Goal: Communication & Community: Ask a question

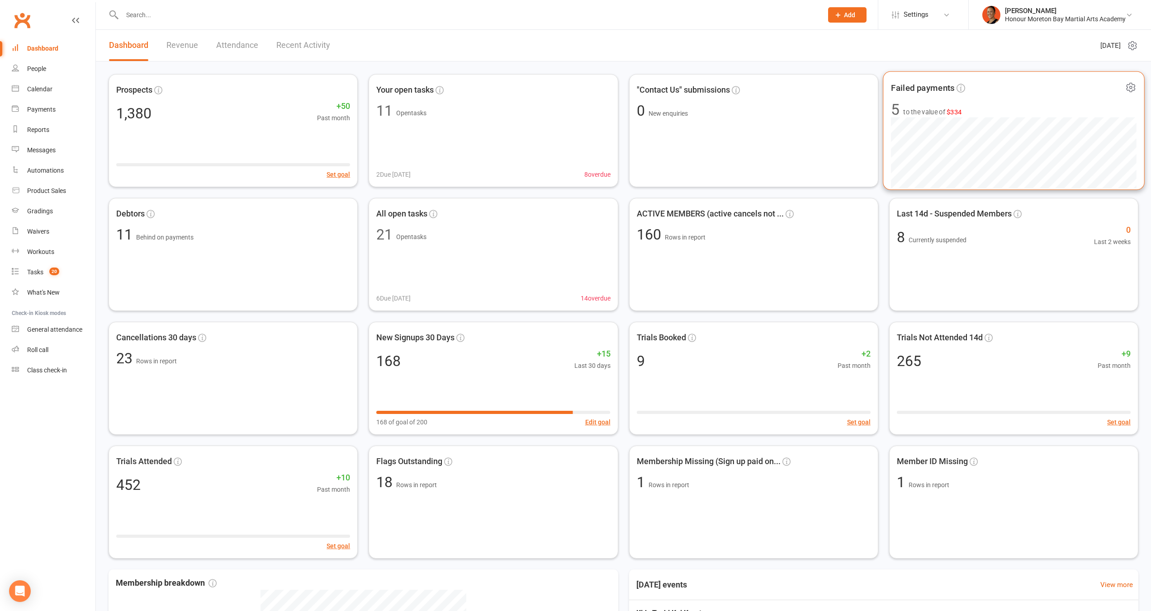
click at [977, 113] on span "5 to the value of $334" at bounding box center [1014, 109] width 246 height 15
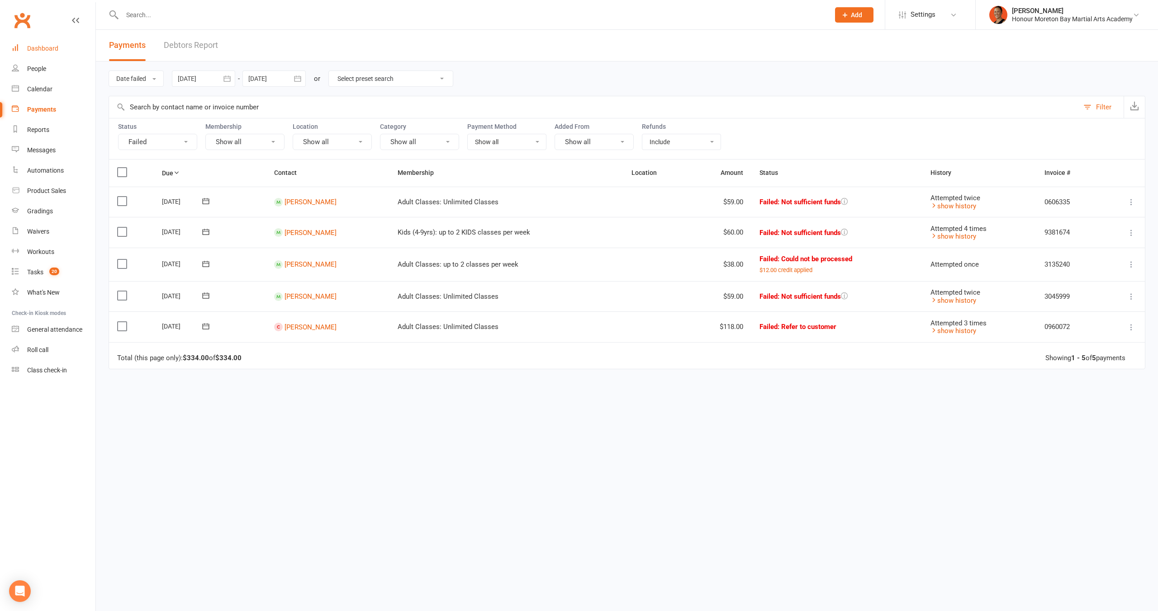
click at [56, 52] on div "Dashboard" at bounding box center [42, 48] width 31 height 7
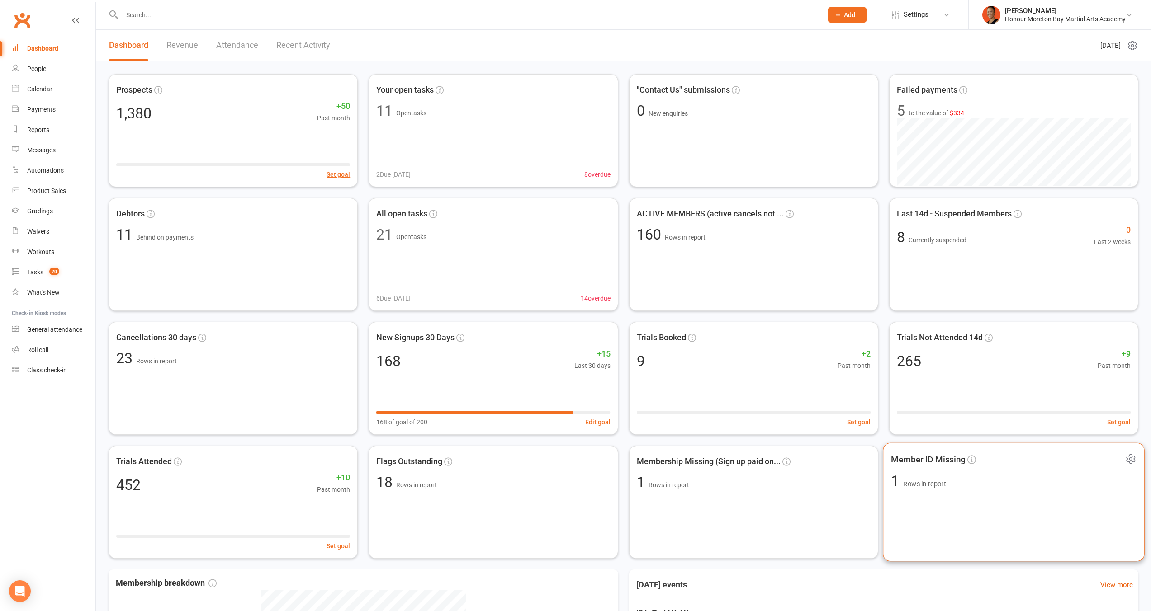
click at [1018, 486] on span "1 Rows in report" at bounding box center [1014, 481] width 246 height 15
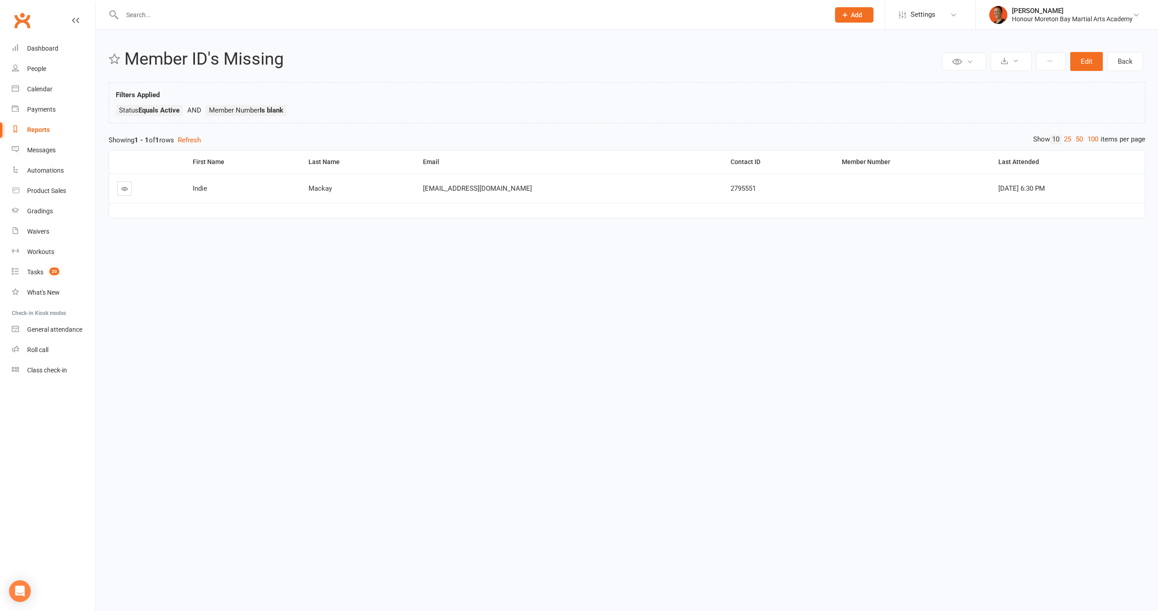
click at [730, 188] on span "2795551" at bounding box center [742, 189] width 25 height 8
copy span "2795551"
click at [126, 191] on icon at bounding box center [124, 188] width 7 height 7
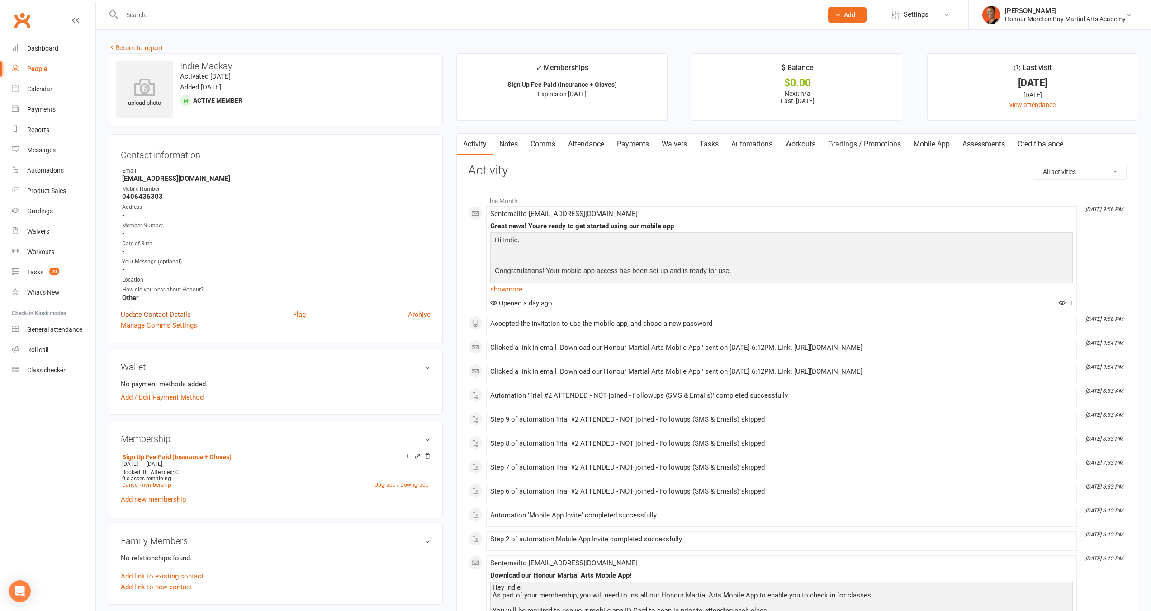
click at [168, 312] on link "Update Contact Details" at bounding box center [156, 314] width 70 height 11
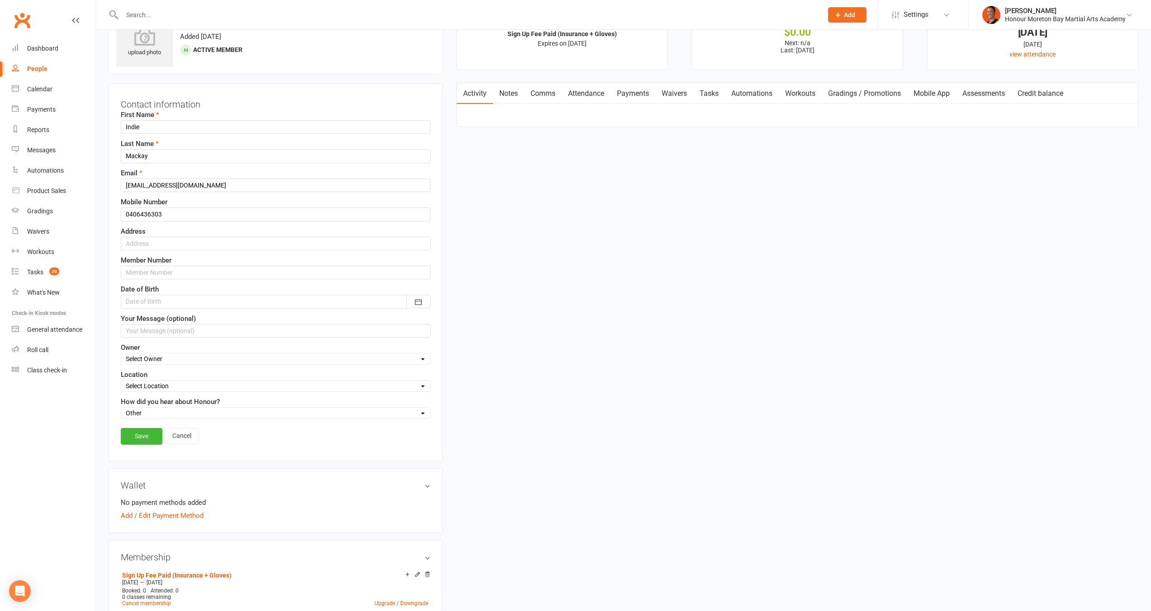
scroll to position [53, 0]
click at [140, 276] on input "text" at bounding box center [276, 270] width 310 height 14
paste input "2795551"
type input "2795551"
click at [144, 433] on link "Save" at bounding box center [142, 434] width 42 height 16
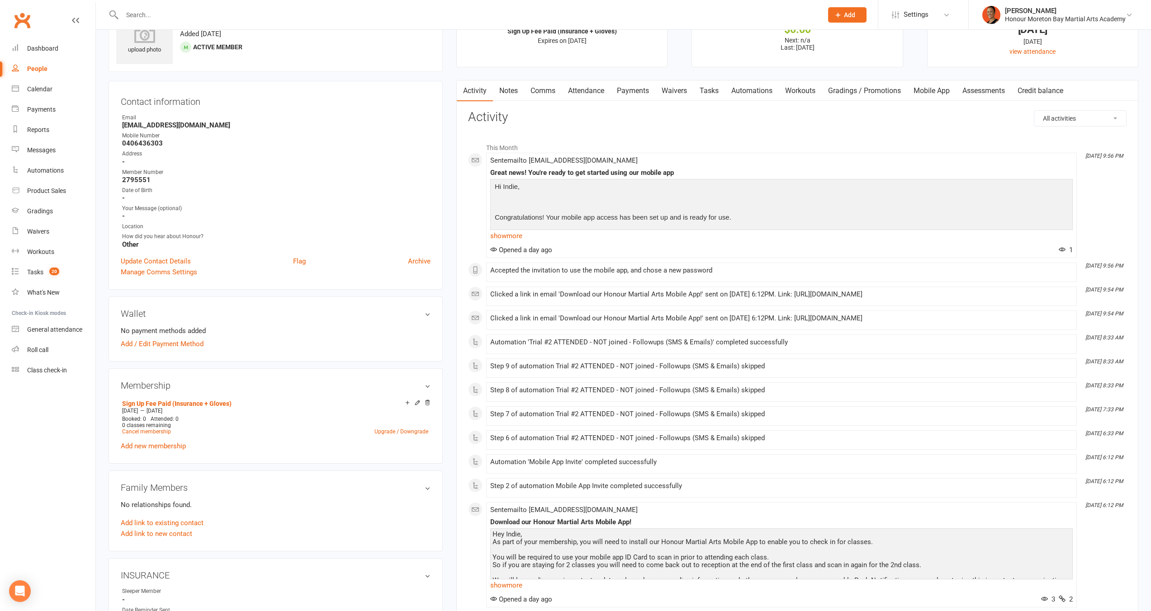
click at [218, 15] on input "text" at bounding box center [467, 15] width 697 height 13
paste input "Called,he lives in Melbourne"
type input "Called,he lives in Melbourne"
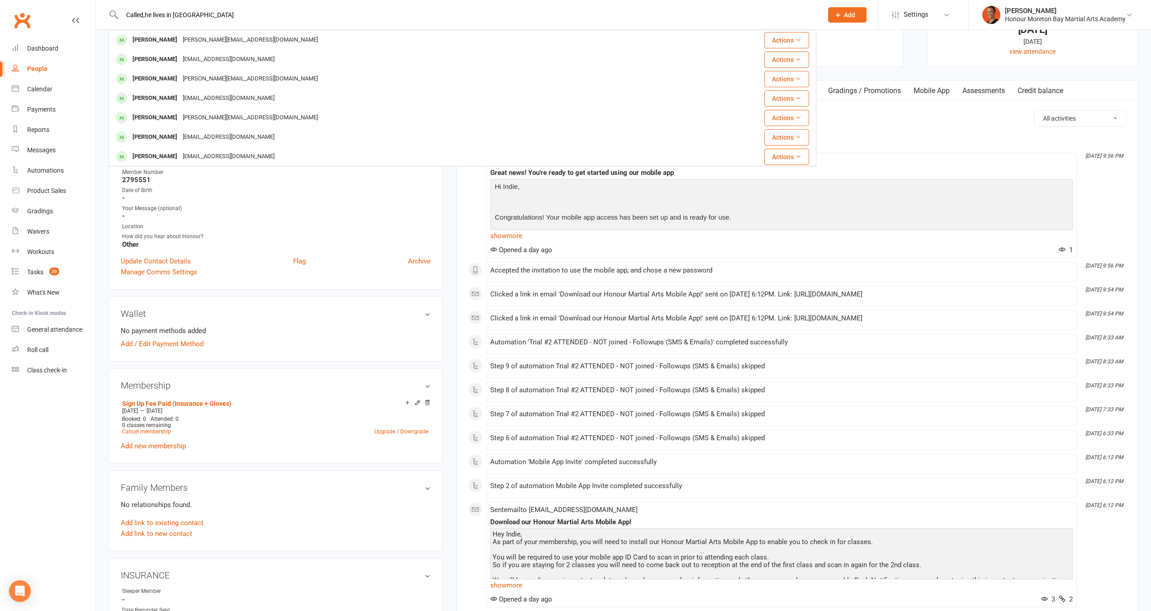
click at [185, 15] on input "Called,he lives in Melbourne" at bounding box center [467, 15] width 697 height 13
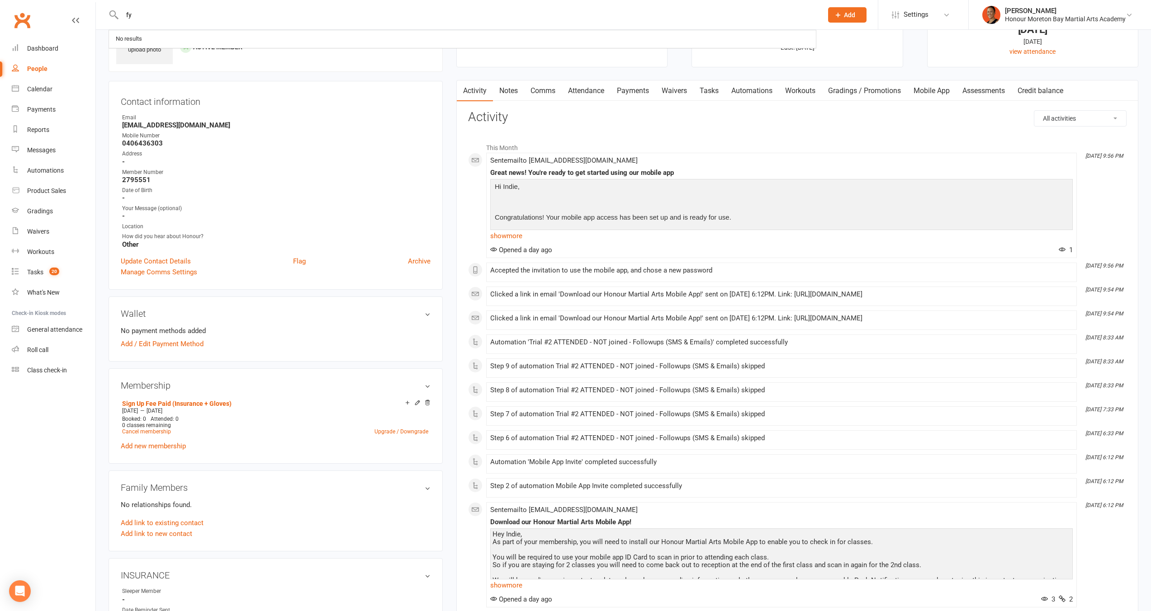
type input "f"
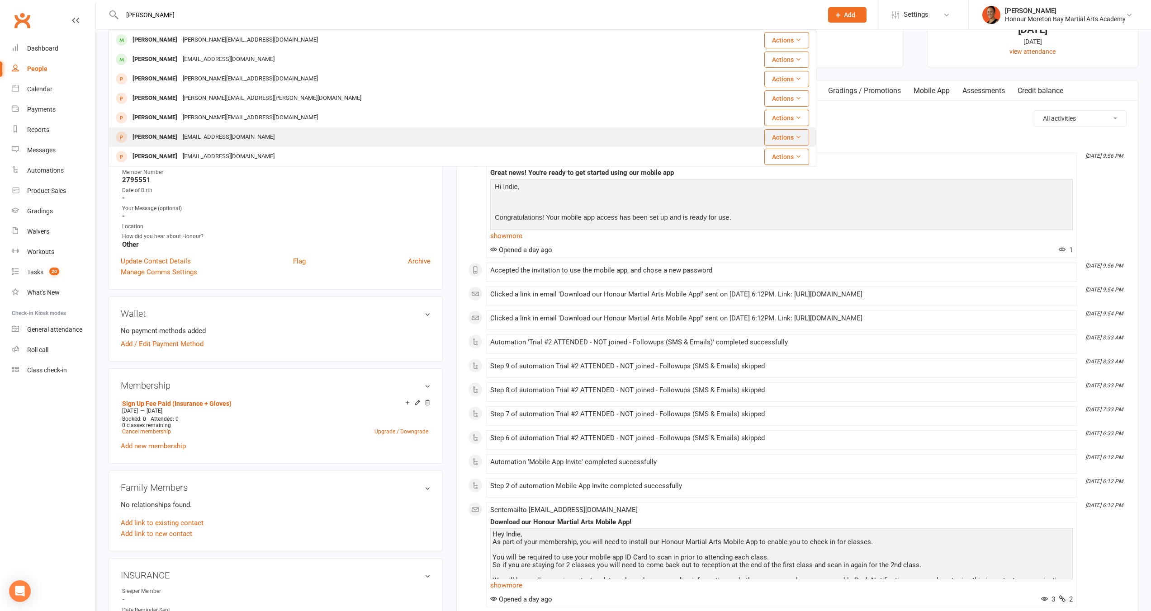
type input "dylan ma"
click at [44, 67] on div "People" at bounding box center [37, 68] width 20 height 7
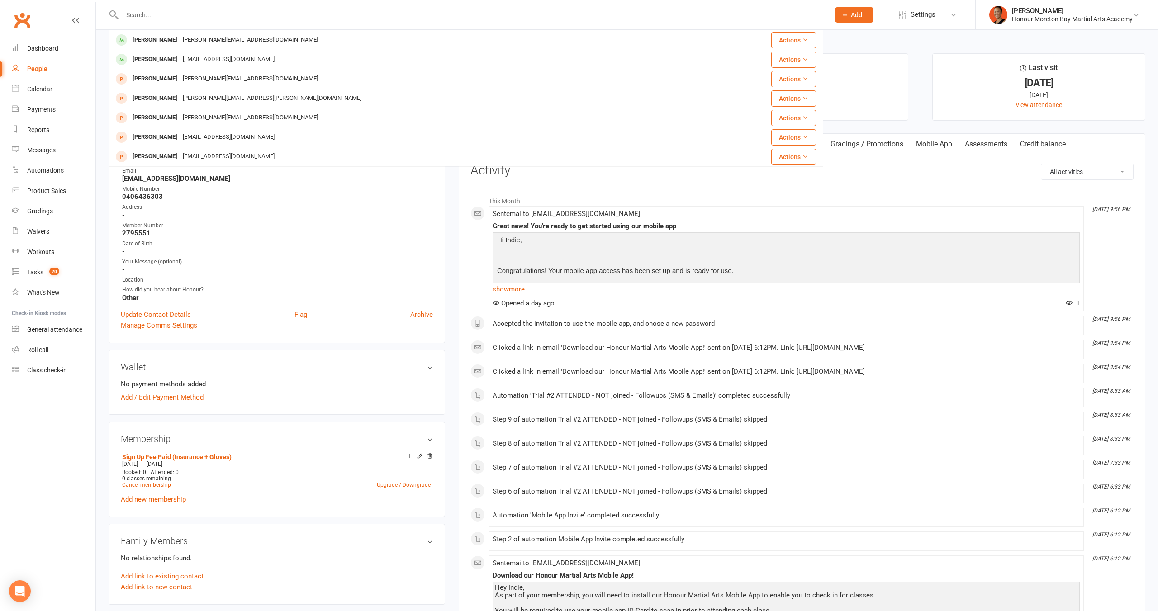
select select "100"
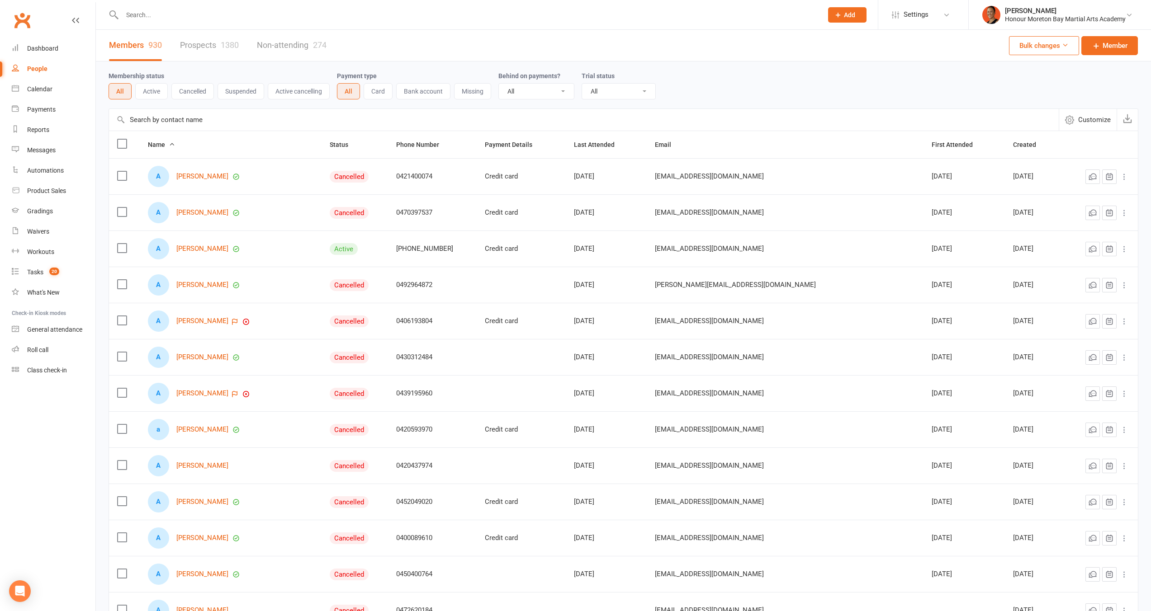
click at [211, 50] on link "Prospects 1380" at bounding box center [209, 45] width 59 height 31
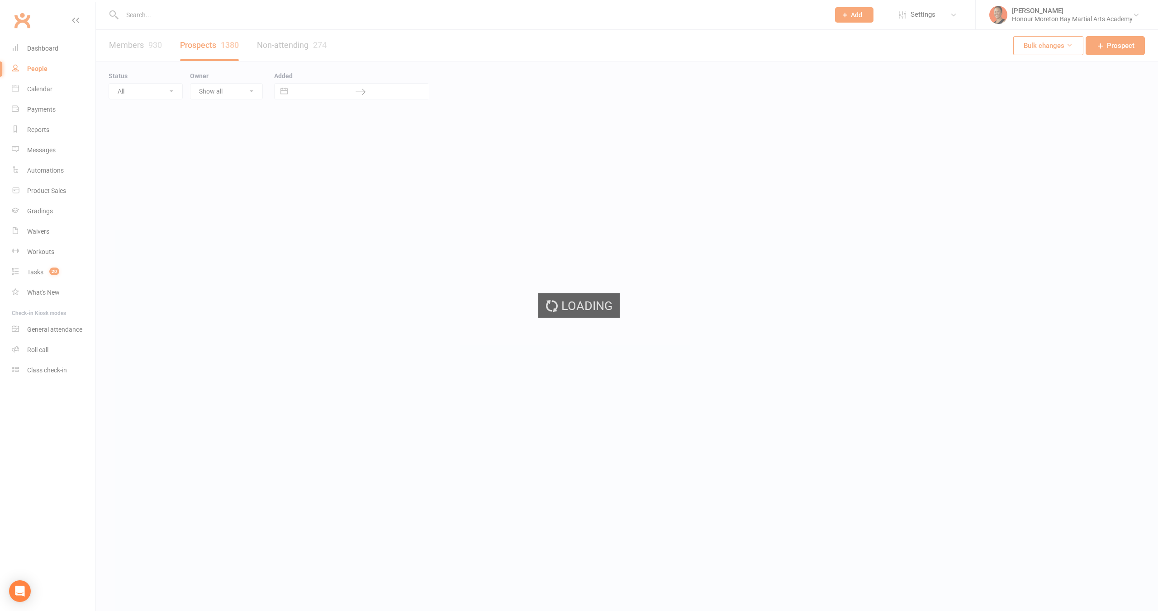
select select "100"
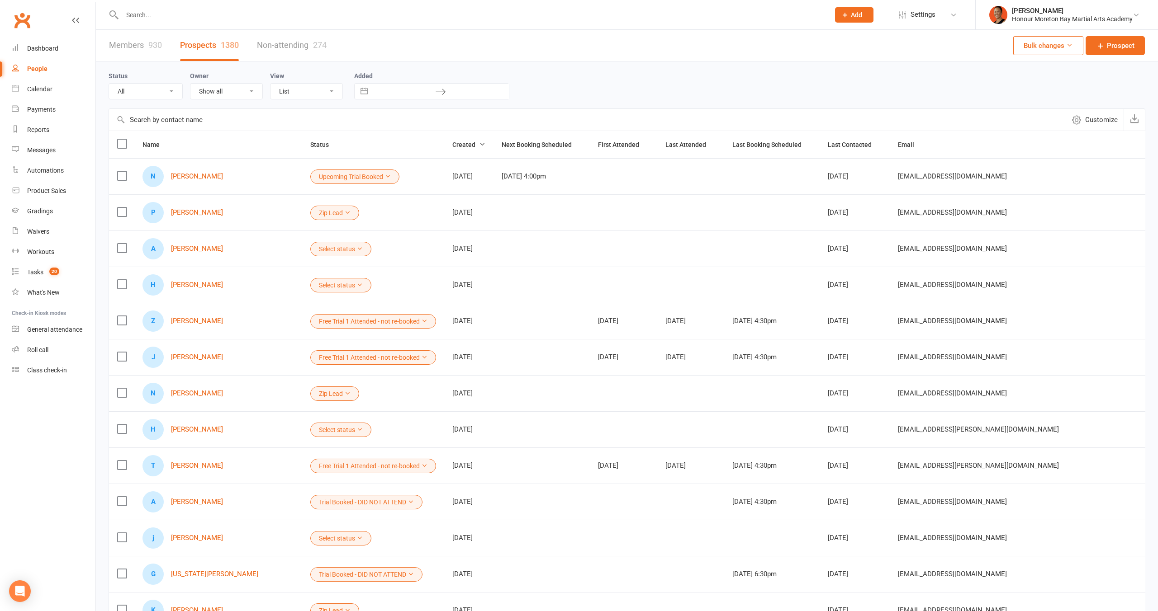
click at [149, 45] on div "930" at bounding box center [155, 44] width 14 height 9
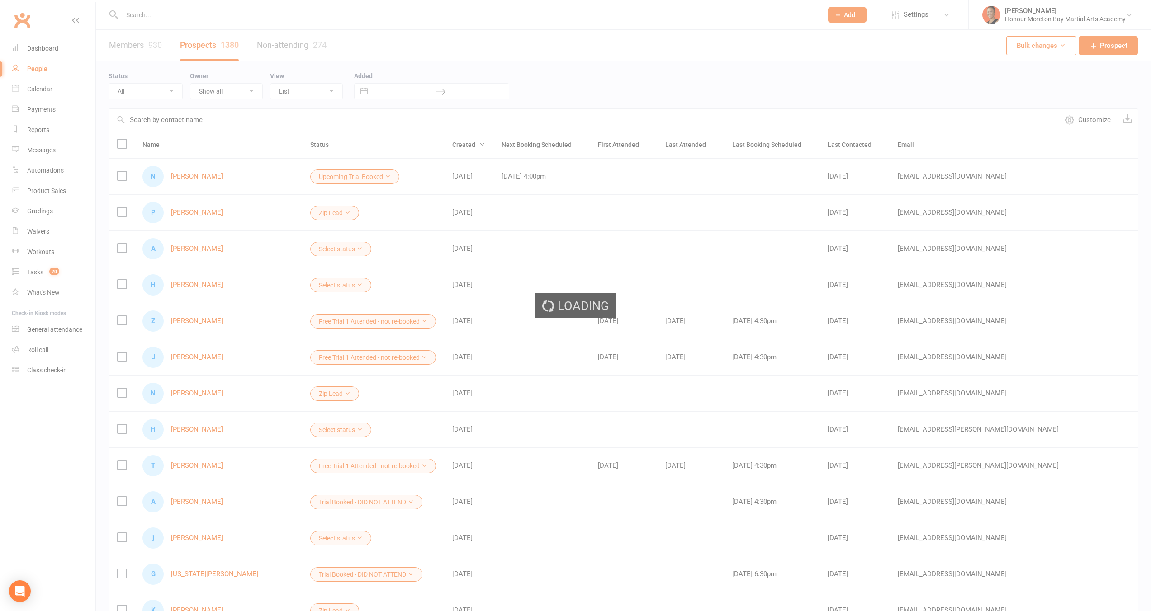
select select "100"
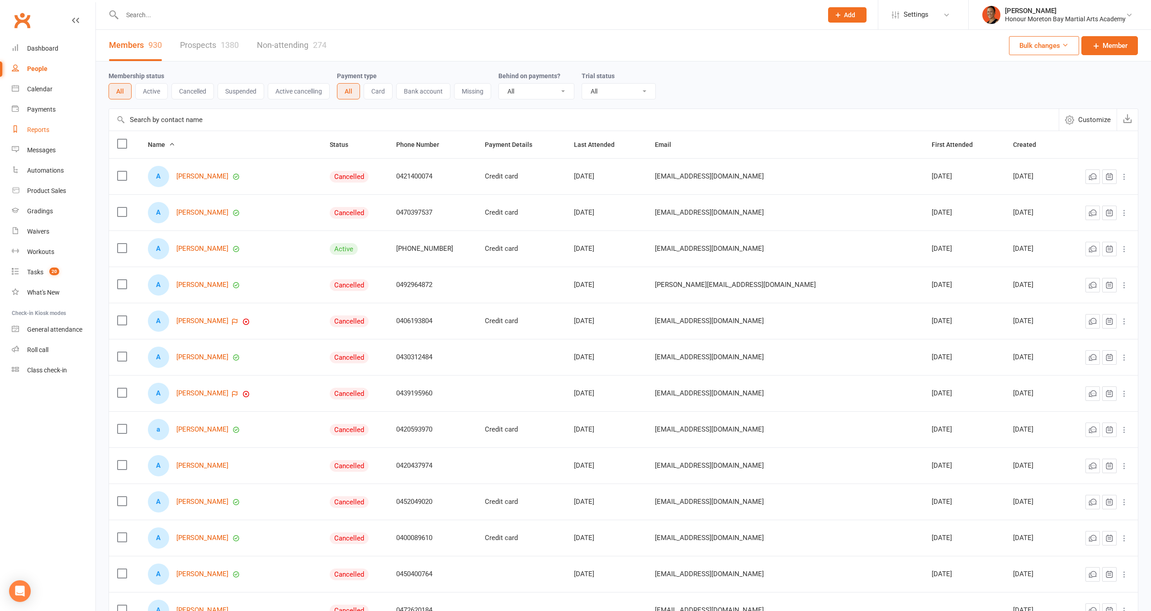
click at [37, 131] on div "Reports" at bounding box center [38, 129] width 22 height 7
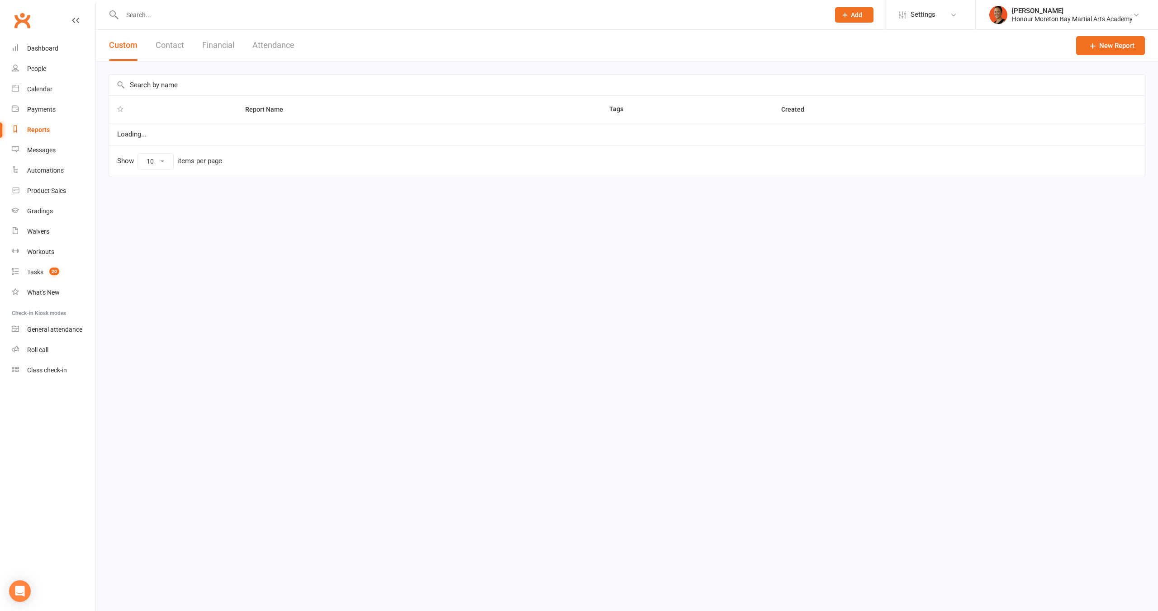
select select "100"
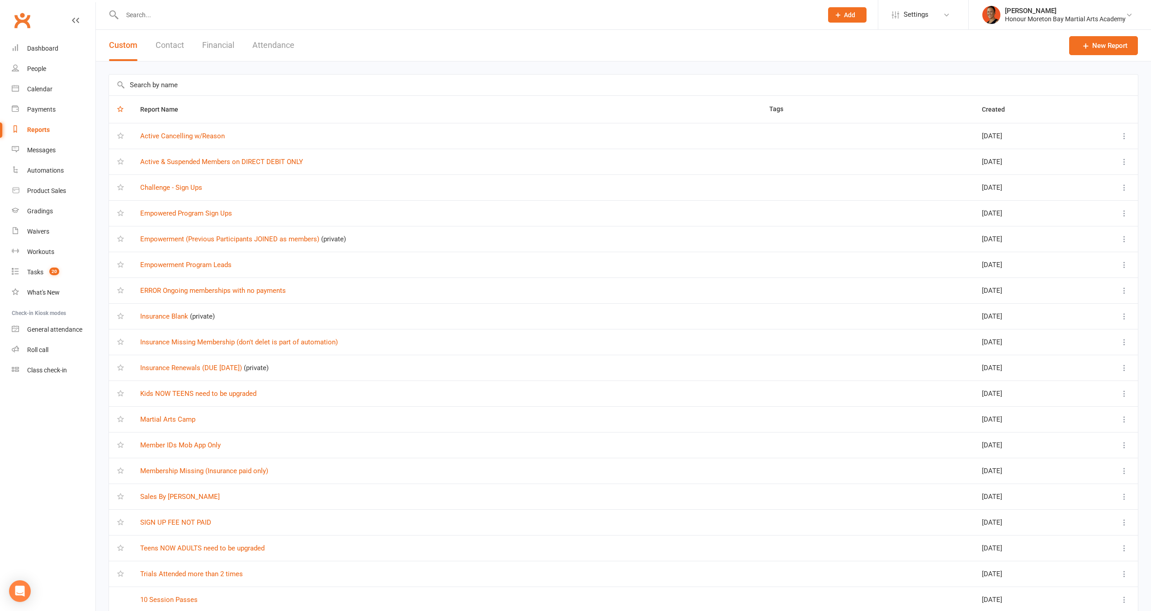
click at [259, 47] on button "Attendance" at bounding box center [273, 45] width 42 height 31
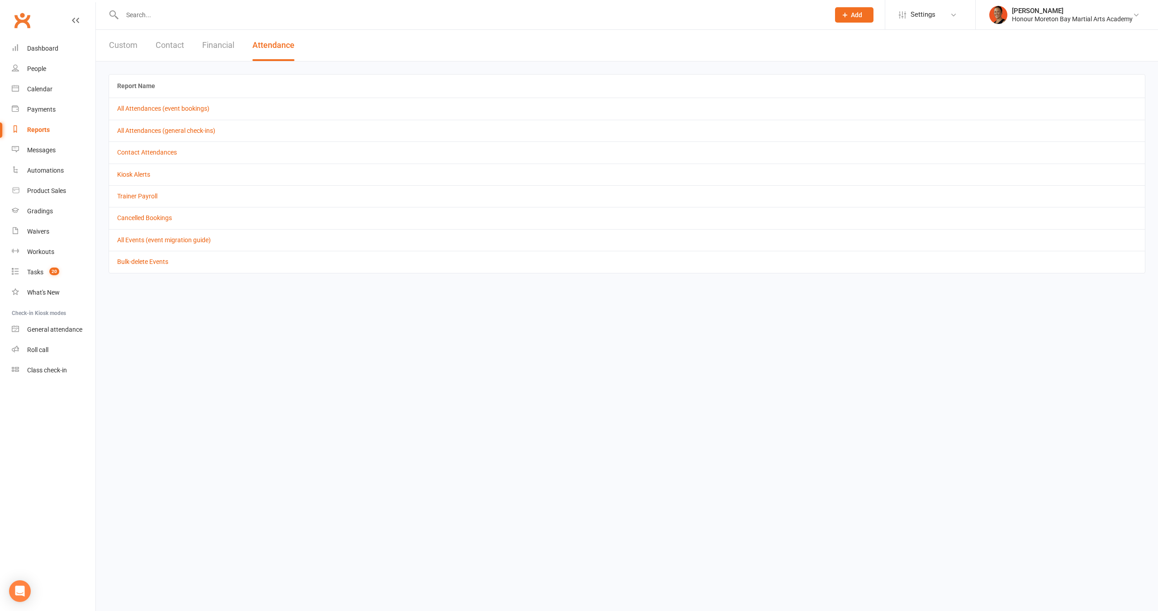
click at [41, 130] on div "Reports" at bounding box center [38, 129] width 23 height 7
click at [128, 38] on button "Custom" at bounding box center [123, 45] width 28 height 31
select select "100"
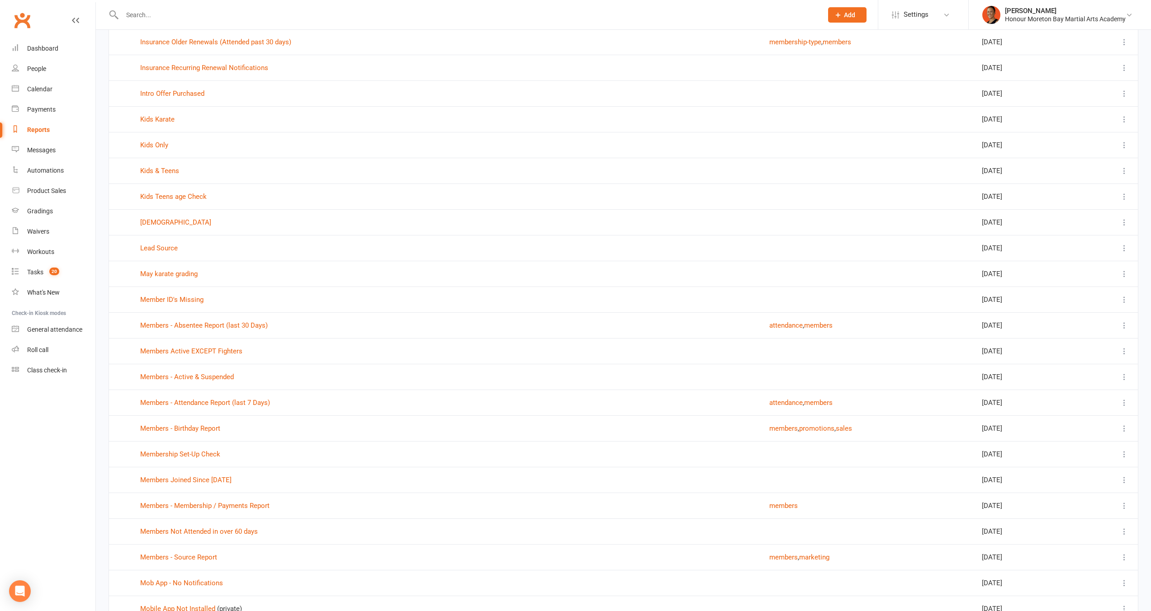
scroll to position [1626, 0]
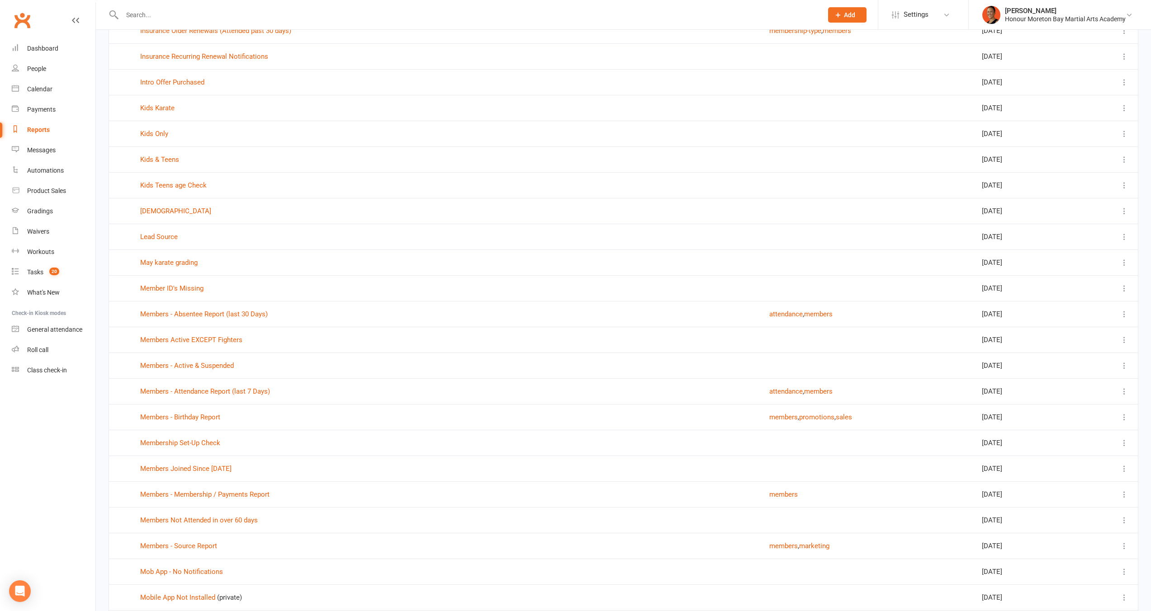
click at [250, 319] on td "Members - Absentee Report (last 30 Days)" at bounding box center [446, 314] width 629 height 26
click at [252, 317] on link "Members - Absentee Report (last 30 Days)" at bounding box center [204, 314] width 128 height 8
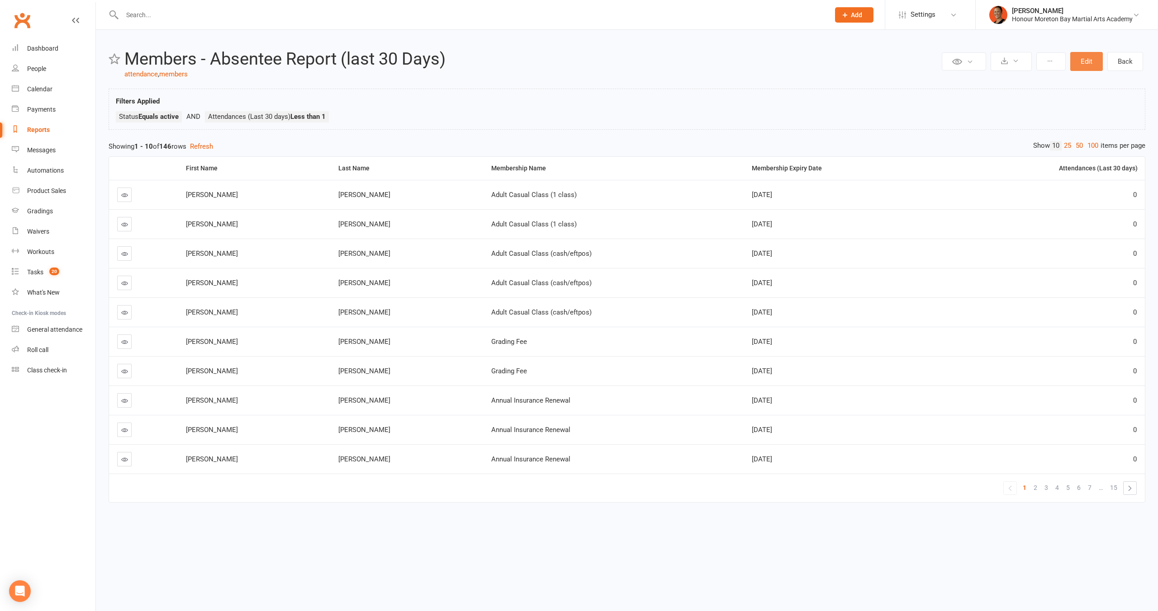
click at [1084, 71] on button "Edit" at bounding box center [1086, 61] width 33 height 19
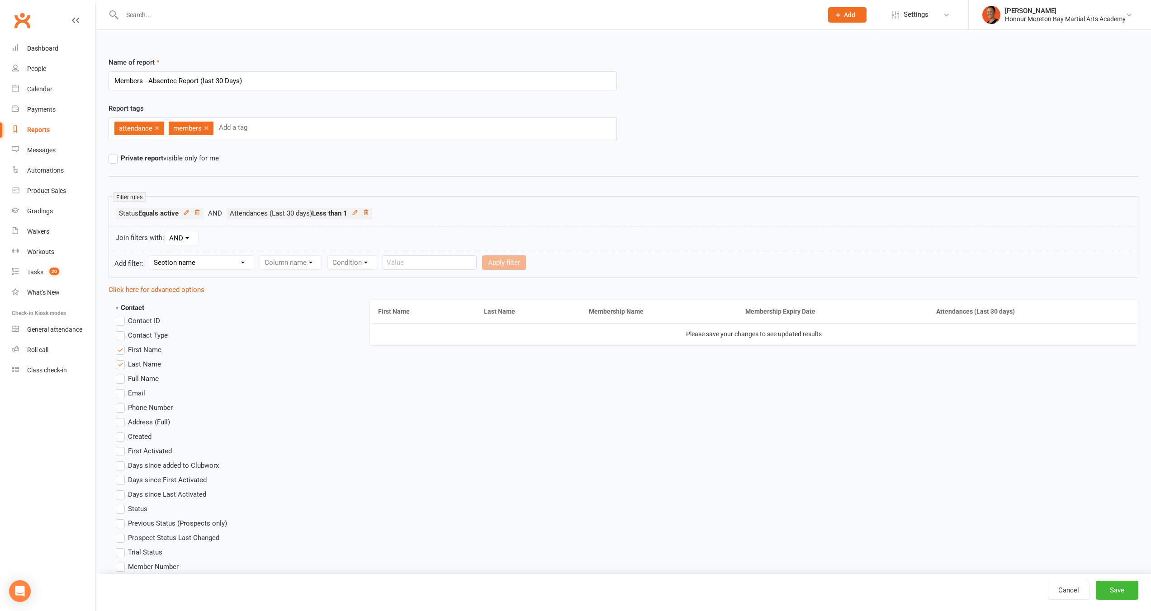
click at [133, 307] on strong "Contact" at bounding box center [130, 308] width 28 height 8
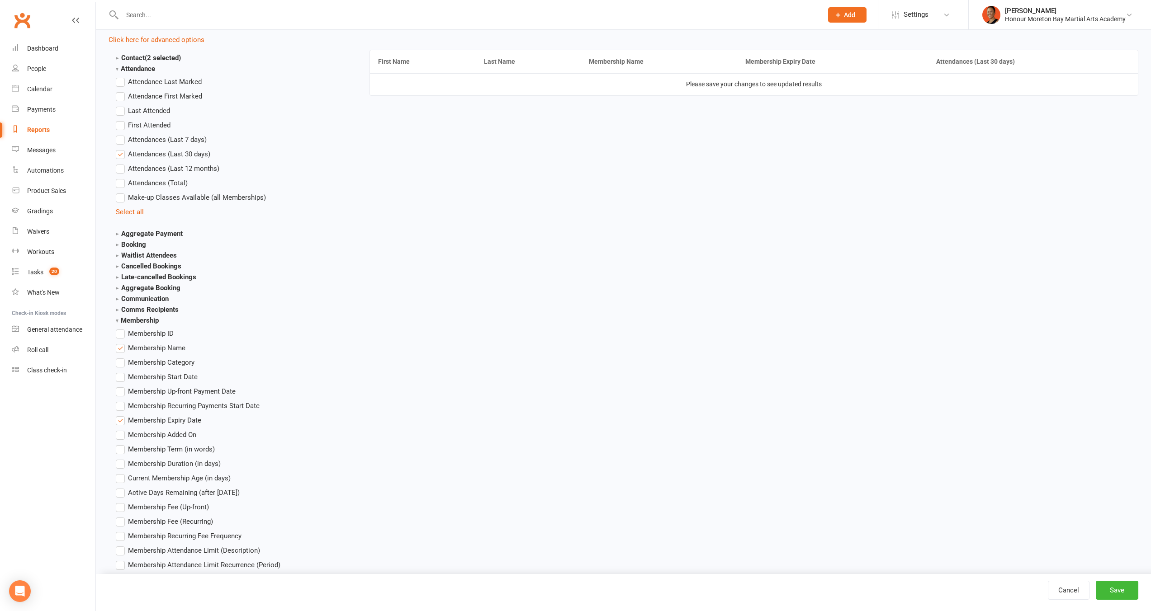
scroll to position [256, 0]
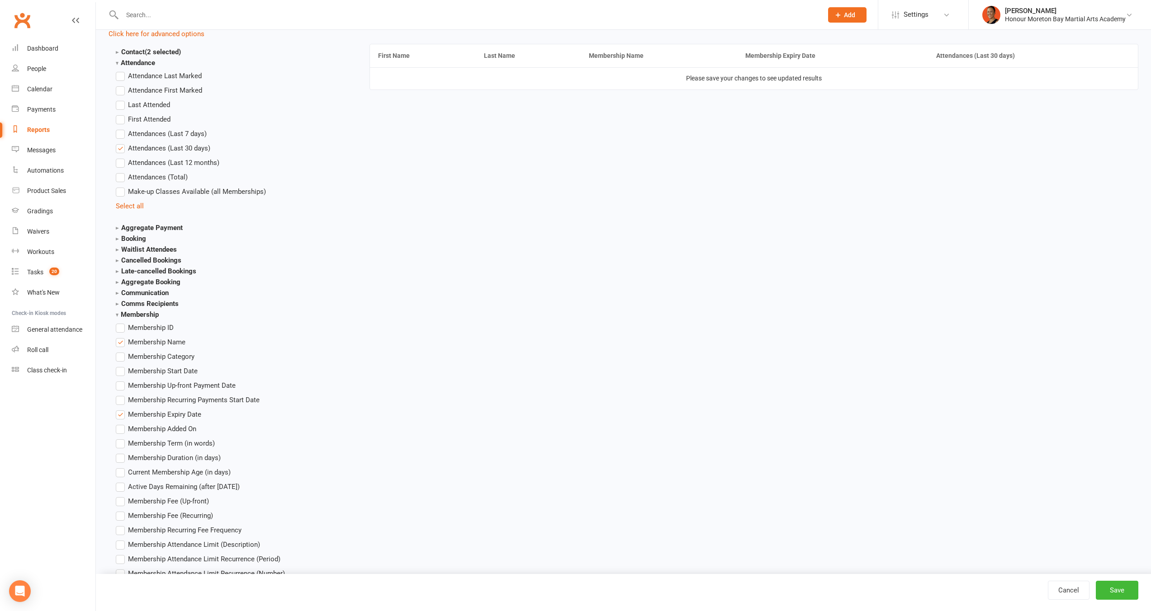
click at [201, 461] on span "Membership Duration (in days)" at bounding box center [174, 457] width 93 height 9
click at [122, 453] on input "Membership Duration (in days)" at bounding box center [119, 453] width 6 height 0
click at [1125, 592] on button "Save" at bounding box center [1117, 590] width 43 height 19
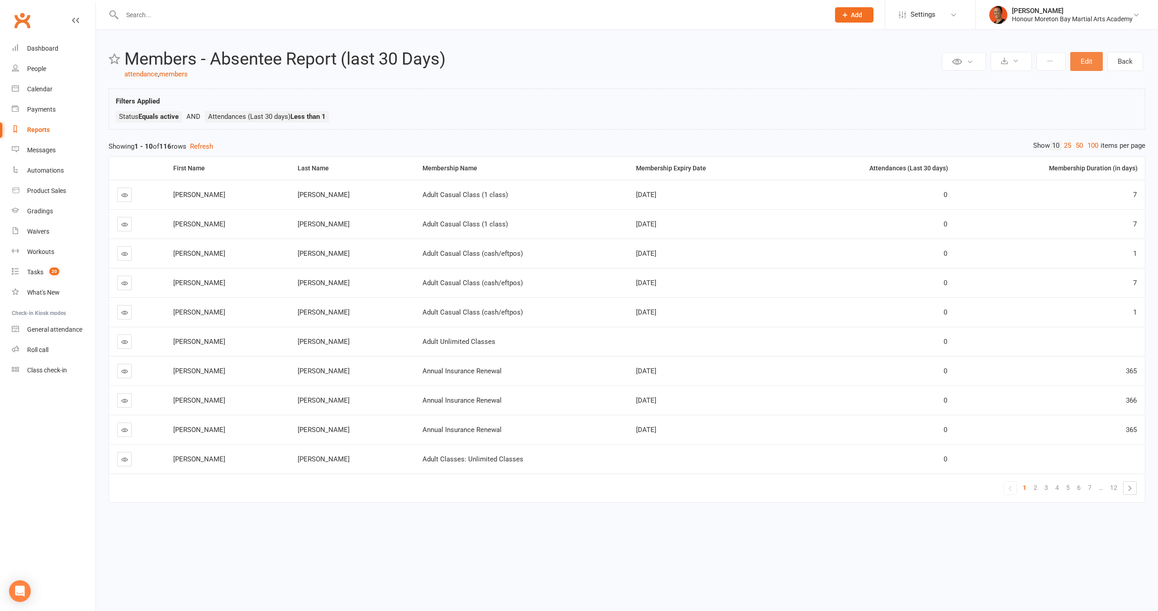
click at [1088, 61] on button "Edit" at bounding box center [1086, 61] width 33 height 19
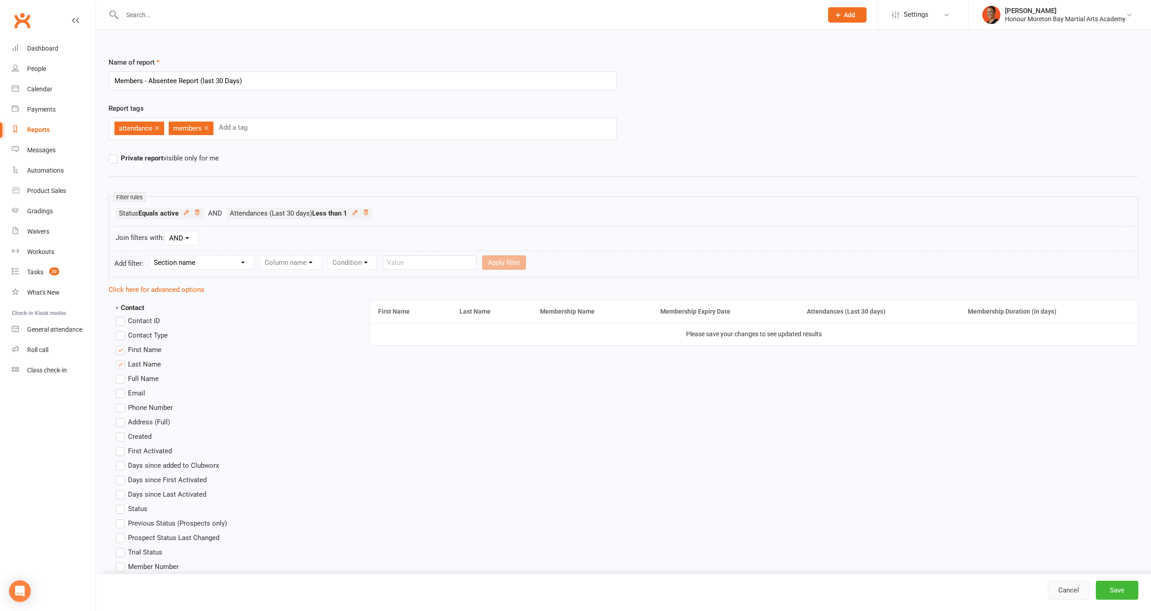
click at [1074, 596] on link "Cancel" at bounding box center [1069, 590] width 42 height 19
select select "100"
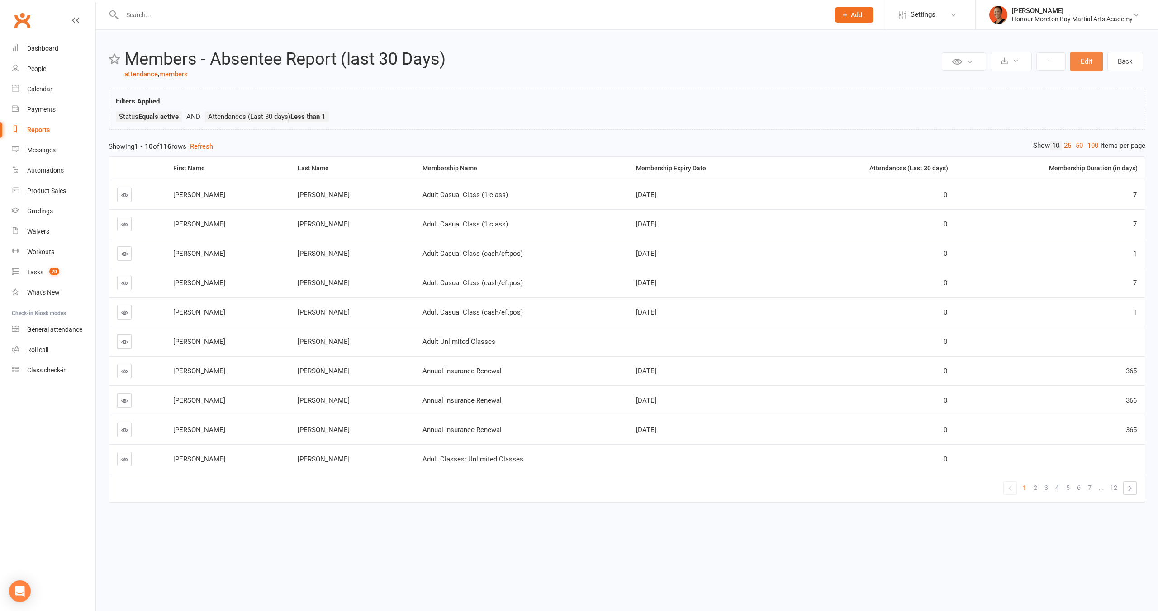
click at [1079, 65] on button "Edit" at bounding box center [1086, 61] width 33 height 19
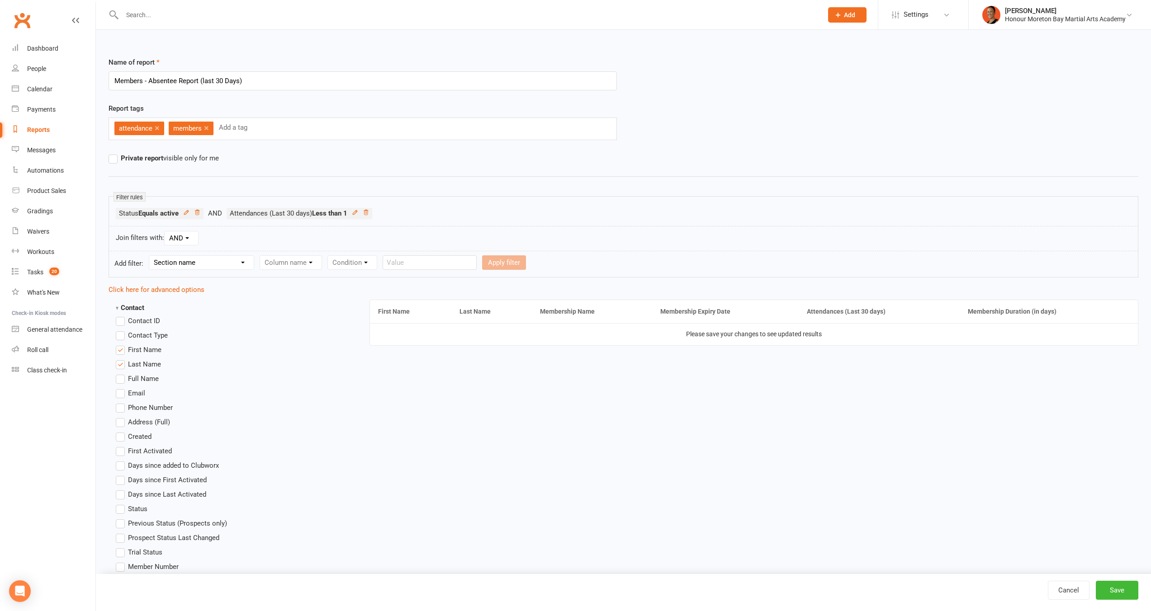
click at [117, 308] on strong "Contact" at bounding box center [130, 308] width 28 height 8
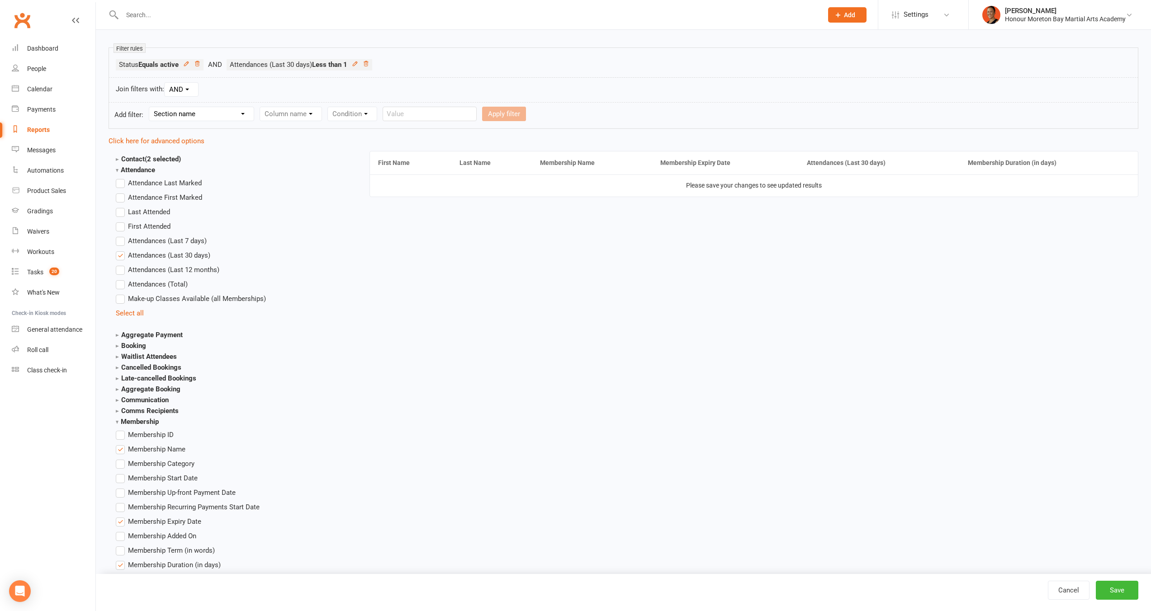
scroll to position [171, 0]
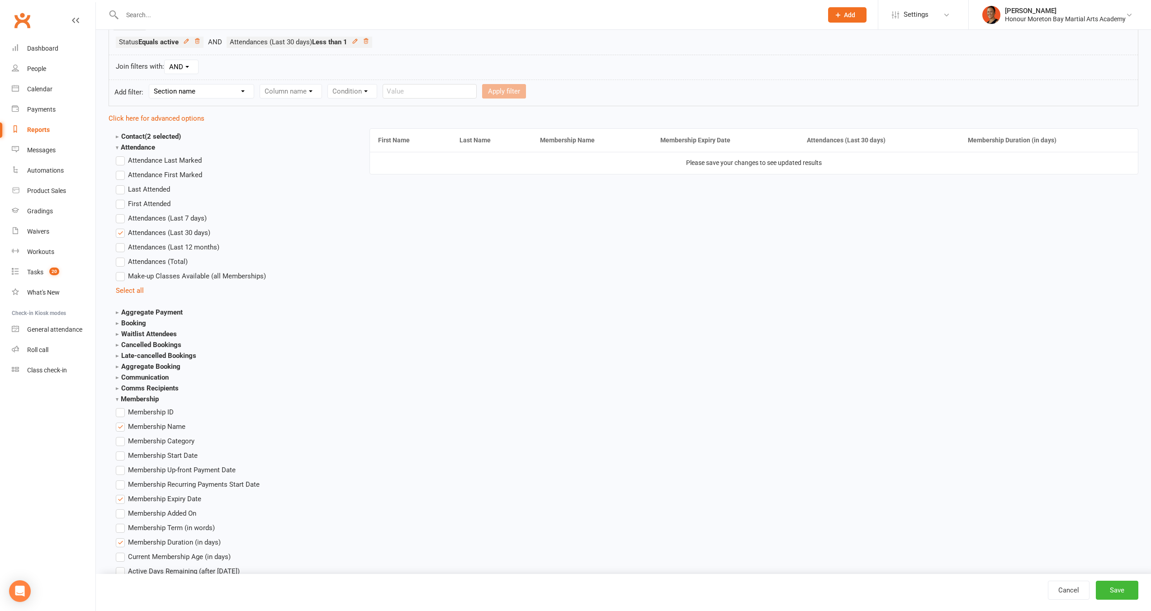
click at [170, 430] on span "Membership Name" at bounding box center [156, 425] width 57 height 9
click at [122, 421] on input "Membership Name" at bounding box center [119, 421] width 6 height 0
click at [132, 311] on strong "Aggregate Payment" at bounding box center [149, 312] width 67 height 8
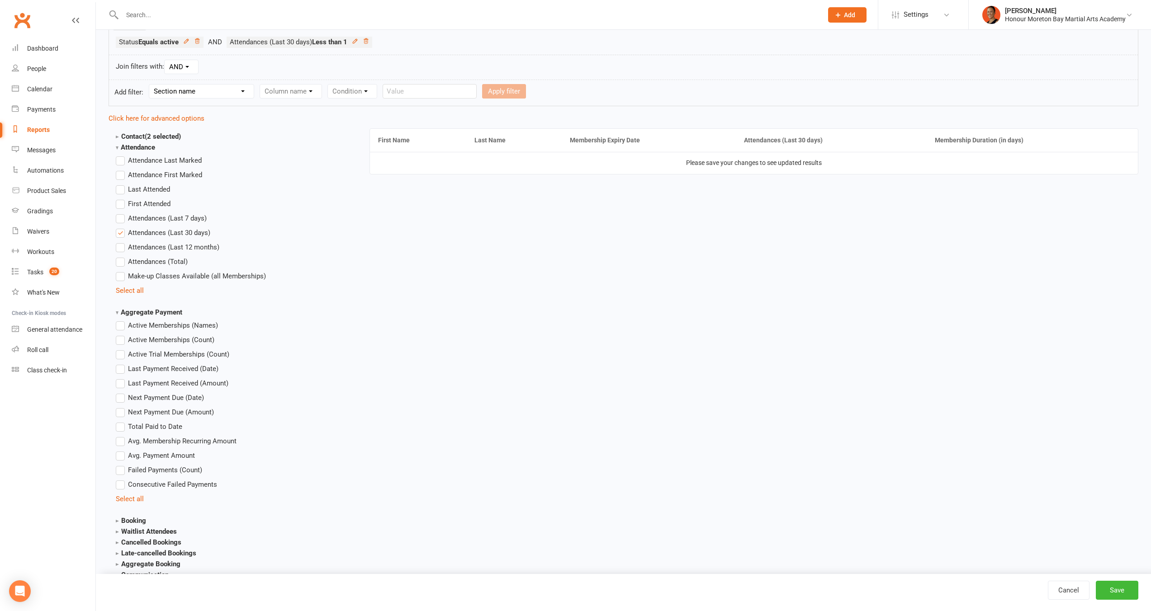
click at [175, 323] on span "Active Memberships (Names)" at bounding box center [173, 324] width 90 height 9
click at [122, 320] on input "Active Memberships (Names)" at bounding box center [119, 320] width 6 height 0
click at [1111, 588] on button "Save" at bounding box center [1117, 590] width 43 height 19
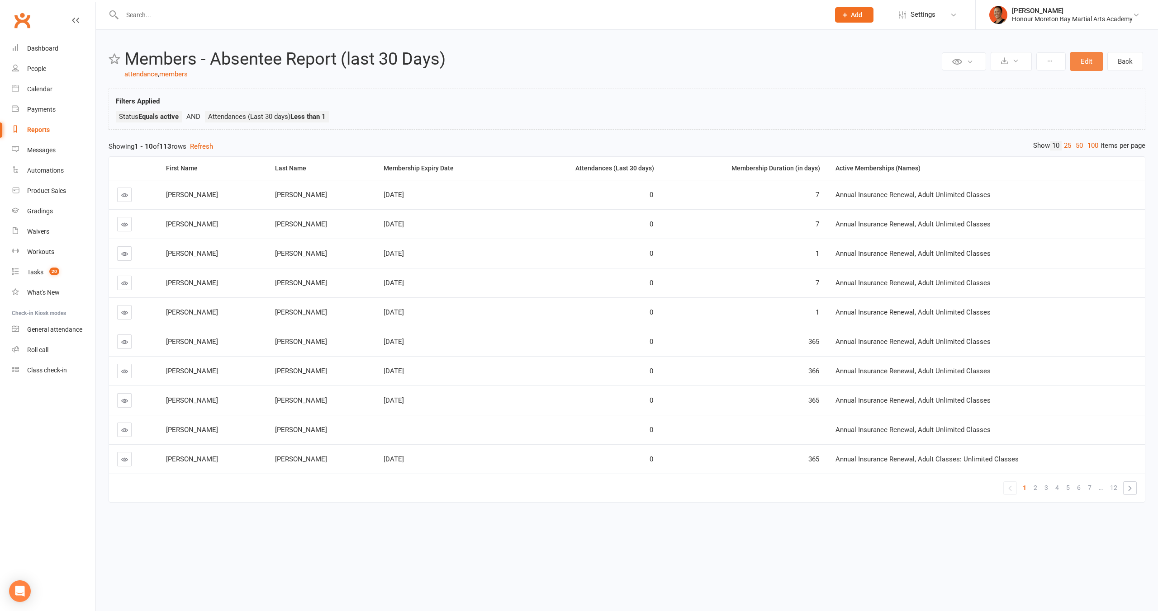
click at [1089, 62] on button "Edit" at bounding box center [1086, 61] width 33 height 19
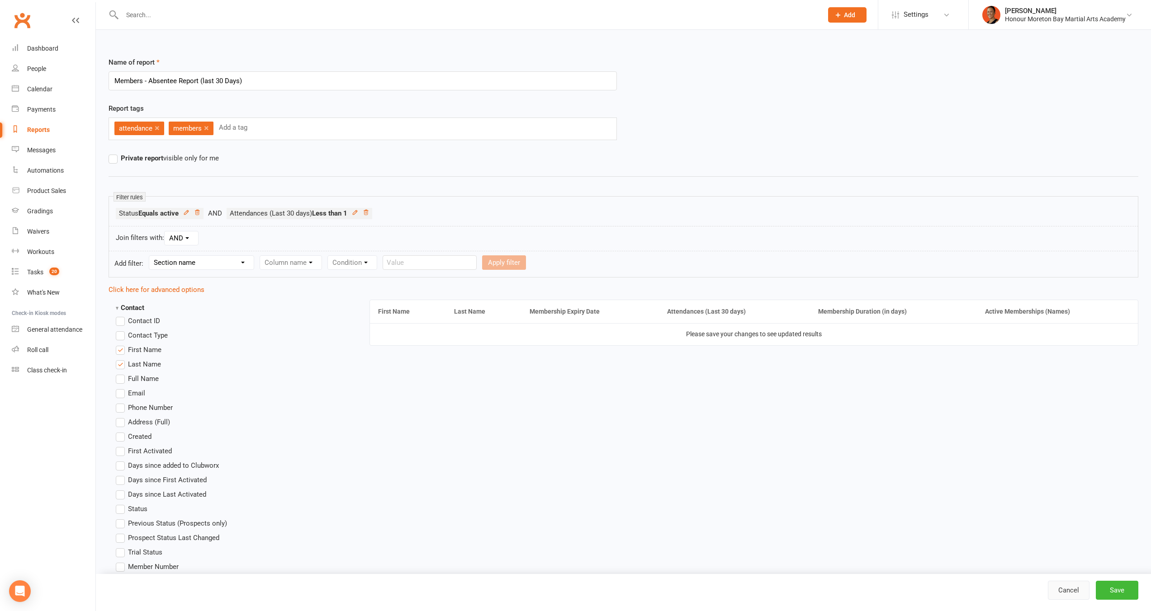
click at [1055, 596] on link "Cancel" at bounding box center [1069, 590] width 42 height 19
select select "100"
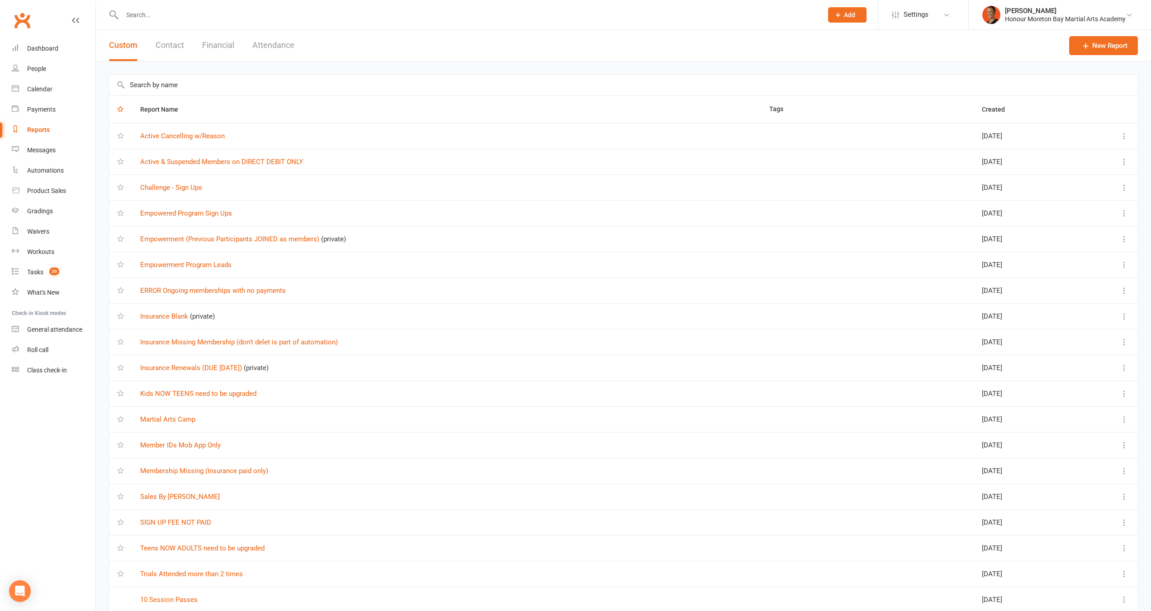
click at [207, 85] on input "text" at bounding box center [623, 85] width 1029 height 21
click at [1076, 12] on div "[PERSON_NAME]" at bounding box center [1065, 11] width 121 height 8
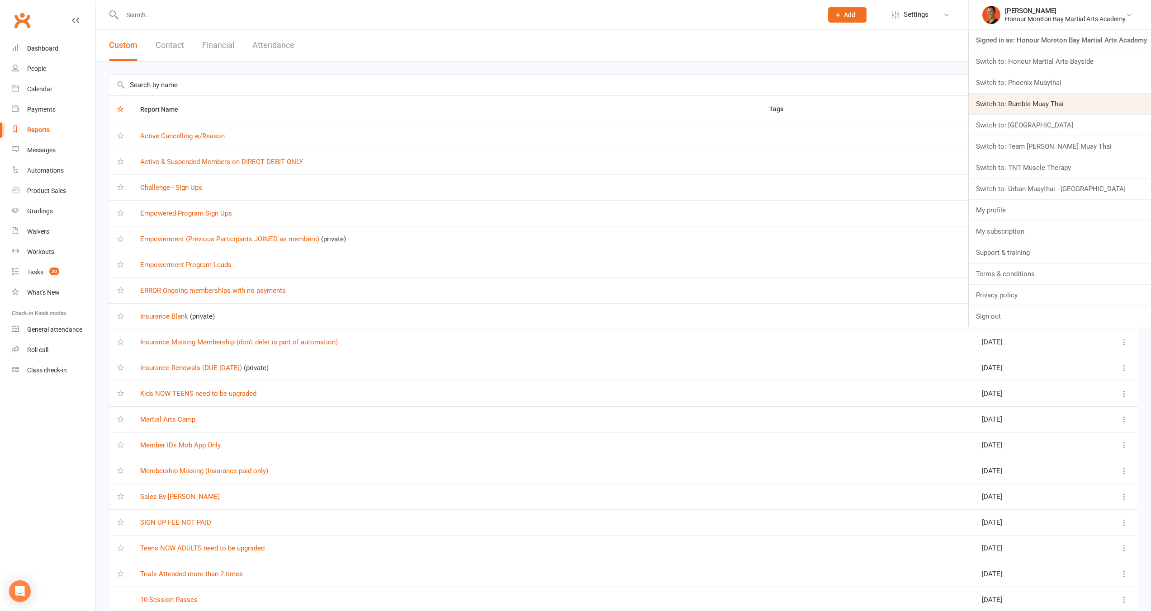
click at [1043, 102] on link "Switch to: Rumble Muay Thai" at bounding box center [1060, 104] width 182 height 21
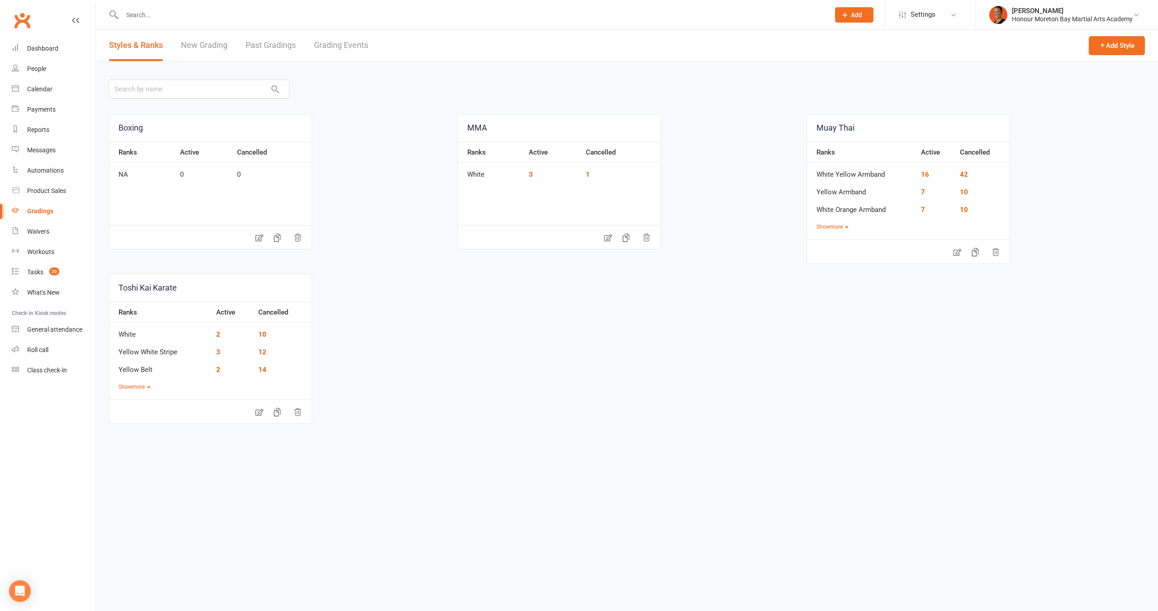
click at [389, 40] on header "Styles & Ranks New Grading Past Gradings Grading Events Add Style" at bounding box center [627, 46] width 1062 height 32
click at [354, 43] on link "Grading Events" at bounding box center [341, 45] width 54 height 31
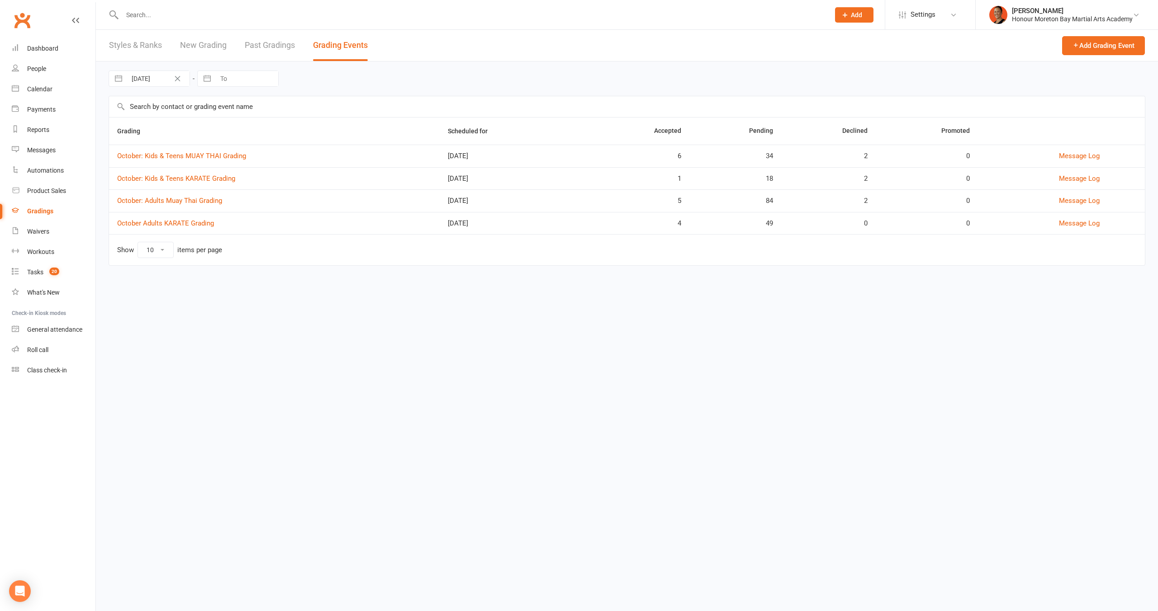
click at [345, 270] on div "Grading Scheduled for Accepted Pending Declined Promoted October: Kids & Teens …" at bounding box center [627, 197] width 1036 height 161
click at [465, 220] on div "[DATE]" at bounding box center [515, 224] width 134 height 8
click at [465, 220] on div "Oct 11, 2025" at bounding box center [515, 224] width 134 height 8
click at [467, 202] on div "Oct 11, 2025" at bounding box center [515, 201] width 134 height 8
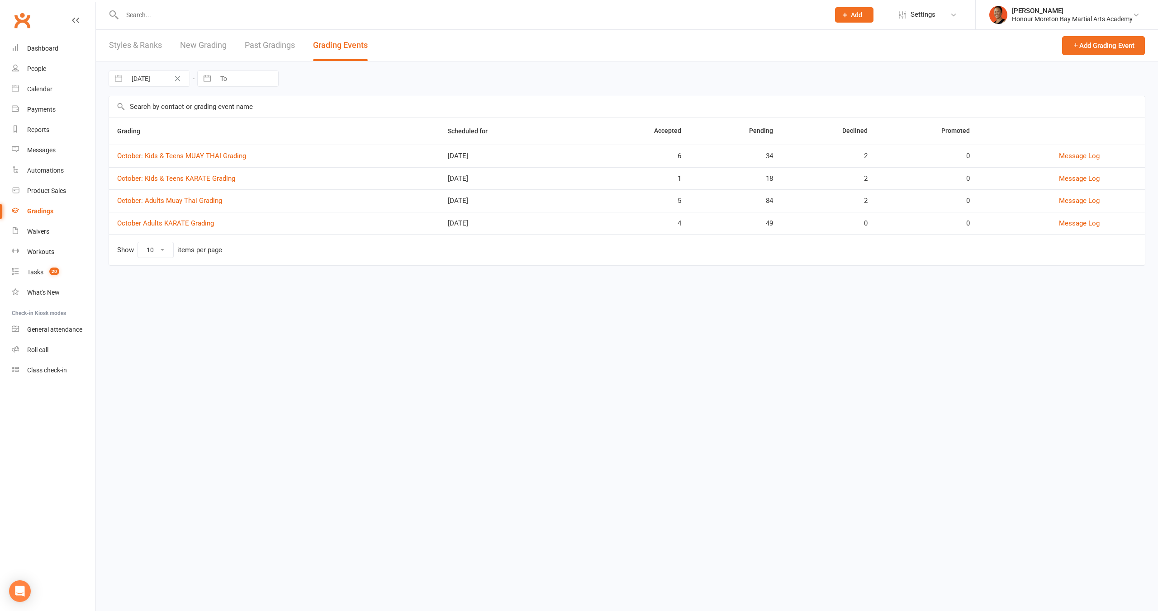
click at [467, 202] on div "Oct 11, 2025" at bounding box center [515, 201] width 134 height 8
click at [557, 231] on td "Oct 11, 2025" at bounding box center [515, 223] width 151 height 23
click at [160, 227] on td "October Adults KARATE Grading" at bounding box center [274, 223] width 331 height 23
click at [160, 225] on link "October Adults KARATE Grading" at bounding box center [165, 223] width 97 height 8
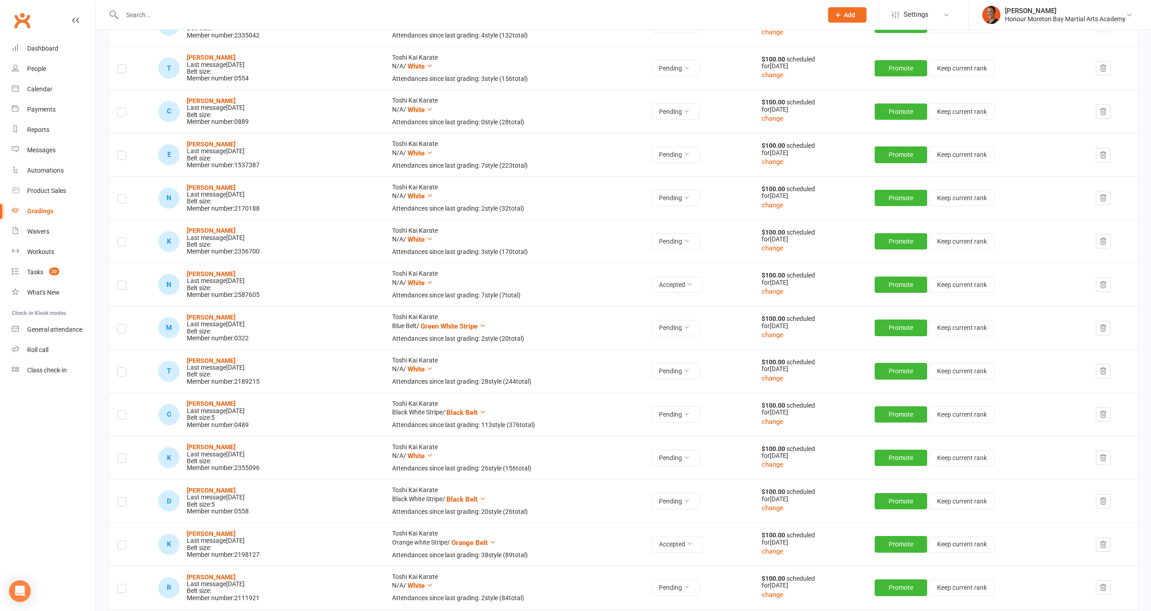
scroll to position [89, 0]
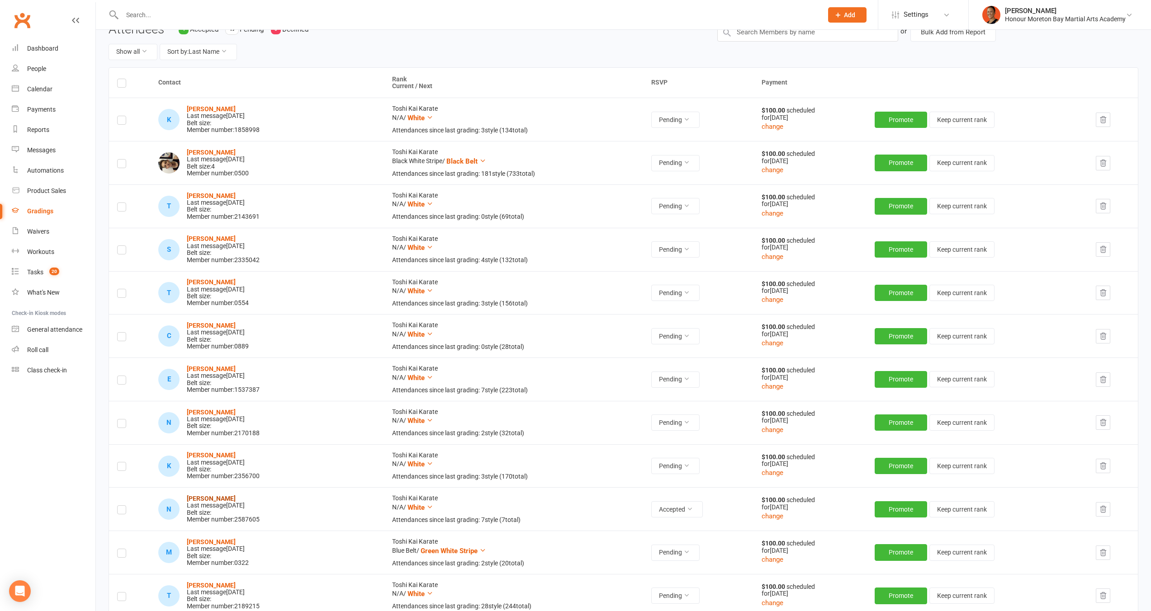
click at [213, 498] on strong "Naomi Campbell" at bounding box center [211, 498] width 49 height 7
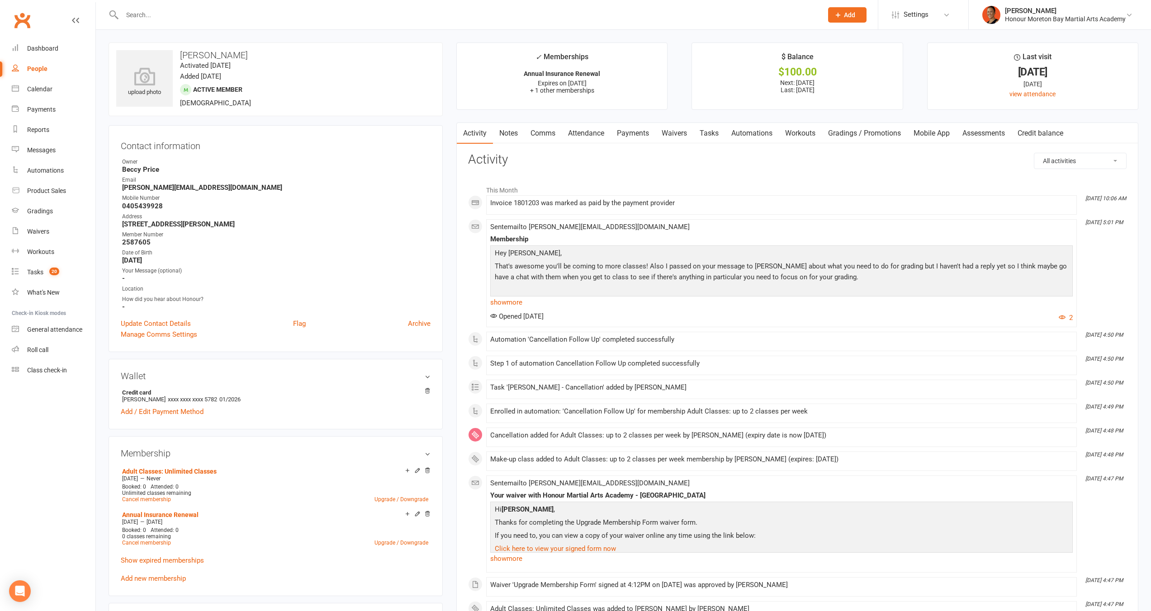
click at [562, 440] on div "Cancellation added for Adult Classes: up to 2 classes per week by Melina Yung (…" at bounding box center [781, 437] width 582 height 11
click at [606, 460] on div "Make-up class added to Adult Classes: up to 2 classes per week membership by Me…" at bounding box center [781, 460] width 582 height 8
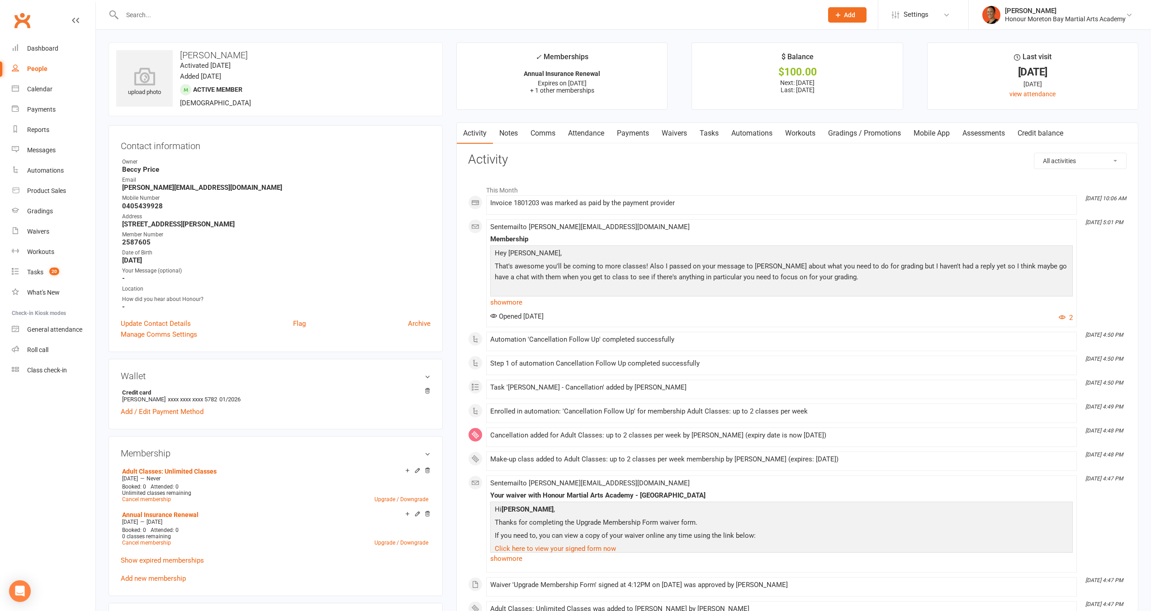
click at [731, 460] on div "Make-up class added to Adult Classes: up to 2 classes per week membership by Me…" at bounding box center [781, 460] width 582 height 8
click at [517, 560] on link "show more" at bounding box center [781, 559] width 582 height 13
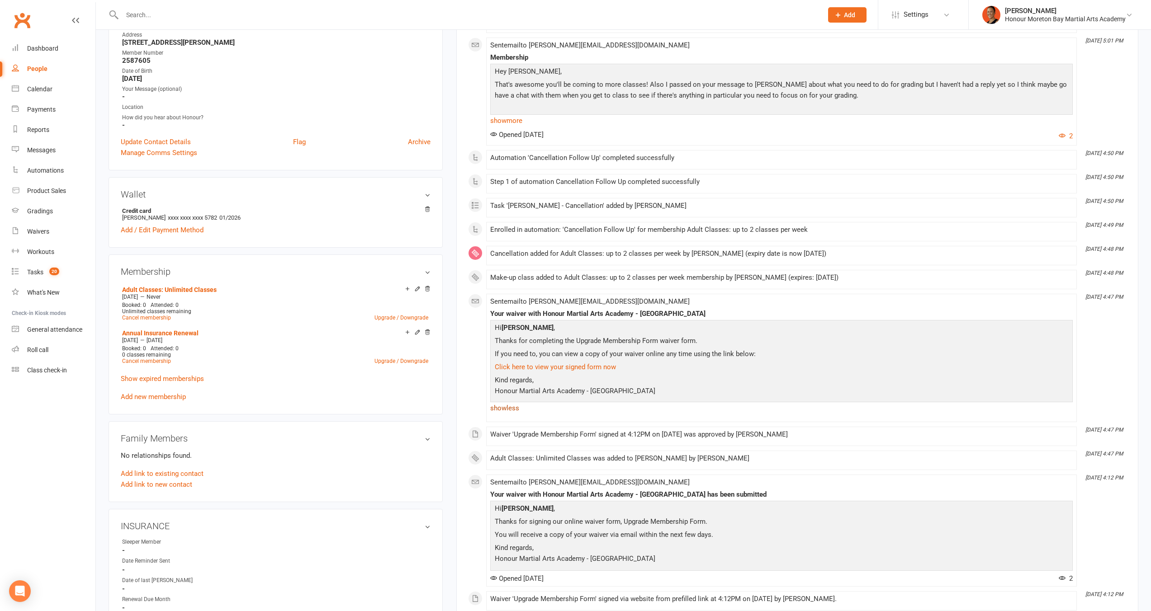
scroll to position [176, 0]
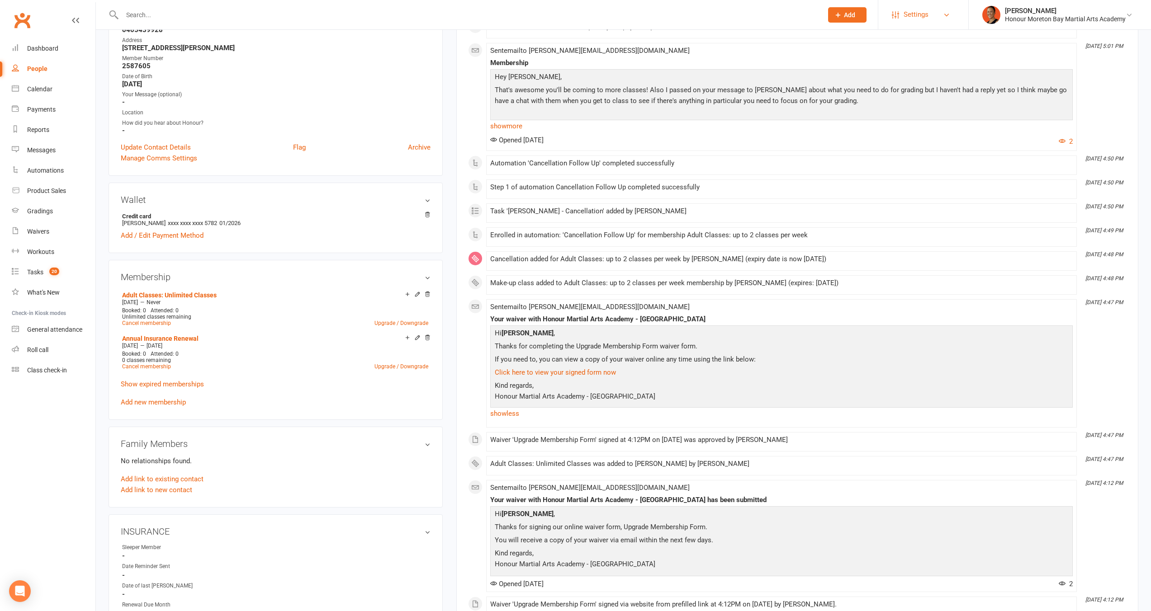
click at [919, 17] on span "Settings" at bounding box center [916, 15] width 25 height 20
click at [915, 39] on link "Membership Plans" at bounding box center [923, 40] width 90 height 21
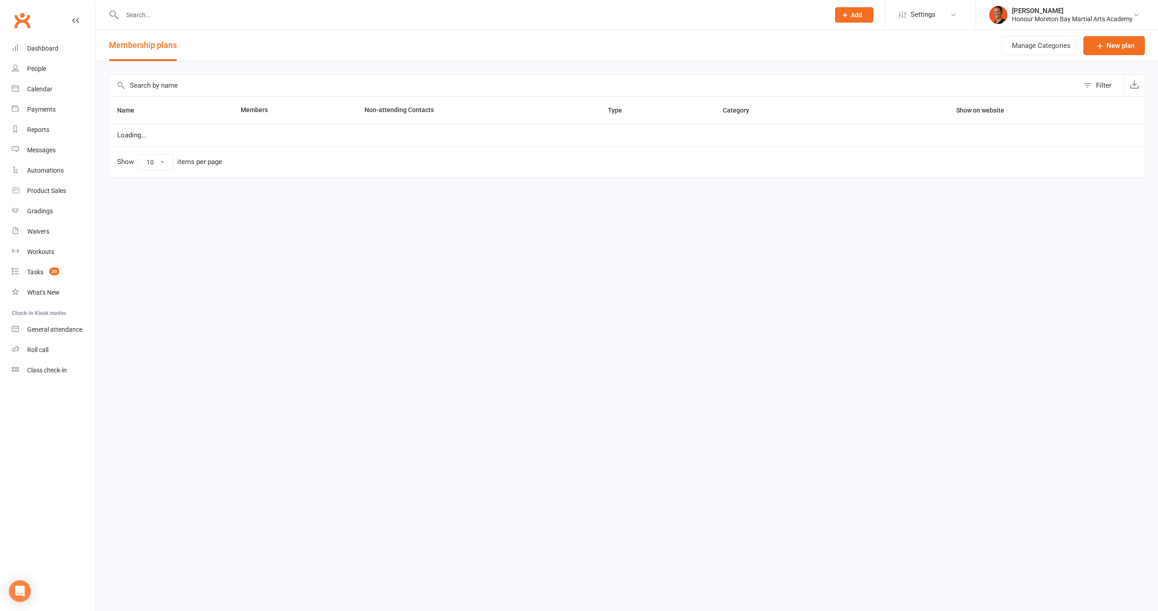
select select "100"
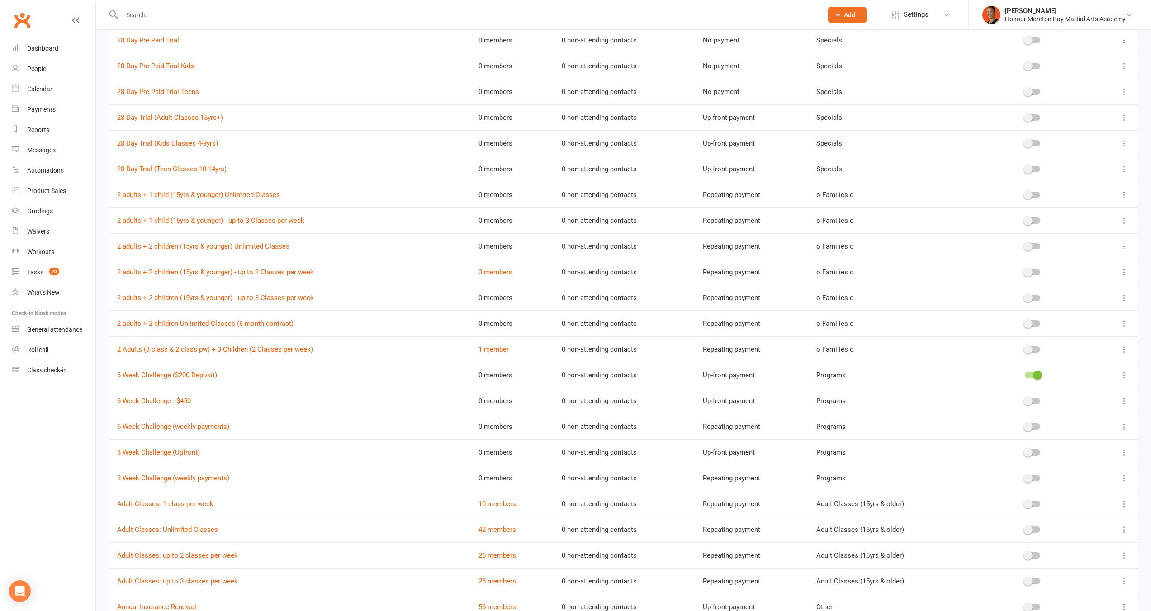
scroll to position [263, 0]
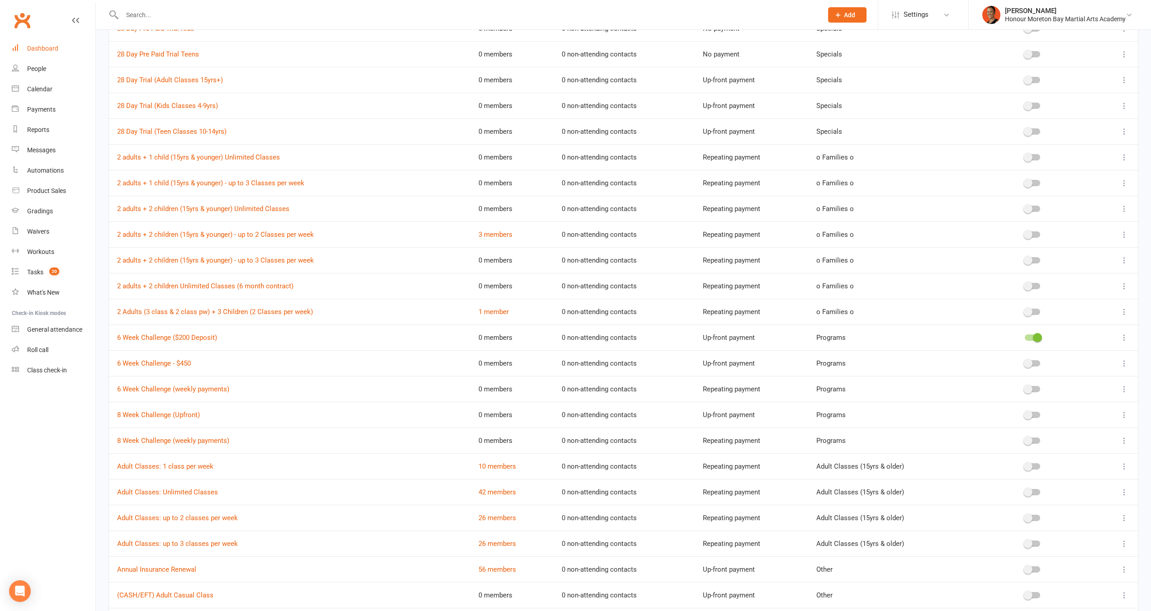
click at [56, 45] on div "Dashboard" at bounding box center [42, 48] width 31 height 7
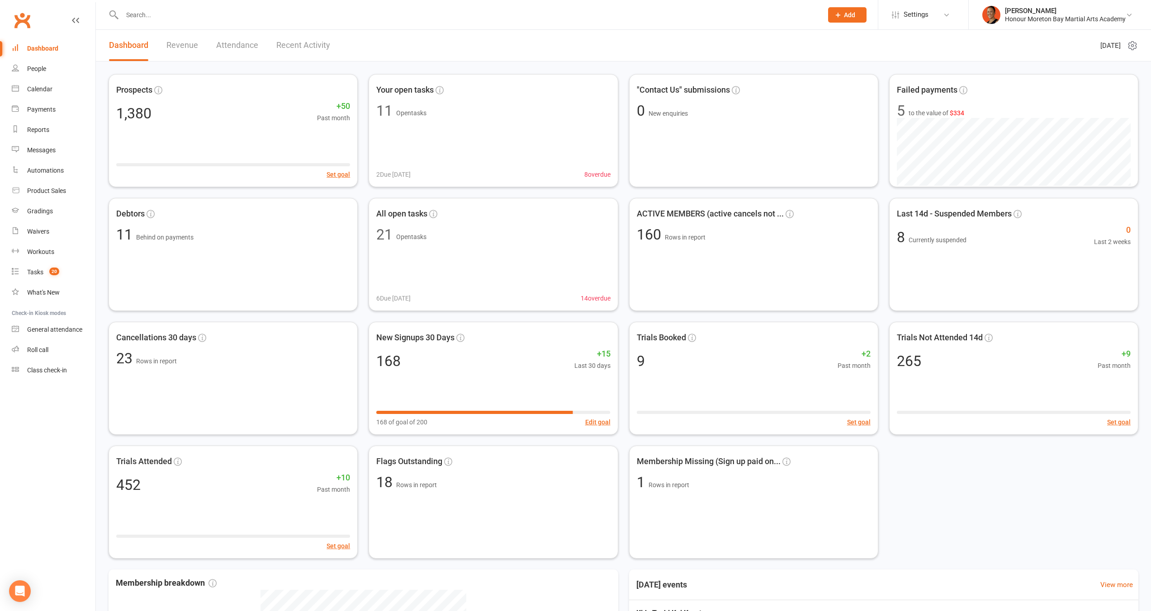
click at [102, 205] on div "Prospects 1,380 +50 Past month Set goal Your open tasks 11 Open tasks 2 Due tod…" at bounding box center [623, 450] width 1055 height 777
click at [100, 181] on div "Prospects 1,380 +50 Past month Set goal Your open tasks 11 Open tasks 2 Due tod…" at bounding box center [623, 450] width 1055 height 777
click at [38, 66] on div "People" at bounding box center [36, 68] width 19 height 7
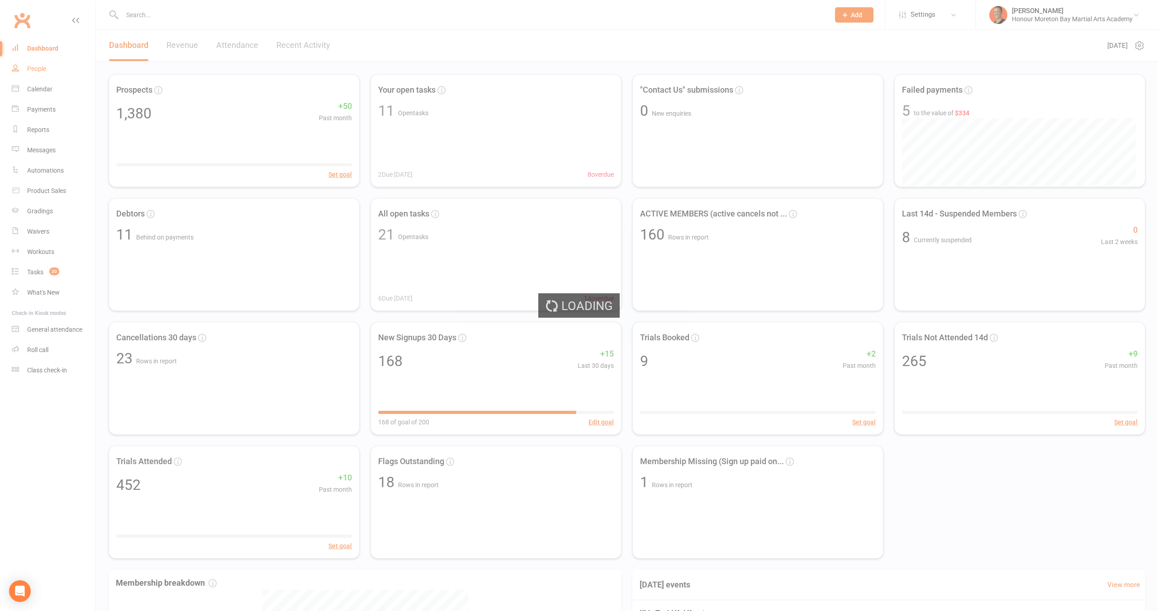
select select "100"
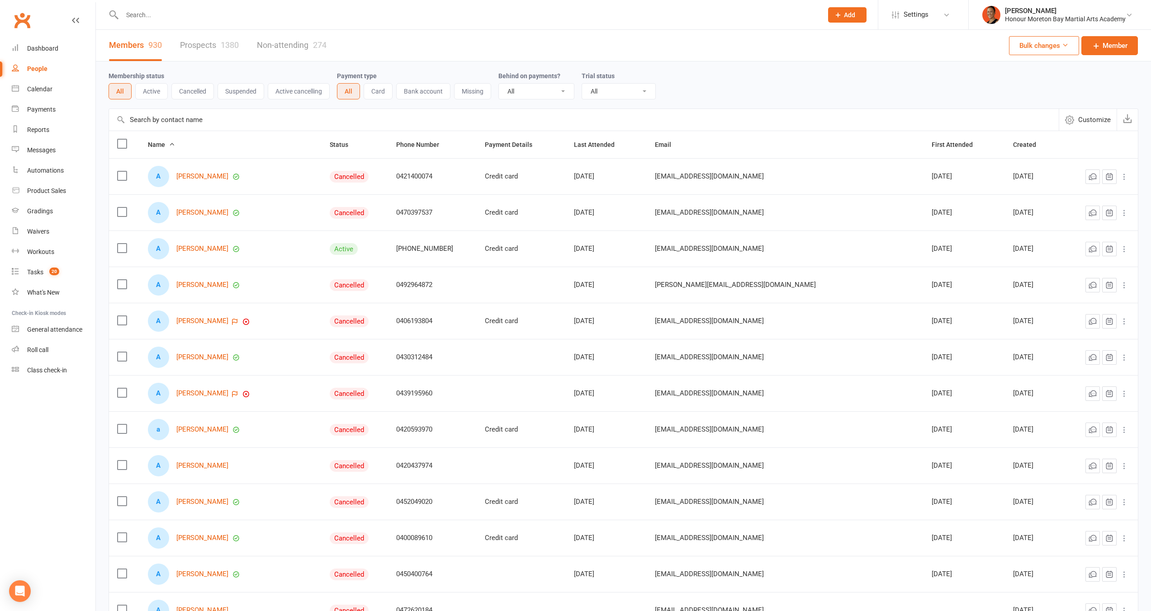
click at [834, 84] on div "Membership status All Active Cancelled Suspended Active cancelling Payment type…" at bounding box center [624, 85] width 1030 height 29
click at [46, 227] on link "Waivers" at bounding box center [54, 232] width 84 height 20
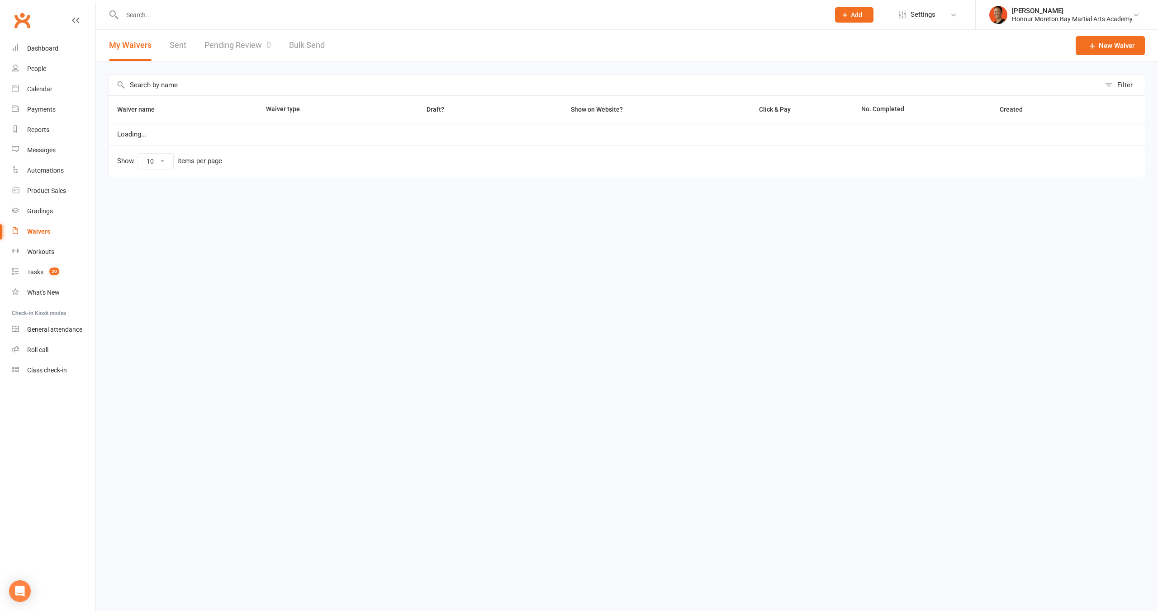
select select "100"
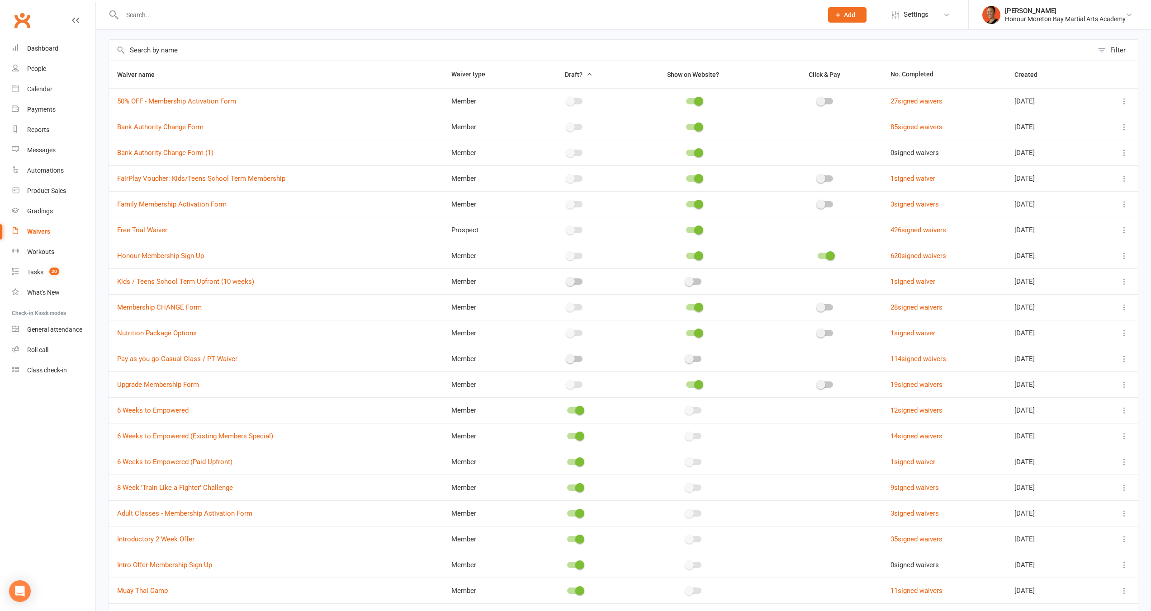
scroll to position [41, 0]
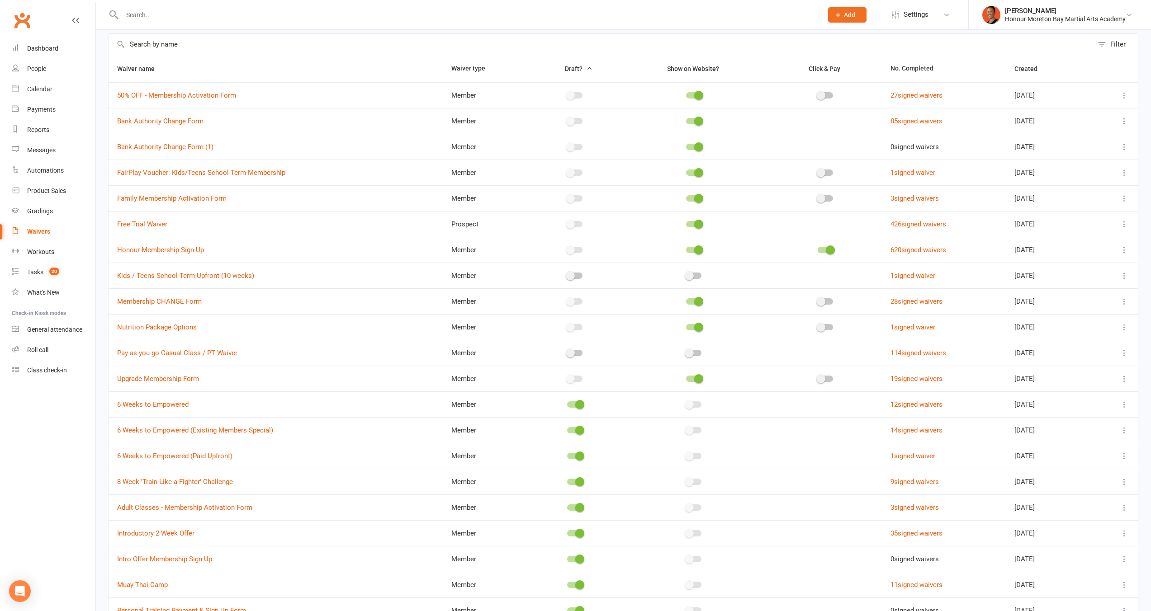
click at [567, 405] on div at bounding box center [574, 405] width 15 height 6
click at [567, 403] on input "checkbox" at bounding box center [567, 403] width 0 height 0
click at [575, 433] on span at bounding box center [579, 430] width 9 height 9
click at [567, 429] on input "checkbox" at bounding box center [567, 429] width 0 height 0
click at [575, 458] on span at bounding box center [579, 456] width 9 height 9
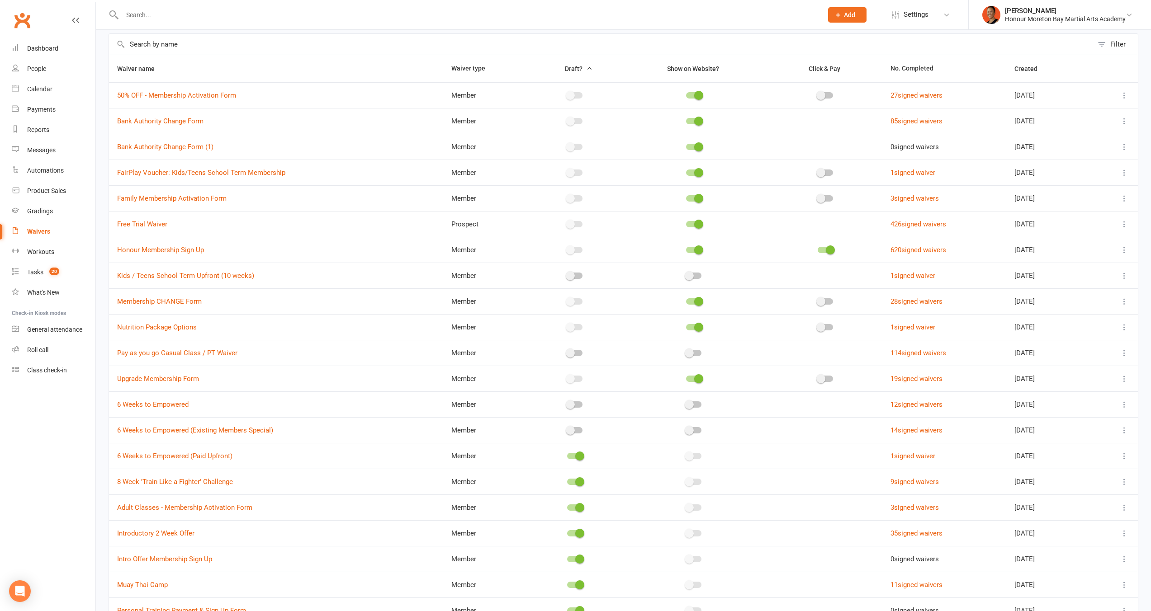
click at [567, 455] on input "checkbox" at bounding box center [567, 455] width 0 height 0
click at [567, 431] on div at bounding box center [574, 430] width 15 height 6
click at [567, 429] on input "checkbox" at bounding box center [567, 429] width 0 height 0
click at [1060, 23] on link "Melina Yung Honour Moreton Bay Martial Arts Academy" at bounding box center [1059, 15] width 155 height 18
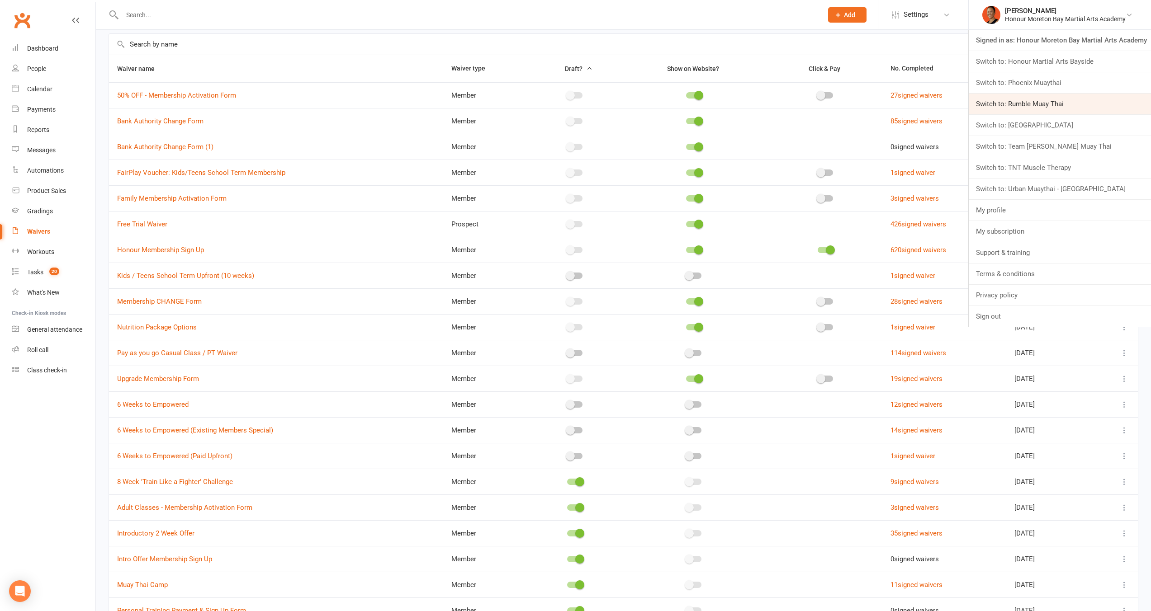
click at [1025, 99] on link "Switch to: Rumble Muay Thai" at bounding box center [1060, 104] width 182 height 21
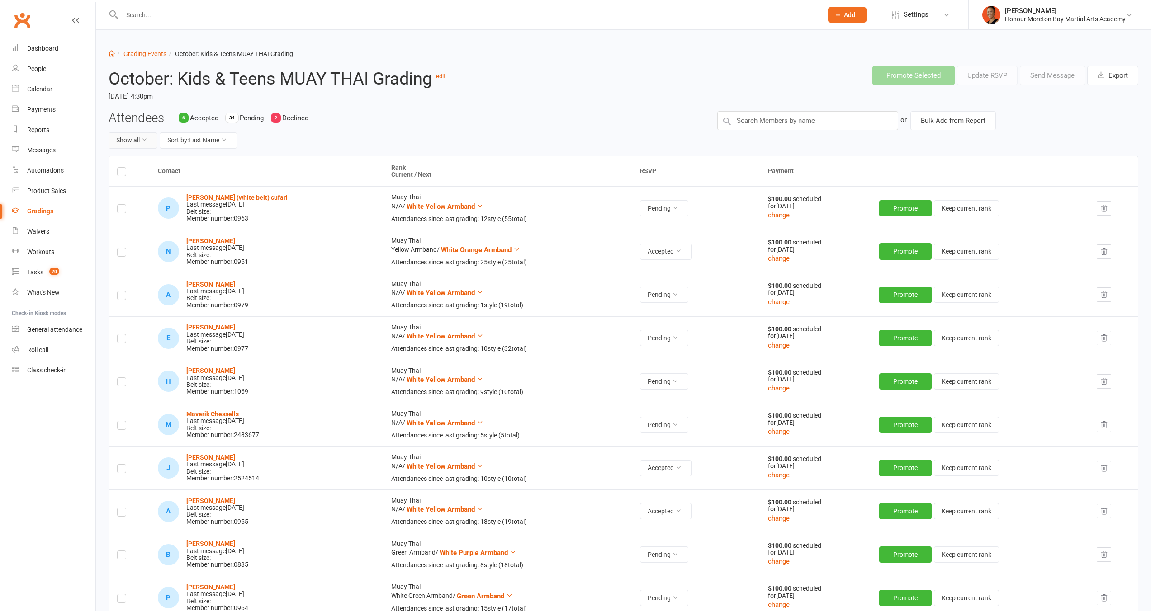
click at [119, 141] on button "Show all" at bounding box center [133, 141] width 49 height 16
click at [175, 194] on link "Declined only" at bounding box center [154, 197] width 90 height 18
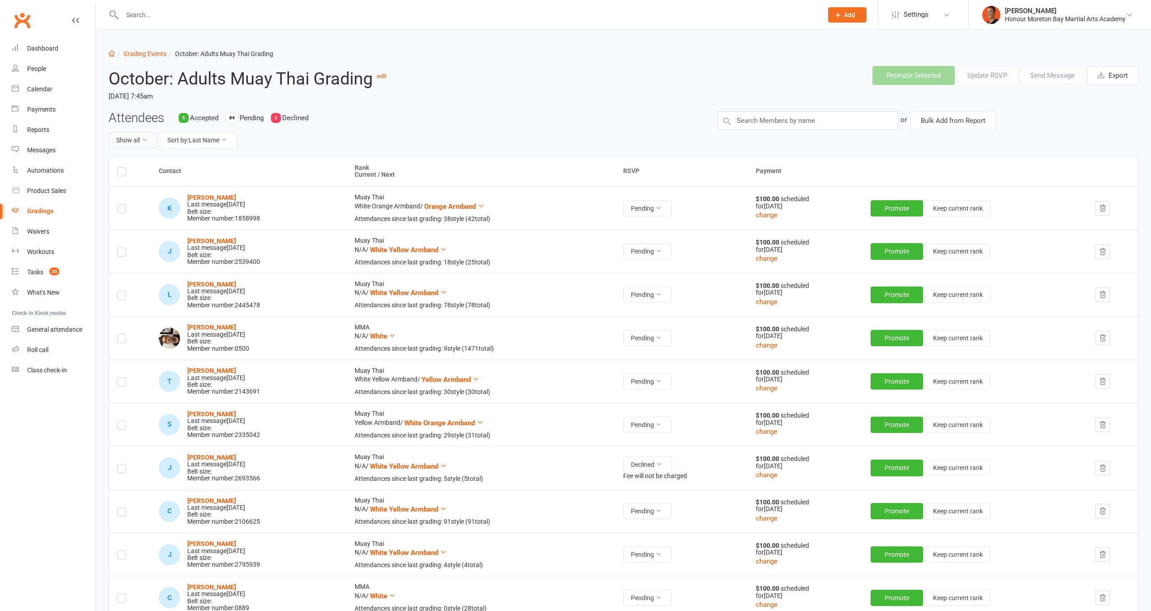
click at [135, 140] on button "Show all" at bounding box center [133, 141] width 49 height 16
click at [156, 192] on link "Declined only" at bounding box center [154, 197] width 90 height 18
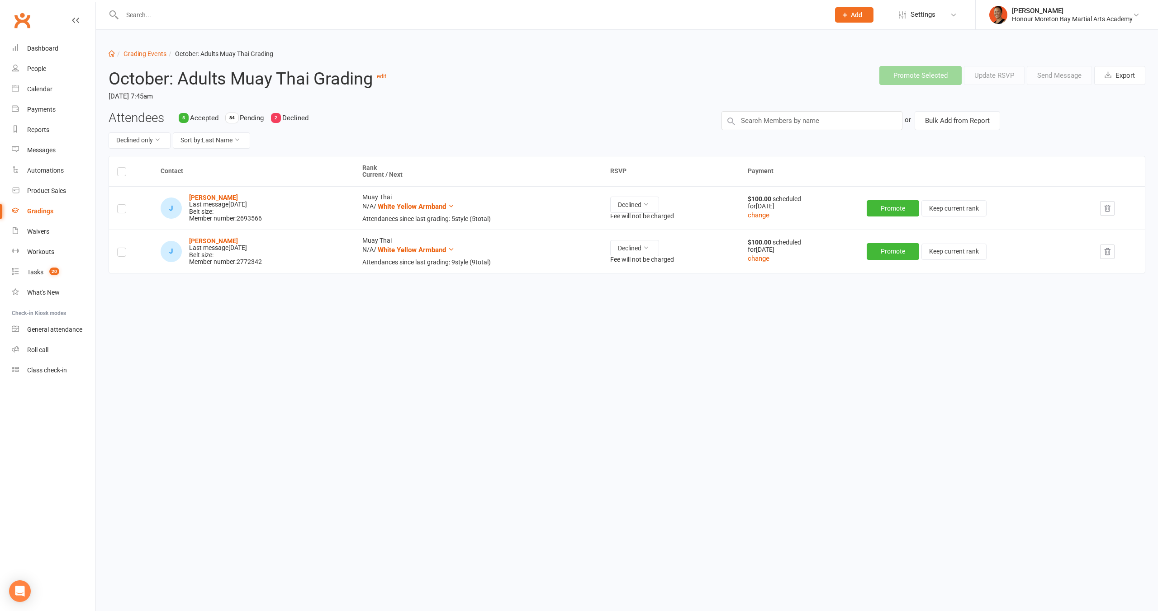
click at [258, 263] on div "Joseph Colvile Last message Sep 08, 2025 Belt size: Member number: 2772342" at bounding box center [225, 252] width 73 height 28
click at [297, 262] on div "J Joseph Colvile Last message Sep 08, 2025 Belt size: Member number: 2772342" at bounding box center [253, 252] width 185 height 28
click at [32, 52] on link "Dashboard" at bounding box center [54, 48] width 84 height 20
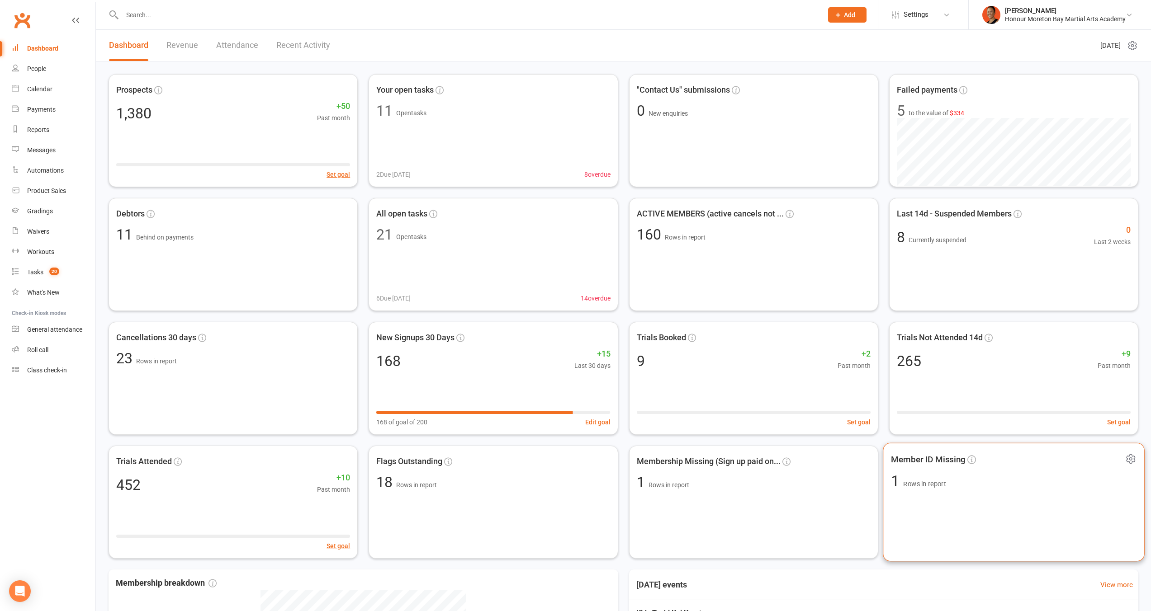
click at [951, 510] on div "Member ID Missing 1 Rows in report" at bounding box center [1014, 502] width 262 height 119
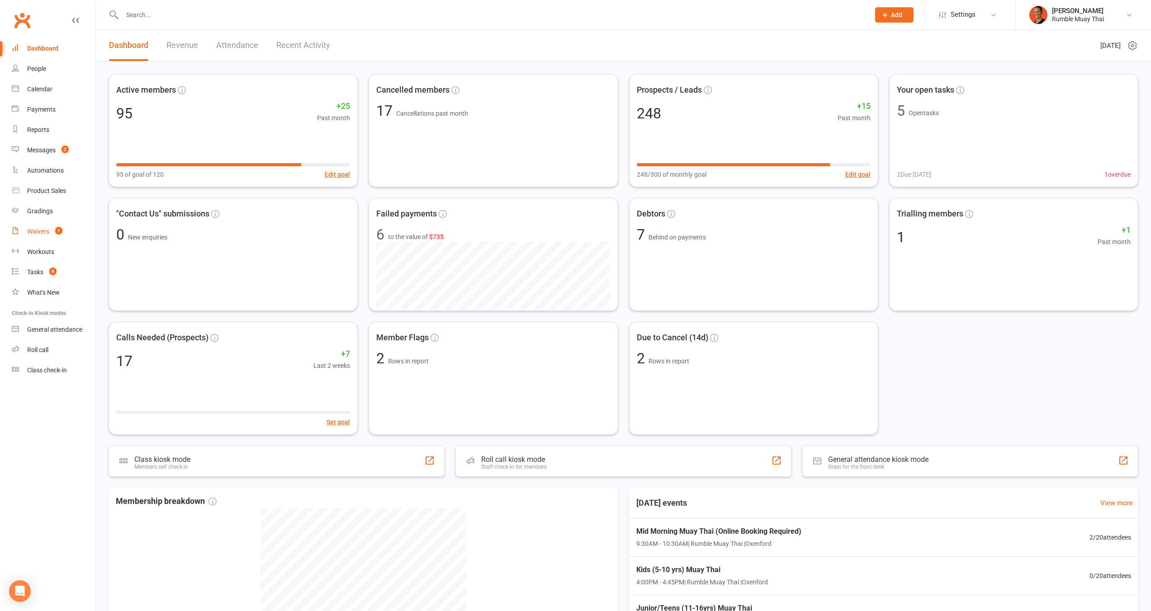
click at [56, 233] on count-badge "1" at bounding box center [57, 231] width 12 height 7
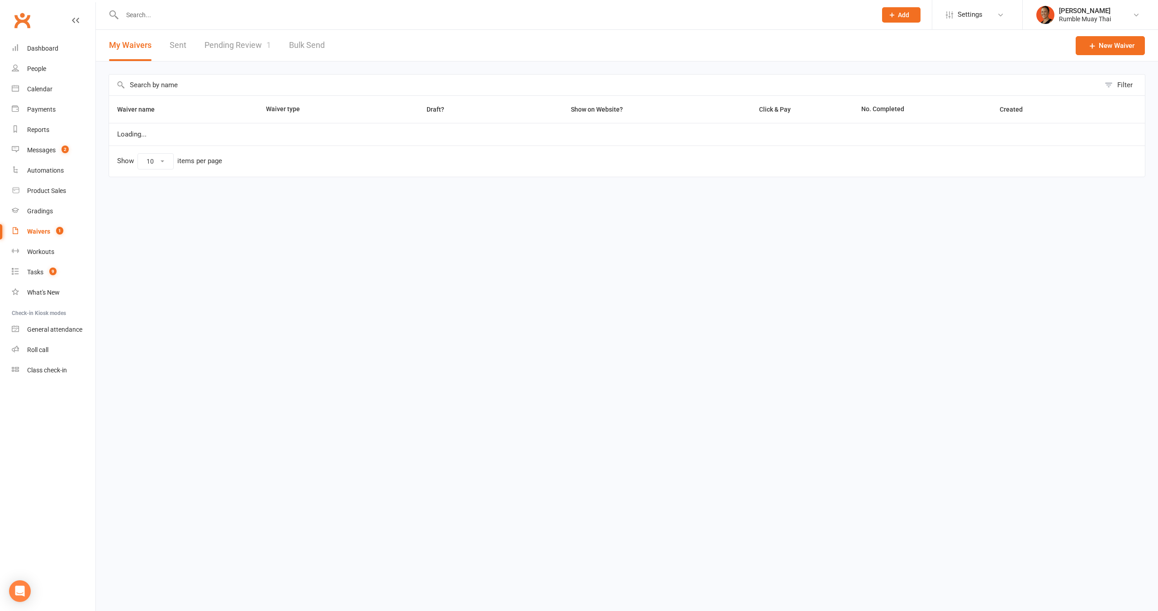
select select "100"
click at [250, 41] on link "Pending Review 1" at bounding box center [237, 45] width 66 height 31
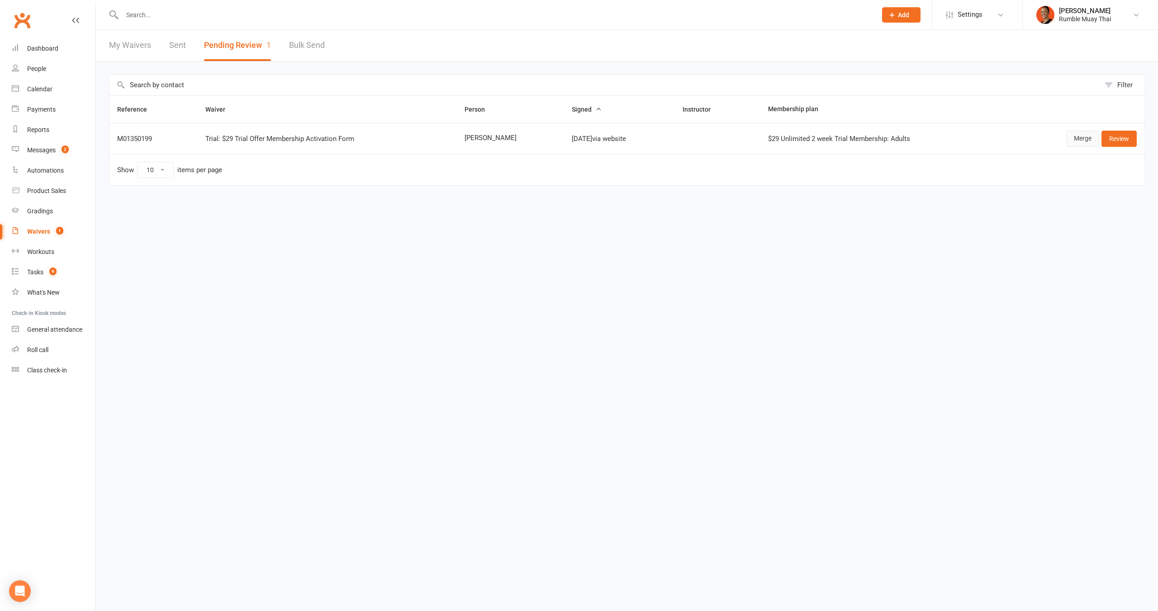
click at [1084, 140] on link "Merge" at bounding box center [1082, 139] width 33 height 16
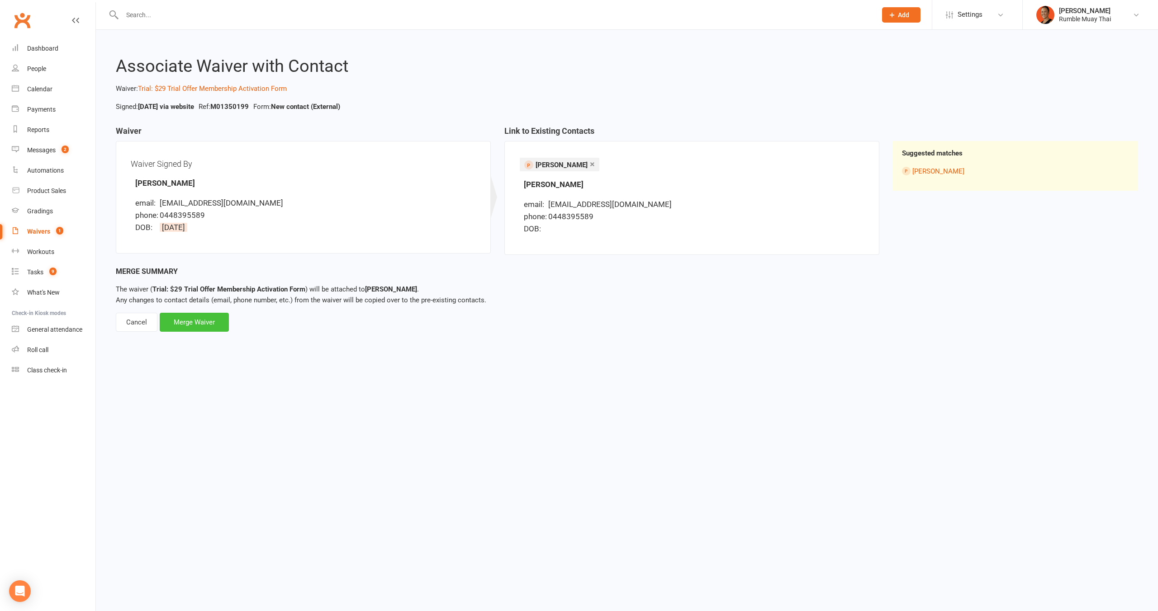
click at [219, 319] on div "Merge Waiver" at bounding box center [194, 322] width 69 height 19
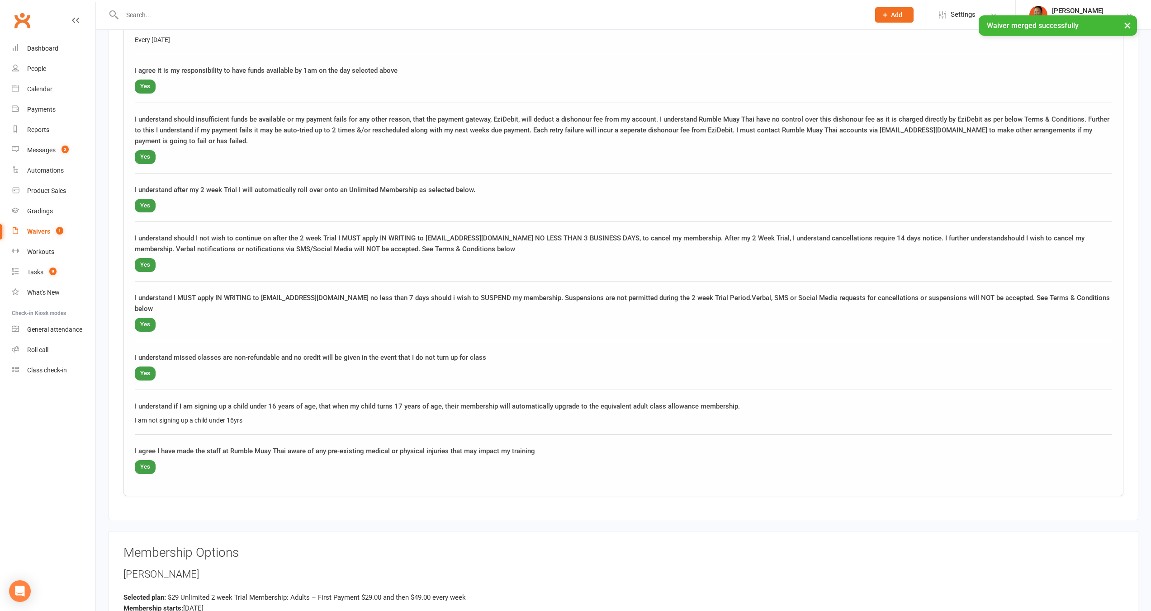
scroll to position [1163, 0]
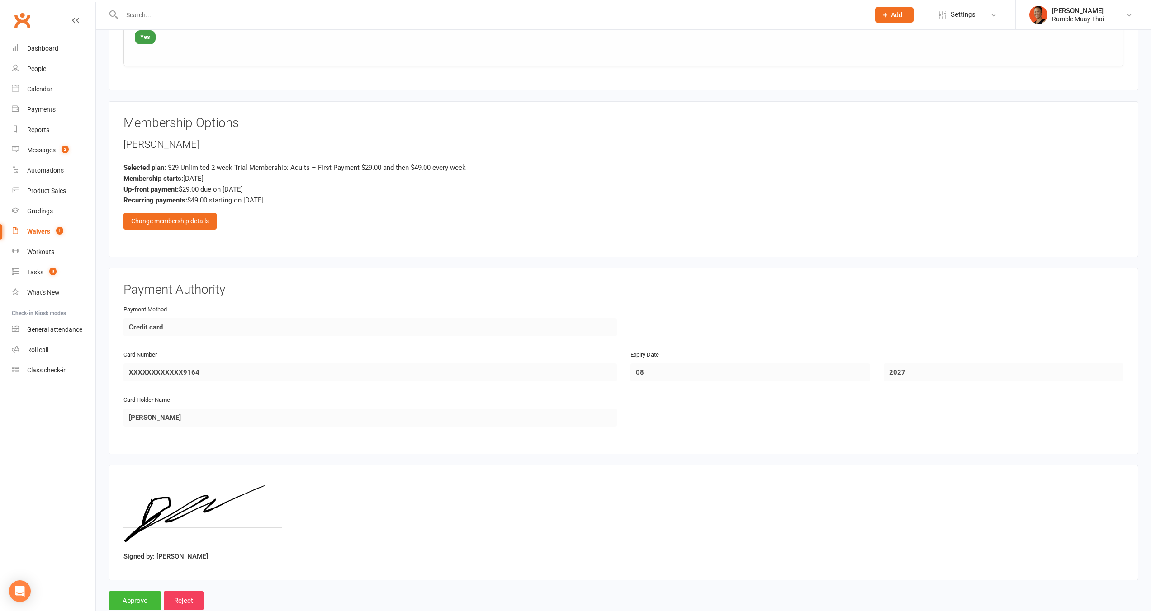
click at [307, 195] on div "Recurring payments: $49.00 starting on Sep 29, 2025" at bounding box center [623, 200] width 1000 height 11
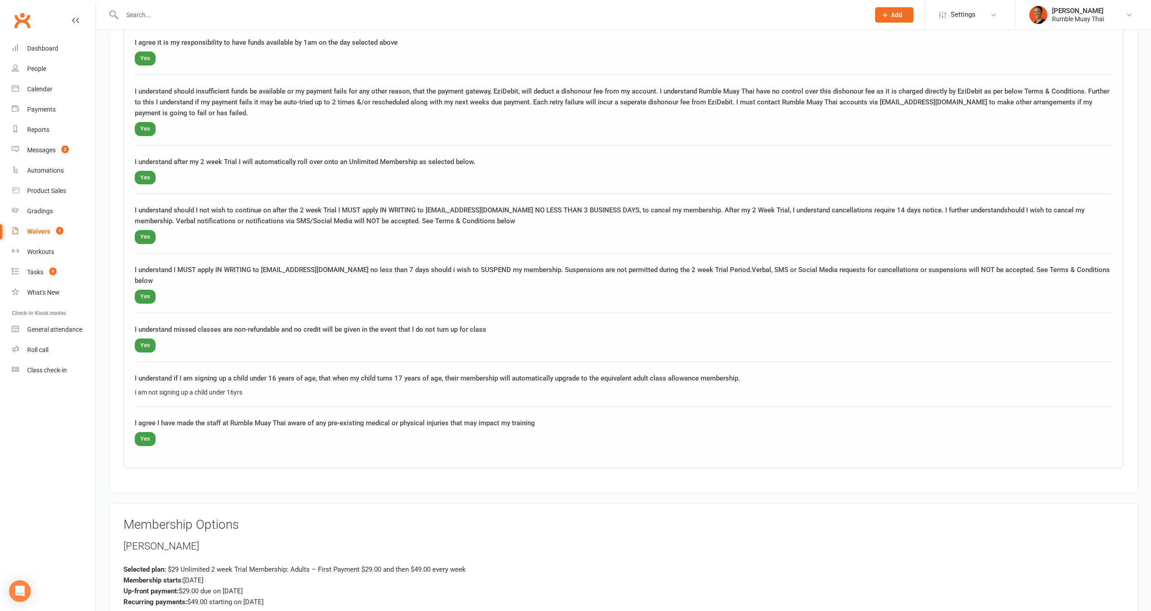
scroll to position [1098, 0]
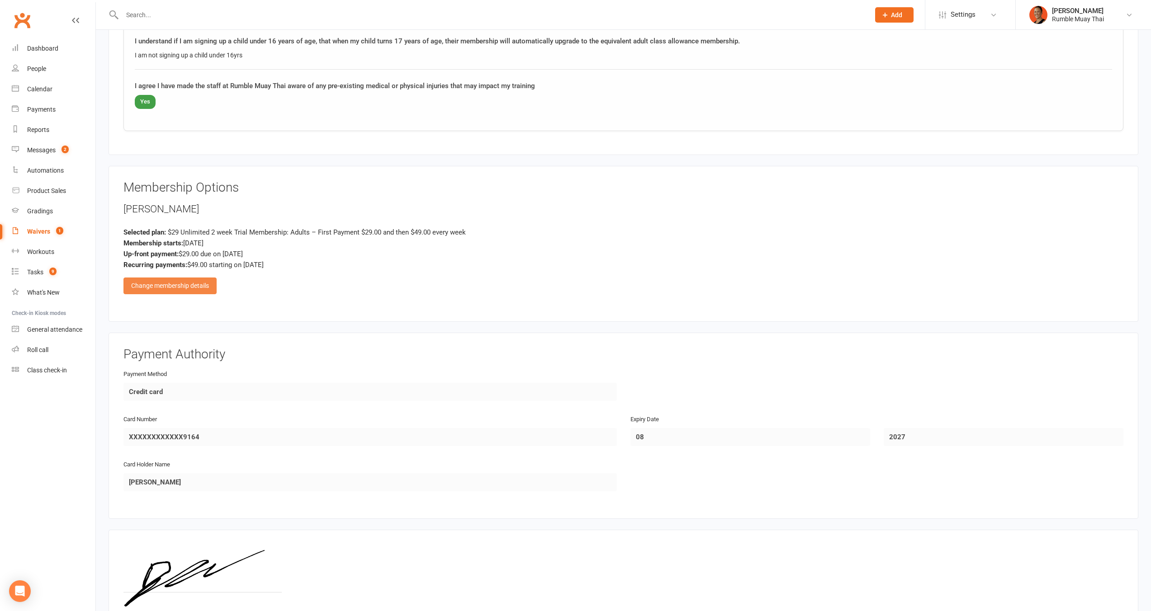
click at [194, 278] on div "Change membership details" at bounding box center [169, 286] width 93 height 16
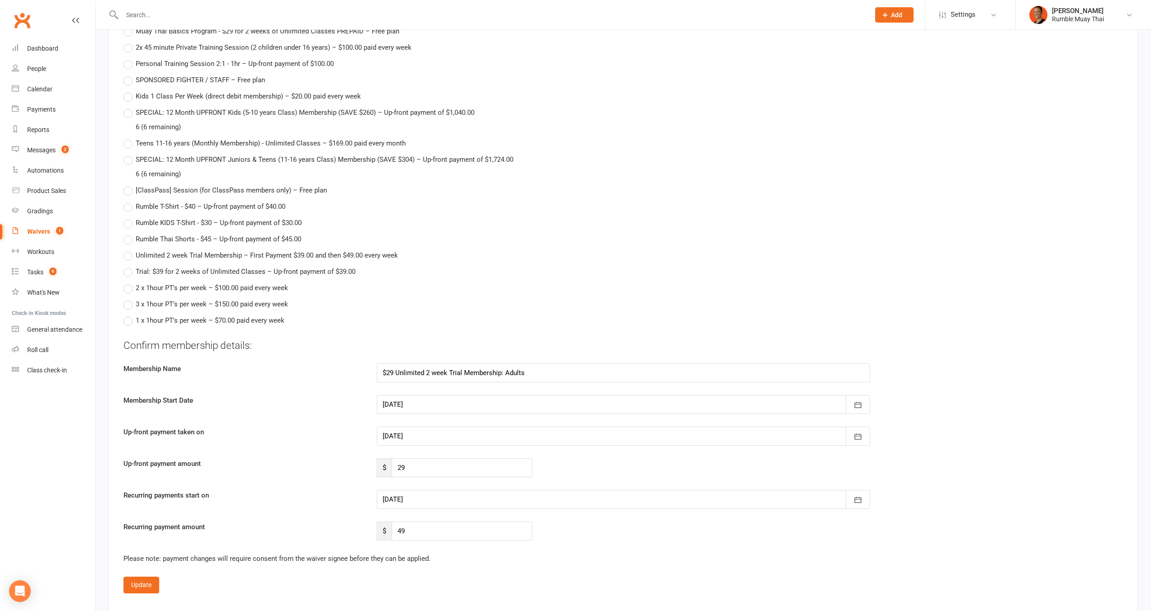
scroll to position [1783, 0]
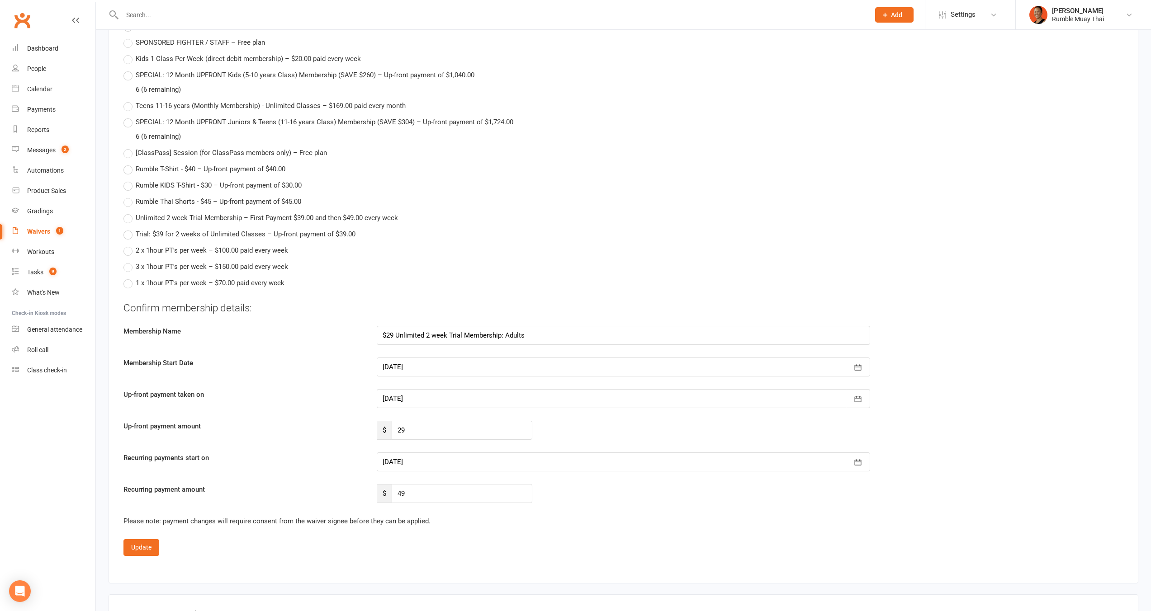
click at [403, 453] on div at bounding box center [623, 462] width 493 height 19
click at [487, 580] on button "02" at bounding box center [492, 588] width 19 height 16
type input "02 Oct 2025"
click at [152, 540] on button "Update" at bounding box center [141, 548] width 36 height 16
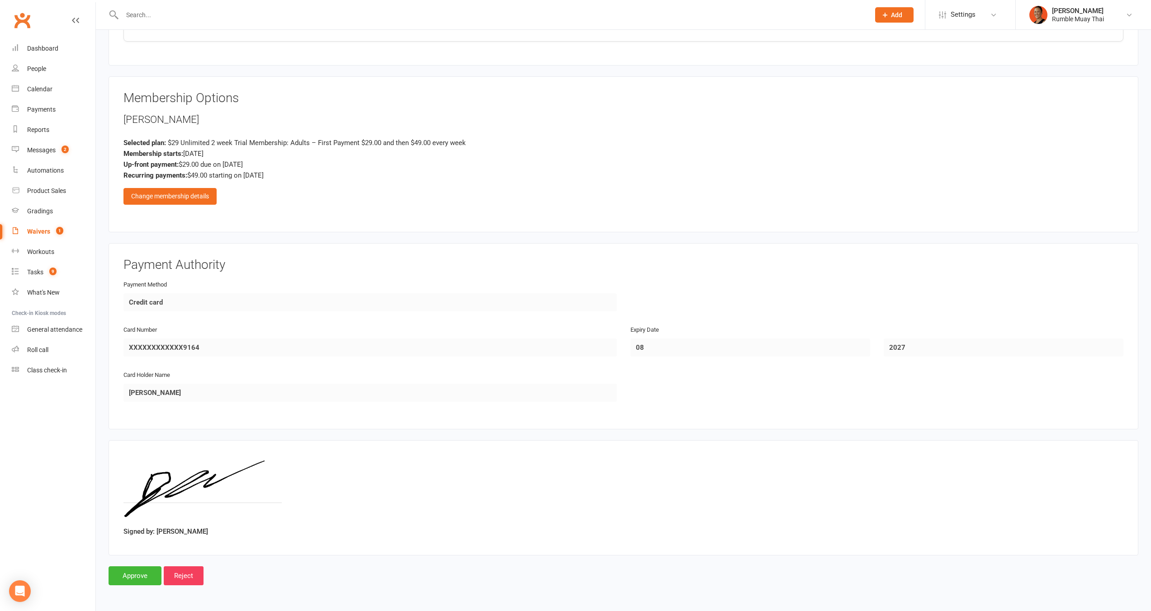
scroll to position [1174, 0]
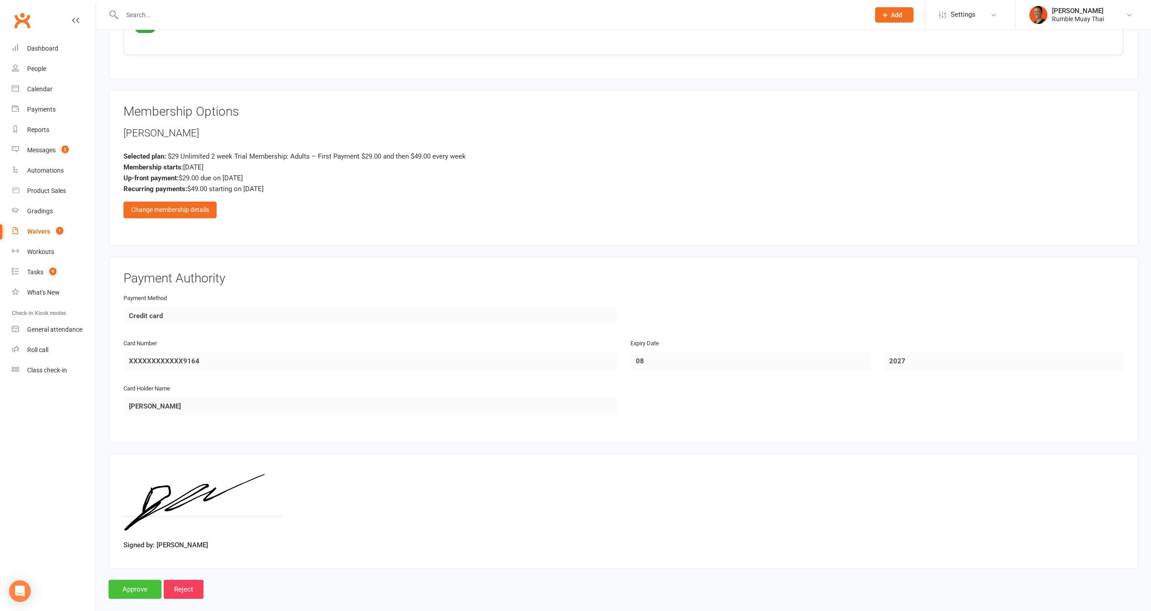
click at [138, 580] on input "Approve" at bounding box center [135, 589] width 53 height 19
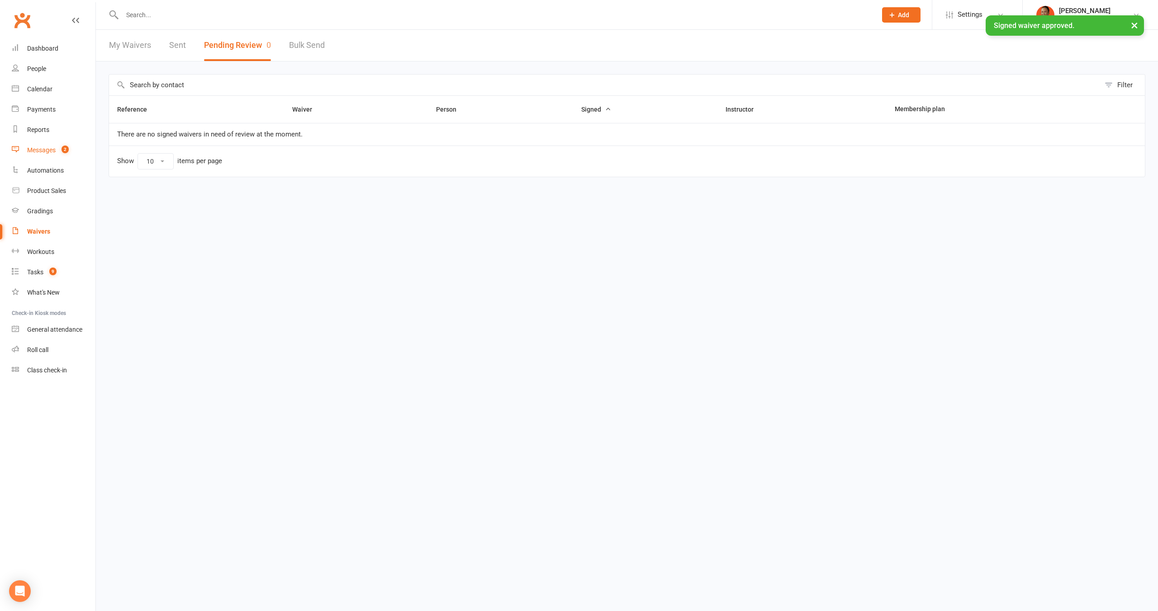
click at [58, 150] on count-badge "2" at bounding box center [63, 150] width 12 height 7
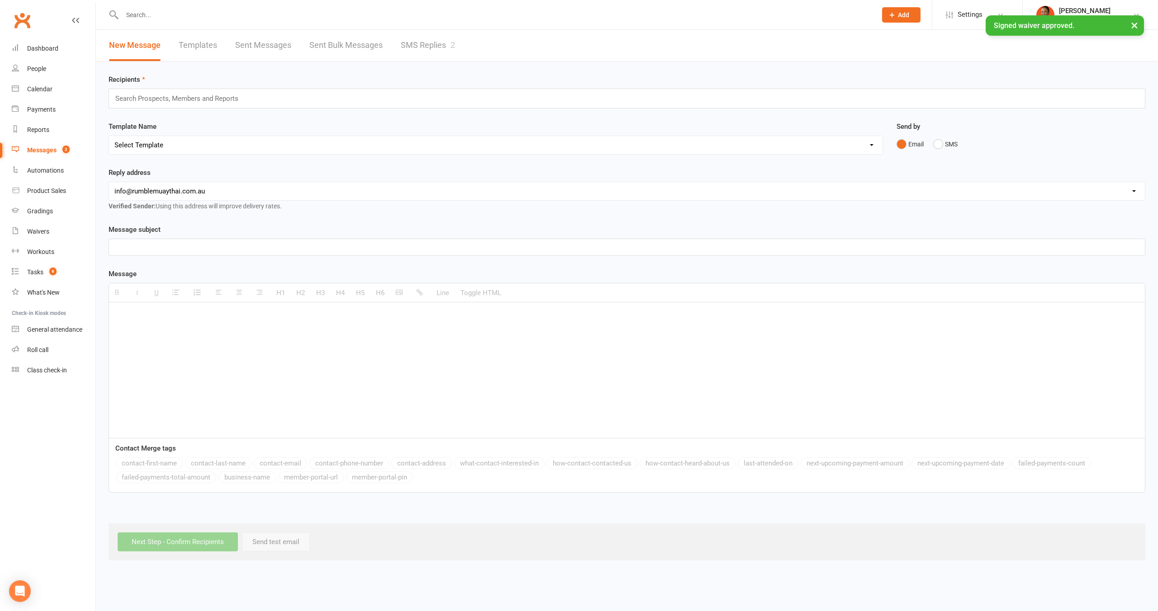
click at [438, 15] on div "× Signed waiver approved." at bounding box center [573, 15] width 1146 height 0
click at [431, 46] on link "SMS Replies 2" at bounding box center [428, 45] width 54 height 31
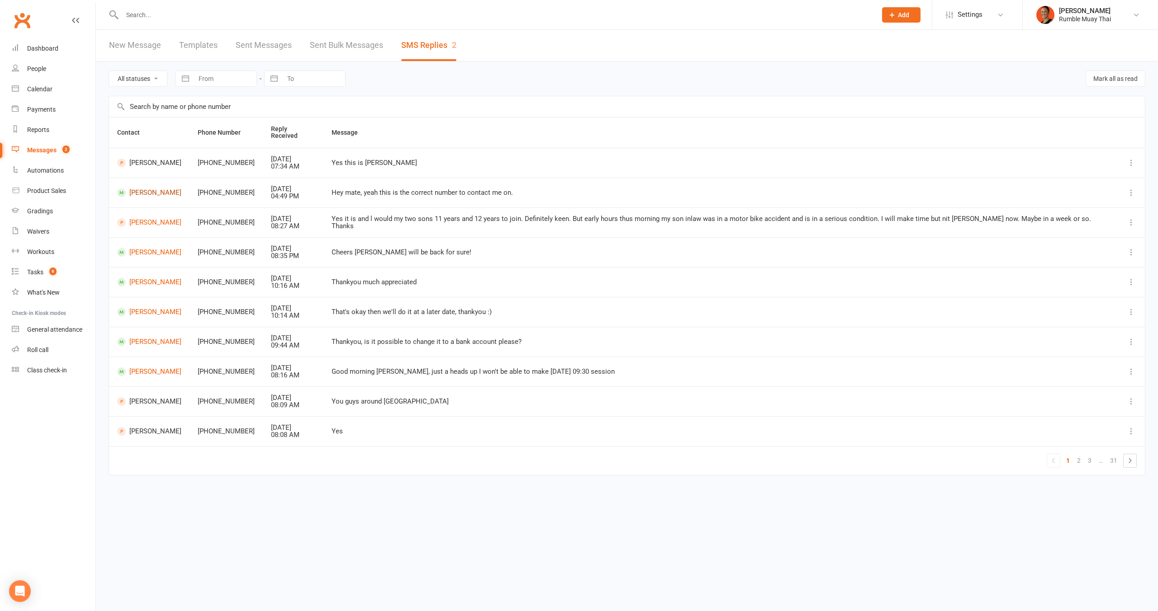
click at [162, 189] on link "Ryan Jennings" at bounding box center [149, 193] width 64 height 9
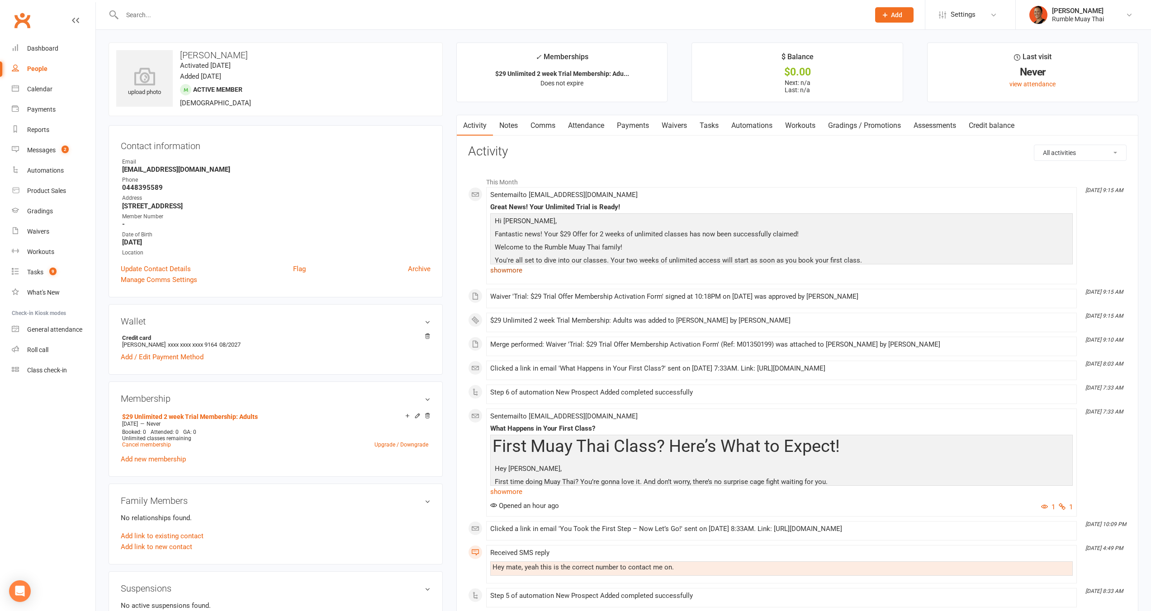
click at [515, 266] on link "show more" at bounding box center [781, 270] width 582 height 13
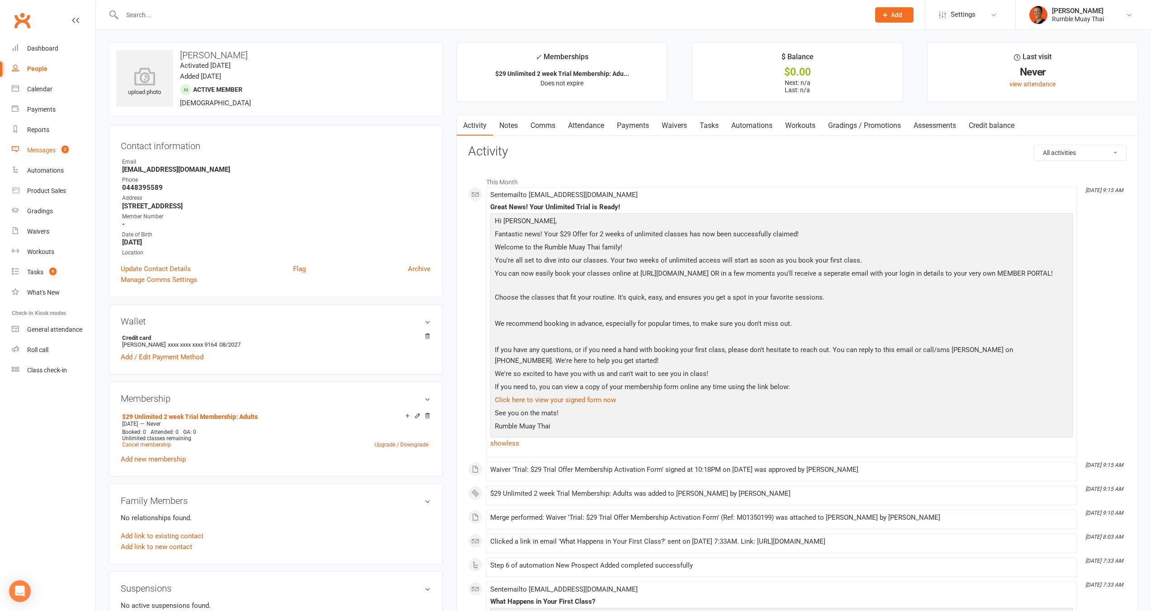
click div "Messages"
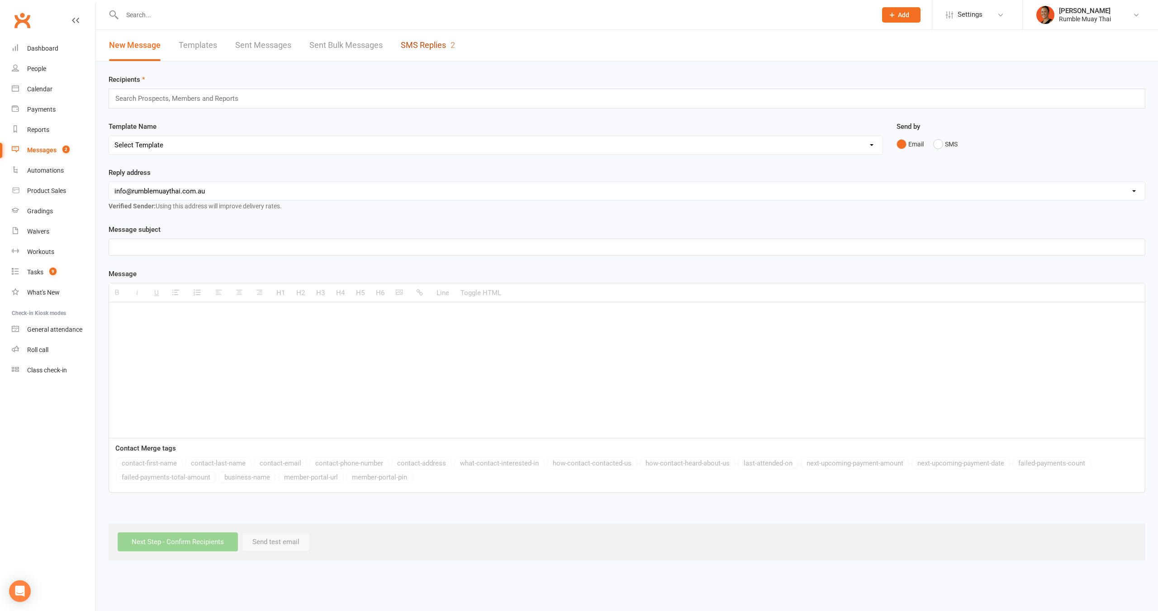
click link "SMS Replies 2"
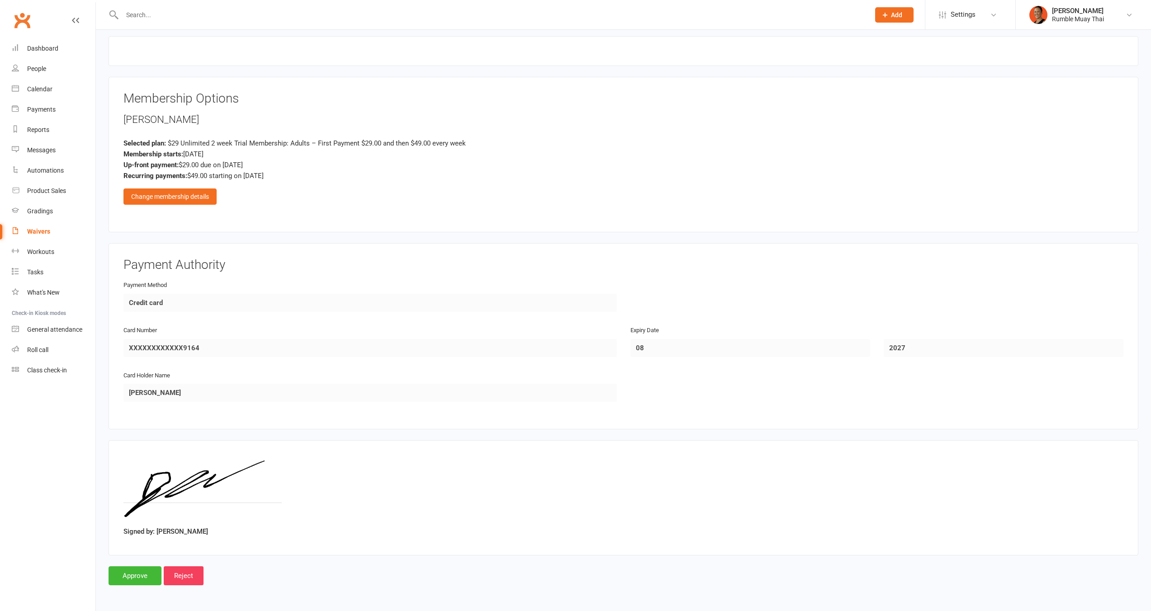
scroll to position [1163, 0]
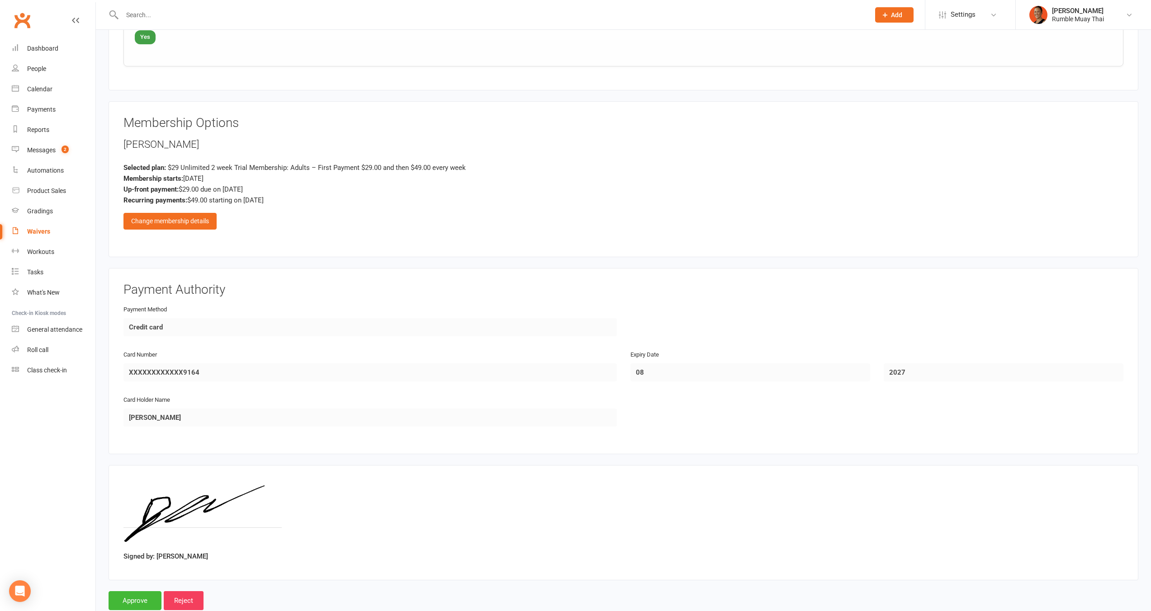
click at [161, 19] on input "text" at bounding box center [491, 15] width 744 height 13
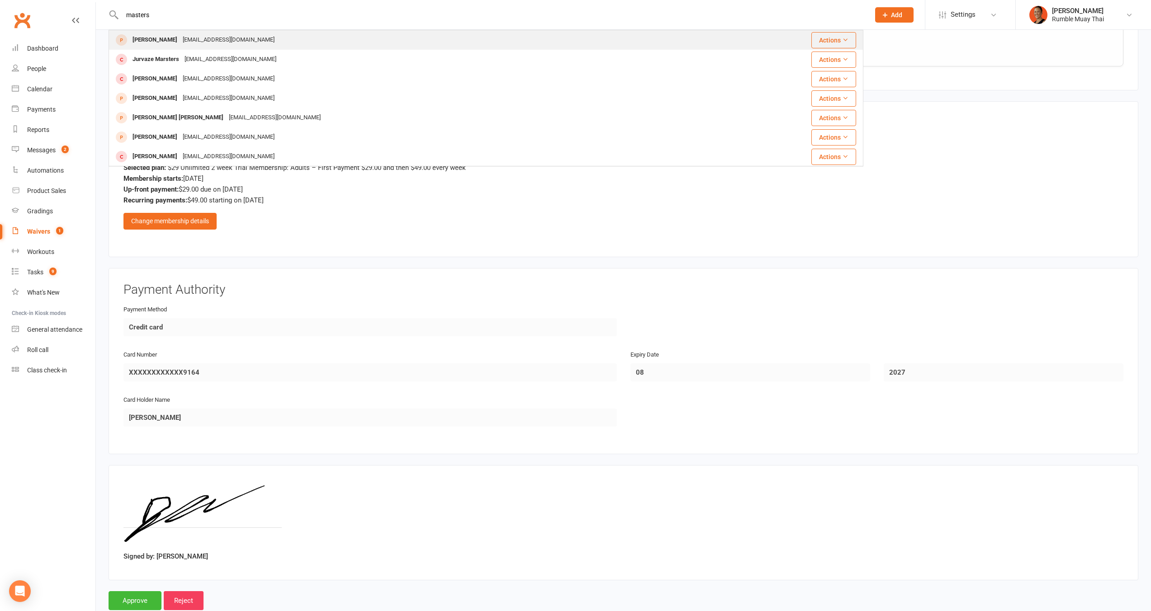
type input "masters"
click at [169, 46] on div "[PERSON_NAME]" at bounding box center [155, 39] width 50 height 13
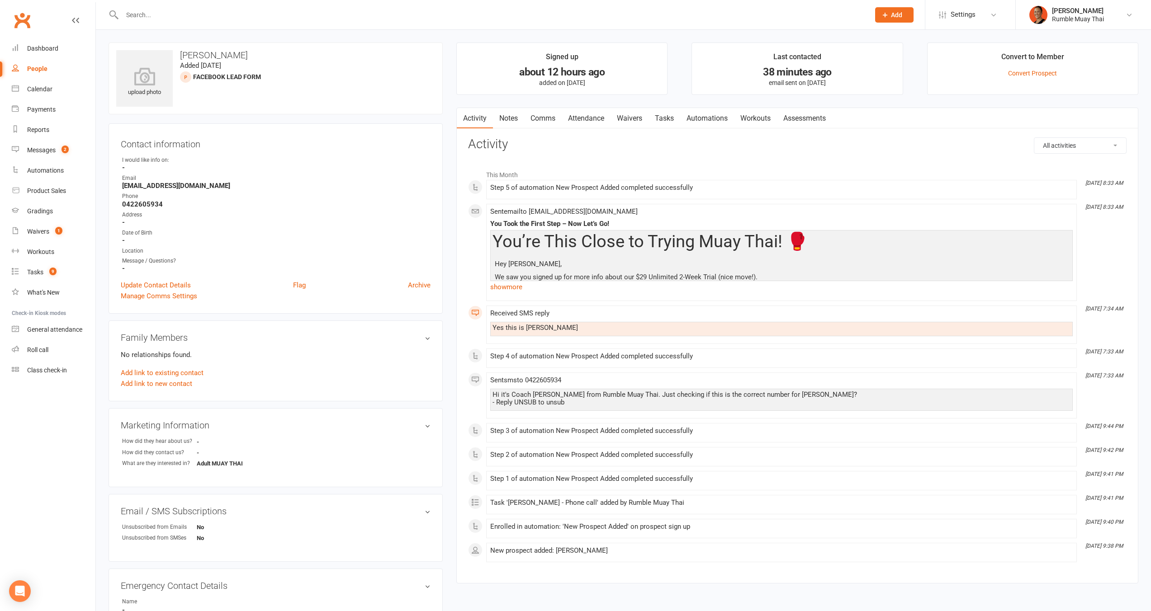
click at [511, 123] on link "Notes" at bounding box center [508, 118] width 31 height 21
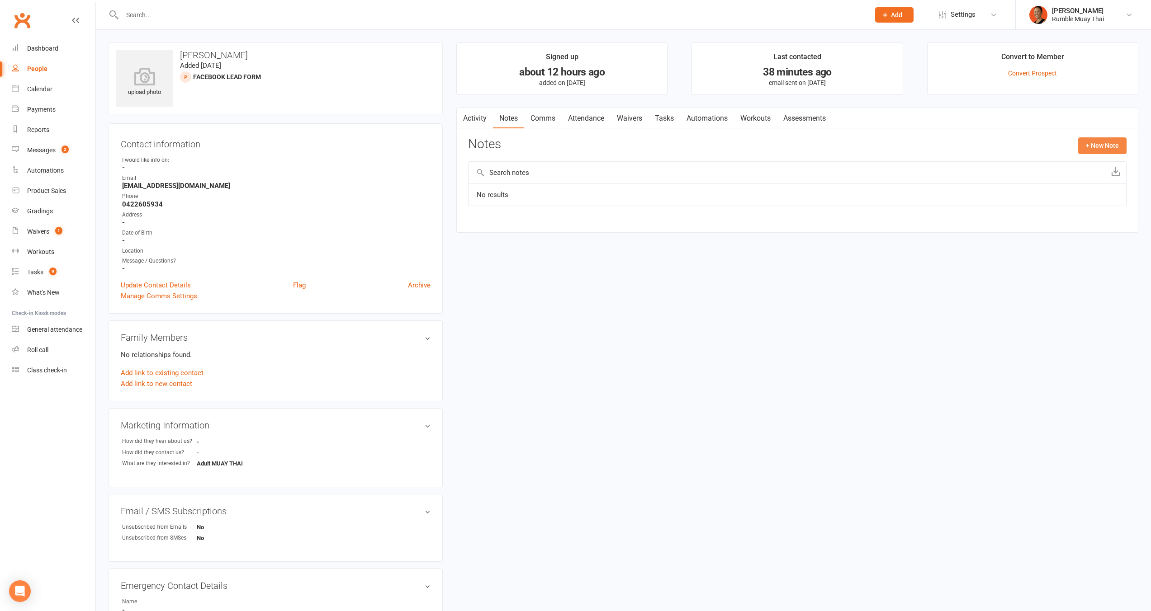
click at [1103, 142] on button "+ New Note" at bounding box center [1102, 145] width 48 height 16
click at [537, 229] on textarea at bounding box center [797, 234] width 658 height 30
paste textarea "Called,he lives in Melbourne"
type textarea "Called,he lives in Melbourne"
drag, startPoint x: 509, startPoint y: 187, endPoint x: 535, endPoint y: 186, distance: 26.7
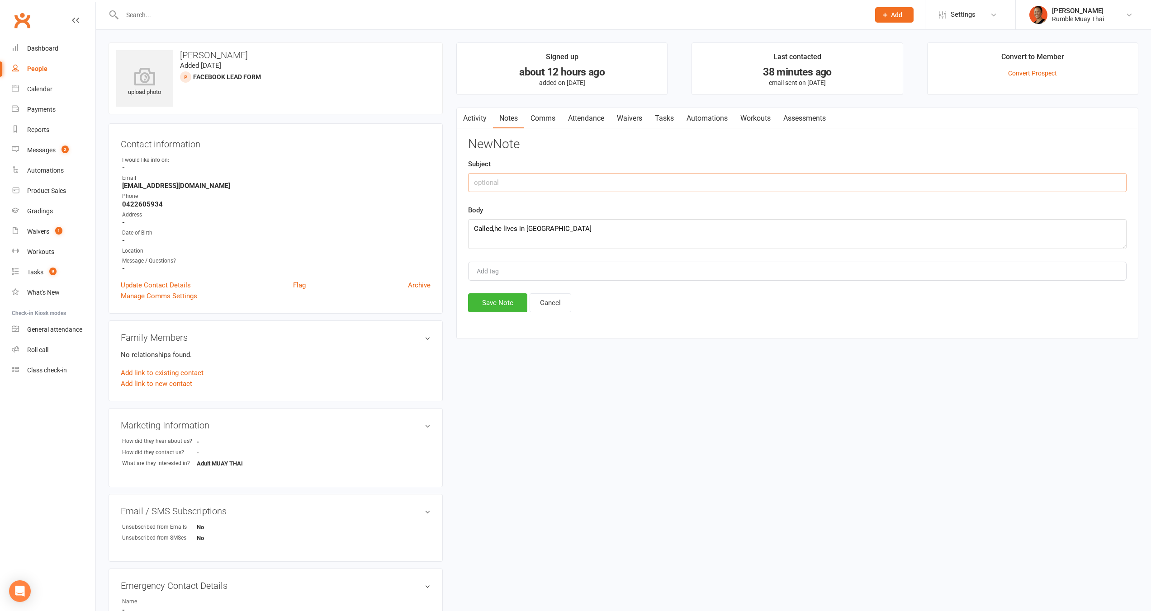
click at [509, 187] on input "text" at bounding box center [797, 182] width 658 height 19
type input "Matt called"
click at [491, 303] on button "Save Note" at bounding box center [497, 302] width 59 height 19
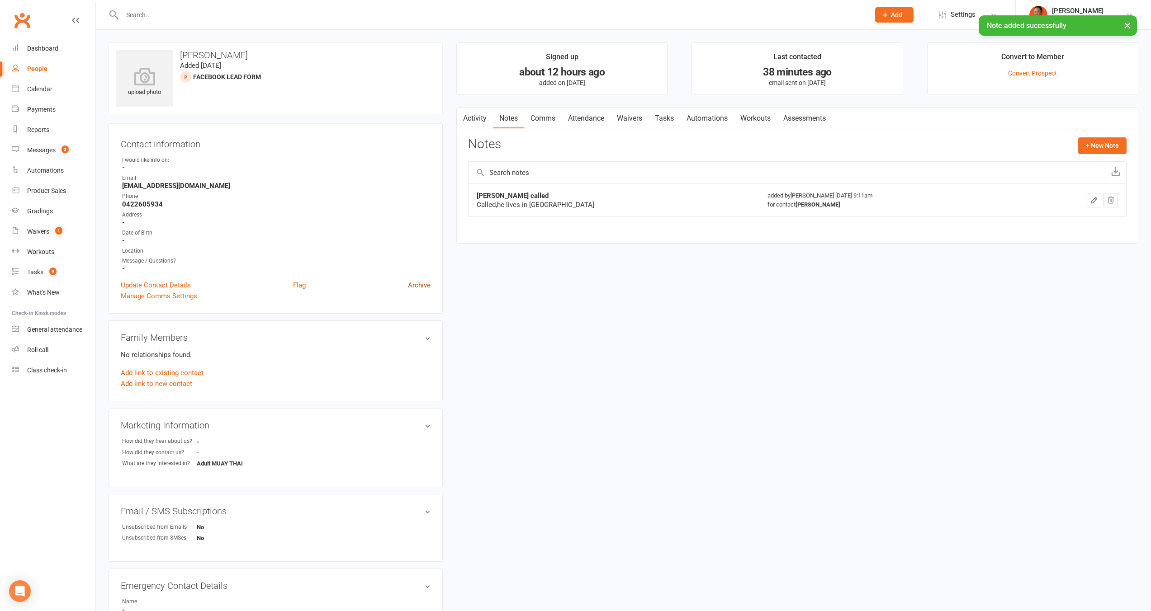
click at [417, 282] on link "Archive" at bounding box center [419, 285] width 23 height 11
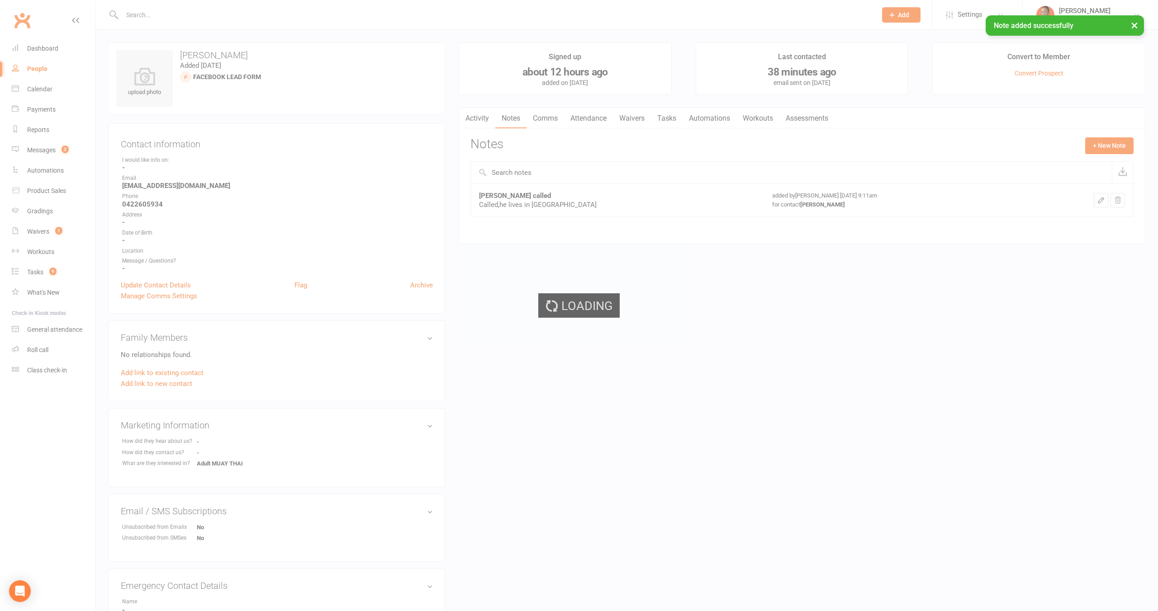
select select "100"
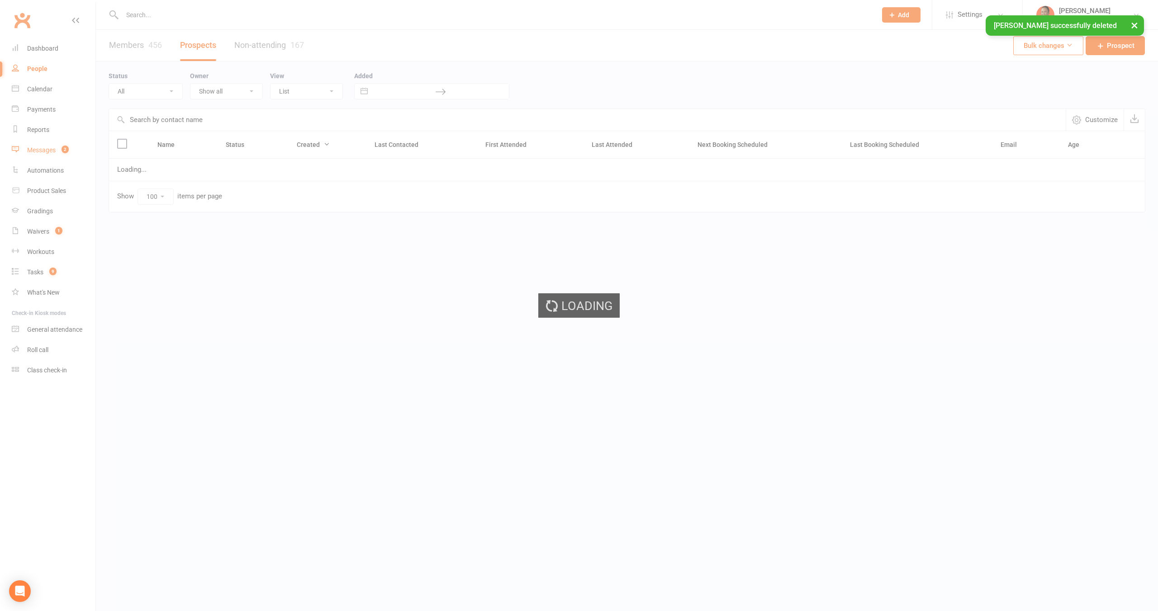
click at [42, 148] on div "Messages" at bounding box center [41, 150] width 28 height 7
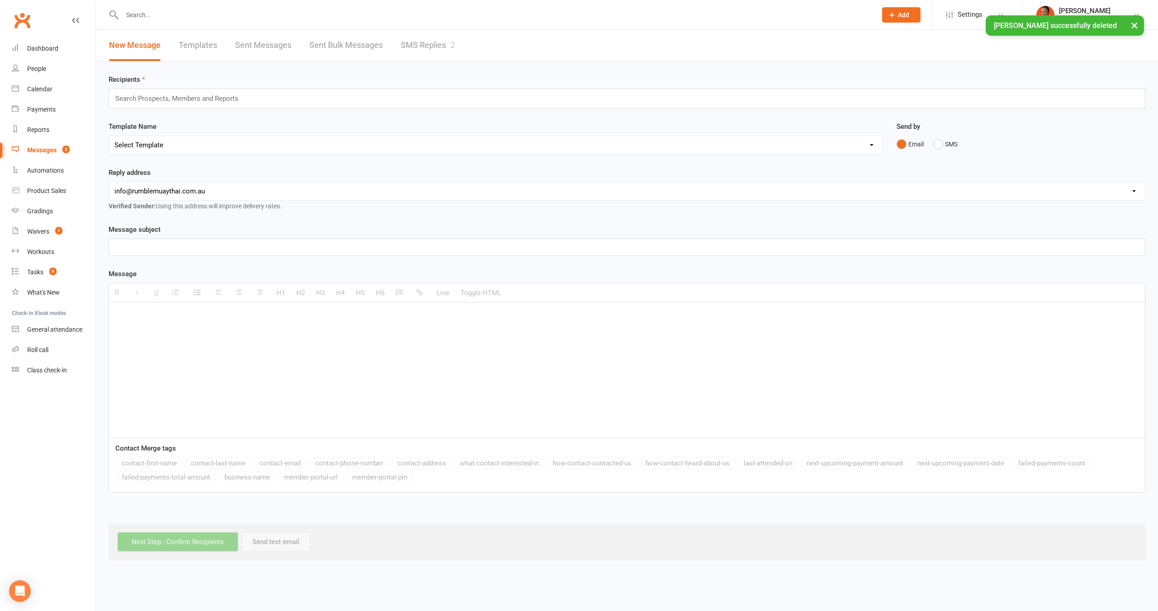
click at [49, 153] on div "Messages" at bounding box center [41, 150] width 29 height 7
click at [439, 47] on link "SMS Replies 2" at bounding box center [428, 45] width 54 height 31
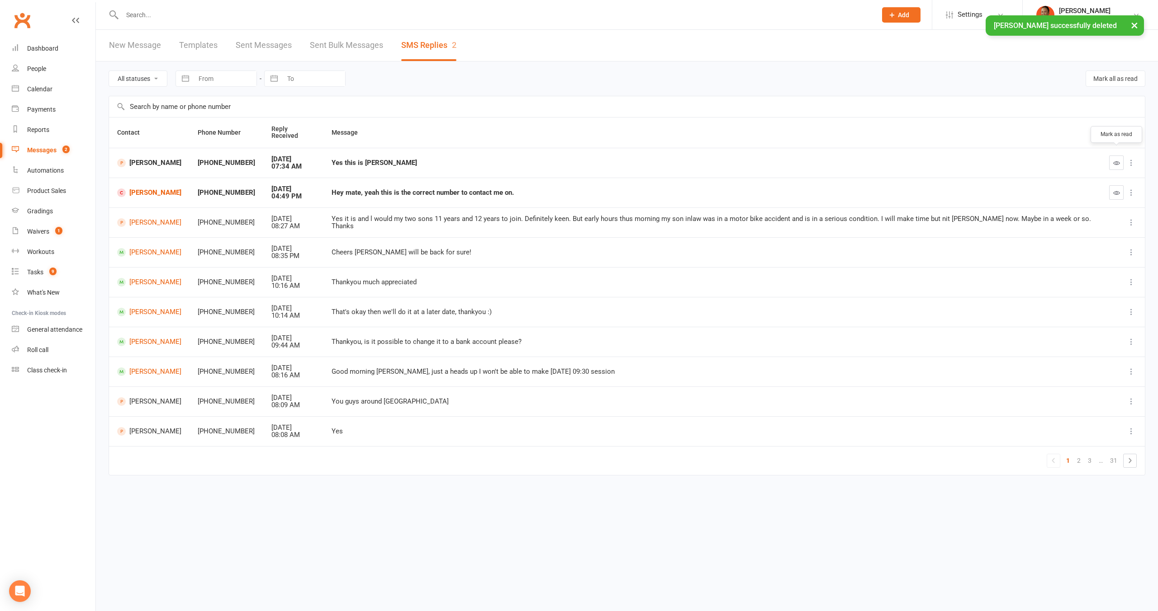
click at [1116, 160] on icon "button" at bounding box center [1116, 163] width 7 height 7
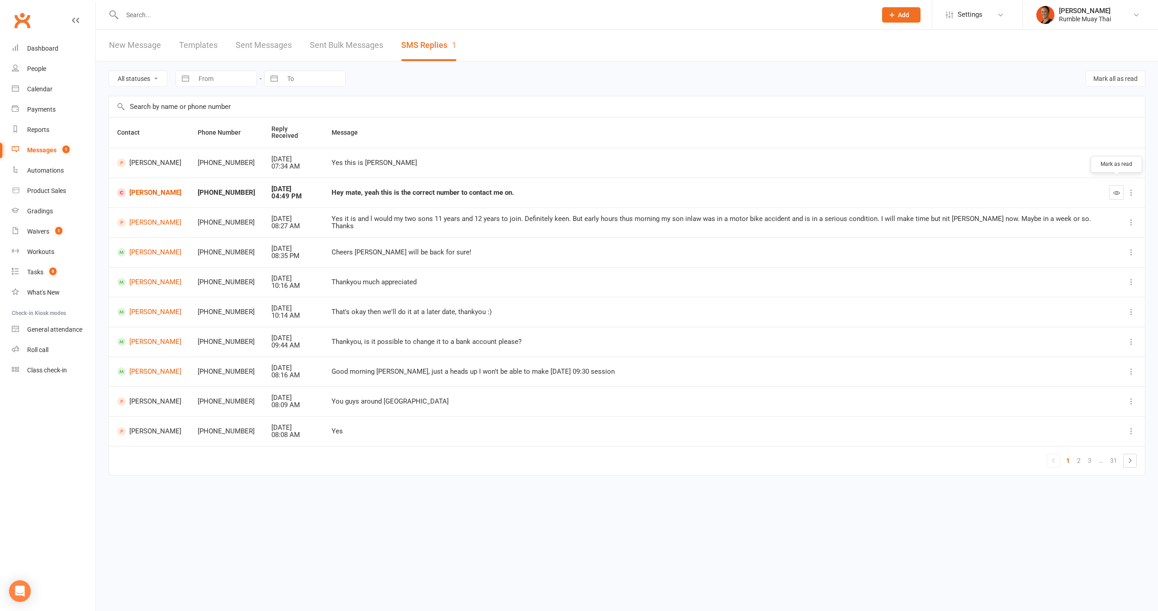
click at [1117, 189] on icon "button" at bounding box center [1116, 192] width 7 height 7
click at [167, 189] on link "[PERSON_NAME]" at bounding box center [149, 193] width 64 height 9
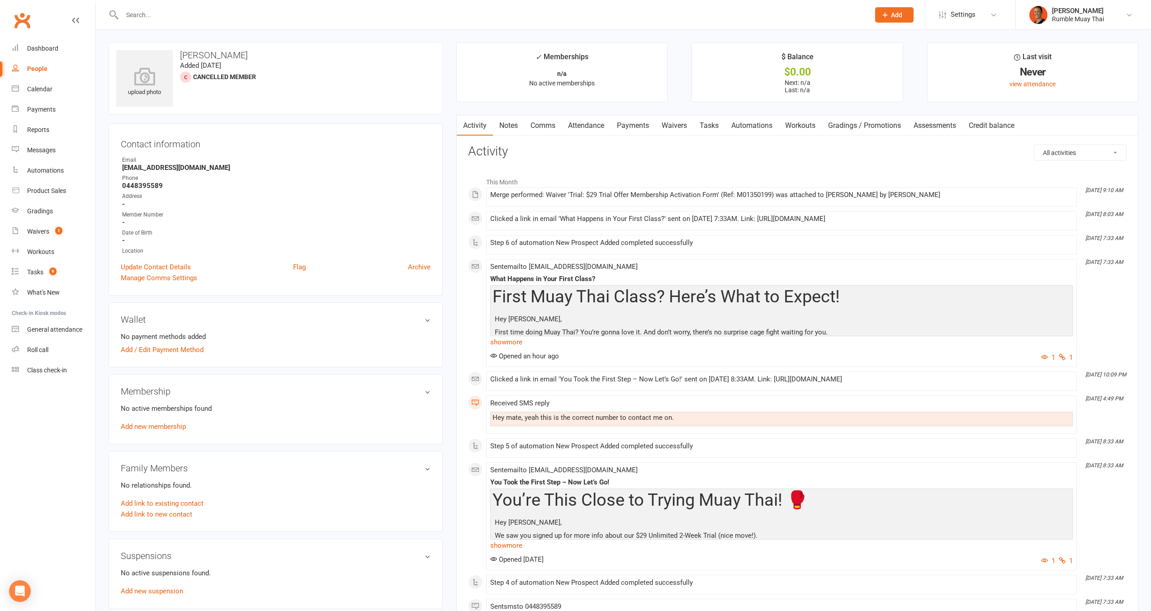
click at [538, 196] on div "Merge performed: Waiver 'Trial: $29 Trial Offer Membership Activation Form' (Re…" at bounding box center [781, 195] width 582 height 8
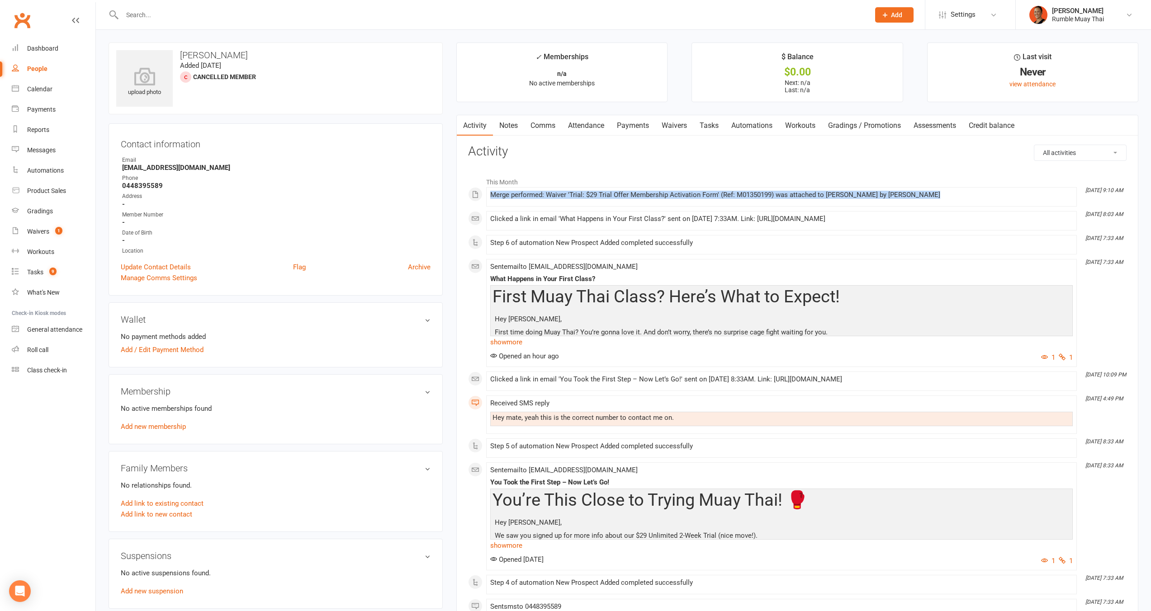
click at [538, 197] on div "Merge performed: Waiver 'Trial: $29 Trial Offer Membership Activation Form' (Re…" at bounding box center [781, 195] width 582 height 8
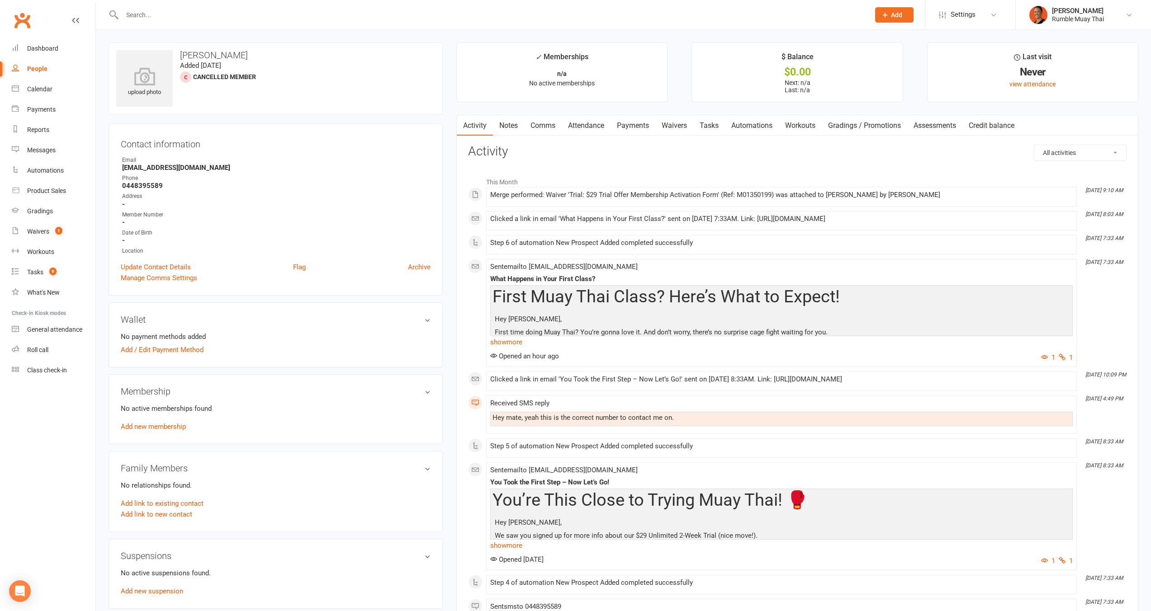
click at [483, 149] on h3 "Activity" at bounding box center [797, 152] width 658 height 14
click at [51, 51] on div "Dashboard" at bounding box center [42, 48] width 31 height 7
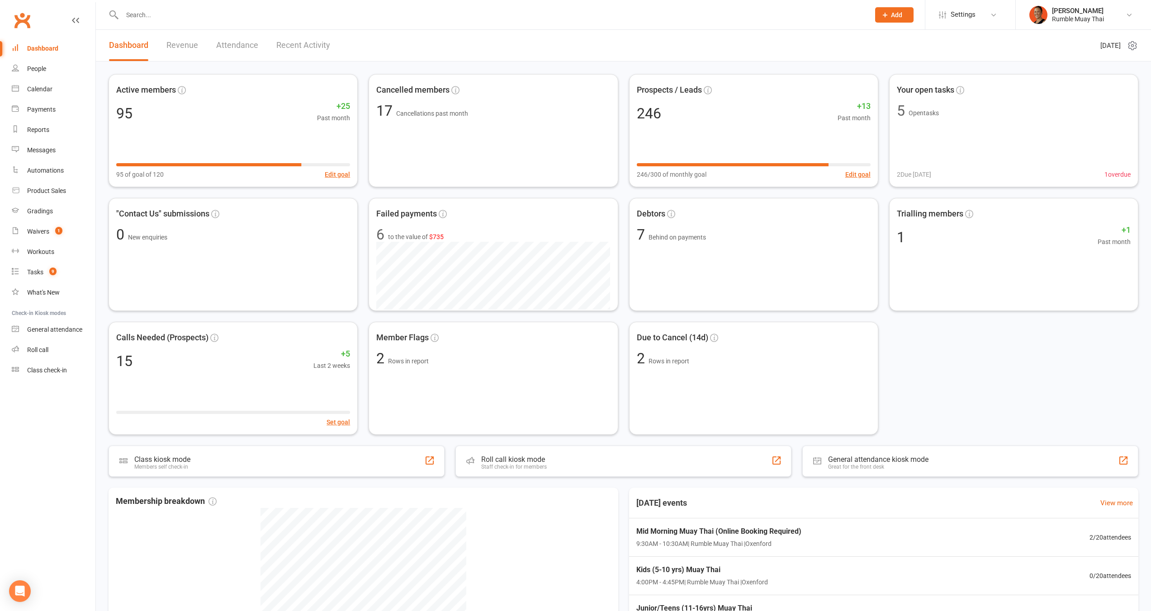
click at [1004, 370] on div "Active members 95 +25 Past month 95 of goal of 120 Edit goal Cancelled members …" at bounding box center [624, 254] width 1030 height 361
click at [1032, 362] on div "Active members 95 +25 Past month 95 of goal of 120 Edit goal Cancelled members …" at bounding box center [624, 254] width 1030 height 361
click at [931, 398] on div "Active members 95 +25 Past month 95 of goal of 120 Edit goal Cancelled members …" at bounding box center [624, 254] width 1030 height 361
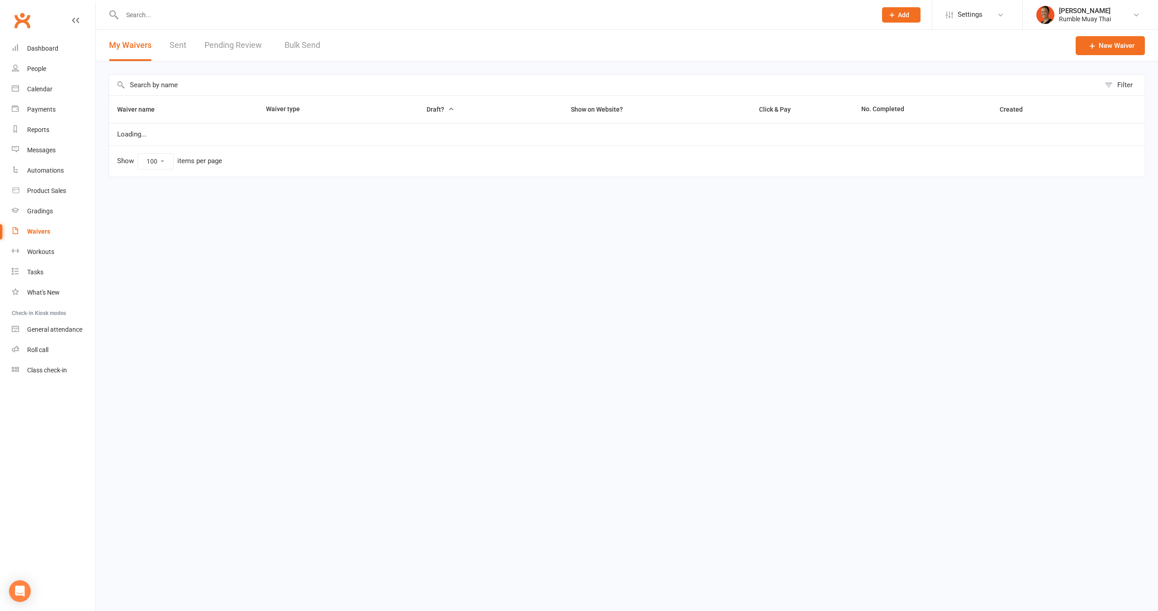
select select "100"
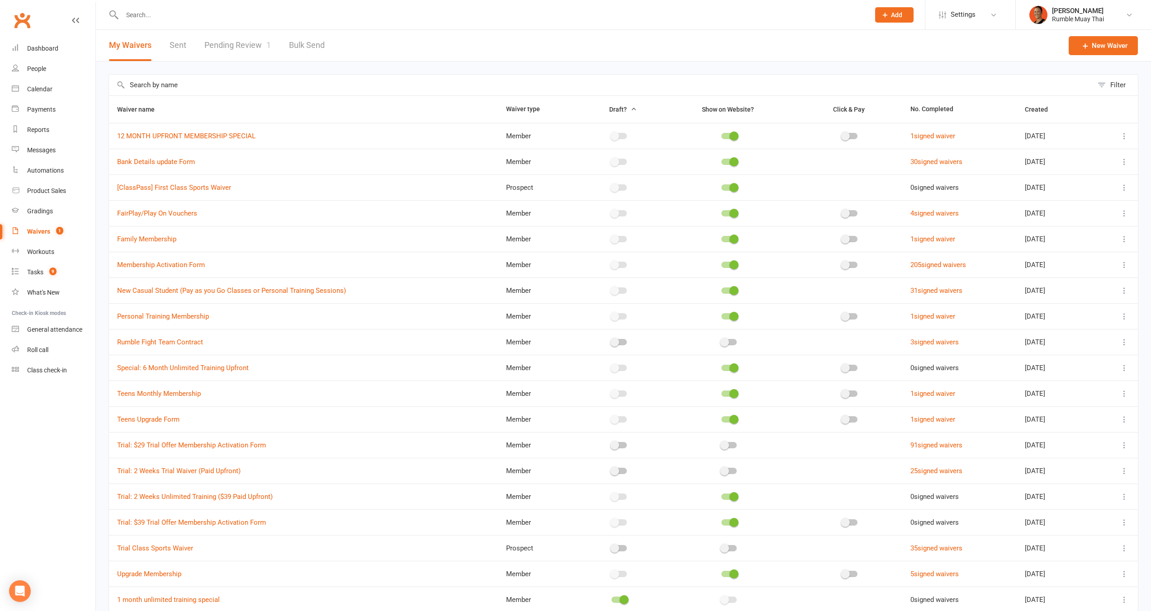
click at [205, 40] on link "Pending Review 1" at bounding box center [237, 45] width 66 height 31
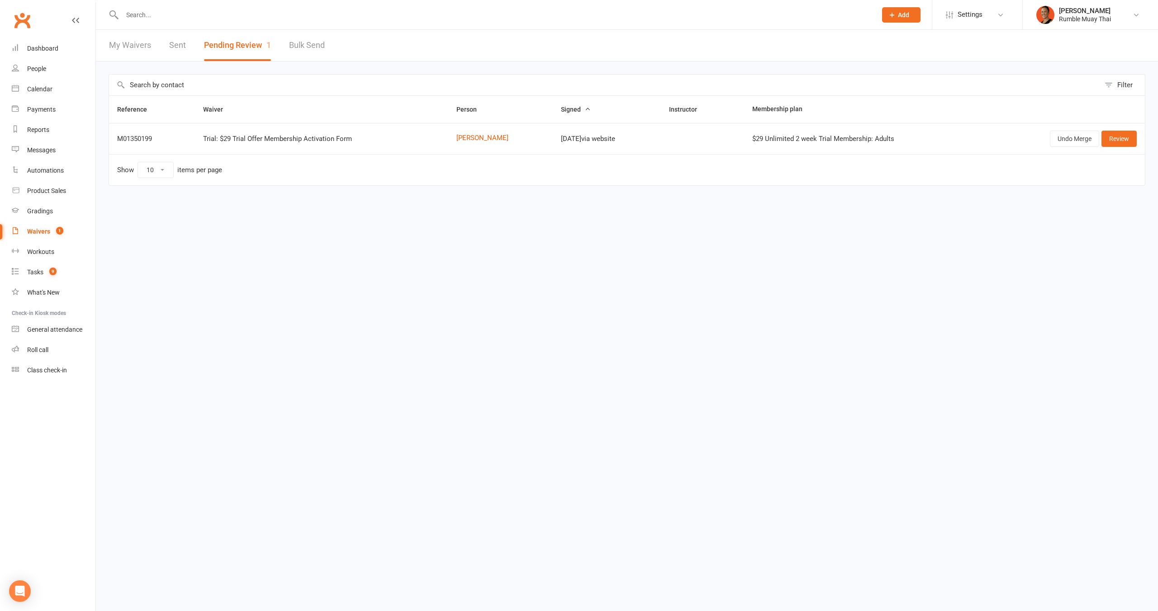
click at [563, 224] on html "Prospect Member Non-attending contact Class / event Appointment Grading event T…" at bounding box center [579, 112] width 1158 height 224
click at [588, 141] on div "[DATE] via website" at bounding box center [607, 139] width 92 height 8
click at [589, 140] on div "[DATE] via website" at bounding box center [607, 139] width 92 height 8
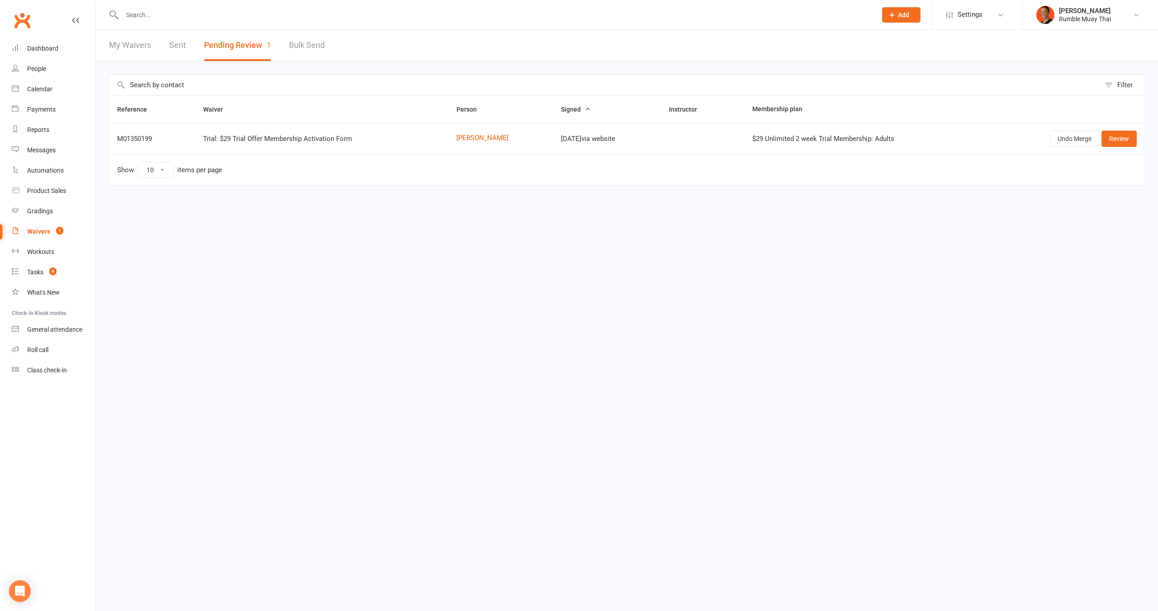
click at [571, 198] on div "Reference Waiver Person Signed Instructor Membership plan M01350199 Trial: $29 …" at bounding box center [627, 146] width 1036 height 103
drag, startPoint x: 540, startPoint y: 138, endPoint x: 613, endPoint y: 144, distance: 73.0
click at [613, 144] on td "[DATE] via website" at bounding box center [607, 138] width 108 height 31
click at [615, 141] on div "[DATE] via website" at bounding box center [607, 139] width 92 height 8
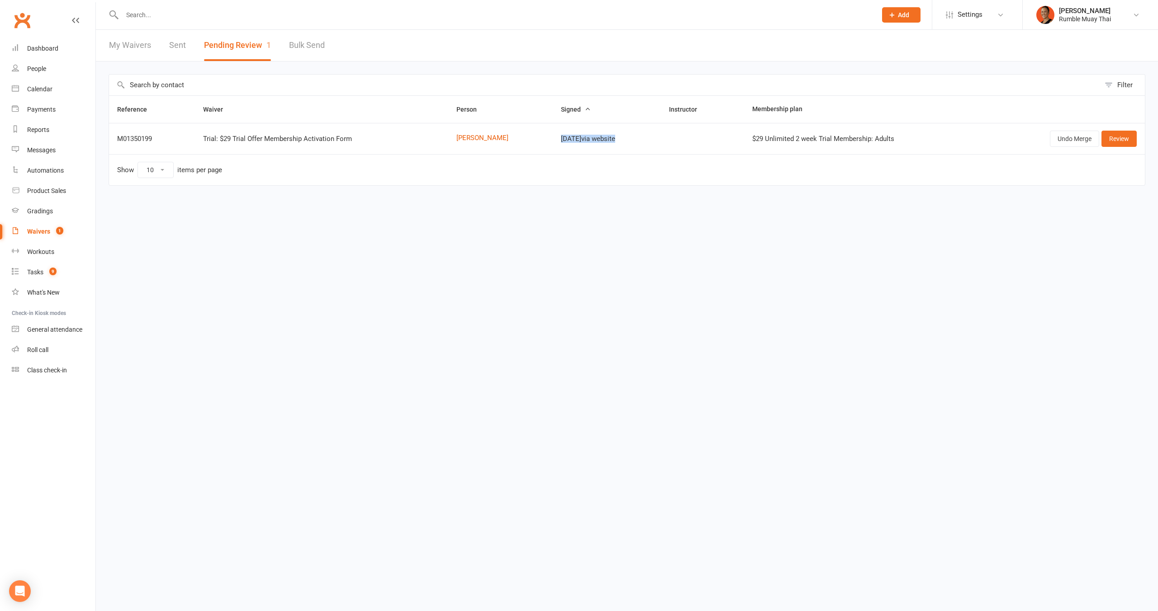
click at [615, 141] on div "[DATE] via website" at bounding box center [607, 139] width 92 height 8
click at [597, 205] on div "Filter Reference Waiver Person Signed Instructor Membership plan M01350199 Tria…" at bounding box center [627, 137] width 1062 height 150
click at [539, 201] on div "Filter Reference Waiver Person Signed Instructor Membership plan M01350199 Tria…" at bounding box center [627, 137] width 1062 height 150
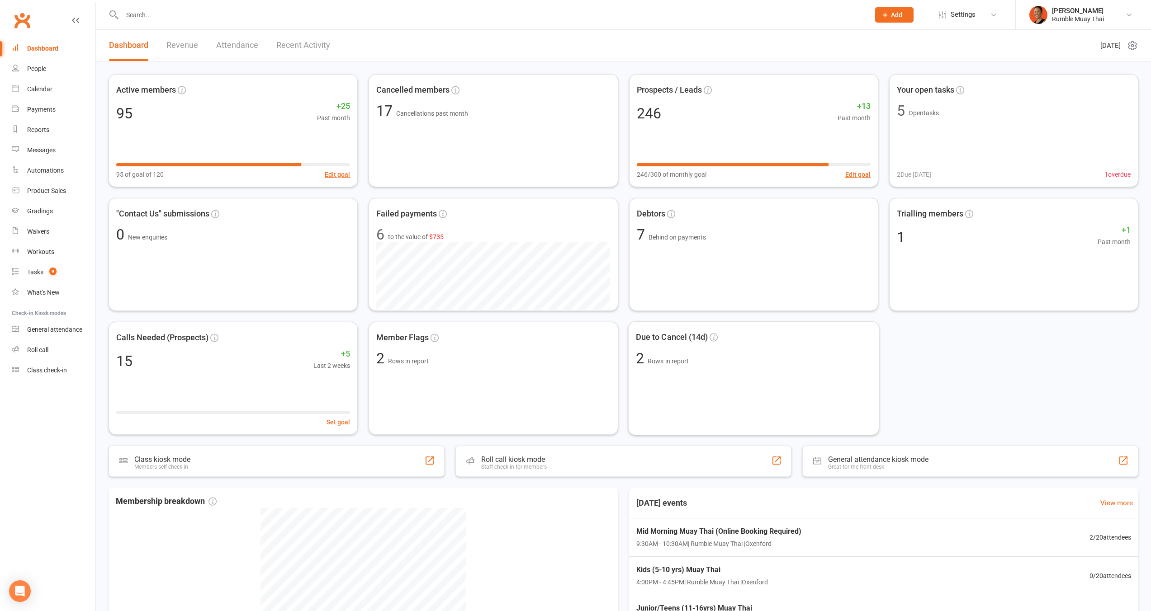
click at [1098, 353] on div "Active members 95 +25 Past month 95 of goal of 120 Edit goal Cancelled members …" at bounding box center [624, 254] width 1030 height 361
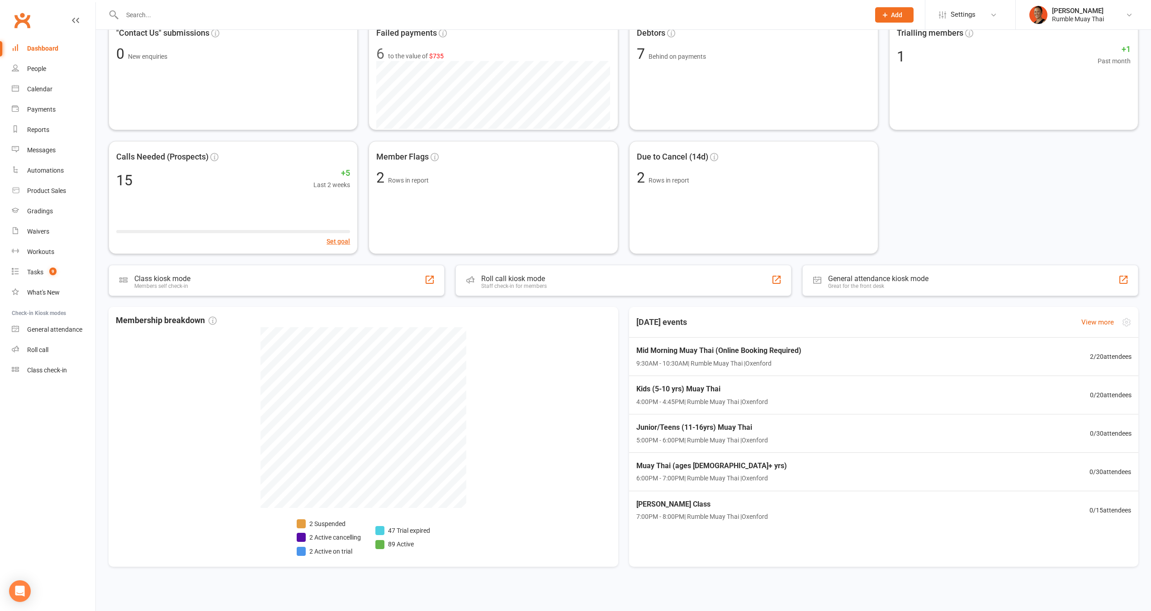
scroll to position [184, 0]
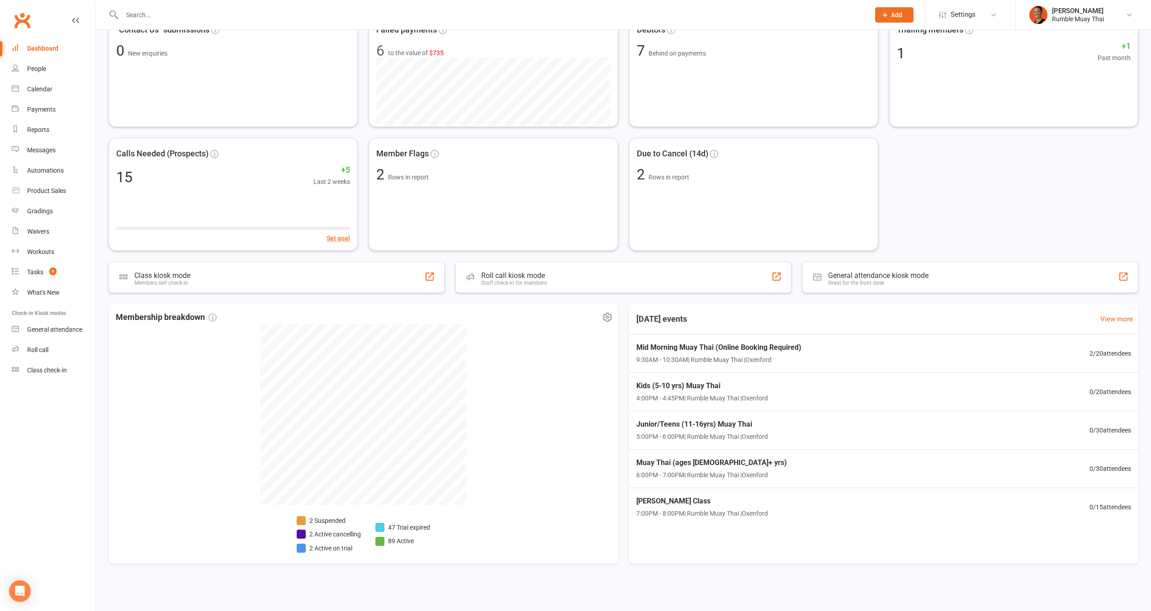
click at [342, 547] on li "2 Active on trial" at bounding box center [329, 549] width 64 height 10
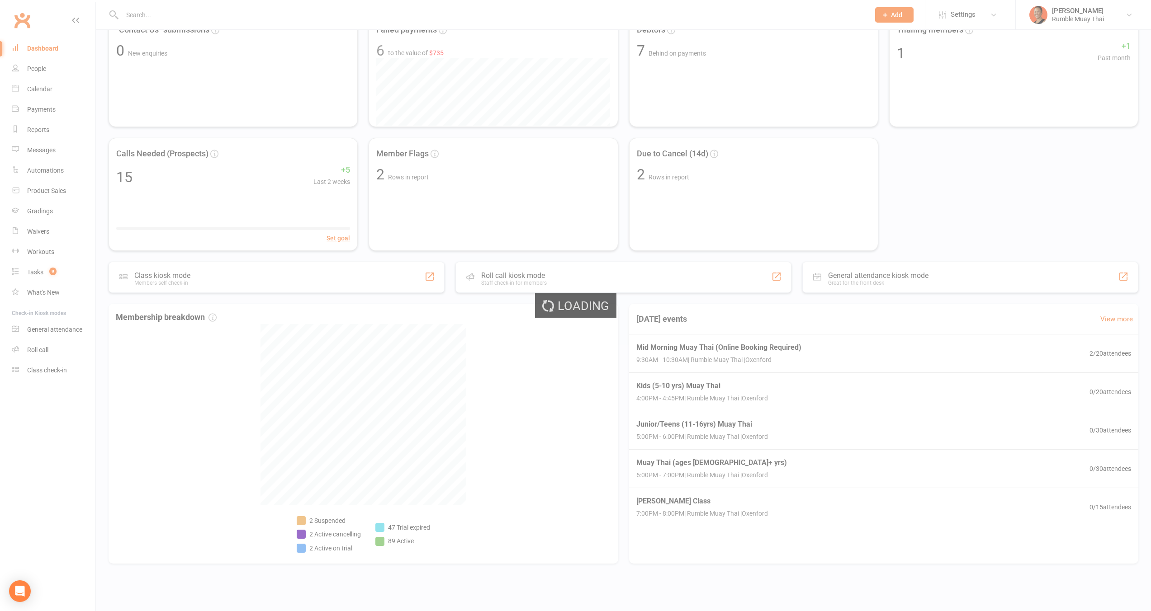
select select "active_trial"
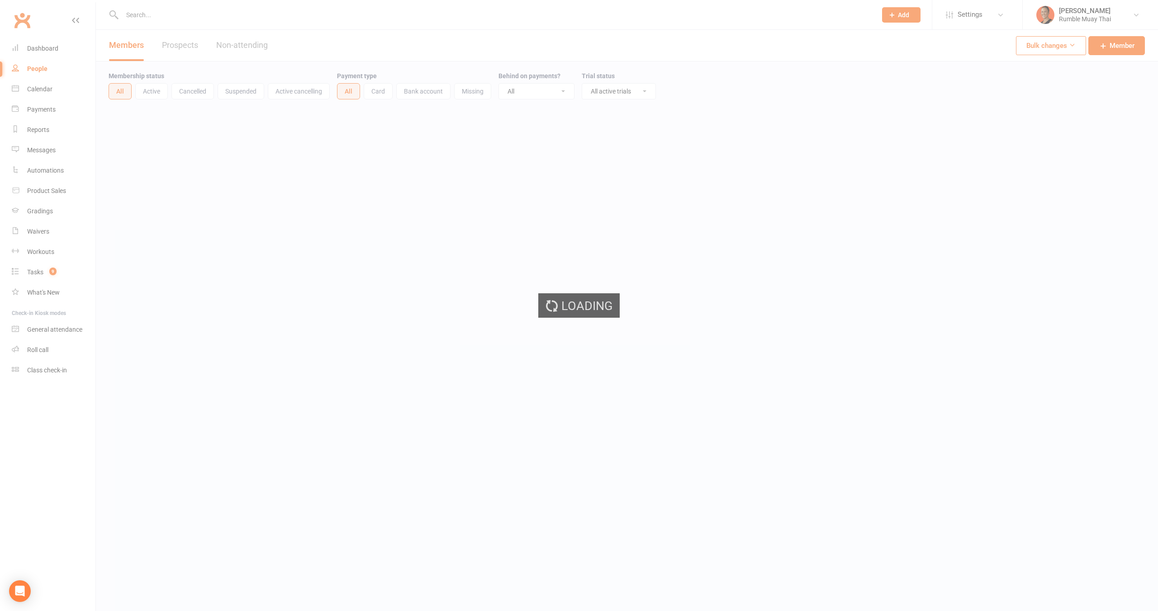
select select "100"
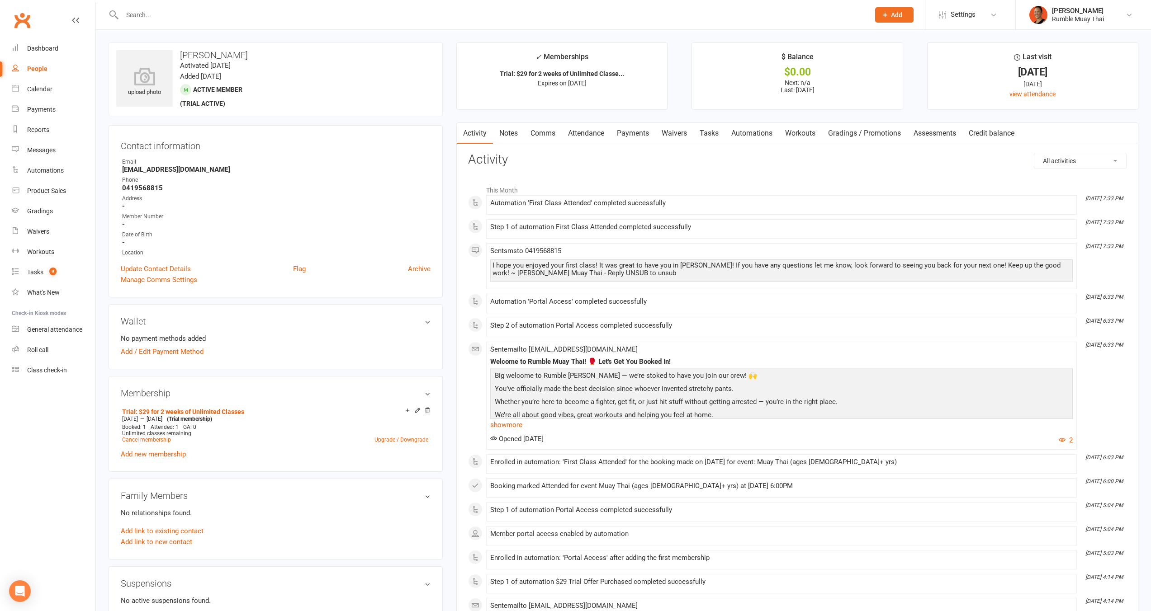
click at [594, 130] on link "Attendance" at bounding box center [586, 133] width 49 height 21
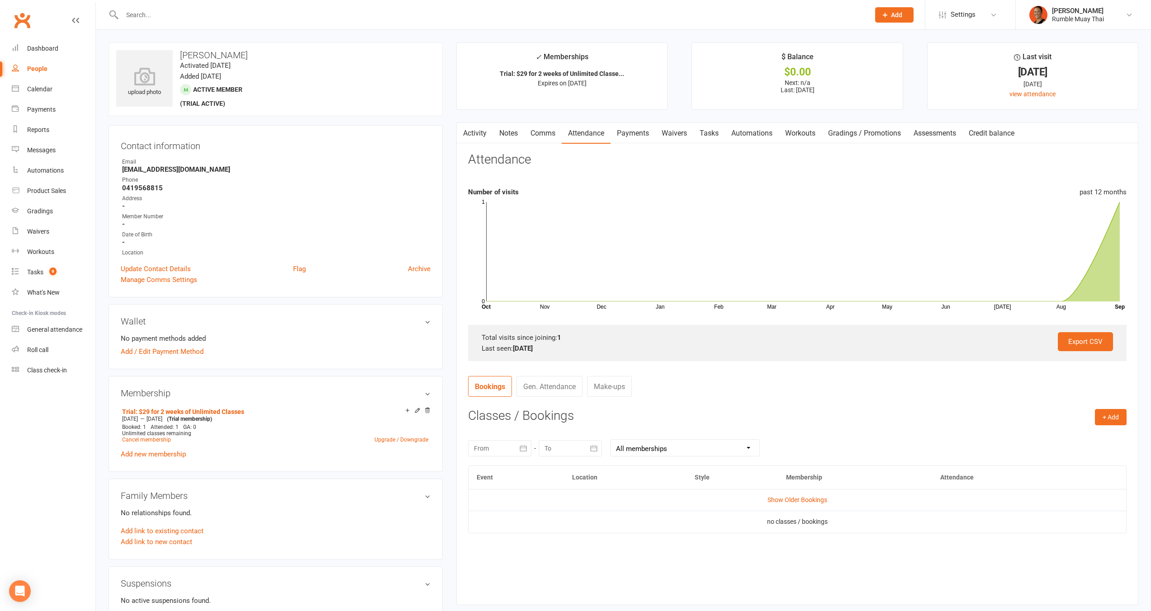
click at [539, 134] on link "Comms" at bounding box center [543, 133] width 38 height 21
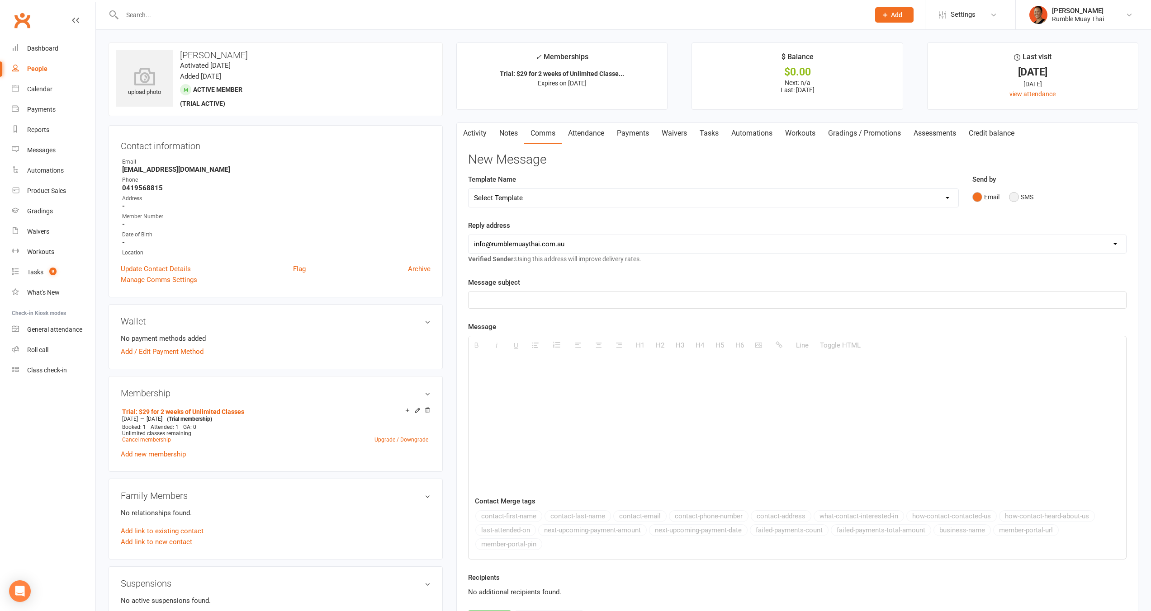
click at [1016, 195] on button "SMS" at bounding box center [1021, 197] width 24 height 17
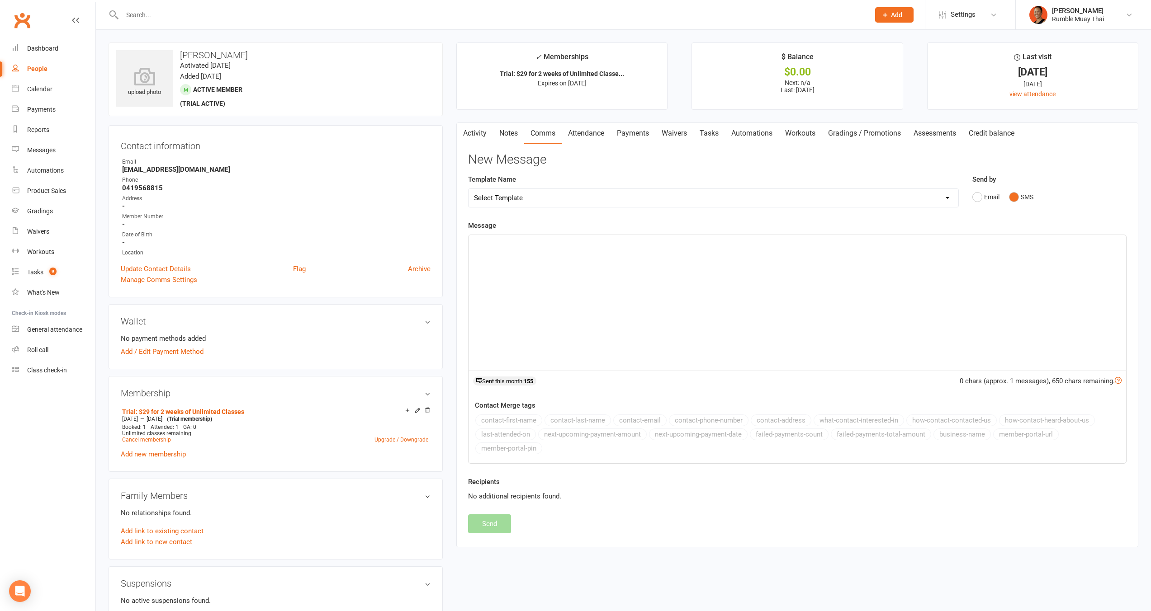
click at [654, 286] on div at bounding box center [798, 303] width 658 height 136
drag, startPoint x: 601, startPoint y: 247, endPoint x: 825, endPoint y: 251, distance: 224.3
click at [828, 254] on div "Hey mate, hope you had a good weekend. Just checking to see which class we'll" at bounding box center [798, 303] width 658 height 136
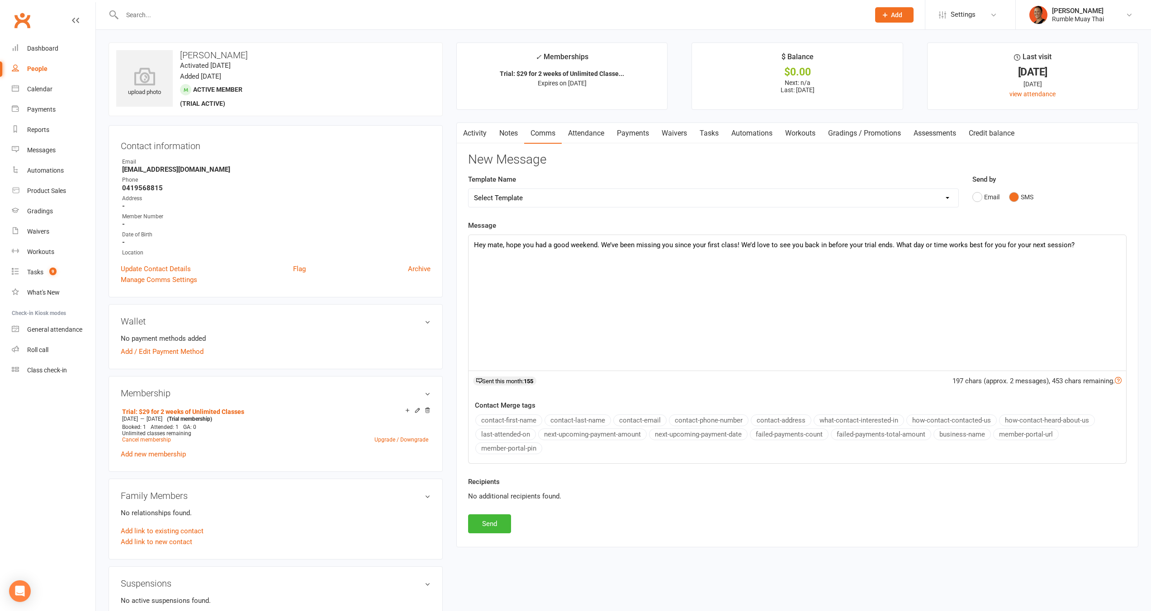
click at [601, 243] on p "Hey mate, hope you had a good weekend. We’ve been missing you since your first …" at bounding box center [797, 245] width 647 height 11
click at [604, 244] on p "Hey mate, hope you had a good weekend. We’ve been missing you since your first …" at bounding box center [797, 245] width 647 height 11
drag, startPoint x: 633, startPoint y: 247, endPoint x: 617, endPoint y: 247, distance: 15.8
click at [617, 247] on p "Hey mate, hope you had a good weekend. We’ve been missing you since your first …" at bounding box center [797, 245] width 647 height 11
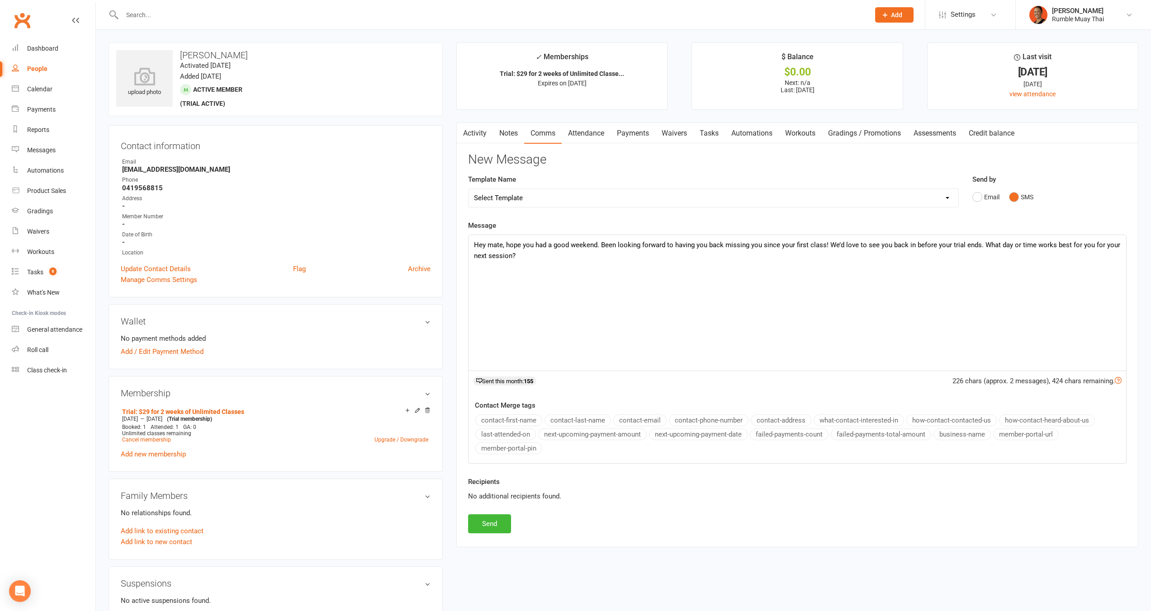
click at [729, 247] on p "Hey mate, hope you had a good weekend. Been looking forward to having you back …" at bounding box center [797, 251] width 647 height 22
click at [729, 243] on p "Hey mate, hope you had a good weekend. Been looking forward to having you back …" at bounding box center [797, 251] width 647 height 22
click at [799, 243] on p "Hey mate, hope you had a good weekend. Been looking forward to having you back …" at bounding box center [797, 251] width 647 height 22
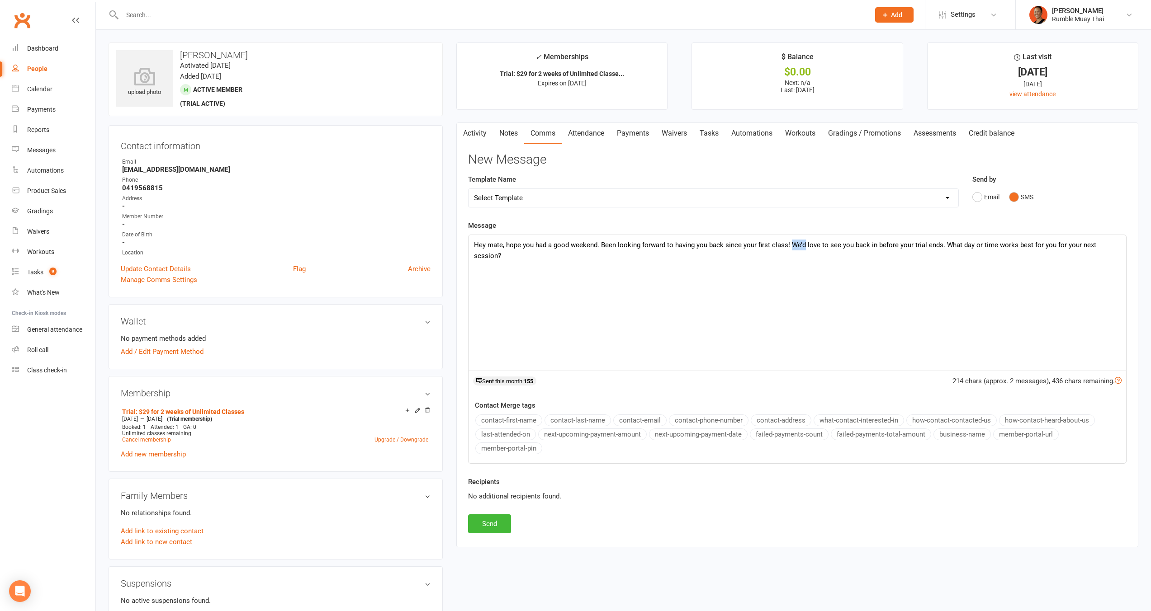
click at [799, 243] on p "Hey mate, hope you had a good weekend. Been looking forward to having you back …" at bounding box center [797, 251] width 647 height 22
click at [806, 244] on p "Hey mate, hope you had a good weekend. Been looking forward to having you back …" at bounding box center [797, 245] width 647 height 11
click at [1117, 244] on p "Hey mate, hope you had a good weekend. Been looking forward to having you back …" at bounding box center [797, 245] width 647 height 11
click at [961, 246] on p "Hey mate, hope you had a good weekend. Been looking forward to having you back …" at bounding box center [797, 245] width 647 height 11
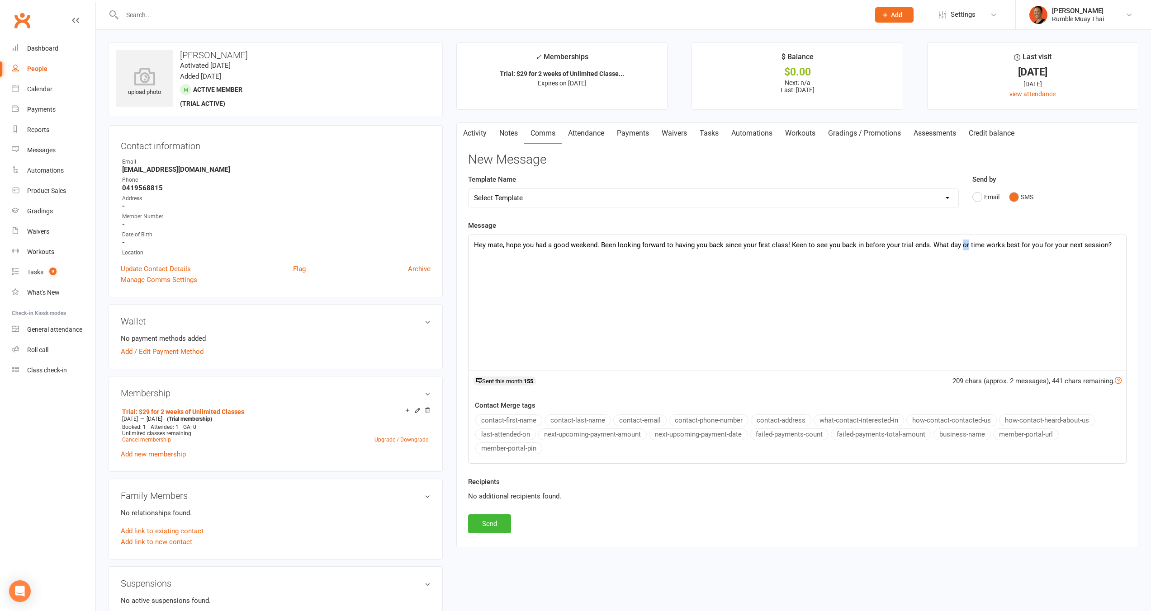
click at [961, 246] on p "Hey mate, hope you had a good weekend. Been looking forward to having you back …" at bounding box center [797, 245] width 647 height 11
click at [964, 246] on p "Hey mate, hope you had a good weekend. Been looking forward to having you back …" at bounding box center [797, 245] width 647 height 11
drag, startPoint x: 974, startPoint y: 244, endPoint x: 948, endPoint y: 245, distance: 25.3
click at [948, 245] on p "Hey mate, hope you had a good weekend. Been looking forward to having you back …" at bounding box center [797, 245] width 647 height 11
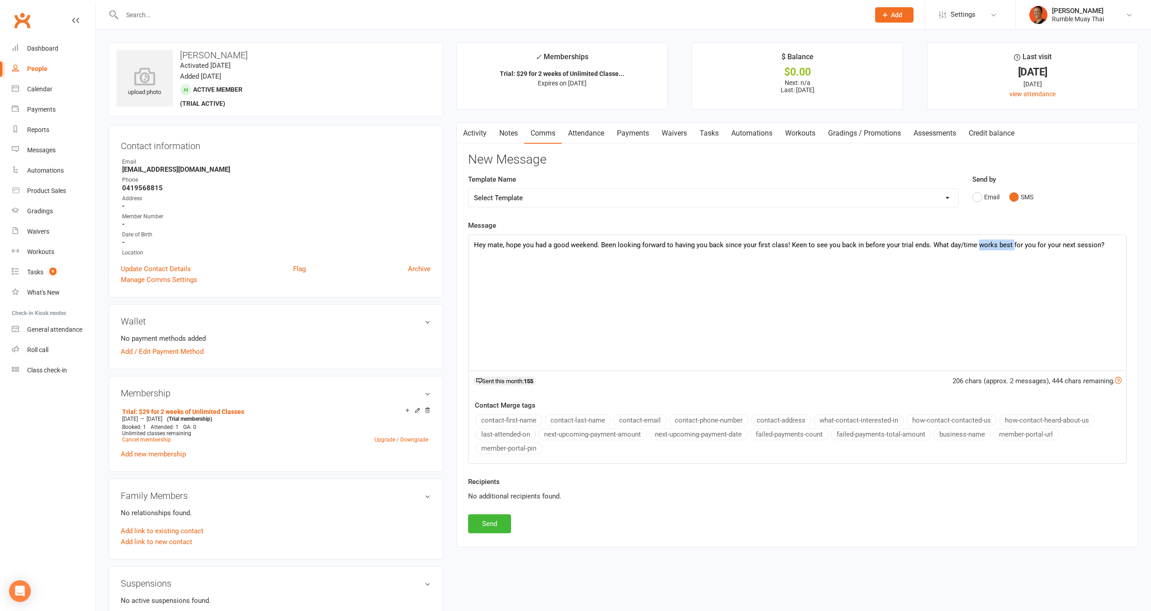
drag, startPoint x: 1009, startPoint y: 245, endPoint x: 975, endPoint y: 246, distance: 33.5
click at [975, 246] on p "Hey mate, hope you had a good weekend. Been looking forward to having you back …" at bounding box center [797, 245] width 647 height 11
click at [475, 525] on button "Send" at bounding box center [489, 524] width 43 height 19
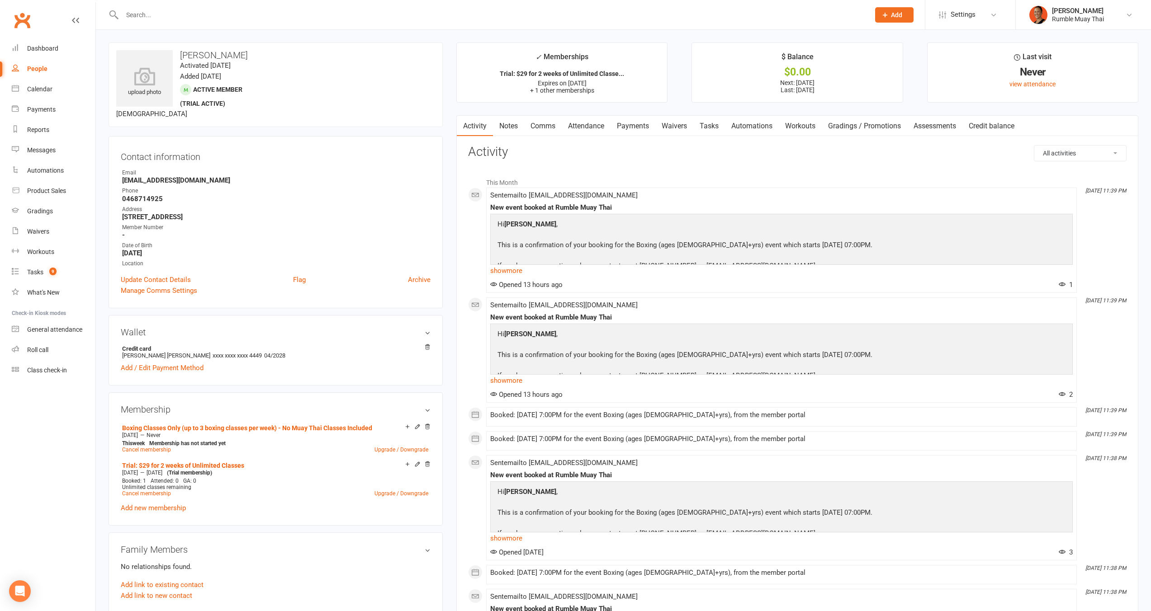
click at [592, 127] on link "Attendance" at bounding box center [586, 126] width 49 height 21
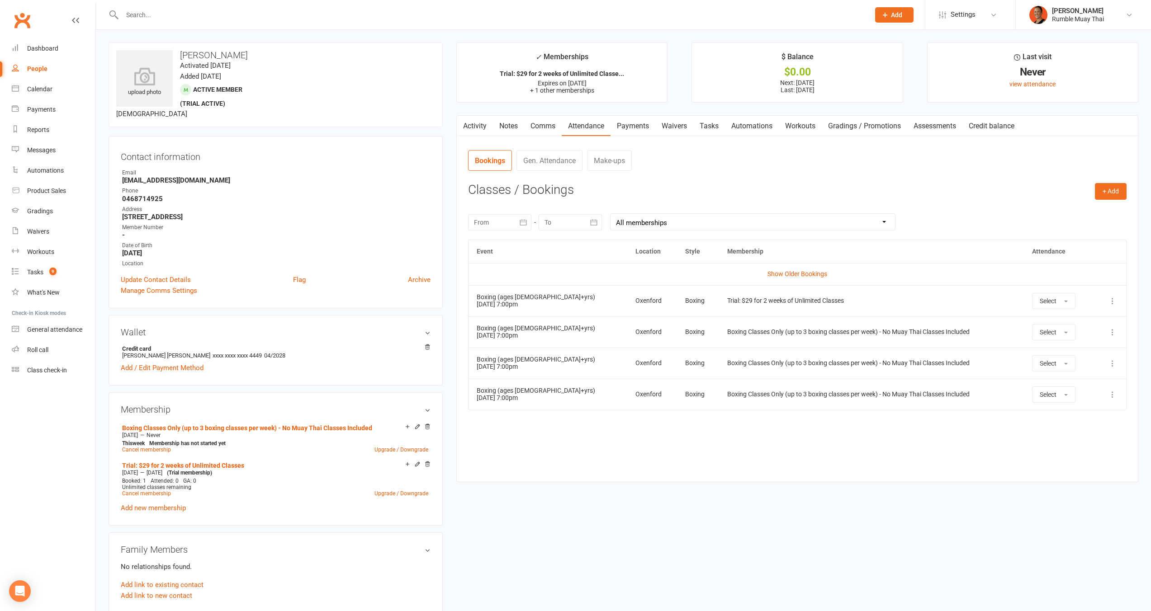
click at [481, 123] on link "Activity" at bounding box center [475, 126] width 36 height 21
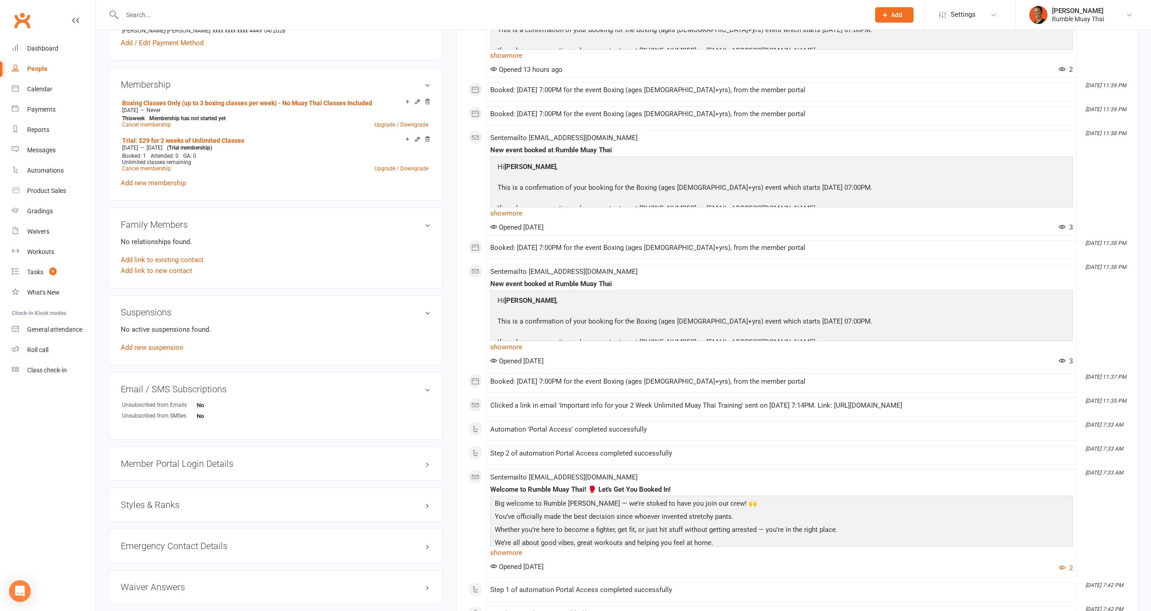
scroll to position [363, 0]
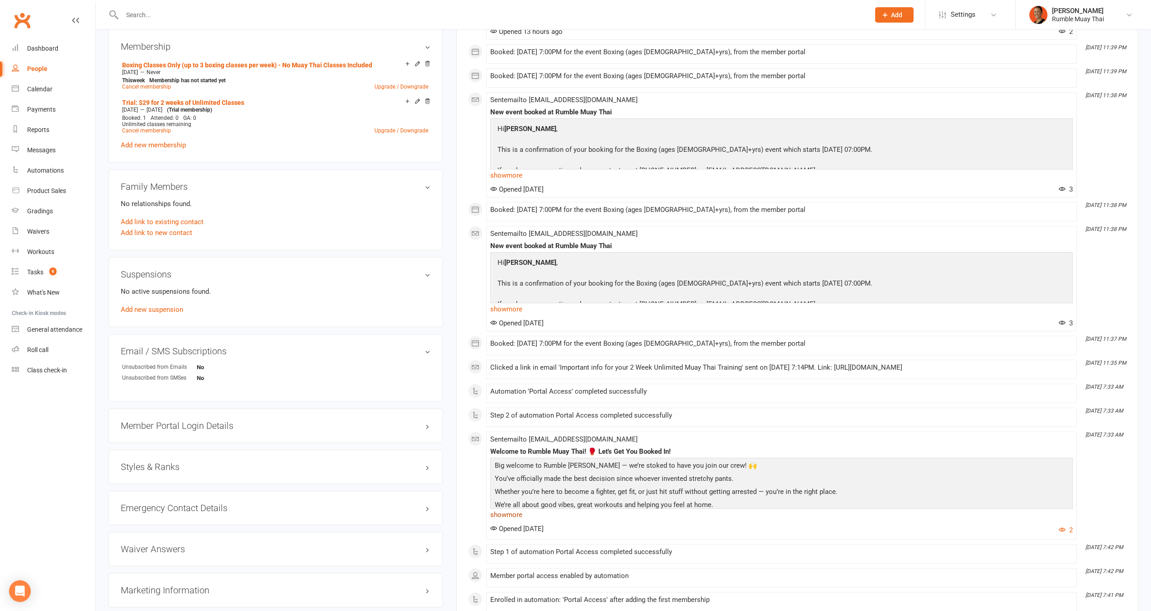
click at [522, 521] on link "show more" at bounding box center [781, 515] width 582 height 13
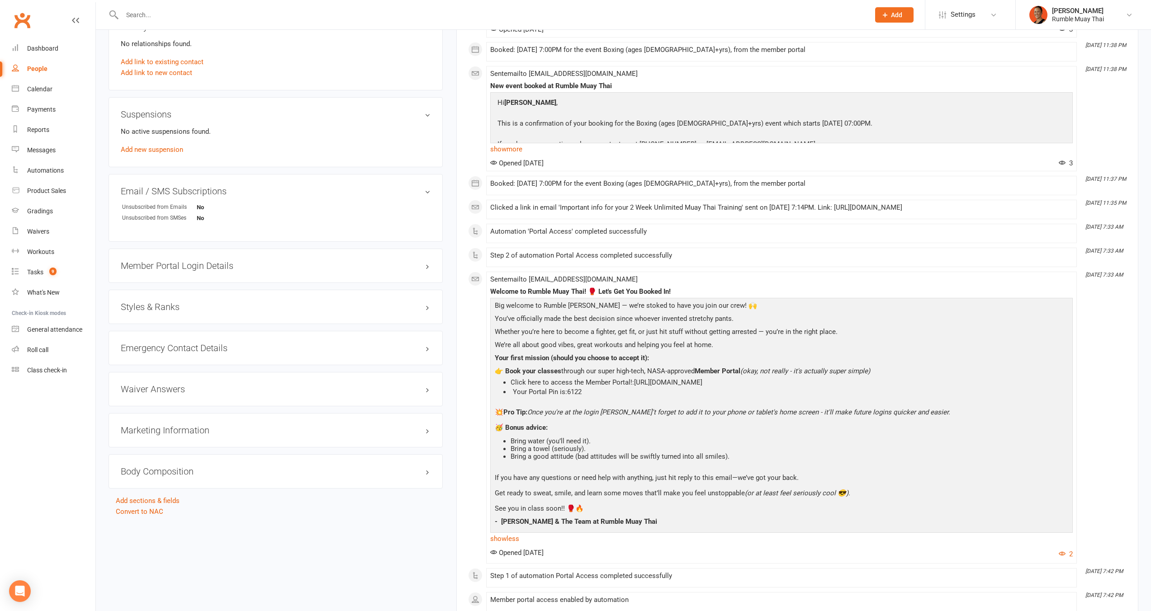
scroll to position [529, 0]
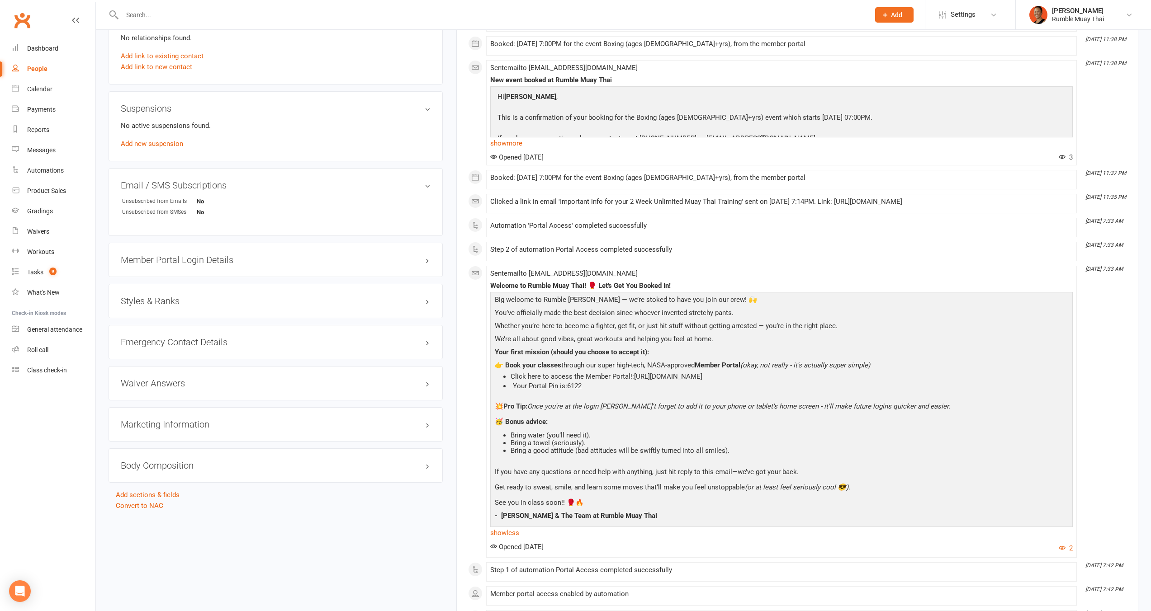
click at [613, 432] on p at bounding box center [781, 431] width 578 height 2
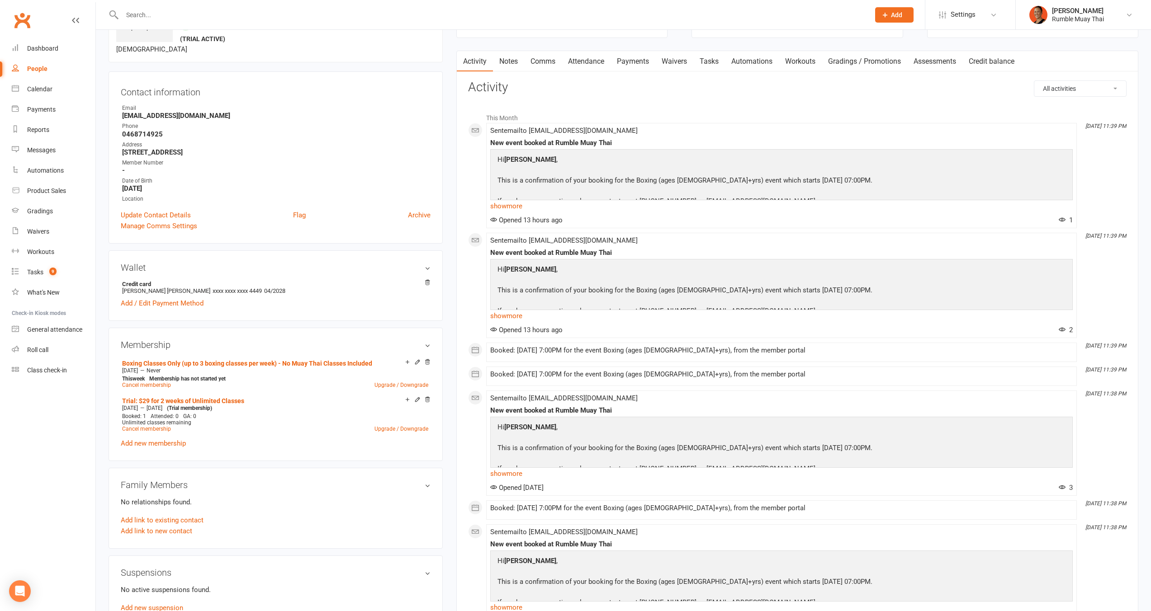
scroll to position [0, 0]
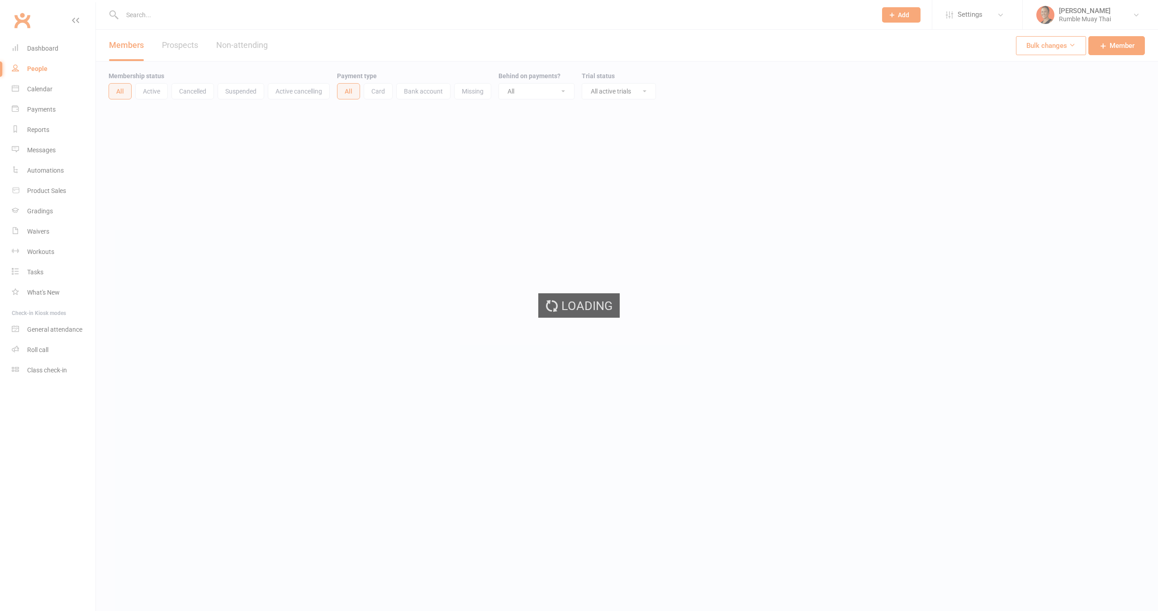
select select "active_trial"
select select "100"
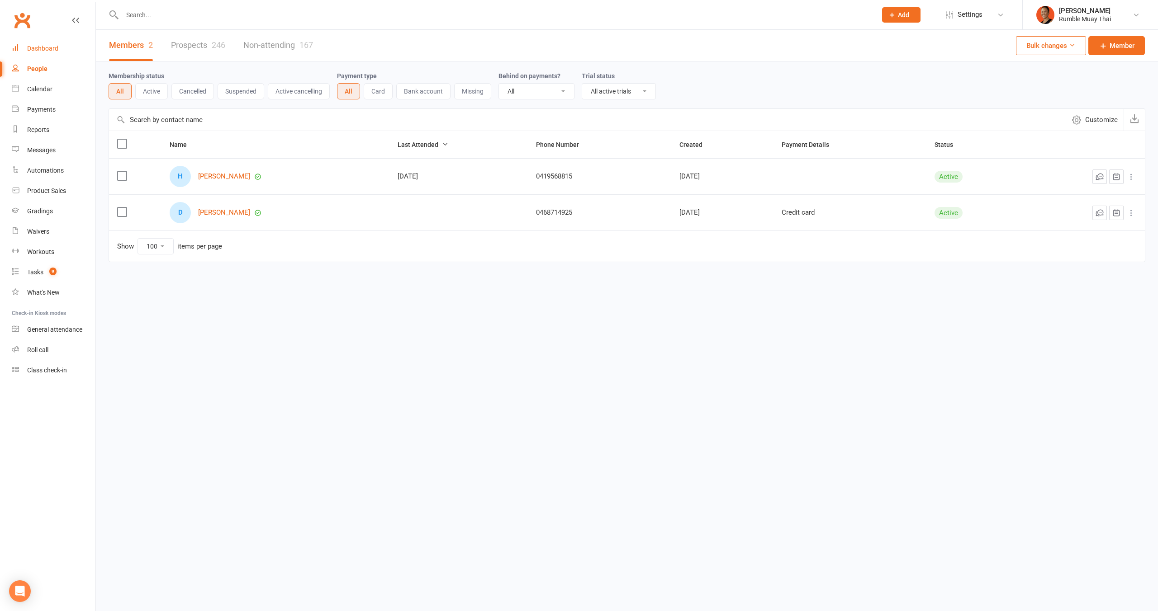
click at [38, 52] on link "Dashboard" at bounding box center [54, 48] width 84 height 20
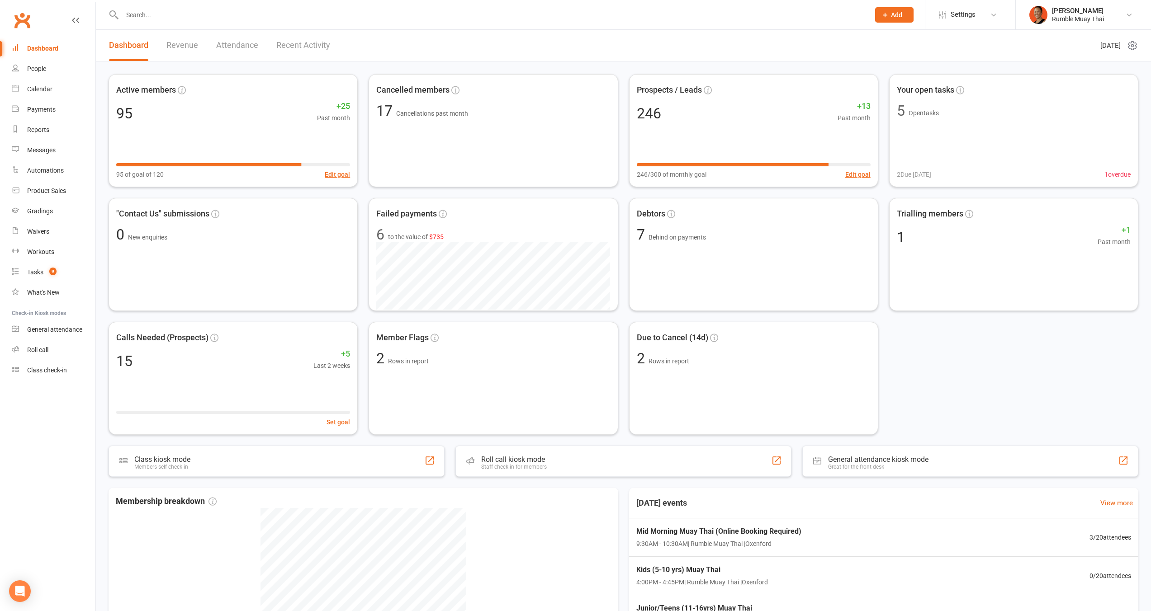
click at [1094, 346] on div "Active members 95 +25 Past month 95 of goal of 120 Edit goal Cancelled members …" at bounding box center [624, 254] width 1030 height 361
click at [434, 388] on div "Member Flags 2 Rows in report" at bounding box center [493, 378] width 262 height 119
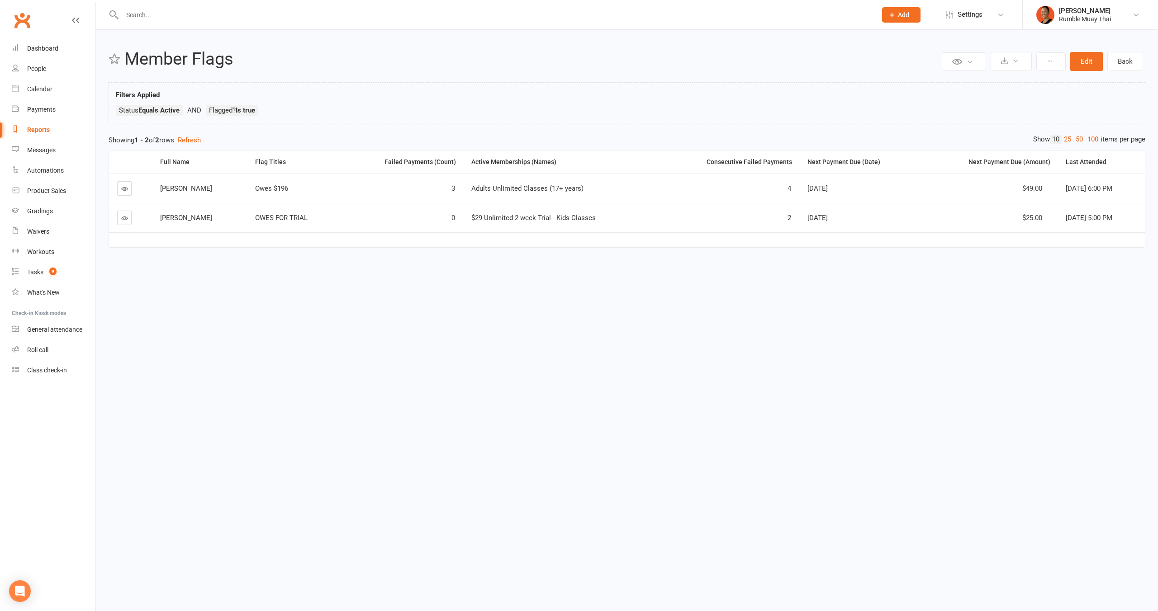
click at [122, 220] on icon at bounding box center [124, 218] width 7 height 7
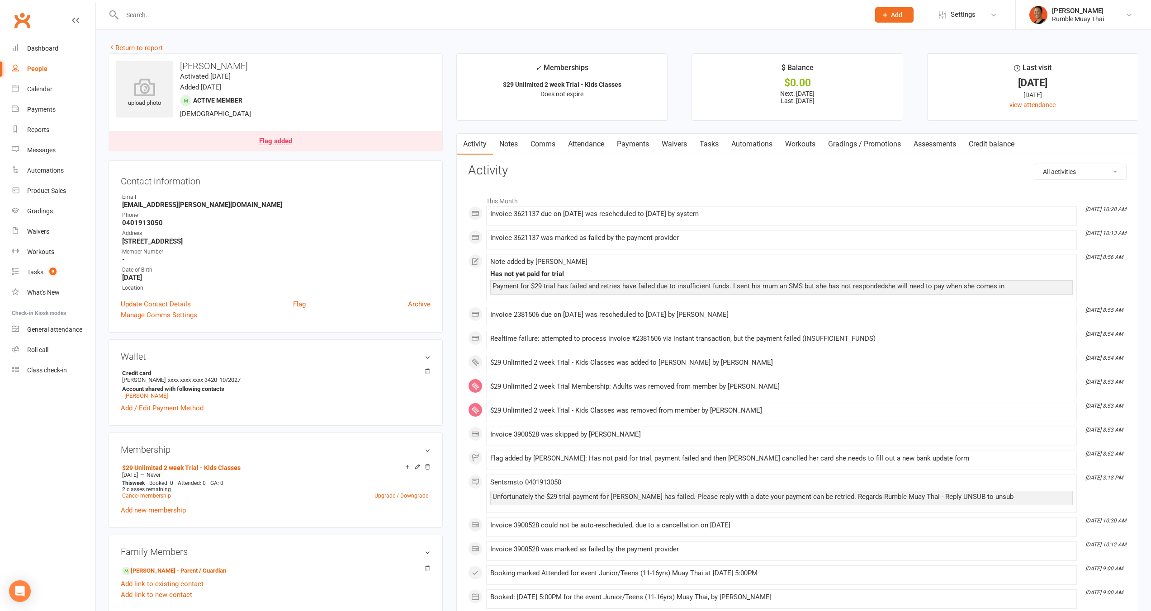
click at [634, 141] on link "Payments" at bounding box center [633, 144] width 45 height 21
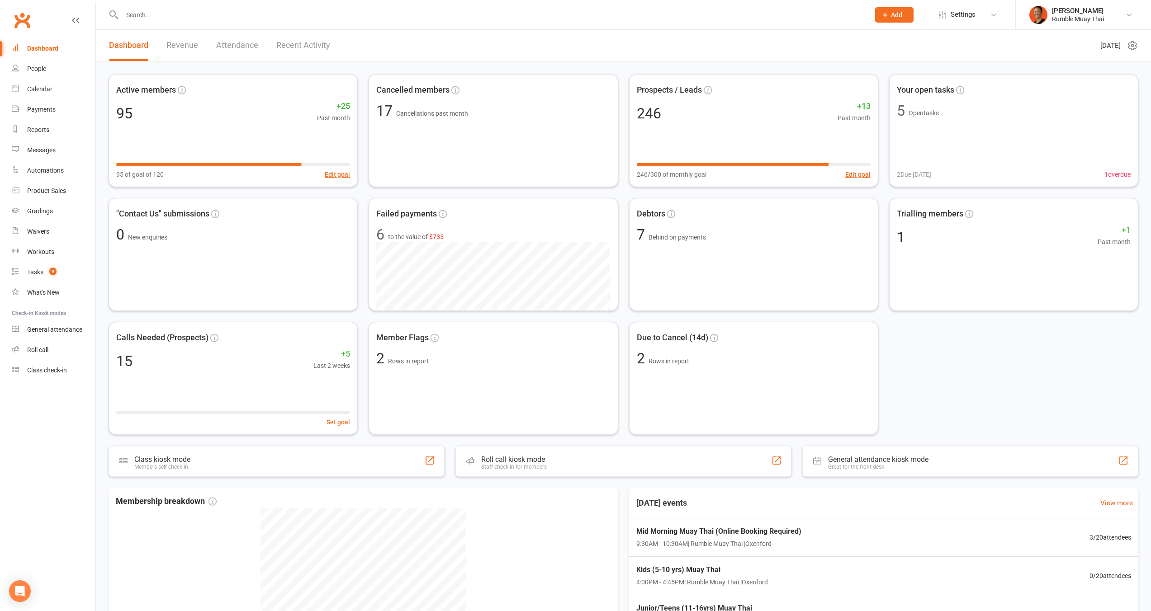
click at [964, 395] on div "Active members 95 +25 Past month 95 of goal of 120 Edit goal Cancelled members …" at bounding box center [624, 254] width 1030 height 361
click at [254, 14] on input "text" at bounding box center [491, 15] width 744 height 13
click at [45, 211] on div "Gradings" at bounding box center [40, 211] width 26 height 7
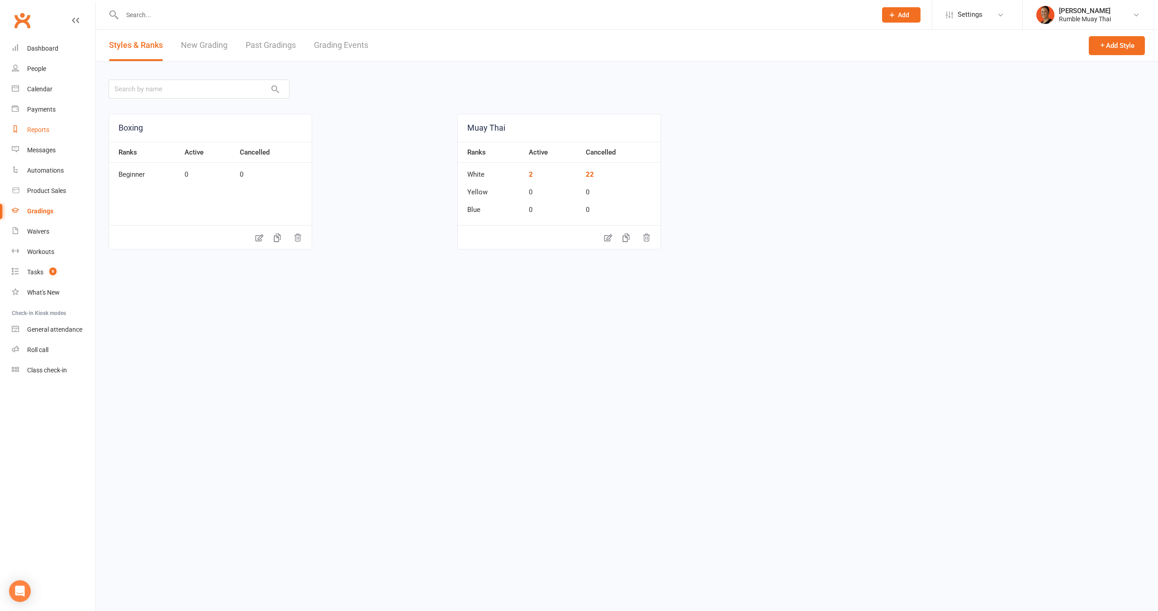
click at [43, 129] on div "Reports" at bounding box center [38, 129] width 22 height 7
select select "100"
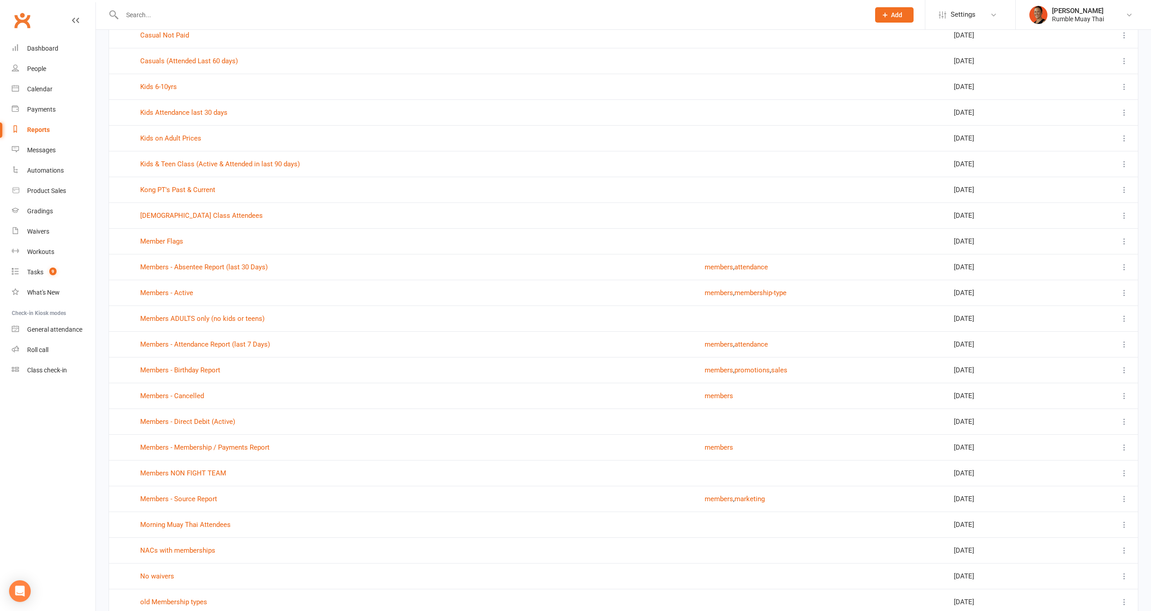
scroll to position [736, 0]
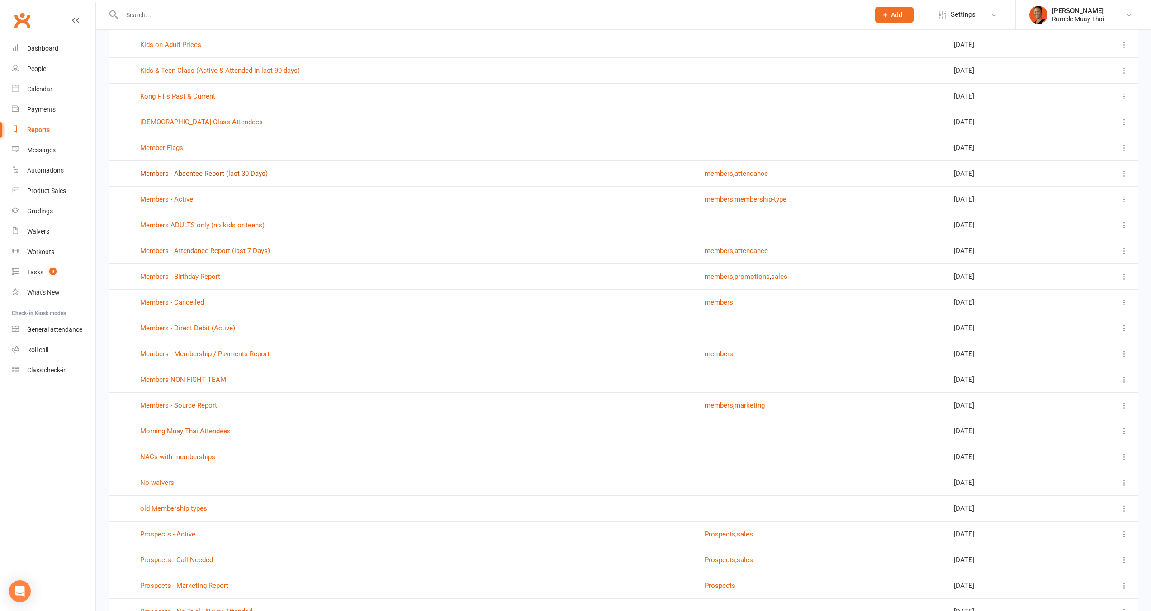
click at [208, 173] on link "Members - Absentee Report (last 30 Days)" at bounding box center [204, 174] width 128 height 8
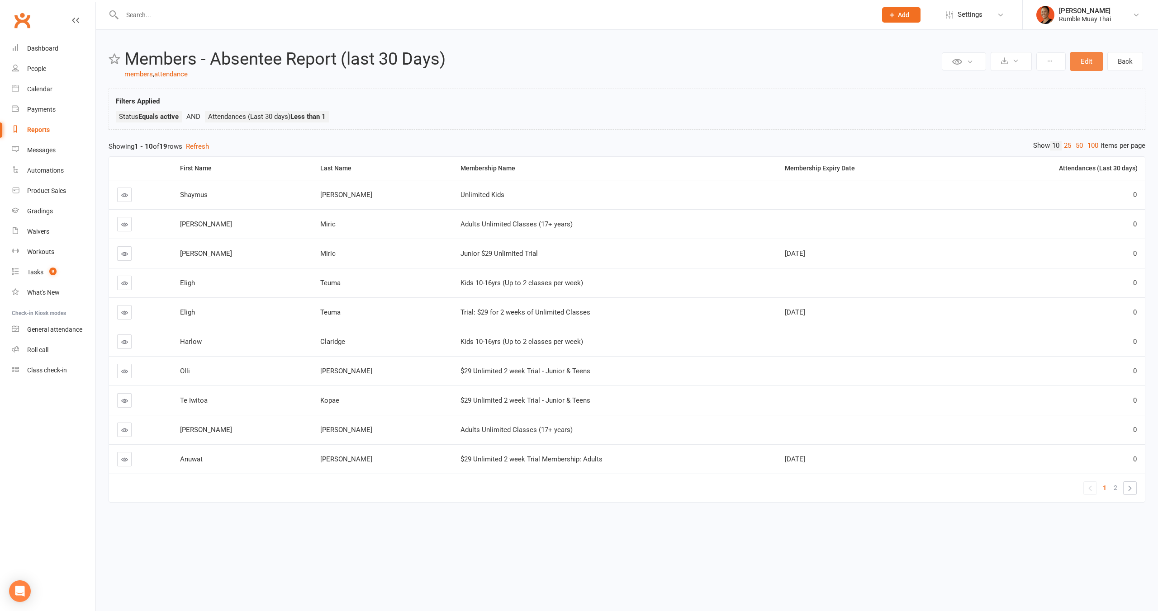
click at [1090, 64] on button "Edit" at bounding box center [1086, 61] width 33 height 19
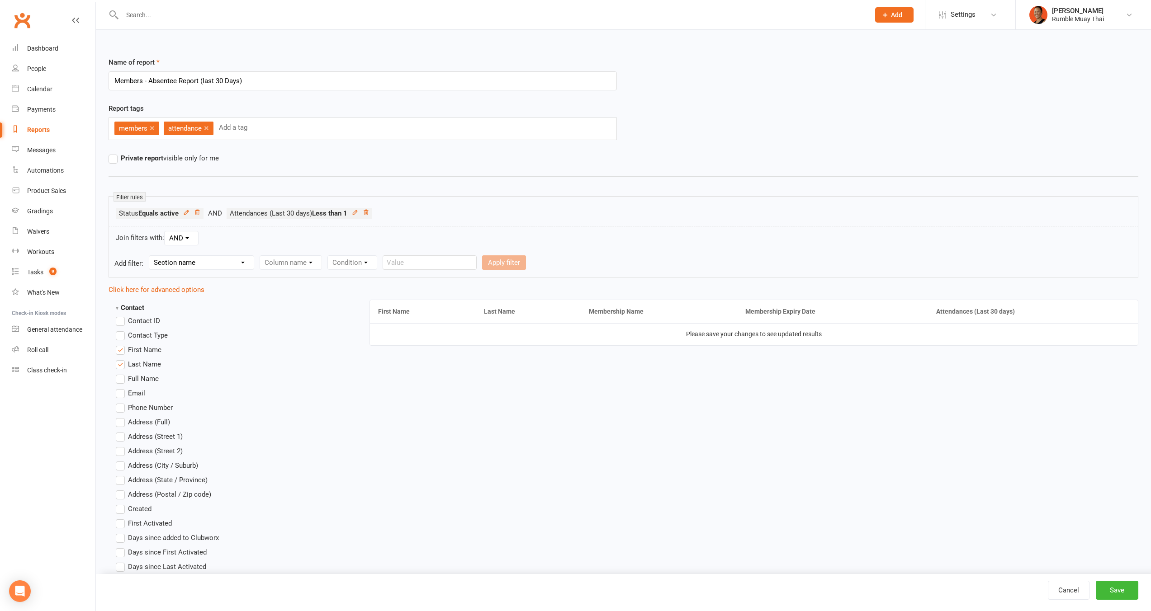
click at [118, 311] on strong "Contact" at bounding box center [130, 308] width 28 height 8
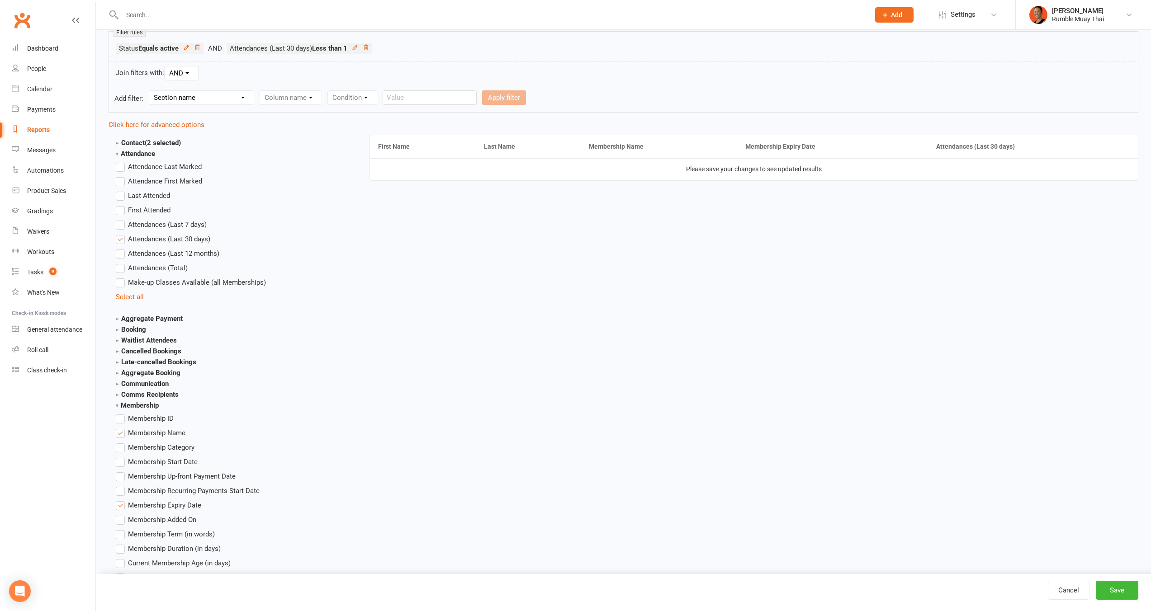
scroll to position [351, 0]
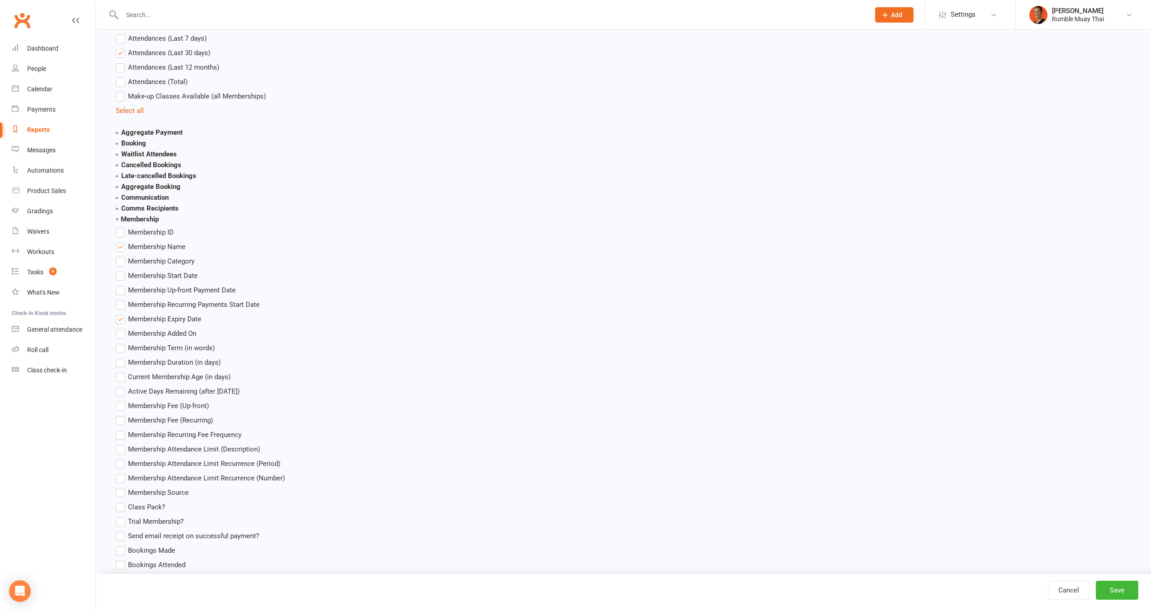
click at [193, 364] on span "Membership Duration (in days)" at bounding box center [174, 361] width 93 height 9
click at [122, 357] on input "Membership Duration (in days)" at bounding box center [119, 357] width 6 height 0
click at [1126, 593] on button "Save" at bounding box center [1117, 590] width 43 height 19
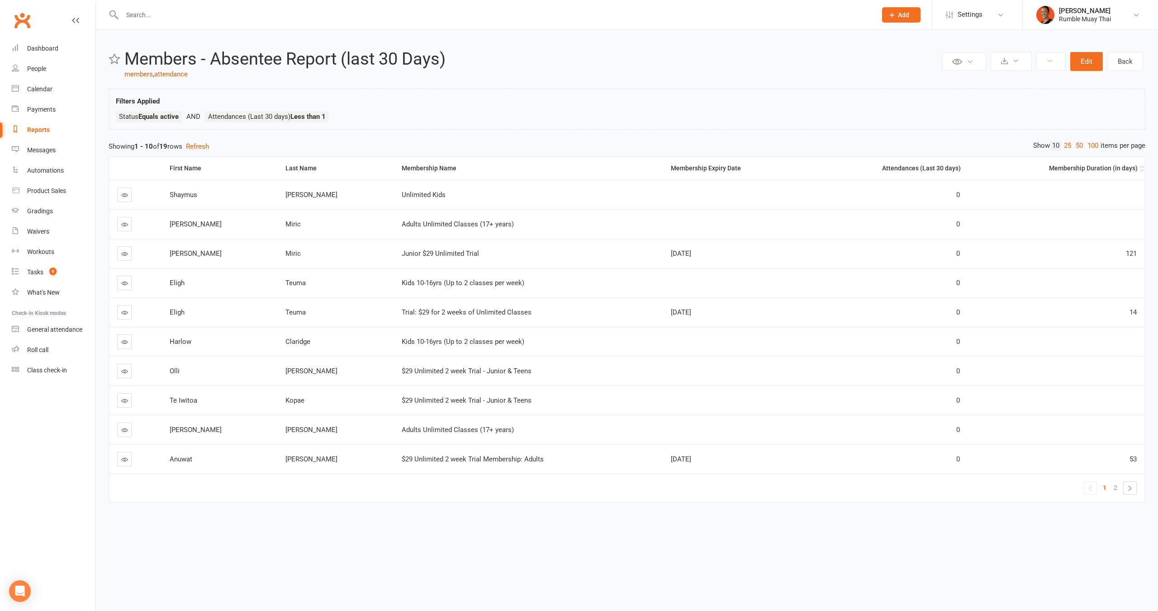
click at [1076, 169] on div "Membership Duration (in days)" at bounding box center [1056, 168] width 161 height 7
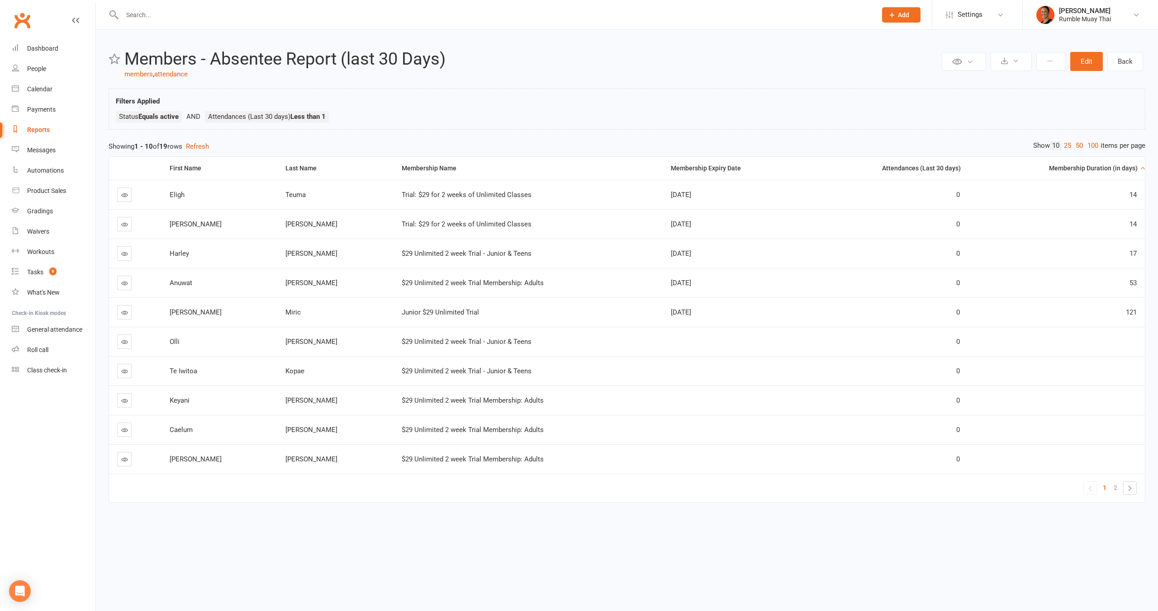
click at [123, 193] on icon at bounding box center [124, 195] width 7 height 7
click at [126, 255] on icon at bounding box center [124, 254] width 7 height 7
click at [122, 284] on icon at bounding box center [124, 283] width 7 height 7
click at [125, 369] on icon at bounding box center [124, 371] width 7 height 7
click at [1071, 58] on button "Edit" at bounding box center [1086, 61] width 33 height 19
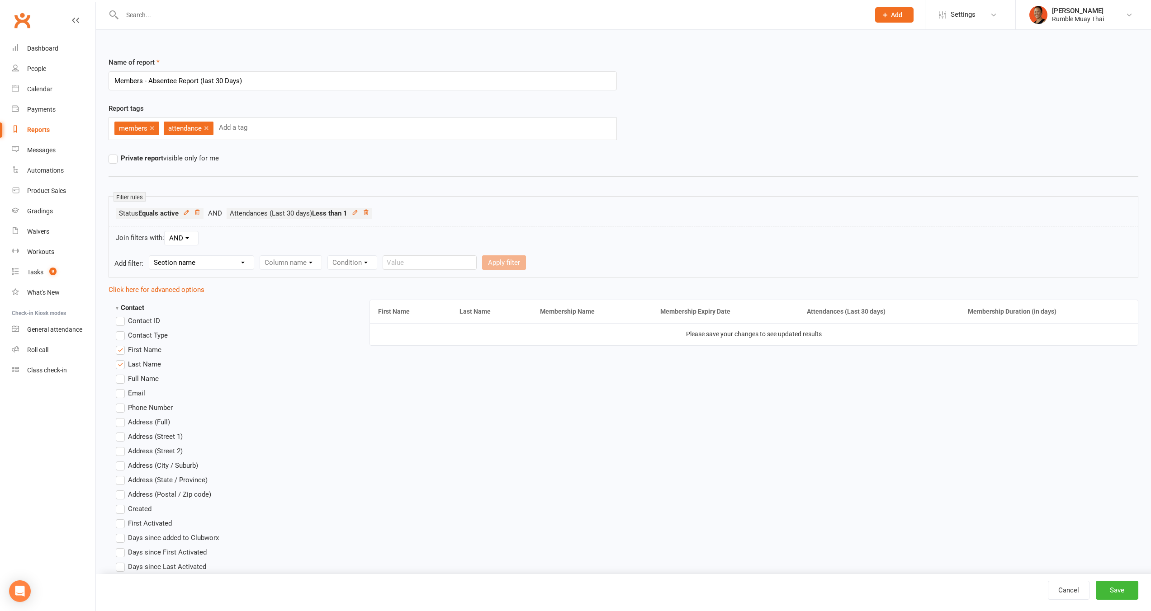
click at [118, 308] on strong "Contact" at bounding box center [130, 308] width 28 height 8
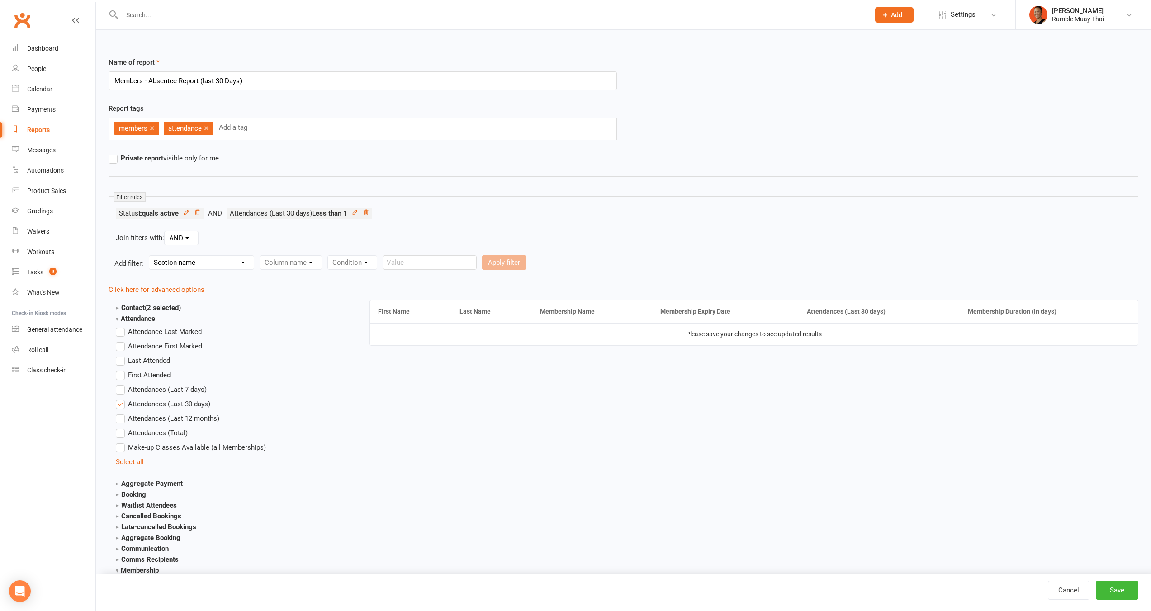
click at [118, 436] on label "Attendances (Total)" at bounding box center [152, 433] width 72 height 11
click at [118, 428] on input "Attendances (Total)" at bounding box center [119, 428] width 6 height 0
click at [1126, 602] on div "Cancel Save" at bounding box center [623, 592] width 1055 height 37
click at [1126, 597] on button "Save" at bounding box center [1117, 590] width 43 height 19
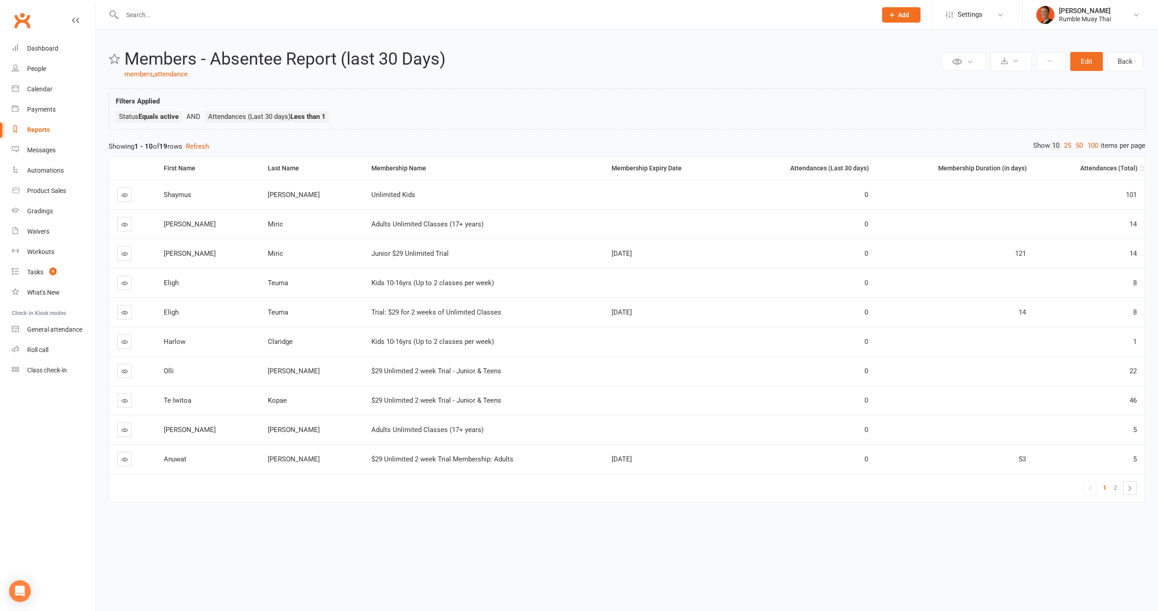
click at [1092, 175] on th "Attendances (Total)" at bounding box center [1089, 168] width 111 height 23
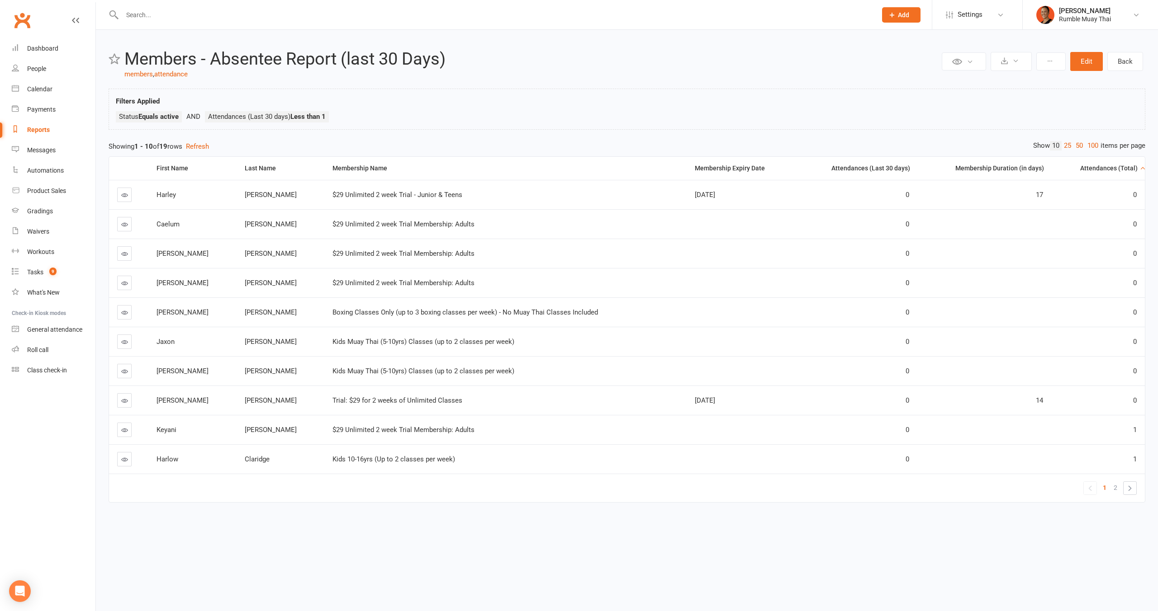
click at [130, 426] on link at bounding box center [124, 430] width 14 height 14
click at [1083, 61] on button "Edit" at bounding box center [1086, 61] width 33 height 19
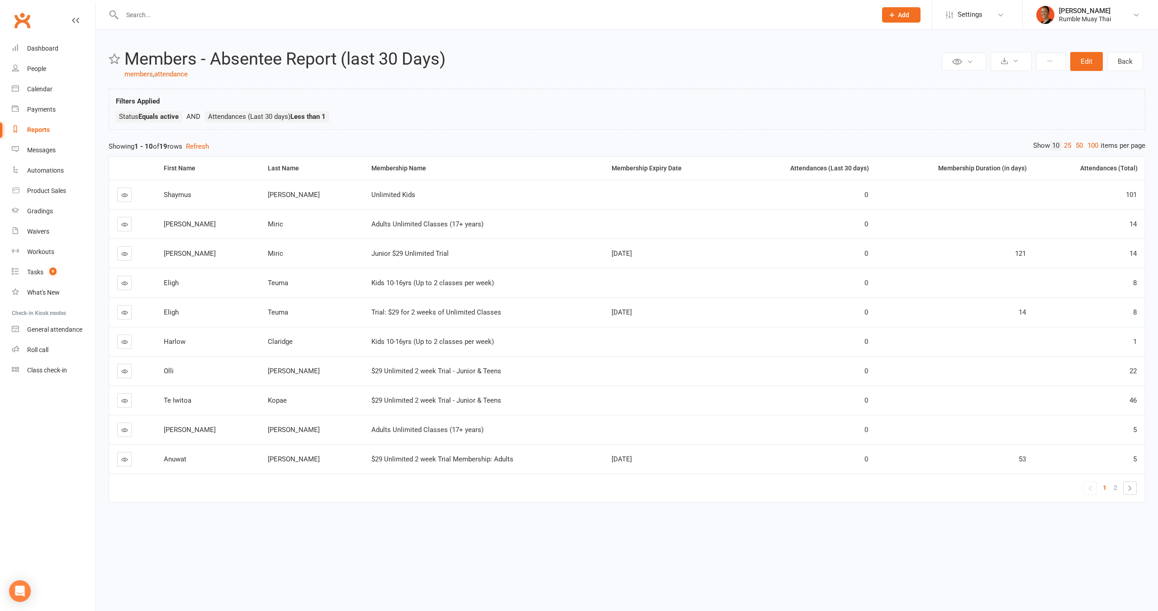
click at [123, 425] on link at bounding box center [124, 430] width 14 height 14
click at [1089, 146] on link "100" at bounding box center [1092, 145] width 15 height 9
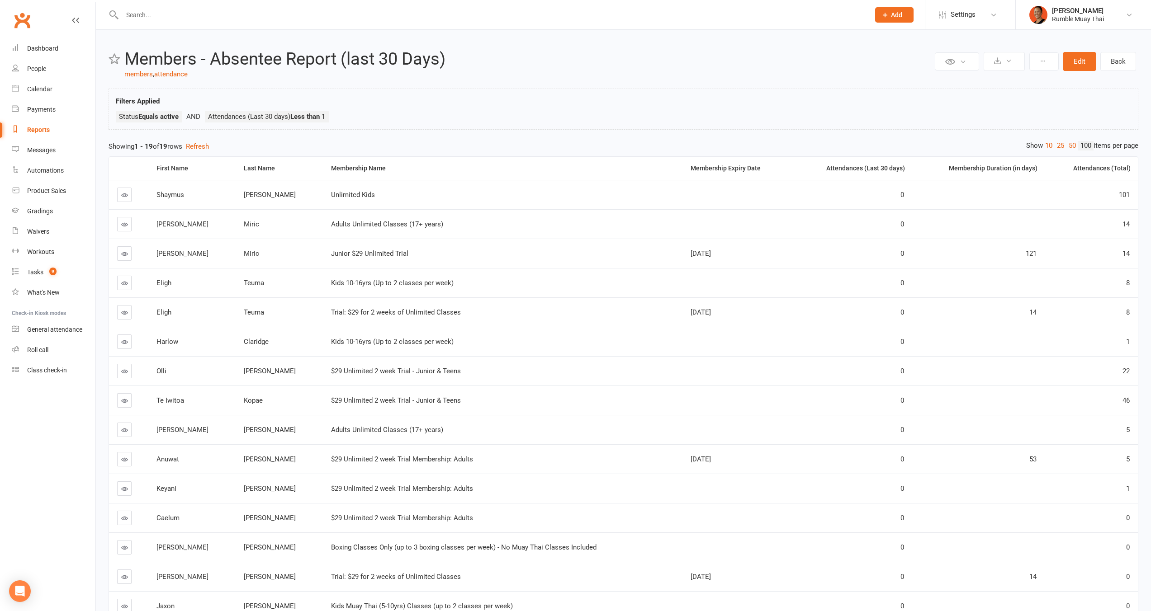
click at [691, 251] on span "May 20, 2025" at bounding box center [701, 254] width 20 height 8
click at [1073, 52] on button "Edit" at bounding box center [1079, 61] width 33 height 19
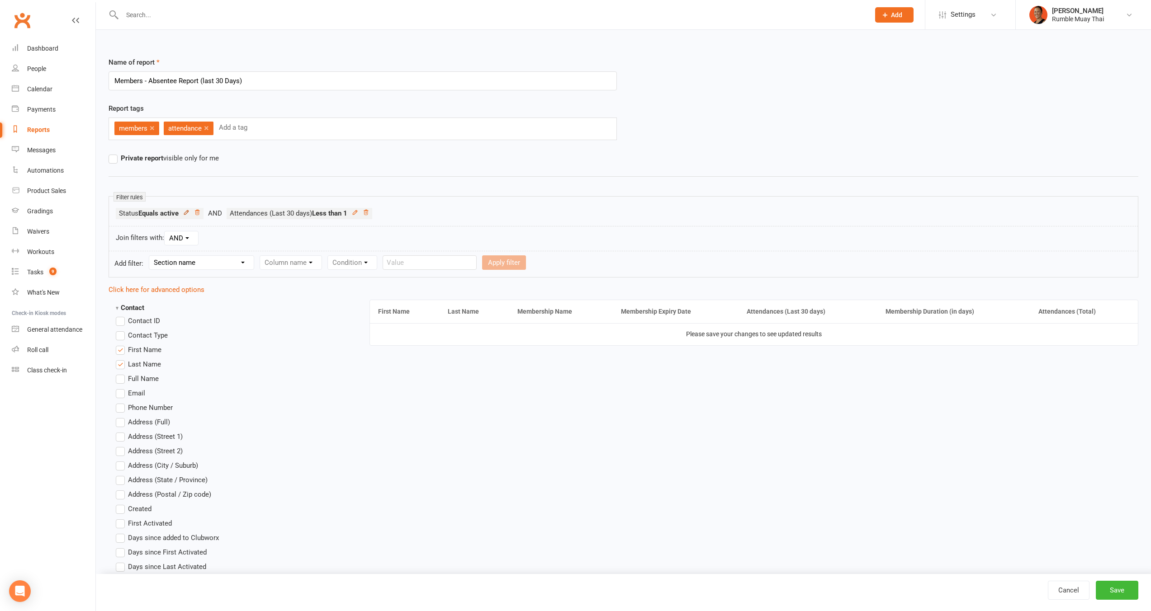
click at [188, 213] on icon at bounding box center [186, 212] width 6 height 6
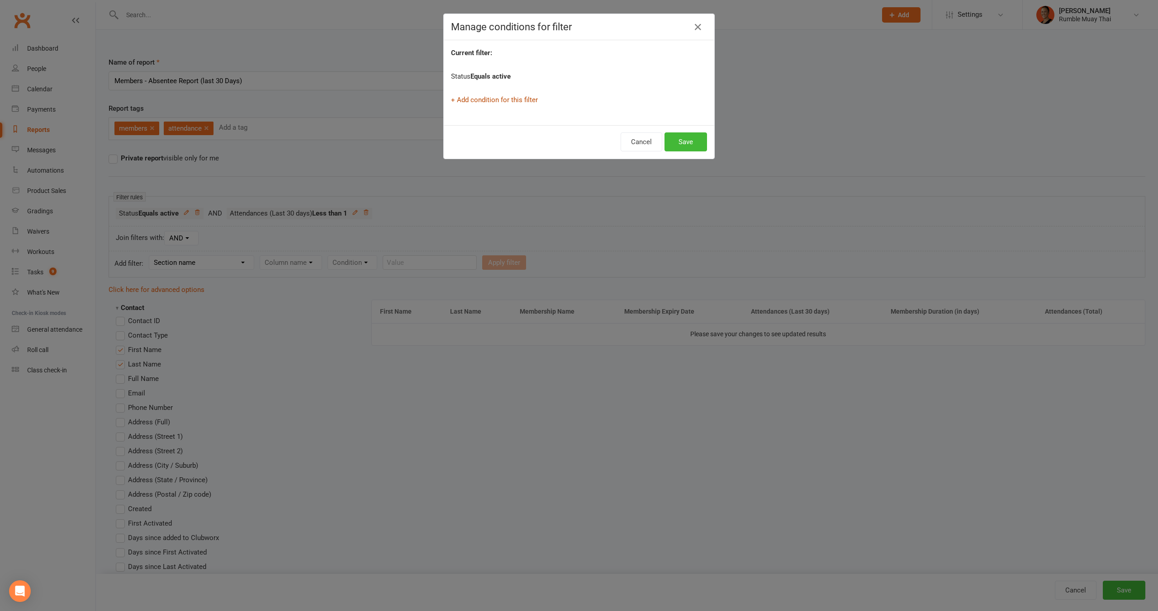
click at [485, 103] on link "+ Add condition for this filter" at bounding box center [494, 100] width 87 height 8
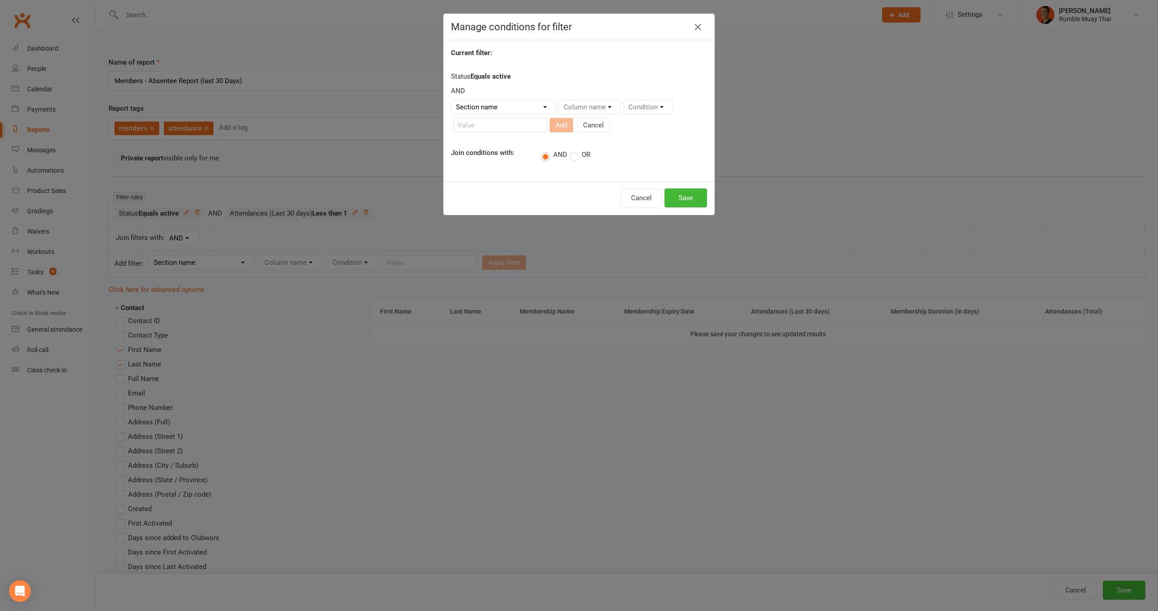
click at [486, 104] on select "Section name Contact Attendance Aggregate Payment Booking Waitlist Attendees Ca…" at bounding box center [503, 107] width 104 height 14
select select "10"
click at [451, 100] on select "Section name Contact Attendance Aggregate Payment Booking Waitlist Attendees Ca…" at bounding box center [503, 107] width 104 height 14
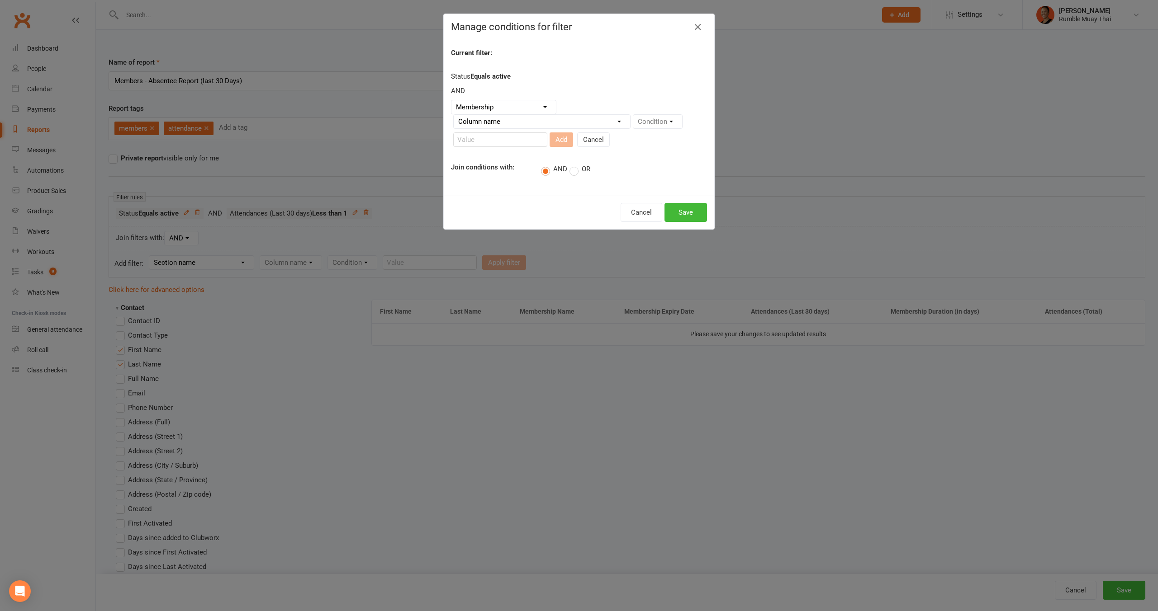
click at [590, 119] on select "Column name Membership ID Membership Name Membership Category Membership Start …" at bounding box center [542, 122] width 176 height 14
select select "29"
click at [454, 115] on select "Column name Membership ID Membership Name Membership Category Membership Start …" at bounding box center [542, 122] width 176 height 14
click at [661, 118] on select "Condition Is Is not Is blank Is not blank" at bounding box center [660, 122] width 55 height 14
click at [633, 115] on select "Condition Is Is not Is blank Is not blank" at bounding box center [660, 122] width 55 height 14
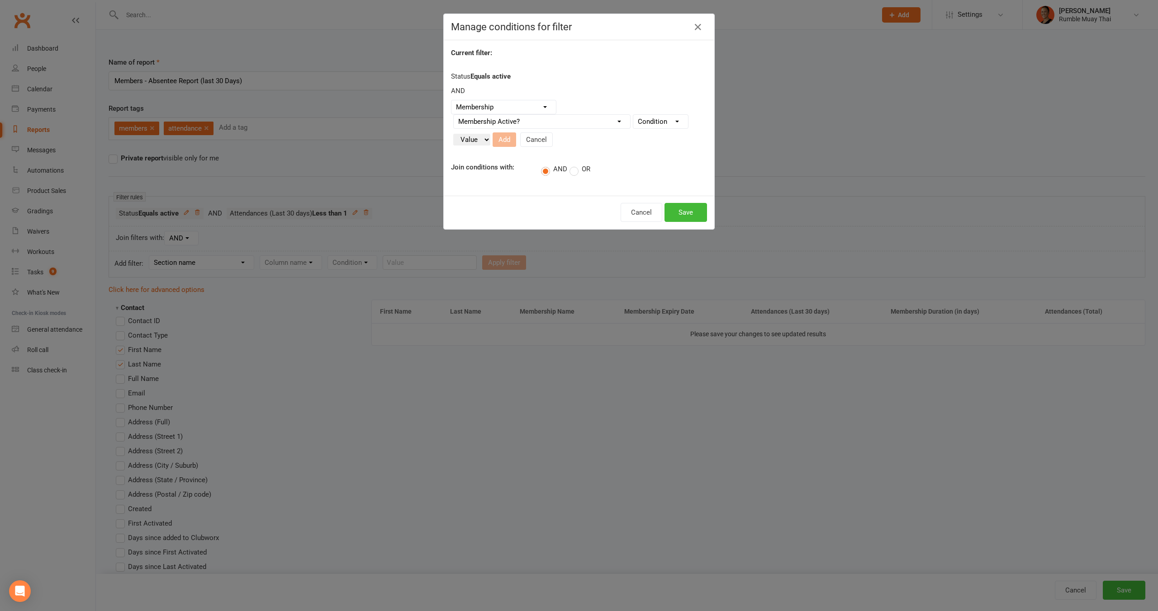
click at [658, 116] on select "Condition Is Is not Is blank Is not blank" at bounding box center [660, 122] width 55 height 14
select select "0"
click at [633, 115] on select "Condition Is Is not Is blank Is not blank" at bounding box center [660, 122] width 55 height 14
click at [491, 119] on select "Column name Membership ID Membership Name Membership Category Membership Start …" at bounding box center [542, 122] width 176 height 14
click at [478, 141] on select "Value Yes No" at bounding box center [471, 140] width 37 height 12
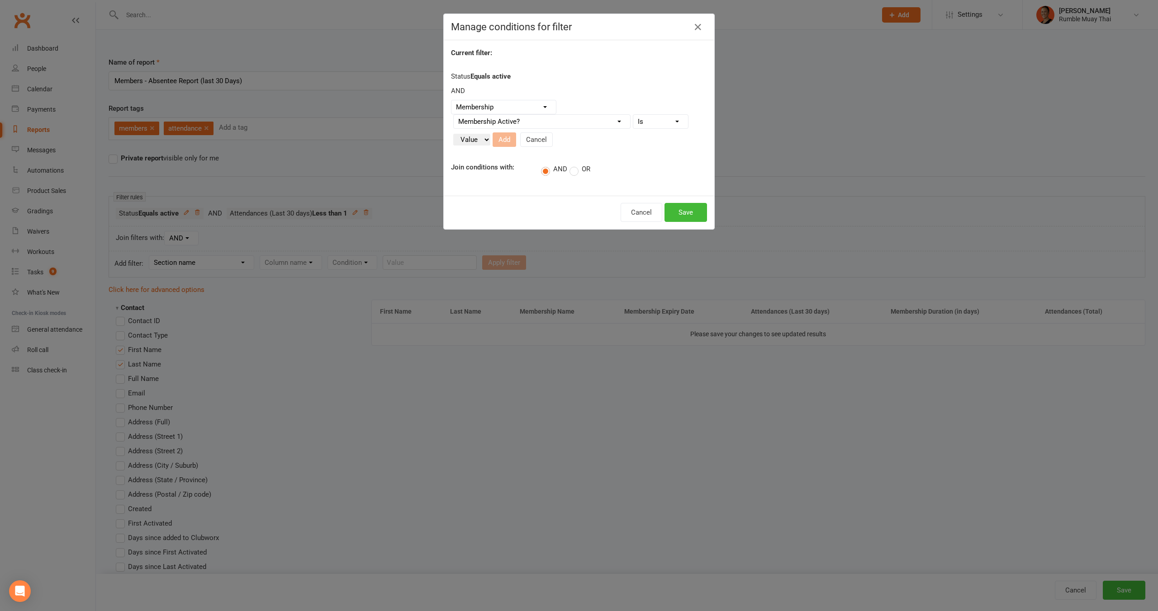
select select "true"
click at [453, 134] on select "Value Yes No" at bounding box center [471, 140] width 37 height 12
click at [497, 138] on button "Add" at bounding box center [504, 140] width 24 height 14
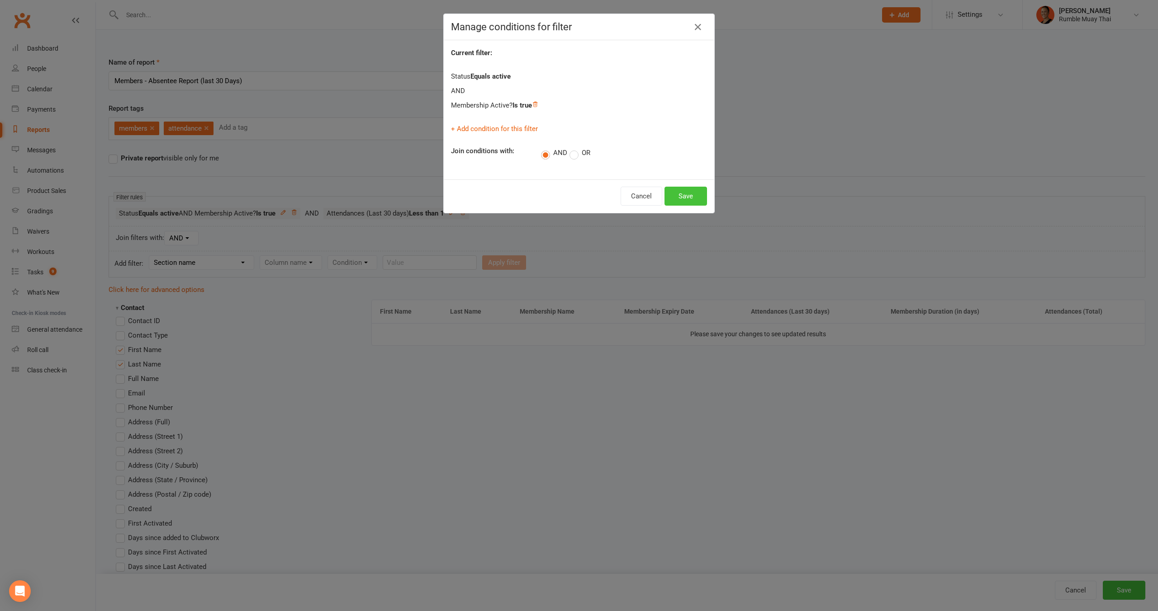
click at [678, 193] on button "Save" at bounding box center [685, 196] width 43 height 19
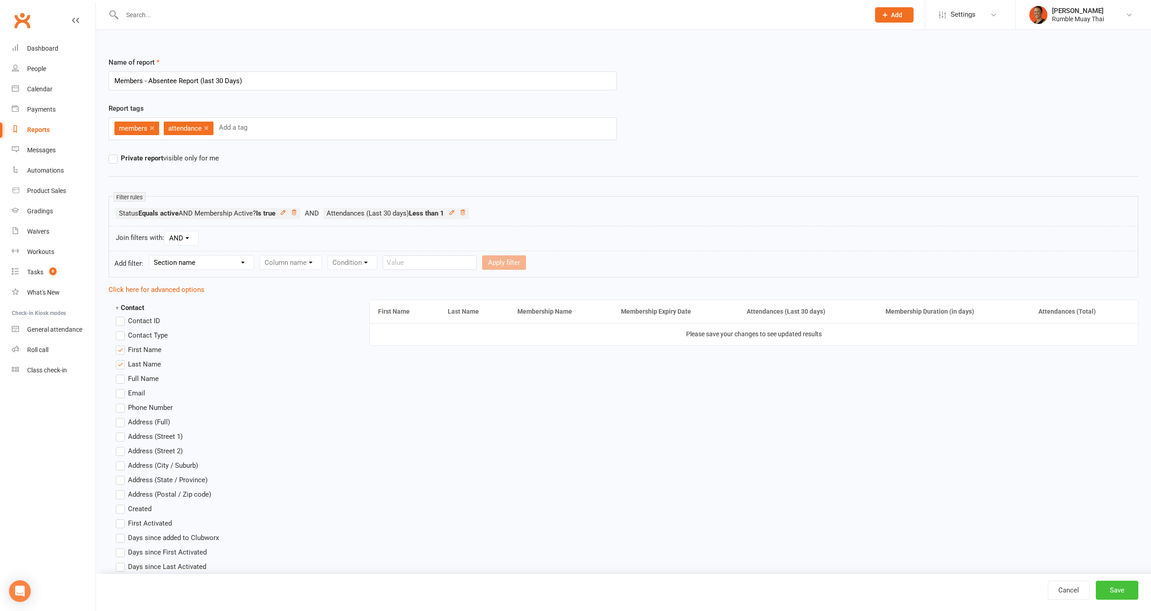
click at [1112, 594] on button "Save" at bounding box center [1117, 590] width 43 height 19
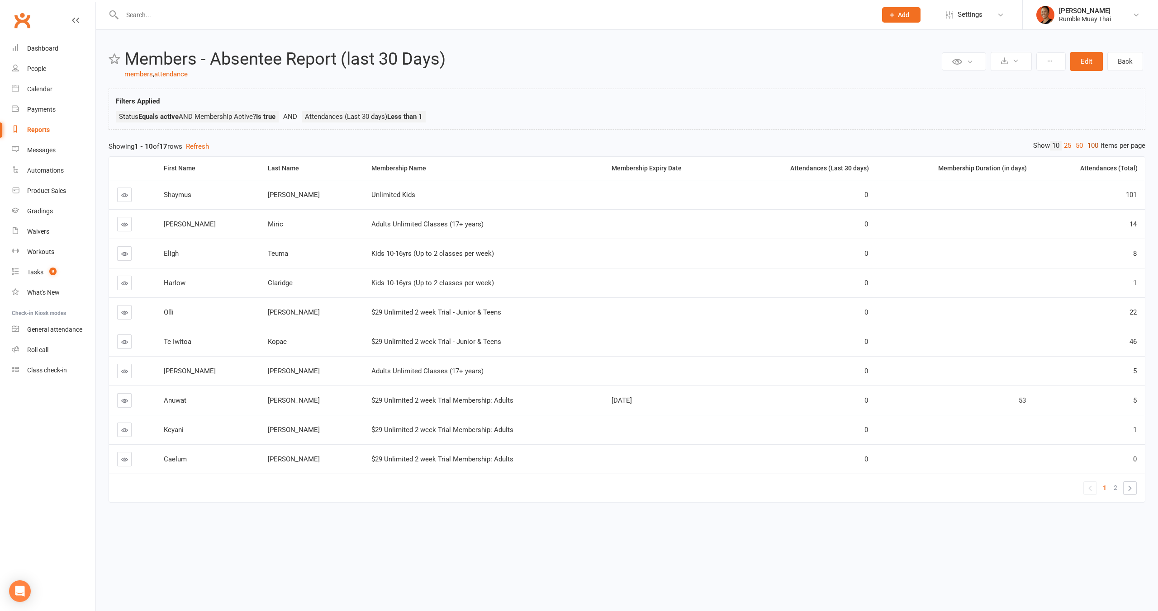
click at [1093, 146] on link "100" at bounding box center [1092, 145] width 15 height 9
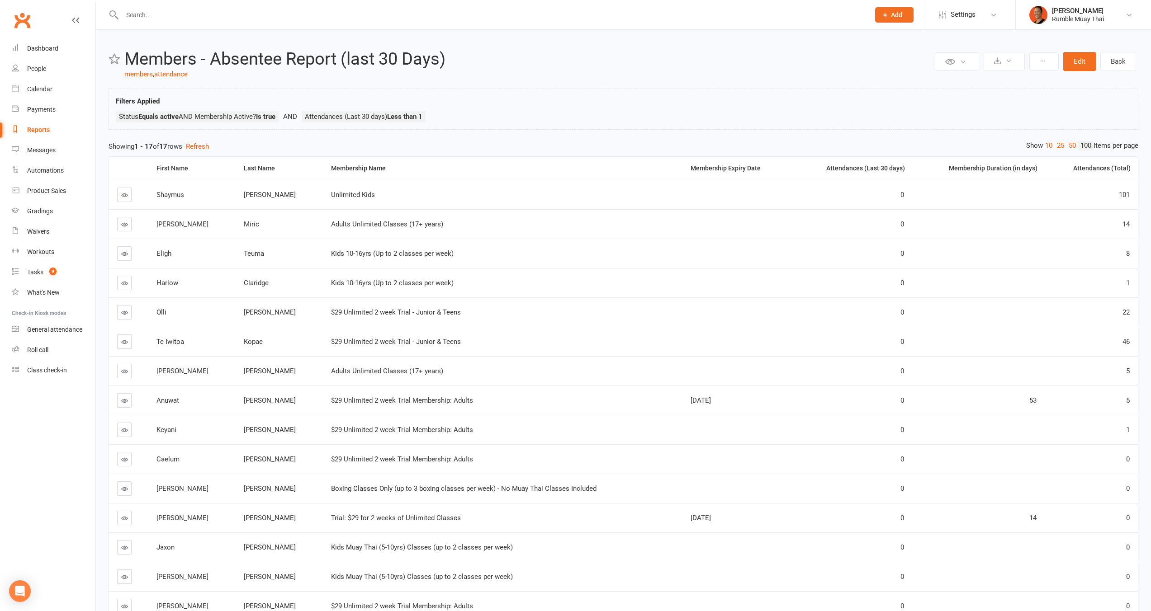
drag, startPoint x: 393, startPoint y: 198, endPoint x: 383, endPoint y: 209, distance: 14.8
click at [393, 198] on div "Unlimited Kids" at bounding box center [503, 195] width 344 height 8
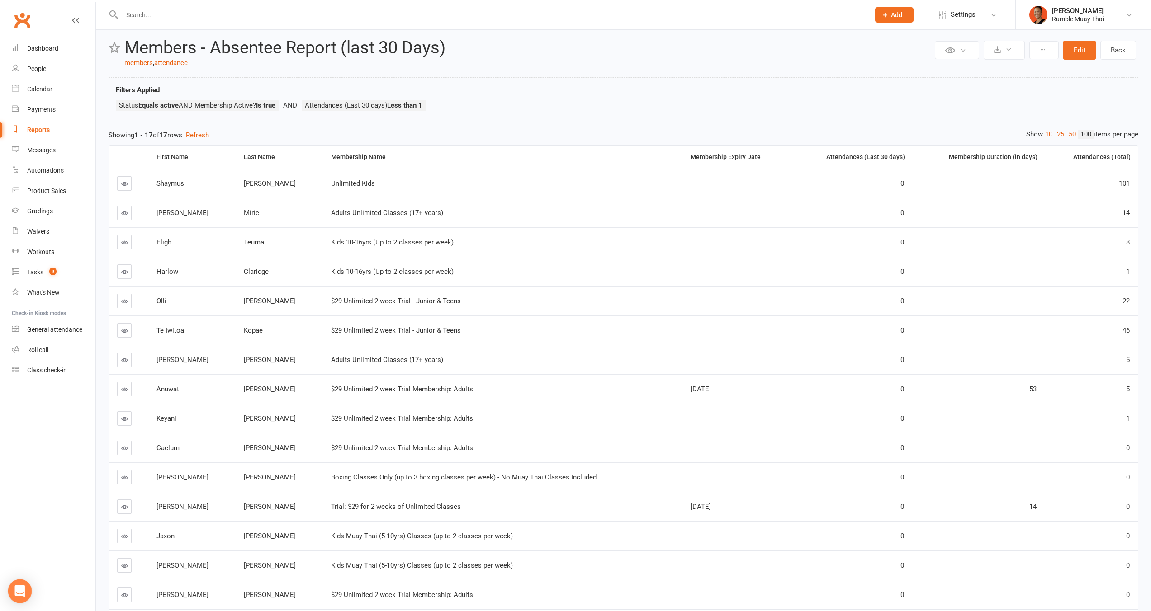
click at [22, 589] on icon "Open Intercom Messenger" at bounding box center [19, 592] width 10 height 12
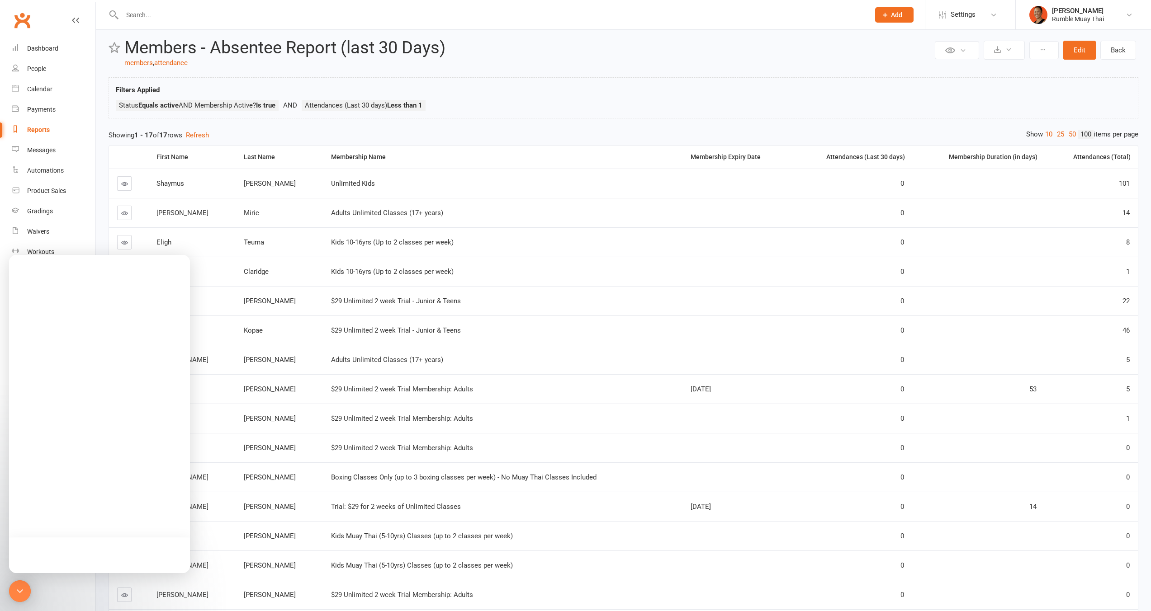
scroll to position [0, 0]
click at [104, 554] on button "Messages" at bounding box center [99, 555] width 60 height 36
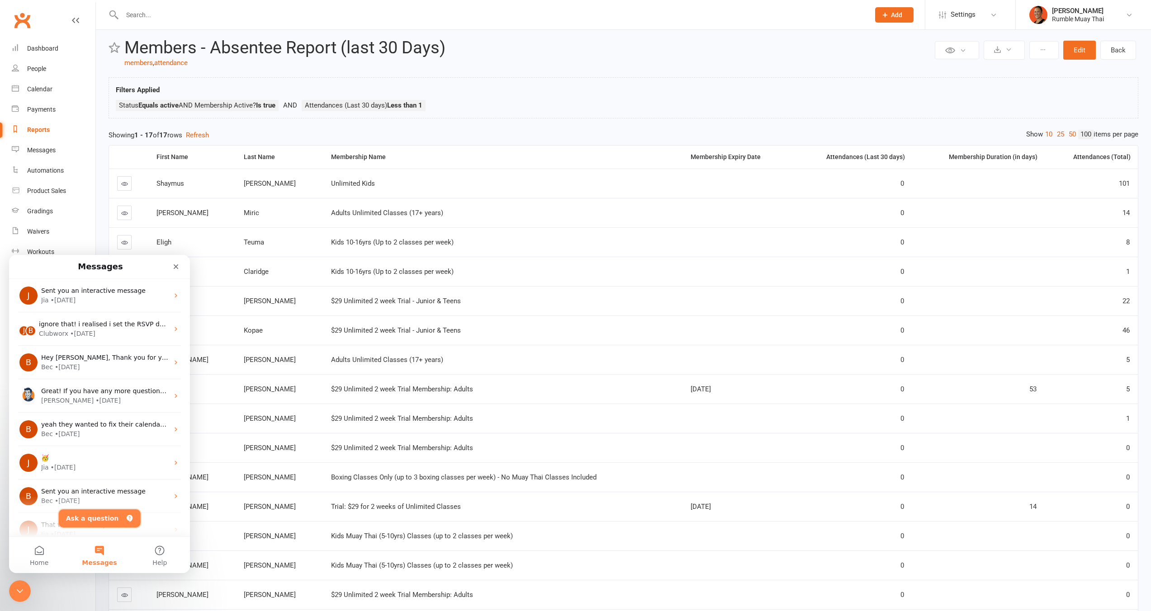
click at [99, 518] on button "Ask a question" at bounding box center [100, 519] width 82 height 18
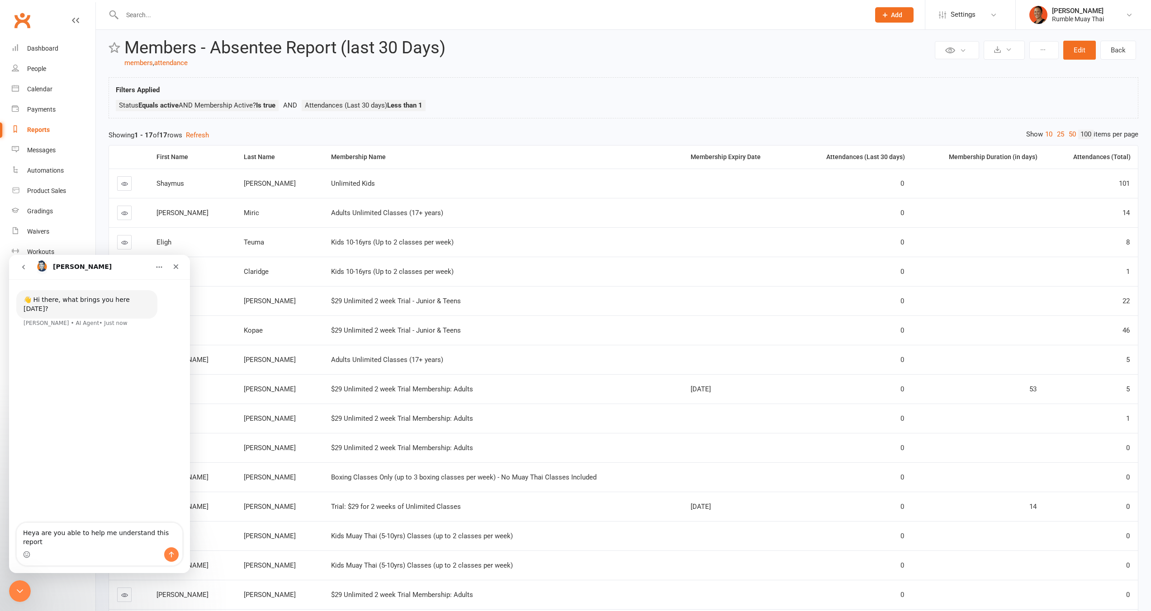
click at [138, 556] on div "Intercom messenger" at bounding box center [100, 555] width 166 height 14
click at [137, 546] on textarea "Heya are you able to help me understand this report" at bounding box center [100, 535] width 166 height 24
click at [175, 542] on textarea "Heya are you able to help me understand this report" at bounding box center [100, 535] width 166 height 24
paste textarea "https://app.clubworx.com/gyms/6713/reports/99118"
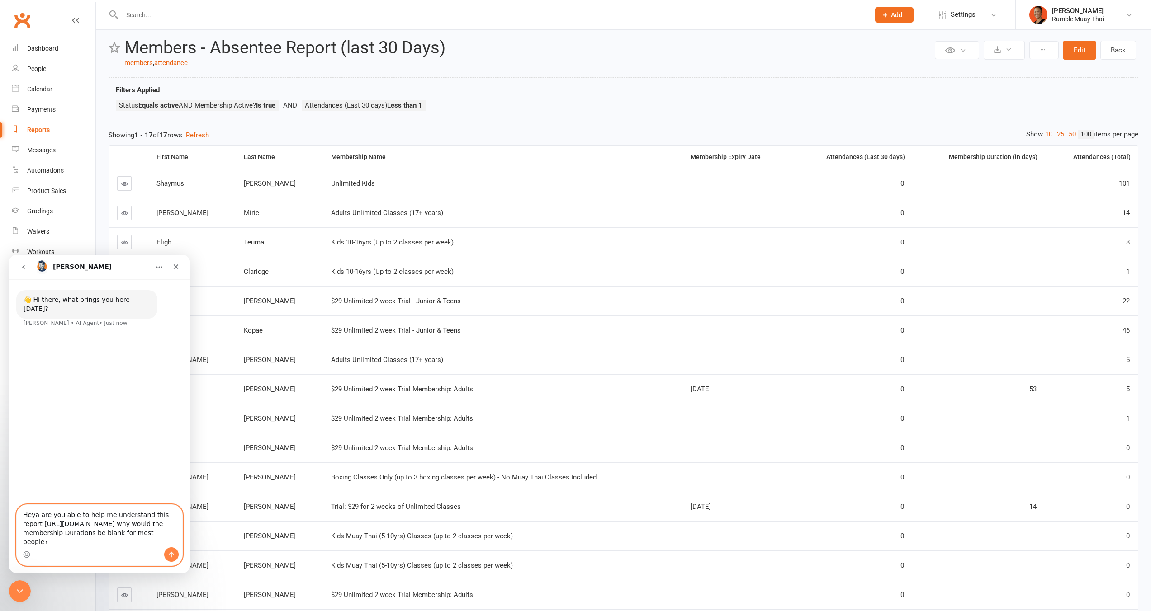
click at [137, 530] on textarea "Heya are you able to help me understand this report https://app.clubworx.com/gy…" at bounding box center [100, 526] width 166 height 43
click at [49, 534] on textarea "Heya are you able to help me understand this report https://app.clubworx.com/gy…" at bounding box center [100, 526] width 166 height 43
click at [154, 532] on textarea "Heya are you able to help me understand this report https://app.clubworx.com/gy…" at bounding box center [100, 526] width 166 height 43
click at [147, 532] on textarea "Heya are you able to help me understand this report https://app.clubworx.com/gy…" at bounding box center [100, 526] width 166 height 43
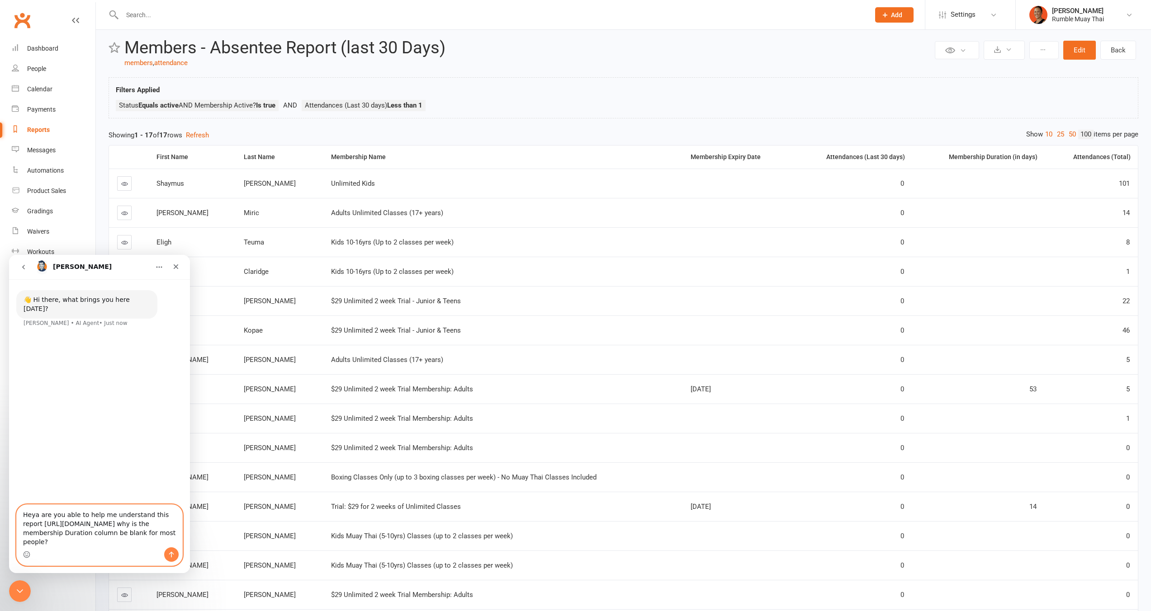
click at [151, 533] on textarea "Heya are you able to help me understand this report https://app.clubworx.com/gy…" at bounding box center [100, 526] width 166 height 43
click at [147, 543] on textarea "Heya are you able to help me understand this report https://app.clubworx.com/gy…" at bounding box center [100, 526] width 166 height 43
type textarea "Heya are you able to help me understand this report https://app.clubworx.com/gy…"
click at [152, 534] on textarea "Heya are you able to help me understand this report https://app.clubworx.com/gy…" at bounding box center [100, 526] width 166 height 43
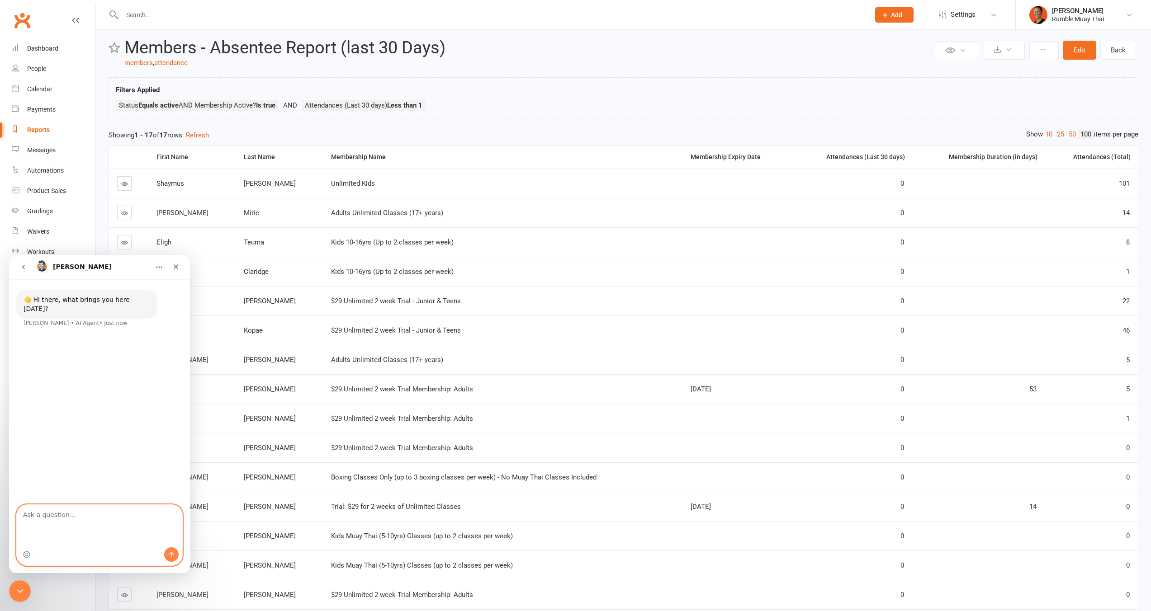
scroll to position [0, 0]
click at [1028, 103] on ul "Status Equals active AND Membership Active? Is true Attendances (Last 30 days) …" at bounding box center [623, 108] width 1015 height 16
click at [1079, 49] on button "Edit" at bounding box center [1079, 50] width 33 height 19
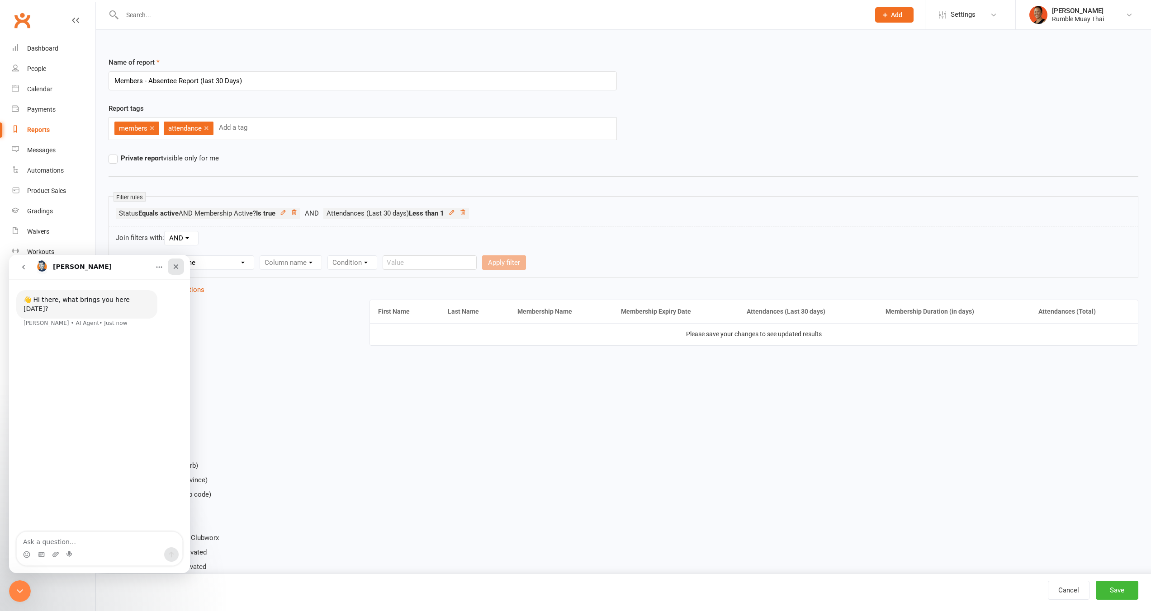
click at [180, 264] on div "Close" at bounding box center [176, 267] width 16 height 16
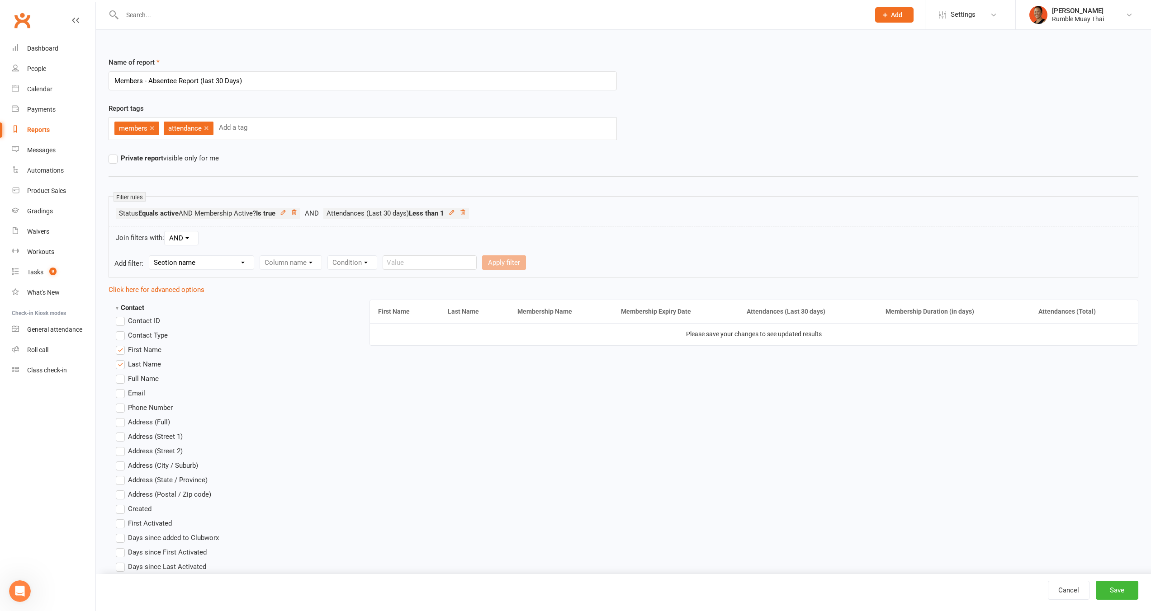
click at [117, 308] on strong "Contact" at bounding box center [130, 308] width 28 height 8
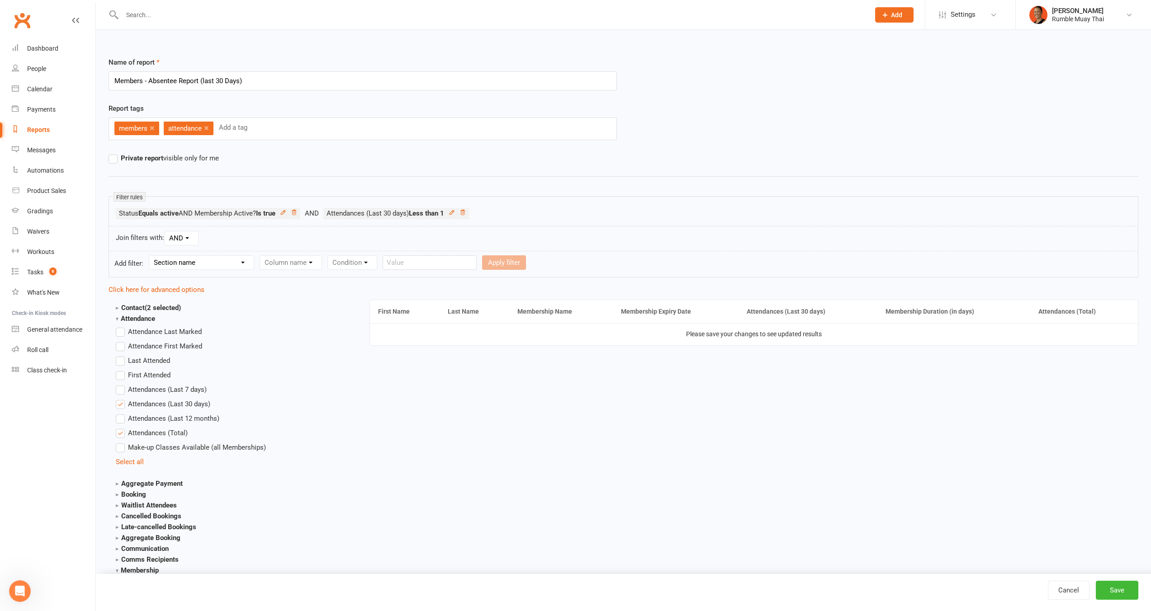
click at [155, 484] on strong "Aggregate Payment" at bounding box center [149, 484] width 67 height 8
click at [172, 499] on span "Active Memberships (Names)" at bounding box center [173, 496] width 90 height 9
click at [122, 492] on input "Active Memberships (Names)" at bounding box center [119, 492] width 6 height 0
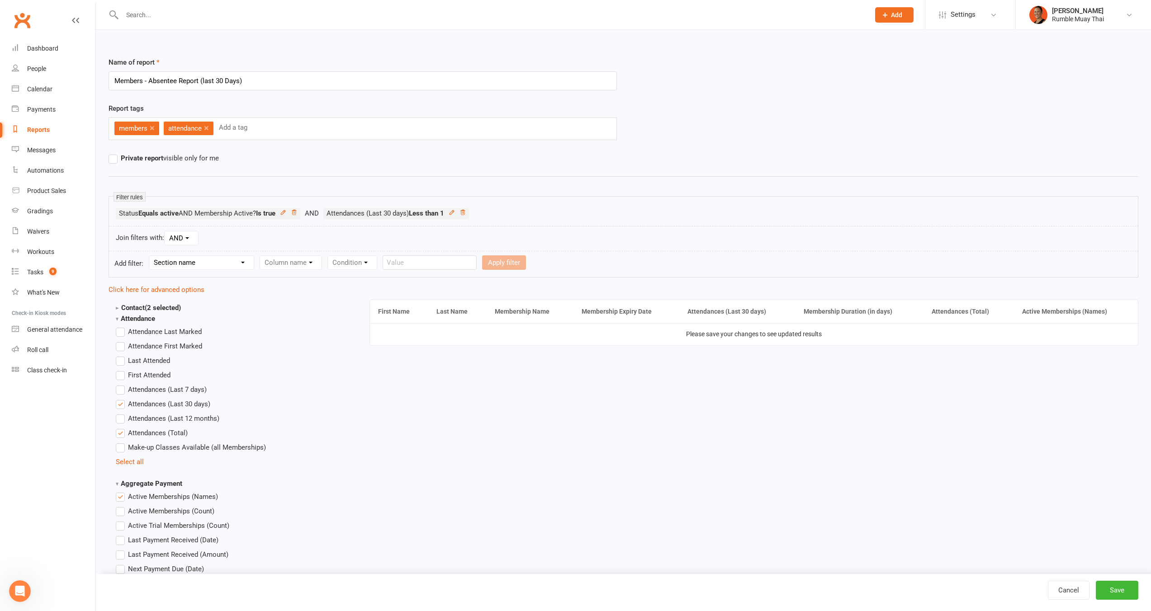
click at [118, 483] on strong "Aggregate Payment" at bounding box center [149, 484] width 66 height 8
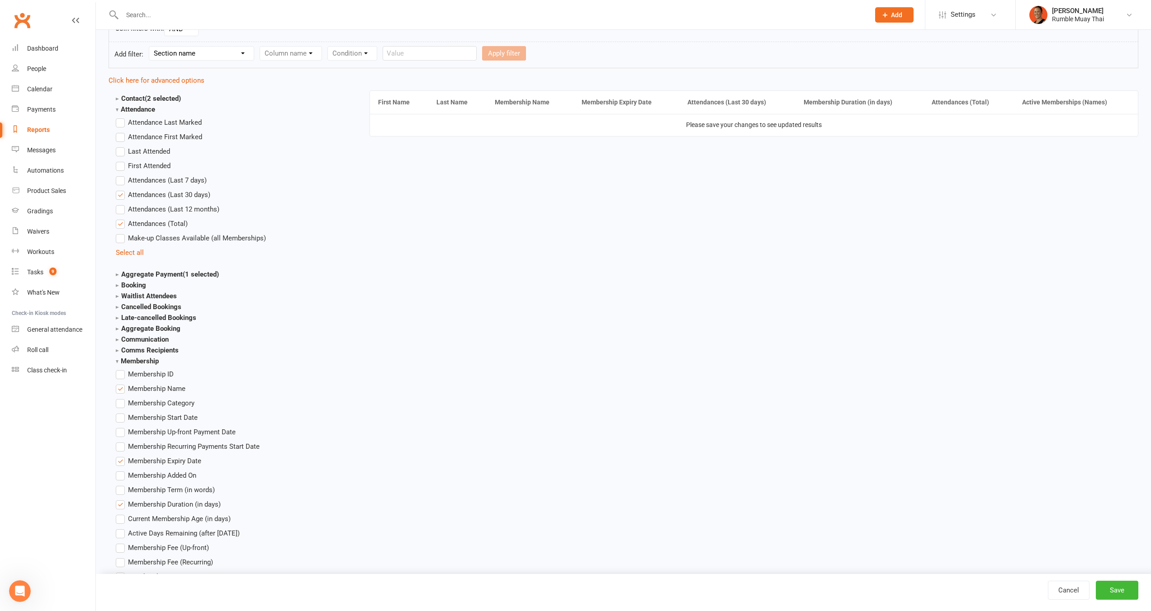
click at [137, 391] on span "Membership Name" at bounding box center [156, 387] width 57 height 9
click at [122, 383] on input "Membership Name" at bounding box center [119, 383] width 6 height 0
click at [181, 462] on span "Membership Expiry Date" at bounding box center [164, 460] width 73 height 9
click at [122, 456] on input "Membership Expiry Date" at bounding box center [119, 456] width 6 height 0
click at [1128, 591] on button "Save" at bounding box center [1117, 590] width 43 height 19
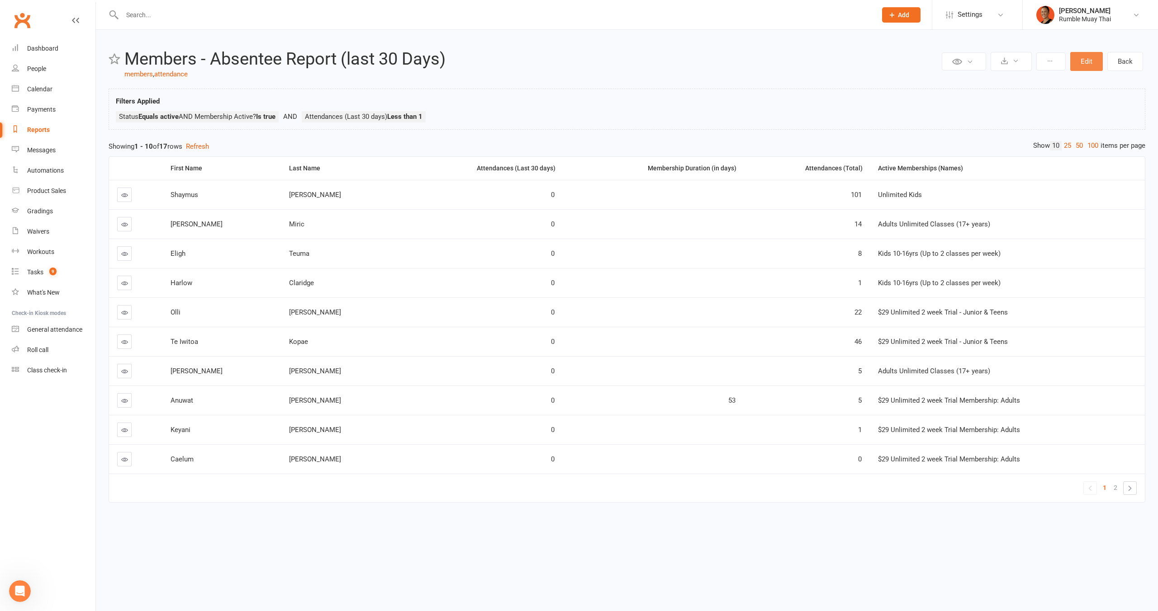
click at [1080, 65] on button "Edit" at bounding box center [1086, 61] width 33 height 19
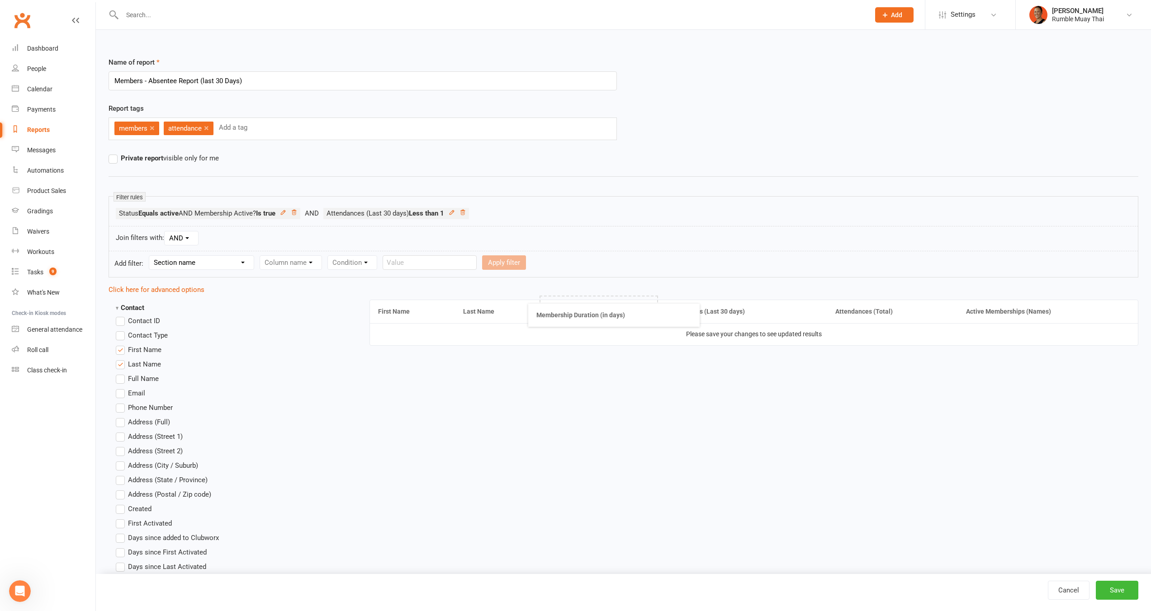
drag, startPoint x: 718, startPoint y: 310, endPoint x: 565, endPoint y: 314, distance: 152.4
click at [1120, 596] on button "Save" at bounding box center [1117, 590] width 43 height 19
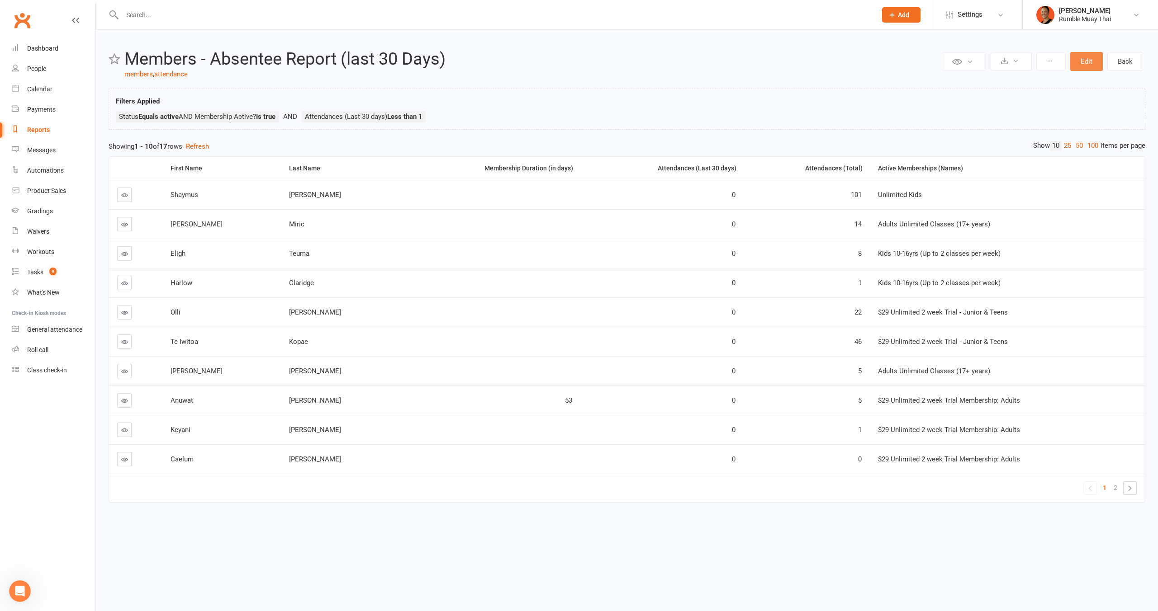
click at [1086, 66] on button "Edit" at bounding box center [1086, 61] width 33 height 19
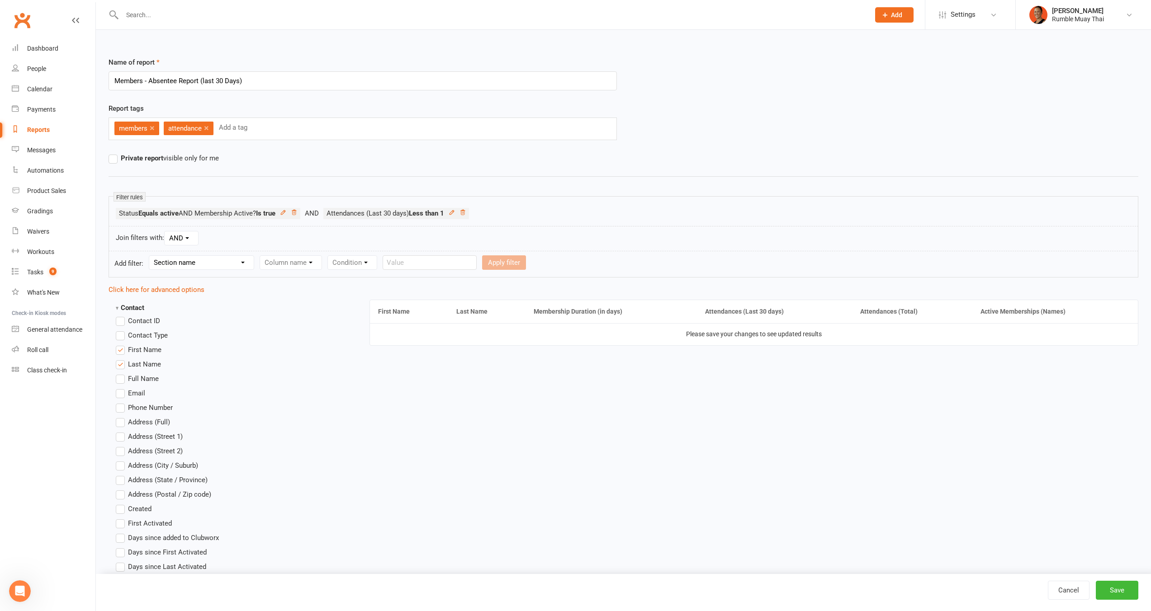
click at [118, 307] on strong "Contact" at bounding box center [130, 308] width 28 height 8
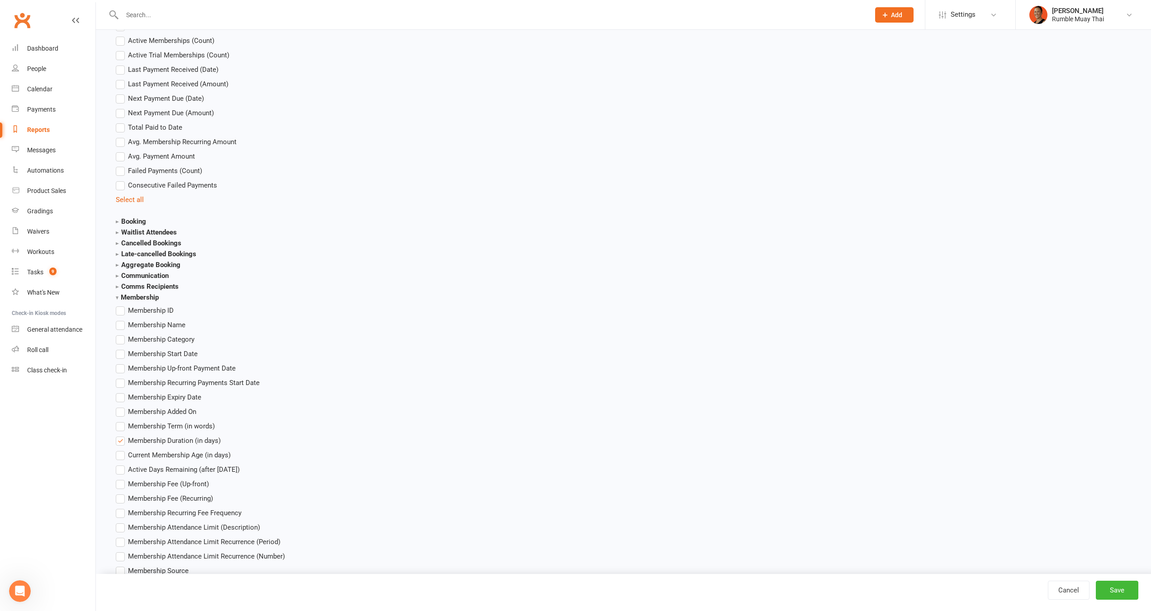
scroll to position [477, 0]
click at [122, 436] on label "Membership Duration (in days)" at bounding box center [168, 435] width 105 height 11
click at [122, 430] on input "Membership Duration (in days)" at bounding box center [119, 430] width 6 height 0
click at [124, 452] on label "Current Membership Age (in days)" at bounding box center [173, 449] width 115 height 11
click at [122, 444] on input "Current Membership Age (in days)" at bounding box center [119, 444] width 6 height 0
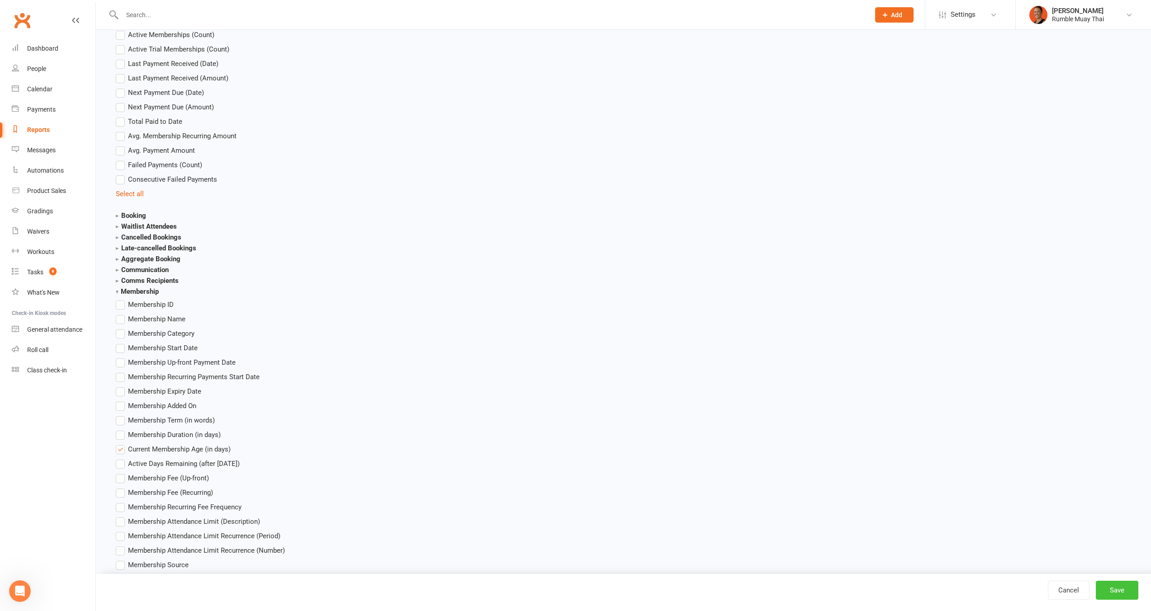
click at [1118, 584] on button "Save" at bounding box center [1117, 590] width 43 height 19
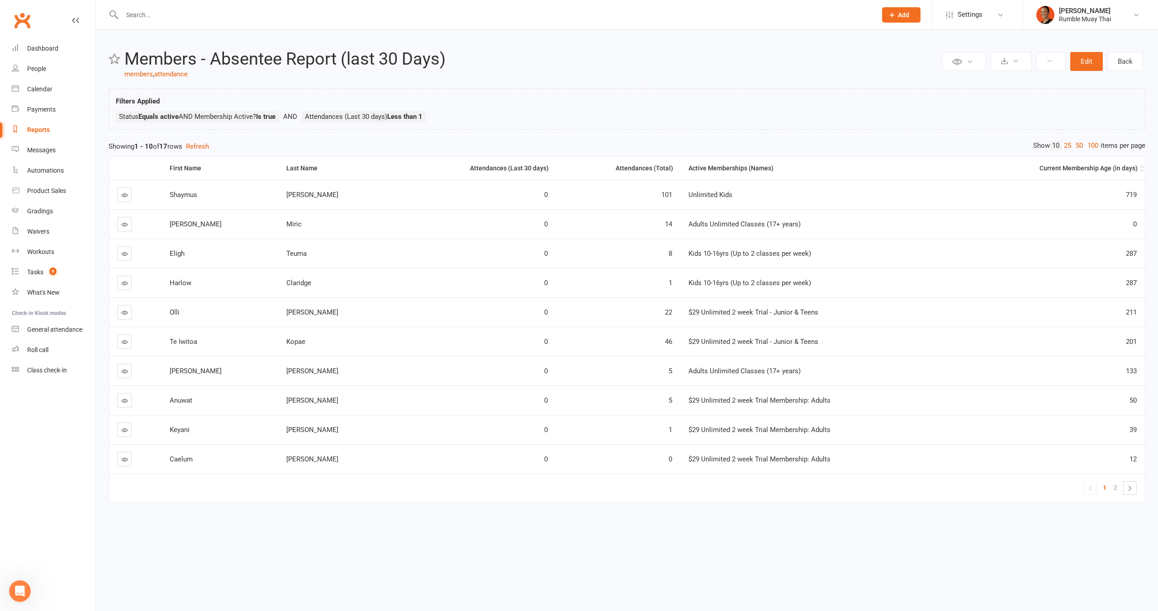
click at [1086, 175] on th "Current Membership Age (in days)" at bounding box center [1048, 168] width 194 height 23
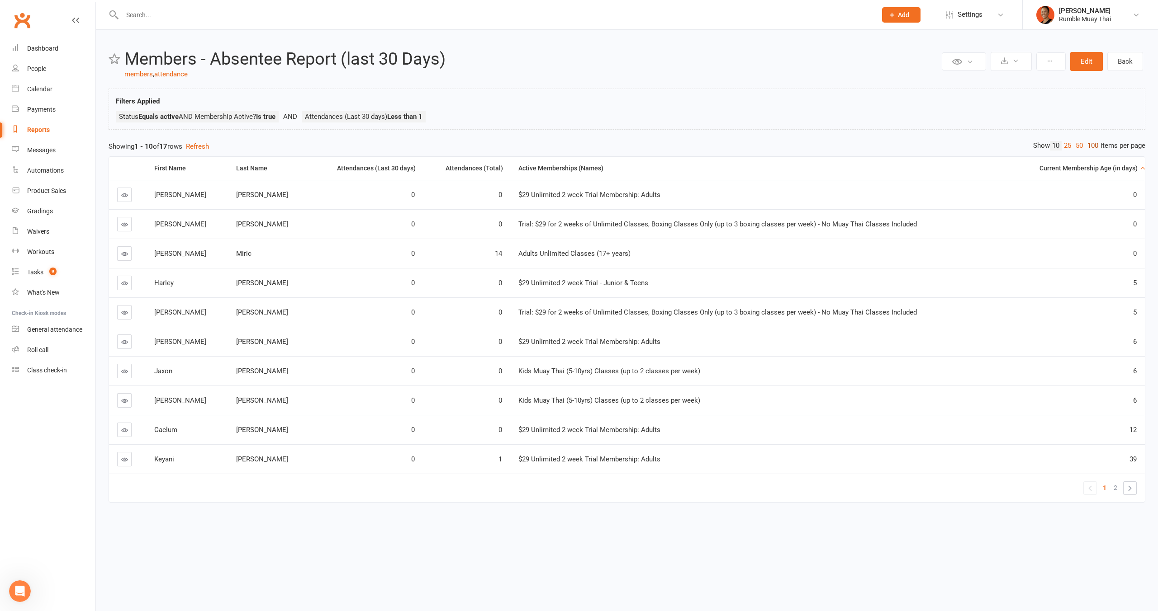
click at [1095, 146] on link "100" at bounding box center [1092, 145] width 15 height 9
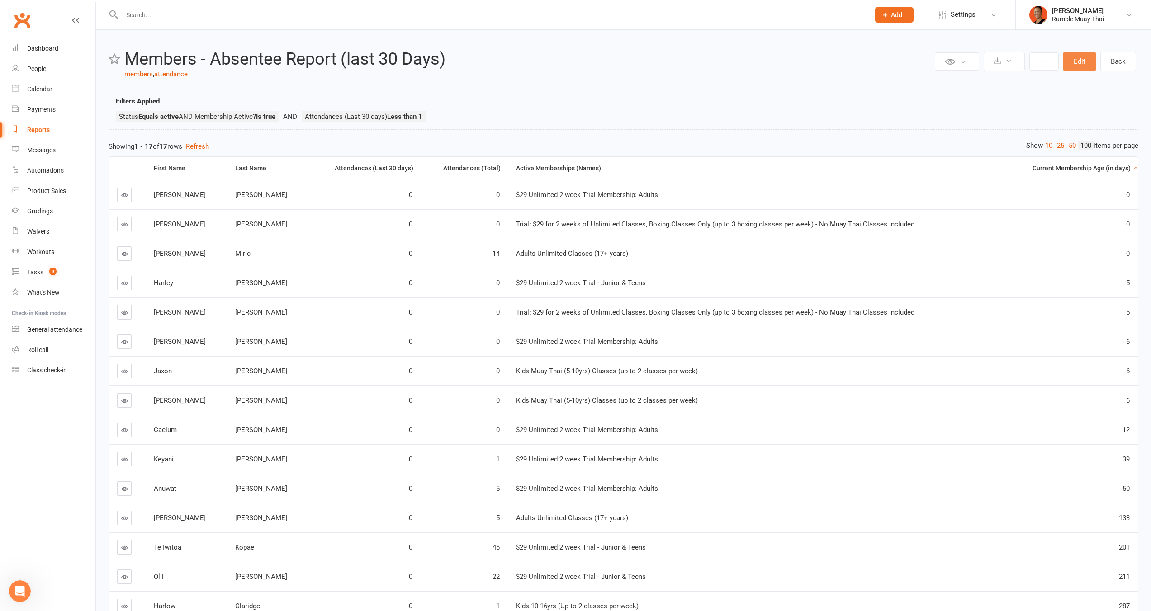
click at [1079, 65] on button "Edit" at bounding box center [1079, 61] width 33 height 19
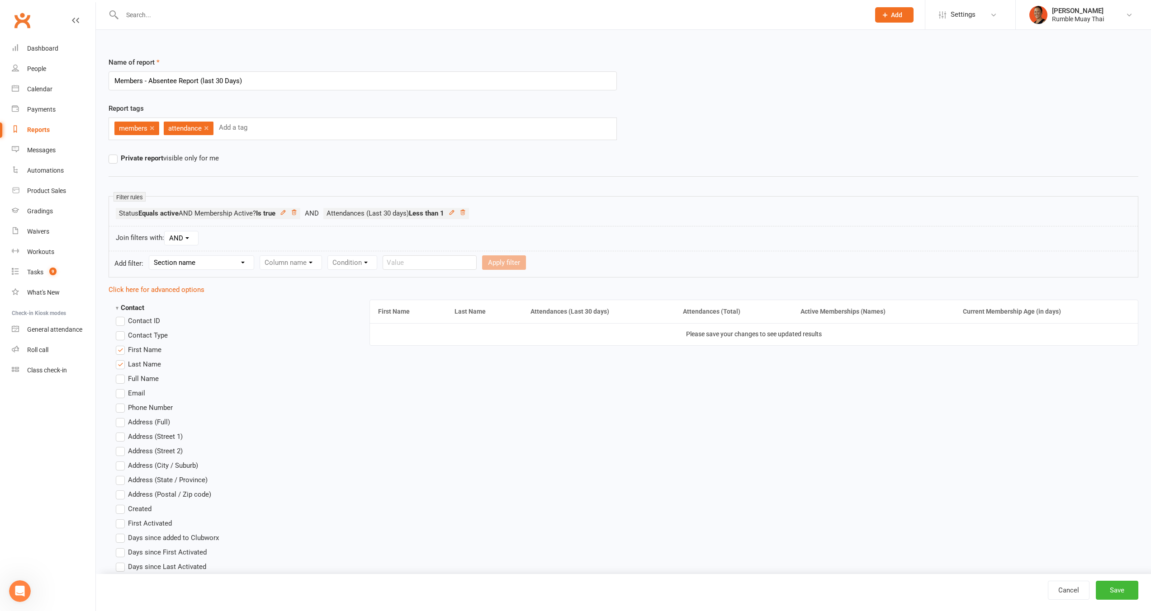
click at [118, 308] on strong "Contact" at bounding box center [130, 308] width 28 height 8
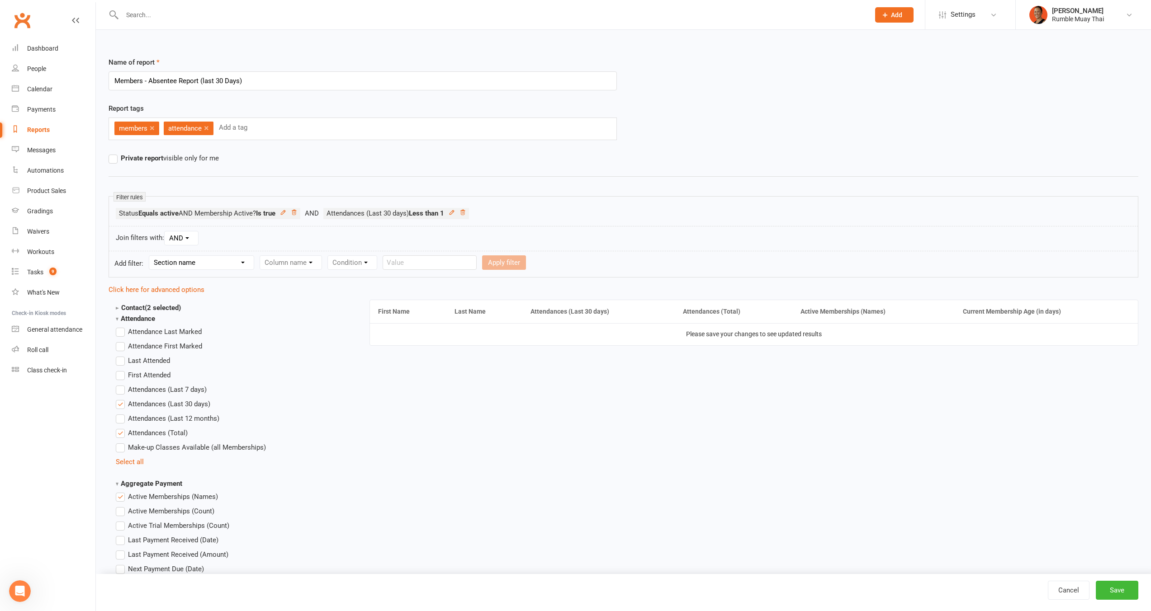
click at [117, 483] on strong "Aggregate Payment" at bounding box center [149, 484] width 66 height 8
click at [127, 495] on strong "Booking" at bounding box center [131, 495] width 30 height 8
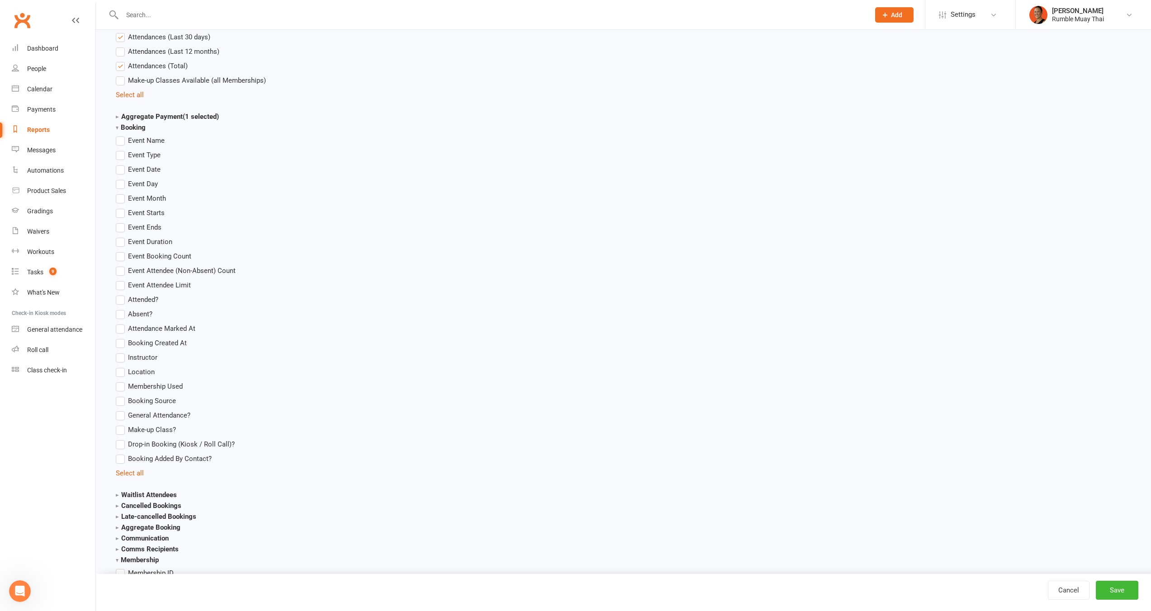
scroll to position [460, 0]
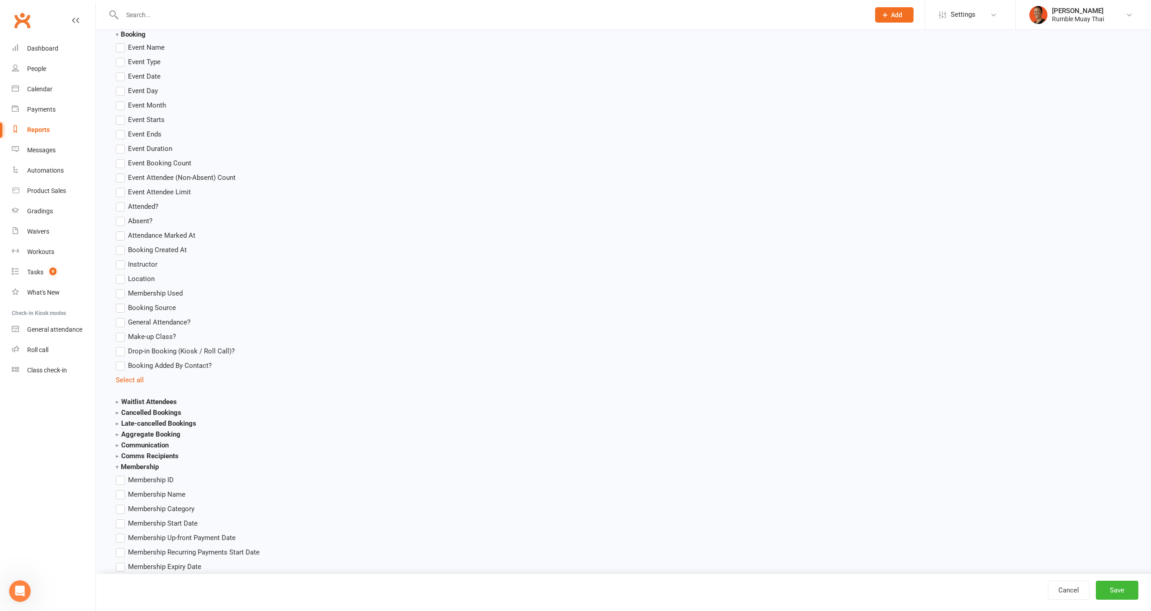
click at [118, 468] on strong "Membership" at bounding box center [137, 467] width 43 height 8
click at [127, 436] on strong "Aggregate Booking" at bounding box center [148, 435] width 65 height 8
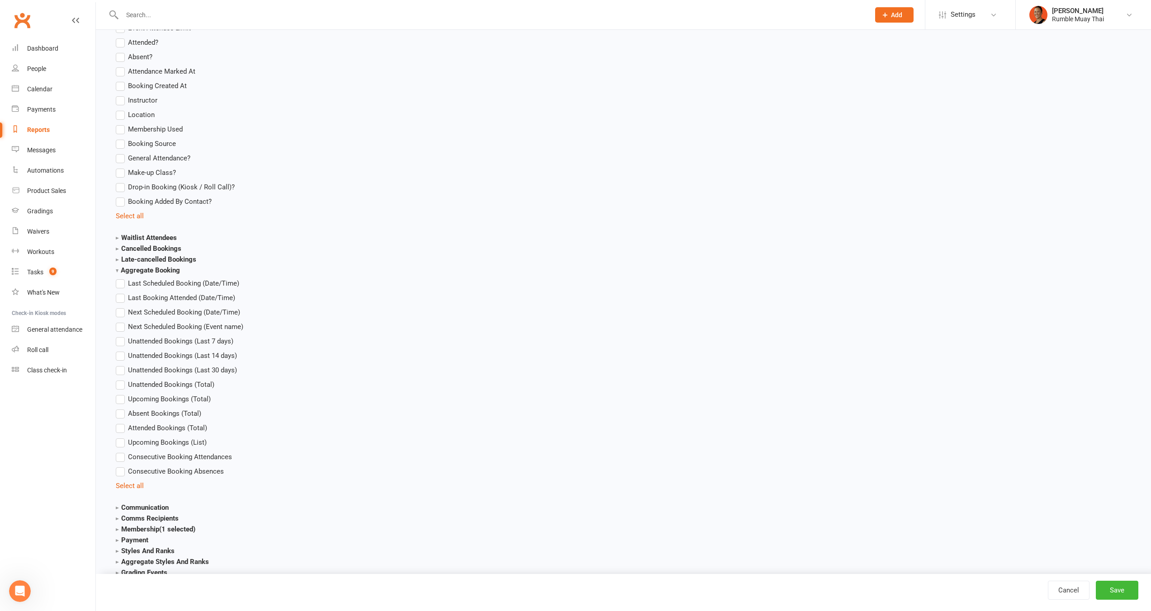
scroll to position [671, 0]
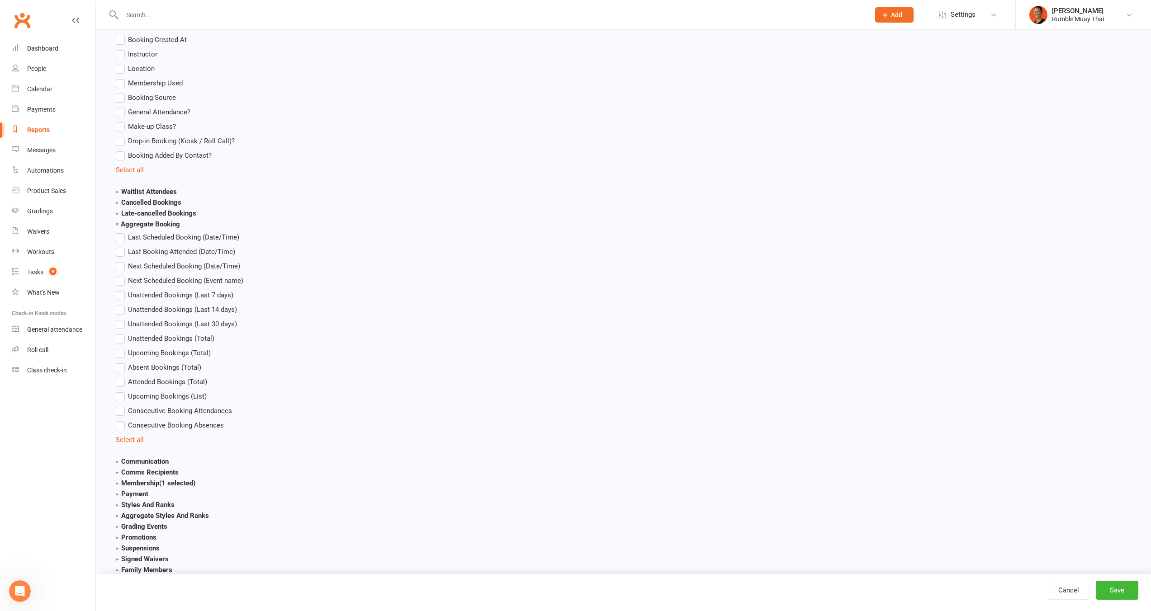
click at [183, 352] on span "Upcoming Bookings (Total)" at bounding box center [169, 352] width 83 height 9
click at [122, 348] on input "Upcoming Bookings (Total)" at bounding box center [119, 348] width 6 height 0
click at [1116, 585] on button "Save" at bounding box center [1117, 590] width 43 height 19
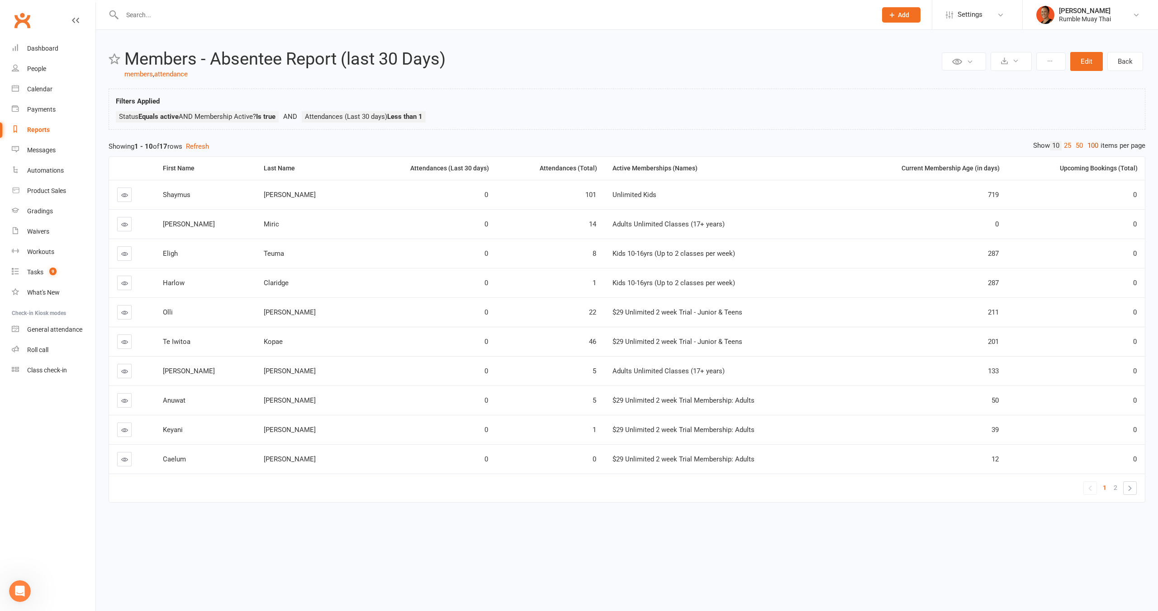
click at [1091, 146] on link "100" at bounding box center [1092, 145] width 15 height 9
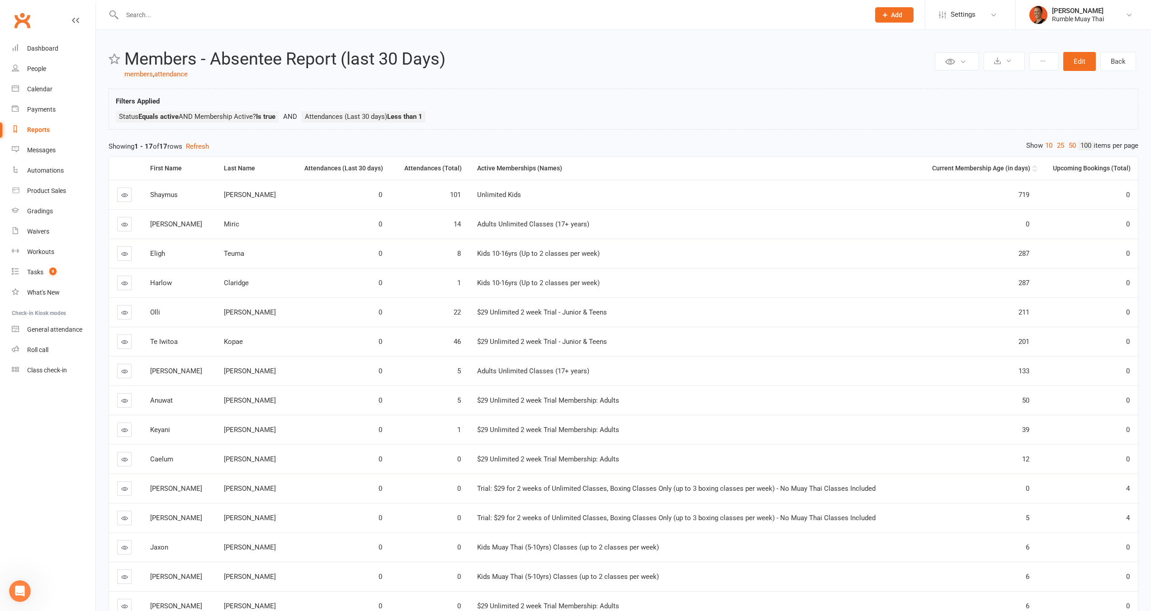
click at [970, 165] on div "Current Membership Age (in days)" at bounding box center [976, 168] width 107 height 7
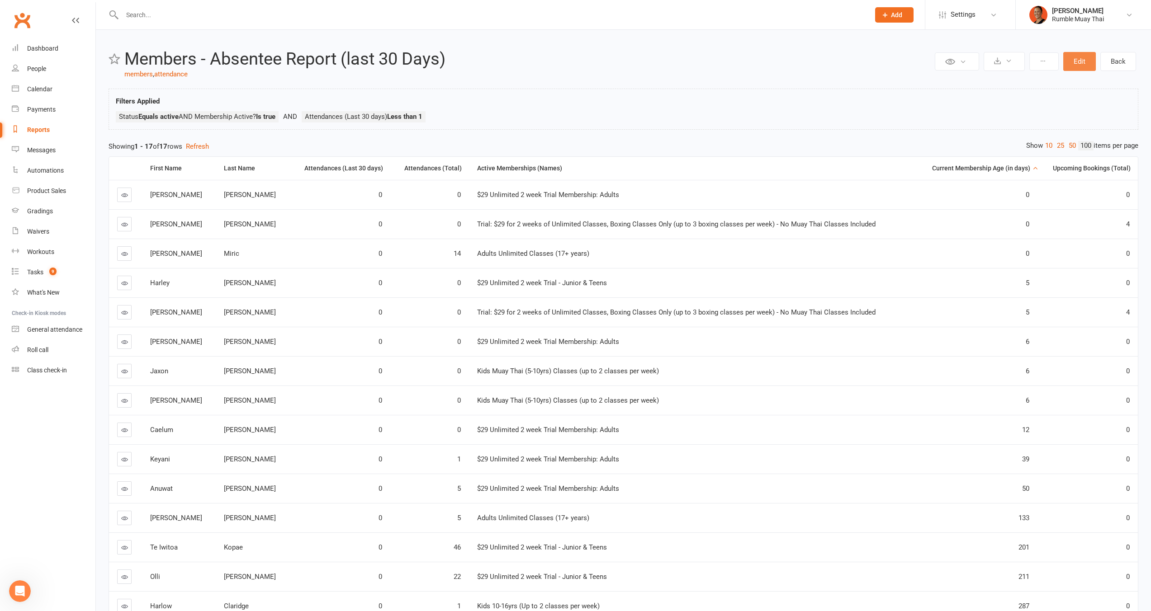
click button "Edit"
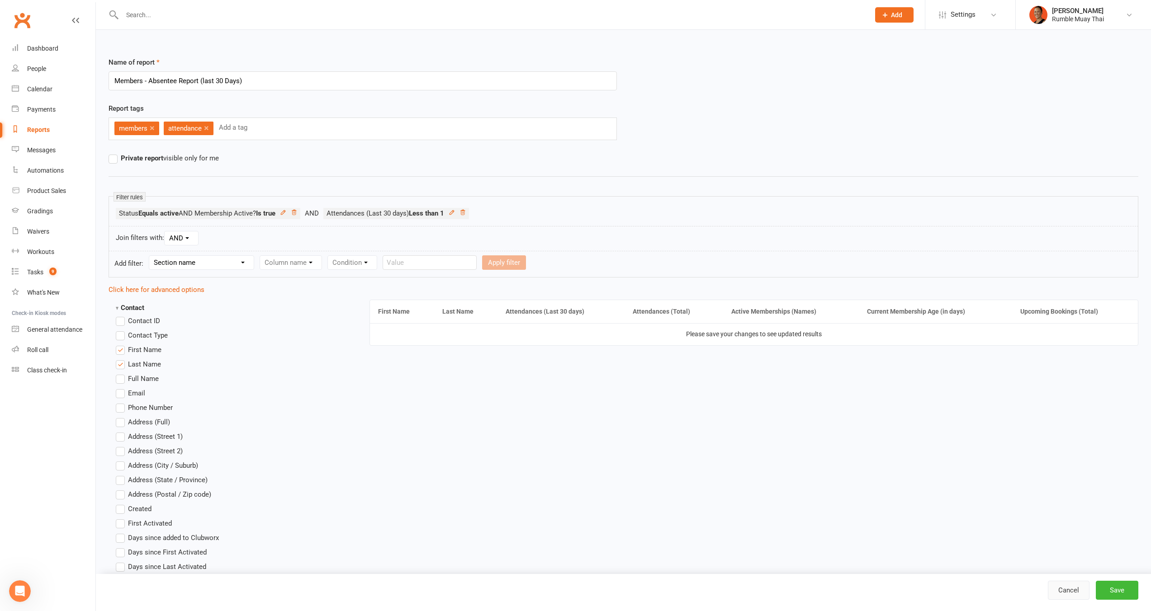
click link "Cancel"
select select "100"
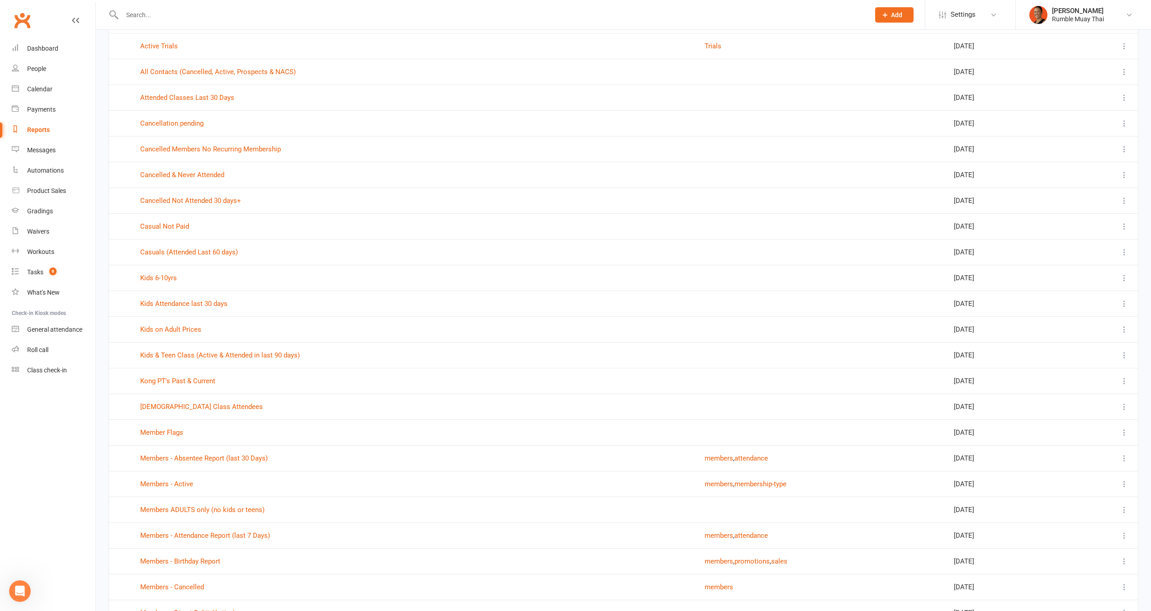
scroll to position [457, 0]
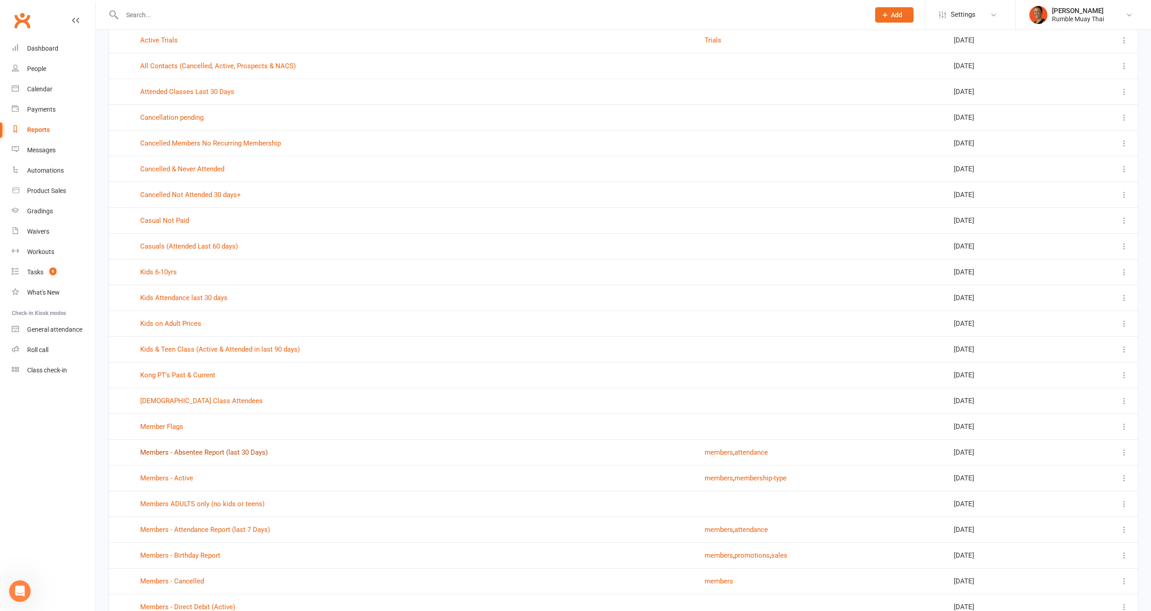
click link "Members - Absentee Report (last 30 Days)"
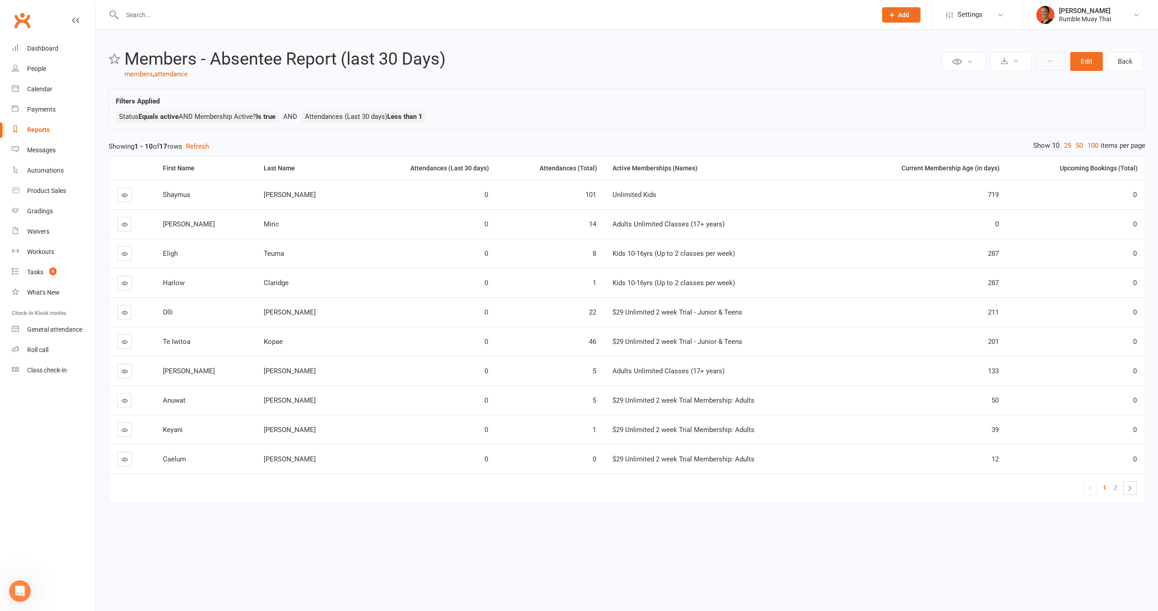
click button
click icon
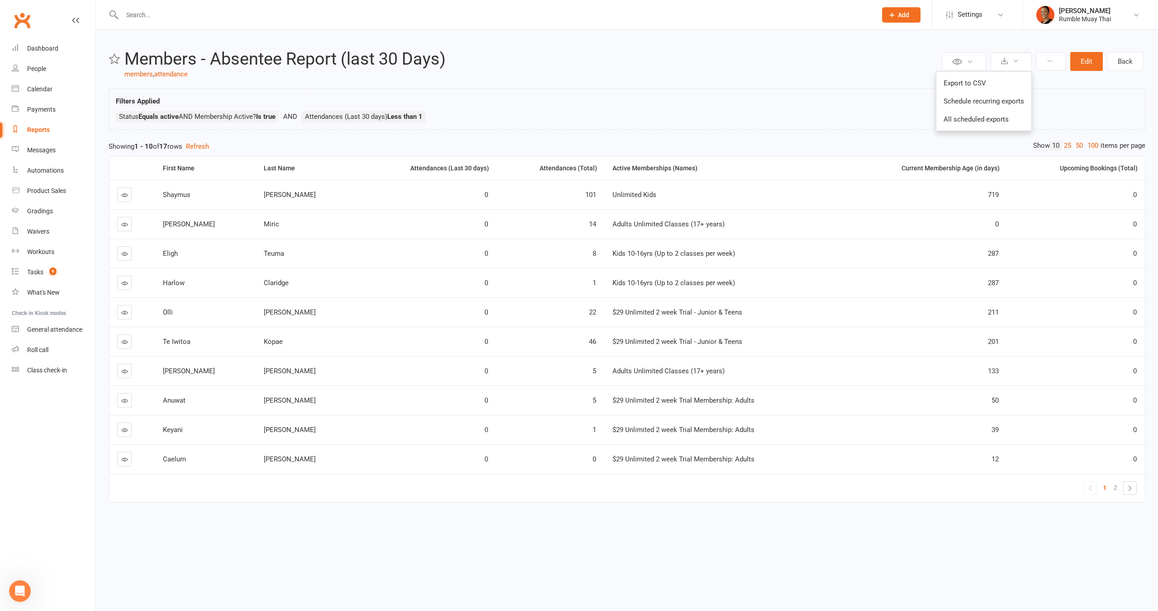
click div "Filters Applied Status Equals active AND Membership Active? Is true Attendances…"
click icon
drag, startPoint x: 830, startPoint y: 96, endPoint x: 1029, endPoint y: 76, distance: 200.0
click div "Filters Applied Status Equals active AND Membership Active? Is true Attendances…"
click button
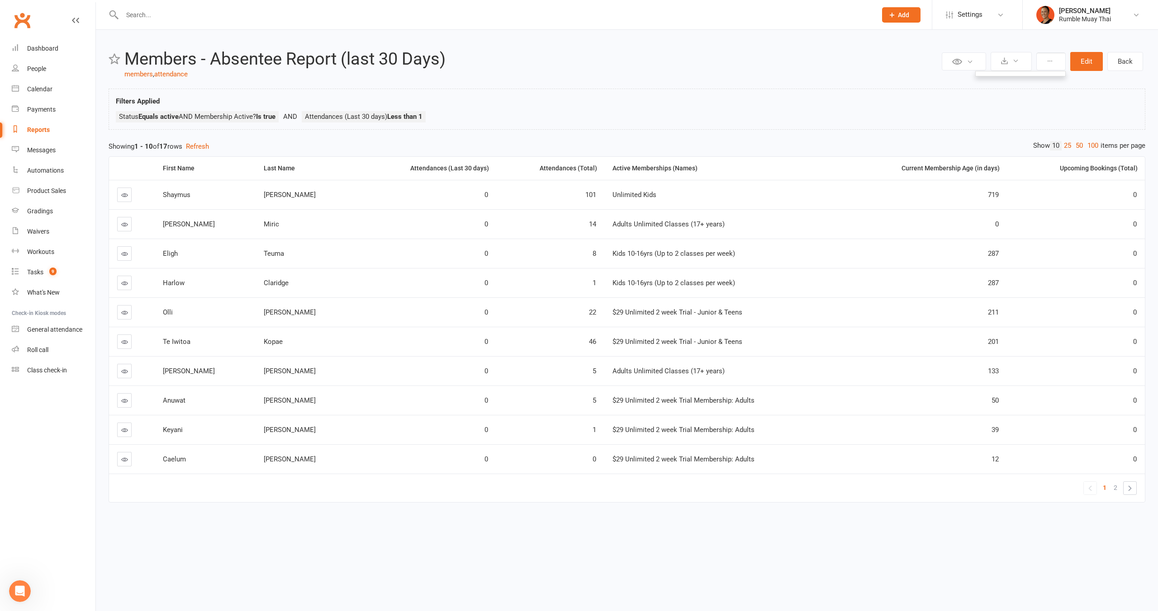
click ul
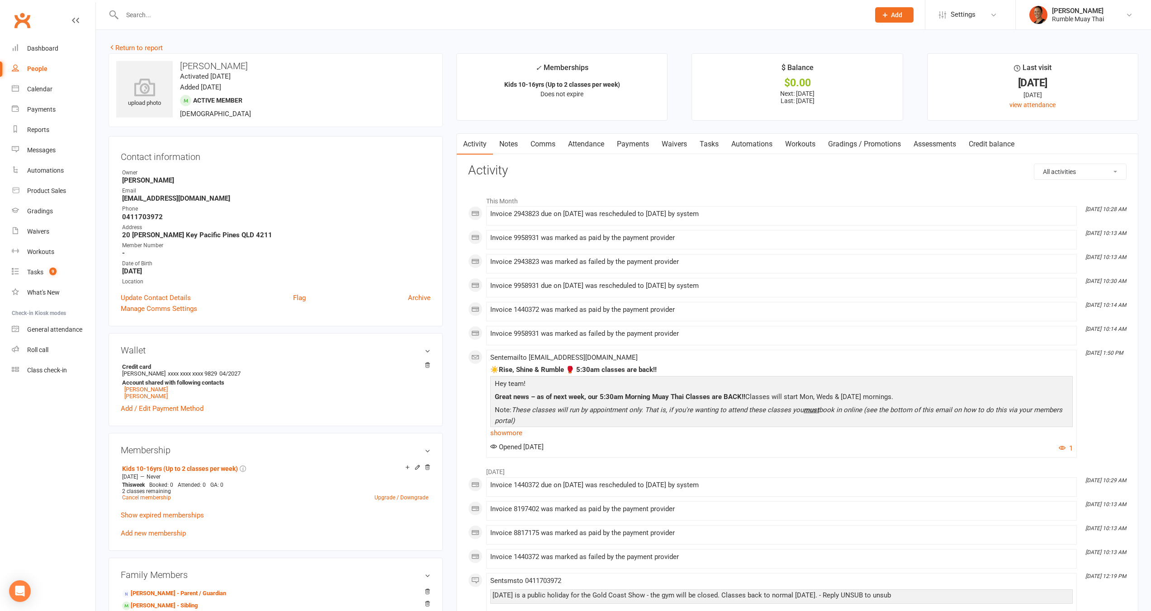
click at [511, 146] on link "Notes" at bounding box center [508, 144] width 31 height 21
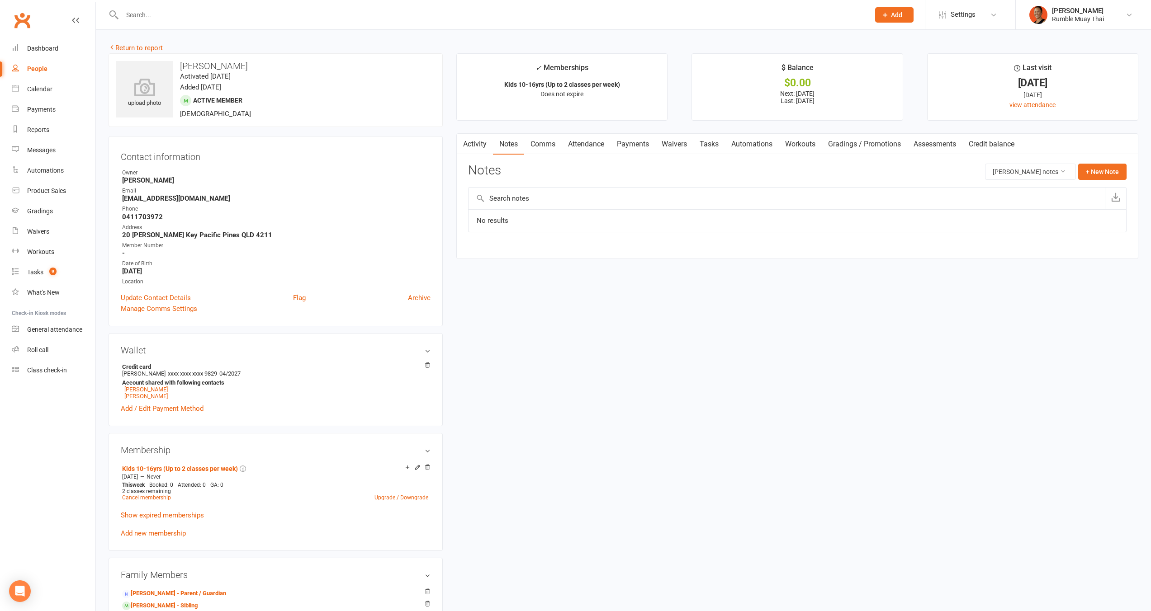
click at [635, 142] on link "Payments" at bounding box center [633, 144] width 45 height 21
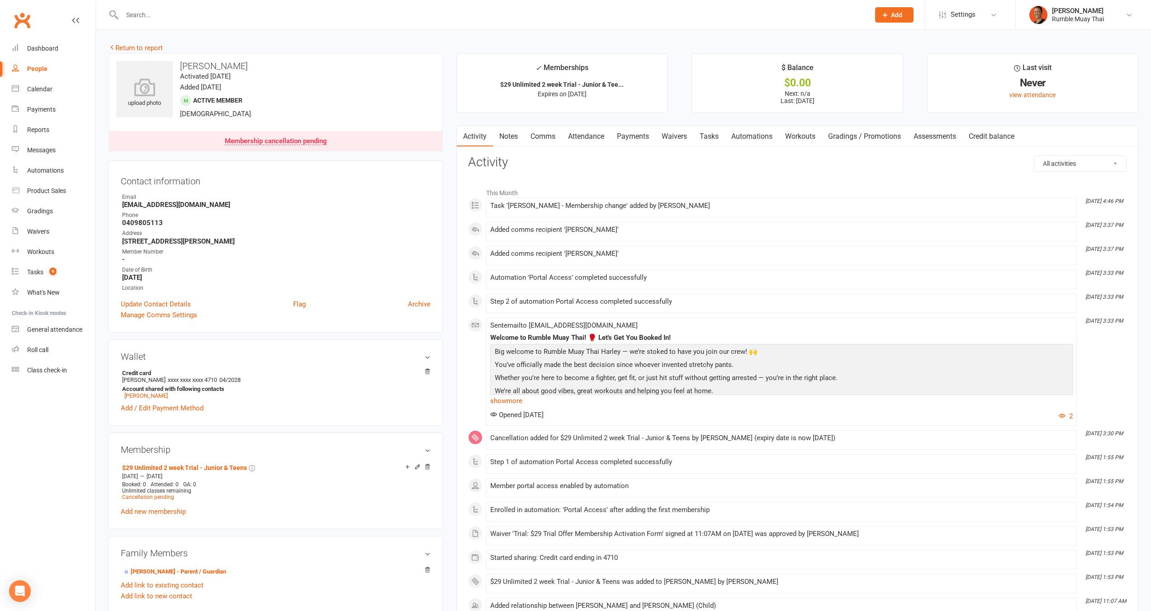
click at [632, 131] on link "Payments" at bounding box center [633, 136] width 45 height 21
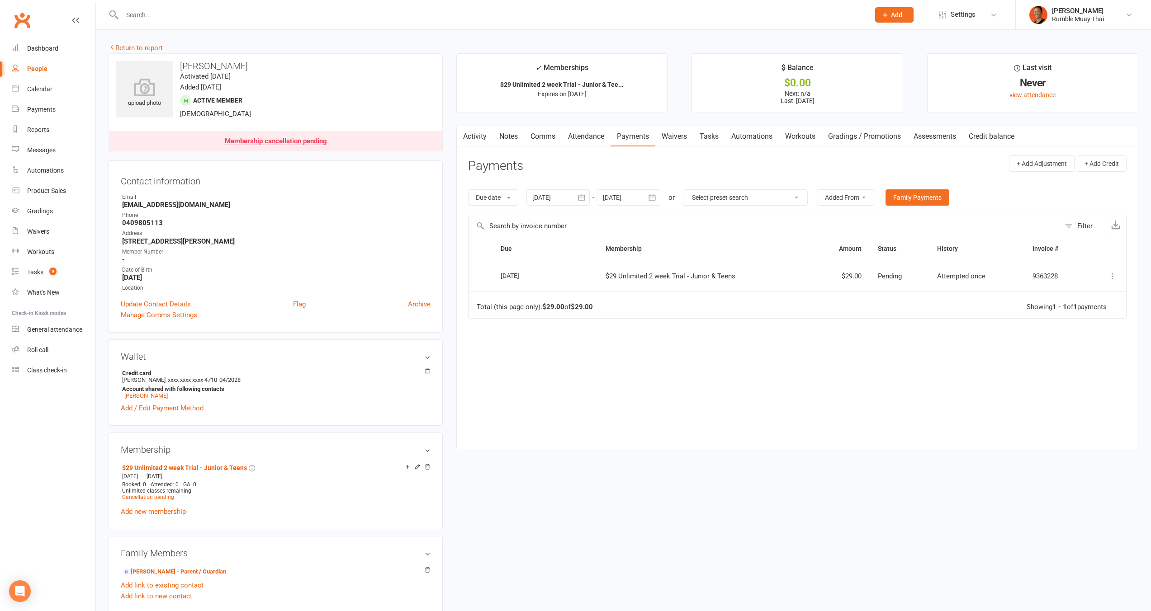
click at [564, 138] on link "Attendance" at bounding box center [586, 136] width 49 height 21
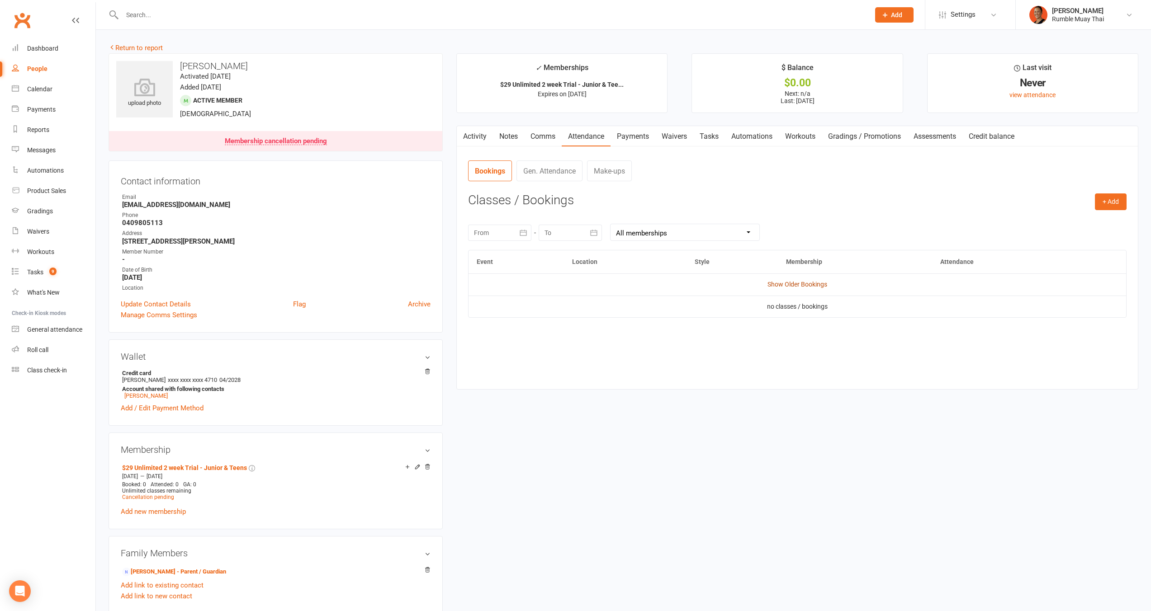
click at [803, 284] on link "Show Older Bookings" at bounding box center [797, 284] width 60 height 7
click at [481, 139] on link "Activity" at bounding box center [475, 136] width 36 height 21
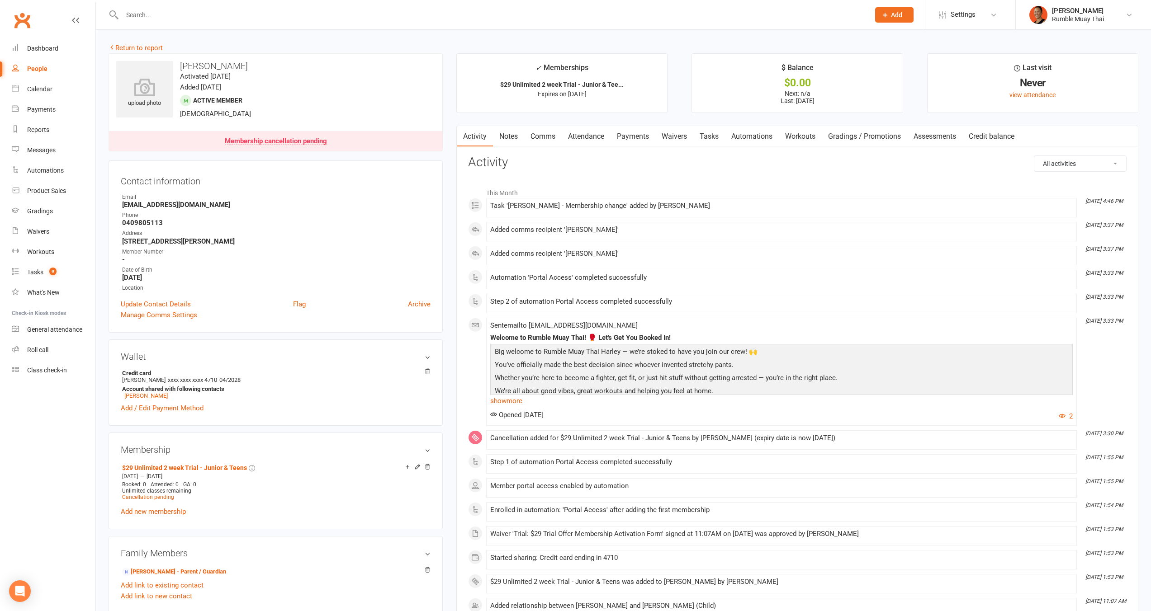
click at [640, 135] on link "Payments" at bounding box center [633, 136] width 45 height 21
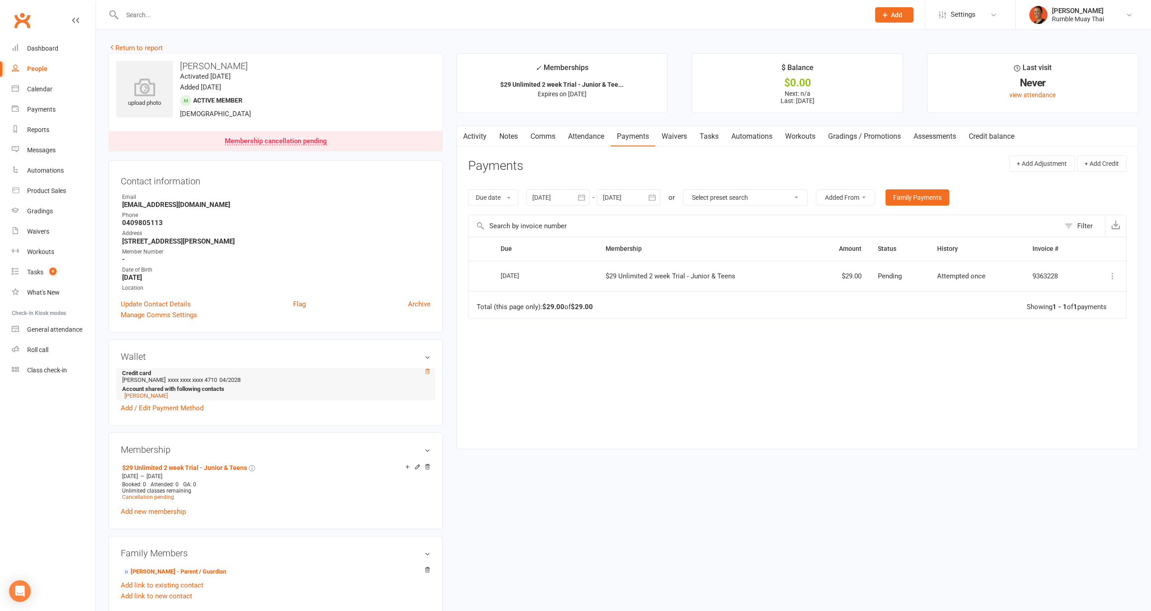
click at [426, 372] on icon at bounding box center [427, 371] width 5 height 5
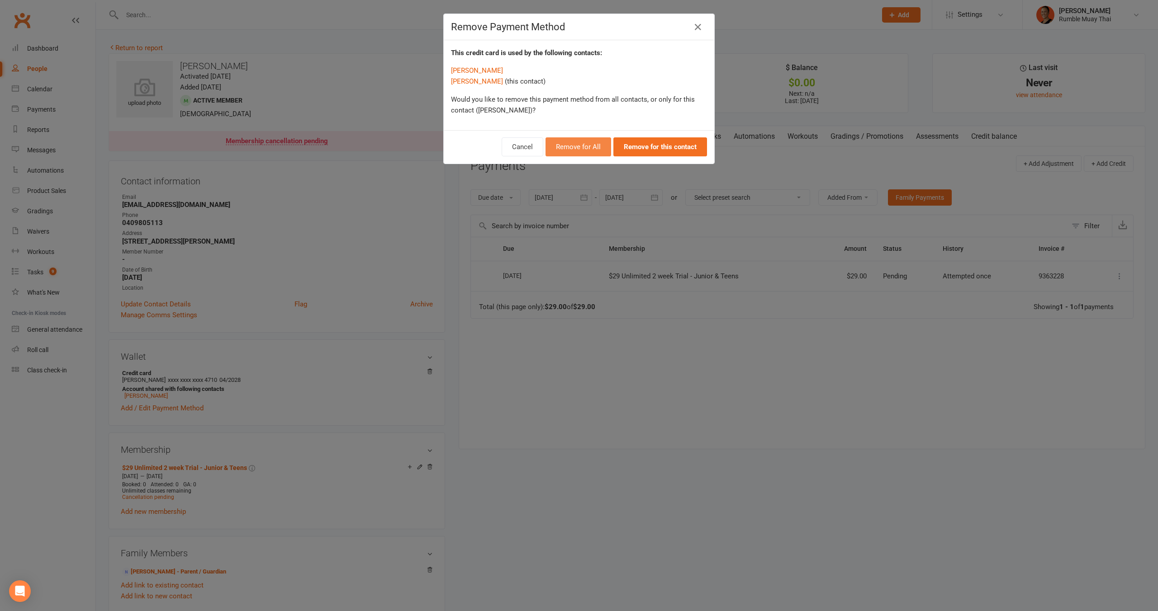
click at [570, 145] on button "Remove for All" at bounding box center [578, 146] width 66 height 19
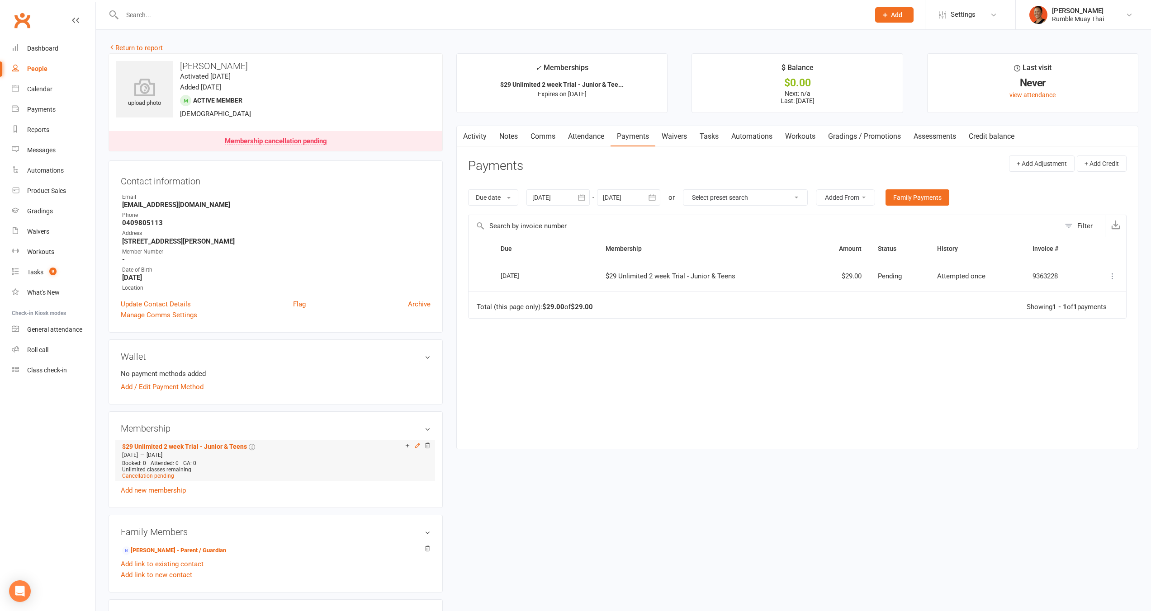
click at [417, 446] on icon at bounding box center [417, 446] width 4 height 4
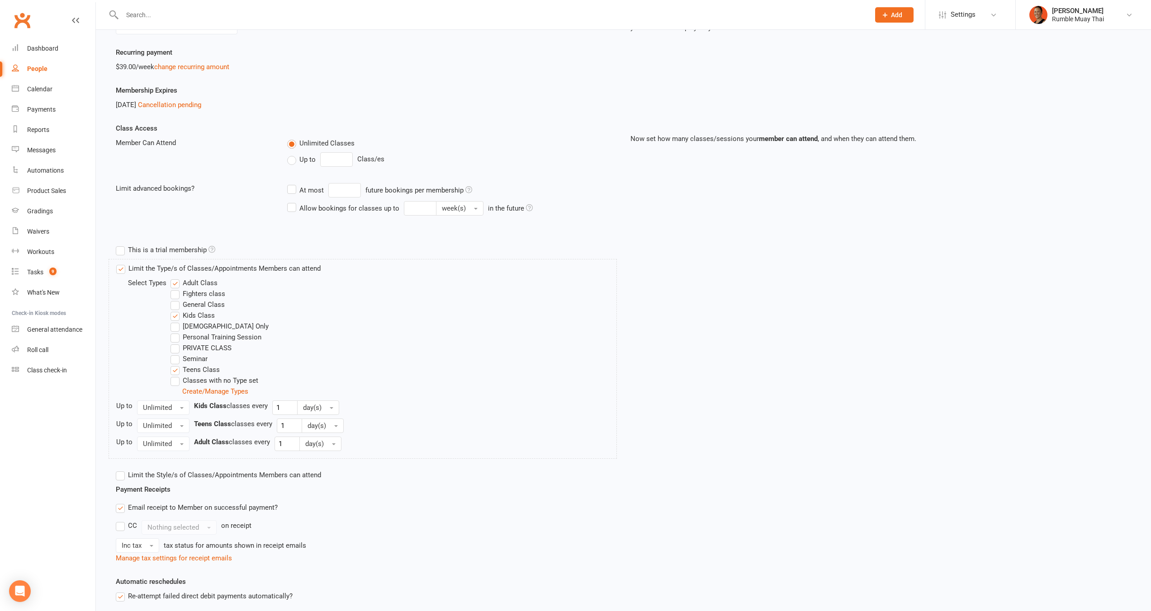
scroll to position [209, 0]
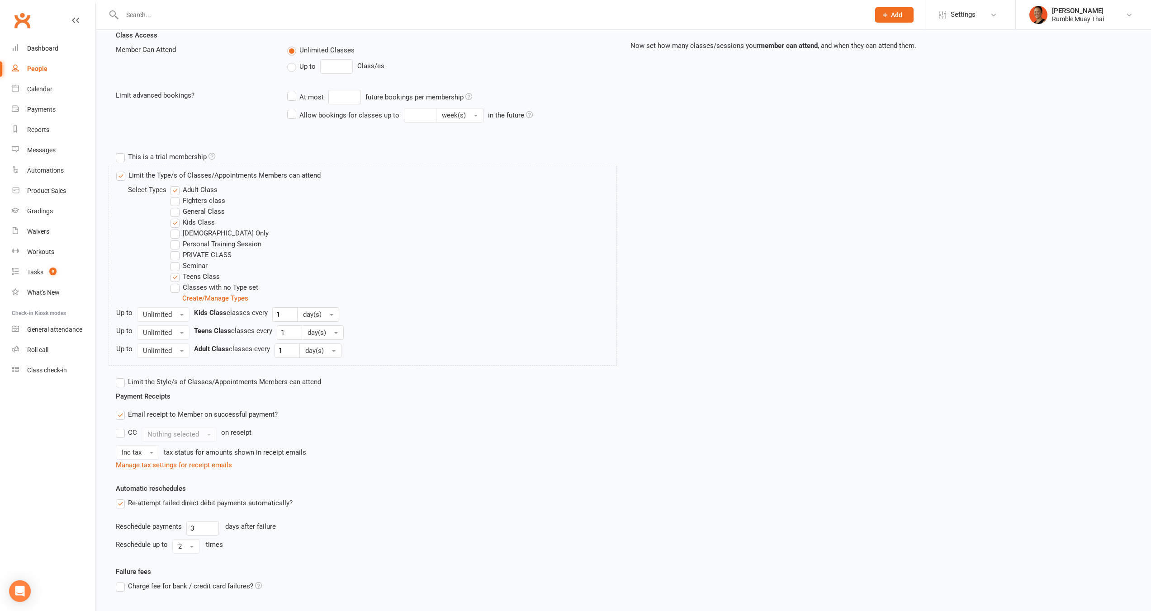
click at [123, 405] on div "Payment Receipts Email receipt to Member on successful payment? CC Nothing sele…" at bounding box center [366, 431] width 515 height 80
click at [167, 501] on label "Re-attempt failed direct debit payments automatically?" at bounding box center [204, 503] width 177 height 11
click at [122, 498] on input "Re-attempt failed direct debit payments automatically?" at bounding box center [119, 498] width 6 height 0
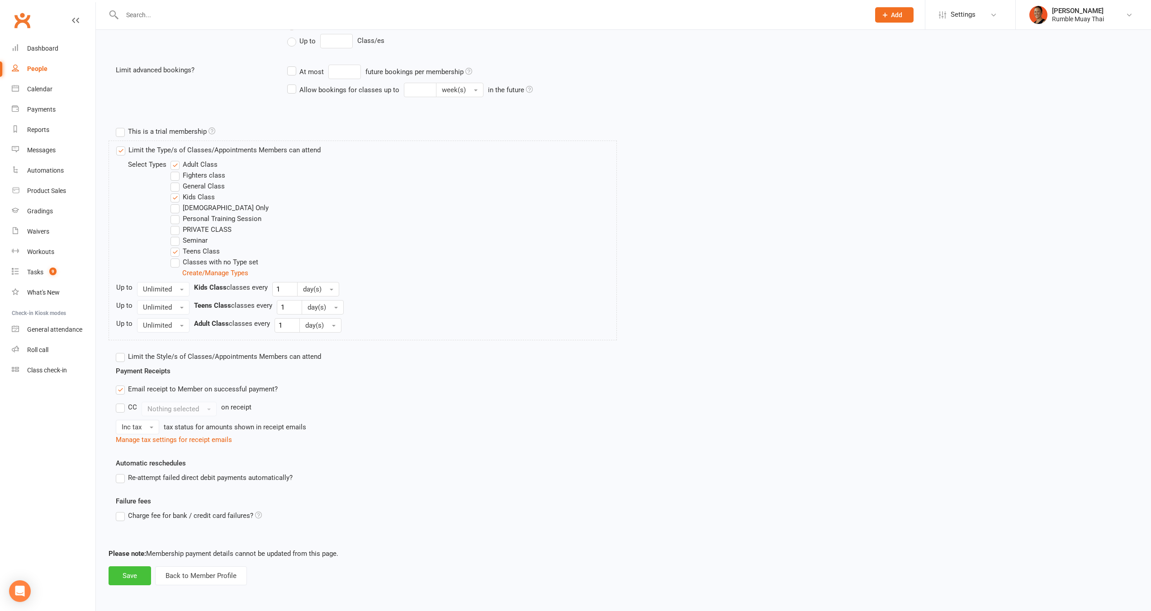
click at [124, 573] on button "Save" at bounding box center [130, 576] width 43 height 19
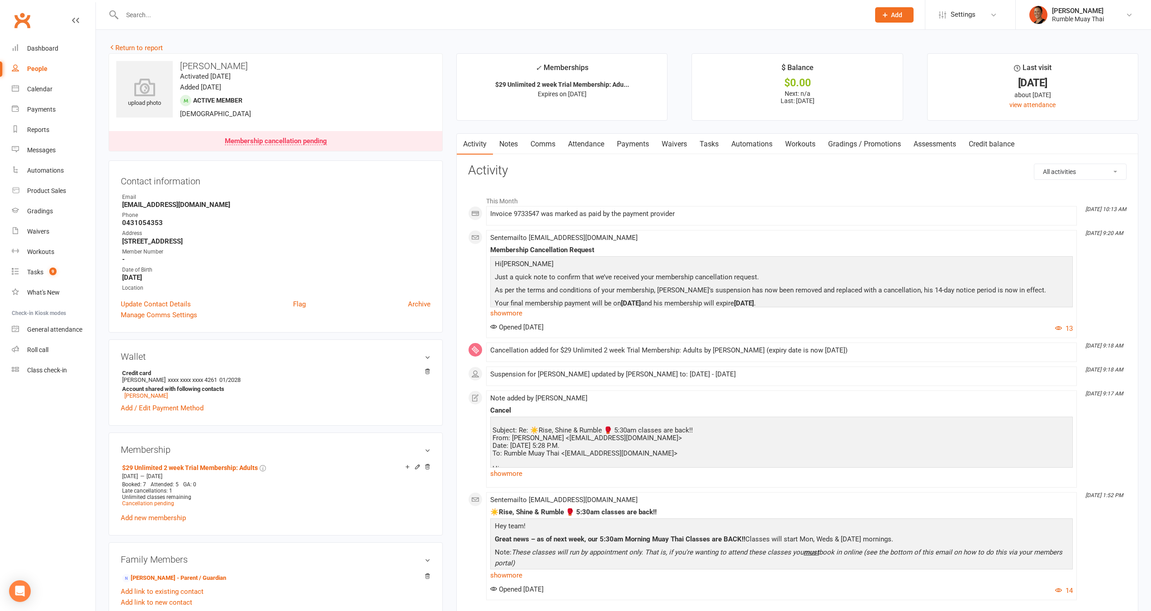
click at [511, 144] on link "Notes" at bounding box center [508, 144] width 31 height 21
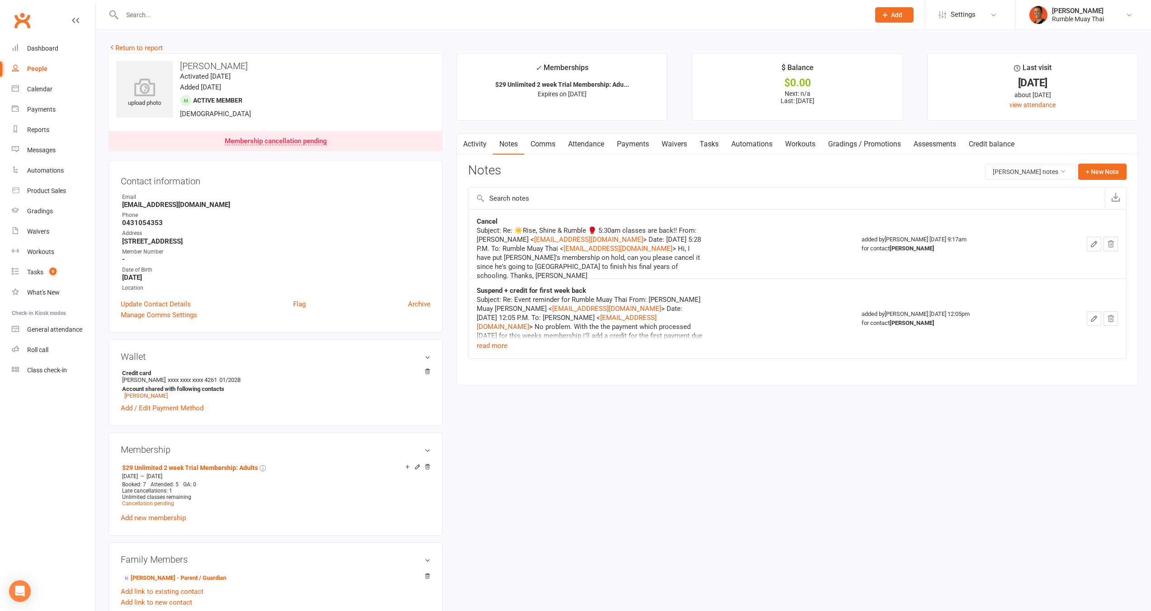
click at [631, 145] on link "Payments" at bounding box center [633, 144] width 45 height 21
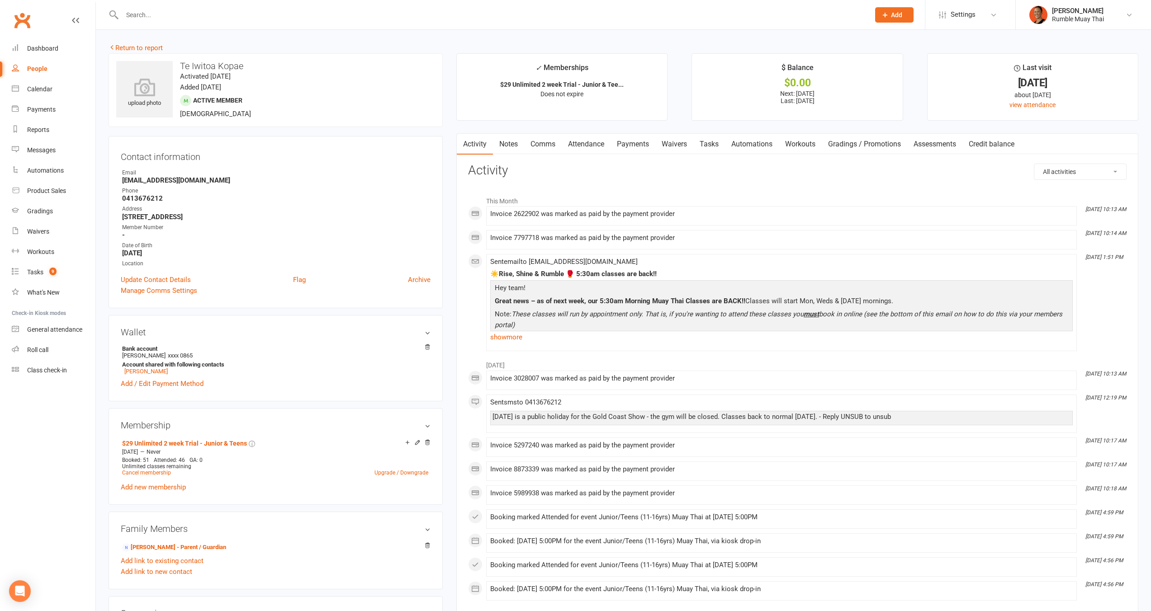
click at [596, 145] on link "Attendance" at bounding box center [586, 144] width 49 height 21
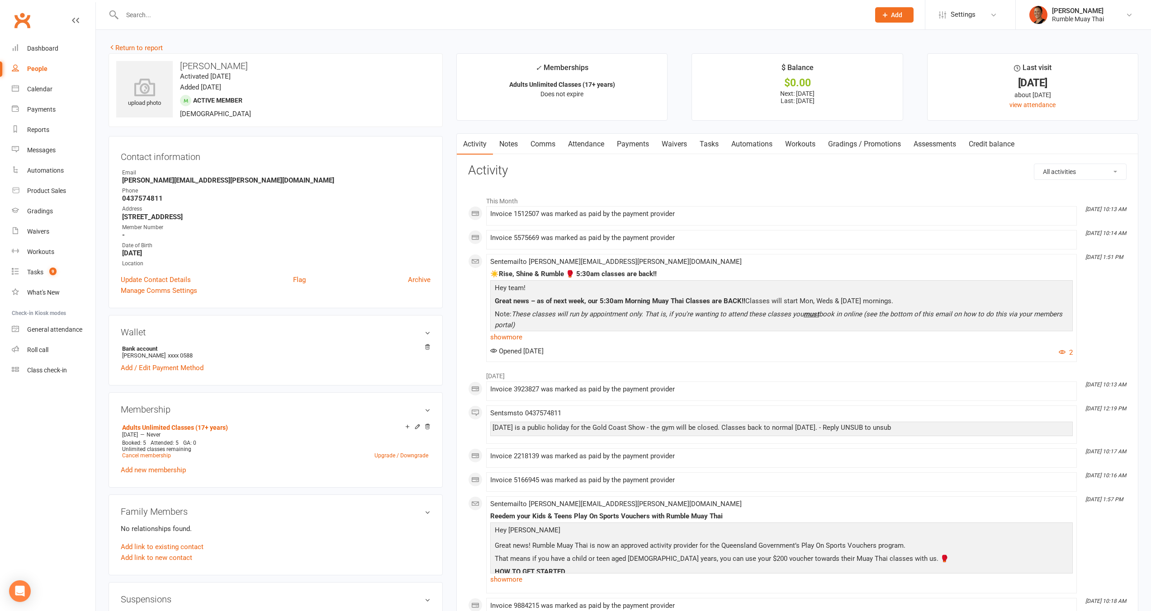
click at [519, 145] on link "Notes" at bounding box center [508, 144] width 31 height 21
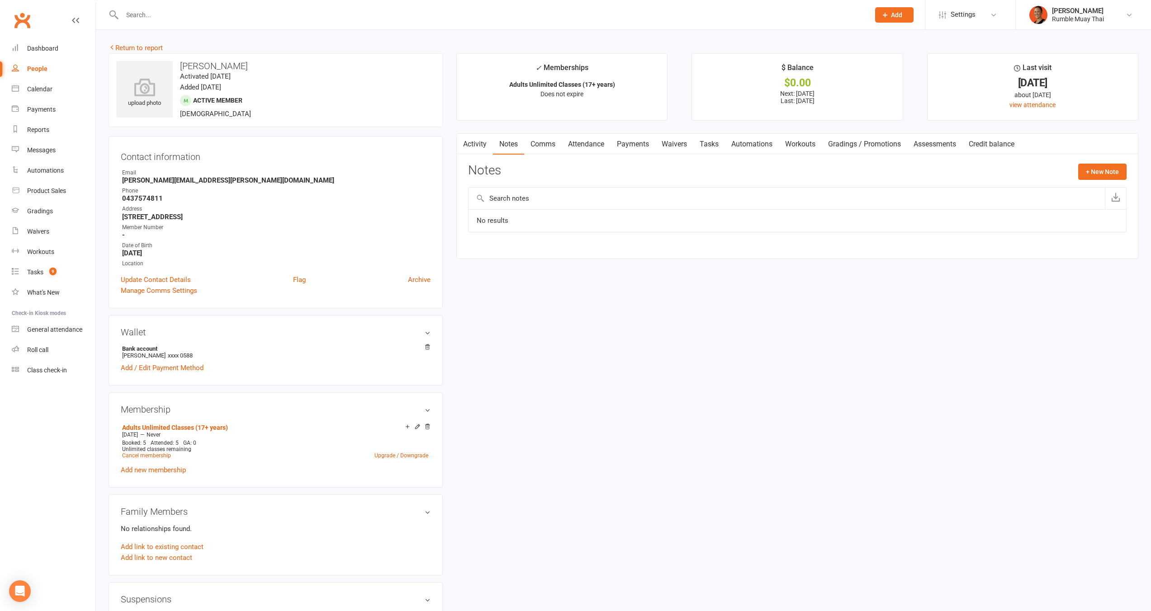
click at [483, 141] on link "Activity" at bounding box center [475, 144] width 36 height 21
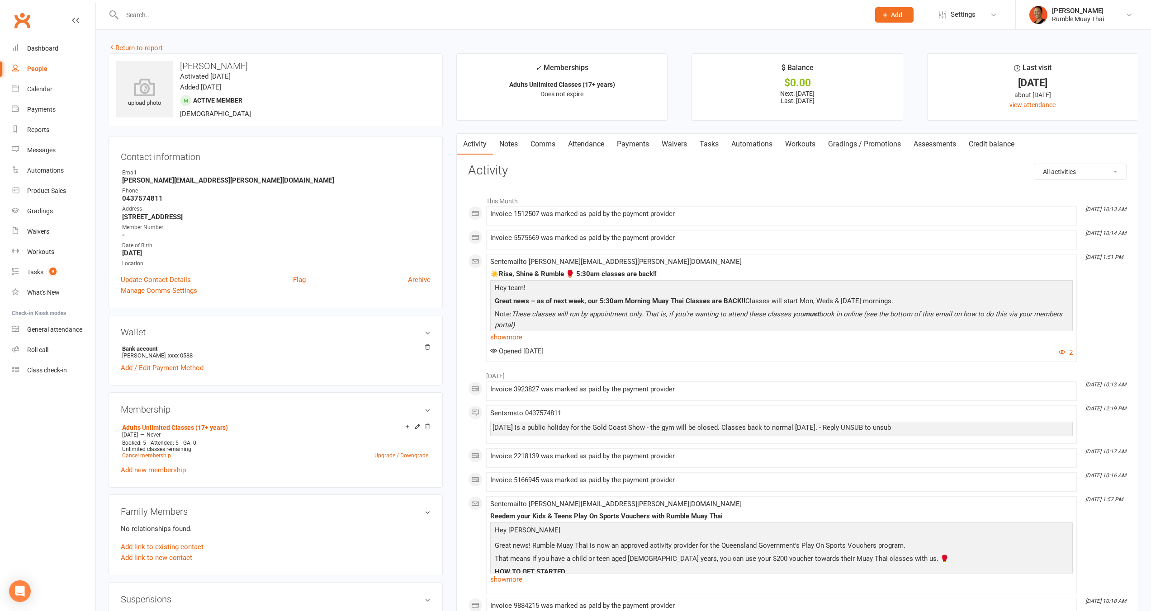
drag, startPoint x: 621, startPoint y: 145, endPoint x: 628, endPoint y: 147, distance: 7.2
click at [622, 145] on link "Payments" at bounding box center [633, 144] width 45 height 21
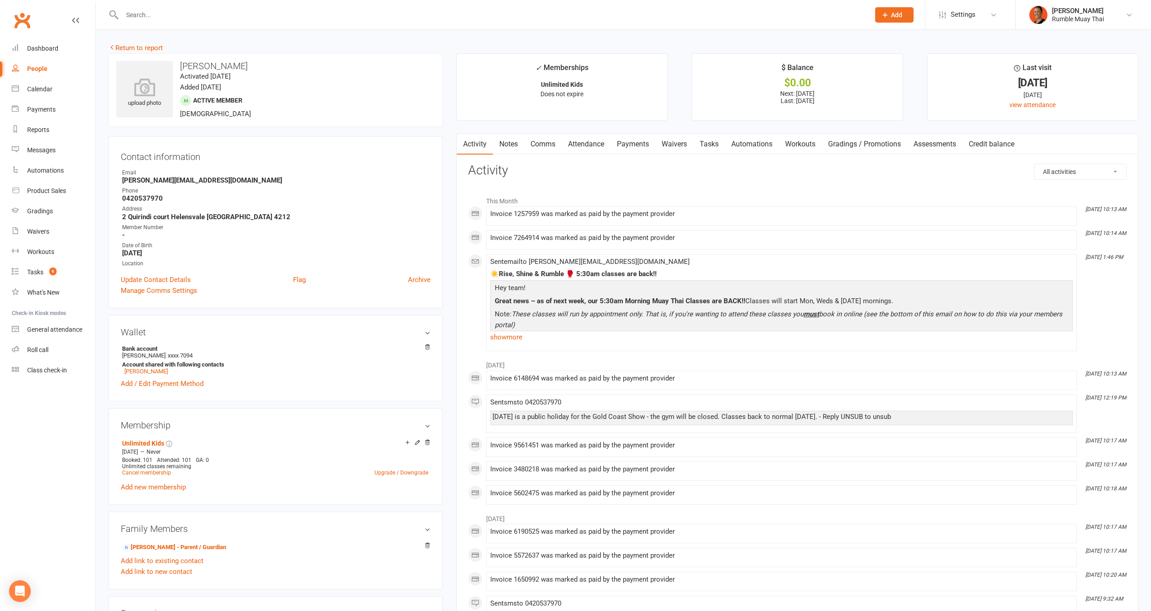
click at [602, 143] on link "Attendance" at bounding box center [586, 144] width 49 height 21
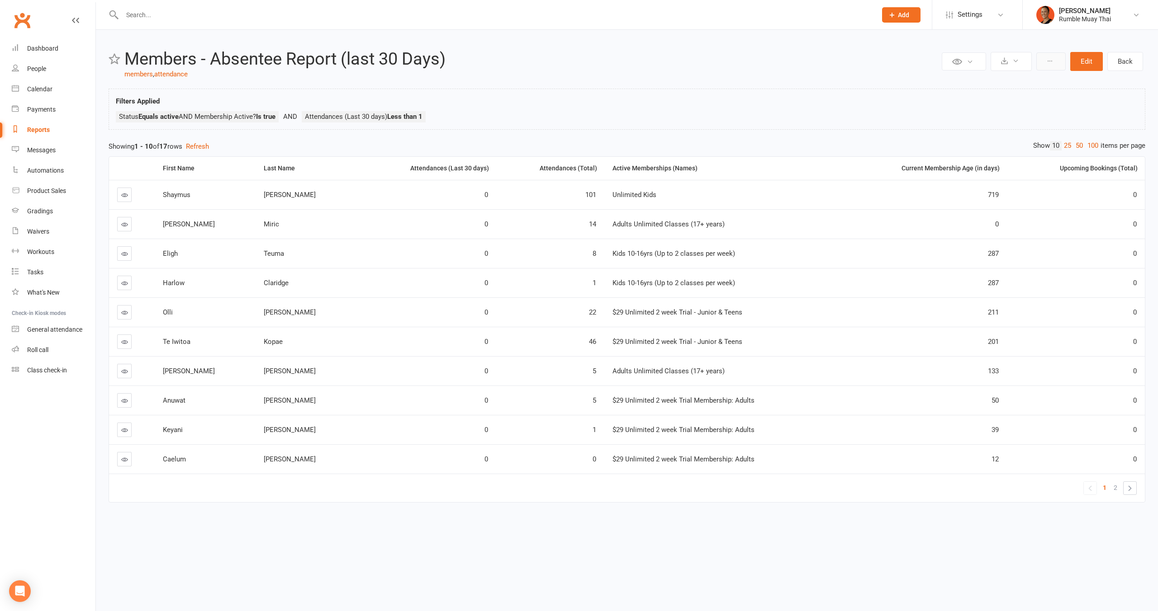
click at [1058, 55] on button at bounding box center [1050, 61] width 29 height 18
click at [1120, 62] on link "Back" at bounding box center [1125, 61] width 36 height 19
select select "100"
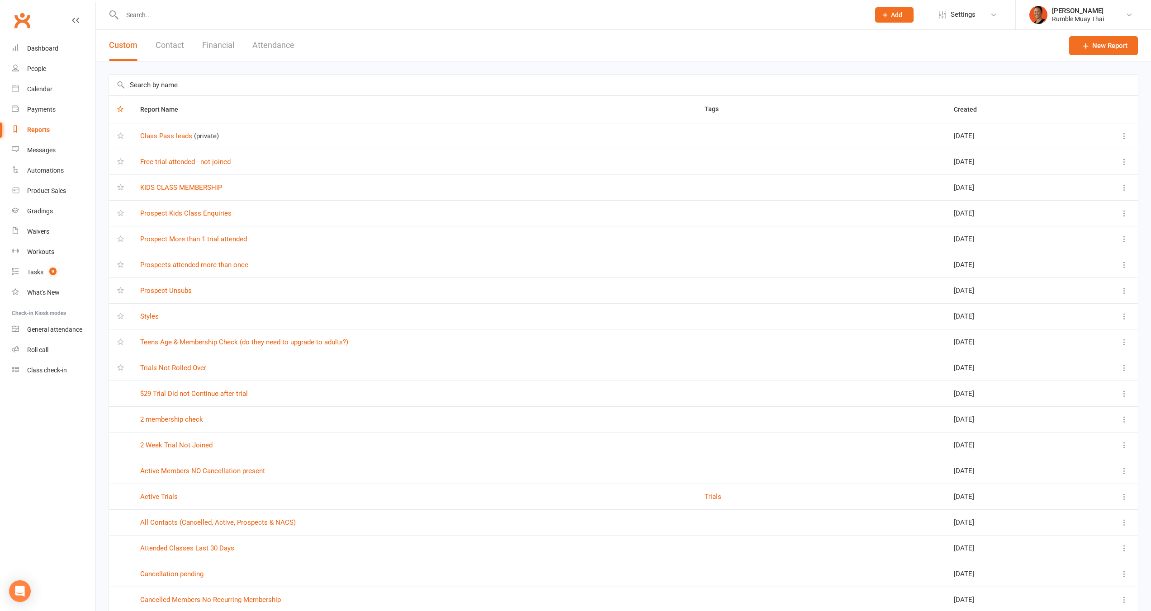
click at [1121, 133] on icon at bounding box center [1124, 136] width 9 height 9
click at [1086, 96] on th at bounding box center [1104, 109] width 68 height 27
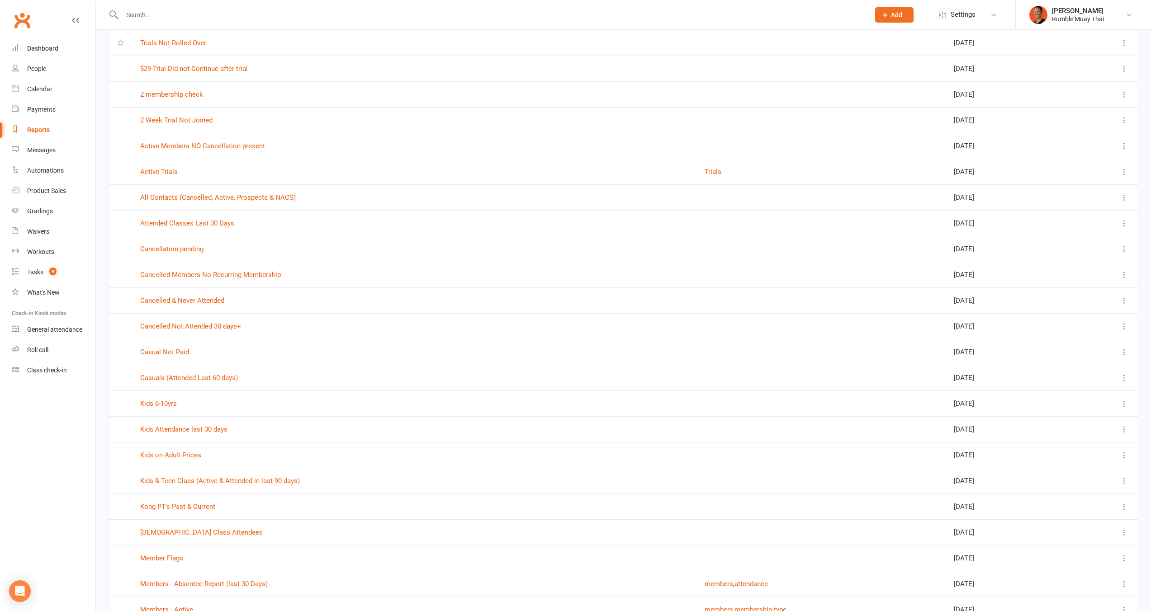
scroll to position [553, 0]
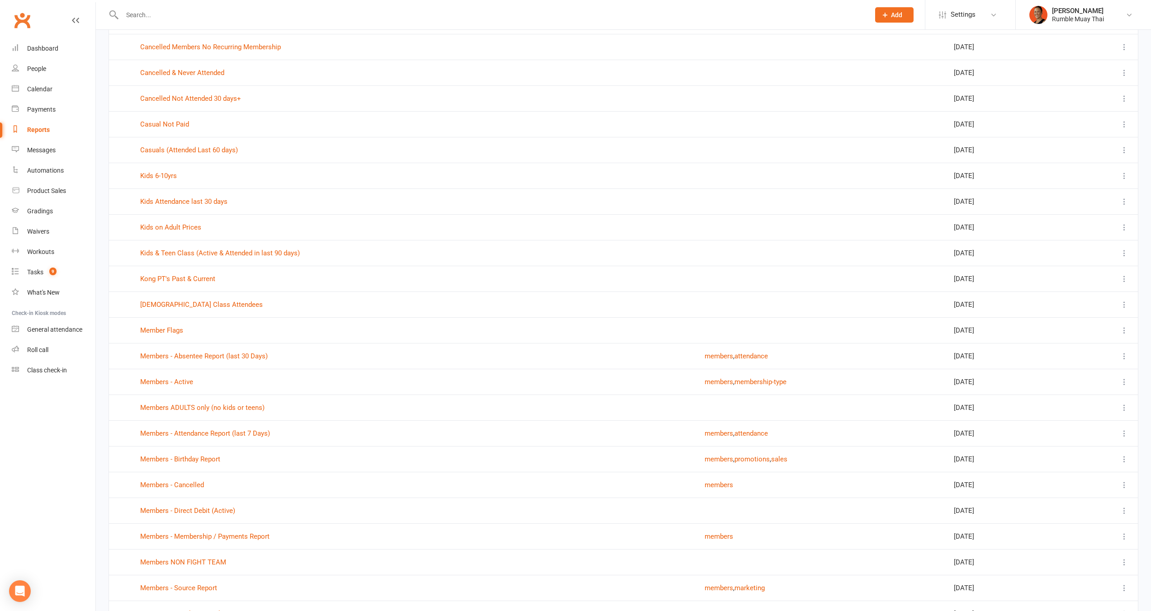
click at [1124, 353] on icon at bounding box center [1124, 356] width 9 height 9
click at [237, 355] on link "Members - Absentee Report (last 30 Days)" at bounding box center [204, 356] width 128 height 8
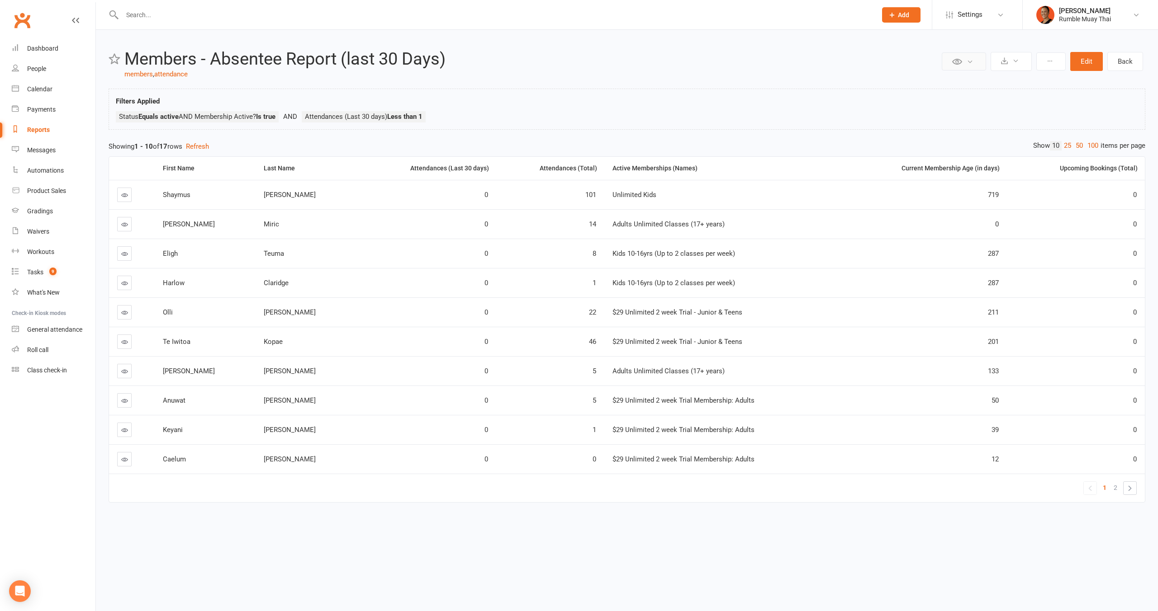
click at [960, 62] on icon at bounding box center [957, 62] width 10 height 10
click at [1009, 68] on button at bounding box center [1010, 61] width 41 height 19
click at [1053, 65] on button at bounding box center [1050, 61] width 29 height 18
click at [22, 594] on icon "Open Intercom Messenger" at bounding box center [19, 592] width 10 height 12
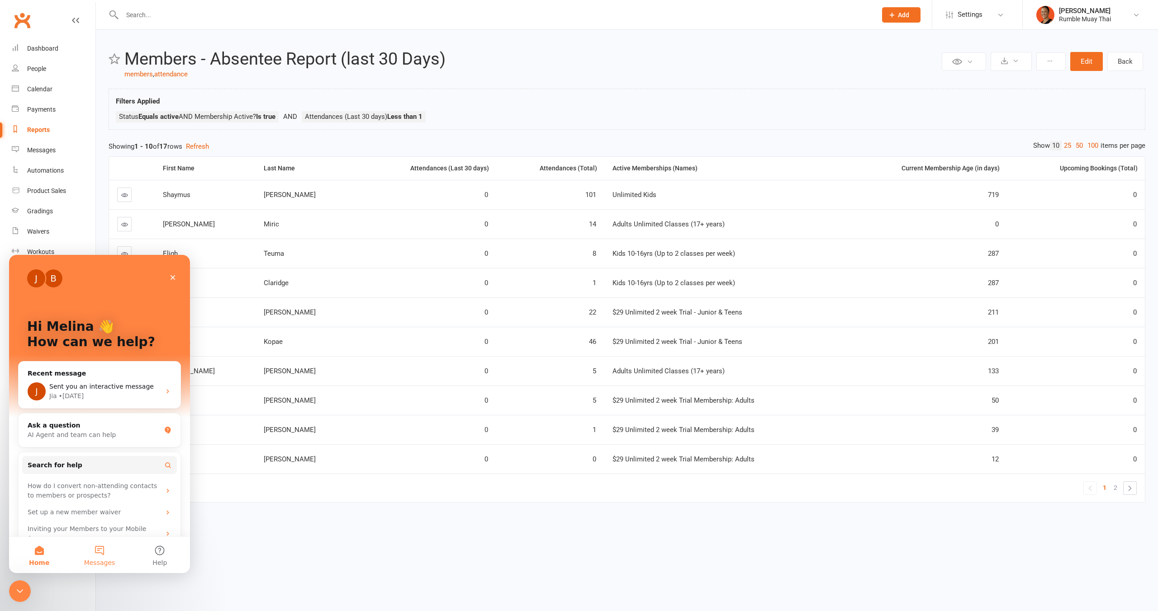
click at [101, 551] on button "Messages" at bounding box center [99, 555] width 60 height 36
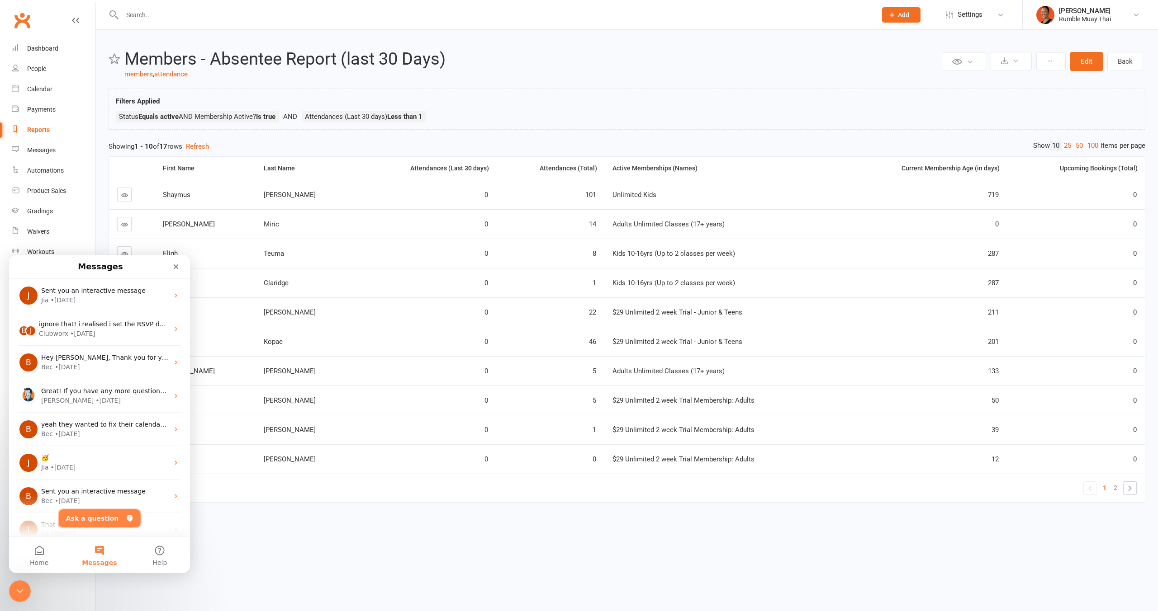
click at [96, 520] on button "Ask a question" at bounding box center [100, 519] width 82 height 18
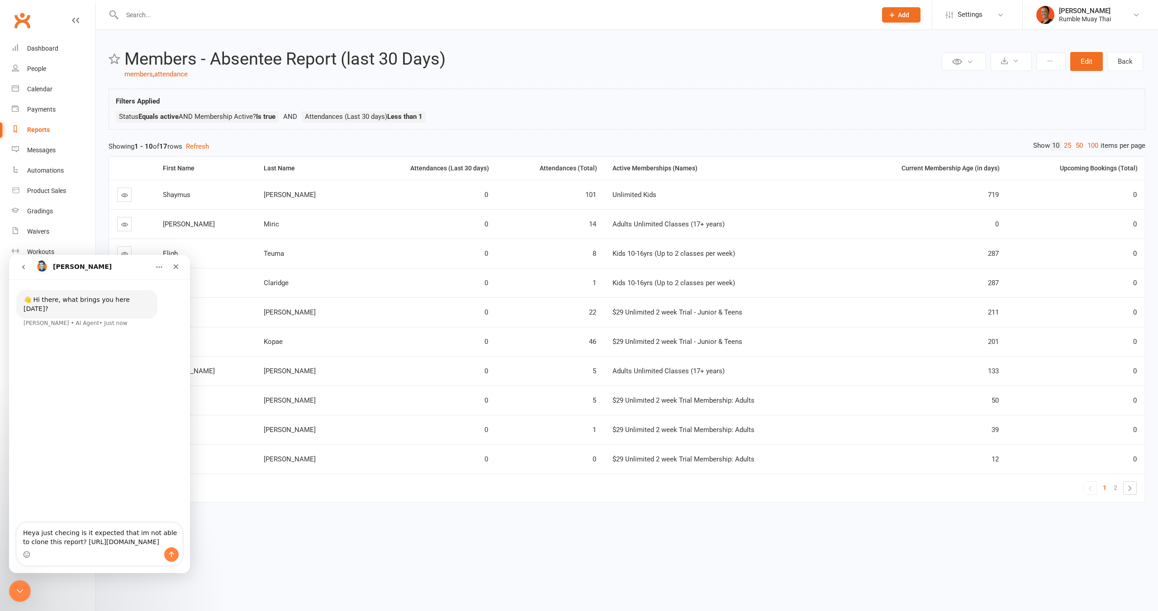
scroll to position [7, 0]
type textarea "Heya just checing is it expected that im not able to clone this report? https:/…"
click at [168, 563] on icon "Send a message…" at bounding box center [171, 558] width 7 height 7
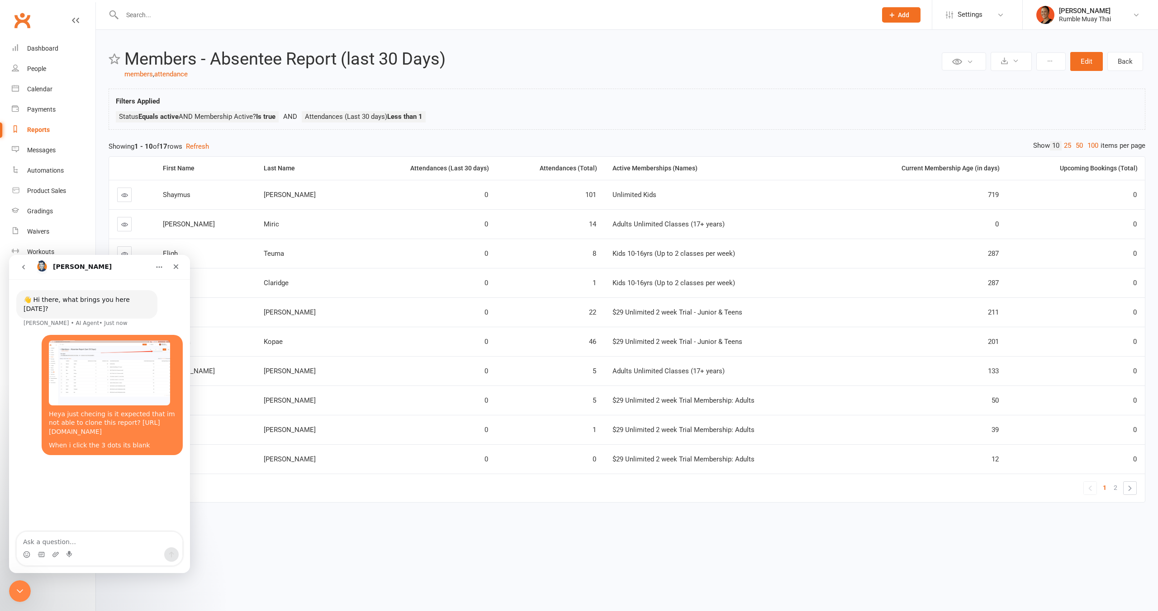
click at [213, 6] on div at bounding box center [490, 14] width 762 height 29
click at [26, 590] on div "Close Intercom Messenger" at bounding box center [19, 590] width 22 height 22
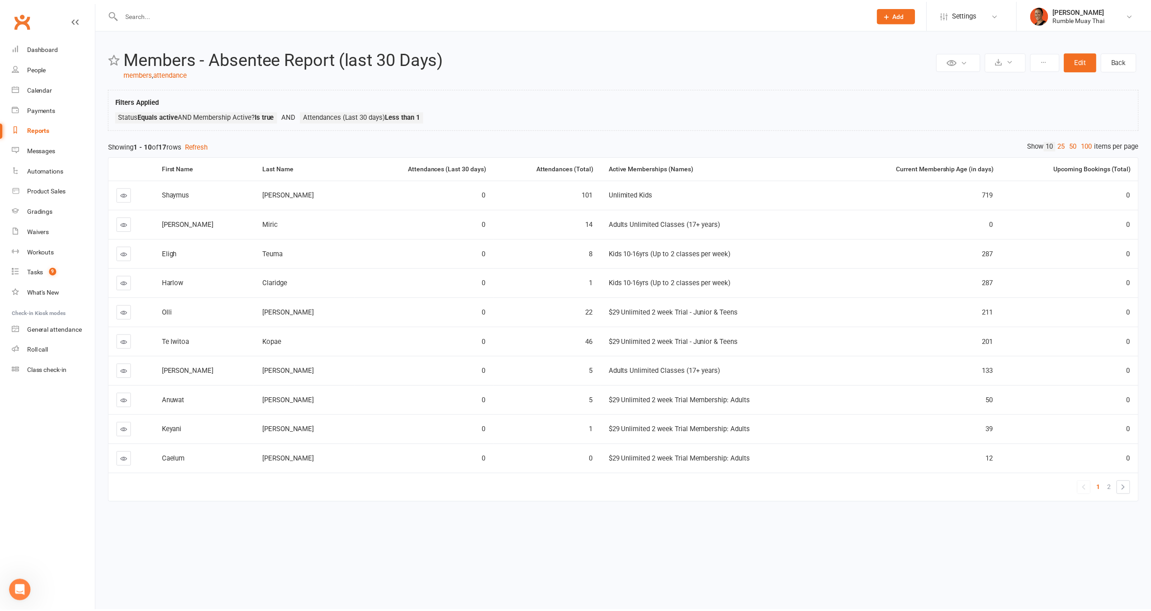
scroll to position [0, 0]
click at [51, 130] on link "Reports" at bounding box center [54, 130] width 84 height 20
select select "100"
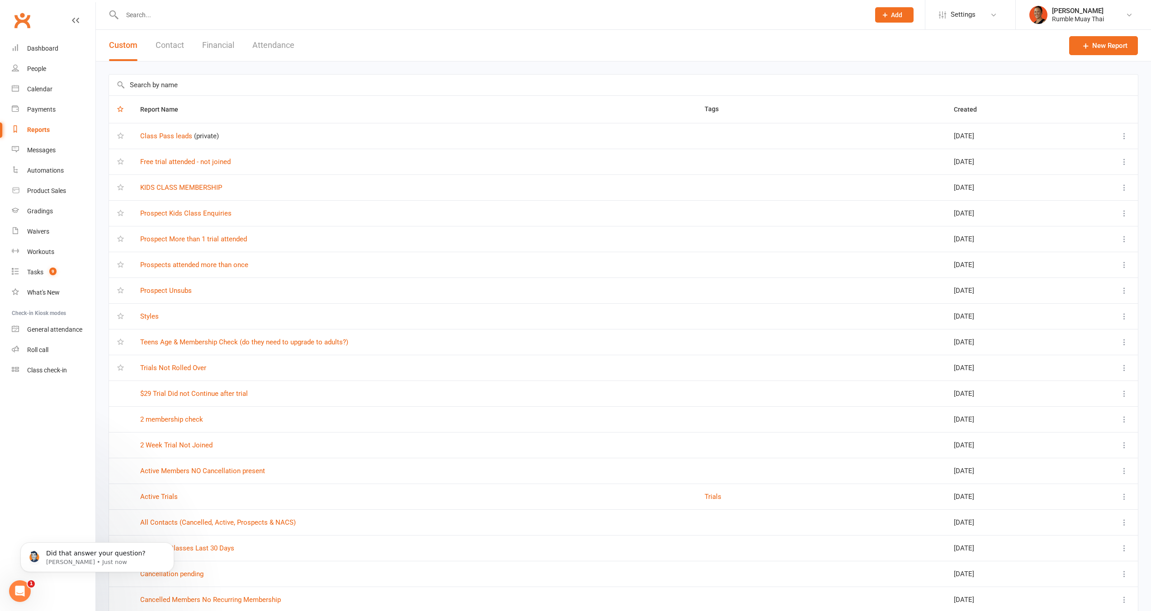
scroll to position [105, 0]
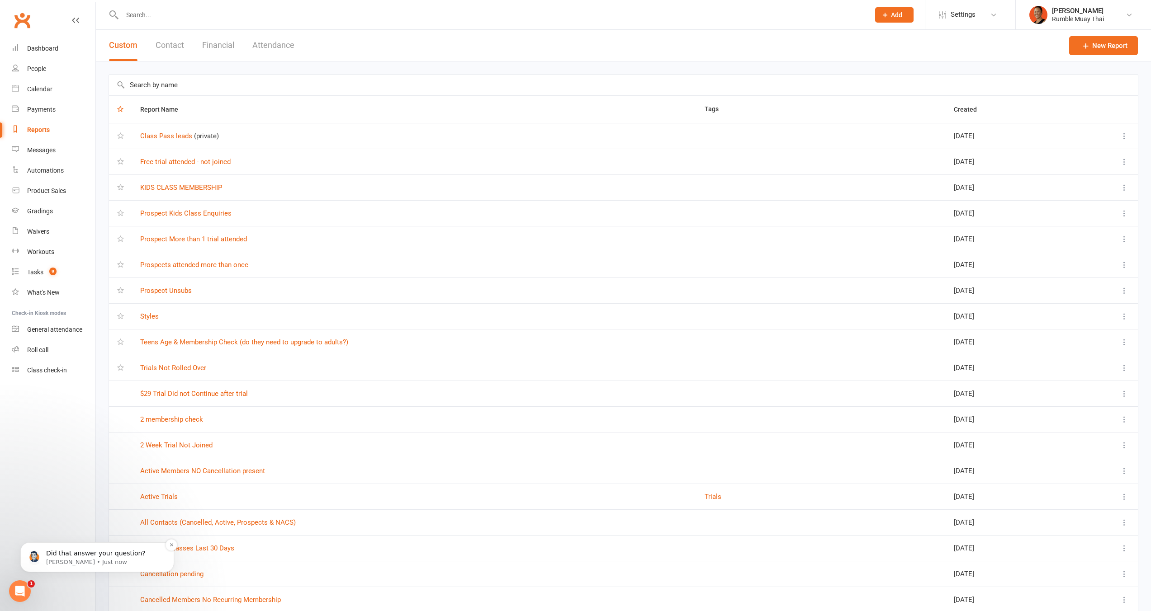
click at [33, 570] on div "Did that answer your question? Toby • Just now" at bounding box center [97, 558] width 154 height 30
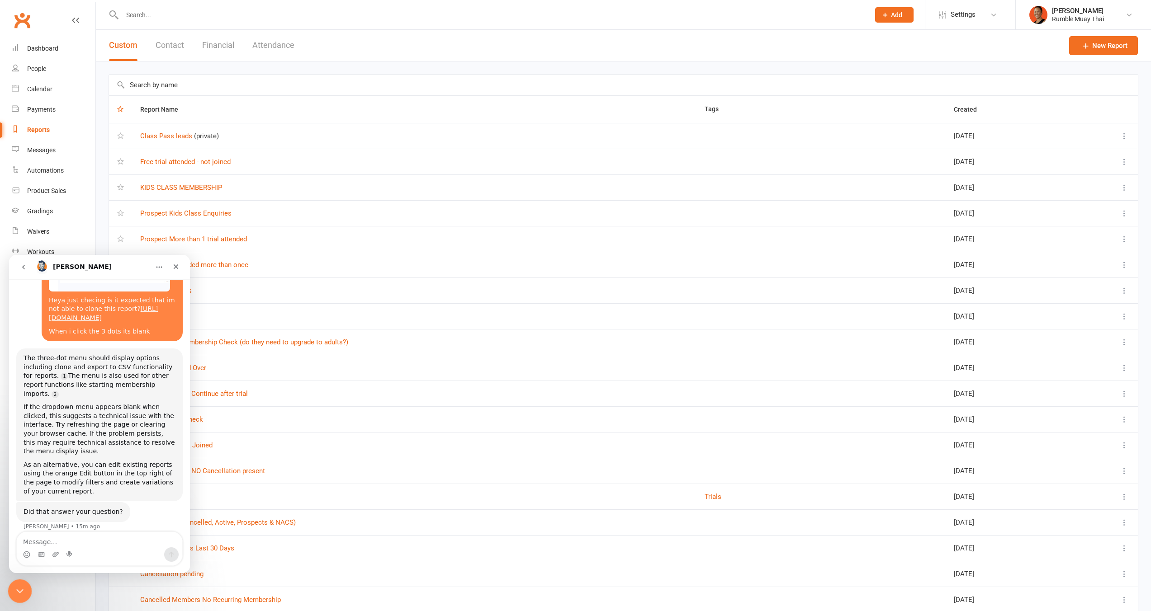
click at [19, 595] on icon "Close Intercom Messenger" at bounding box center [18, 590] width 11 height 11
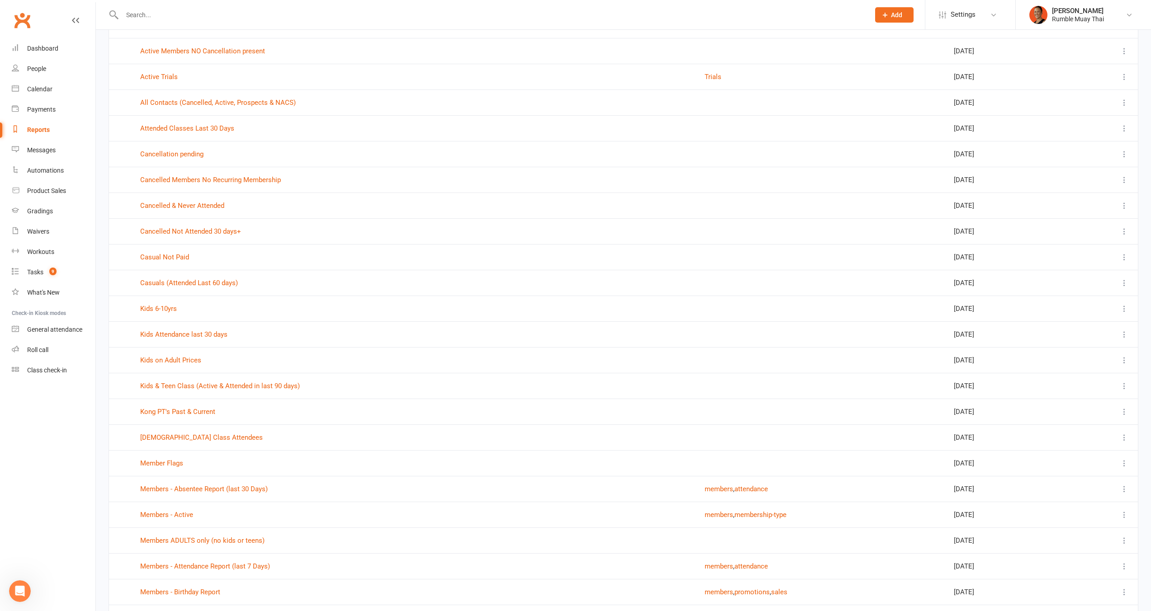
scroll to position [0, 0]
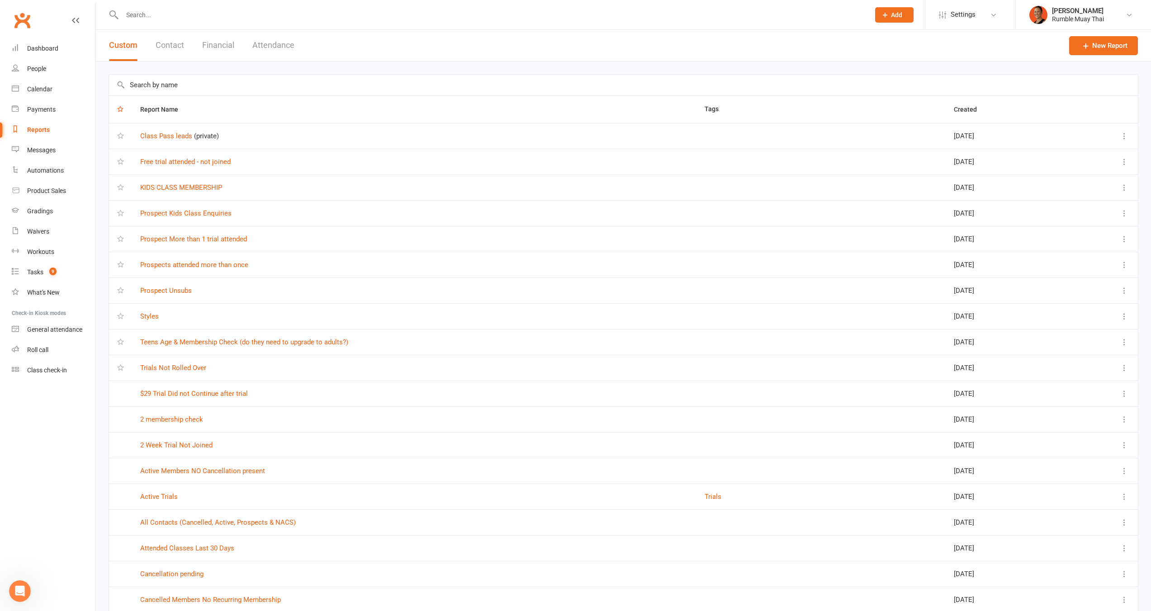
click at [38, 133] on div "Reports" at bounding box center [38, 129] width 23 height 7
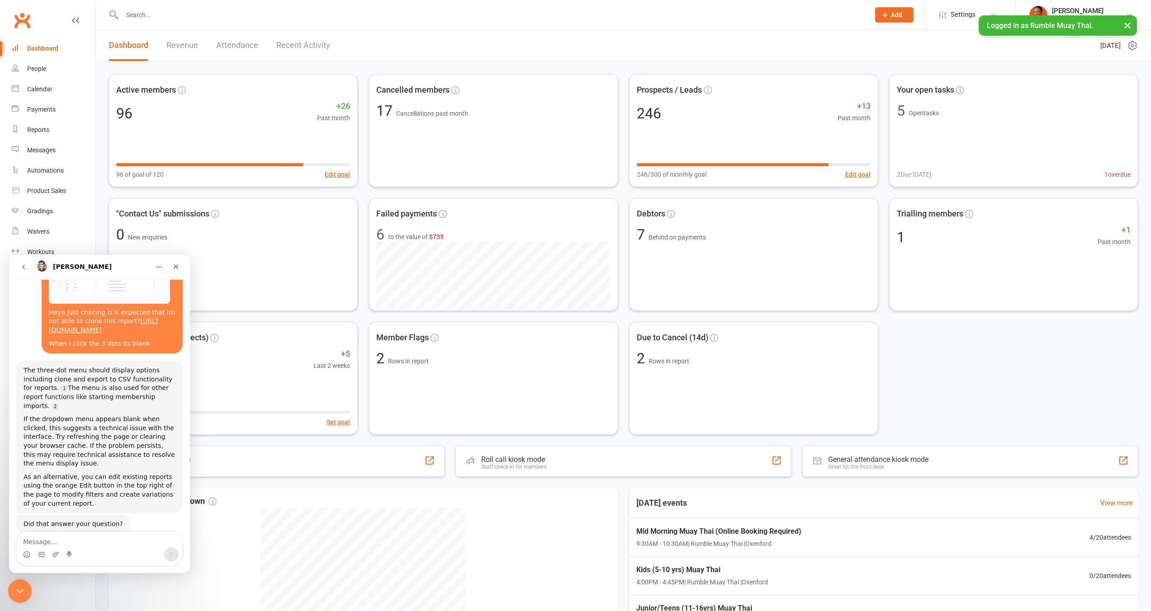
click at [29, 586] on html at bounding box center [19, 590] width 22 height 22
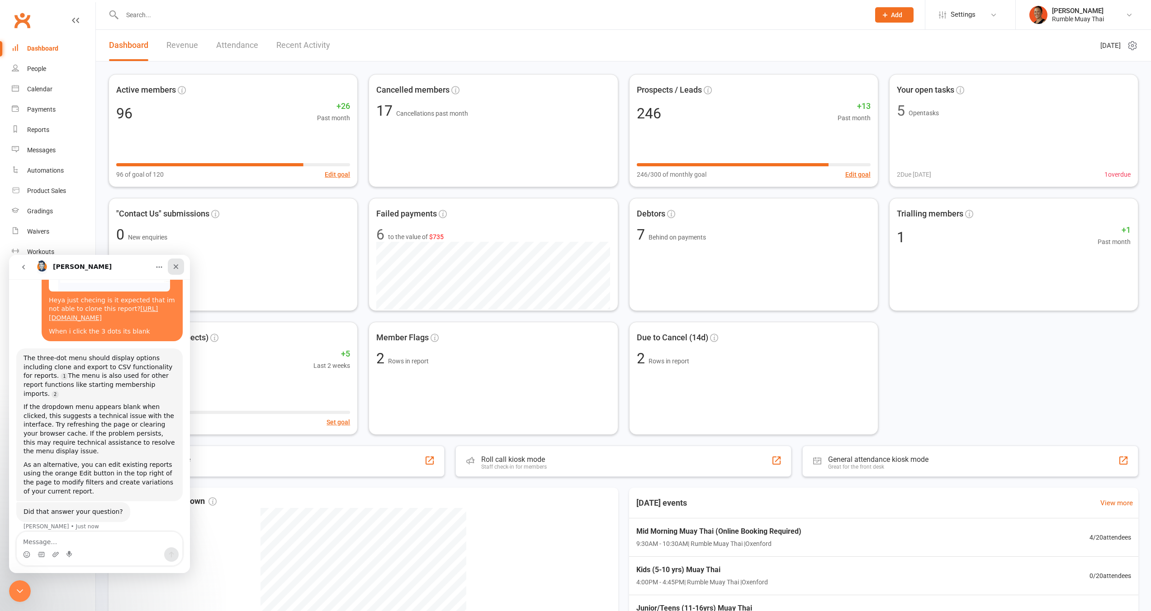
click at [178, 269] on icon "Close" at bounding box center [176, 267] width 5 height 5
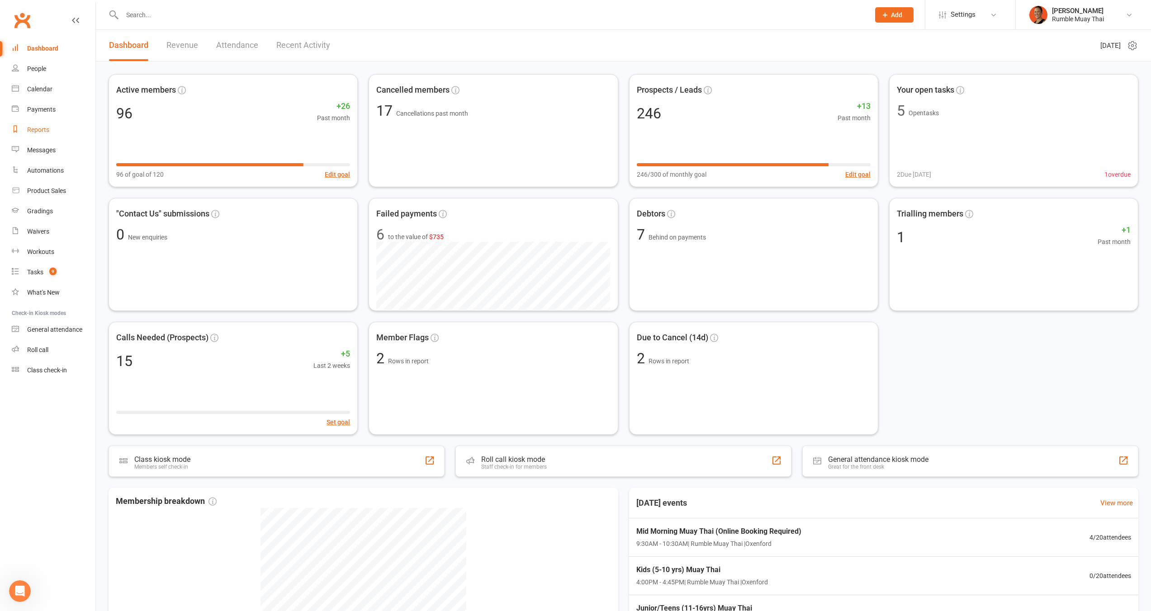
click at [38, 134] on link "Reports" at bounding box center [54, 130] width 84 height 20
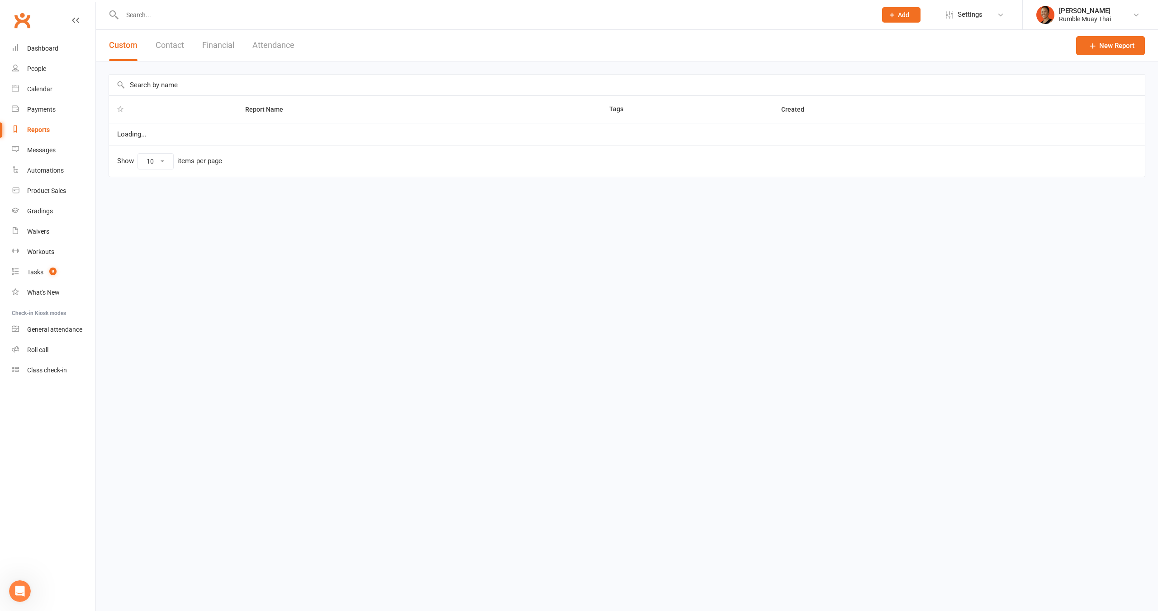
select select "100"
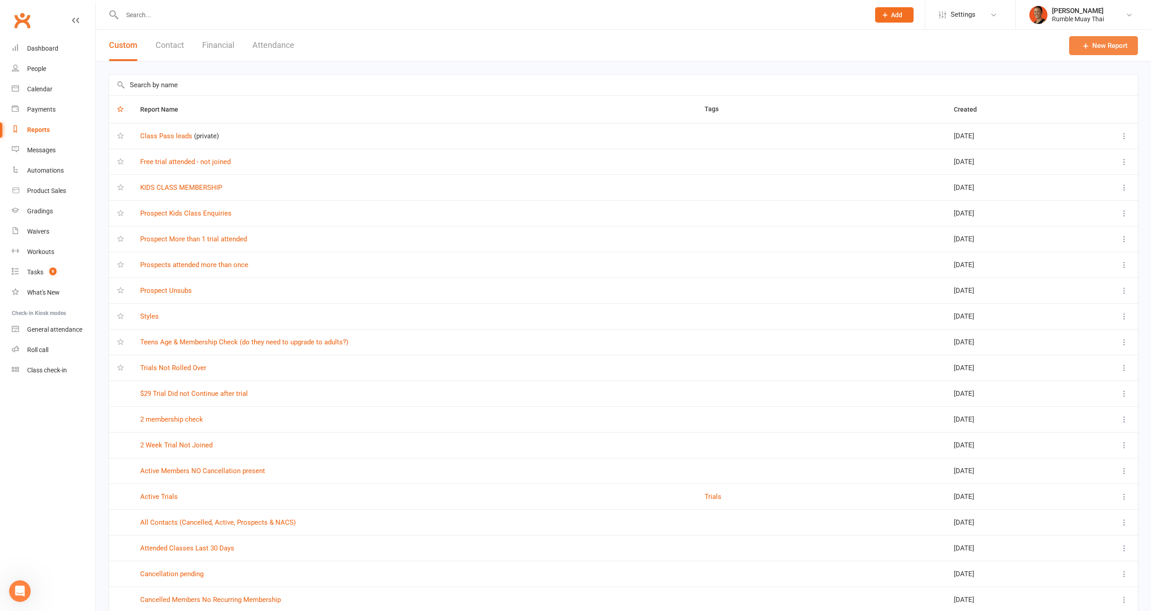
click at [1097, 51] on link "New Report" at bounding box center [1103, 45] width 69 height 19
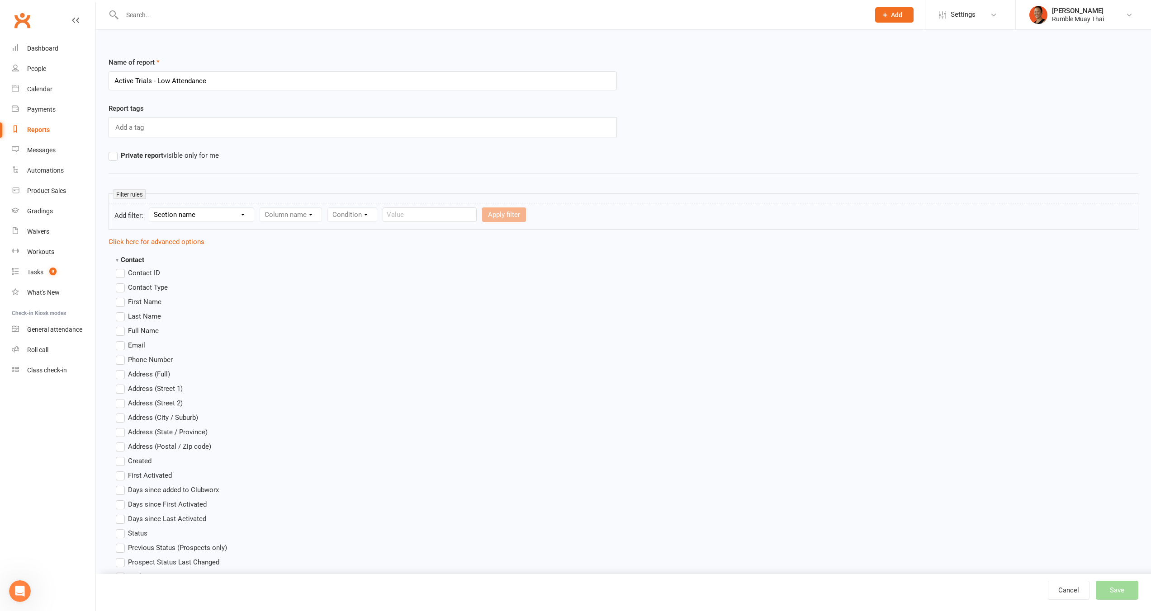
type input "Active Trials - Low Attendance"
click at [154, 332] on span "Full Name" at bounding box center [143, 330] width 31 height 9
click at [122, 326] on input "Full Name" at bounding box center [119, 326] width 6 height 0
click at [117, 260] on strong "Contact" at bounding box center [130, 260] width 28 height 8
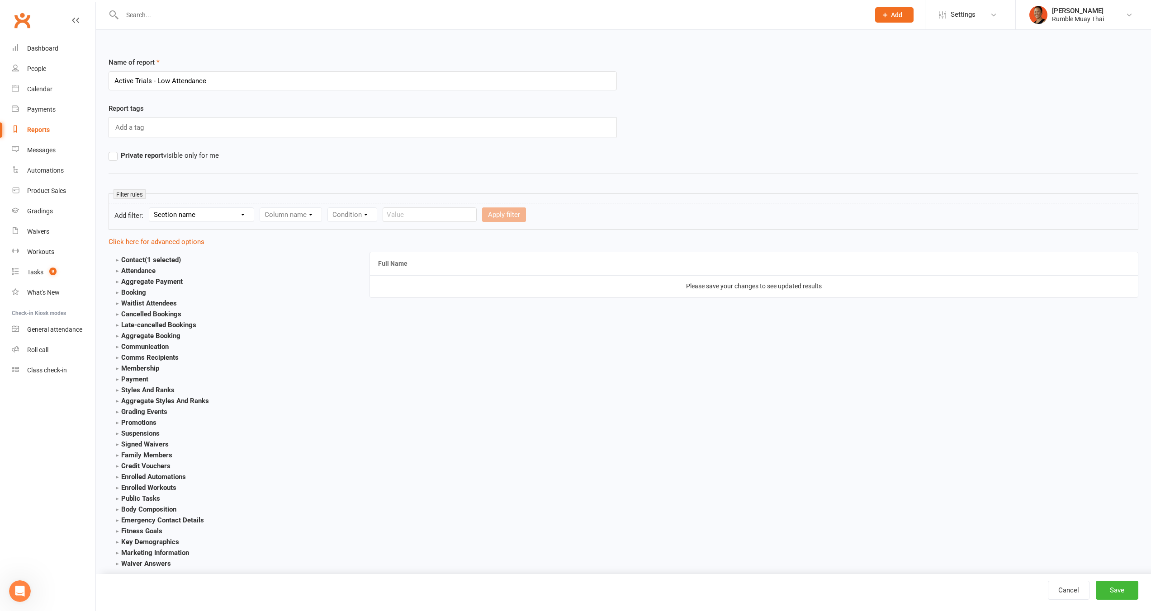
click at [116, 260] on strong "Contact (1 selected)" at bounding box center [148, 260] width 65 height 8
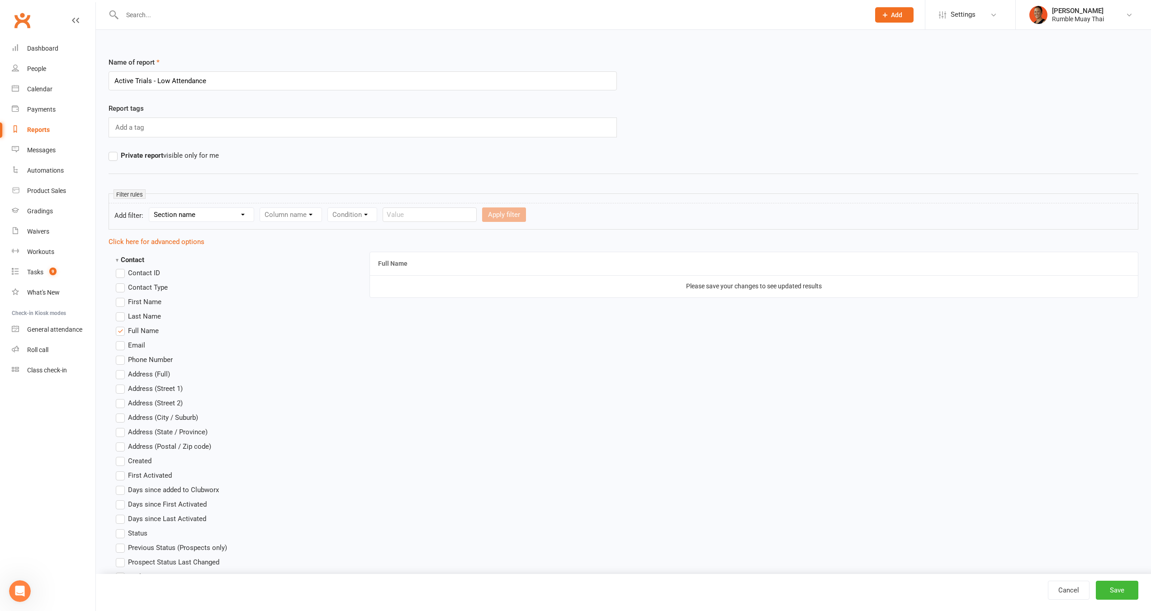
click at [122, 474] on label "First Activated" at bounding box center [144, 475] width 56 height 11
click at [122, 470] on input "First Activated" at bounding box center [119, 470] width 6 height 0
click at [118, 259] on strong "Contact" at bounding box center [130, 260] width 28 height 8
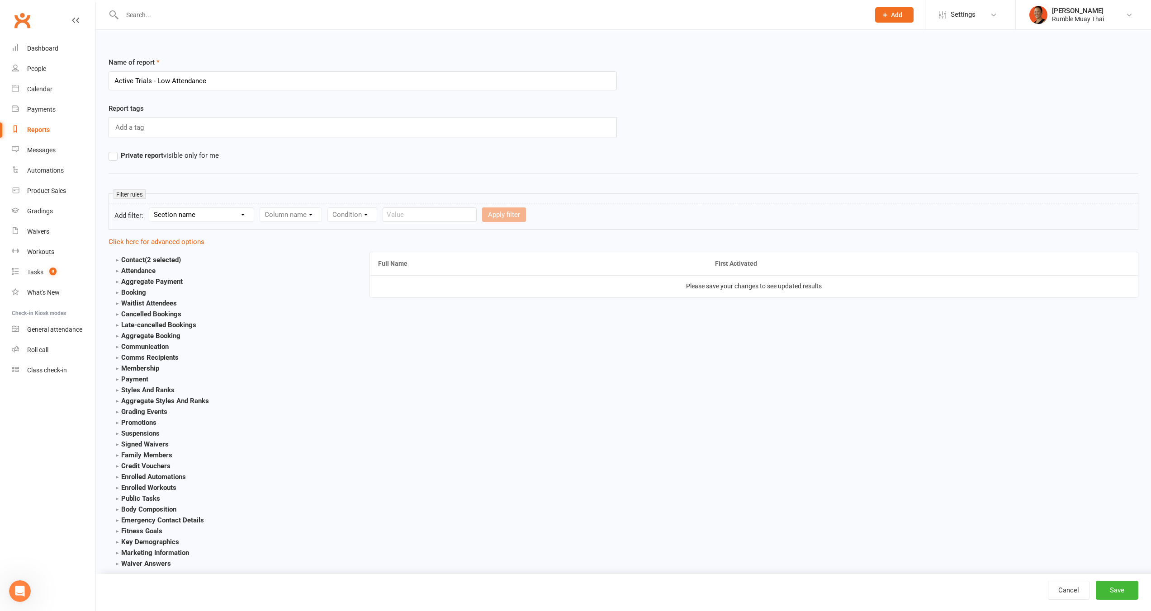
click at [117, 270] on strong "Attendance" at bounding box center [136, 271] width 40 height 8
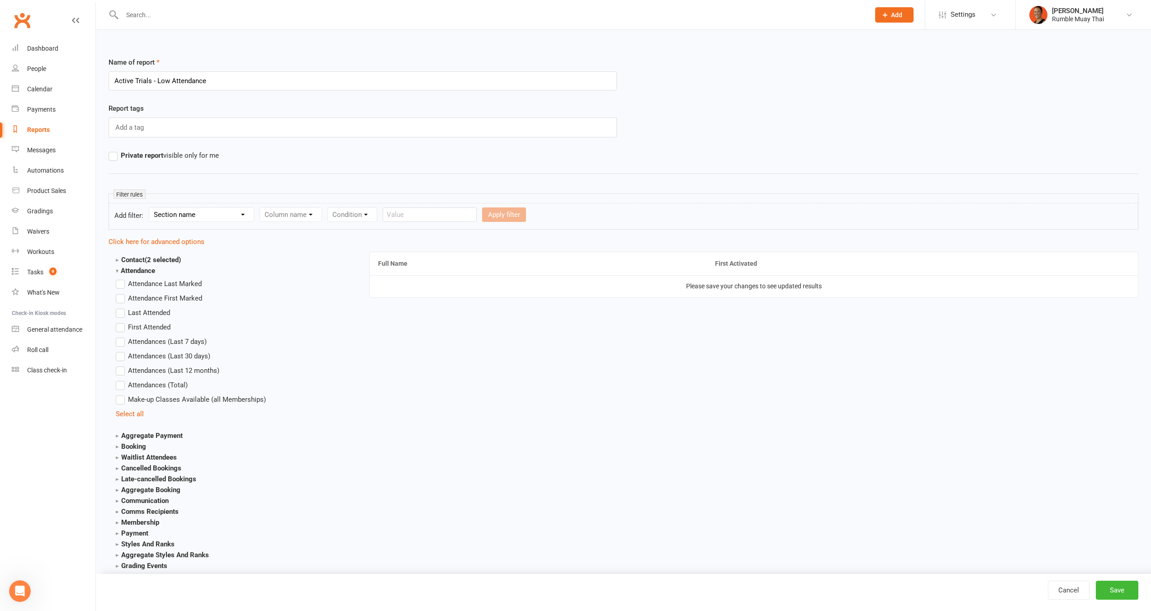
click at [122, 355] on label "Attendances (Last 30 days)" at bounding box center [163, 356] width 95 height 11
click at [122, 351] on input "Attendances (Last 30 days)" at bounding box center [119, 351] width 6 height 0
click at [121, 382] on label "Attendances (Total)" at bounding box center [152, 385] width 72 height 11
click at [121, 380] on input "Attendances (Total)" at bounding box center [119, 380] width 6 height 0
click at [118, 268] on strong "Attendance" at bounding box center [135, 271] width 39 height 8
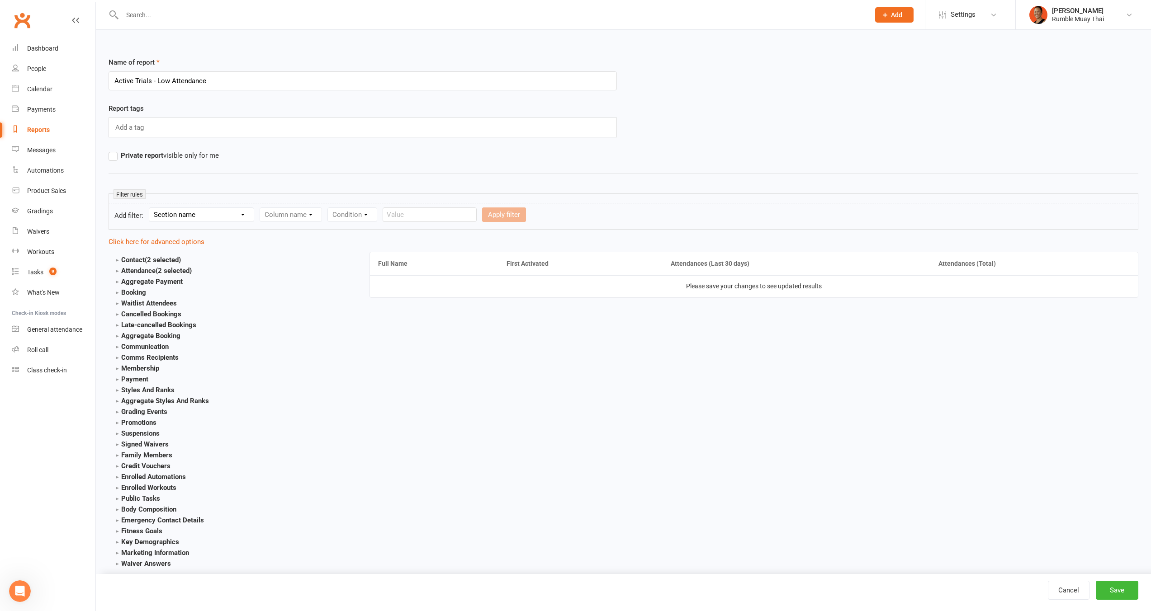
click at [118, 270] on strong "Attendance (2 selected)" at bounding box center [154, 271] width 76 height 8
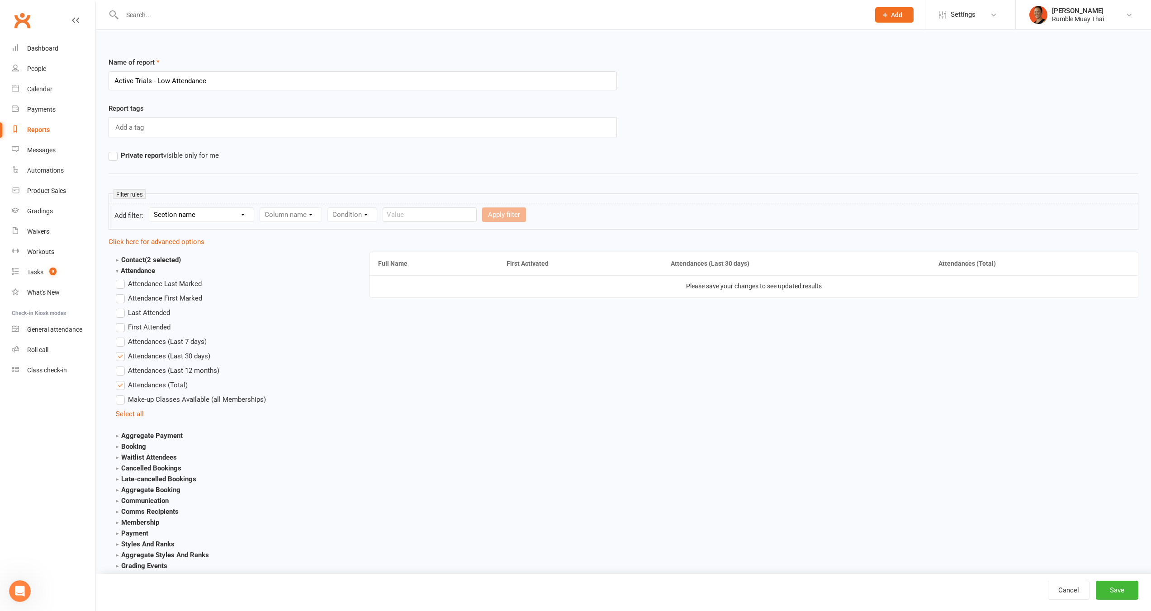
click at [119, 307] on ul "Attendance Last Marked Attendance First Marked Last Attended First Attended Att…" at bounding box center [232, 349] width 233 height 141
drag, startPoint x: 120, startPoint y: 309, endPoint x: 120, endPoint y: 301, distance: 8.1
click at [120, 309] on label "Last Attended" at bounding box center [143, 313] width 54 height 11
click at [120, 308] on input "Last Attended" at bounding box center [119, 308] width 6 height 0
click at [116, 271] on strong "Attendance" at bounding box center [135, 271] width 39 height 8
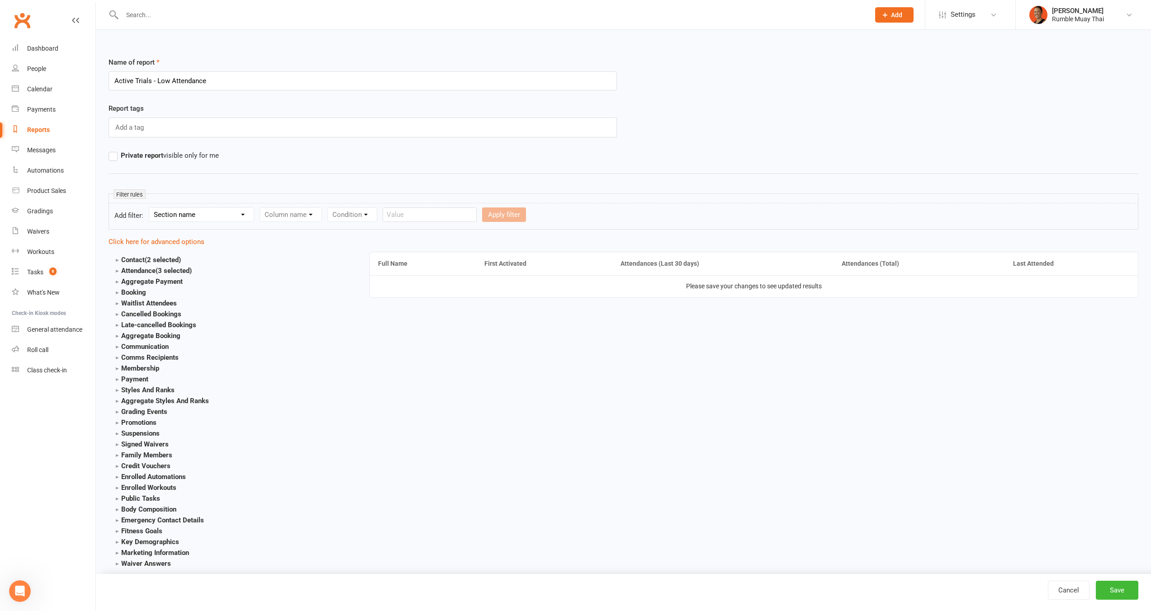
click at [118, 283] on strong "Aggregate Payment" at bounding box center [149, 282] width 67 height 8
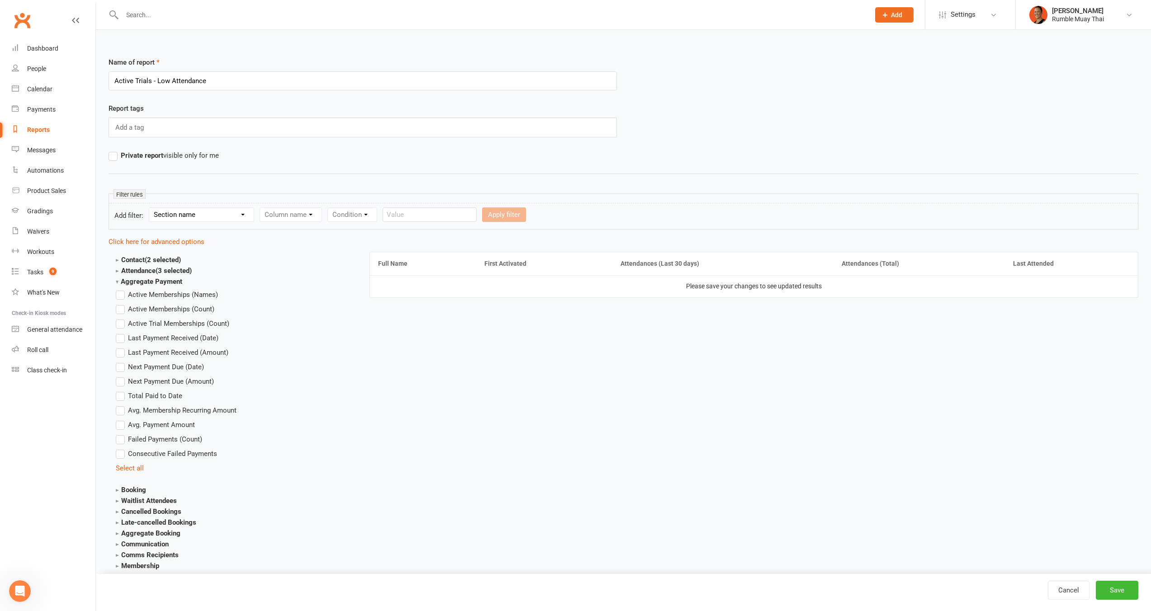
click at [129, 296] on span "Active Memberships (Names)" at bounding box center [173, 293] width 90 height 9
click at [122, 289] on input "Active Memberships (Names)" at bounding box center [119, 289] width 6 height 0
click at [119, 282] on strong "Aggregate Payment" at bounding box center [149, 282] width 66 height 8
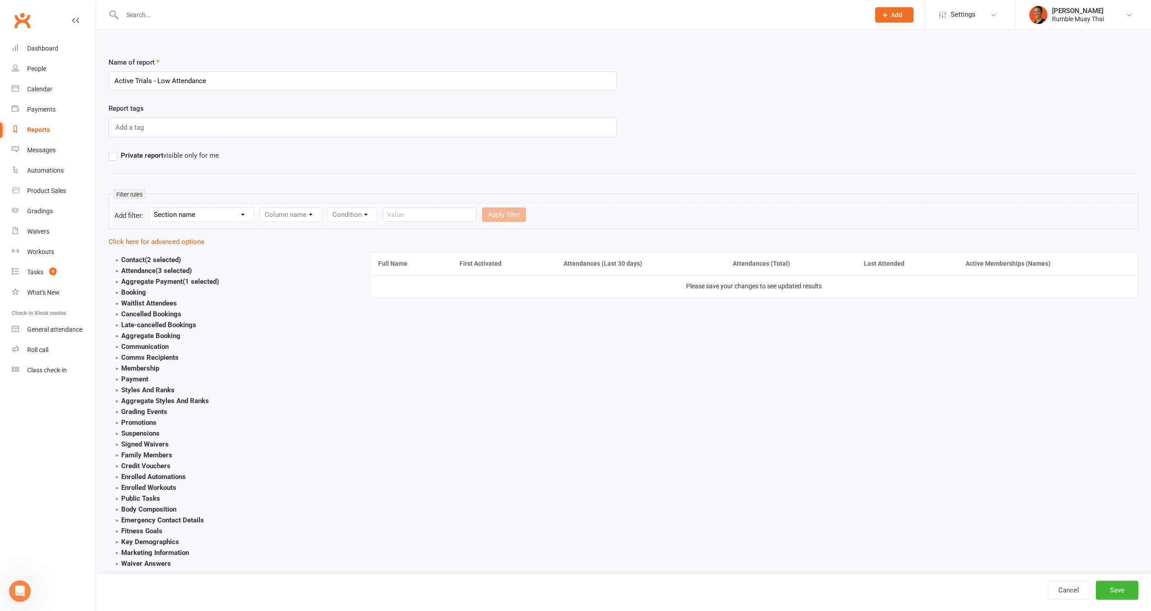
click at [118, 283] on strong "Aggregate Payment (1 selected)" at bounding box center [167, 282] width 103 height 8
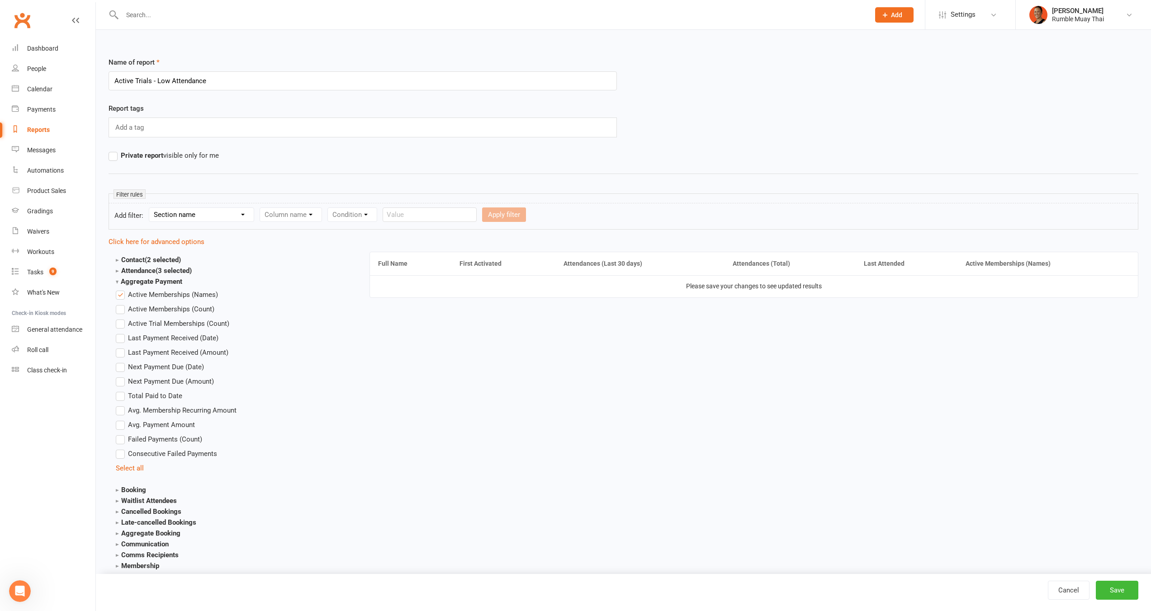
click at [119, 282] on strong "Aggregate Payment" at bounding box center [149, 282] width 66 height 8
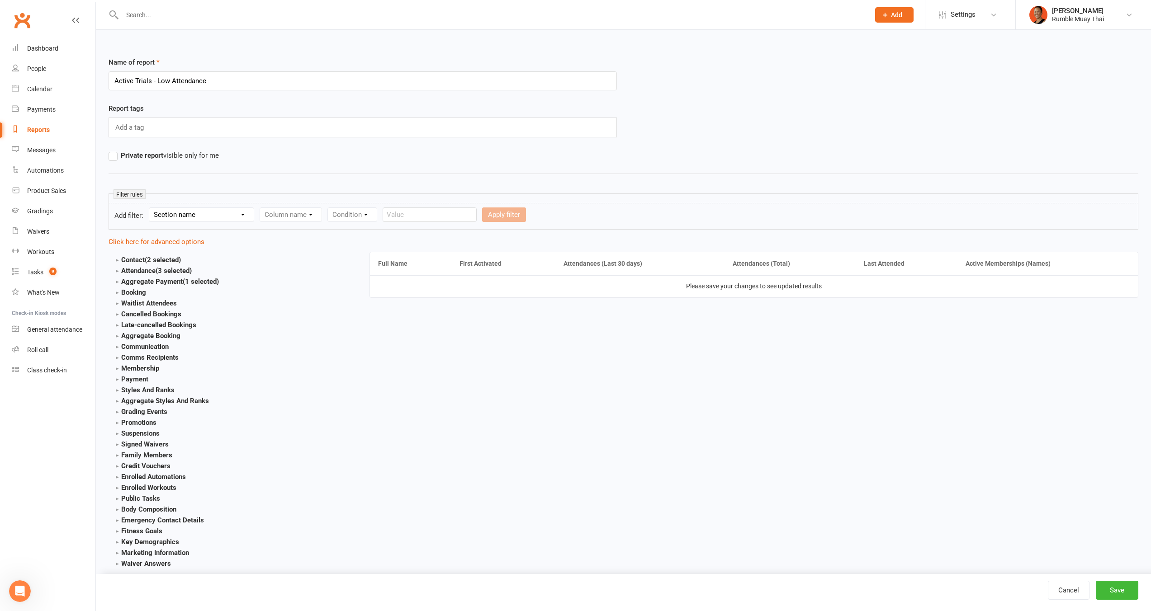
click at [116, 263] on strong "Contact (2 selected)" at bounding box center [148, 260] width 65 height 8
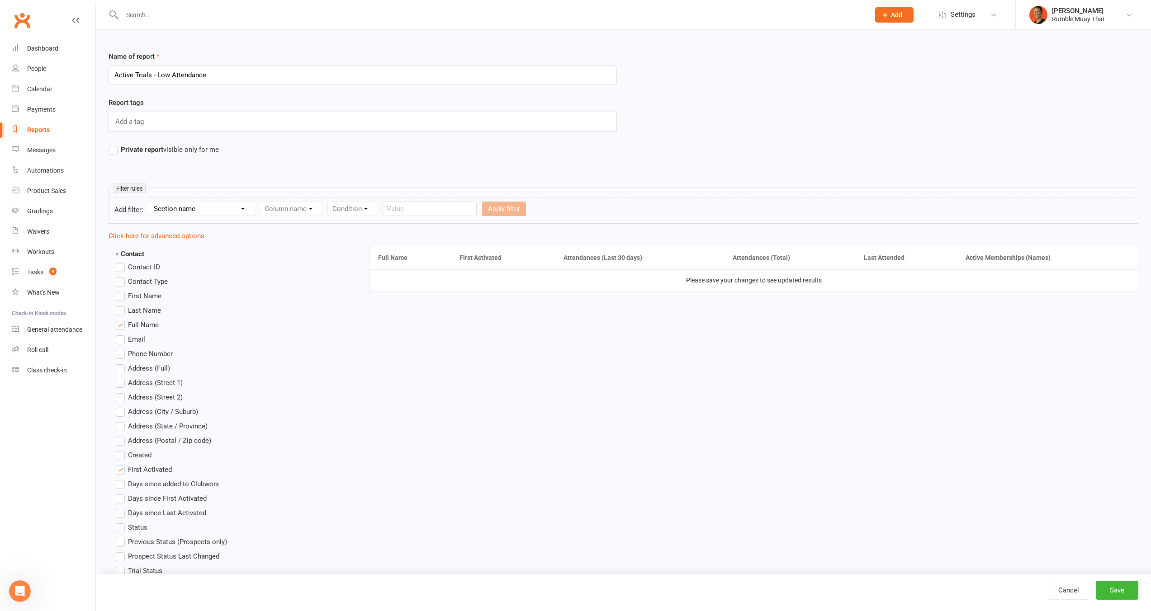
scroll to position [18, 0]
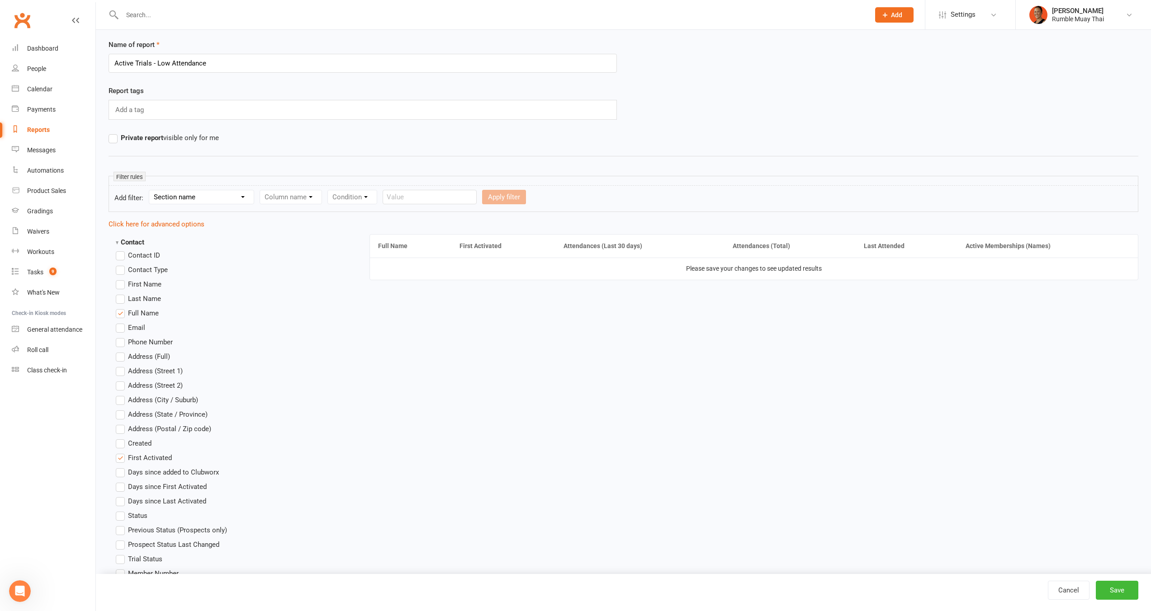
drag, startPoint x: 141, startPoint y: 431, endPoint x: 150, endPoint y: 448, distance: 19.4
click at [163, 490] on span "Days since First Activated" at bounding box center [167, 486] width 79 height 9
click at [122, 482] on input "Days since First Activated" at bounding box center [119, 482] width 6 height 0
click at [209, 202] on select "Section name Contact Attendance Aggregate Payment Booking Waitlist Attendees Ca…" at bounding box center [201, 197] width 104 height 14
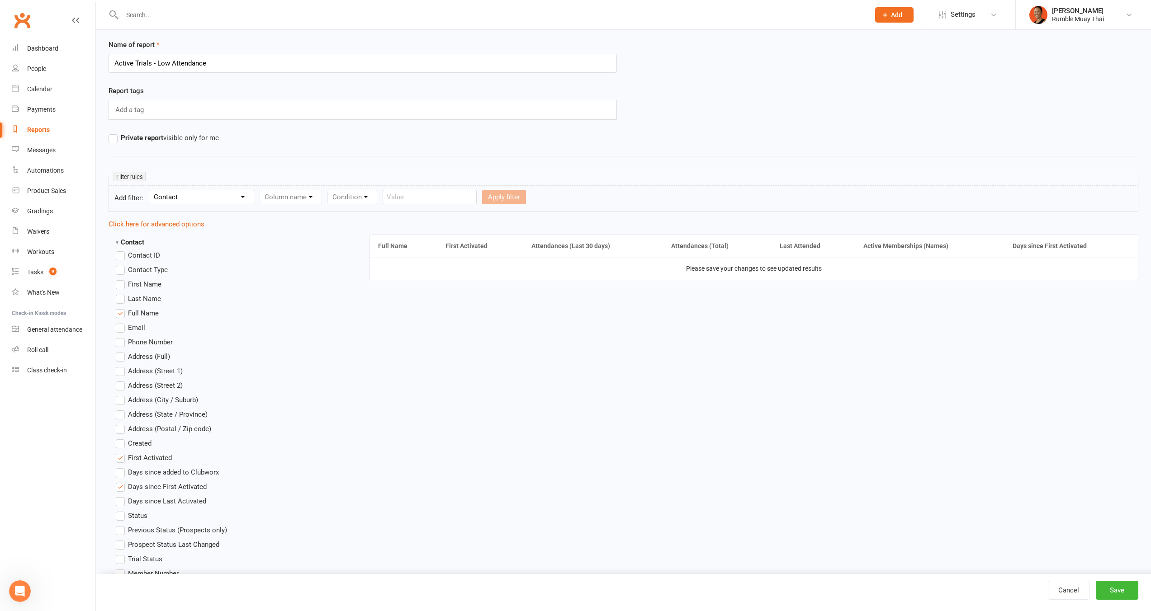
click at [151, 190] on select "Section name Contact Attendance Aggregate Payment Booking Waitlist Attendees Ca…" at bounding box center [201, 197] width 104 height 14
click at [271, 202] on select "Column name Contact Type First Name Last Name Full Name Email Phone Number Addr…" at bounding box center [367, 197] width 215 height 14
click at [222, 195] on select "Section name Contact Attendance Aggregate Payment Booking Waitlist Attendees Ca…" at bounding box center [201, 197] width 104 height 14
select select "1"
click at [151, 190] on select "Section name Contact Attendance Aggregate Payment Booking Waitlist Attendees Ca…" at bounding box center [201, 197] width 104 height 14
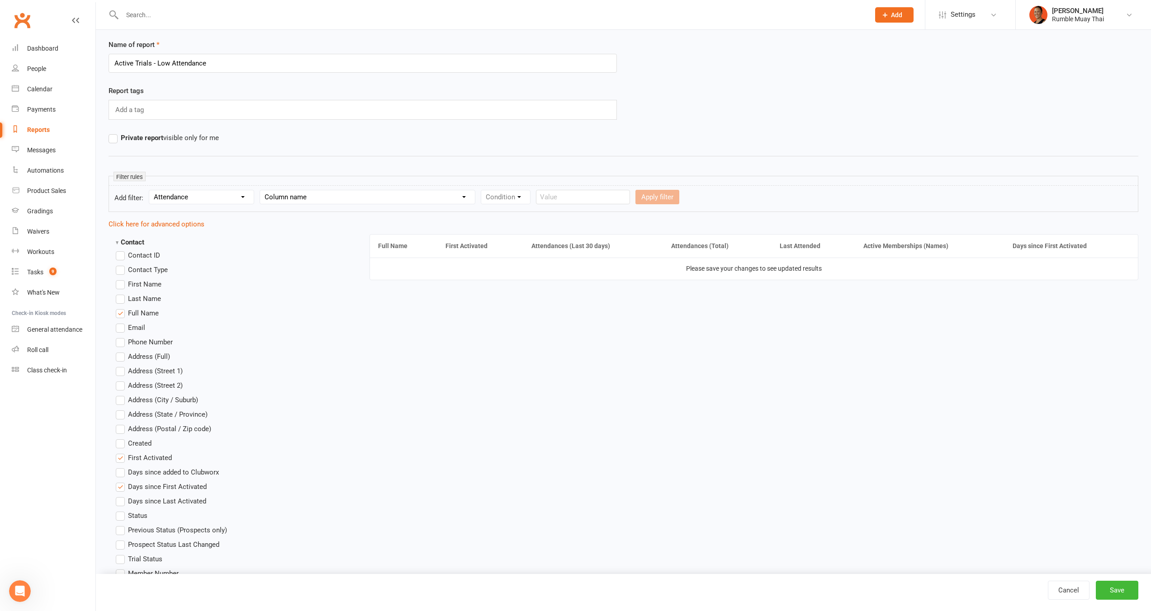
click at [298, 200] on select "Column name Contact Type First Name Last Name Full Name Email Phone Number Addr…" at bounding box center [367, 197] width 215 height 14
select select "5"
click at [261, 190] on select "Column name Attendance Last Marked Attendance First Marked Last Attended First …" at bounding box center [338, 197] width 157 height 14
click at [450, 198] on select "Condition" at bounding box center [448, 197] width 49 height 14
select select "2"
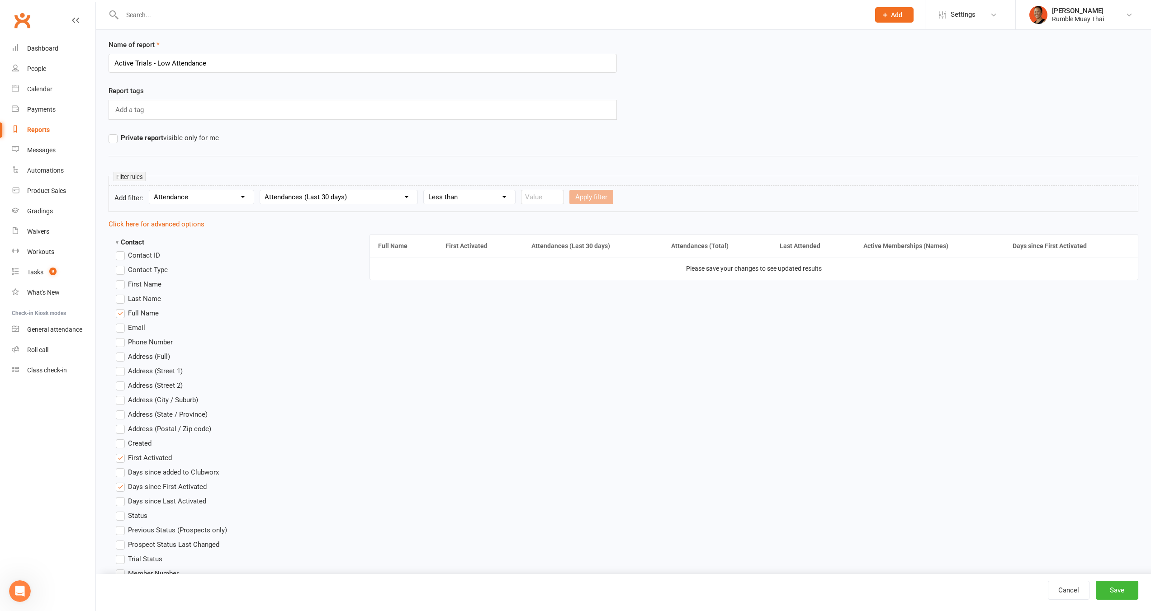
click at [424, 190] on select "Condition Is Is not Less than Greater than Less than or equal to Greater than o…" at bounding box center [469, 197] width 91 height 14
click at [550, 201] on input "number" at bounding box center [542, 197] width 43 height 14
click at [550, 192] on input "5" at bounding box center [542, 197] width 43 height 14
drag, startPoint x: 549, startPoint y: 197, endPoint x: 519, endPoint y: 200, distance: 30.4
click at [519, 200] on form "Add filter: Section name Contact Attendance Aggregate Payment Booking Waitlist …" at bounding box center [624, 198] width 1030 height 27
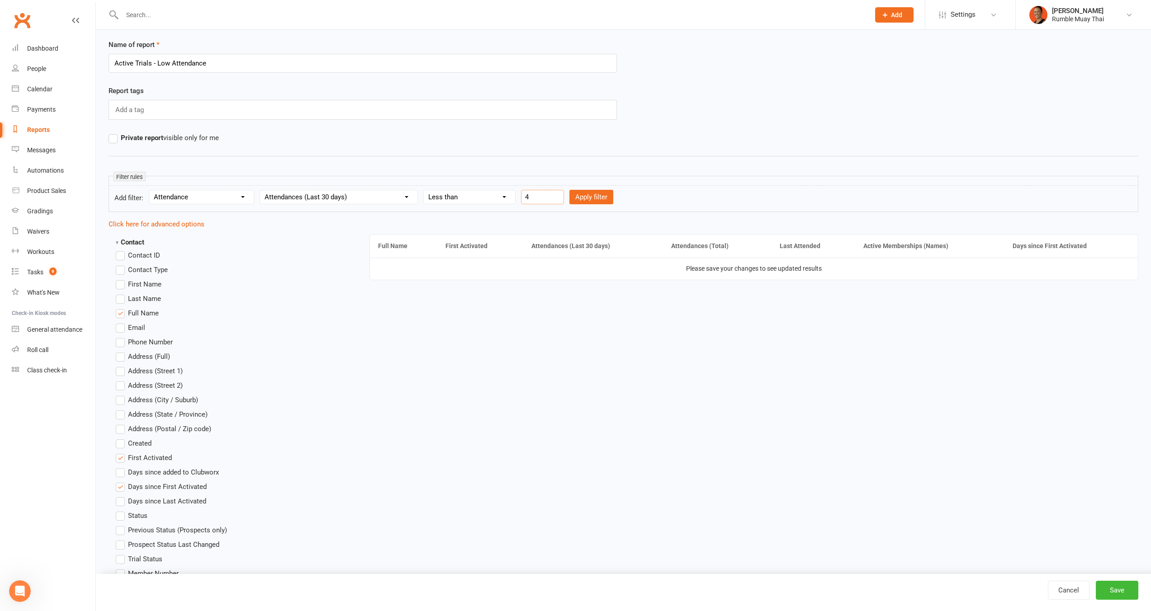
type input "4"
click at [618, 189] on form "Add filter: Section name Contact Attendance Aggregate Payment Booking Waitlist …" at bounding box center [624, 198] width 1030 height 27
click at [592, 199] on button "Apply filter" at bounding box center [591, 197] width 44 height 14
select select
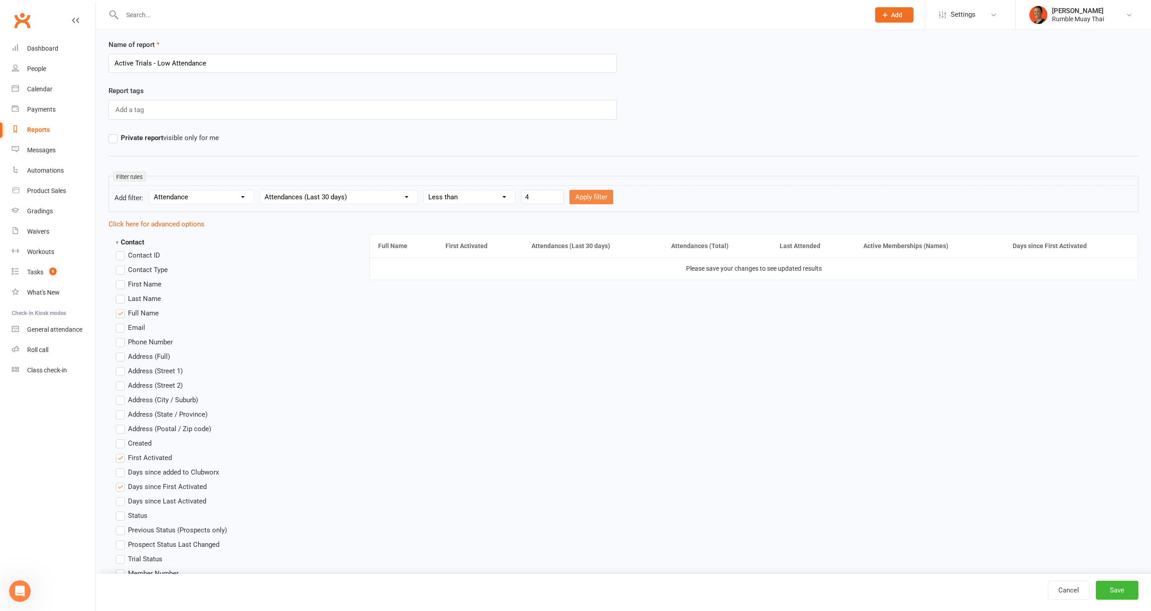
select select
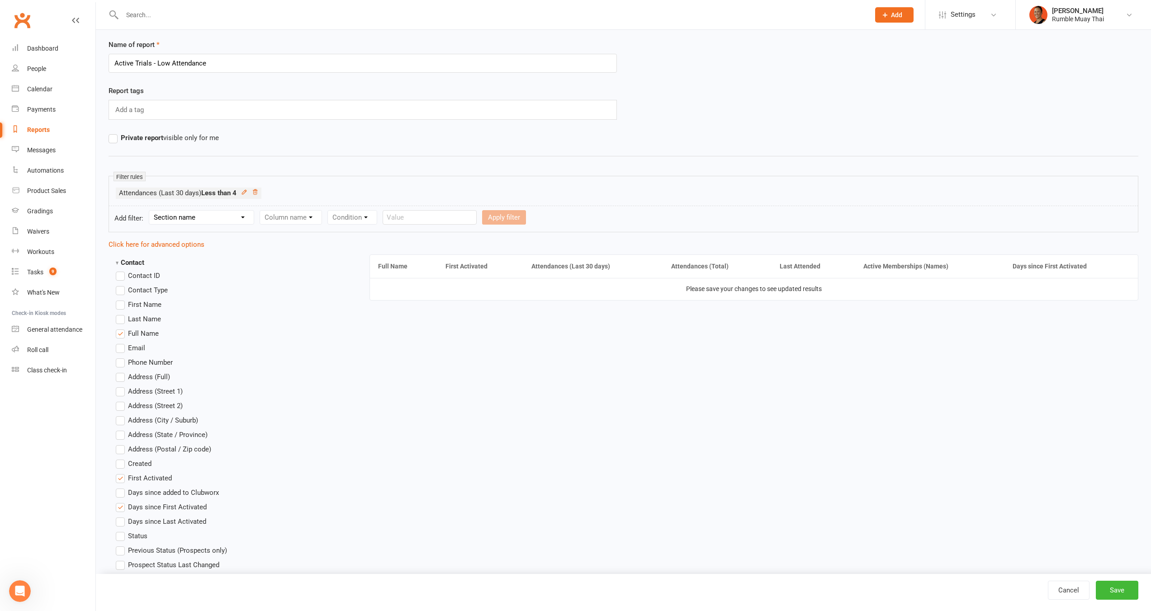
click at [204, 217] on select "Section name Contact Attendance Aggregate Payment Booking Waitlist Attendees Ca…" at bounding box center [201, 218] width 104 height 14
select select "10"
click at [151, 211] on select "Section name Contact Attendance Aggregate Payment Booking Waitlist Attendees Ca…" at bounding box center [201, 218] width 104 height 14
click at [305, 218] on select "Column name Membership ID Membership Name Membership Category Membership Start …" at bounding box center [348, 218] width 176 height 14
select select "29"
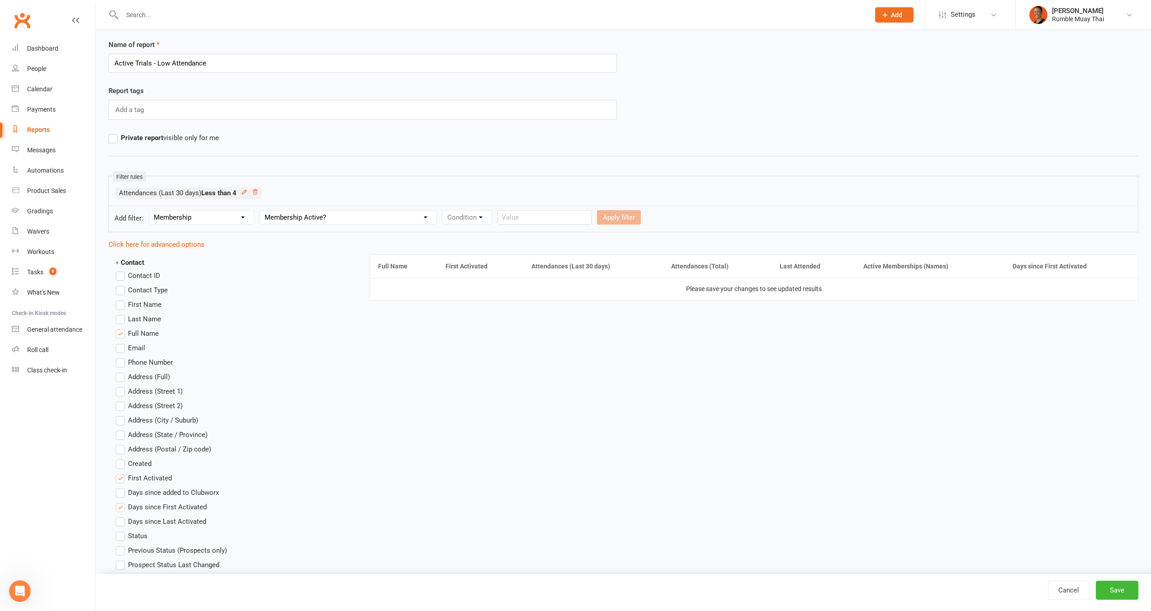
click at [261, 211] on select "Column name Membership ID Membership Name Membership Category Membership Start …" at bounding box center [348, 218] width 176 height 14
click at [476, 222] on select "Condition Is Is not Is blank Is not blank" at bounding box center [470, 218] width 55 height 14
select select "0"
click at [445, 211] on select "Condition Is Is not Is blank Is not blank" at bounding box center [470, 218] width 55 height 14
click at [535, 217] on select "Value Yes No" at bounding box center [524, 217] width 37 height 14
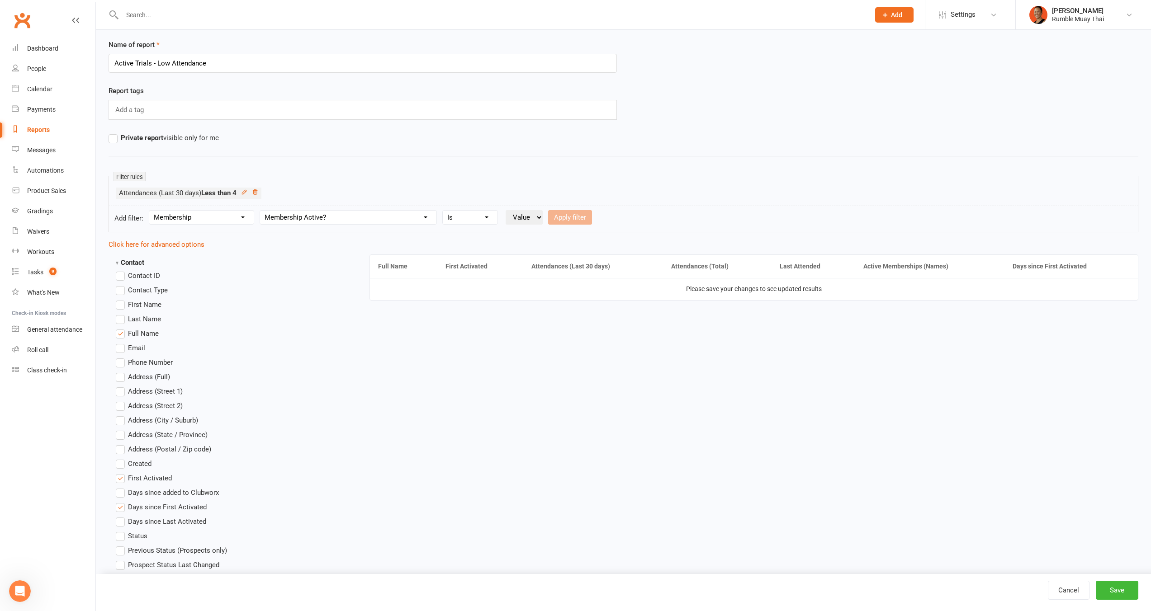
select select "true"
click at [507, 210] on select "Value Yes No" at bounding box center [524, 217] width 37 height 14
click at [574, 219] on button "Apply filter" at bounding box center [570, 217] width 44 height 14
select select
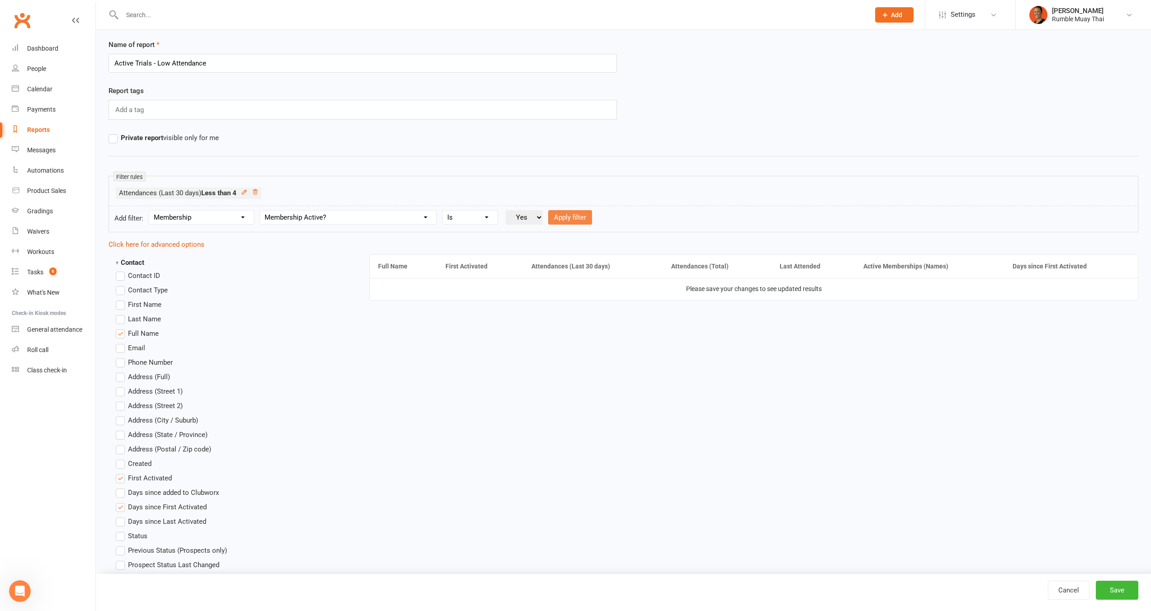
select select
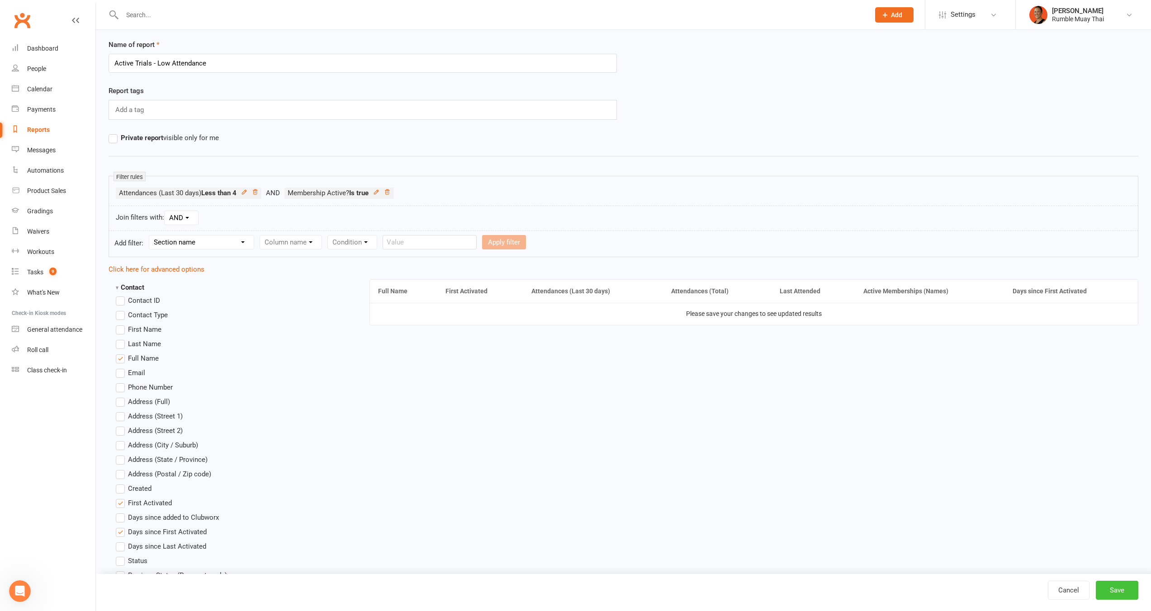
click at [1118, 592] on button "Save" at bounding box center [1117, 590] width 43 height 19
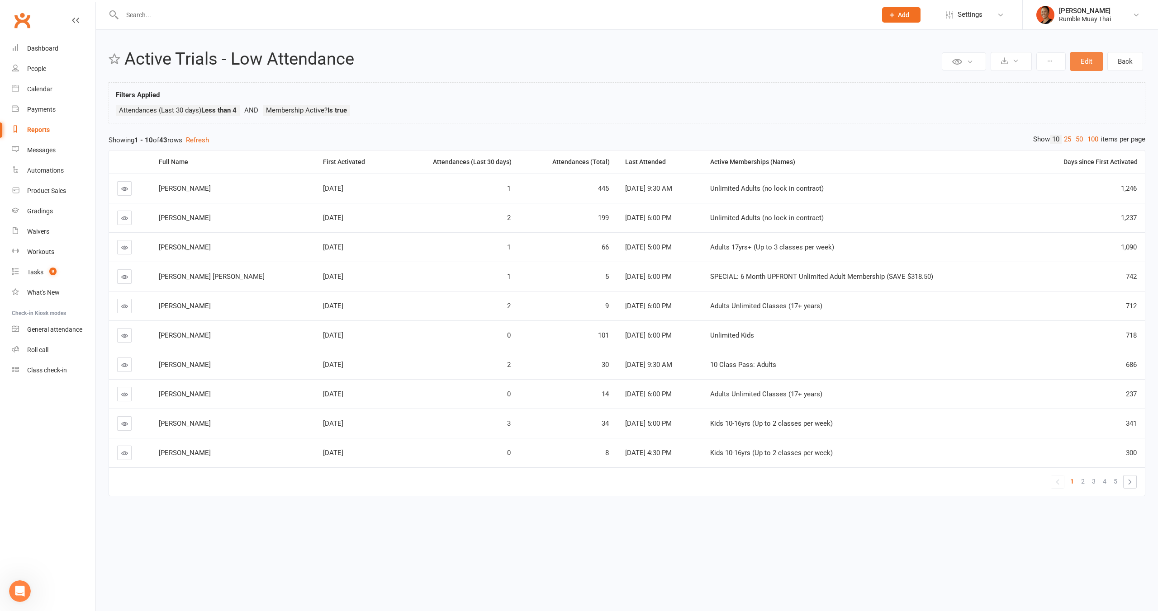
click at [1091, 62] on button "Edit" at bounding box center [1086, 61] width 33 height 19
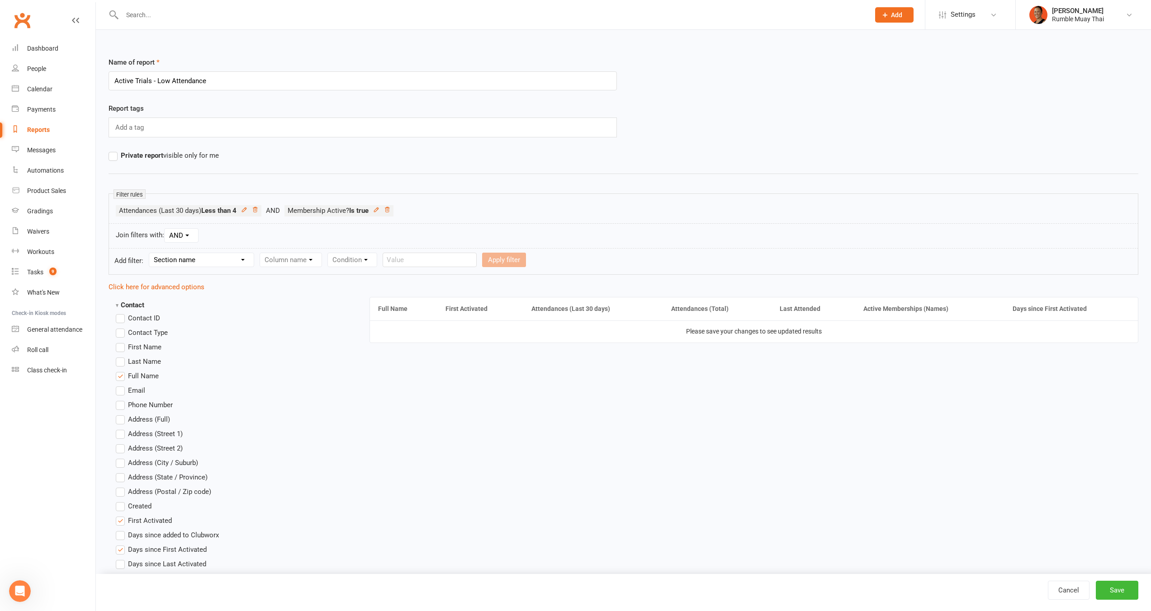
click at [207, 260] on select "Section name Contact Attendance Aggregate Payment Booking Waitlist Attendees Ca…" at bounding box center [201, 260] width 104 height 14
select select "0"
click at [151, 253] on select "Section name Contact Attendance Aggregate Payment Booking Waitlist Attendees Ca…" at bounding box center [201, 260] width 104 height 14
click at [291, 265] on select "Column name Contact Type First Name Last Name Full Name Email Phone Number Addr…" at bounding box center [367, 260] width 215 height 14
select select "13"
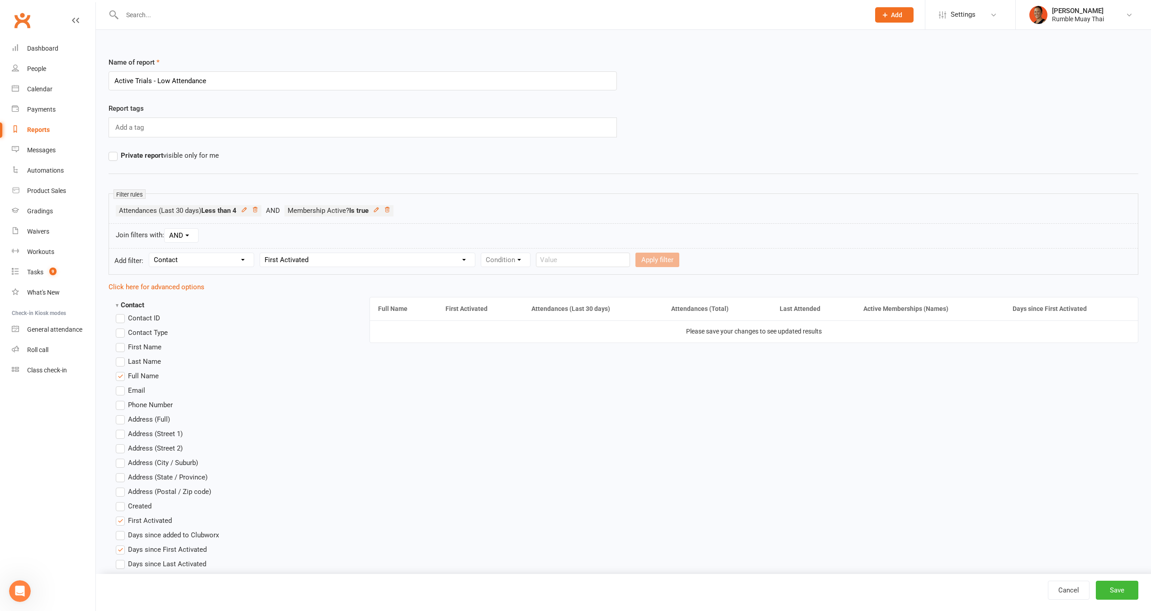
click at [261, 253] on select "Column name Contact Type First Name Last Name Full Name Email Phone Number Addr…" at bounding box center [367, 260] width 215 height 14
click at [544, 260] on form "Add filter: Section name Contact Attendance Aggregate Payment Booking Waitlist …" at bounding box center [624, 261] width 1030 height 27
click at [526, 260] on select "Condition Is Is not Before After Before or on After or on Is blank Is not blank" at bounding box center [509, 260] width 57 height 14
select select "3"
click at [483, 253] on select "Condition Is Is not Before After Before or on After or on Is blank Is not blank" at bounding box center [509, 260] width 57 height 14
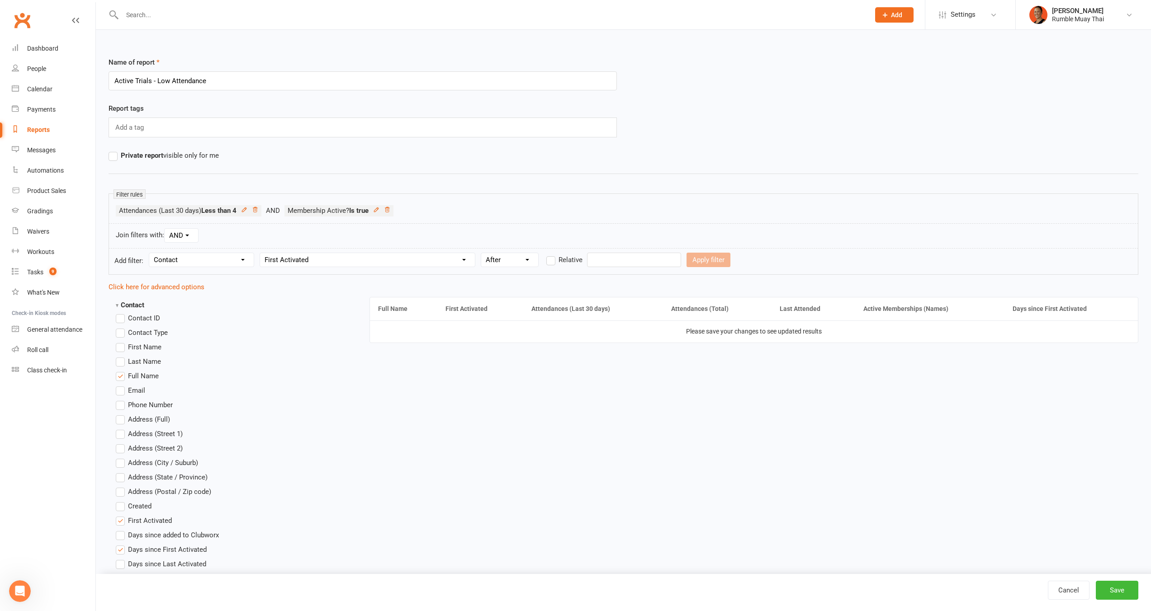
click at [564, 262] on span "Relative" at bounding box center [570, 259] width 24 height 9
click at [552, 255] on input "Relative" at bounding box center [549, 255] width 6 height 0
click at [623, 259] on input "number" at bounding box center [610, 260] width 43 height 14
type input "30"
click at [646, 260] on select "Days Weeks Months Years" at bounding box center [656, 260] width 43 height 14
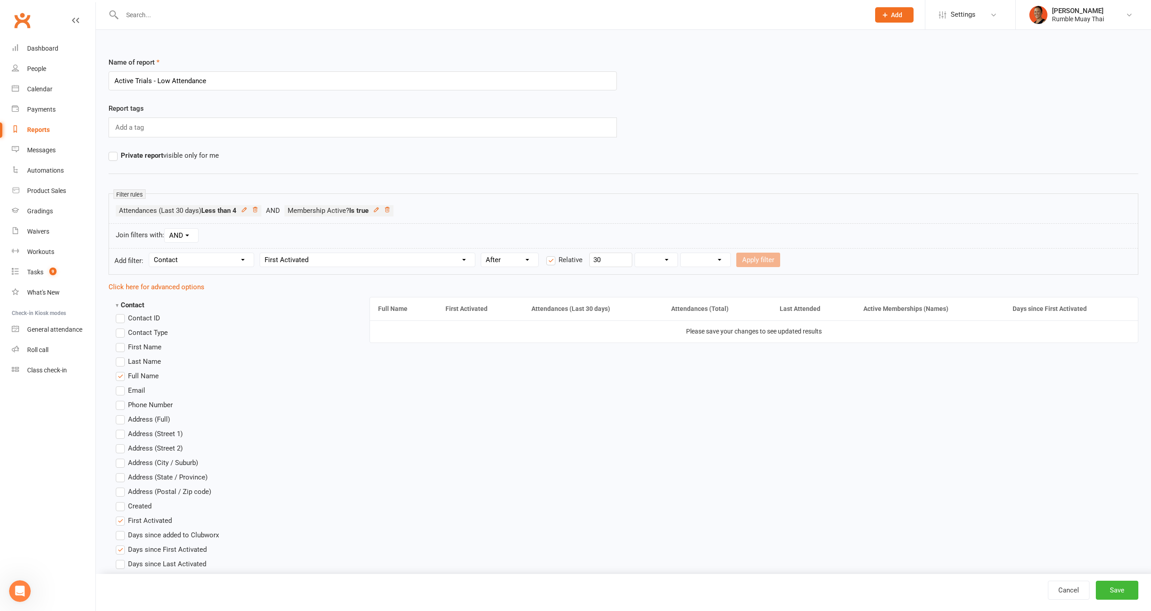
select select "0"
click at [636, 253] on select "Days Weeks Months Years" at bounding box center [656, 260] width 43 height 14
drag, startPoint x: 595, startPoint y: 260, endPoint x: 588, endPoint y: 260, distance: 6.8
click at [588, 260] on div "30 Days Weeks Months Years From now [GEOGRAPHIC_DATA]" at bounding box center [659, 260] width 144 height 14
type input "15"
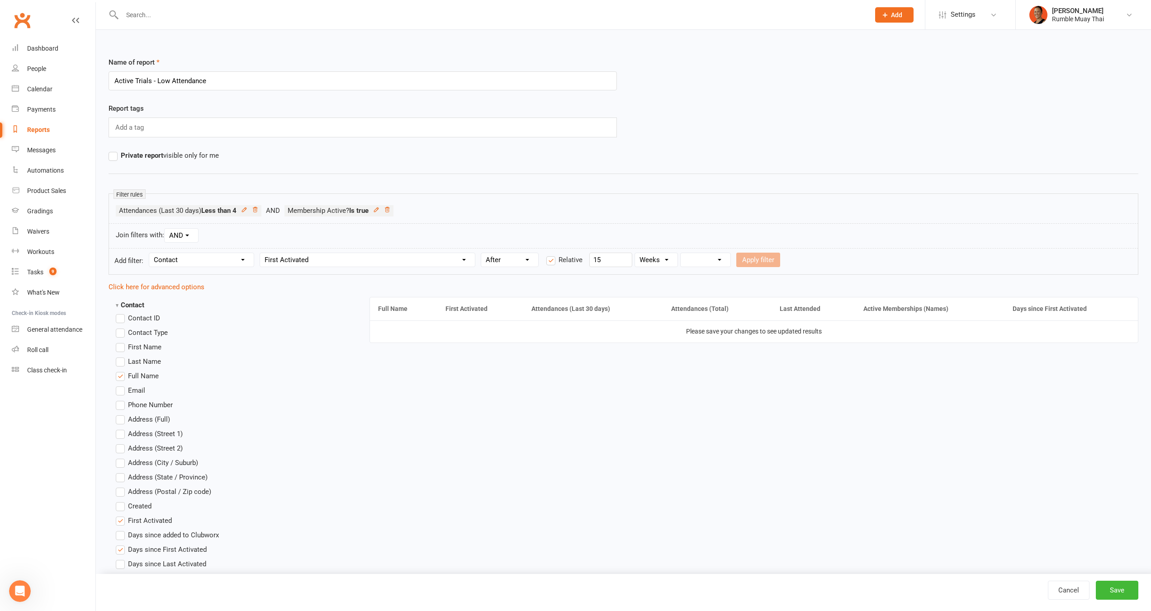
click at [700, 260] on select "From now Ago" at bounding box center [706, 260] width 50 height 14
select select "1"
click at [682, 253] on select "From now Ago" at bounding box center [706, 260] width 50 height 14
click at [751, 262] on button "Apply filter" at bounding box center [758, 260] width 44 height 14
select select
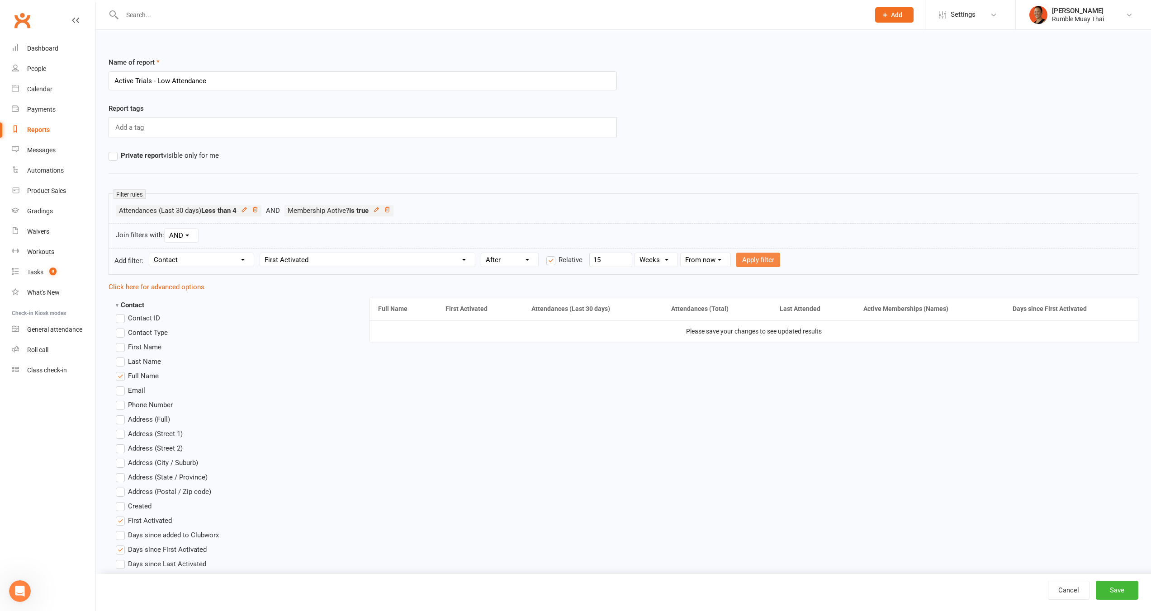
select select
click at [1114, 592] on button "Save" at bounding box center [1117, 590] width 43 height 19
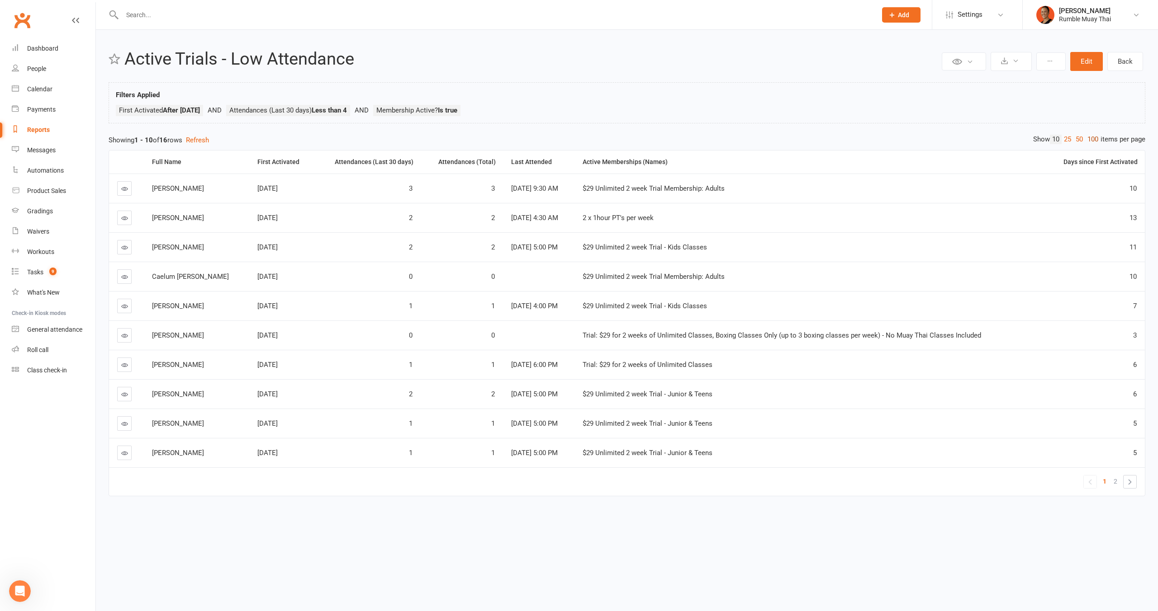
click at [1093, 136] on link "100" at bounding box center [1092, 139] width 15 height 9
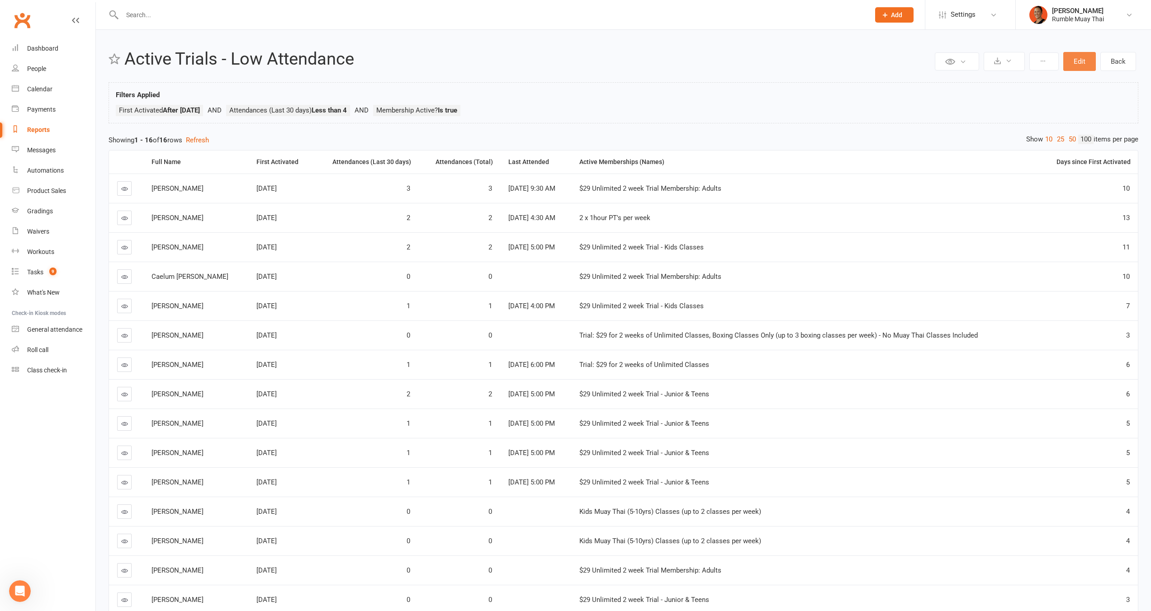
click at [1079, 62] on button "Edit" at bounding box center [1079, 61] width 33 height 19
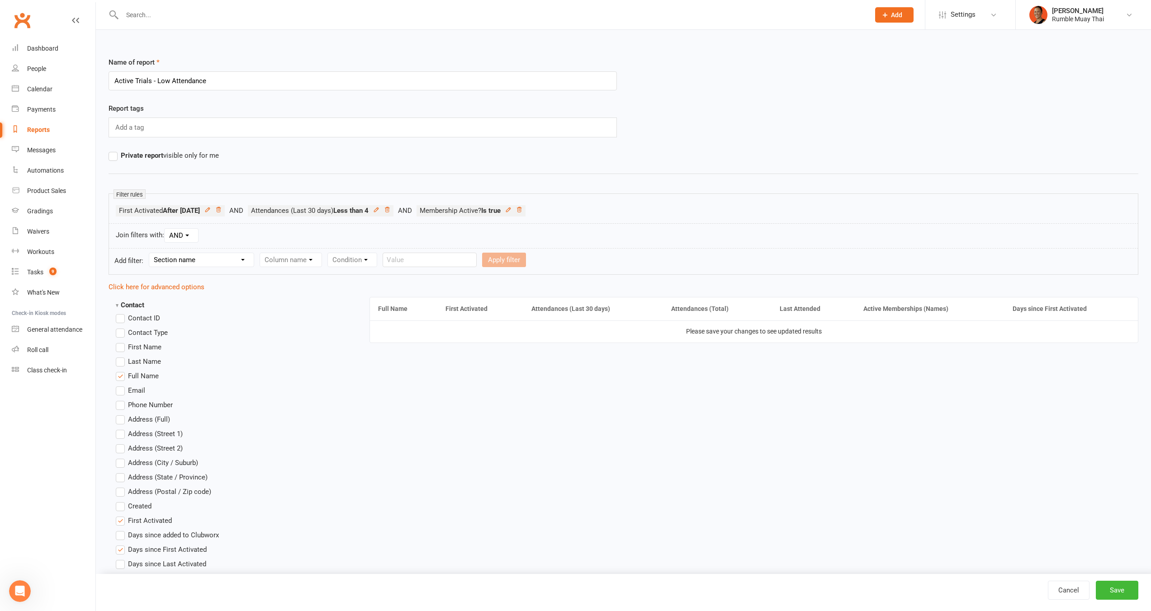
click at [121, 305] on strong "Contact" at bounding box center [130, 305] width 28 height 8
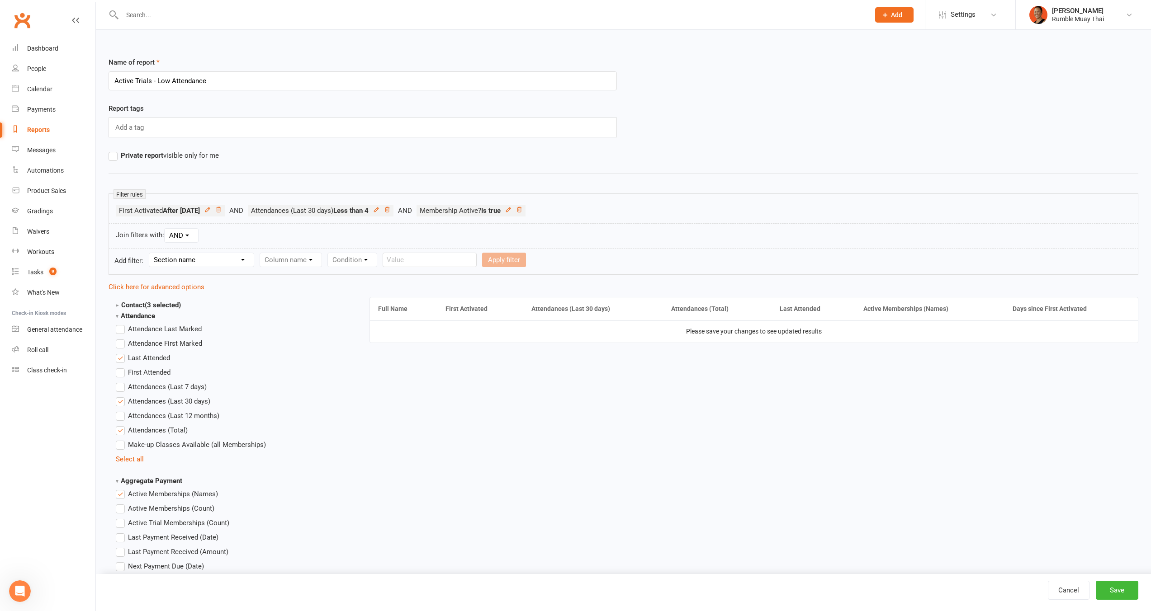
click at [119, 313] on strong "Attendance" at bounding box center [135, 316] width 39 height 8
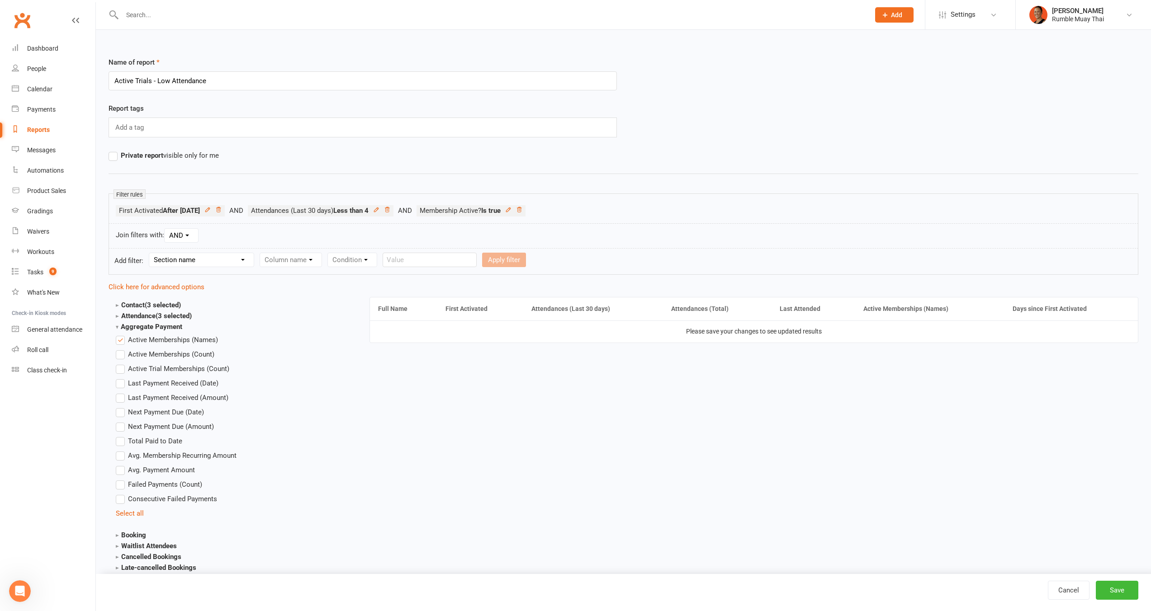
click at [118, 327] on strong "Aggregate Payment" at bounding box center [149, 327] width 66 height 8
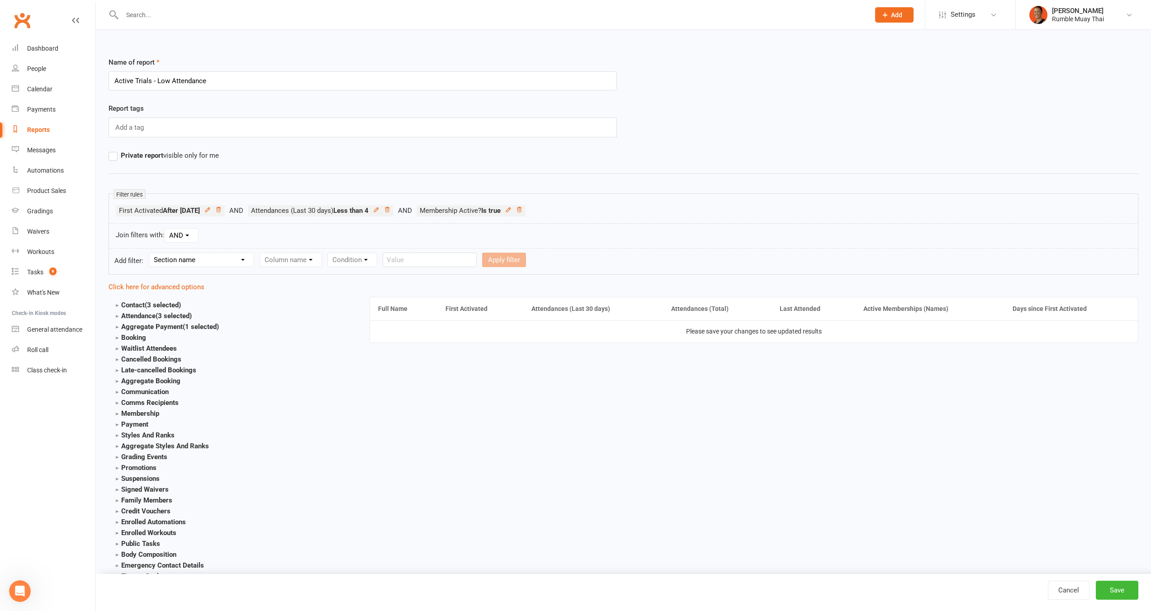
click at [119, 339] on strong "Booking" at bounding box center [131, 338] width 30 height 8
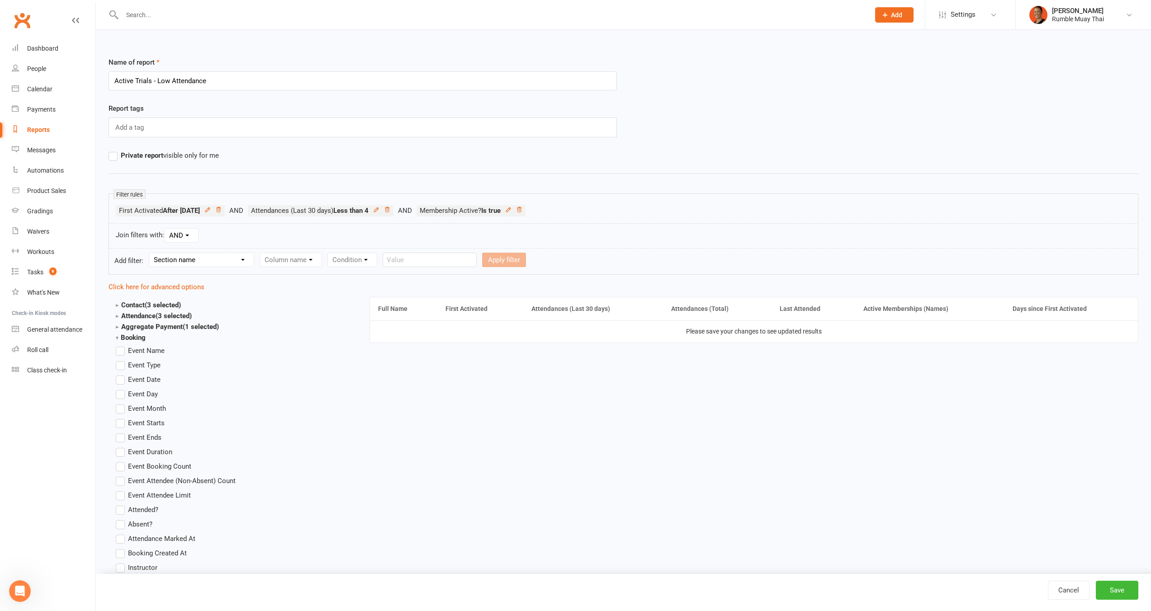
scroll to position [176, 0]
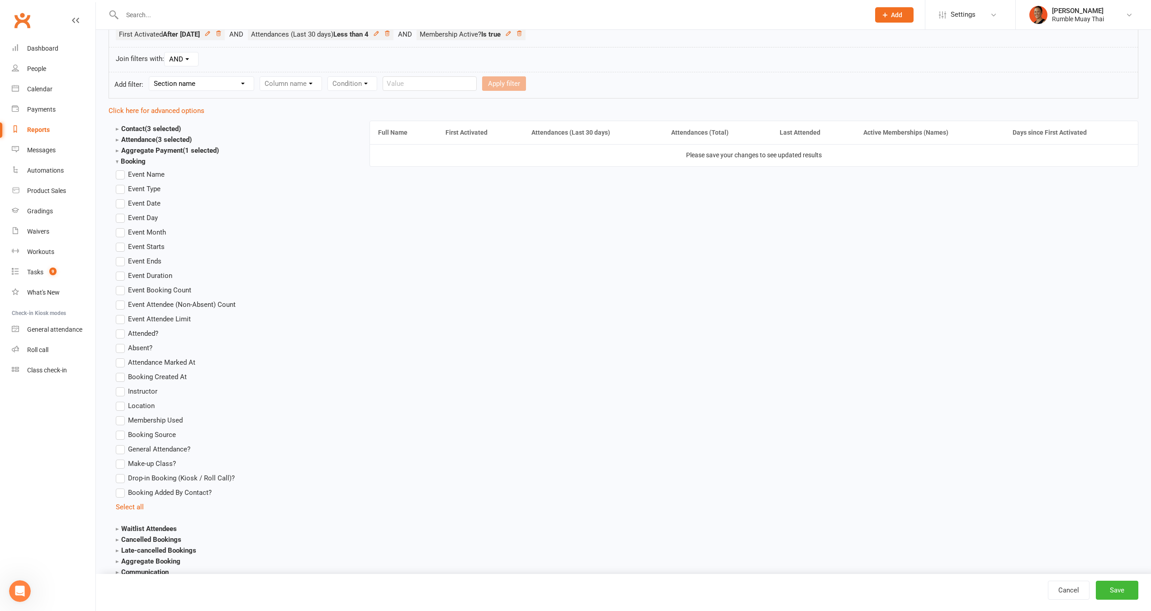
click at [157, 560] on strong "Aggregate Booking" at bounding box center [148, 562] width 65 height 8
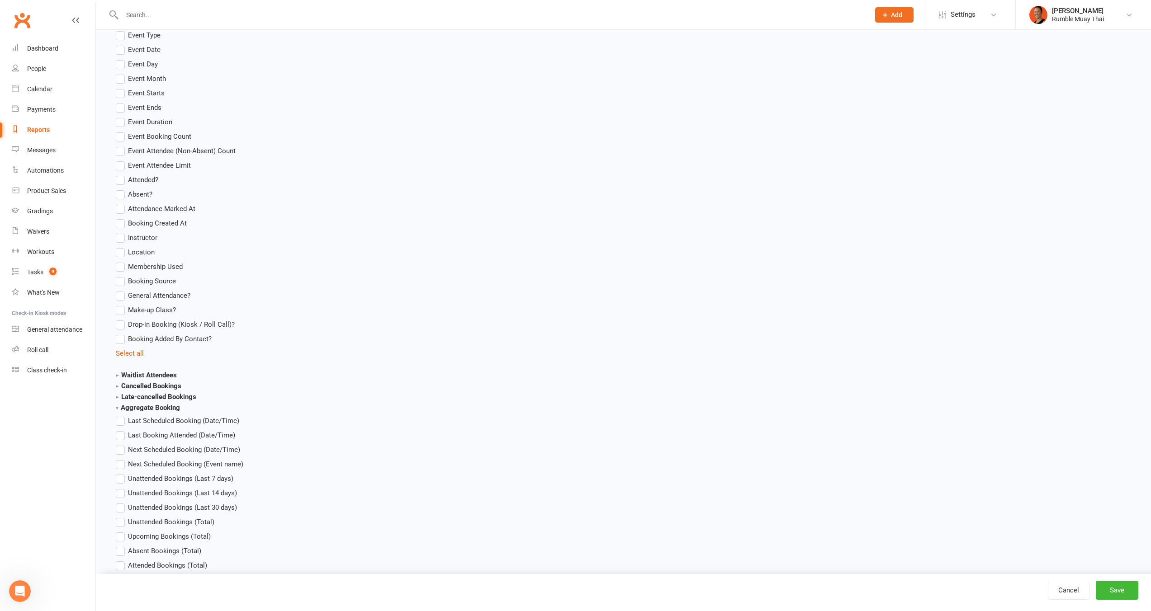
scroll to position [511, 0]
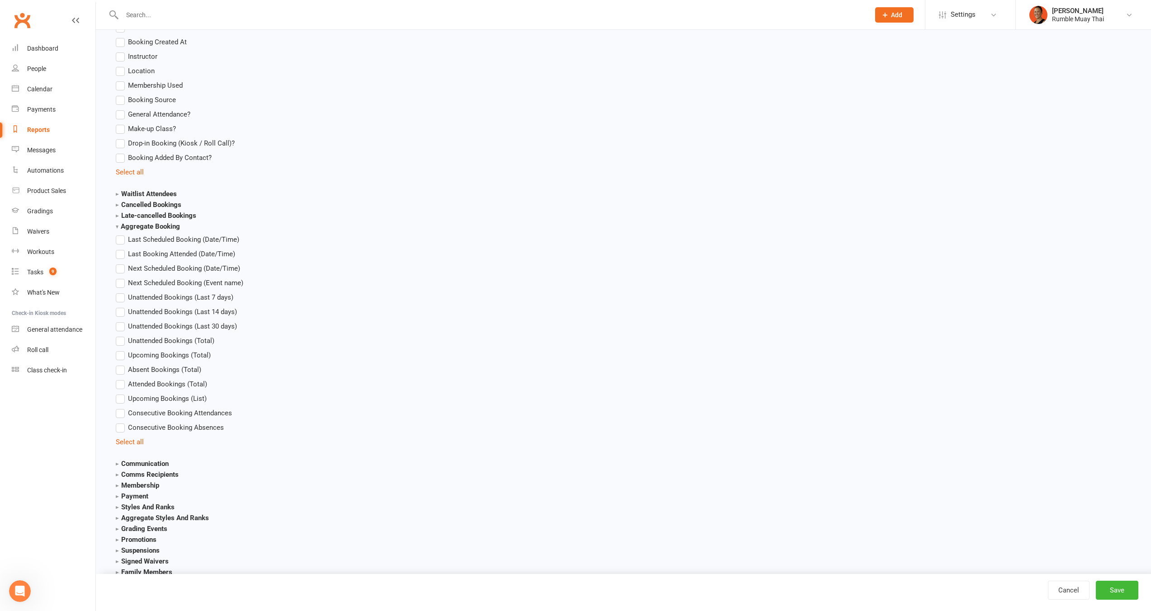
click at [157, 357] on span "Upcoming Bookings (Total)" at bounding box center [169, 354] width 83 height 9
click at [122, 350] on input "Upcoming Bookings (Total)" at bounding box center [119, 350] width 6 height 0
click at [1132, 585] on button "Save" at bounding box center [1117, 590] width 43 height 19
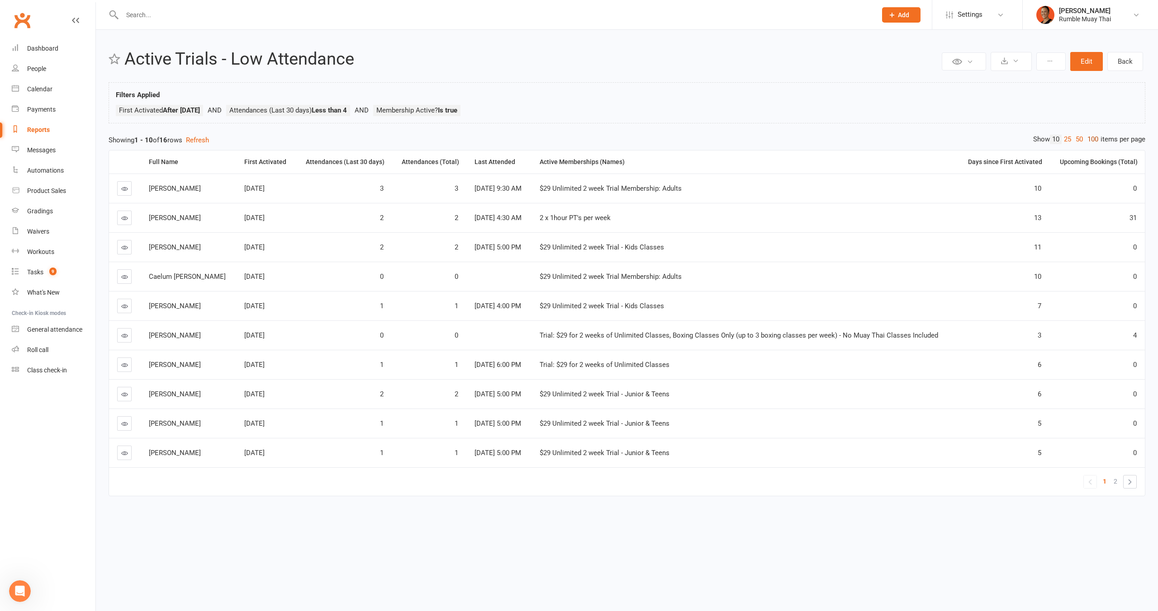
click at [1097, 141] on link "100" at bounding box center [1092, 139] width 15 height 9
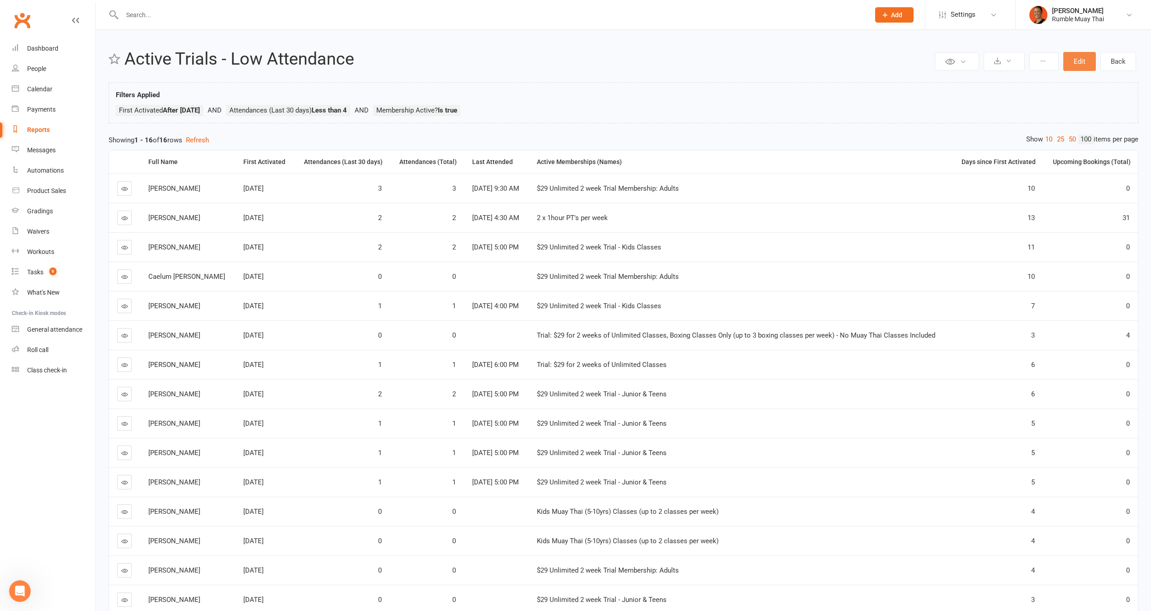
click at [1081, 67] on button "Edit" at bounding box center [1079, 61] width 33 height 19
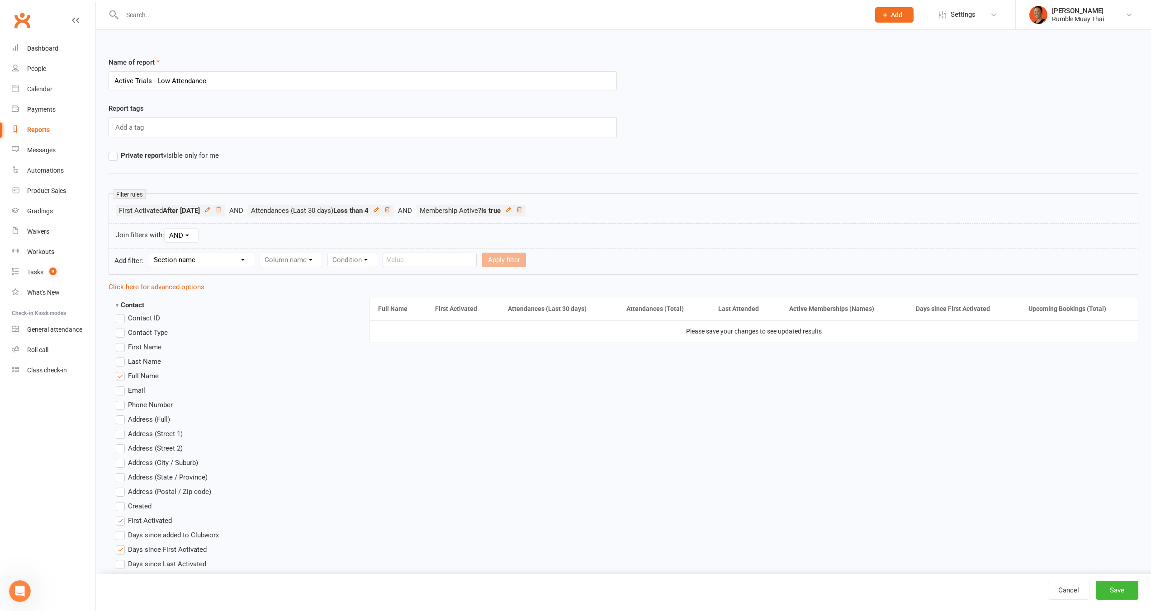
click at [203, 258] on select "Section name Contact Attendance Aggregate Payment Booking Waitlist Attendees Ca…" at bounding box center [201, 260] width 104 height 14
select select "2"
click at [151, 253] on select "Section name Contact Attendance Aggregate Payment Booking Waitlist Attendees Ca…" at bounding box center [201, 260] width 104 height 14
click at [297, 262] on select "Column name Active Memberships (Names) Active Memberships (Count) Active Trial …" at bounding box center [324, 260] width 128 height 14
select select "0"
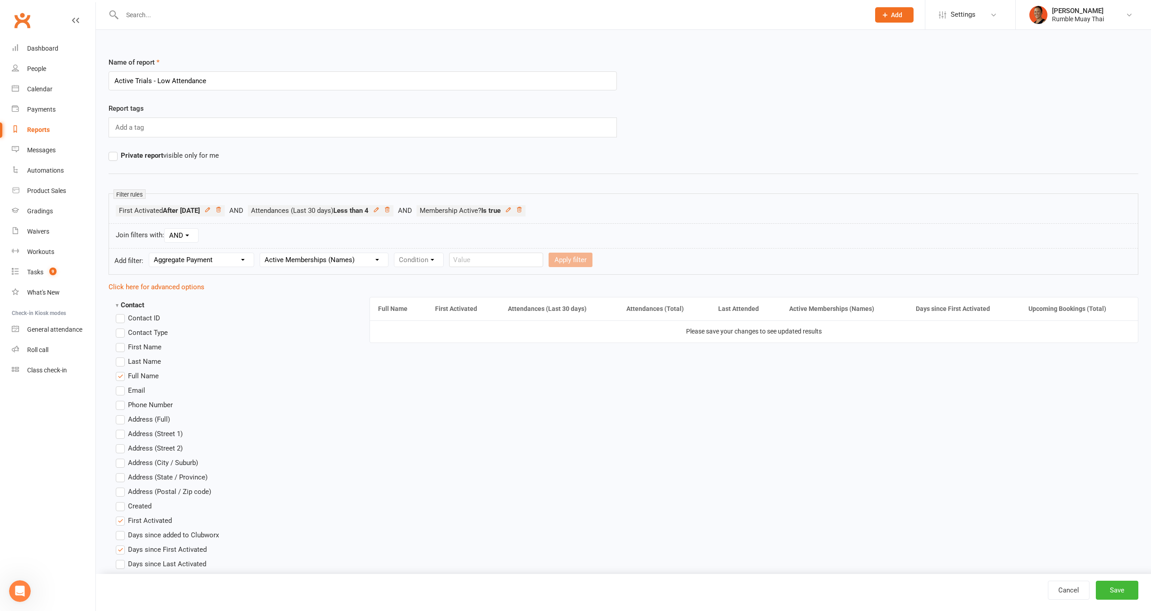
click at [261, 253] on select "Column name Active Memberships (Names) Active Memberships (Count) Active Trial …" at bounding box center [324, 260] width 128 height 14
click at [418, 257] on select "Condition Equals Does not equal Contains Does not contain Is blank or does not …" at bounding box center [446, 260] width 104 height 14
select select "3"
click at [396, 253] on select "Condition Equals Does not equal Contains Does not contain Is blank or does not …" at bounding box center [446, 260] width 104 height 14
click at [559, 258] on input "text" at bounding box center [551, 260] width 94 height 14
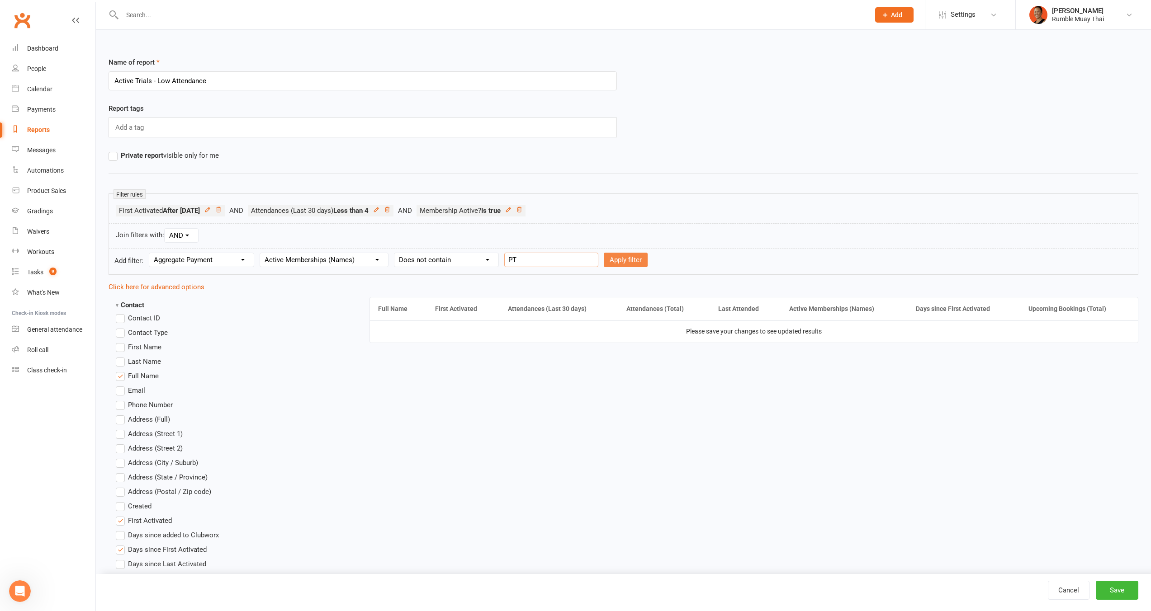
type input "PT"
click at [604, 258] on button "Apply filter" at bounding box center [626, 260] width 44 height 14
select select
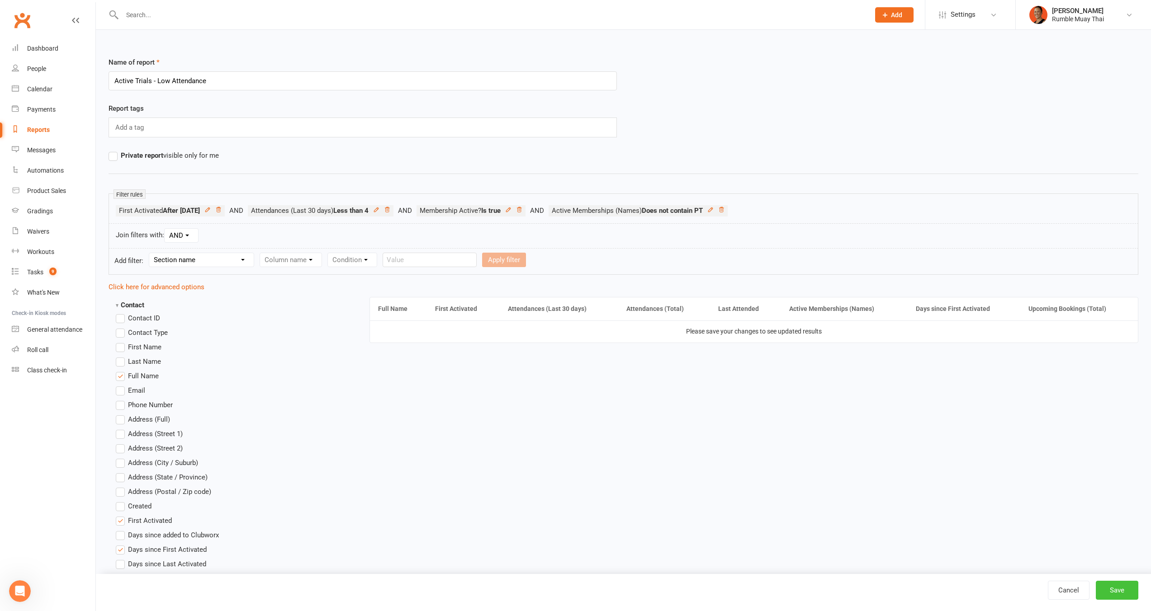
click at [1125, 583] on button "Save" at bounding box center [1117, 590] width 43 height 19
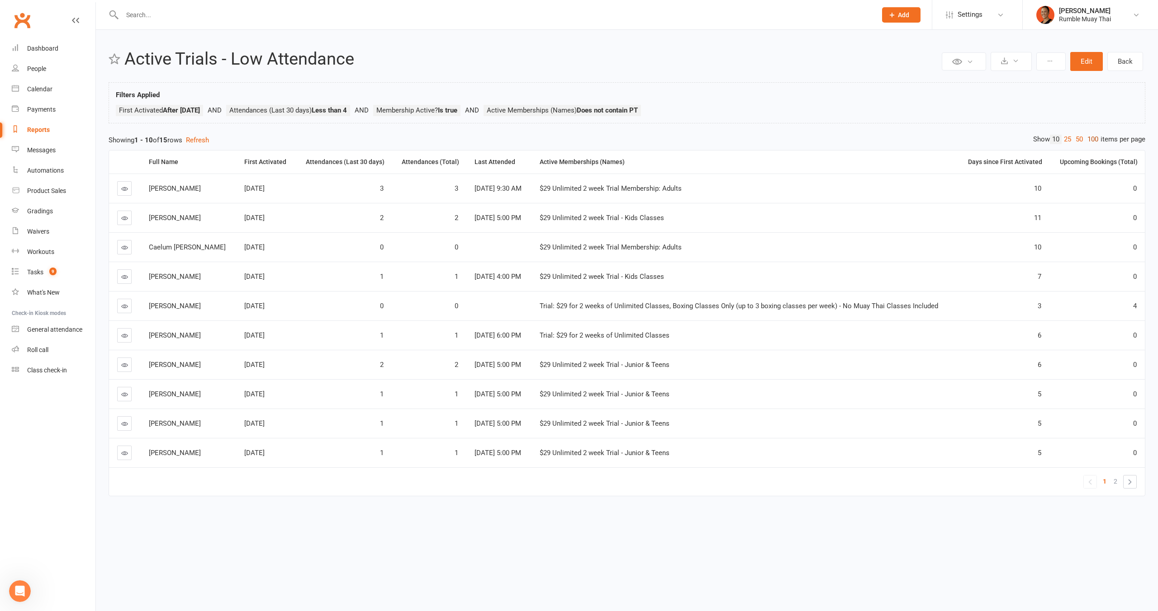
click at [1096, 137] on link "100" at bounding box center [1092, 139] width 15 height 9
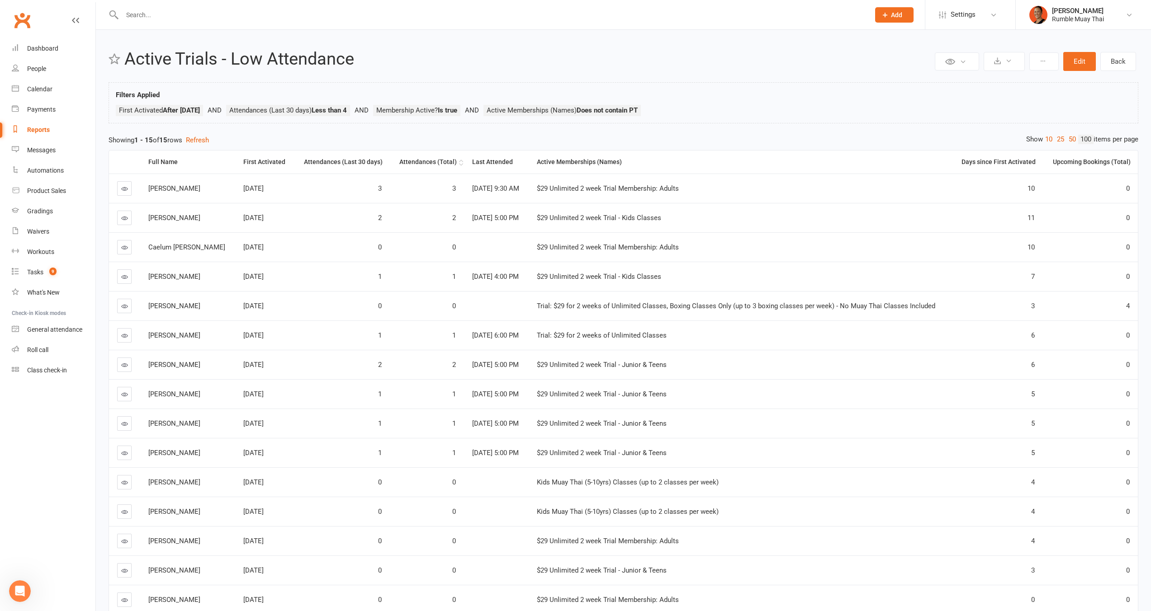
click at [425, 160] on div "Attendances (Total)" at bounding box center [427, 162] width 59 height 7
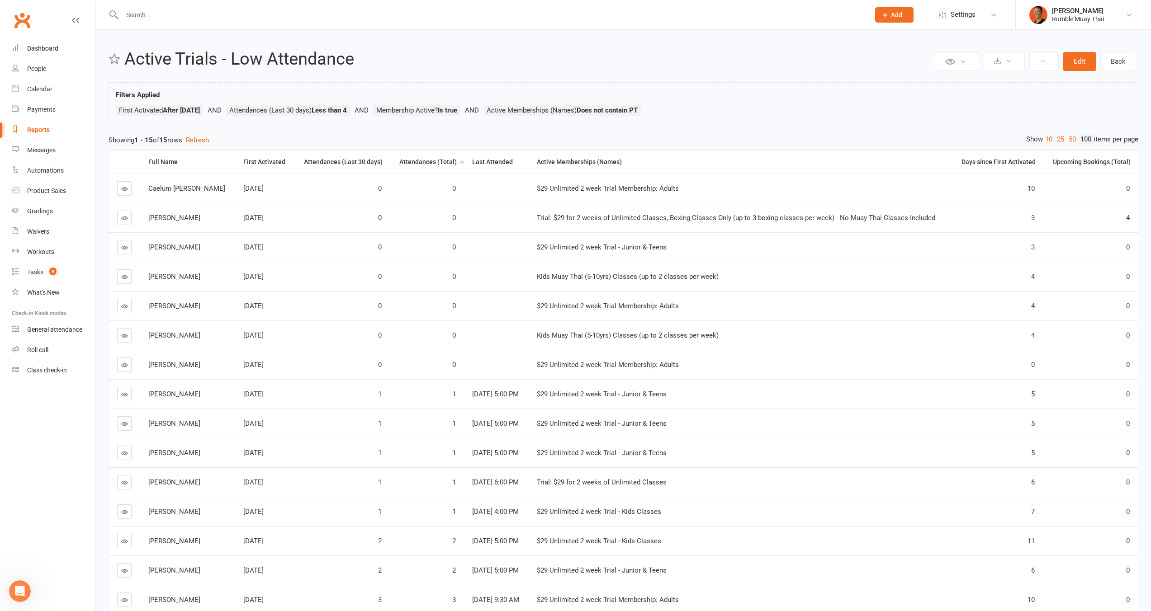
click at [421, 161] on div "Attendances (Total)" at bounding box center [427, 162] width 59 height 7
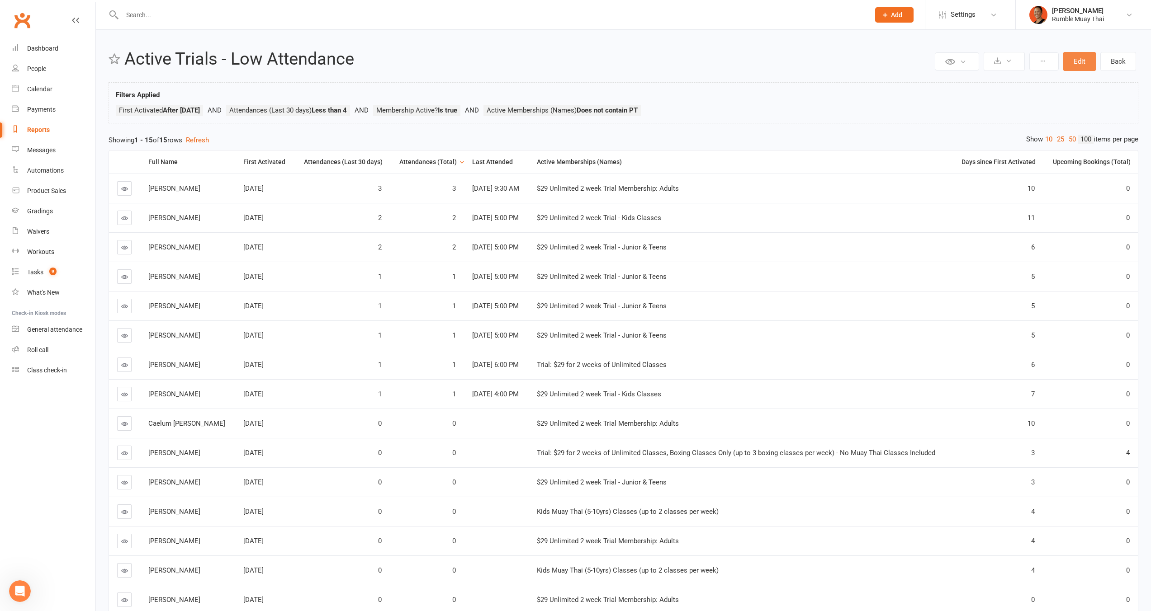
click at [1076, 66] on button "Edit" at bounding box center [1079, 61] width 33 height 19
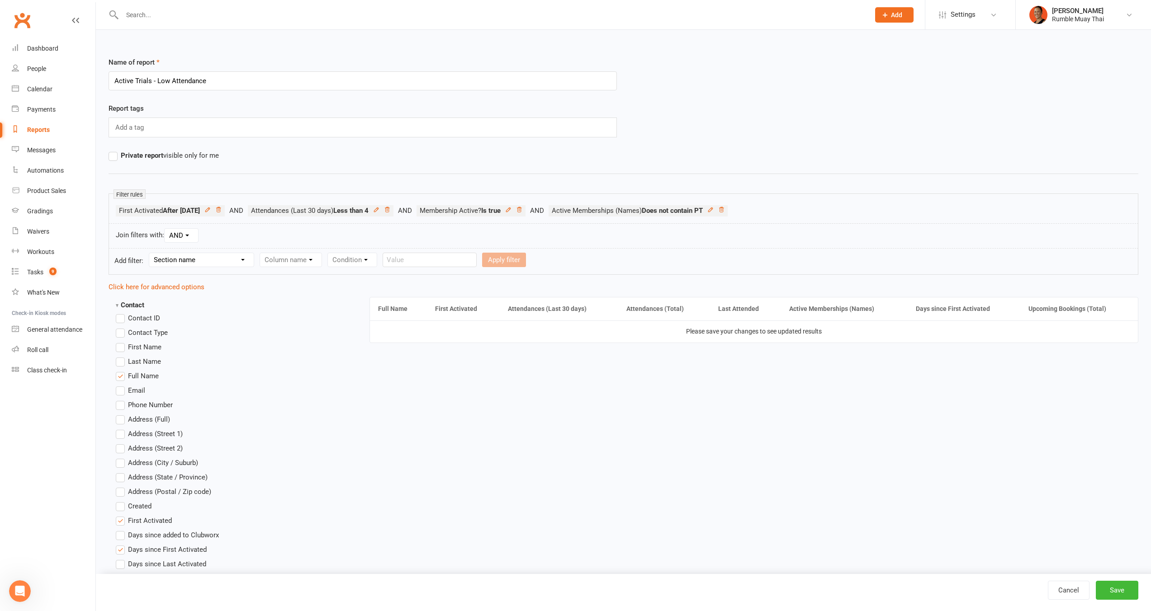
click at [170, 265] on select "Section name Contact Attendance Aggregate Payment Booking Waitlist Attendees Ca…" at bounding box center [201, 260] width 104 height 14
select select "7"
click at [151, 253] on select "Section name Contact Attendance Aggregate Payment Booking Waitlist Attendees Ca…" at bounding box center [201, 260] width 104 height 14
click at [281, 271] on form "Add filter: Section name Contact Attendance Aggregate Payment Booking Waitlist …" at bounding box center [624, 261] width 1030 height 27
click at [283, 265] on select "Column name Last Scheduled Booking (Date/Time) Last Booking Attended (Date/Time…" at bounding box center [327, 260] width 135 height 14
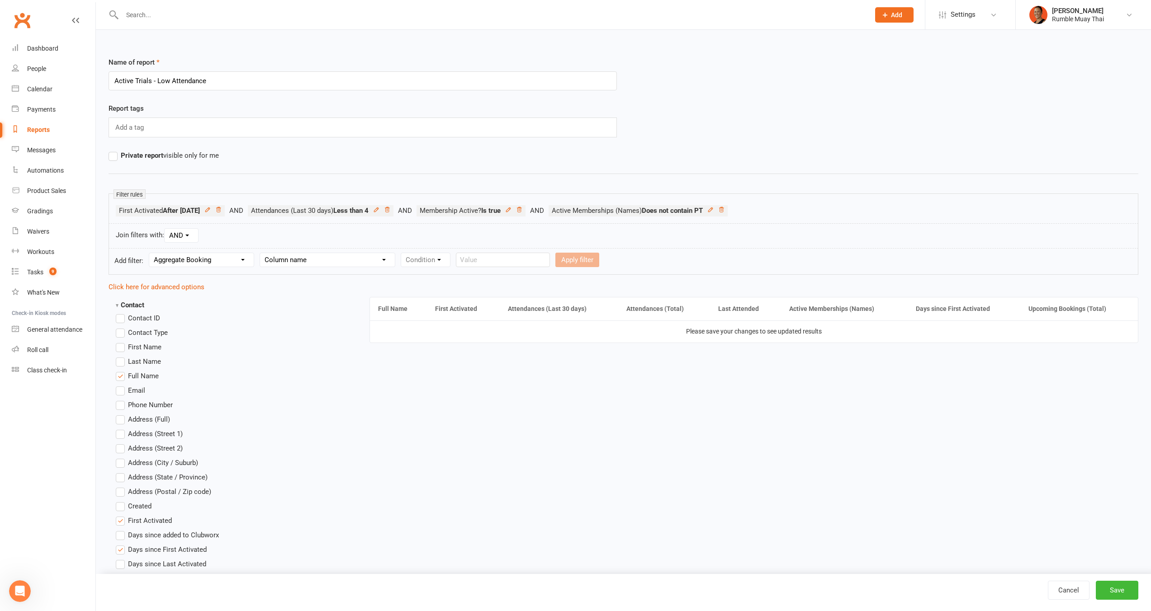
select select "8"
click at [261, 253] on select "Column name Last Scheduled Booking (Date/Time) Last Booking Attended (Date/Time…" at bounding box center [327, 260] width 135 height 14
click at [421, 256] on select "Condition Is Is not Less than Greater than Less than or equal to Greater than o…" at bounding box center [446, 260] width 91 height 14
select select "0"
click at [402, 253] on select "Condition Is Is not Less than Greater than Less than or equal to Greater than o…" at bounding box center [446, 260] width 91 height 14
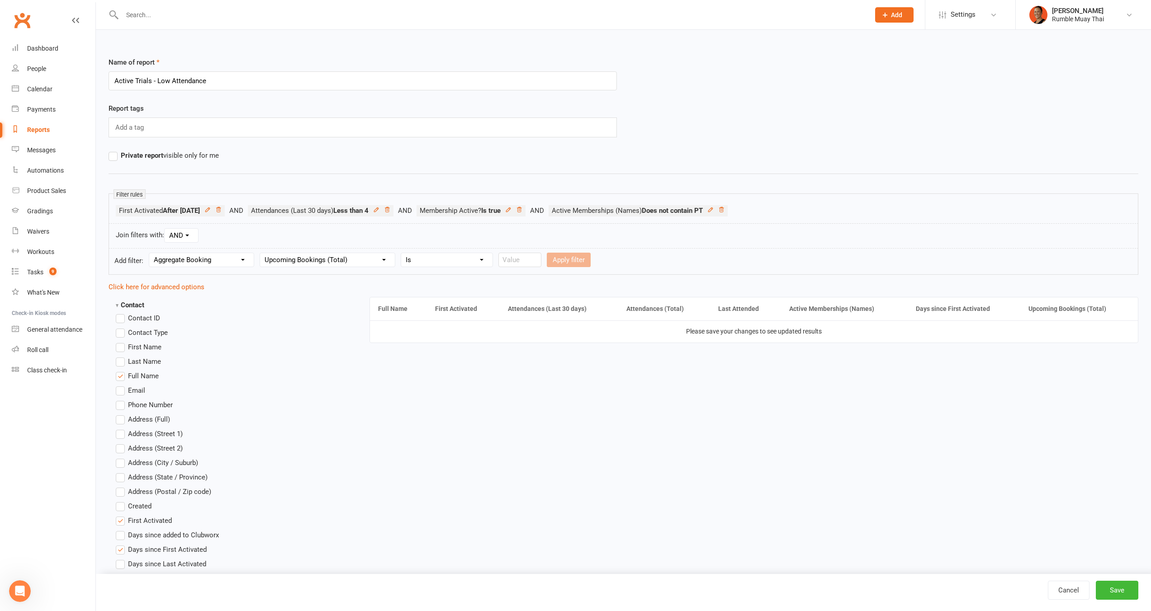
click at [483, 256] on select "Condition Is Is not Less than Greater than Less than or equal to Greater than o…" at bounding box center [446, 260] width 91 height 14
drag, startPoint x: 525, startPoint y: 264, endPoint x: 531, endPoint y: 267, distance: 7.7
click at [525, 265] on input "number" at bounding box center [519, 260] width 43 height 14
type input "0"
click at [584, 266] on button "Apply filter" at bounding box center [569, 260] width 44 height 14
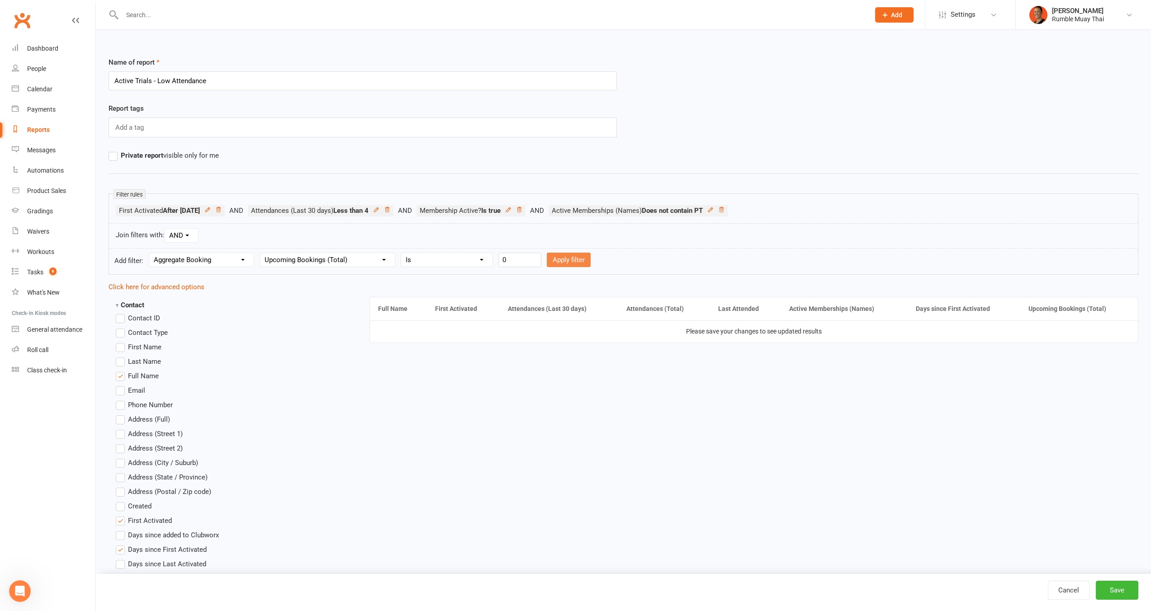
select select
click at [1120, 592] on button "Save" at bounding box center [1117, 590] width 43 height 19
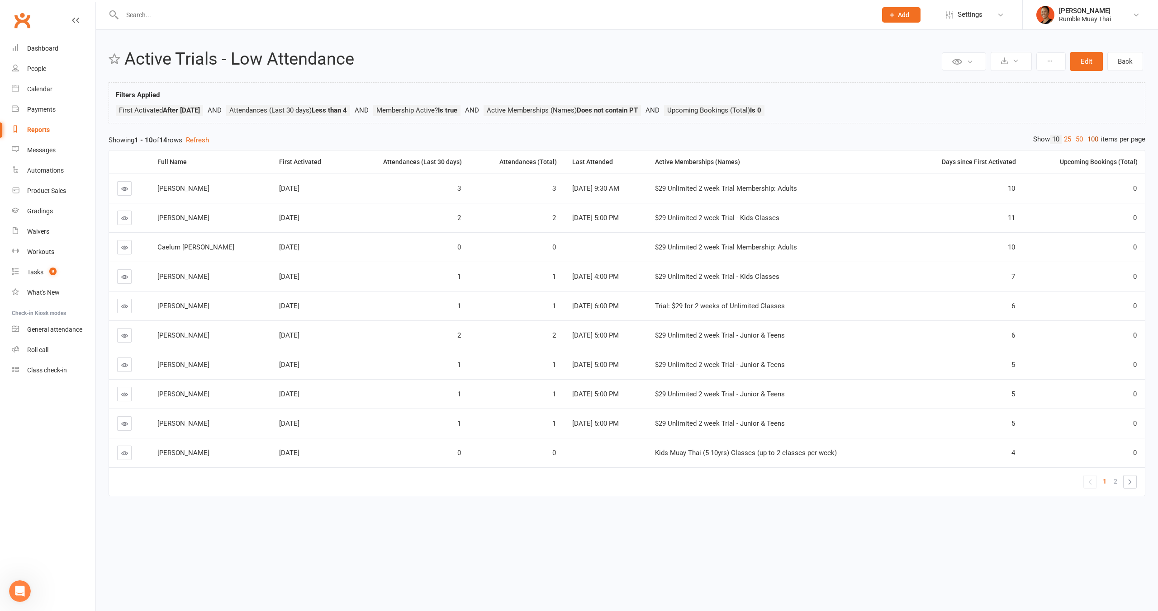
click at [1092, 136] on link "100" at bounding box center [1092, 139] width 15 height 9
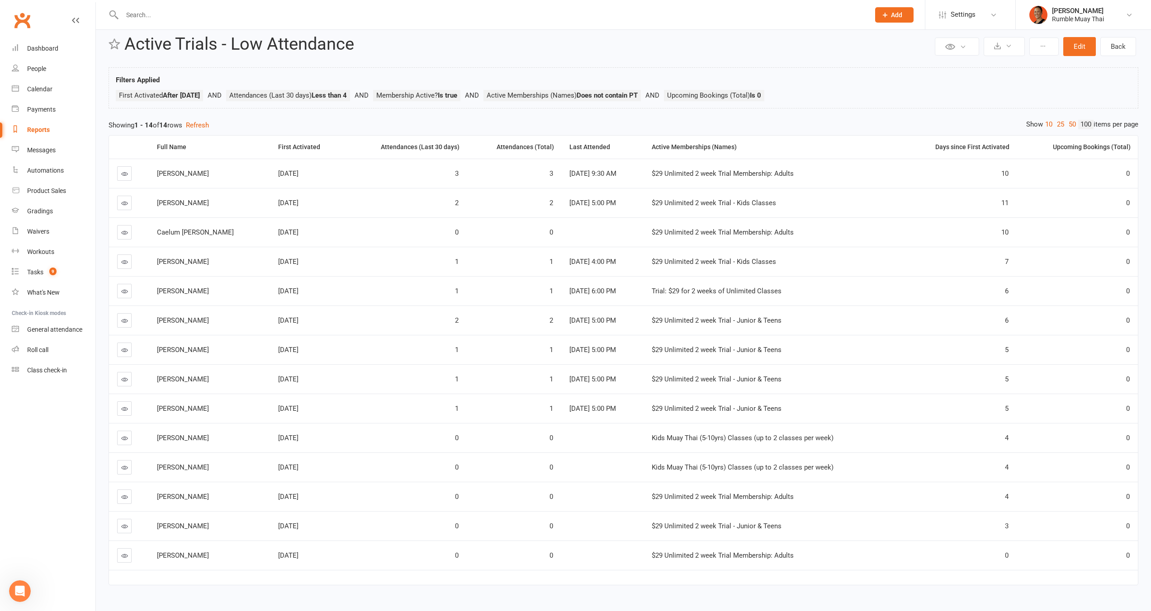
scroll to position [3, 0]
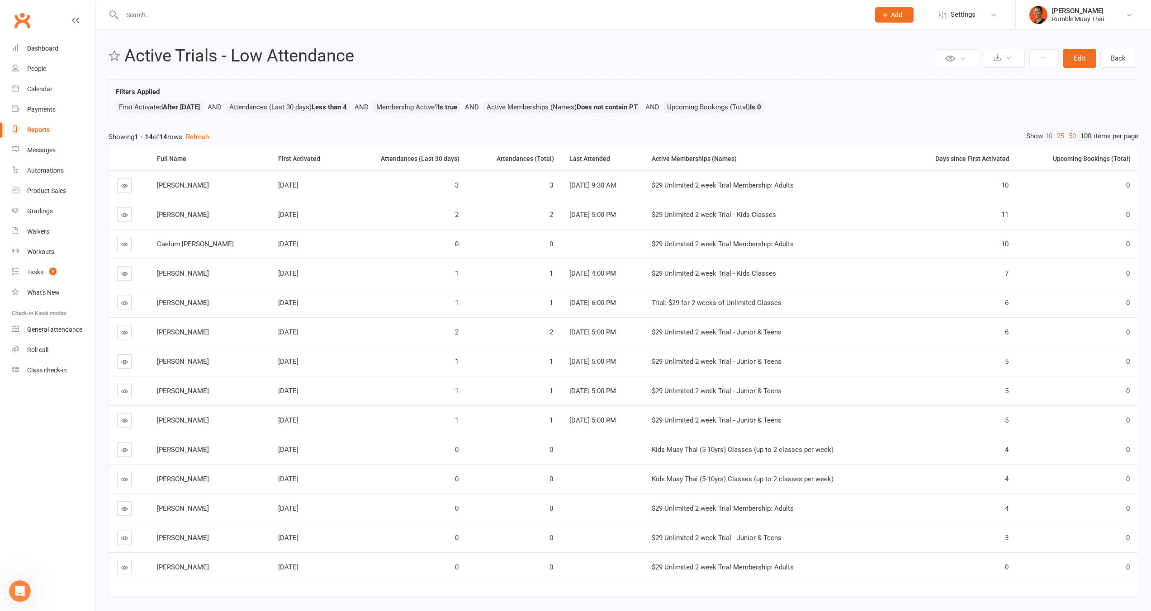
click at [121, 538] on icon at bounding box center [124, 538] width 7 height 7
click at [838, 81] on div "Filters Applied First Activated After [DATE] Attendances (Last 30 days) Less th…" at bounding box center [624, 99] width 1030 height 41
click at [511, 59] on h2 "Active Trials - Low Attendance" at bounding box center [528, 56] width 808 height 19
click at [206, 478] on div "[PERSON_NAME]" at bounding box center [209, 480] width 104 height 8
click at [358, 64] on h2 "Active Trials - Low Attendance" at bounding box center [528, 56] width 808 height 19
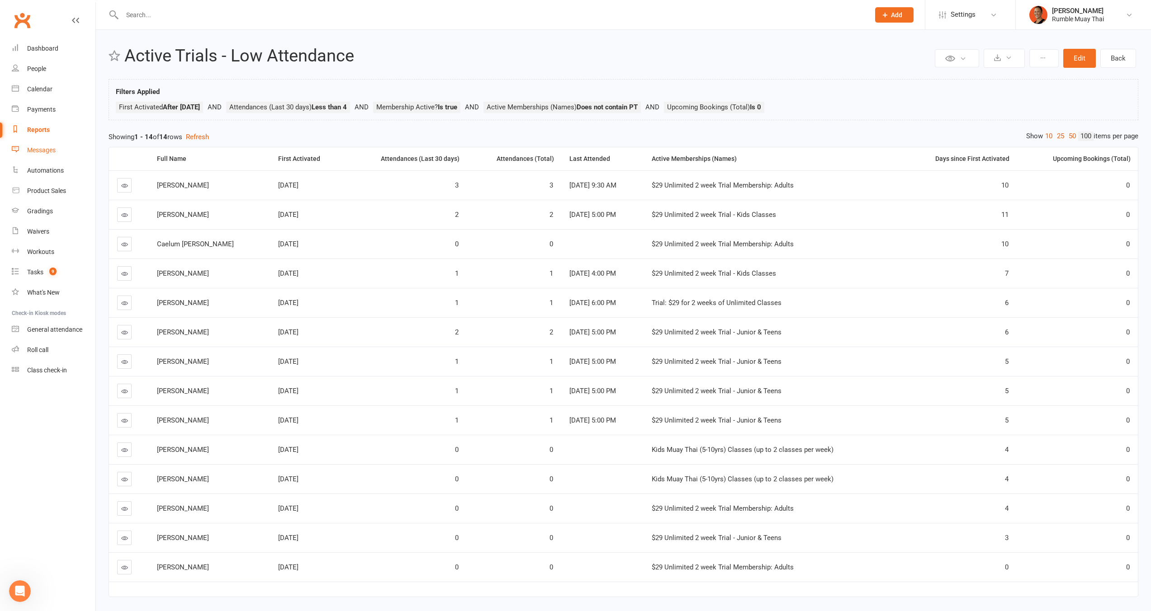
click at [43, 156] on link "Messages" at bounding box center [54, 150] width 84 height 20
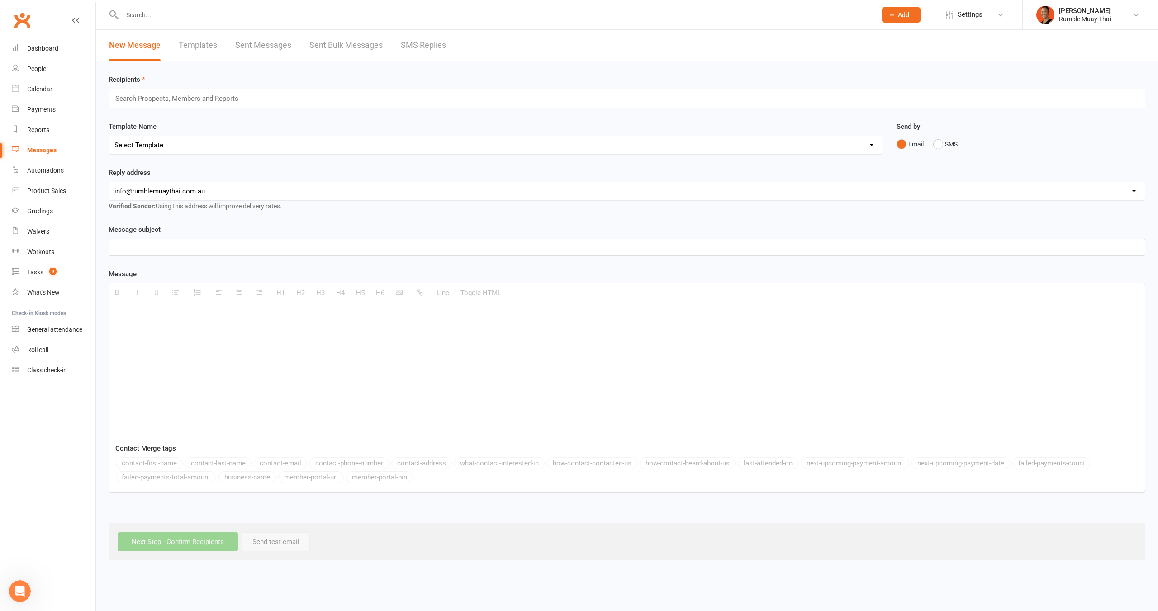
click at [168, 100] on input "text" at bounding box center [180, 99] width 133 height 12
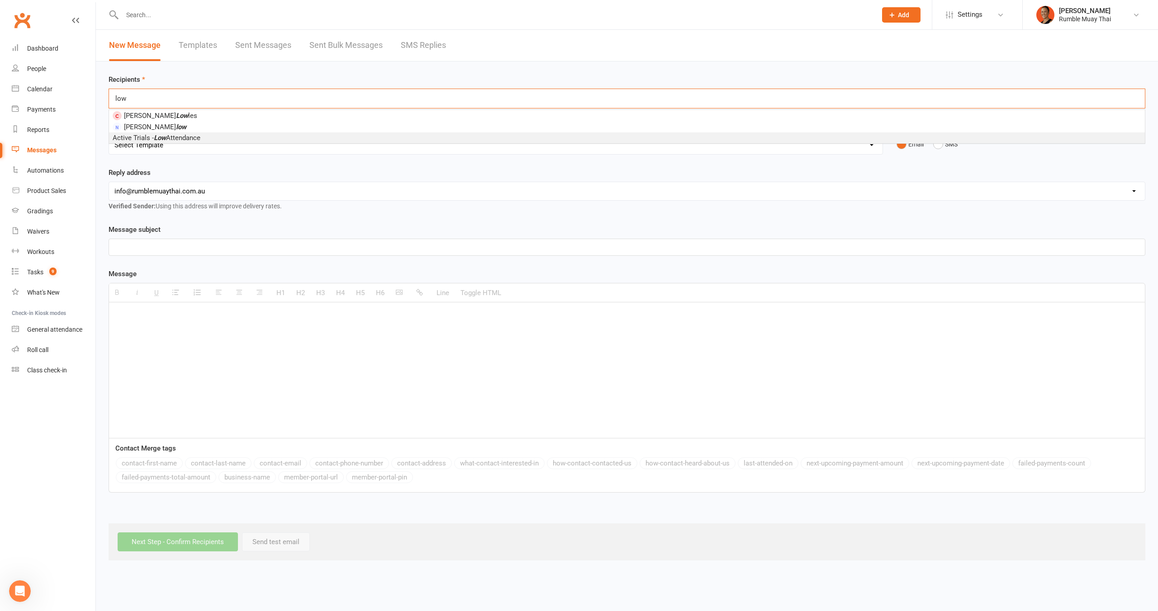
type input "low"
click at [191, 137] on span "Active Trials - Low Attendance" at bounding box center [157, 138] width 88 height 8
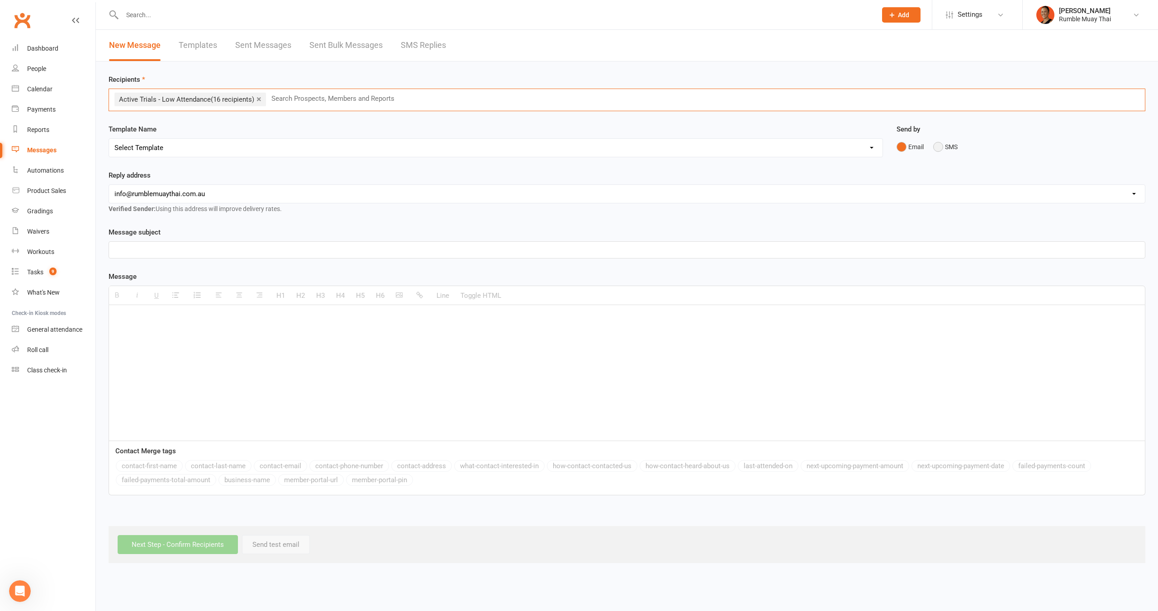
click at [947, 144] on button "SMS" at bounding box center [945, 146] width 24 height 17
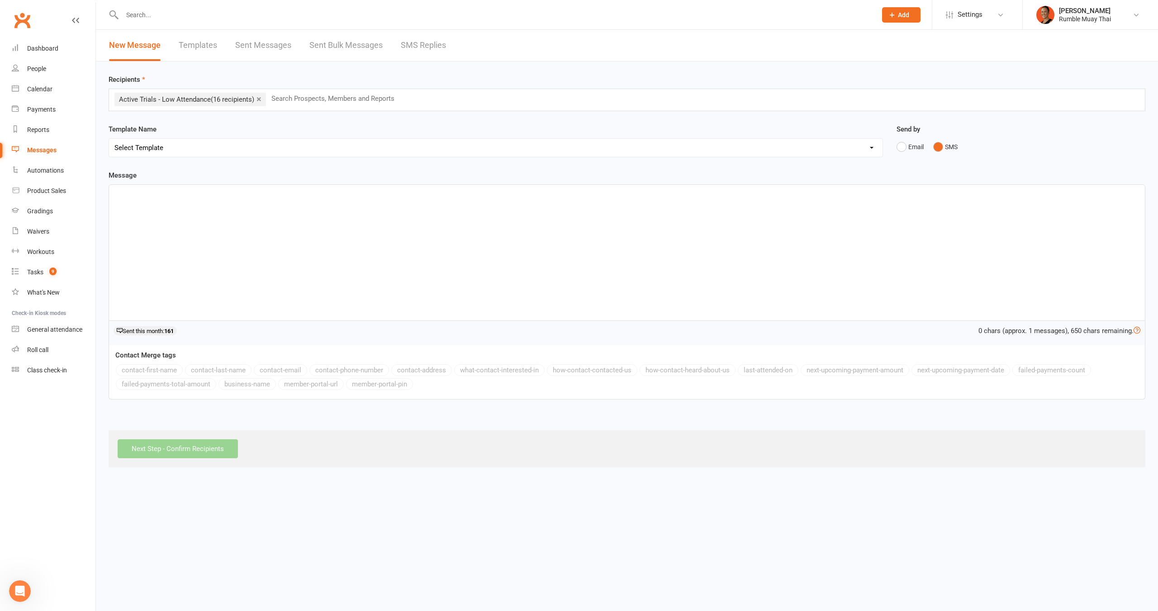
drag, startPoint x: 615, startPoint y: 305, endPoint x: 616, endPoint y: 286, distance: 18.6
click at [615, 305] on div at bounding box center [627, 253] width 1036 height 136
click at [143, 372] on button "contact-first-name" at bounding box center [149, 370] width 67 height 12
drag, startPoint x: 197, startPoint y: 194, endPoint x: 92, endPoint y: 199, distance: 105.1
click at [92, 199] on ui-view "Prospect Member Non-attending contact Class / event Appointment Grading event T…" at bounding box center [579, 234] width 1158 height 465
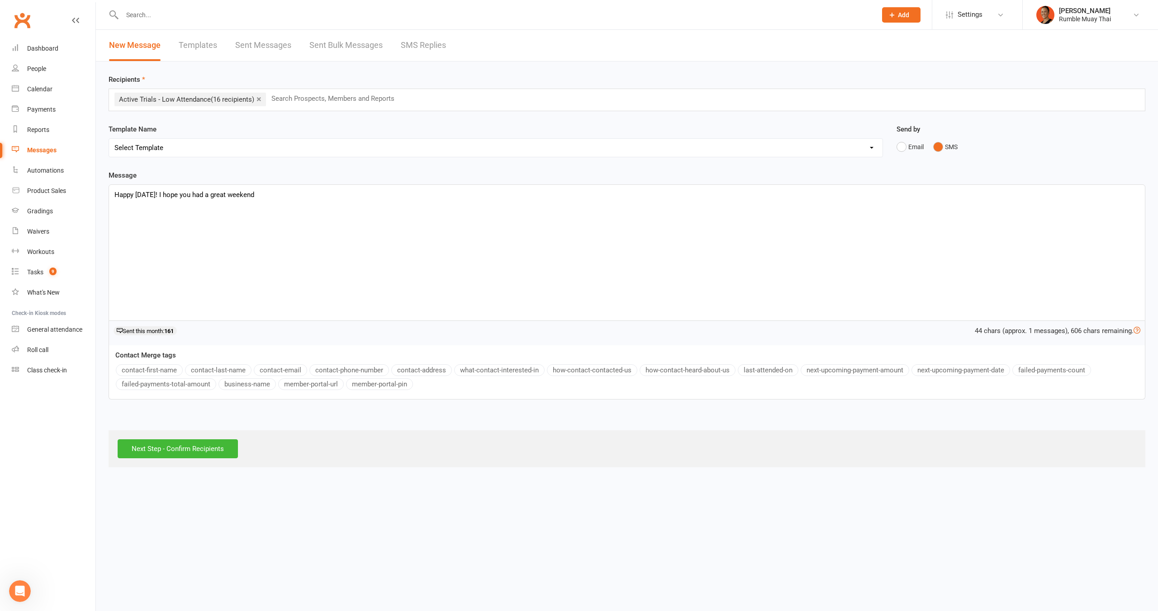
click at [337, 190] on p "Happy [DATE]! I hope you had a great weekend" at bounding box center [626, 194] width 1025 height 11
drag, startPoint x: 571, startPoint y: 193, endPoint x: 581, endPoint y: 193, distance: 9.9
click at [571, 193] on span "Happy [DATE]! I hope you had a great weekend. Looking forward to seeing in clas…" at bounding box center [385, 195] width 543 height 8
click at [726, 193] on p "Happy [DATE]! I hope you had a great weekend. Looking forward to seeing in clas…" at bounding box center [626, 194] width 1025 height 11
click at [342, 195] on span "Happy [DATE]! I hope you had a great weekend. Looking forward to seeing in clas…" at bounding box center [395, 195] width 562 height 8
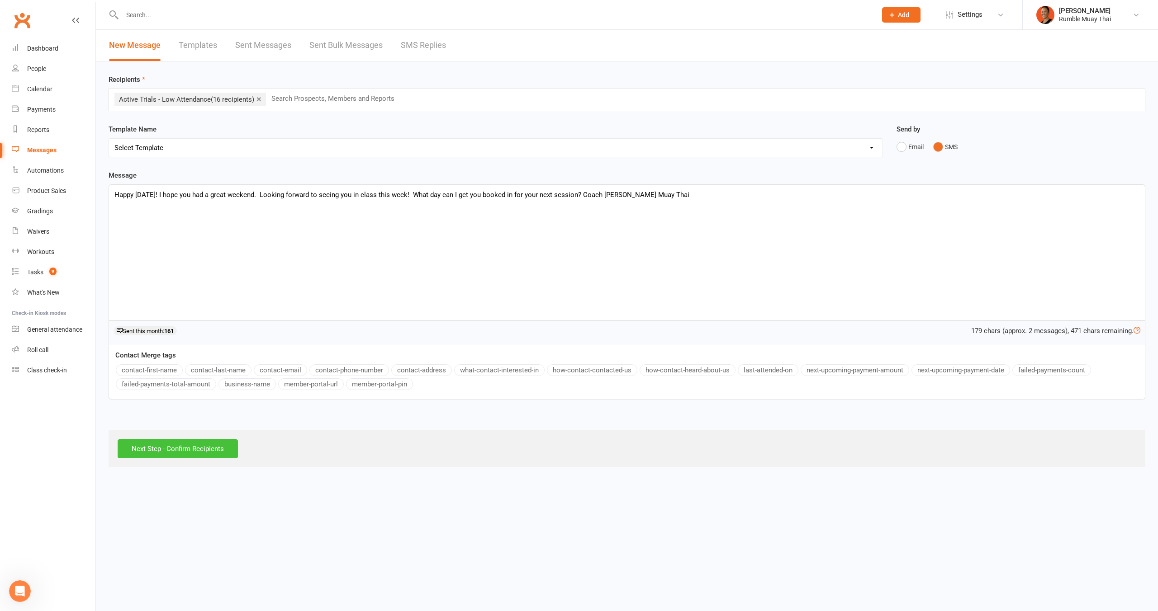
click at [175, 451] on input "Next Step - Confirm Recipients" at bounding box center [178, 449] width 120 height 19
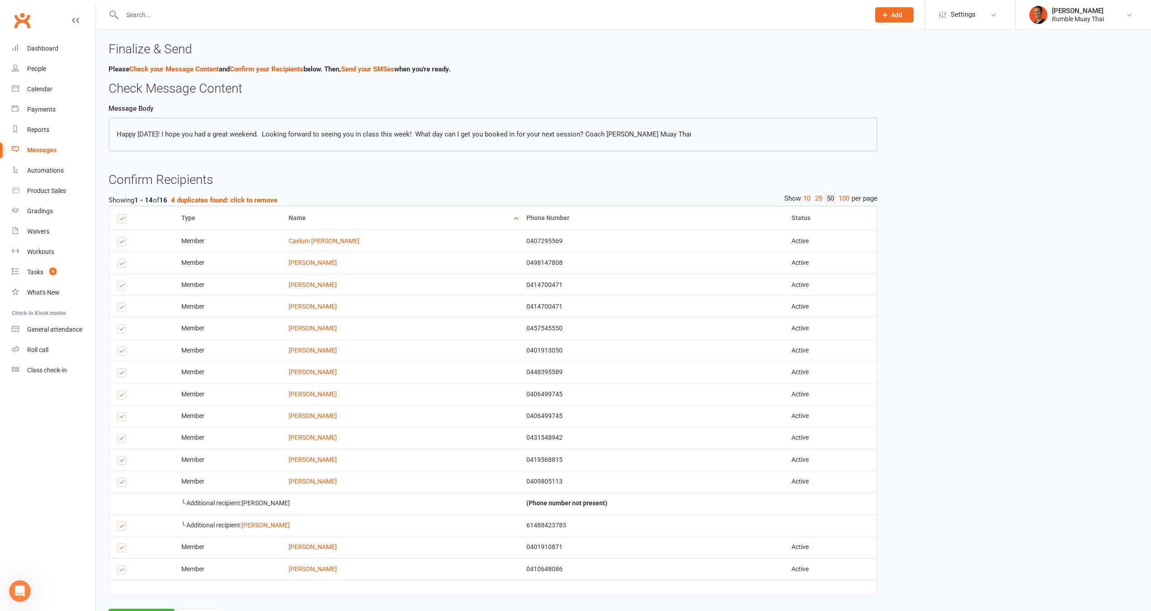
click at [124, 484] on label at bounding box center [123, 484] width 12 height 0
click at [123, 478] on input "checkbox" at bounding box center [120, 478] width 6 height 0
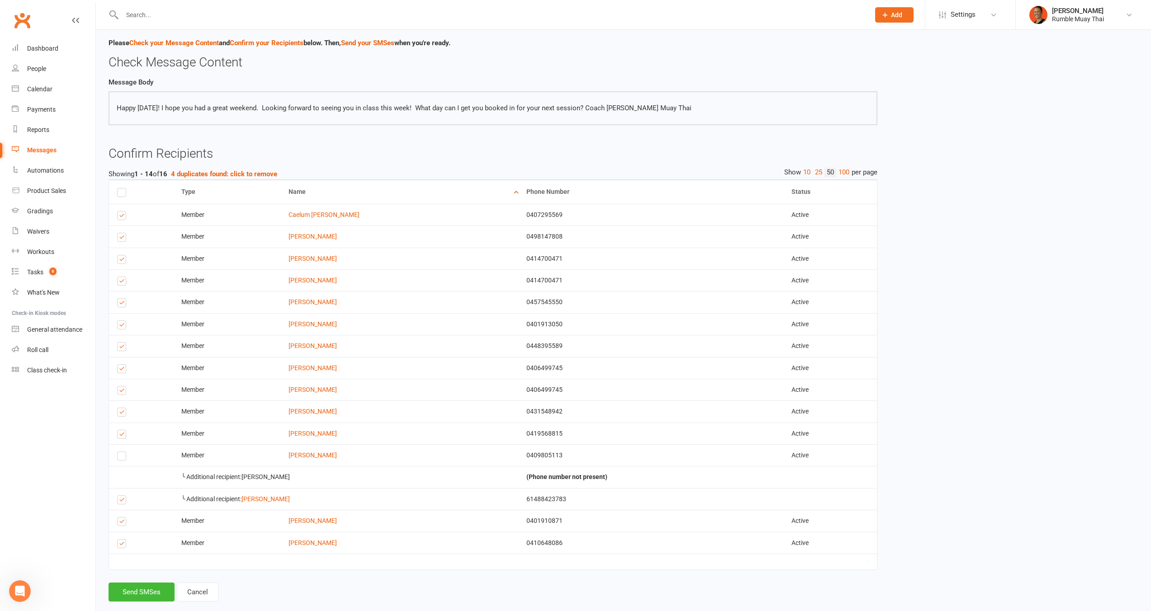
scroll to position [43, 0]
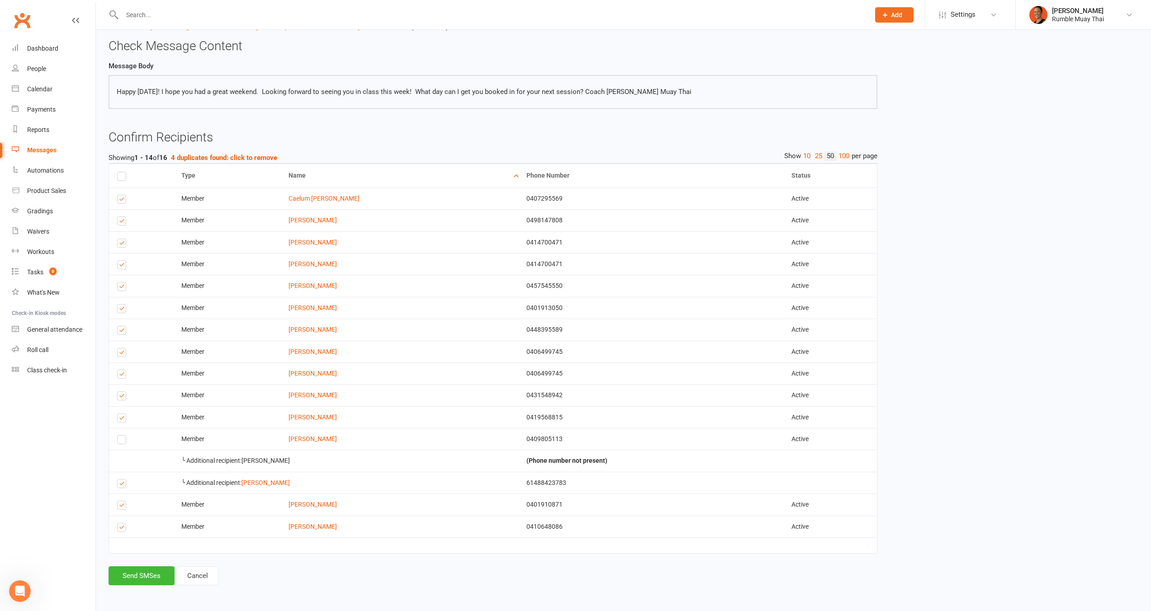
click at [123, 376] on label at bounding box center [123, 376] width 12 height 0
click at [123, 370] on input "checkbox" at bounding box center [120, 370] width 6 height 0
click at [119, 332] on label at bounding box center [123, 332] width 12 height 0
click at [119, 327] on input "checkbox" at bounding box center [120, 327] width 6 height 0
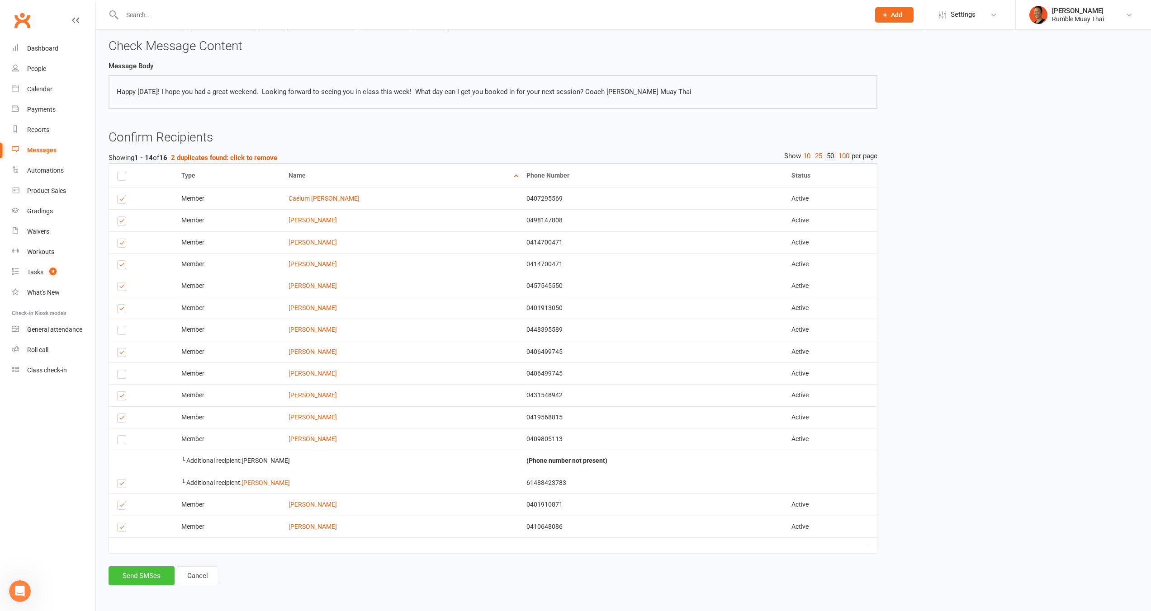
click at [142, 579] on button "Send SMSes" at bounding box center [142, 576] width 66 height 19
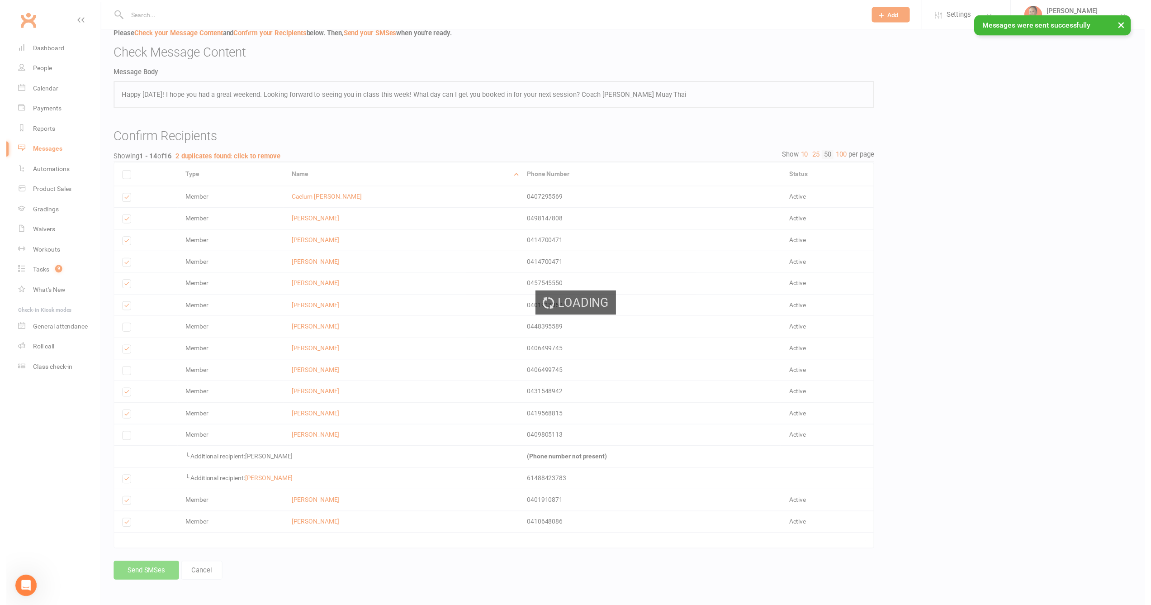
scroll to position [43, 0]
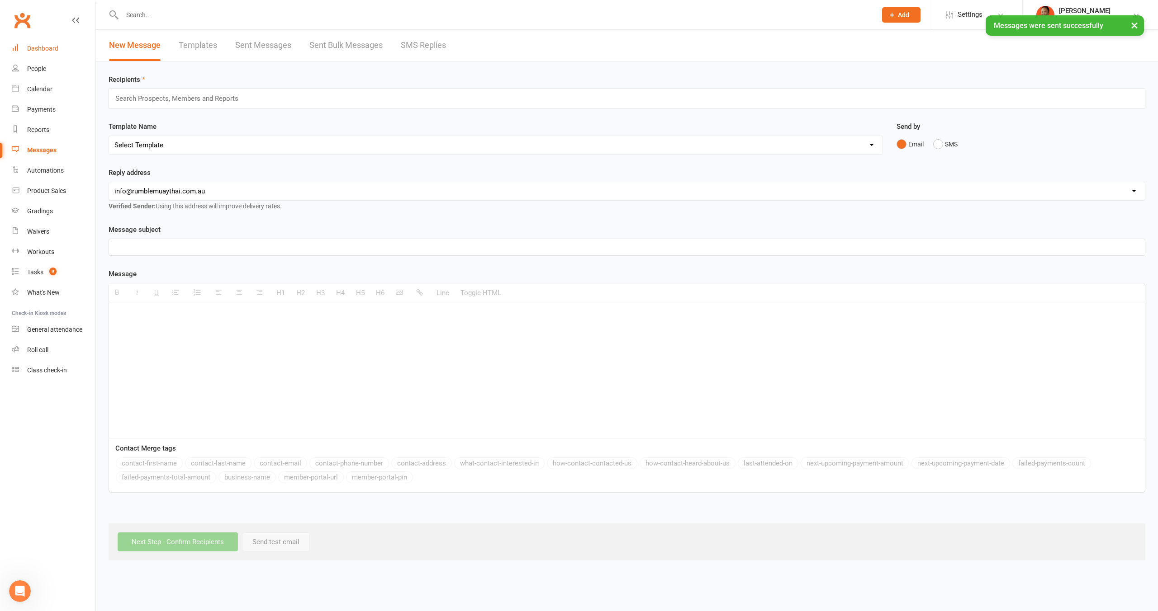
click at [37, 53] on link "Dashboard" at bounding box center [54, 48] width 84 height 20
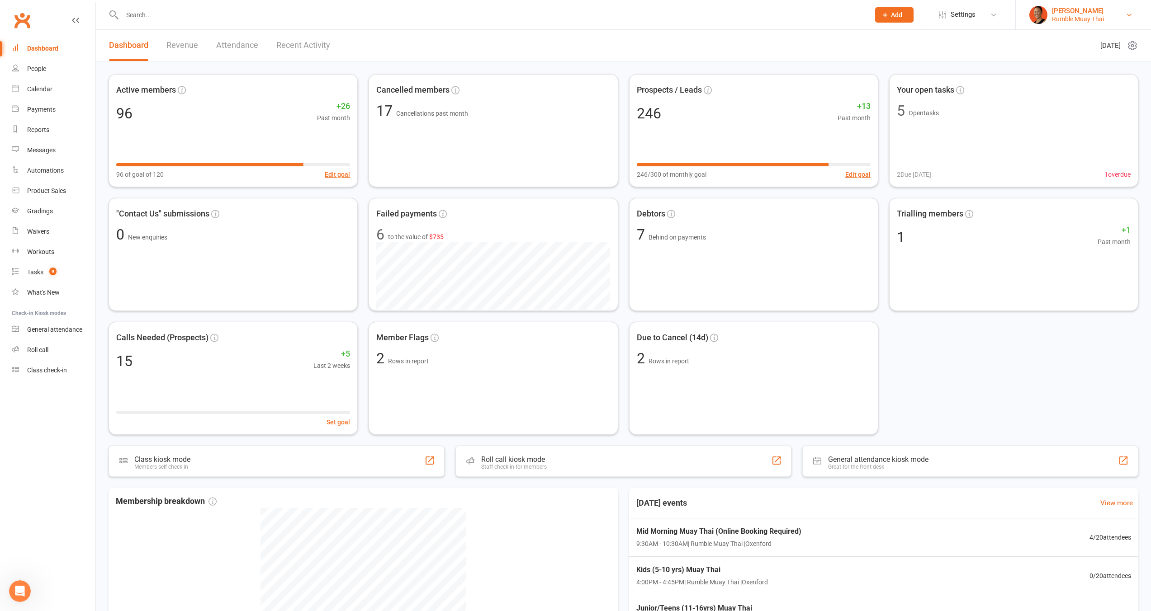
click at [1079, 15] on div "Rumble Muay Thai" at bounding box center [1078, 19] width 52 height 8
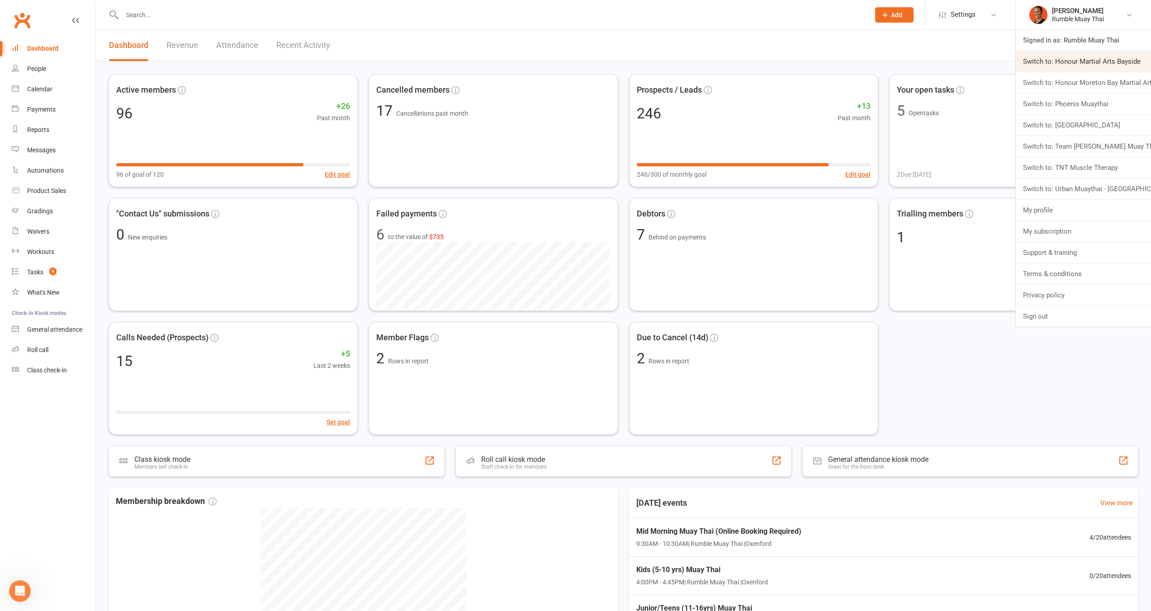
click at [1074, 65] on link "Switch to: Honour Martial Arts Bayside" at bounding box center [1083, 61] width 135 height 21
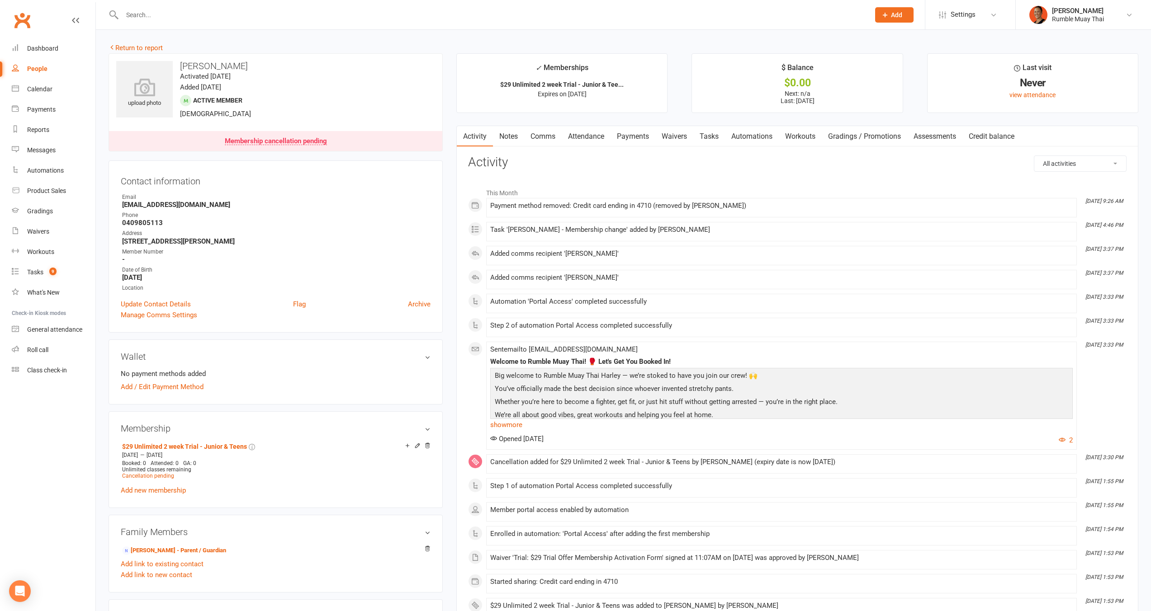
click at [511, 136] on link "Notes" at bounding box center [508, 136] width 31 height 21
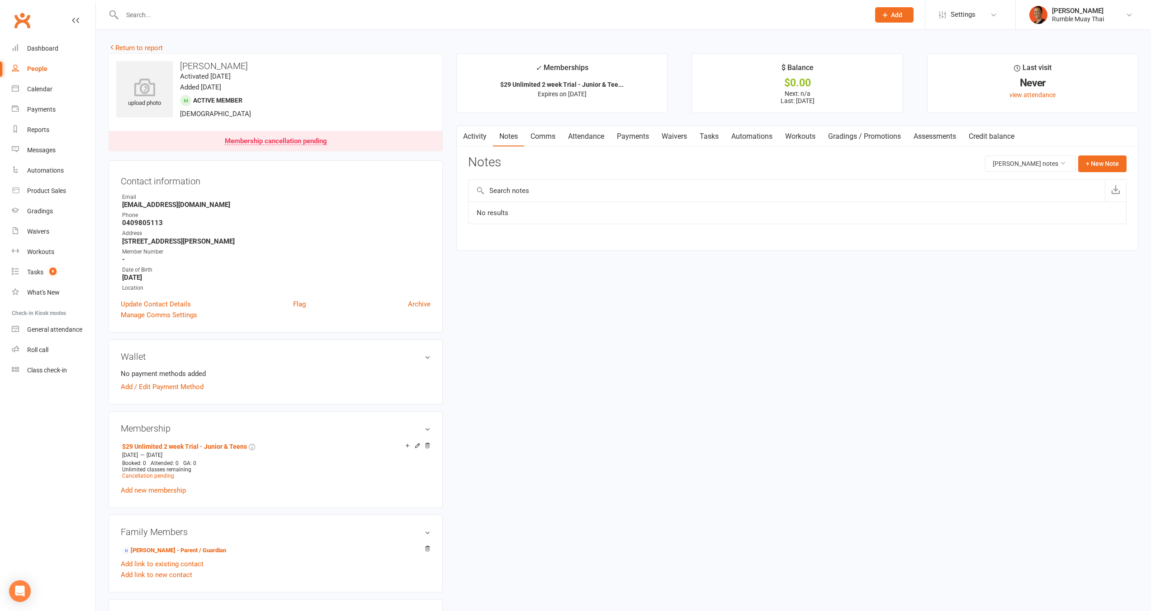
drag, startPoint x: 613, startPoint y: 286, endPoint x: 606, endPoint y: 271, distance: 16.4
click at [611, 284] on div "upload photo [PERSON_NAME] Activated [DATE] Added [DATE] Active member [DEMOGRA…" at bounding box center [623, 536] width 1043 height 966
click at [540, 140] on link "Comms" at bounding box center [543, 136] width 38 height 21
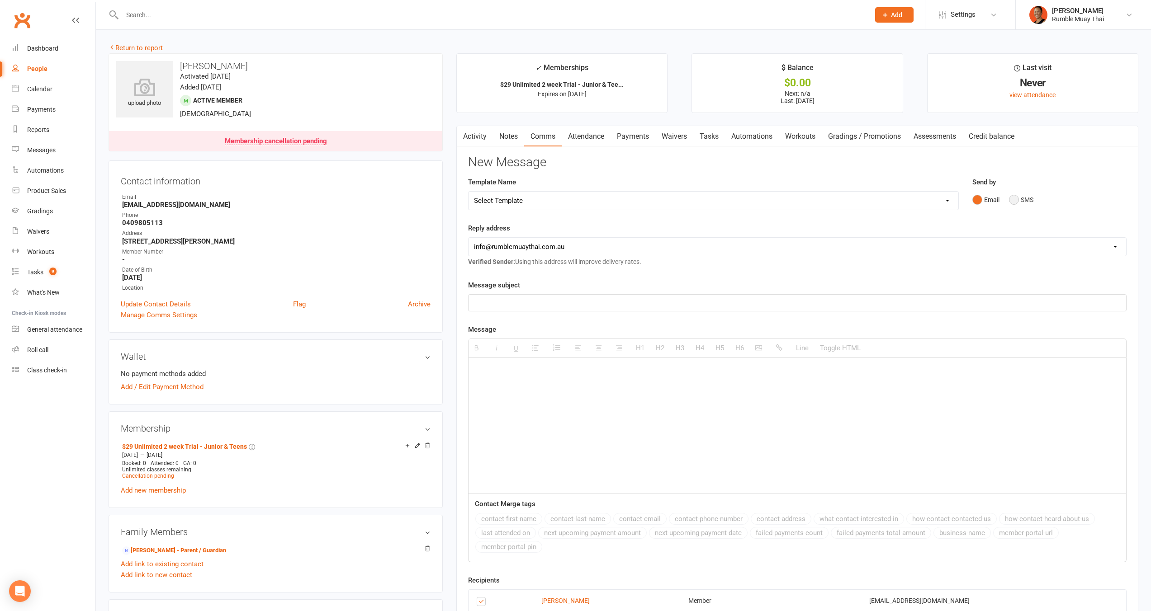
drag, startPoint x: 1035, startPoint y: 206, endPoint x: 1028, endPoint y: 202, distance: 8.2
click at [1034, 206] on div "Email SMS" at bounding box center [1049, 199] width 155 height 17
click at [1027, 199] on button "SMS" at bounding box center [1021, 199] width 24 height 17
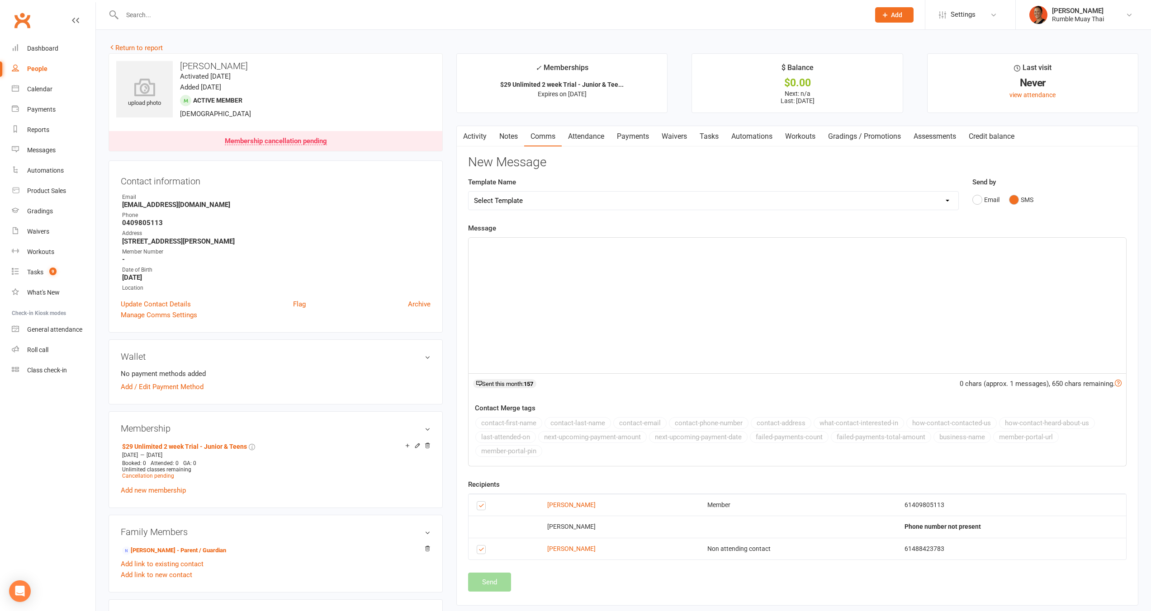
drag, startPoint x: 766, startPoint y: 389, endPoint x: 746, endPoint y: 328, distance: 64.4
click at [764, 385] on div "0 chars (approx. 1 messages), 650 chars remaining. Sent this month: 157" at bounding box center [797, 386] width 658 height 24
click at [740, 319] on div at bounding box center [798, 306] width 658 height 136
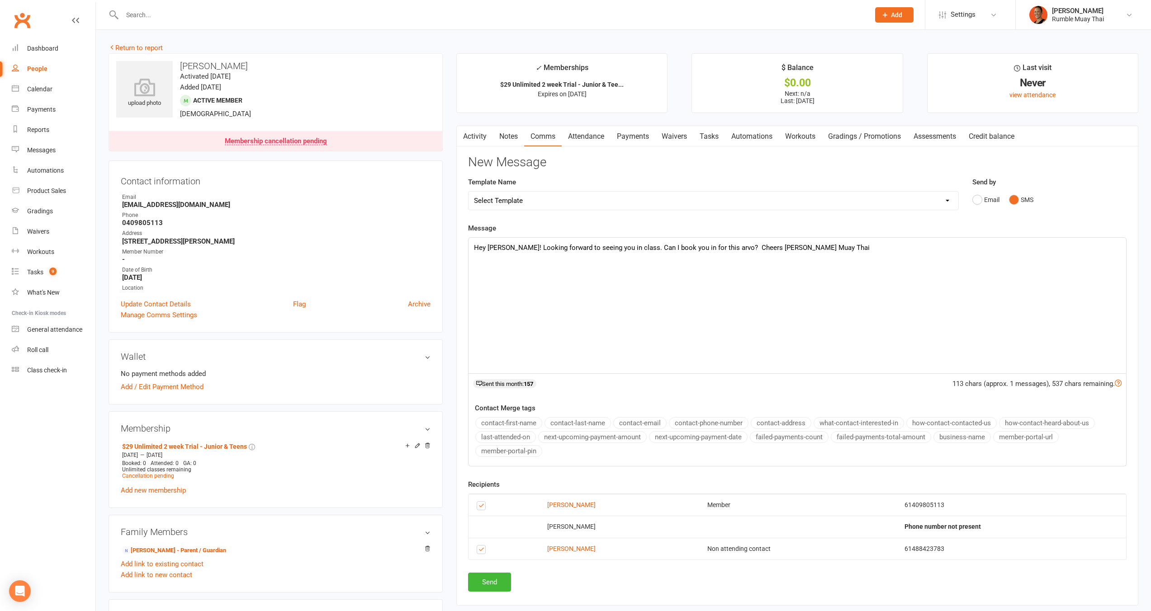
click at [507, 247] on p "Hey [PERSON_NAME]! Looking forward to seeing you in class. Can I book you in fo…" at bounding box center [797, 247] width 647 height 11
drag, startPoint x: 650, startPoint y: 246, endPoint x: 661, endPoint y: 248, distance: 11.1
click at [650, 246] on p "Hey Harley & [PERSON_NAME]! Looking forward to seeing you in class. Can I book …" at bounding box center [797, 247] width 647 height 11
click at [746, 245] on p "Hey Harley & Terri! Looking forward to seeing you in class. Can I book you in f…" at bounding box center [797, 247] width 647 height 11
click at [631, 247] on p "Hey Harley & Terri! Looking forward to seeing you in class. Can I book you in f…" at bounding box center [797, 247] width 647 height 11
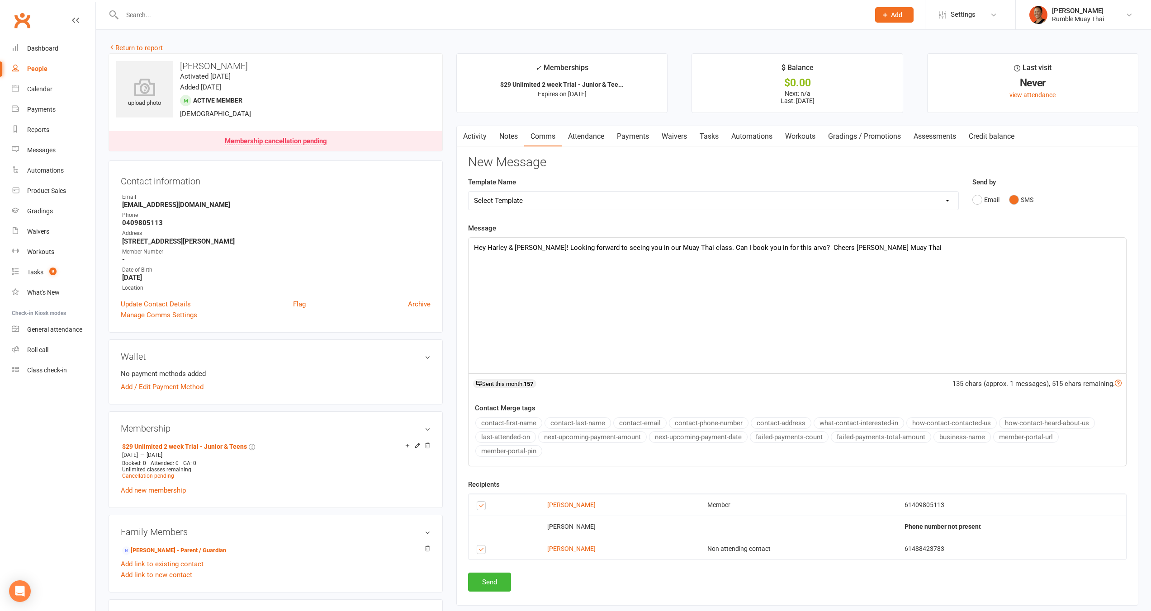
click at [696, 250] on p "Hey Harley & Terri! Looking forward to seeing you in our Muay Thai class. Can I…" at bounding box center [797, 247] width 647 height 11
click at [885, 260] on div "Hey Harley & Terri! Looking forward to seeing you in our Muay Thai class. Can I…" at bounding box center [798, 306] width 658 height 136
click at [621, 248] on p "Hey Harley & Terri! Looking forward to seeing you in our Muay Thai class. Can I…" at bounding box center [797, 247] width 647 height 11
click at [758, 247] on p "Hey Harley & Terri! Looking forward to seeing you in our Muay Thai class. Can I…" at bounding box center [797, 247] width 647 height 11
drag, startPoint x: 36, startPoint y: 269, endPoint x: 64, endPoint y: 259, distance: 29.5
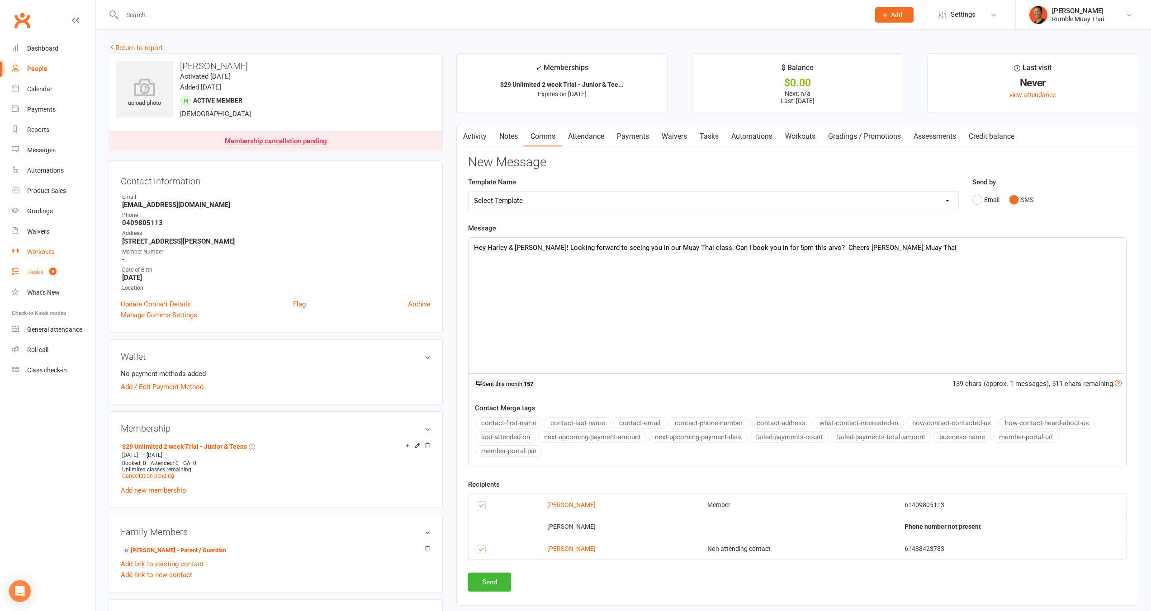
click at [36, 270] on div "Tasks" at bounding box center [35, 272] width 16 height 7
click at [589, 140] on link "Attendance" at bounding box center [586, 136] width 49 height 21
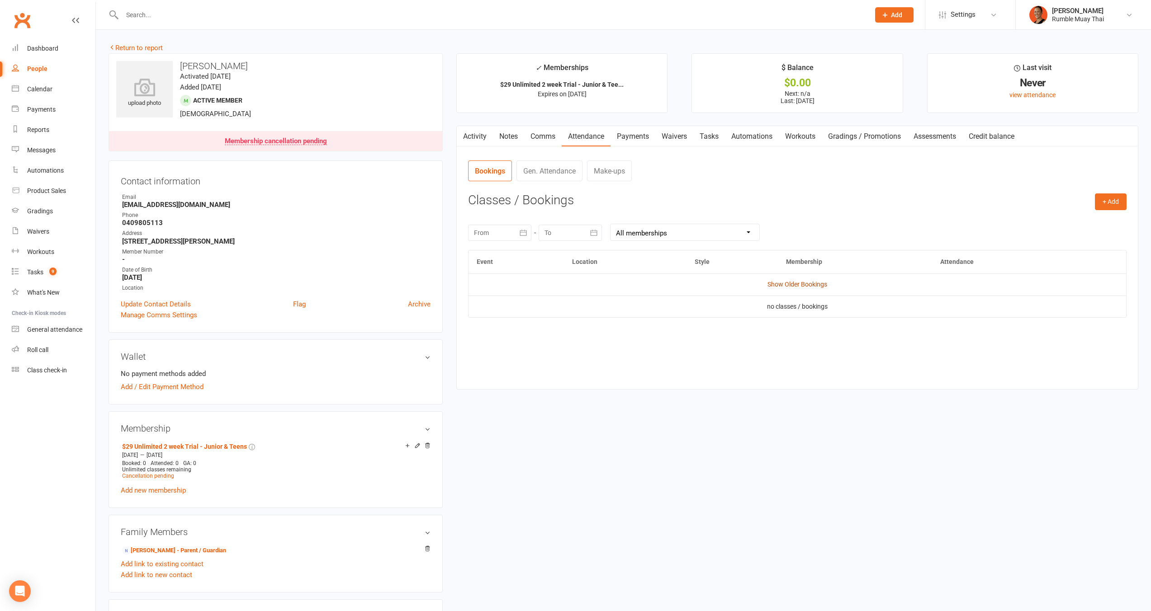
click at [790, 283] on link "Show Older Bookings" at bounding box center [797, 284] width 60 height 7
click at [1114, 204] on button "+ Add" at bounding box center [1111, 202] width 32 height 16
click at [1062, 225] on link "Book Event" at bounding box center [1081, 222] width 90 height 18
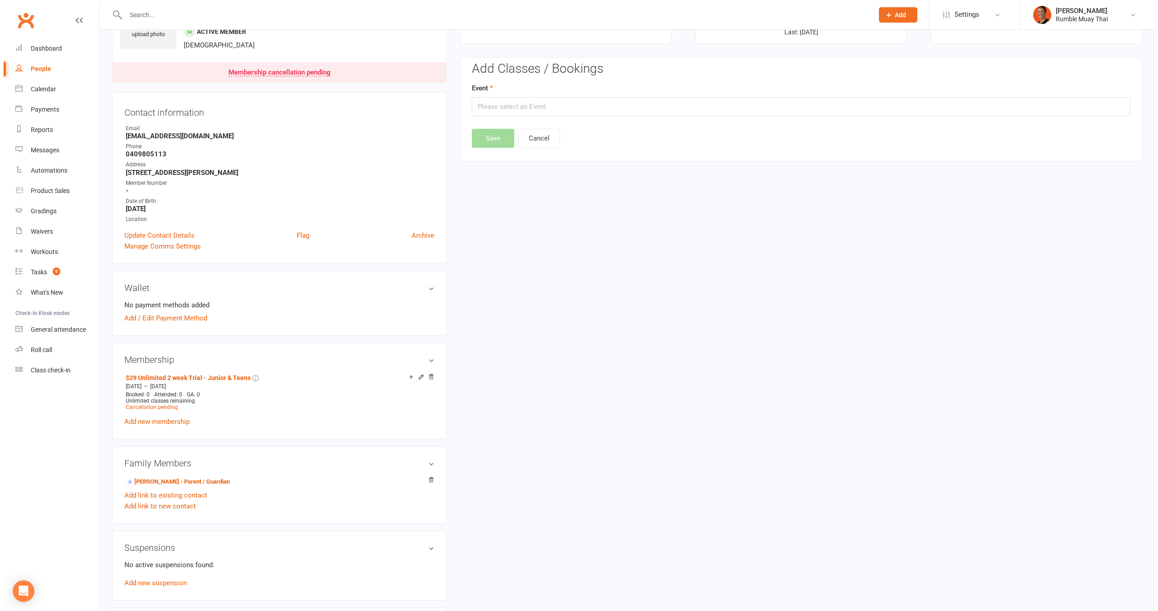
scroll to position [80, 0]
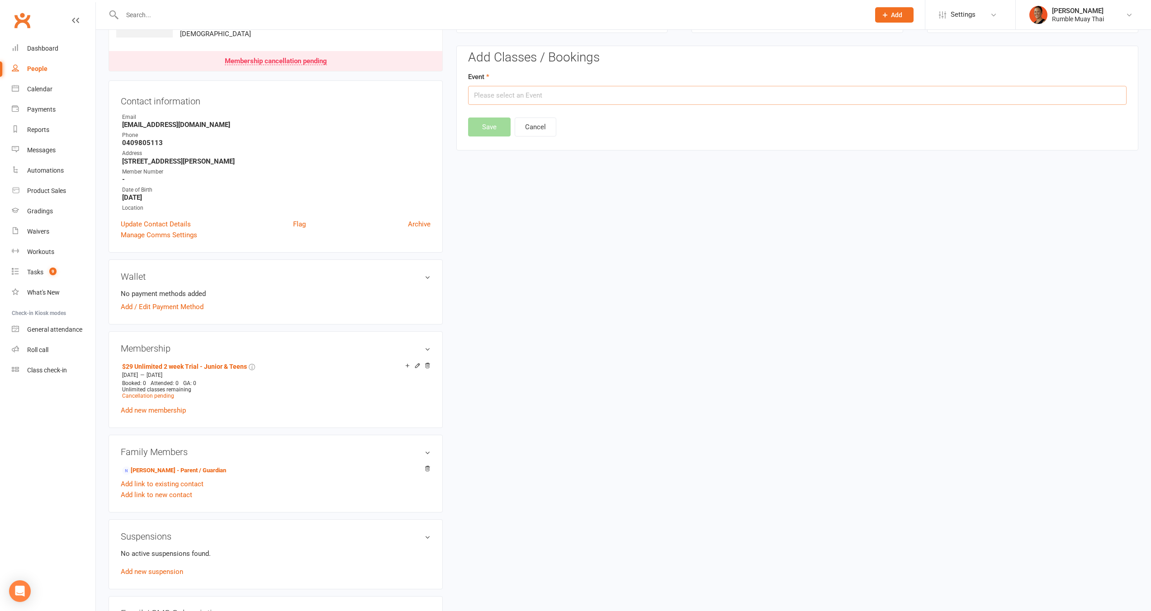
click at [505, 90] on input "text" at bounding box center [797, 95] width 658 height 19
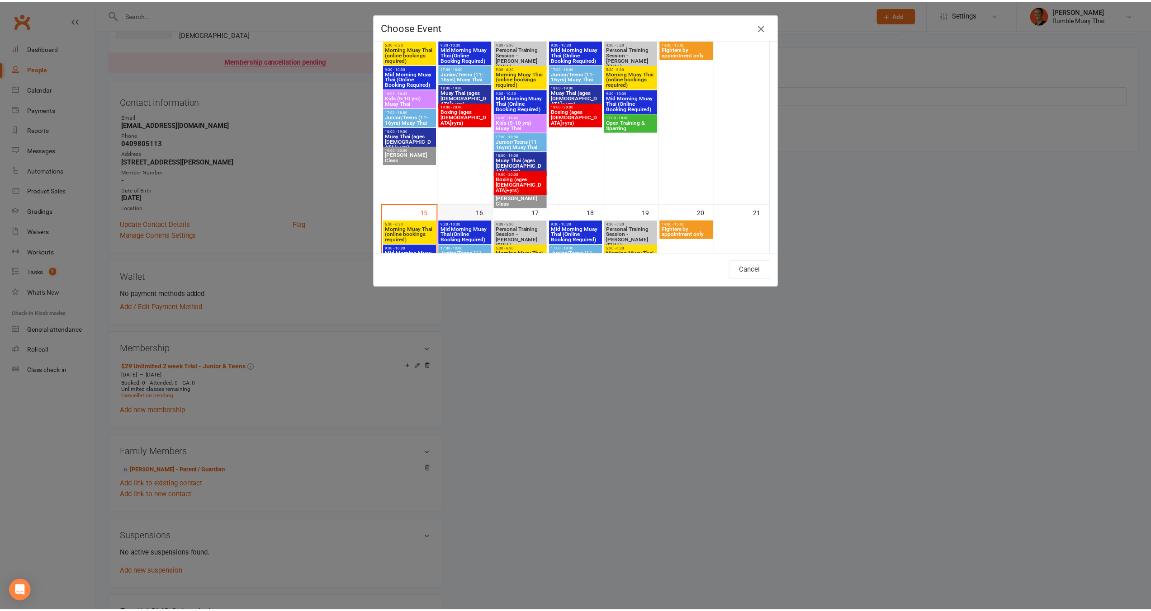
scroll to position [419, 0]
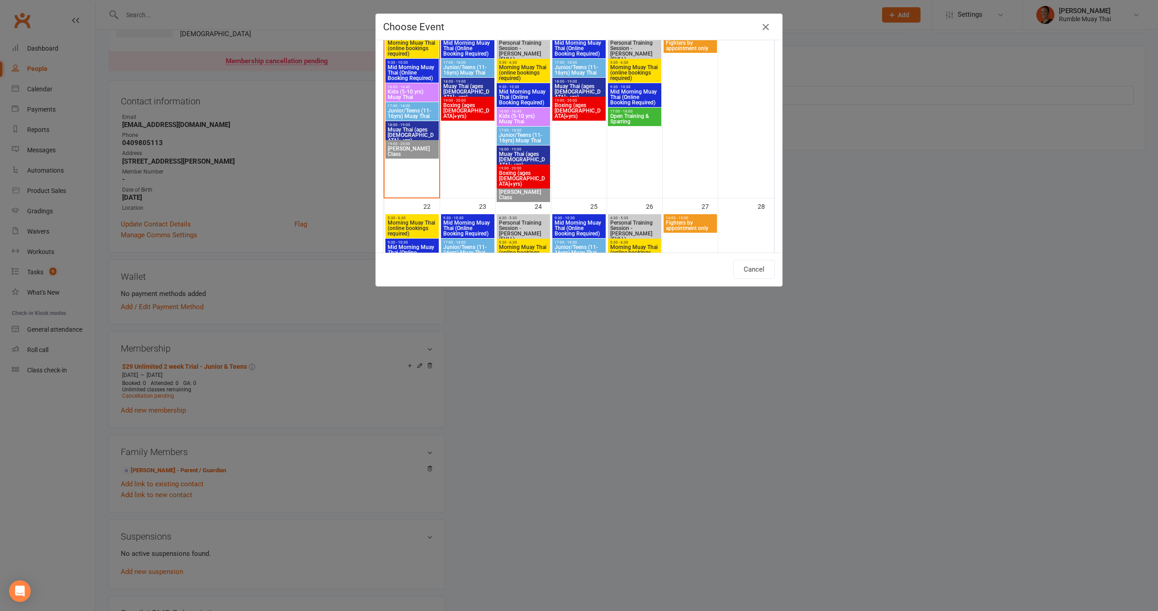
click at [966, 239] on div "Choose Event Day Week Month September 2025 September 2025 Sun Mon Tue Wed Thu F…" at bounding box center [579, 305] width 1158 height 611
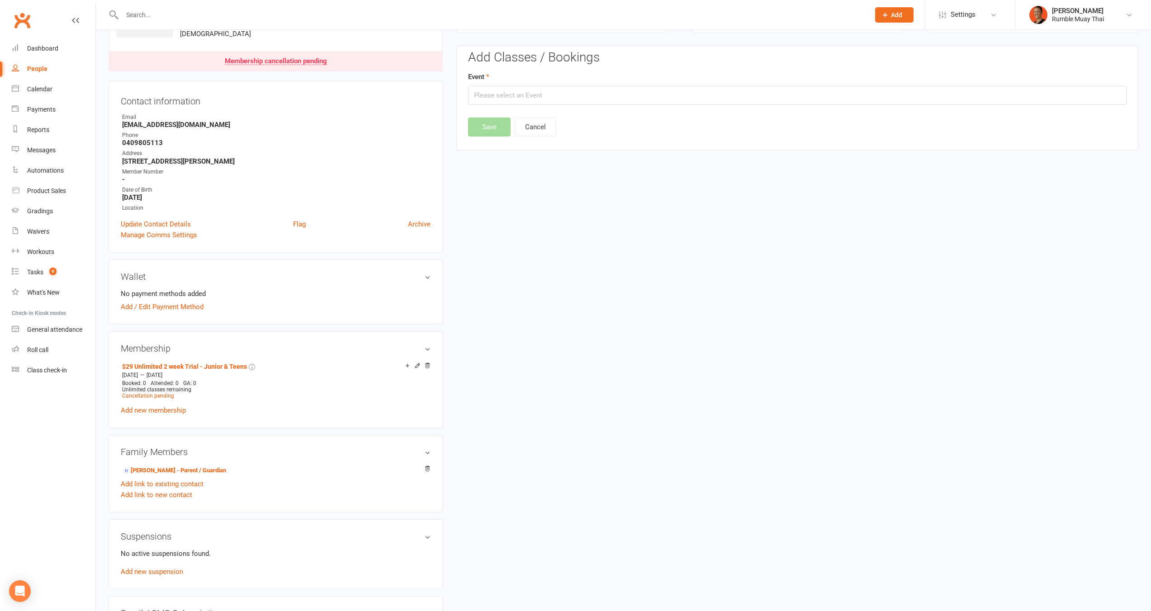
scroll to position [0, 0]
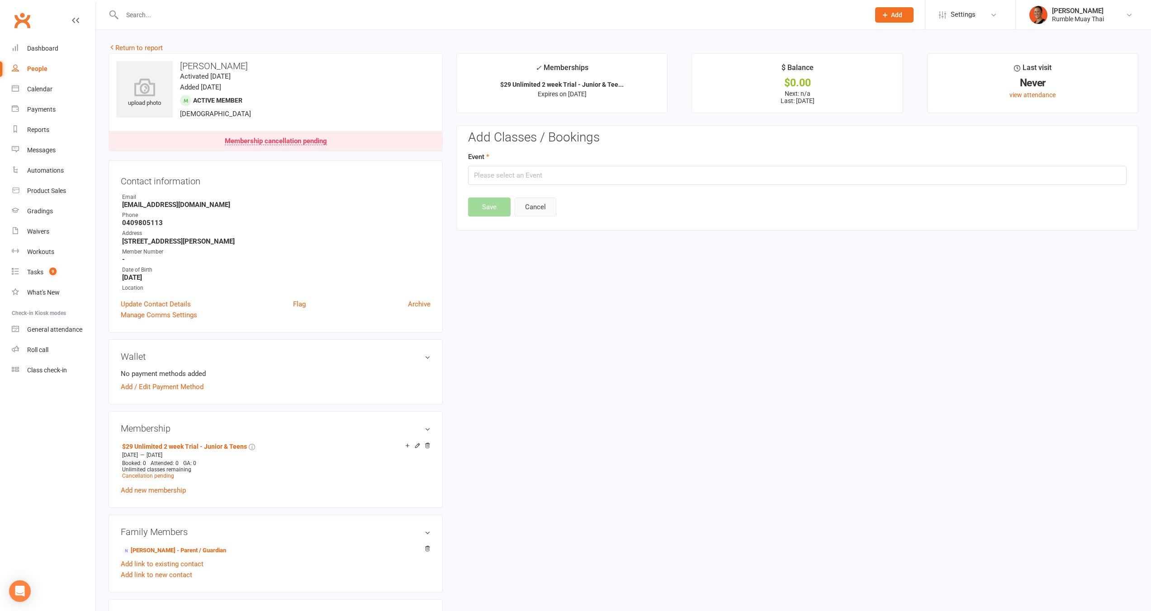
click at [532, 210] on button "Cancel" at bounding box center [536, 207] width 42 height 19
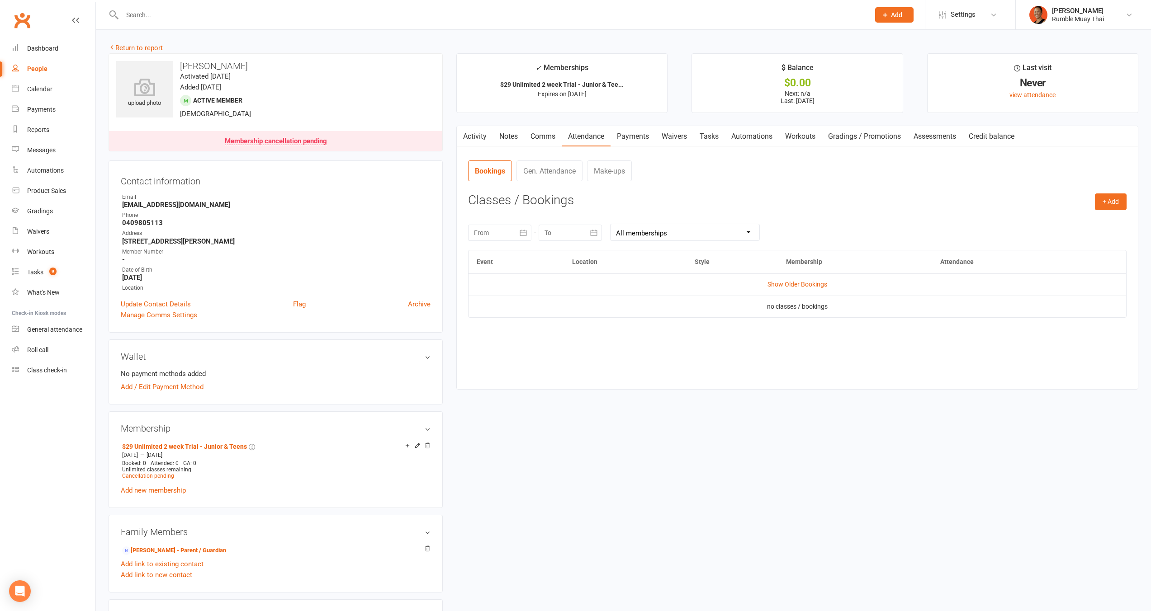
click at [549, 136] on link "Comms" at bounding box center [543, 136] width 38 height 21
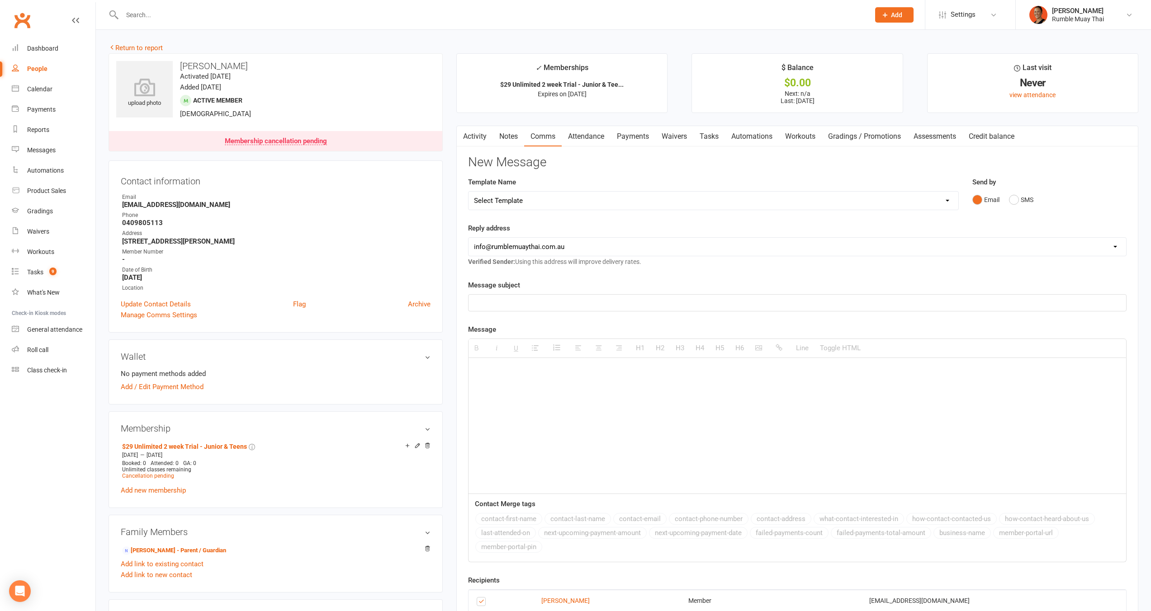
click at [647, 211] on div "Template Name Select Template [Email] $29 Trial (paid upfront) Ended - Did not …" at bounding box center [713, 200] width 504 height 46
click at [649, 198] on select "Select Template [Email] $29 Trial (paid upfront) Ended - Did not Sign Up [SMS] …" at bounding box center [714, 201] width 490 height 18
click at [469, 192] on select "Select Template [Email] $29 Trial (paid upfront) Ended - Did not Sign Up [SMS] …" at bounding box center [714, 201] width 490 height 18
click at [1018, 196] on button "SMS" at bounding box center [1021, 199] width 24 height 17
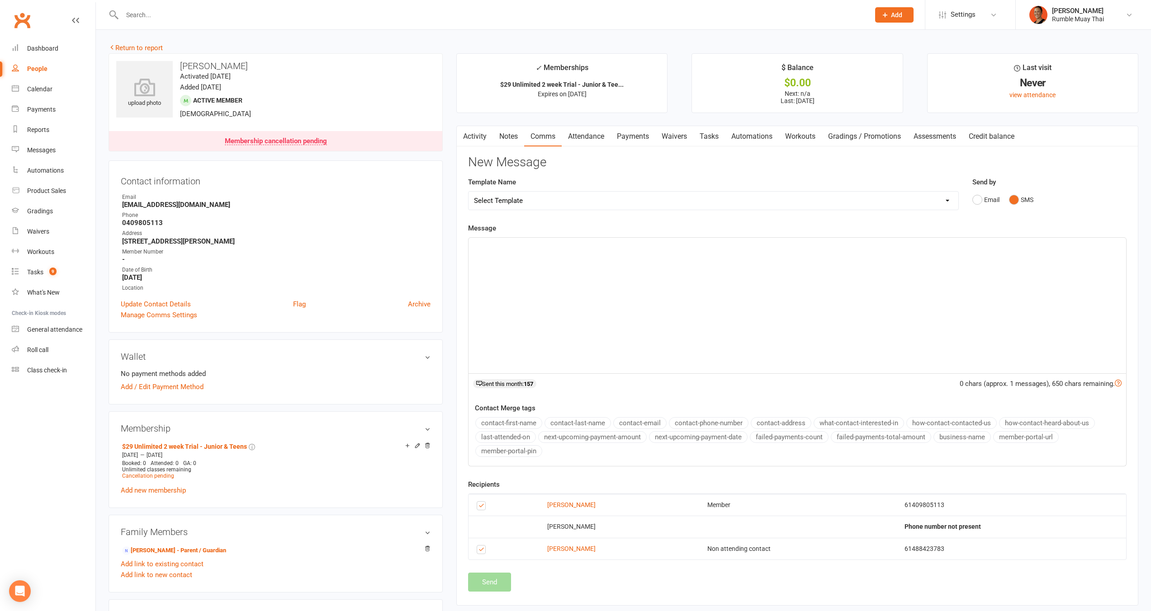
click at [754, 316] on div at bounding box center [798, 306] width 658 height 136
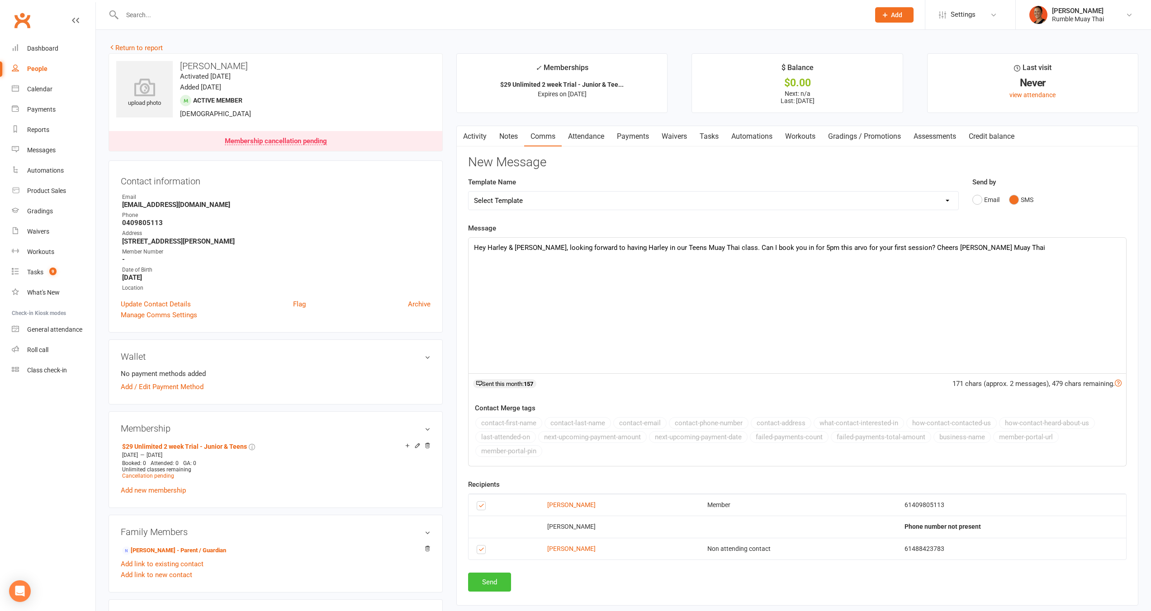
click at [494, 586] on button "Send" at bounding box center [489, 582] width 43 height 19
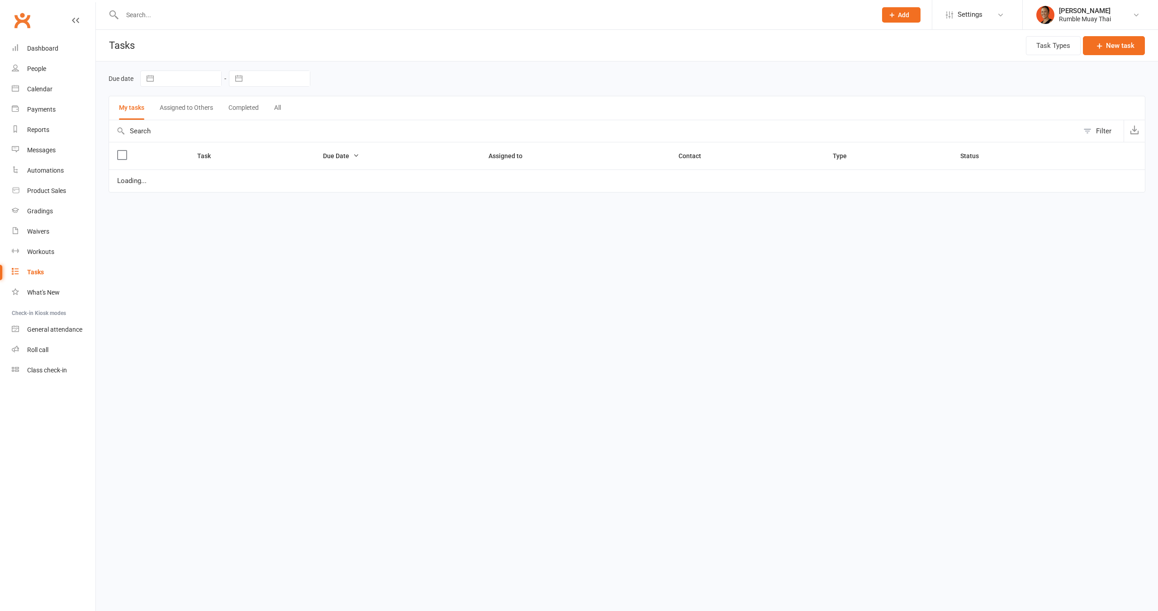
select select "started"
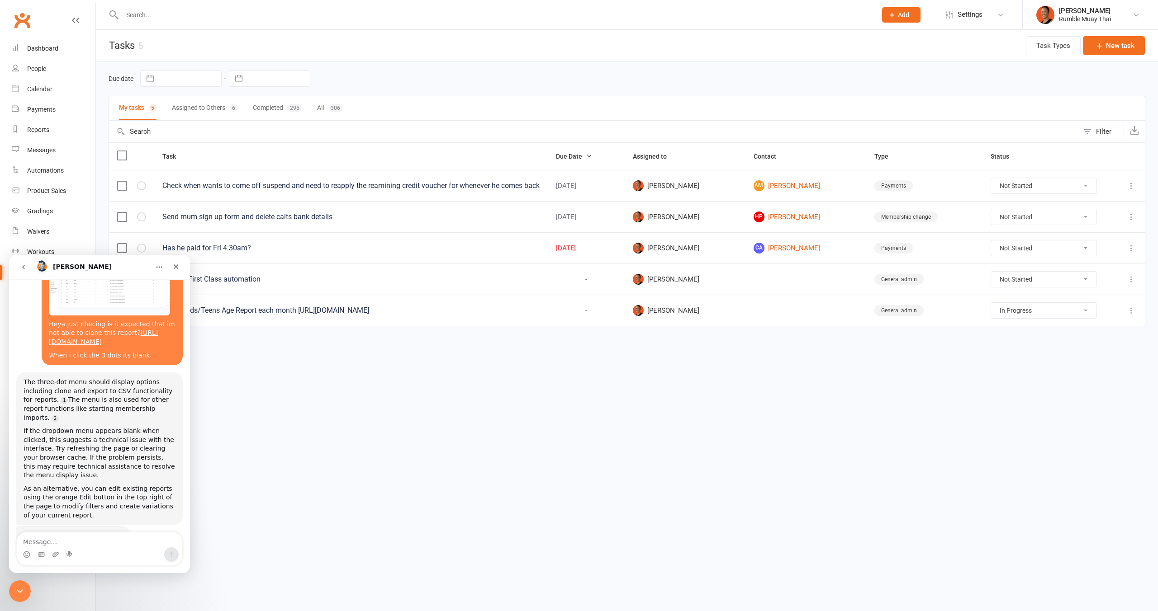
scroll to position [105, 0]
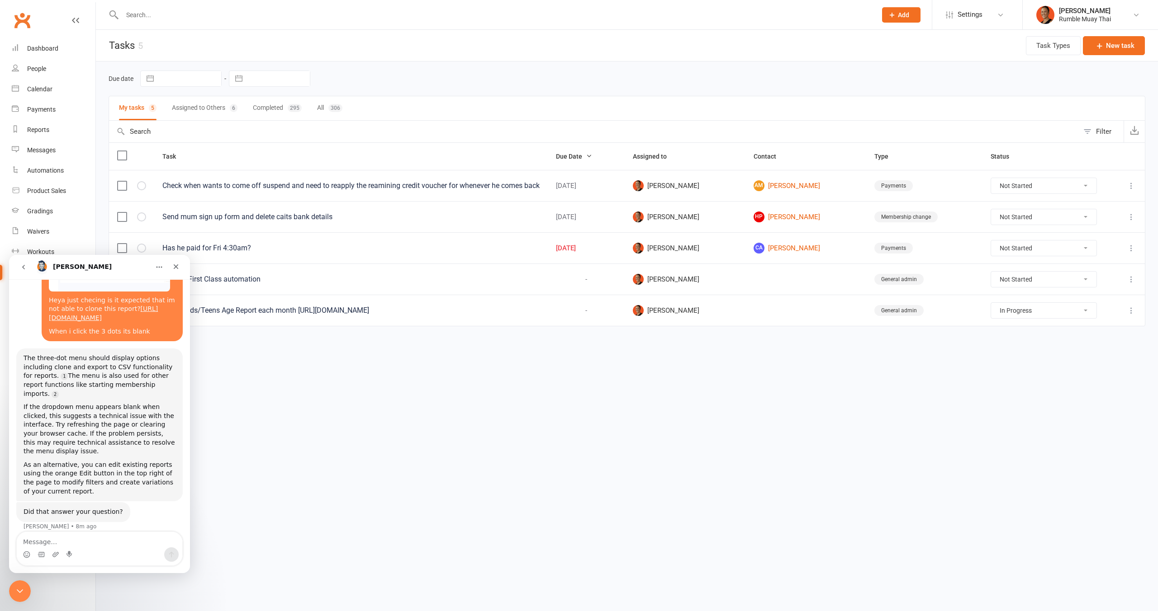
click at [209, 104] on button "Assigned to Others 6" at bounding box center [205, 108] width 66 height 24
select select "started"
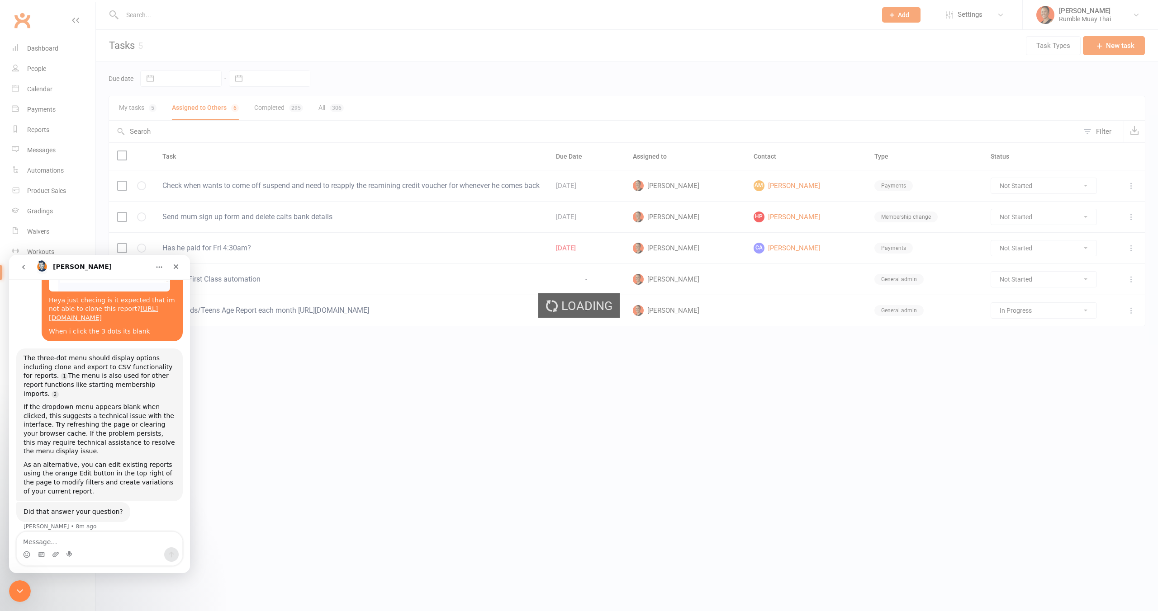
select select "started"
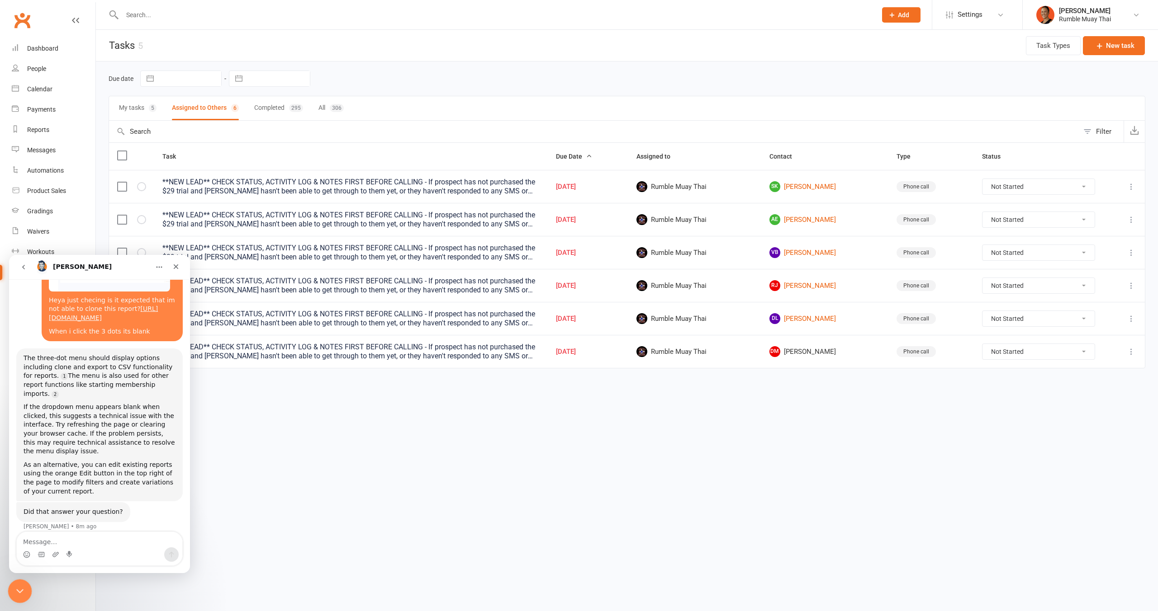
click at [26, 586] on div "Close Intercom Messenger" at bounding box center [19, 590] width 22 height 22
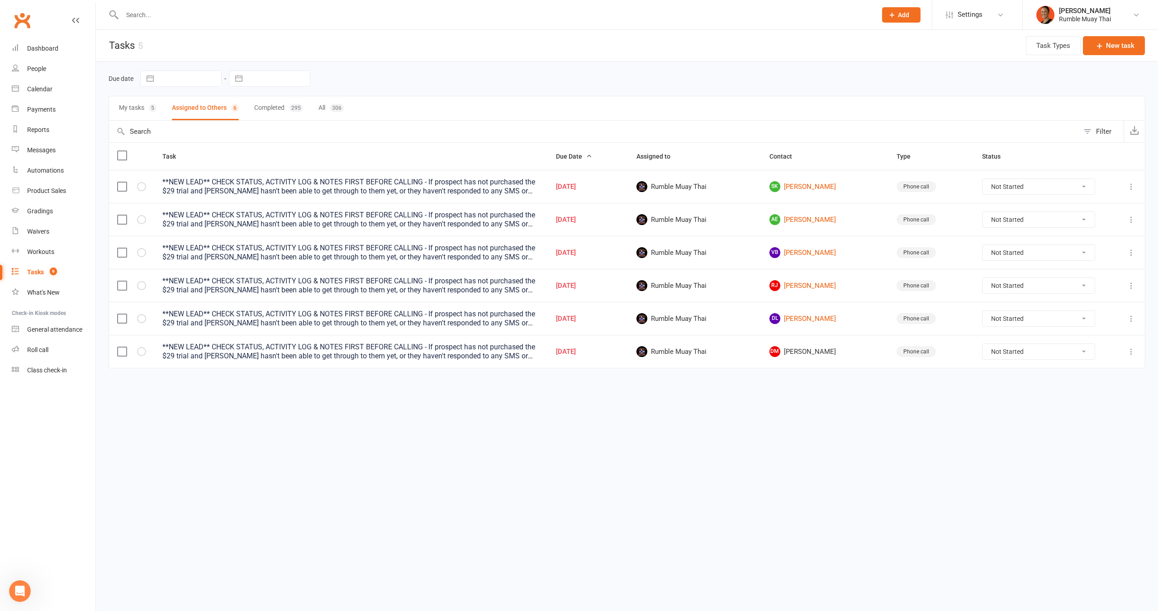
scroll to position [105, 0]
click at [1018, 356] on select "Not Started In Progress Waiting Complete" at bounding box center [1038, 351] width 112 height 15
click at [982, 344] on select "Not Started In Progress Waiting Complete" at bounding box center [1038, 351] width 112 height 15
select select "unstarted"
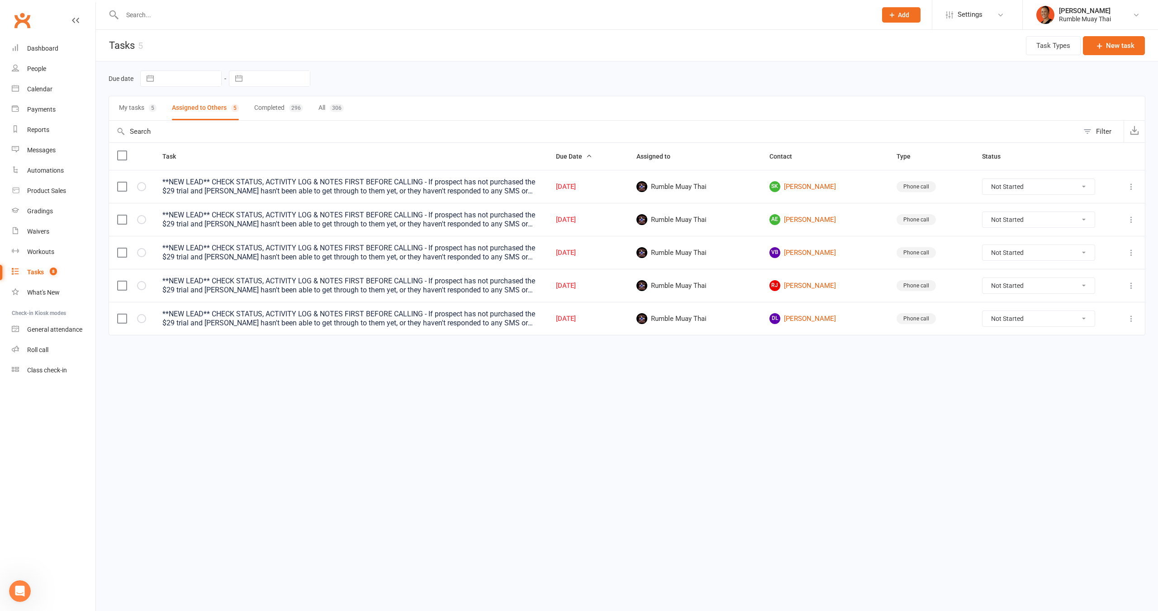
click at [1008, 287] on select "Not Started In Progress Waiting Complete" at bounding box center [1038, 285] width 112 height 15
click at [982, 278] on select "Not Started In Progress Waiting Complete" at bounding box center [1038, 285] width 112 height 15
select select "unstarted"
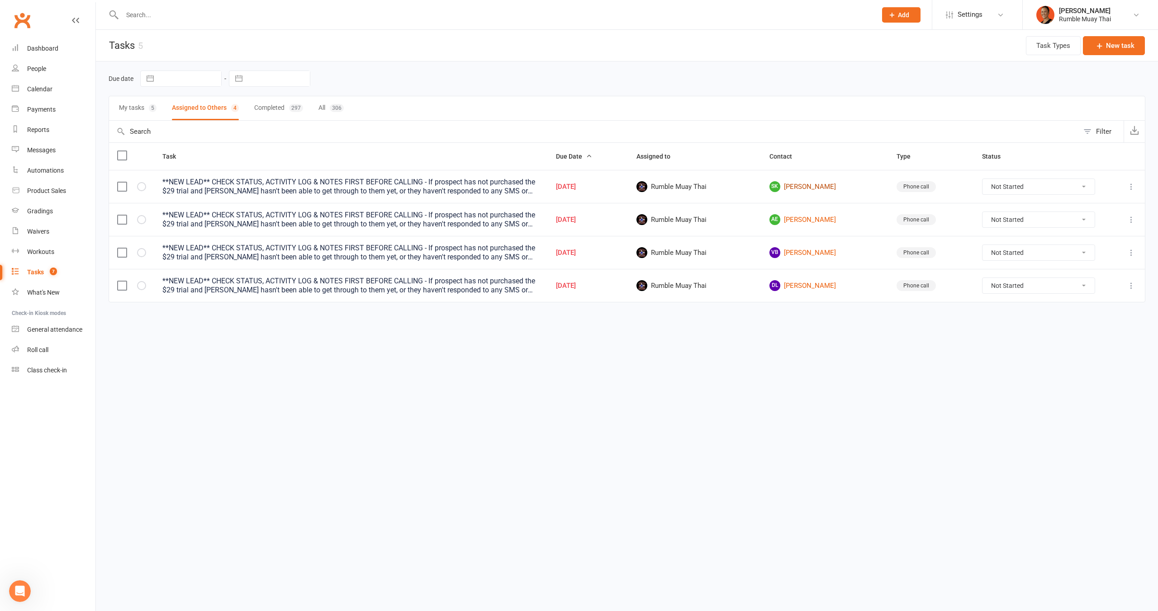
drag, startPoint x: 823, startPoint y: 184, endPoint x: 828, endPoint y: 189, distance: 7.0
click at [823, 184] on link "SK [PERSON_NAME]" at bounding box center [824, 186] width 111 height 11
drag, startPoint x: 815, startPoint y: 218, endPoint x: 820, endPoint y: 252, distance: 34.7
click at [816, 218] on link "AE [PERSON_NAME]" at bounding box center [824, 219] width 111 height 11
click at [819, 255] on link "[PERSON_NAME] Bellouard" at bounding box center [824, 252] width 111 height 11
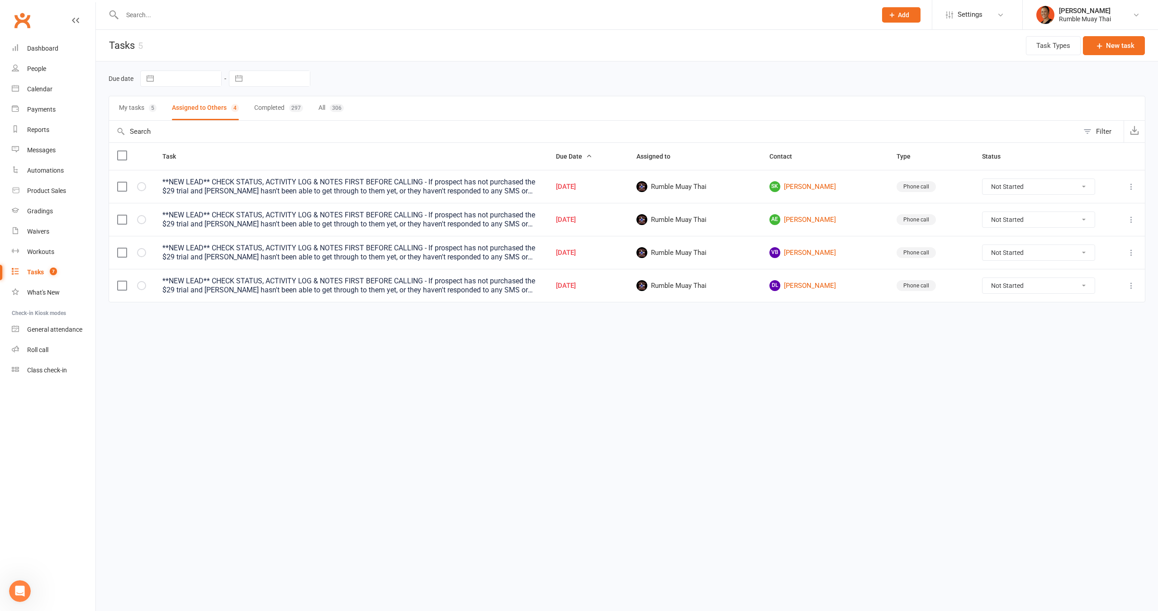
click at [541, 341] on html "Prospect Member Non-attending contact Class / event Appointment Grading event T…" at bounding box center [579, 170] width 1158 height 341
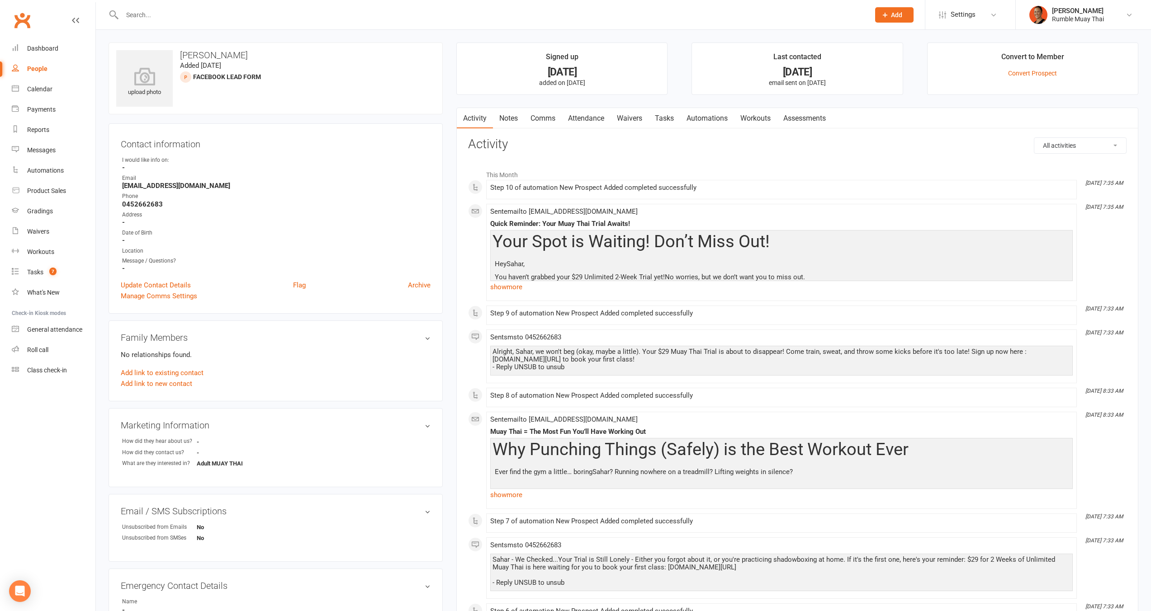
click at [511, 114] on link "Notes" at bounding box center [508, 118] width 31 height 21
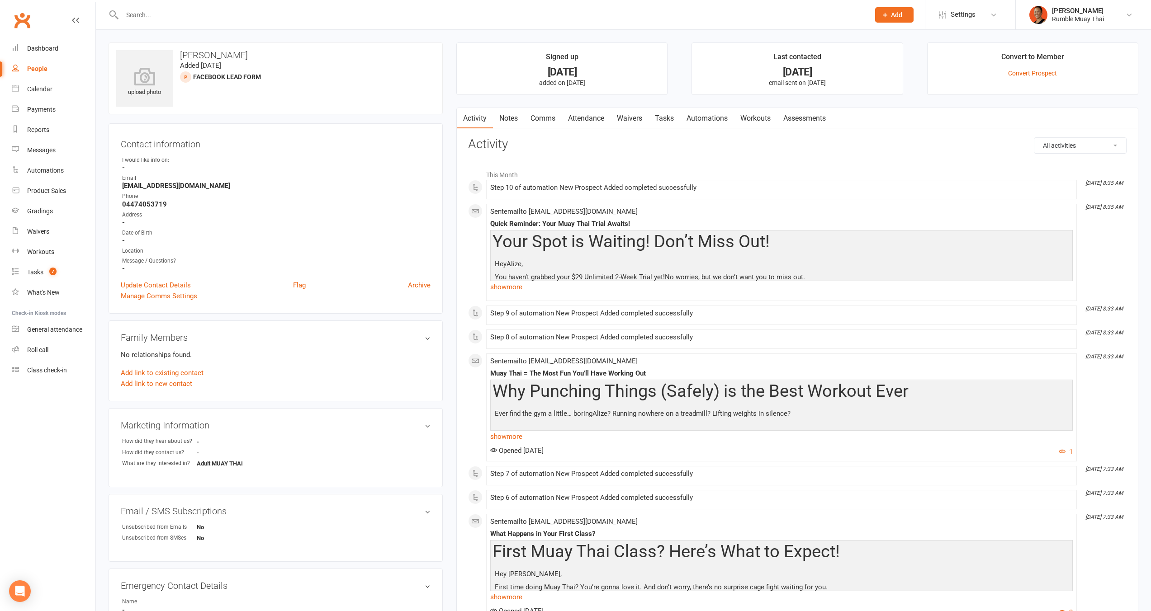
click at [520, 117] on link "Notes" at bounding box center [508, 118] width 31 height 21
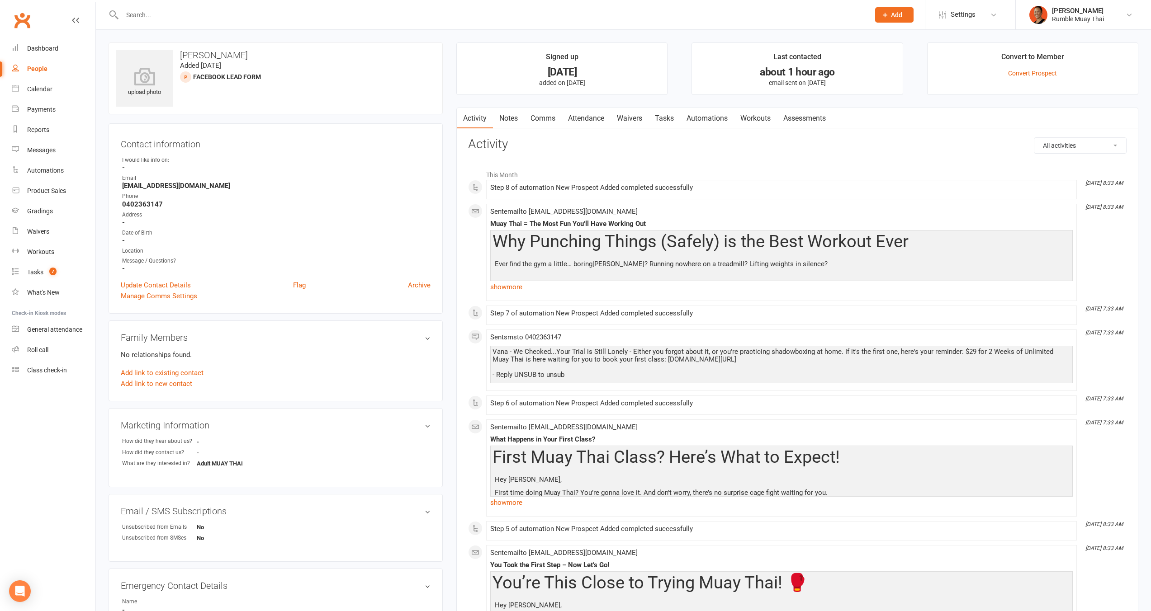
drag, startPoint x: 521, startPoint y: 112, endPoint x: 516, endPoint y: 115, distance: 6.7
click at [521, 112] on link "Notes" at bounding box center [508, 118] width 31 height 21
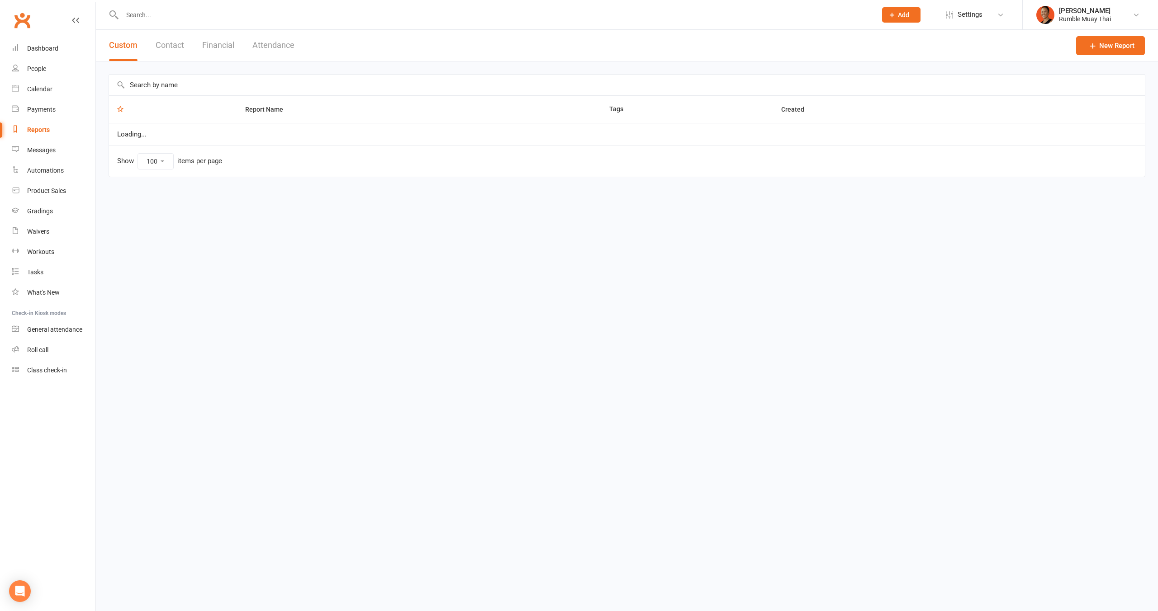
select select "100"
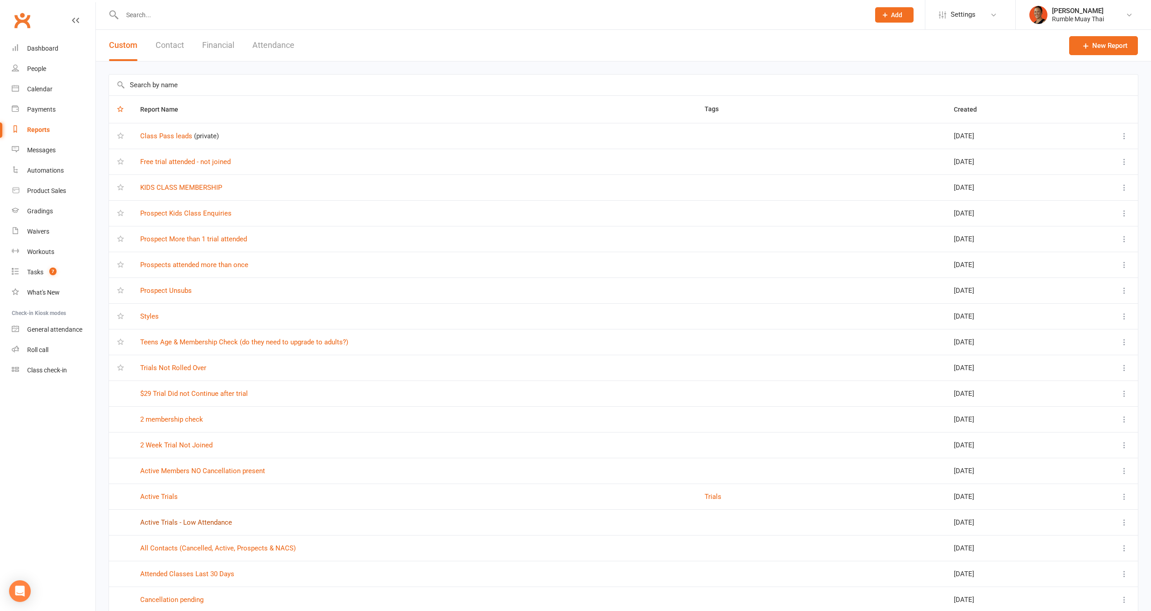
click at [184, 522] on link "Active Trials - Low Attendance" at bounding box center [186, 523] width 92 height 8
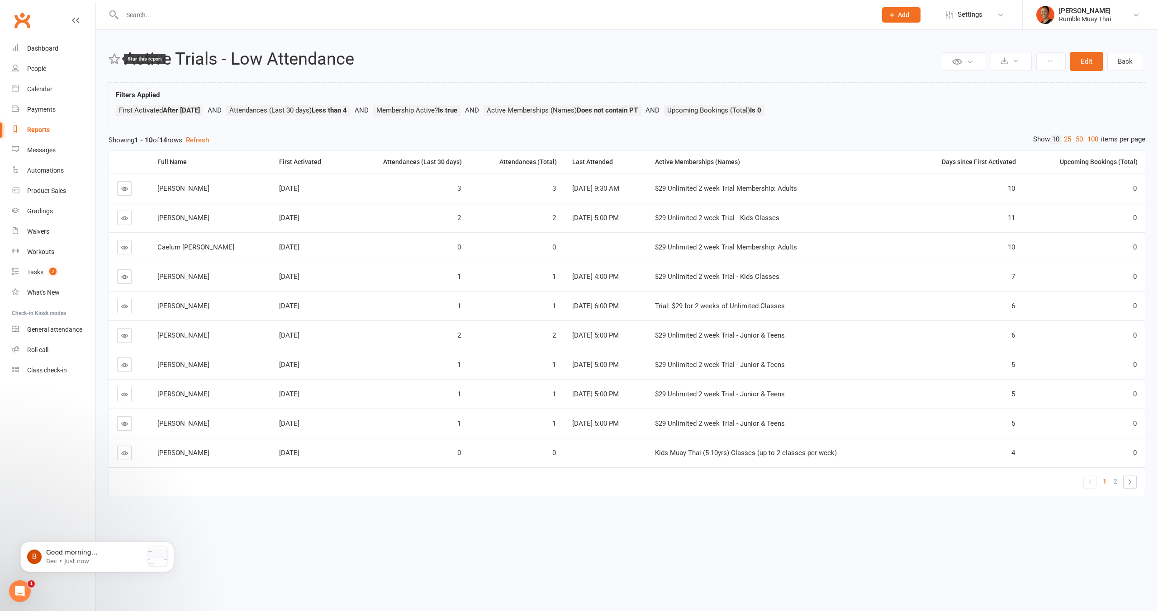
click at [111, 56] on icon at bounding box center [115, 59] width 12 height 12
click at [115, 57] on icon at bounding box center [115, 59] width 12 height 12
click at [161, 66] on h2 "Active Trials - Low Attendance" at bounding box center [531, 59] width 815 height 19
click at [1092, 133] on div "Private Report Only visible by me Public Report Visible to everyone Export to C…" at bounding box center [627, 278] width 1062 height 497
click at [1096, 142] on link "100" at bounding box center [1092, 139] width 15 height 9
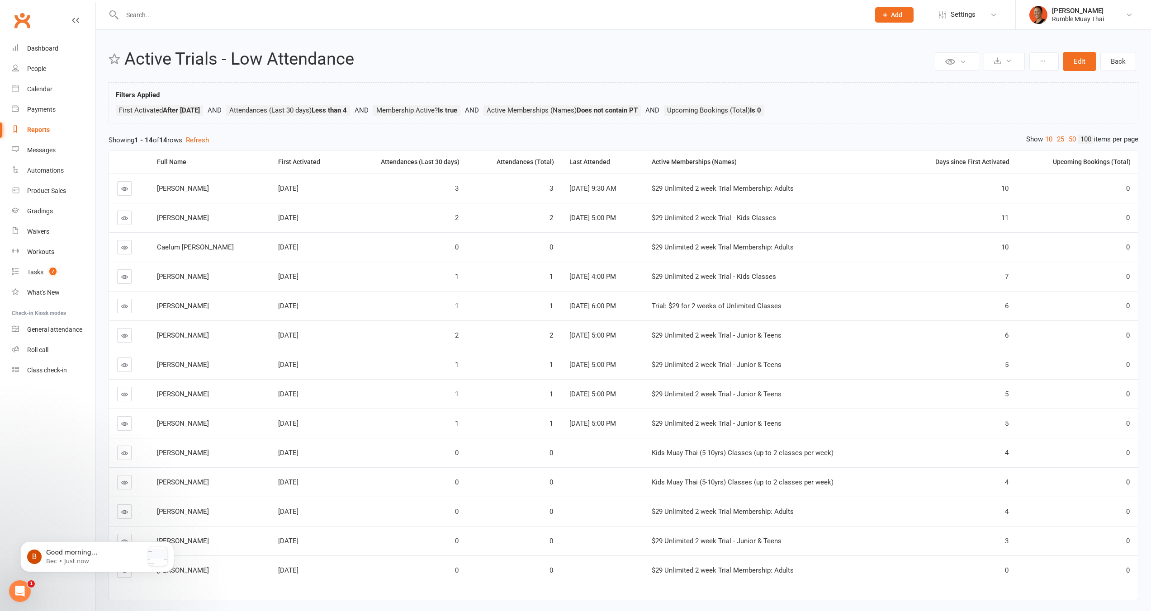
scroll to position [32, 0]
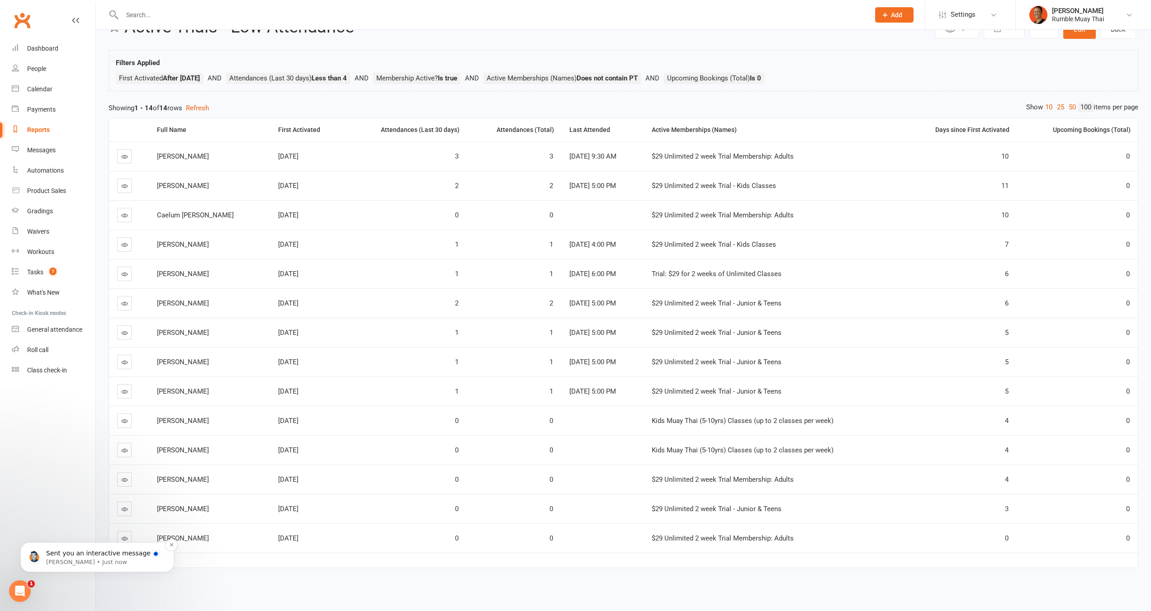
click at [66, 555] on p "Sent you an interactive message" at bounding box center [104, 553] width 117 height 9
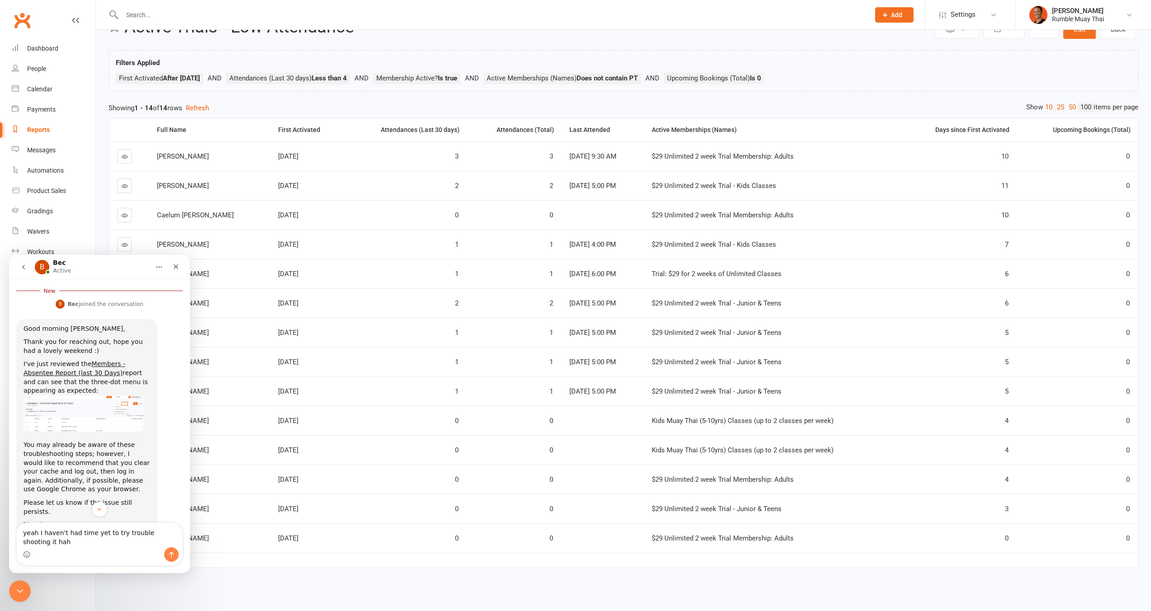
scroll to position [347, 0]
type textarea "yeah I haven't had time yet to try trouble shooting it haha i'll try that later…"
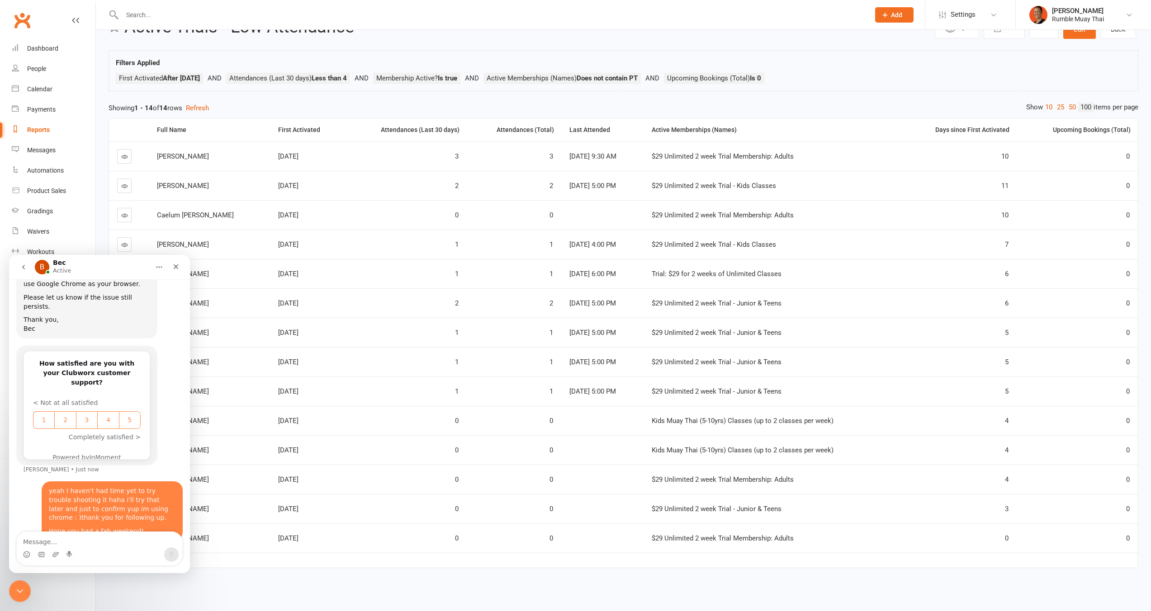
scroll to position [543, 0]
click at [13, 585] on div "Close Intercom Messenger" at bounding box center [19, 590] width 22 height 22
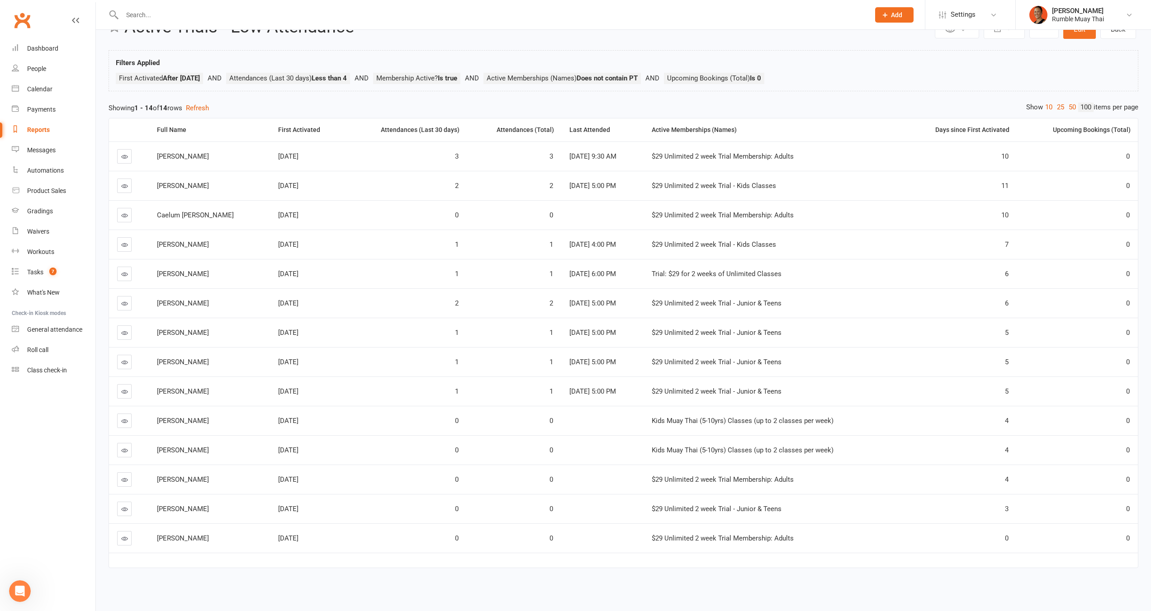
click at [783, 561] on td at bounding box center [623, 560] width 1029 height 15
click at [1058, 42] on div "Private Report Only visible by me Public Report Visible to everyone Export to C…" at bounding box center [623, 298] width 1055 height 601
click at [1052, 36] on button at bounding box center [1043, 29] width 29 height 18
click at [1092, 66] on div "Filters Applied First Activated After 15 day(s) Ago Attendances (Last 30 days) …" at bounding box center [623, 72] width 1015 height 31
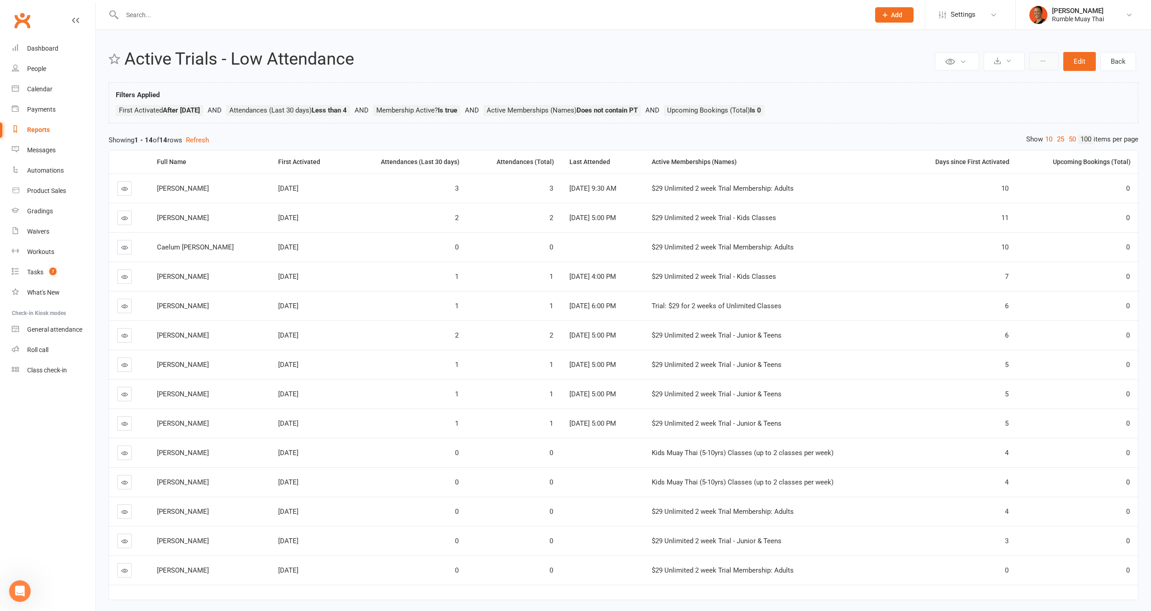
click at [1046, 58] on icon at bounding box center [1043, 61] width 6 height 6
click at [937, 108] on ul "First Activated After 15 day(s) Ago Attendances (Last 30 days) Less than 4 Memb…" at bounding box center [623, 113] width 1015 height 16
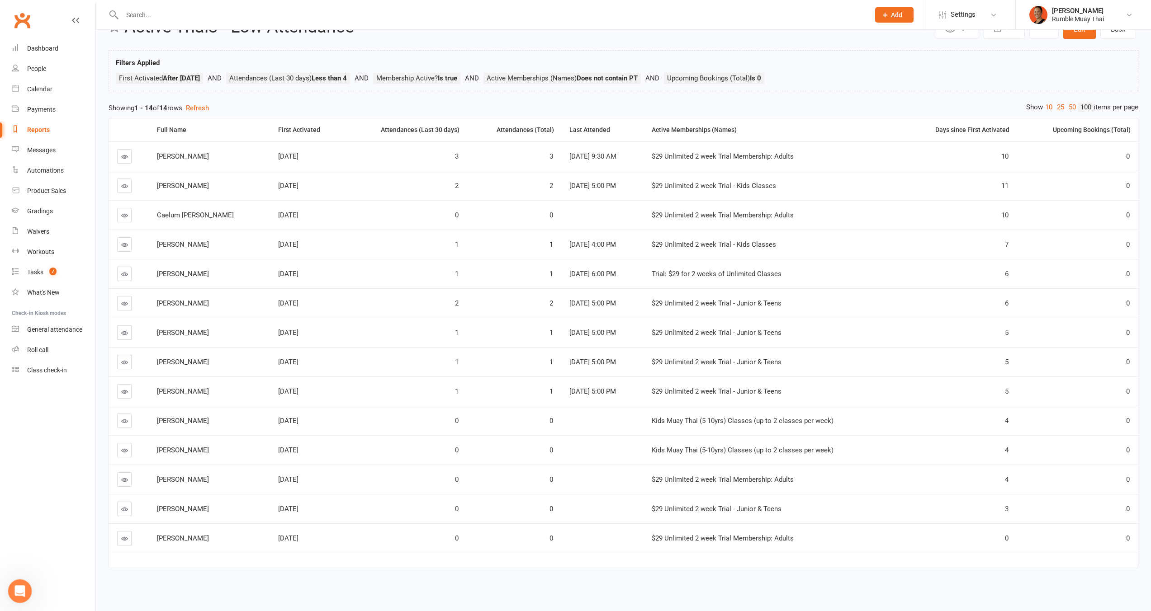
click at [21, 584] on div "Open Intercom Messenger" at bounding box center [19, 590] width 30 height 30
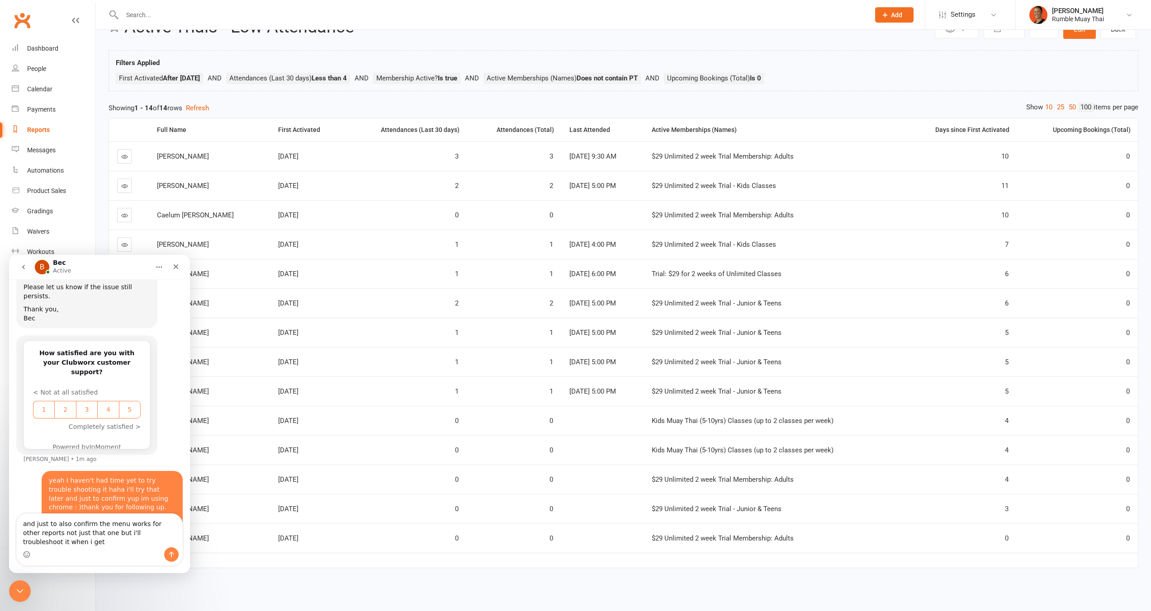
scroll to position [561, 0]
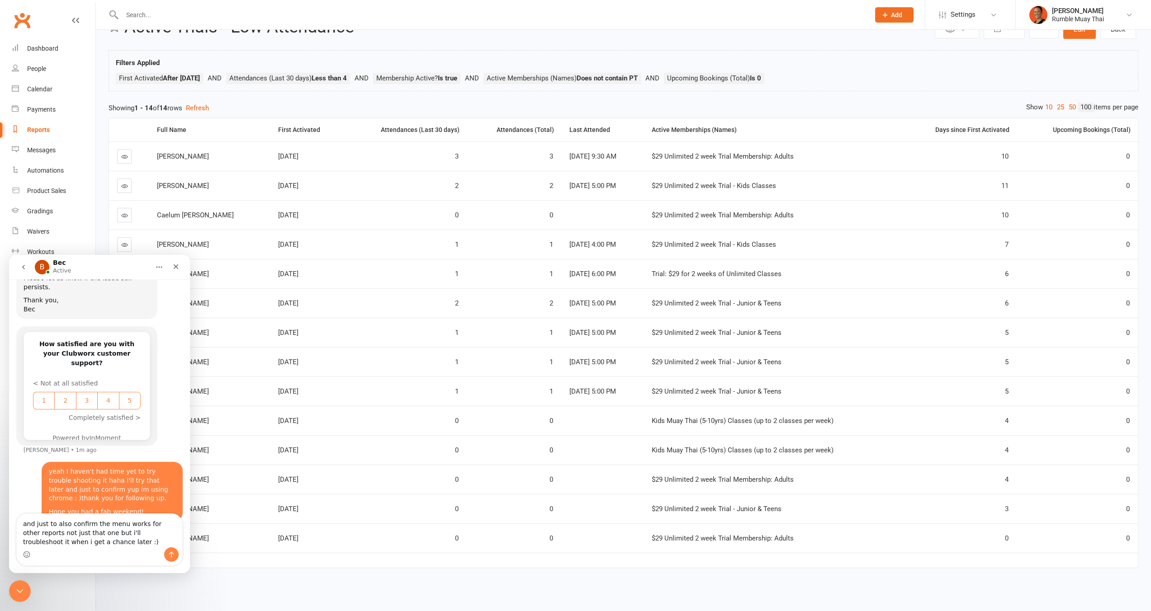
type textarea "and just to also confirm the menu works for other reports not just that one but…"
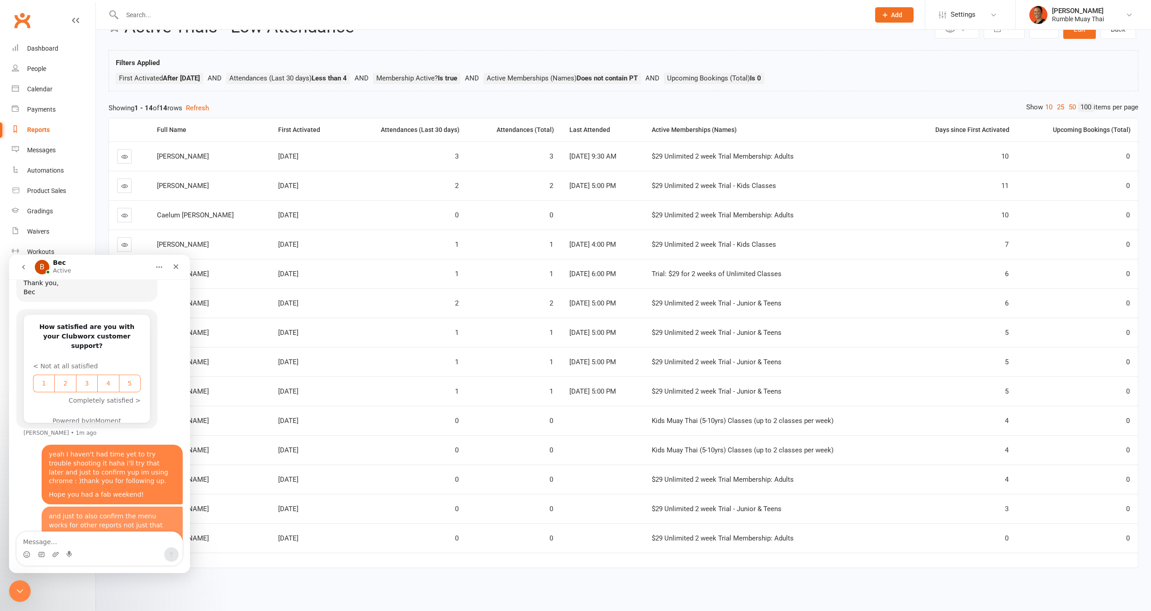
scroll to position [581, 0]
click at [20, 582] on div "Close Intercom Messenger" at bounding box center [19, 590] width 22 height 22
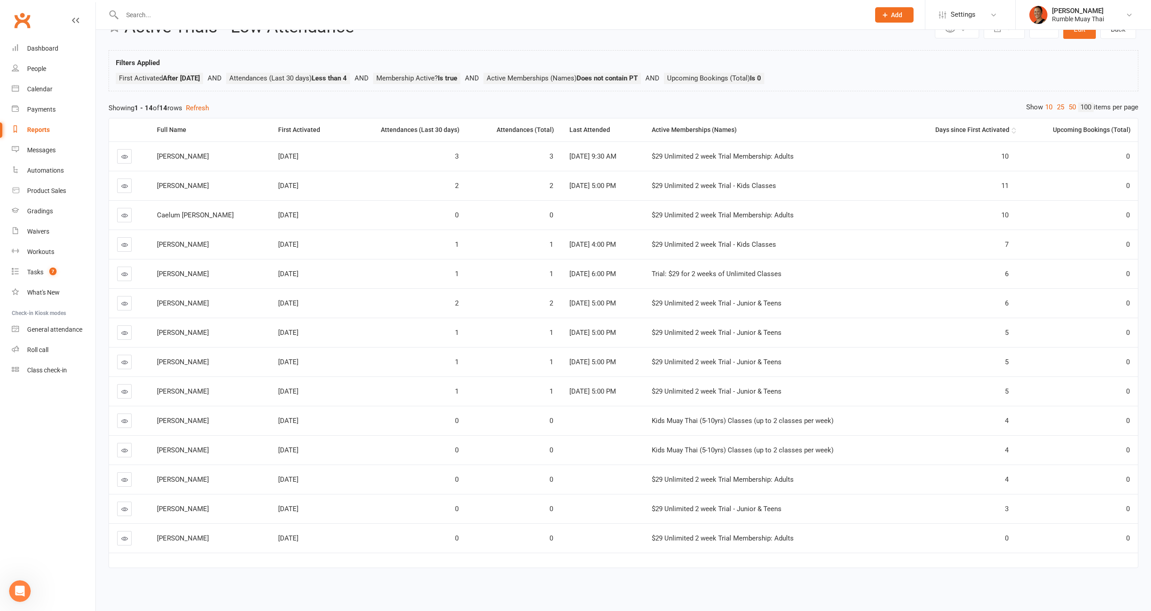
click at [971, 129] on div "Days since First Activated" at bounding box center [959, 130] width 101 height 7
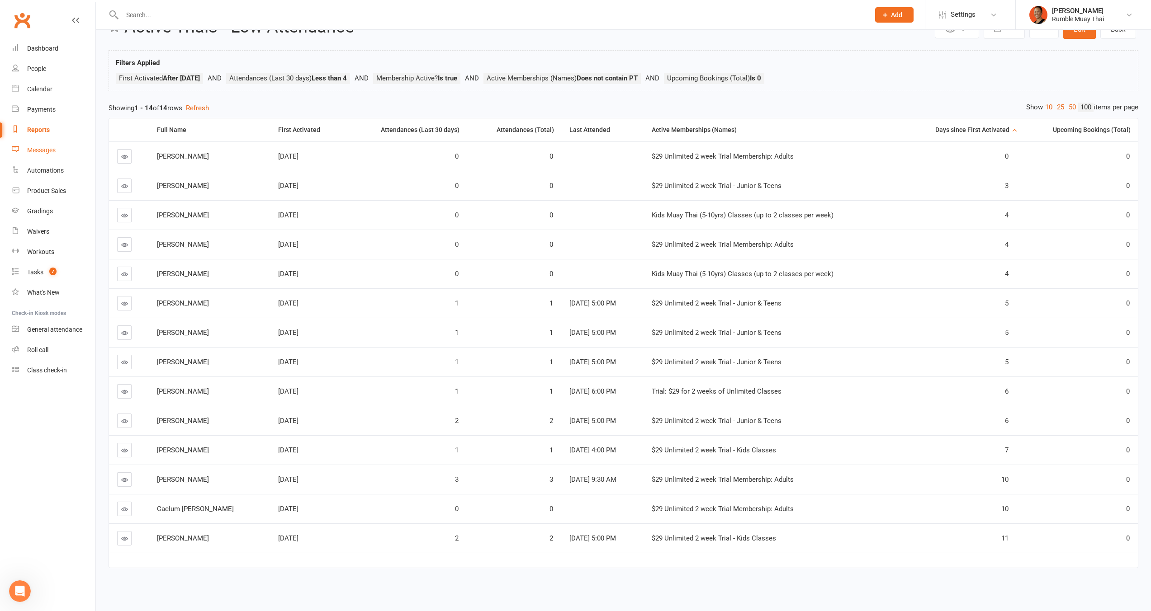
click at [45, 155] on link "Messages" at bounding box center [54, 150] width 84 height 20
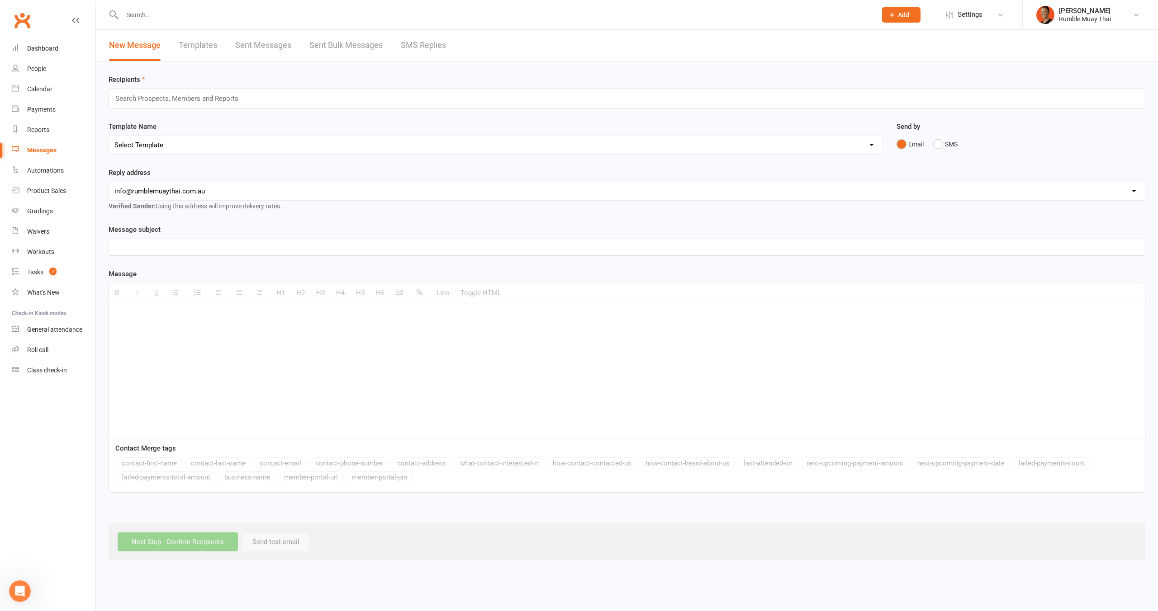
click at [417, 47] on link "SMS Replies" at bounding box center [423, 45] width 45 height 31
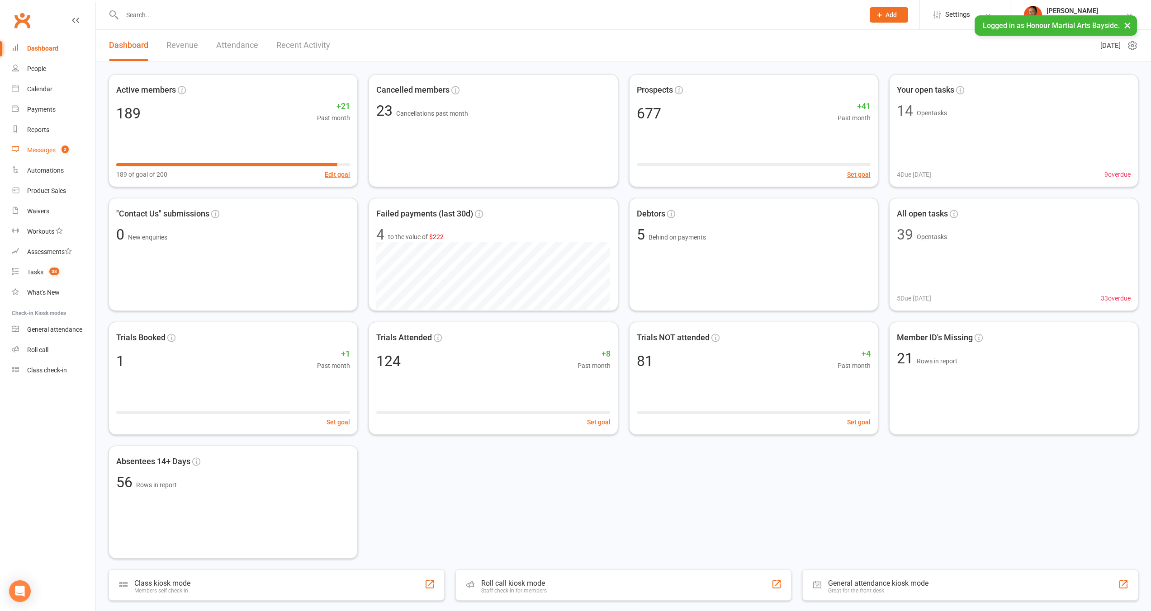
click at [31, 156] on link "Messages 2" at bounding box center [54, 150] width 84 height 20
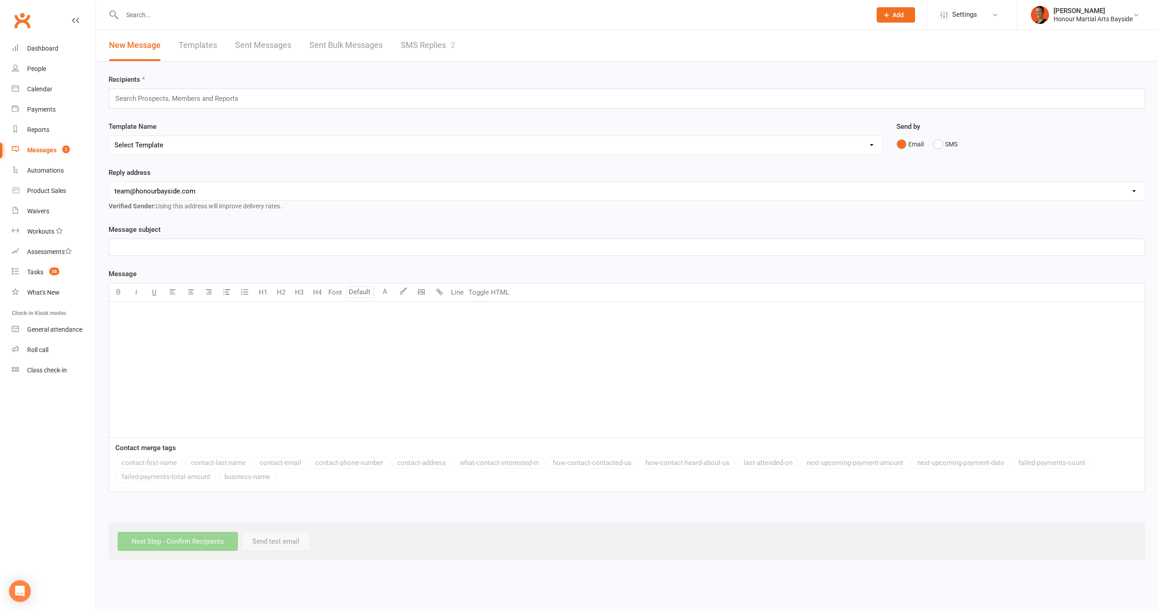
click at [428, 44] on link "SMS Replies 2" at bounding box center [428, 45] width 54 height 31
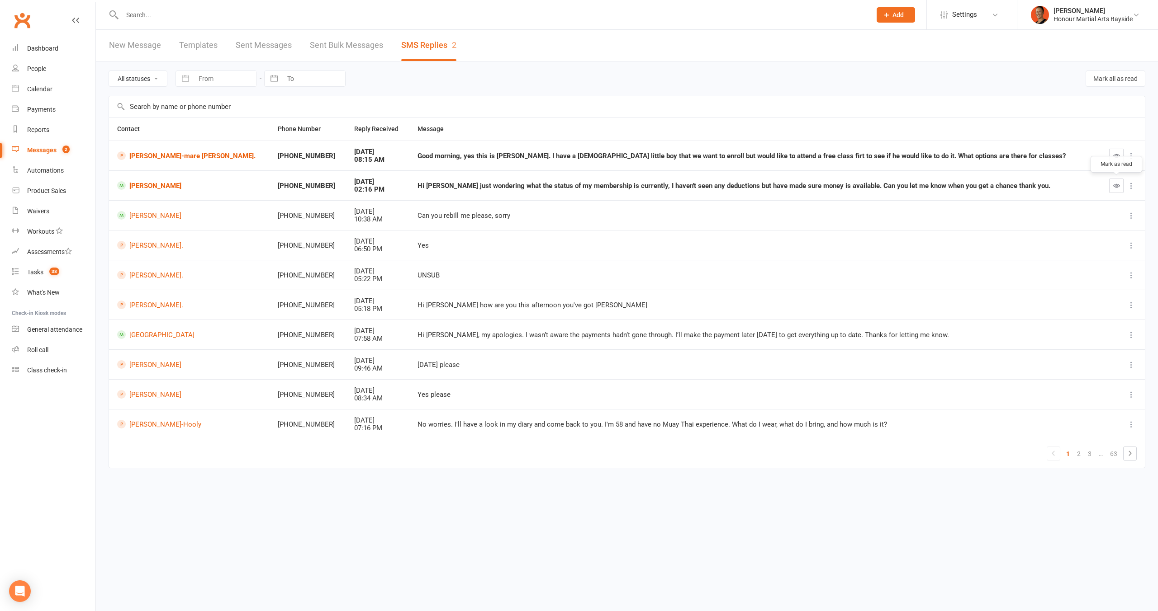
click at [1122, 182] on button "button" at bounding box center [1116, 186] width 14 height 14
click at [657, 249] on td "Yes" at bounding box center [754, 245] width 690 height 30
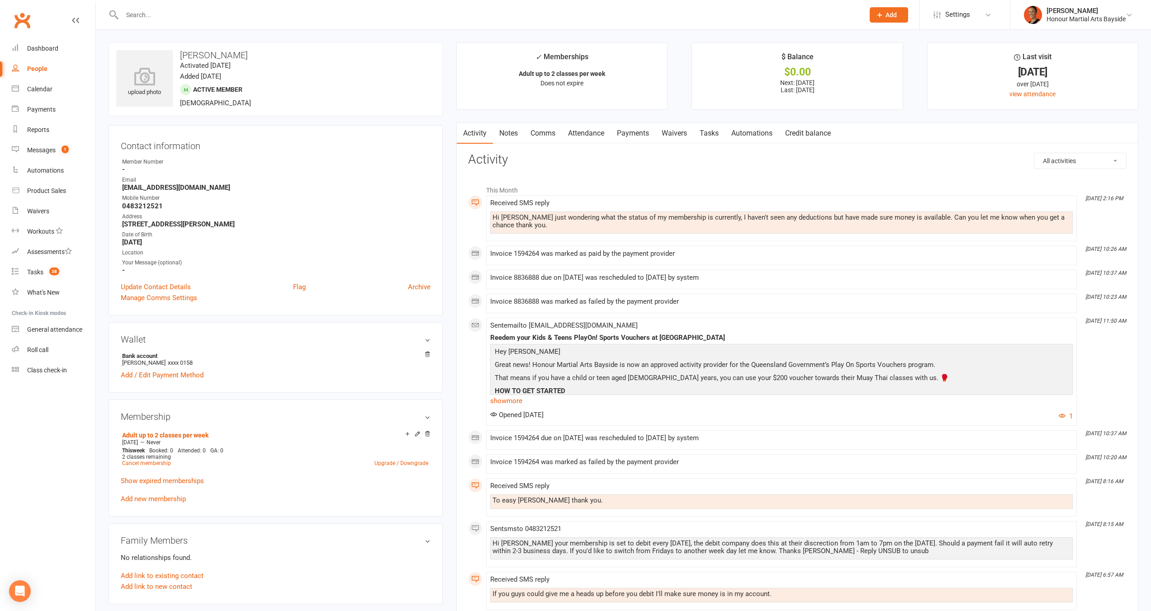
click at [639, 125] on link "Payments" at bounding box center [633, 133] width 45 height 21
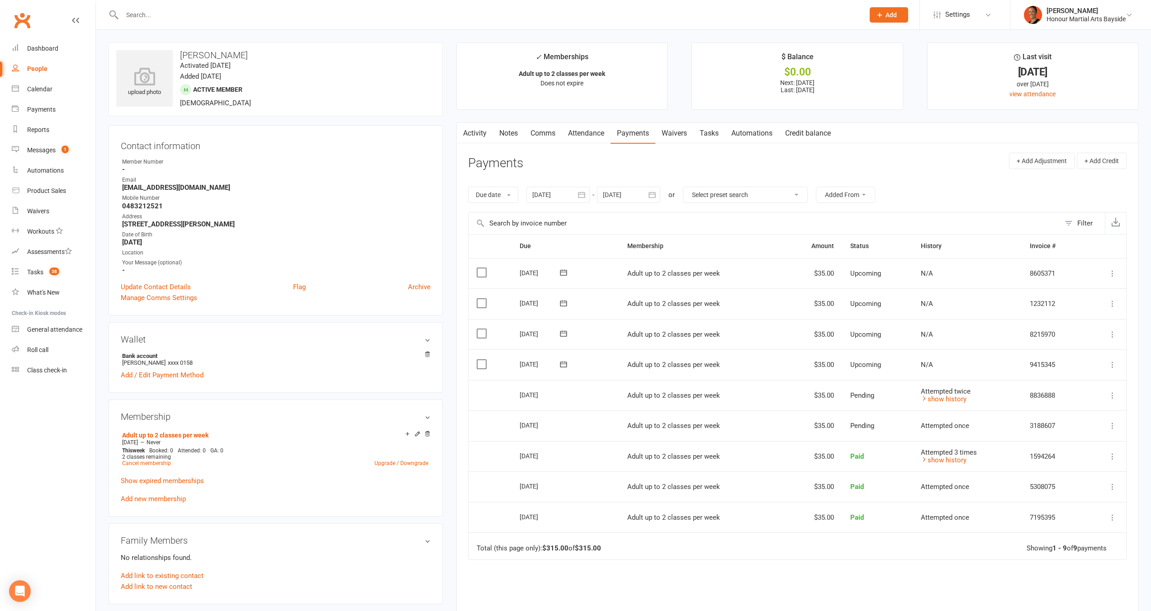
click at [571, 197] on div at bounding box center [557, 195] width 63 height 16
click at [547, 215] on button "button" at bounding box center [540, 216] width 19 height 16
click at [601, 251] on span "01" at bounding box center [602, 250] width 7 height 7
type input "01 Jul 2025"
click at [529, 519] on div "15 Aug 2025" at bounding box center [541, 517] width 42 height 14
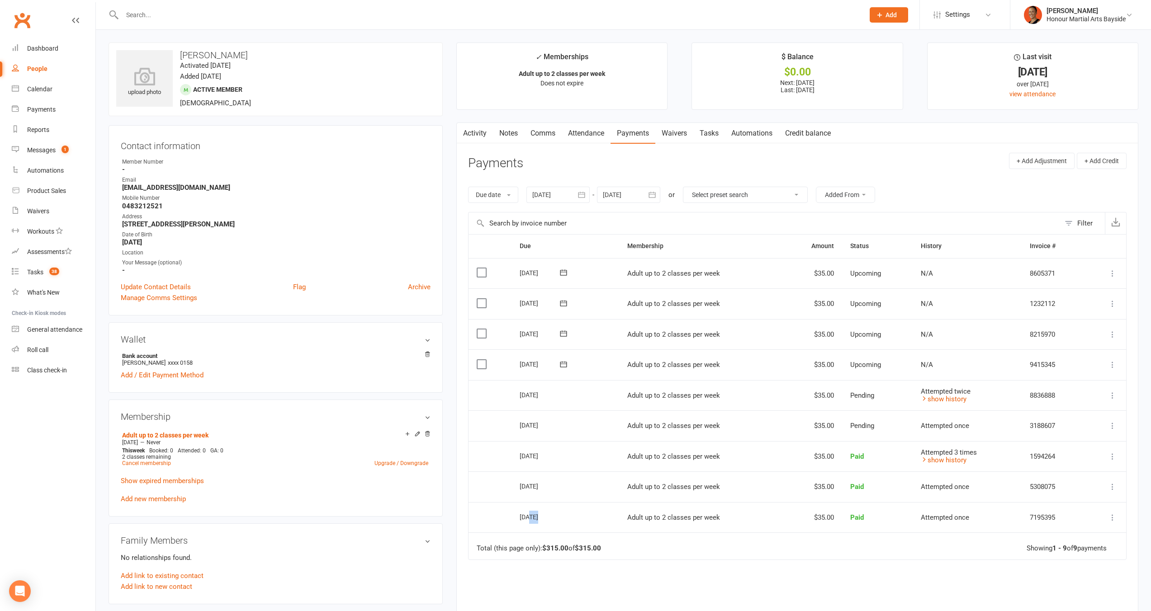
click at [529, 519] on div "15 Aug 2025" at bounding box center [541, 517] width 42 height 14
copy tr "15 Aug 2025 Todd West"
click at [553, 135] on link "Comms" at bounding box center [543, 133] width 38 height 21
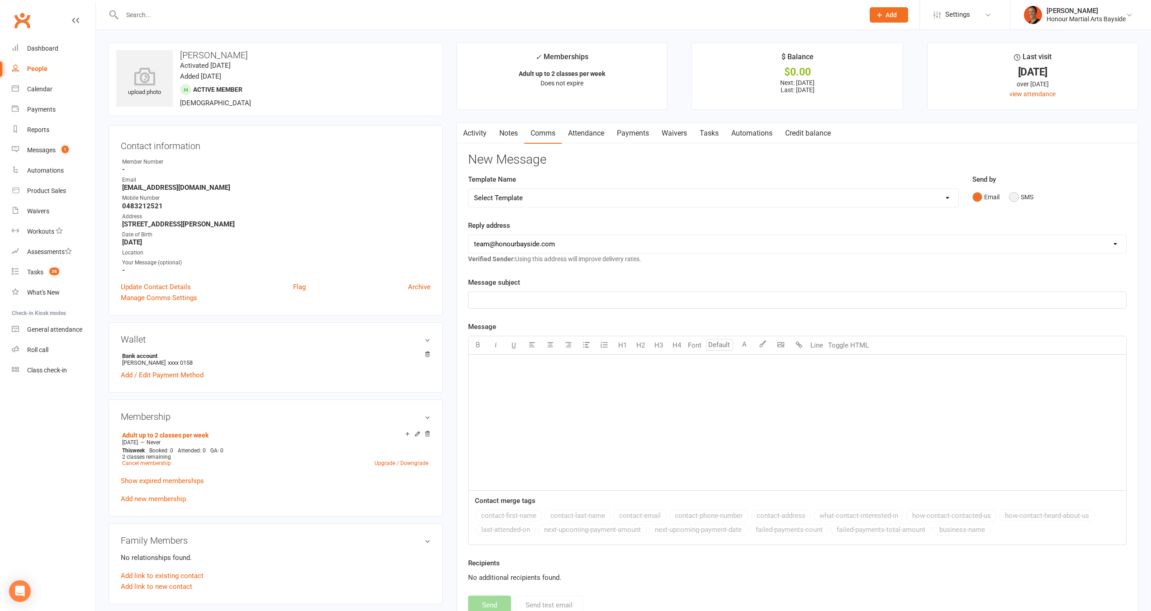
click at [1022, 197] on button "SMS" at bounding box center [1021, 197] width 24 height 17
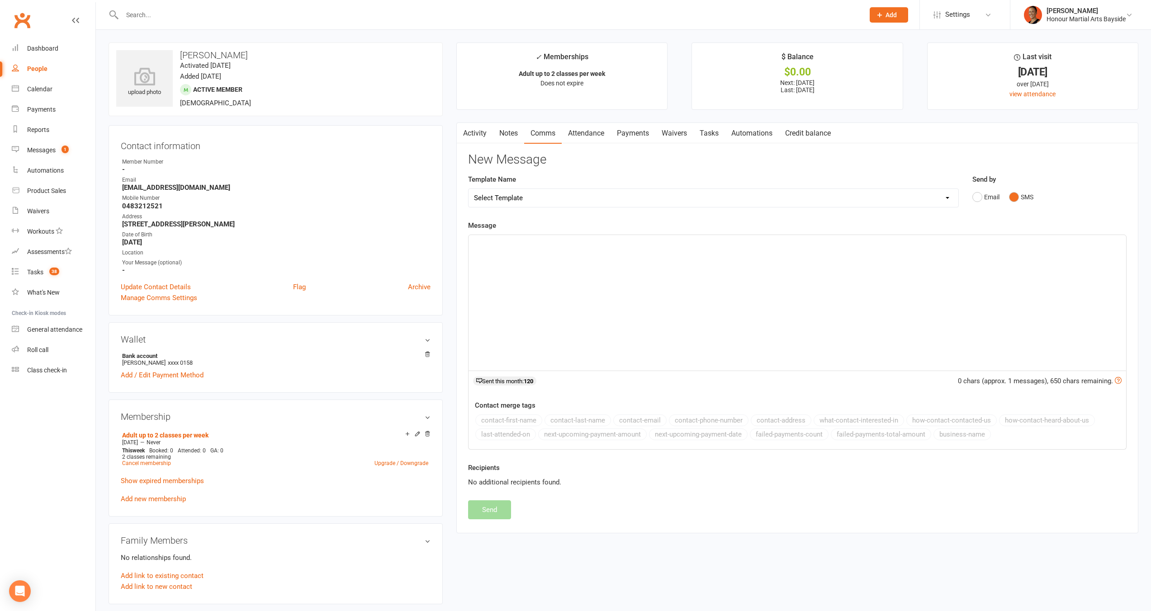
click at [800, 331] on div "﻿" at bounding box center [798, 303] width 658 height 136
drag, startPoint x: 559, startPoint y: 245, endPoint x: 804, endPoint y: 255, distance: 244.4
click at [804, 255] on div "Hey Todd, your membership has been showing as paid since Aug 15 from account en…" at bounding box center [798, 303] width 658 height 136
click at [688, 243] on span "Hey Todd, your membership is showing a failed payment from 05 Sep 2025" at bounding box center [597, 243] width 246 height 8
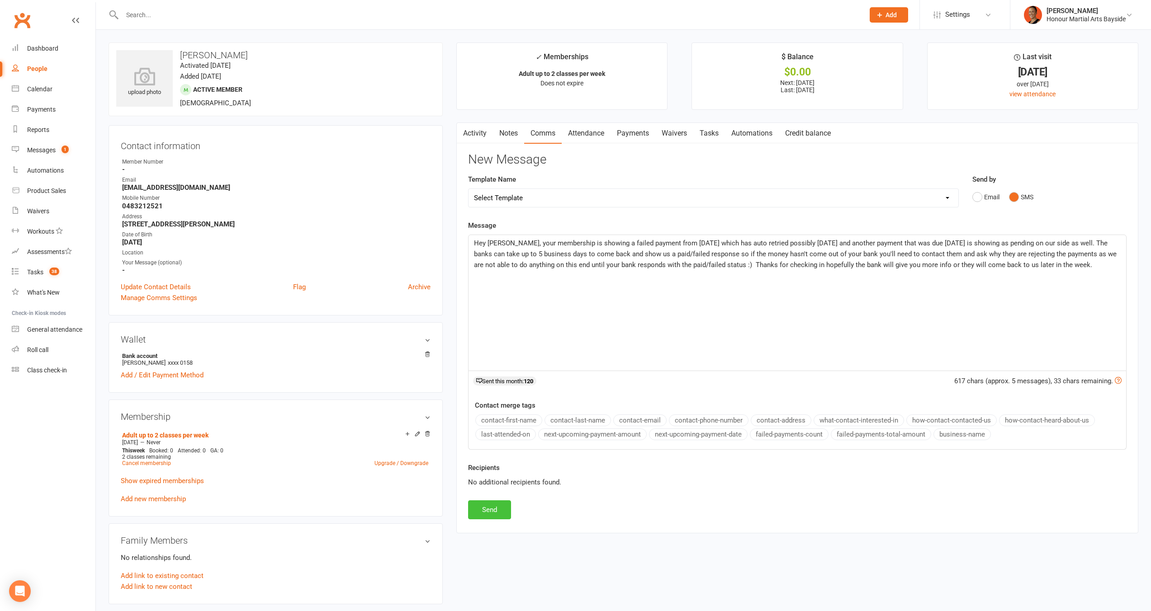
click at [481, 511] on button "Send" at bounding box center [489, 510] width 43 height 19
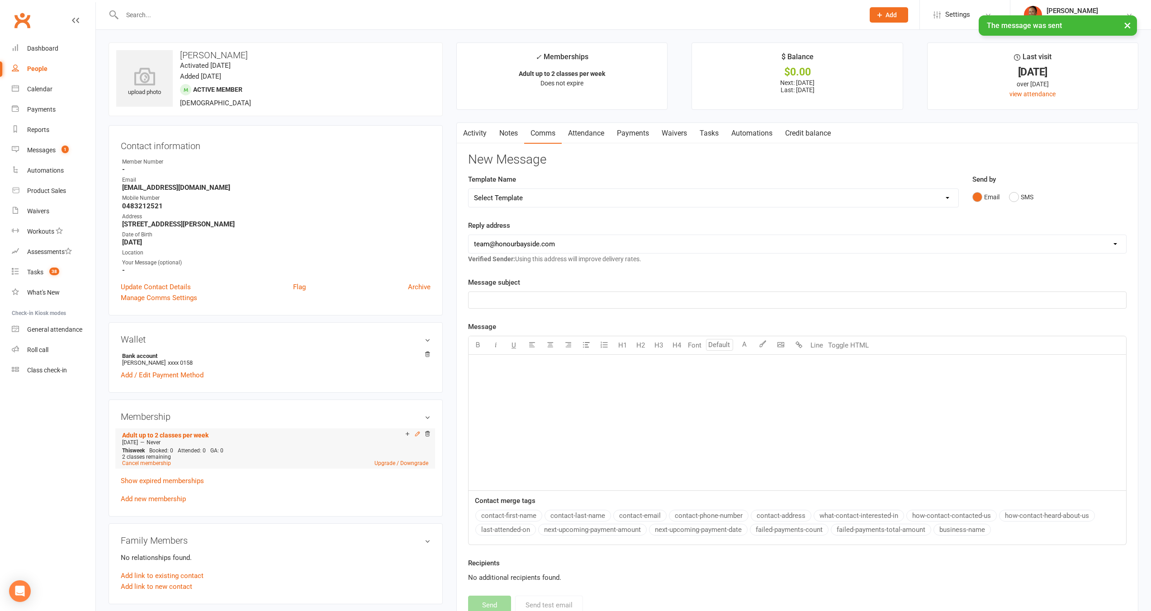
click at [417, 434] on icon at bounding box center [417, 434] width 6 height 6
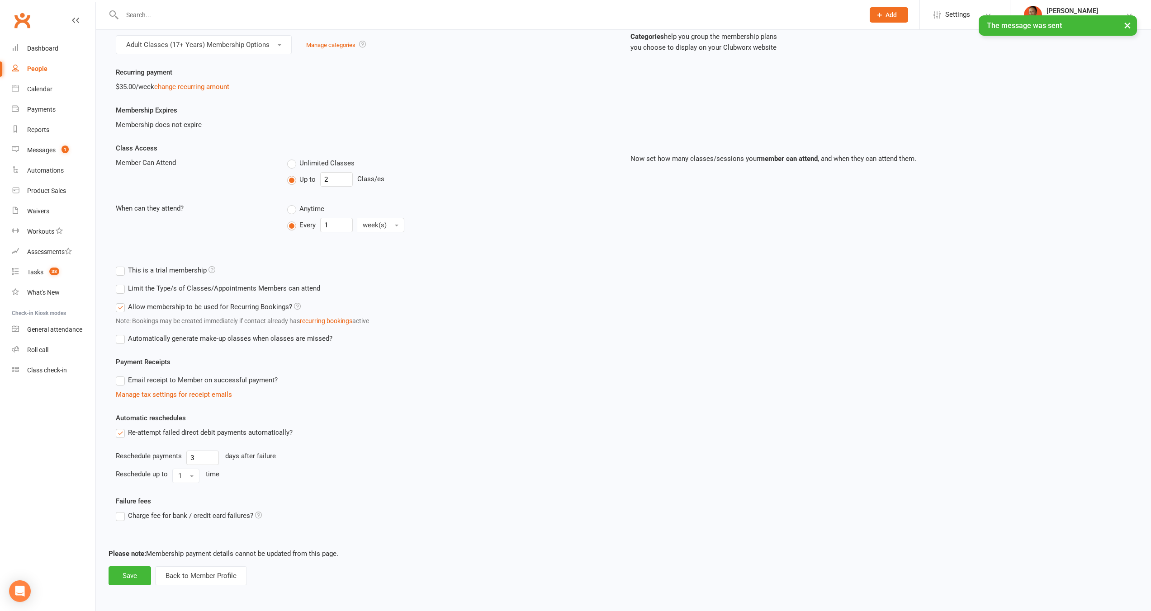
click at [213, 430] on label "Re-attempt failed direct debit payments automatically?" at bounding box center [204, 432] width 177 height 11
click at [122, 427] on input "Re-attempt failed direct debit payments automatically?" at bounding box center [119, 427] width 6 height 0
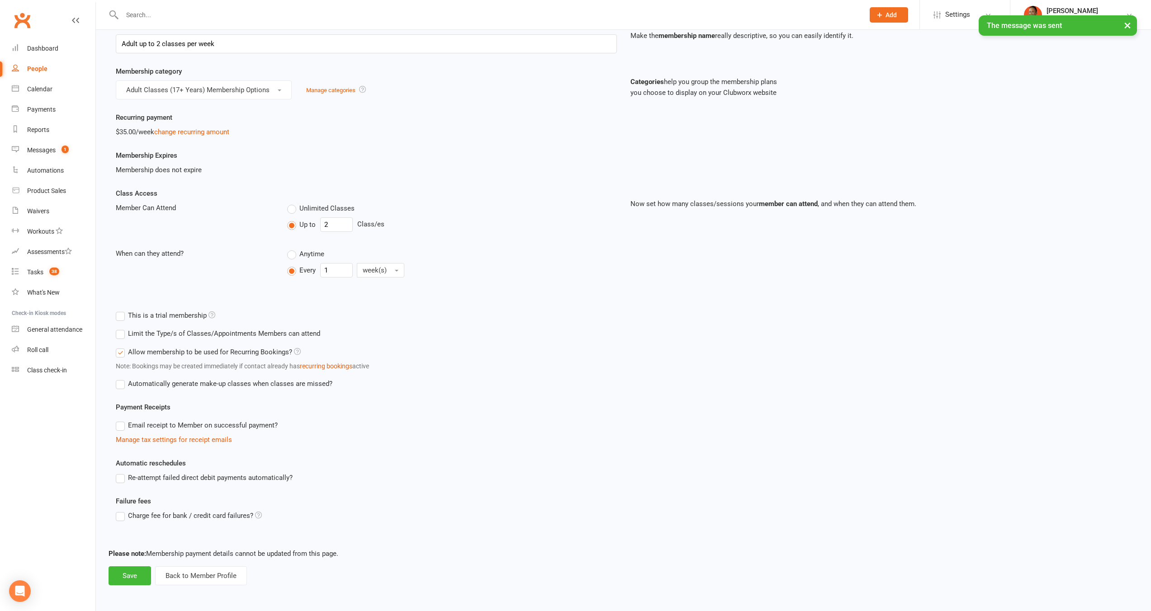
scroll to position [51, 0]
click at [123, 577] on button "Save" at bounding box center [130, 576] width 43 height 19
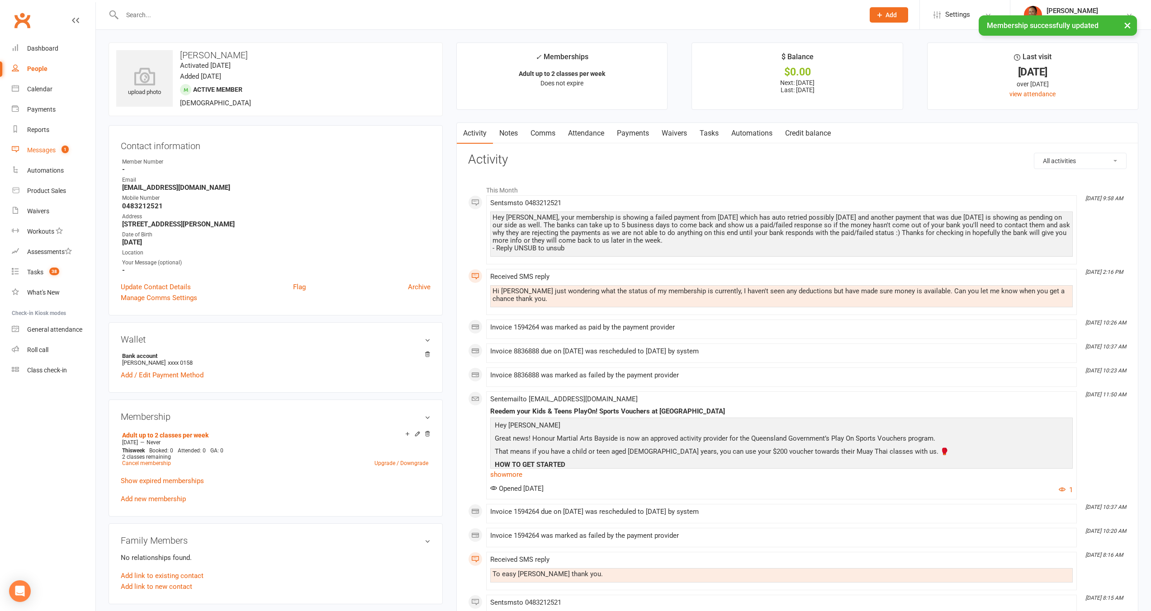
click at [42, 150] on div "Messages" at bounding box center [41, 150] width 28 height 7
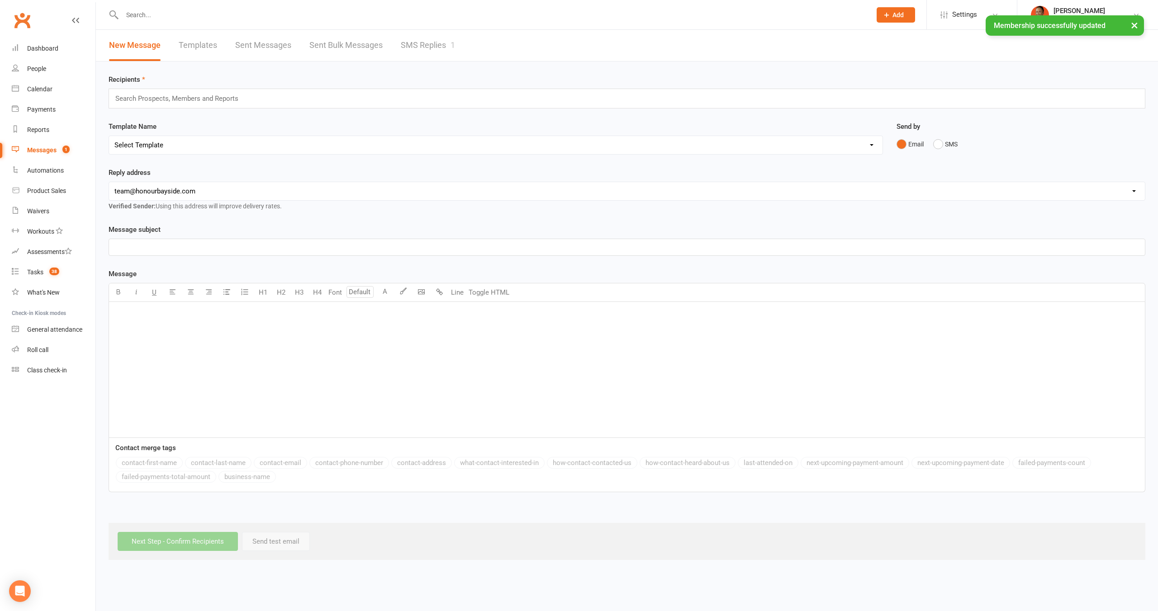
click at [413, 49] on link "SMS Replies 1" at bounding box center [428, 45] width 54 height 31
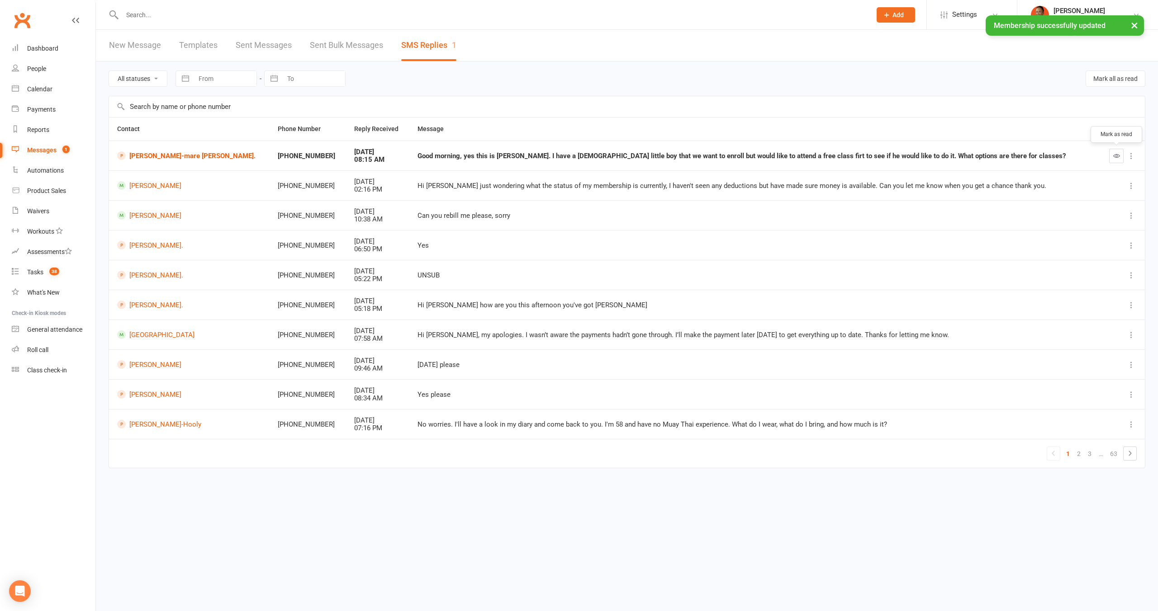
click at [1113, 157] on icon "button" at bounding box center [1116, 155] width 7 height 7
click at [179, 151] on link "Lou-mare Landsberg." at bounding box center [190, 155] width 146 height 9
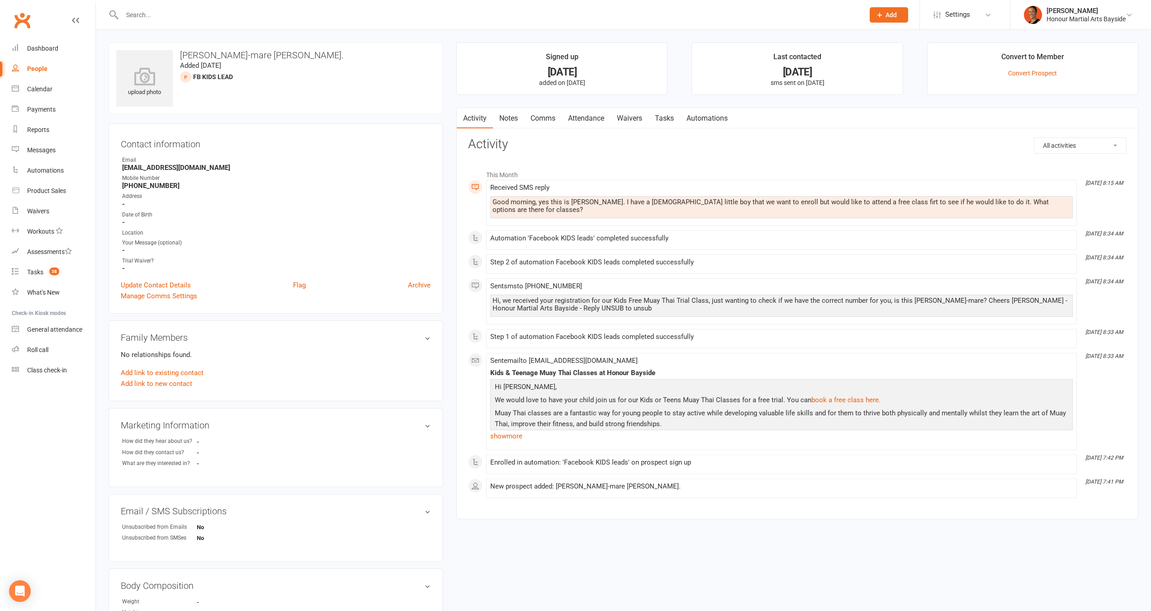
click at [754, 204] on div "Good morning, yes this is Lou-mare. I have a 5yr old little boy that we want to…" at bounding box center [781, 206] width 578 height 15
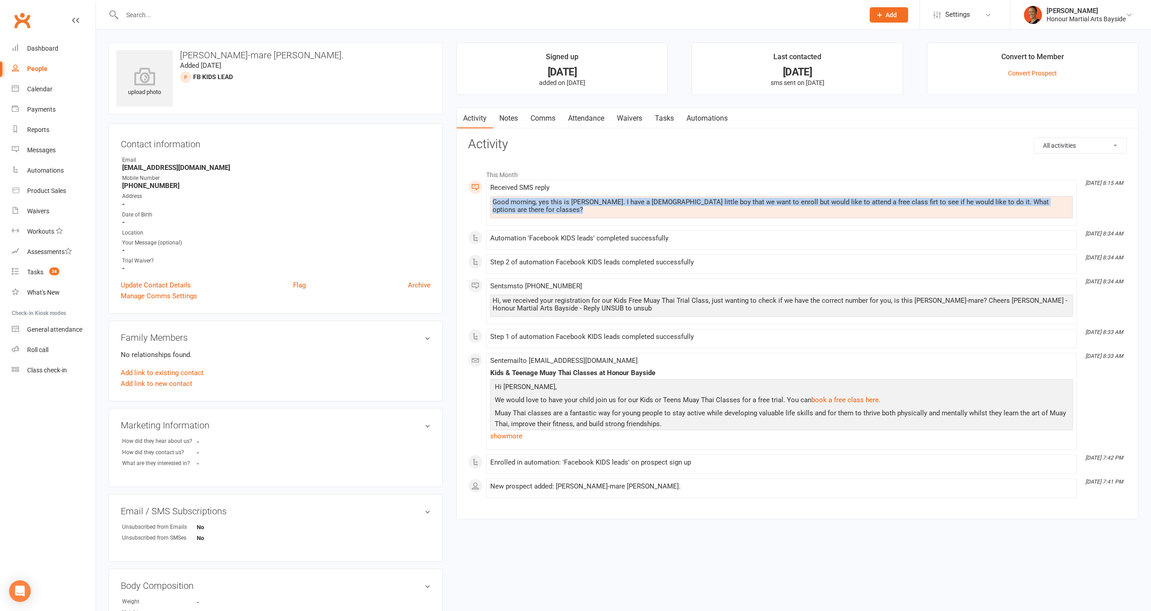
click at [754, 204] on div "Good morning, yes this is Lou-mare. I have a 5yr old little boy that we want to…" at bounding box center [781, 206] width 578 height 15
click at [598, 123] on link "Attendance" at bounding box center [586, 118] width 49 height 21
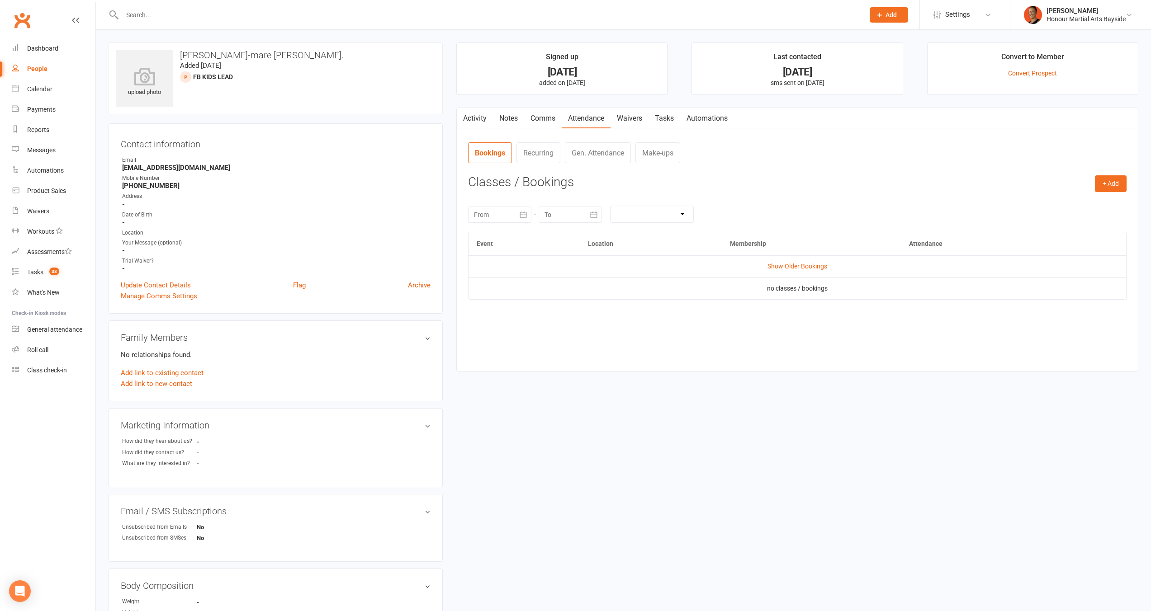
click at [1094, 186] on h3 "Classes / Bookings" at bounding box center [797, 182] width 658 height 14
click at [1117, 180] on button "+ Add" at bounding box center [1111, 183] width 32 height 16
click at [1098, 201] on link "Book Event" at bounding box center [1081, 204] width 90 height 18
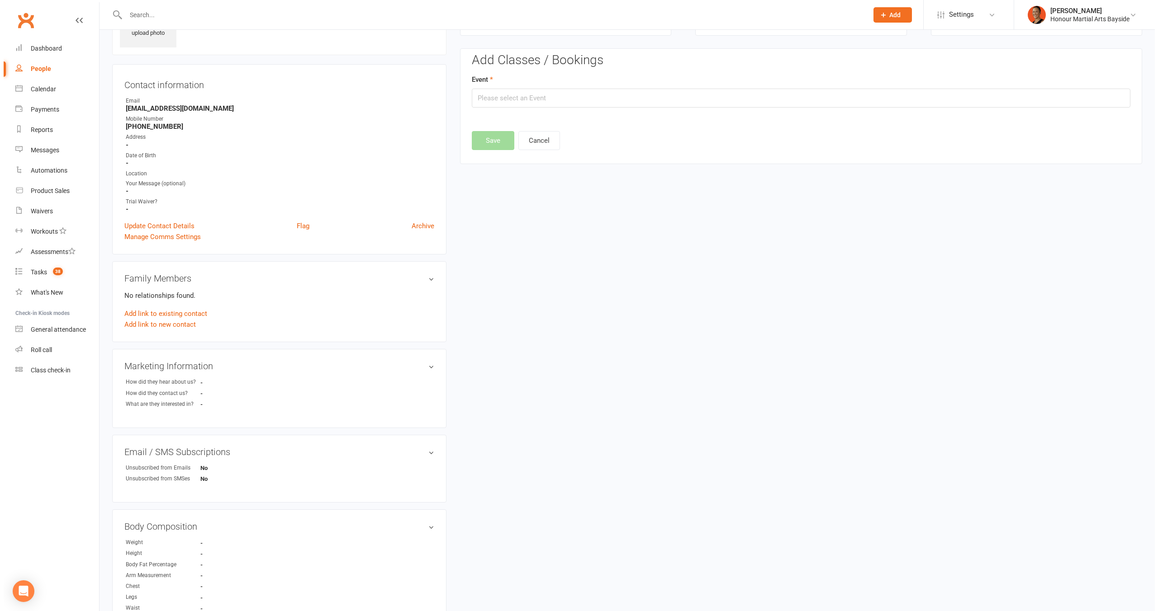
scroll to position [62, 0]
click at [512, 98] on input "text" at bounding box center [797, 95] width 658 height 19
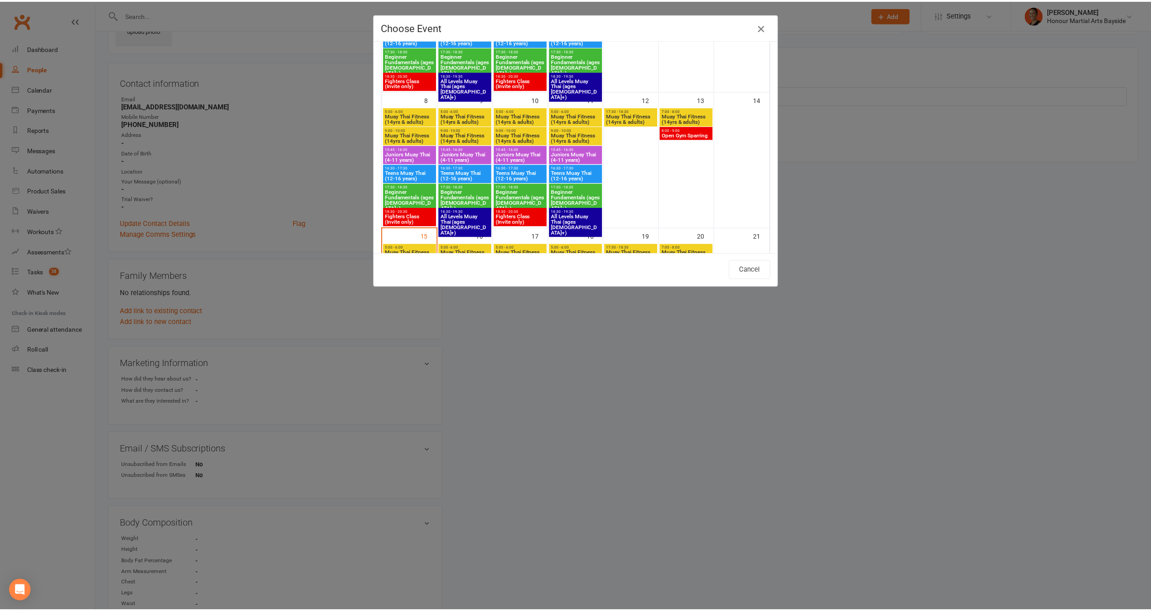
scroll to position [226, 0]
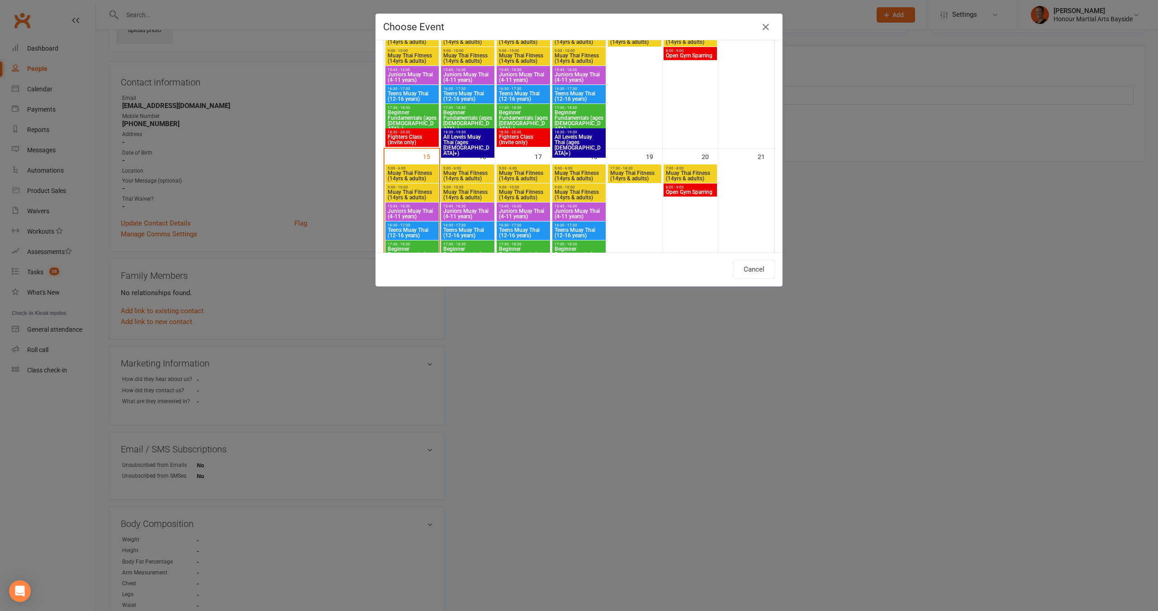
click at [843, 349] on div "Choose Event Day Week Month September 2025 September 2025 Sun Mon Tue Wed Thu F…" at bounding box center [579, 305] width 1158 height 611
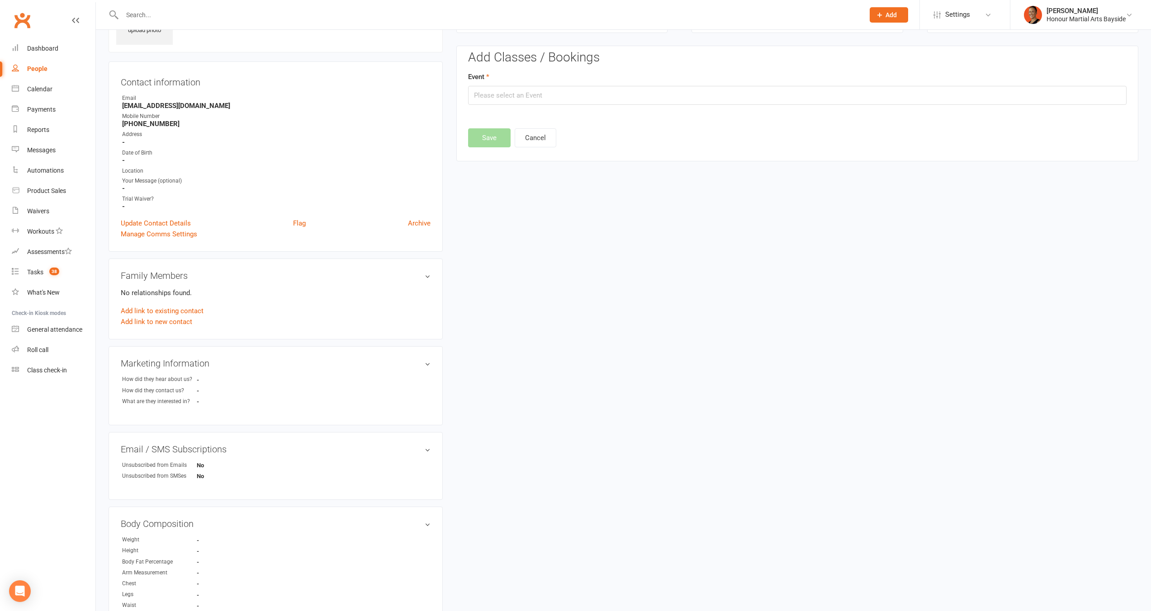
scroll to position [0, 0]
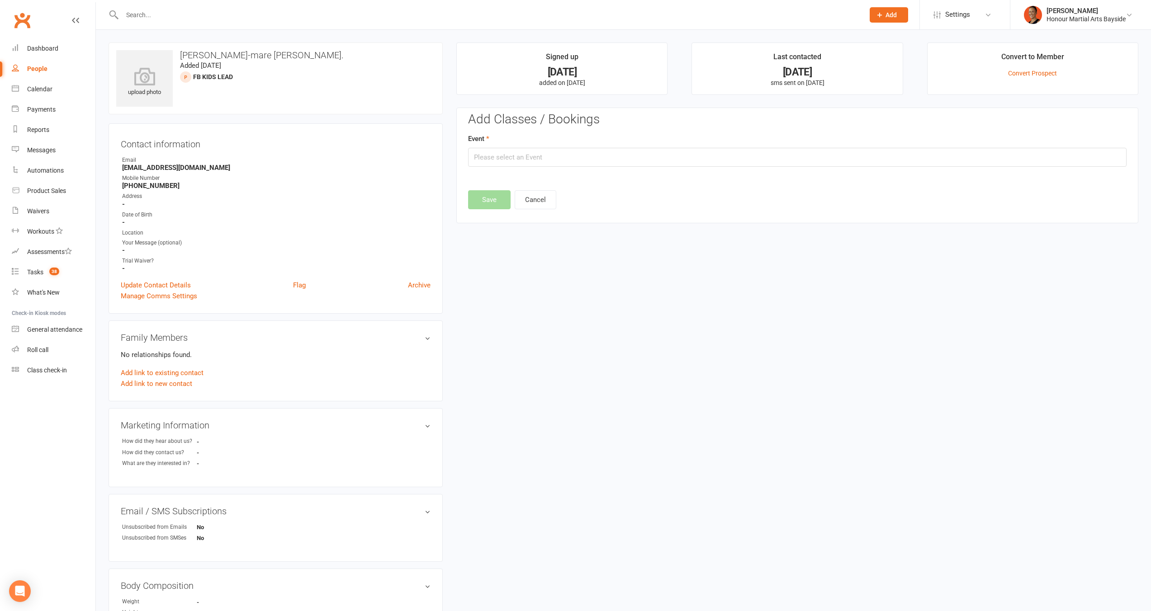
click at [537, 215] on div "Add Classes / Bookings Event Save Cancel Attendance Number of visits past 12 mo…" at bounding box center [797, 166] width 682 height 116
click at [539, 203] on button "Cancel" at bounding box center [536, 199] width 42 height 19
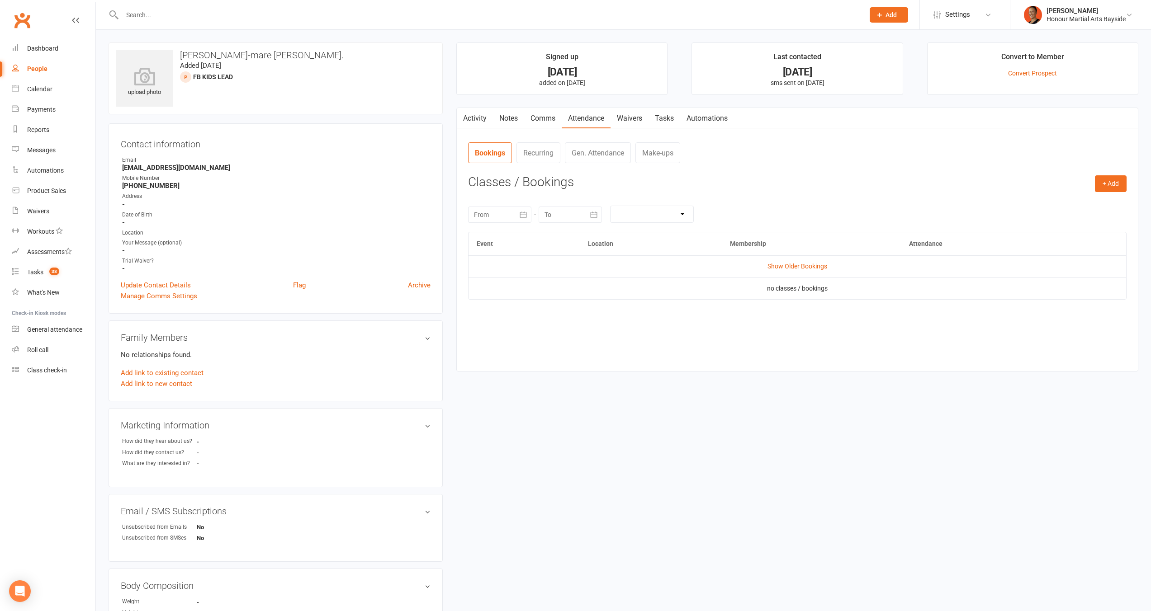
click at [539, 114] on link "Comms" at bounding box center [543, 118] width 38 height 21
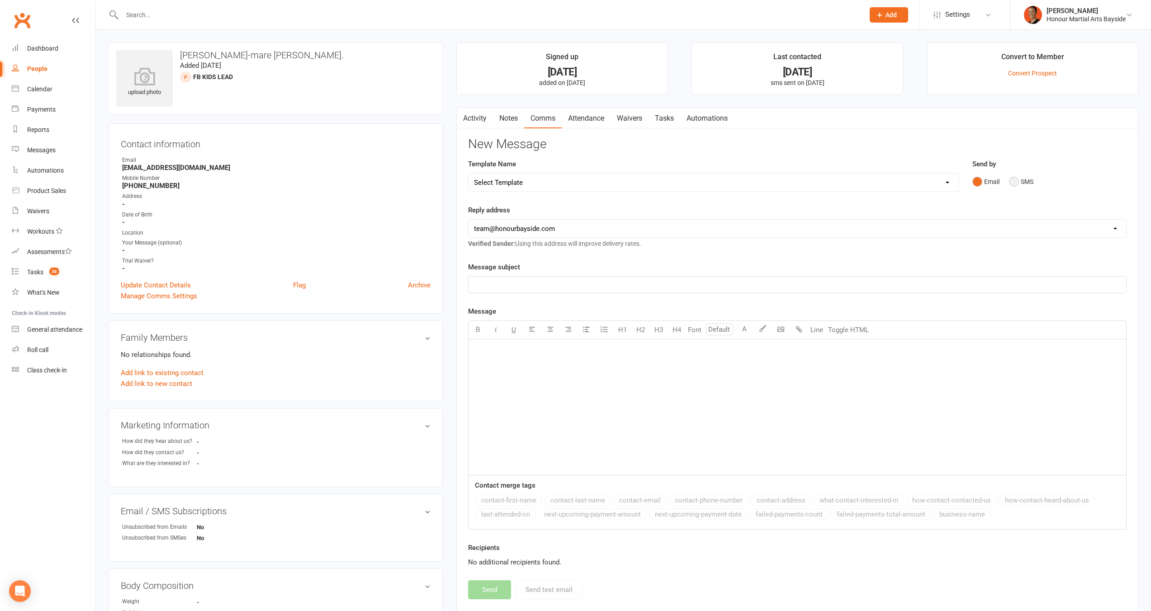
click at [1033, 179] on button "SMS" at bounding box center [1021, 181] width 24 height 17
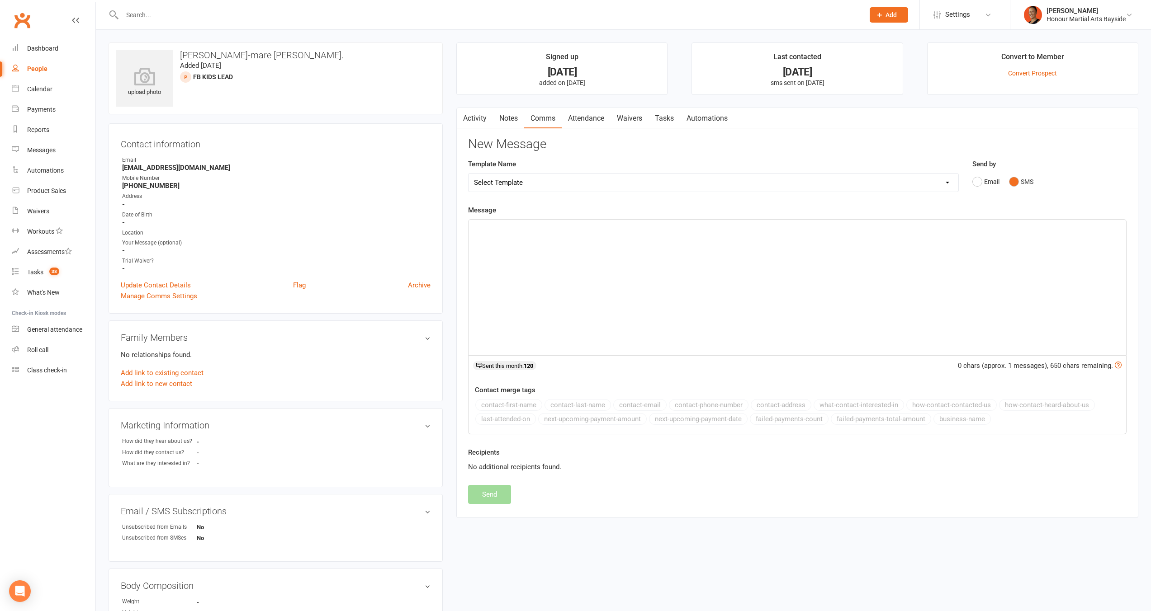
click at [773, 318] on div "﻿" at bounding box center [798, 288] width 658 height 136
click at [478, 116] on link "Activity" at bounding box center [475, 118] width 36 height 21
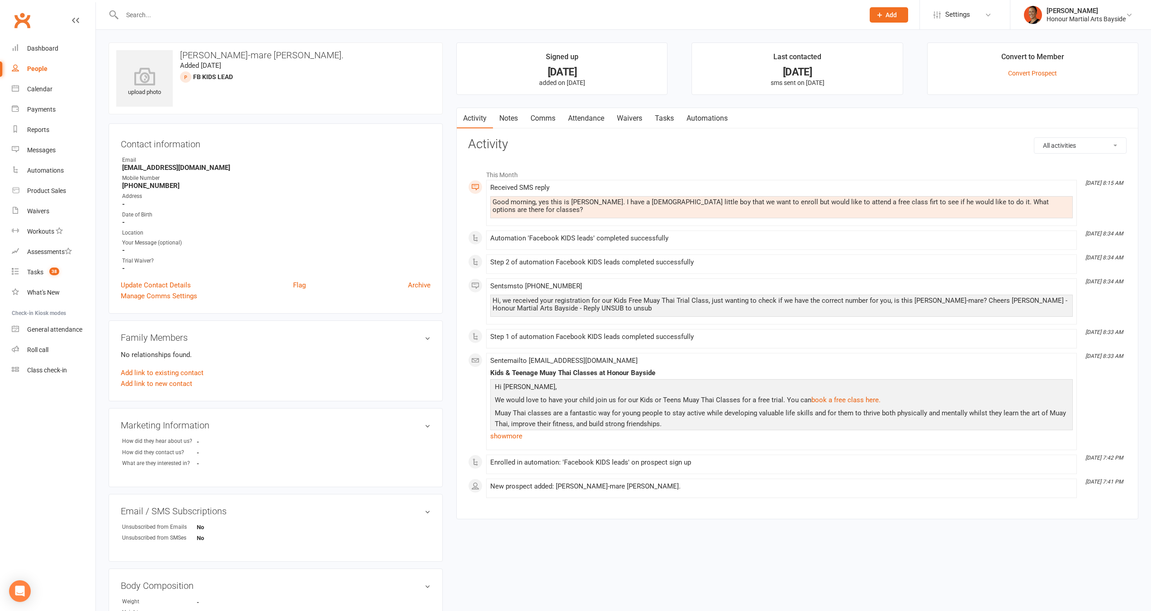
click at [541, 119] on link "Comms" at bounding box center [543, 118] width 38 height 21
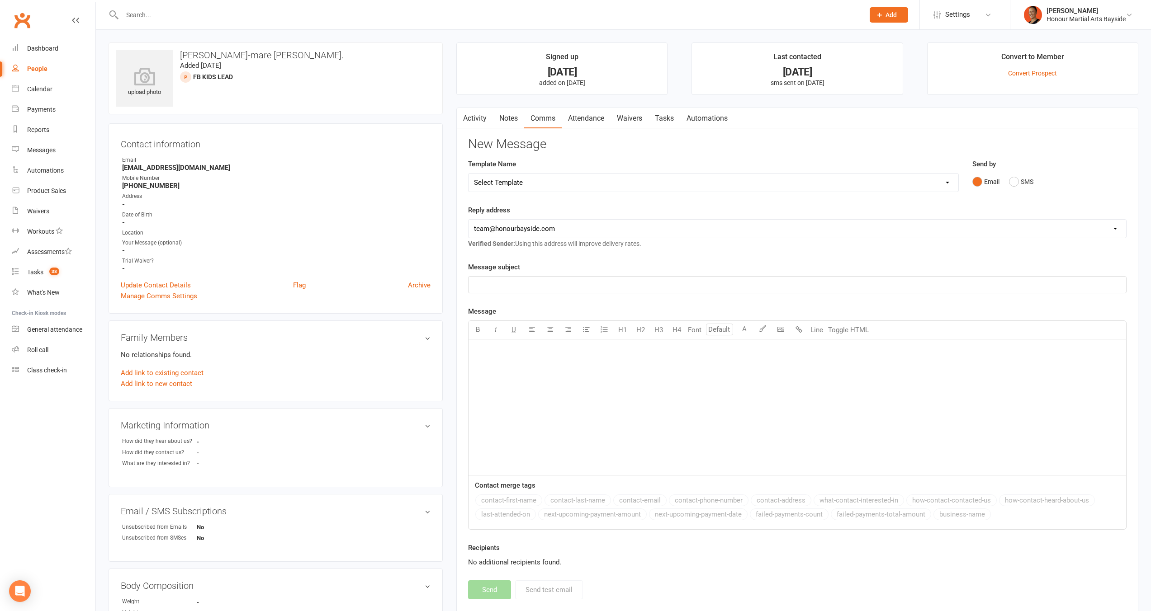
click at [509, 116] on link "Notes" at bounding box center [508, 118] width 31 height 21
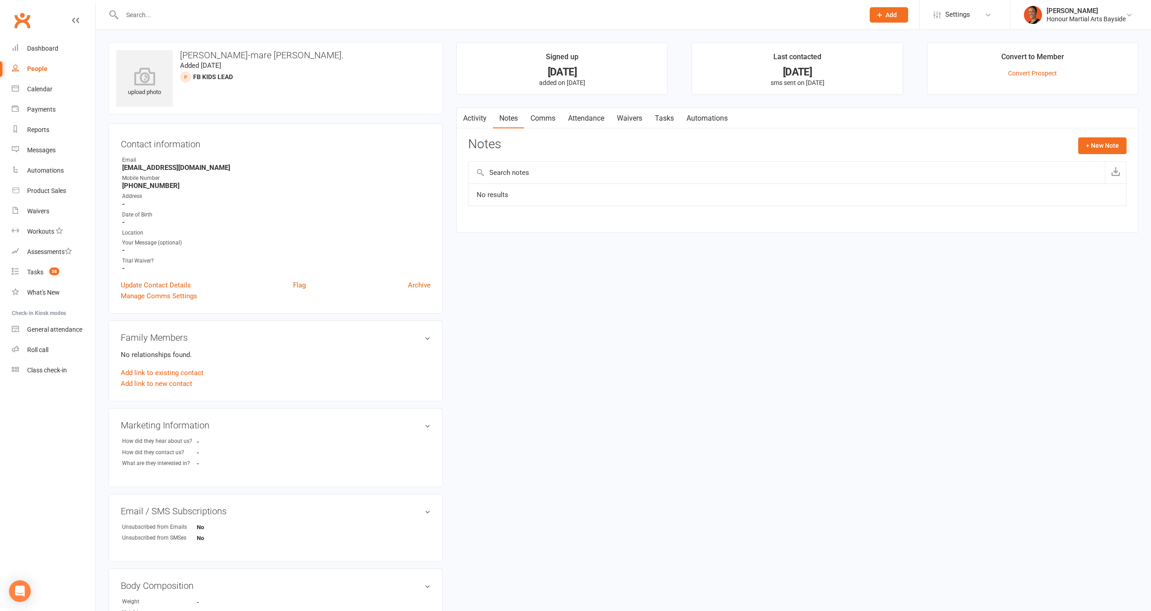
click at [546, 120] on link "Comms" at bounding box center [543, 118] width 38 height 21
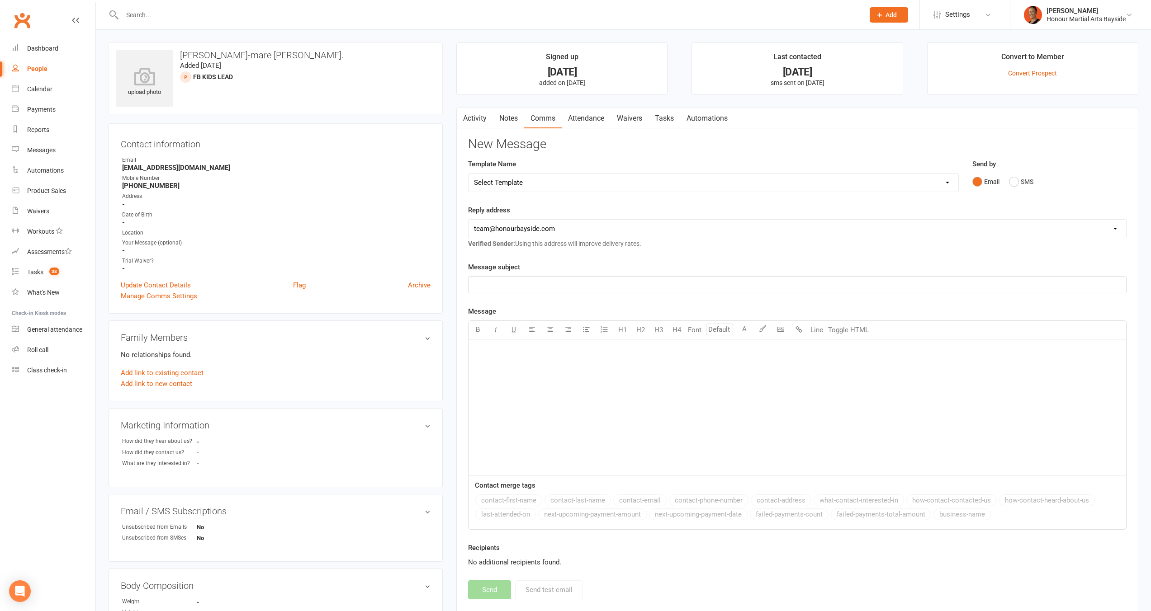
click at [1041, 183] on div "Email SMS" at bounding box center [1049, 181] width 155 height 17
click at [1022, 178] on button "SMS" at bounding box center [1021, 181] width 24 height 17
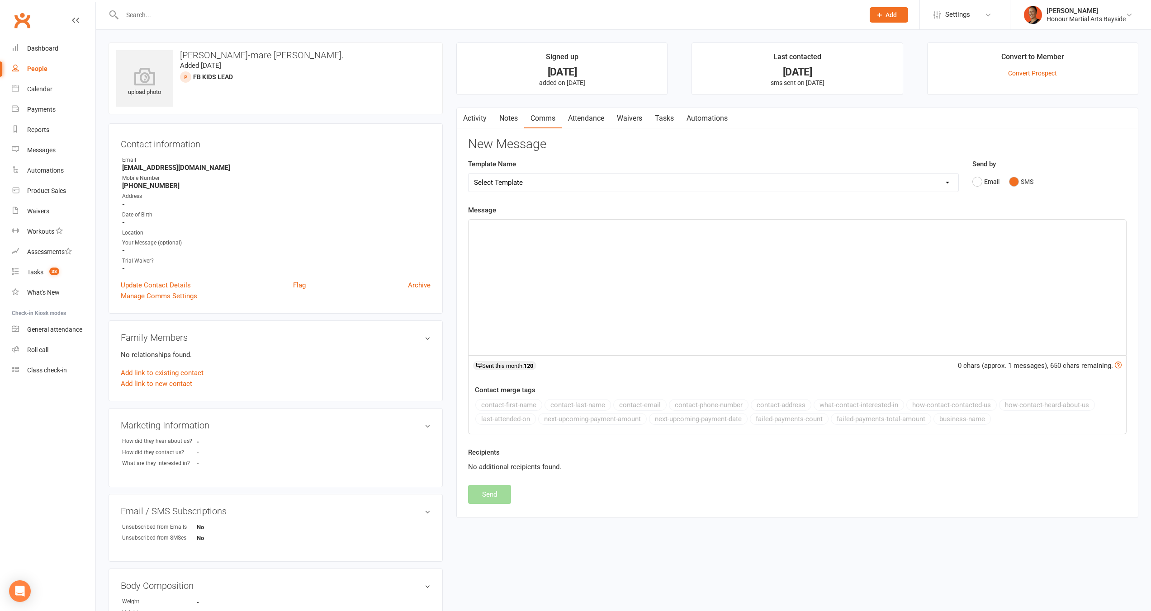
click at [978, 246] on div "﻿" at bounding box center [798, 288] width 658 height 136
click at [493, 494] on button "Send" at bounding box center [489, 494] width 43 height 19
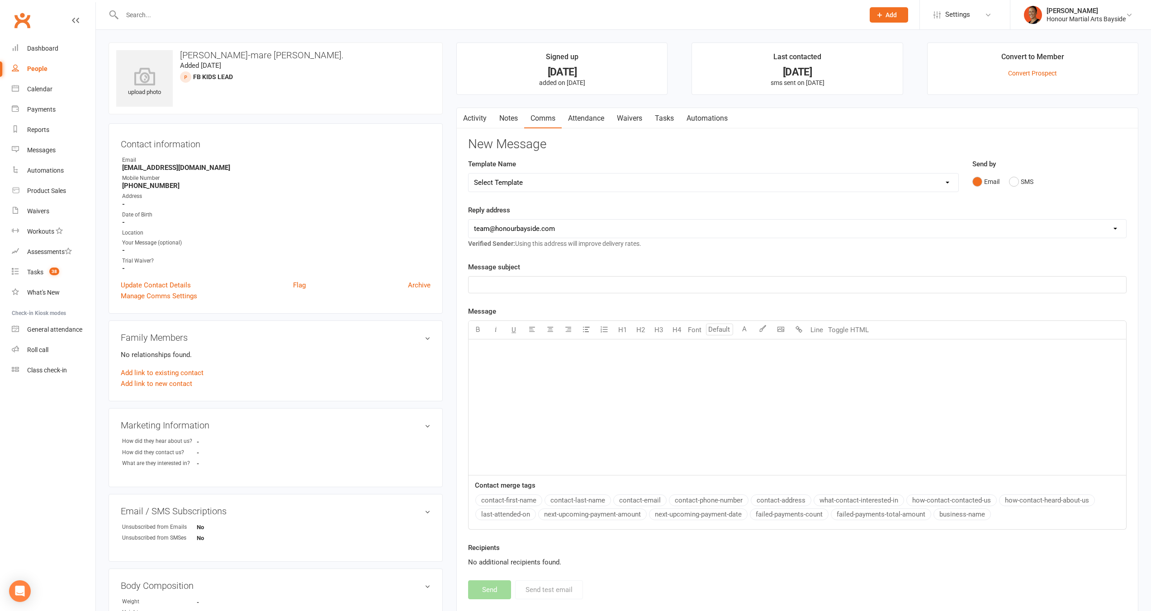
click at [477, 122] on link "Activity" at bounding box center [475, 118] width 36 height 21
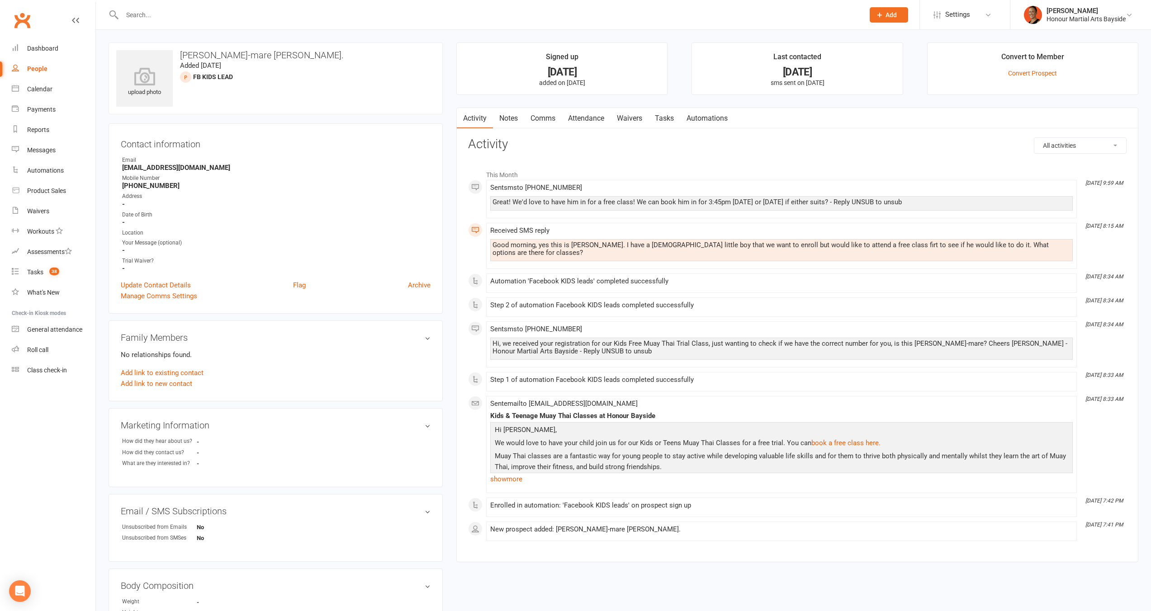
click at [634, 115] on link "Waivers" at bounding box center [630, 118] width 38 height 21
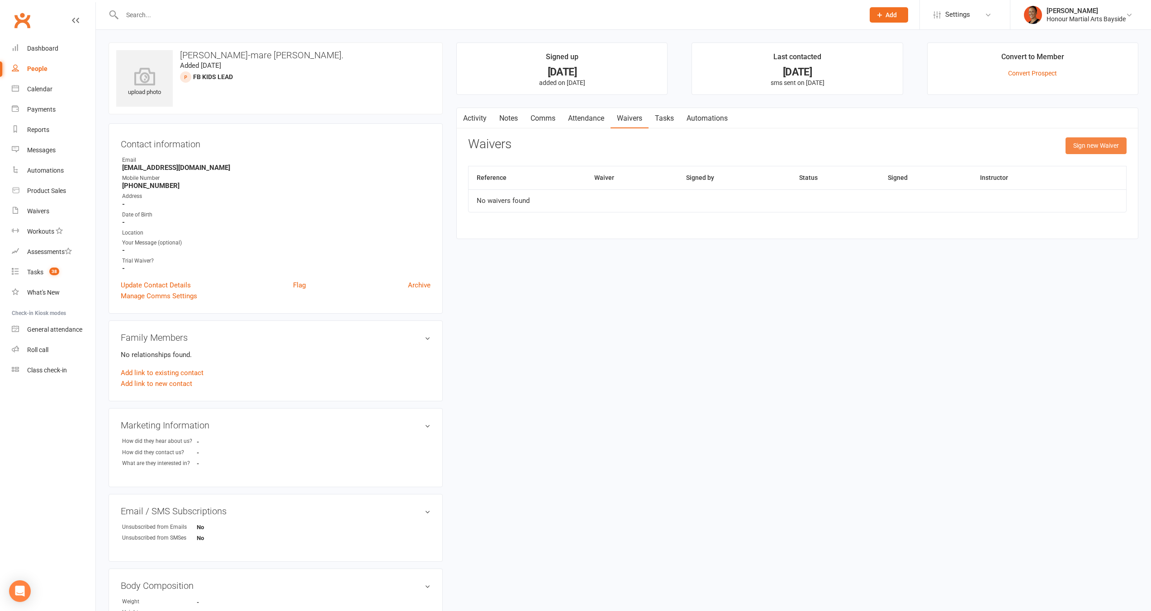
click at [1093, 142] on button "Sign new Waiver" at bounding box center [1095, 145] width 61 height 16
click at [525, 165] on select "Bank Account Update Form Free Trial Waiver (Adults/kids/teens) Membership Activ…" at bounding box center [686, 168] width 434 height 18
select select "12181"
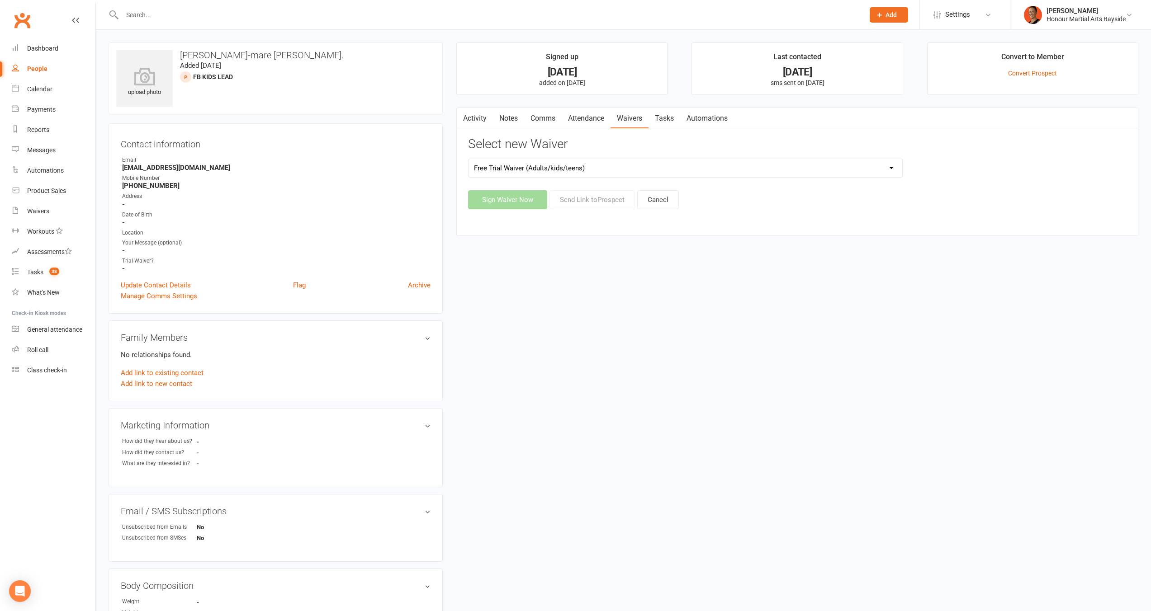
click at [469, 159] on select "Bank Account Update Form Free Trial Waiver (Adults/kids/teens) Membership Activ…" at bounding box center [686, 168] width 434 height 18
click at [516, 206] on button "Sign Waiver Now" at bounding box center [507, 199] width 79 height 19
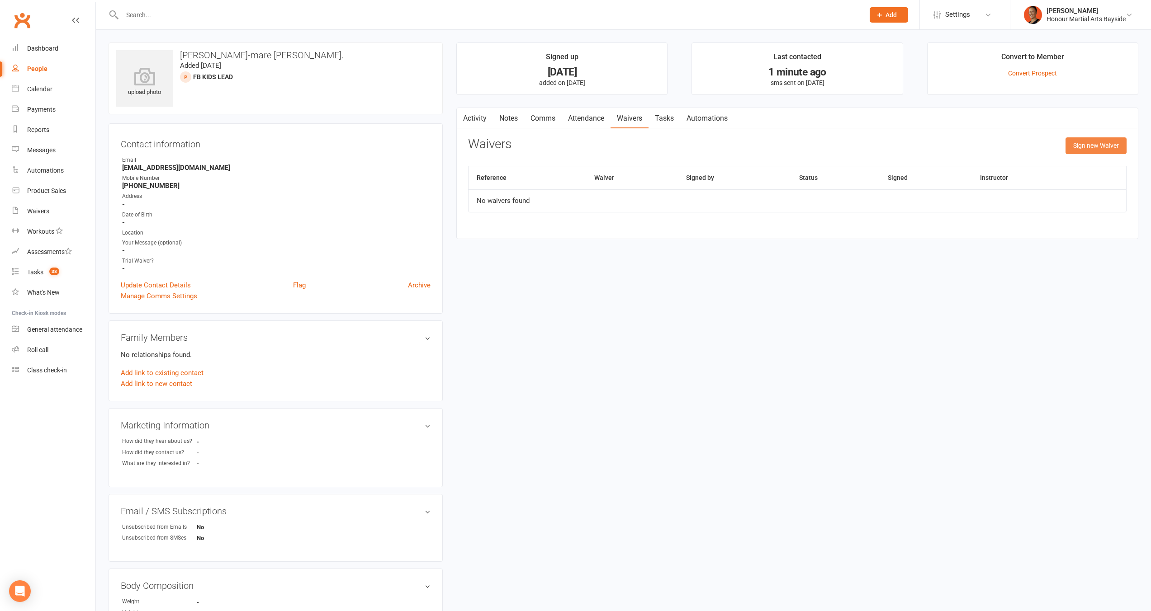
click at [1085, 148] on button "Sign new Waiver" at bounding box center [1095, 145] width 61 height 16
click at [534, 172] on select "Bank Account Update Form Free Trial Waiver (Adults/kids/teens) Membership Activ…" at bounding box center [686, 168] width 434 height 18
select select "12181"
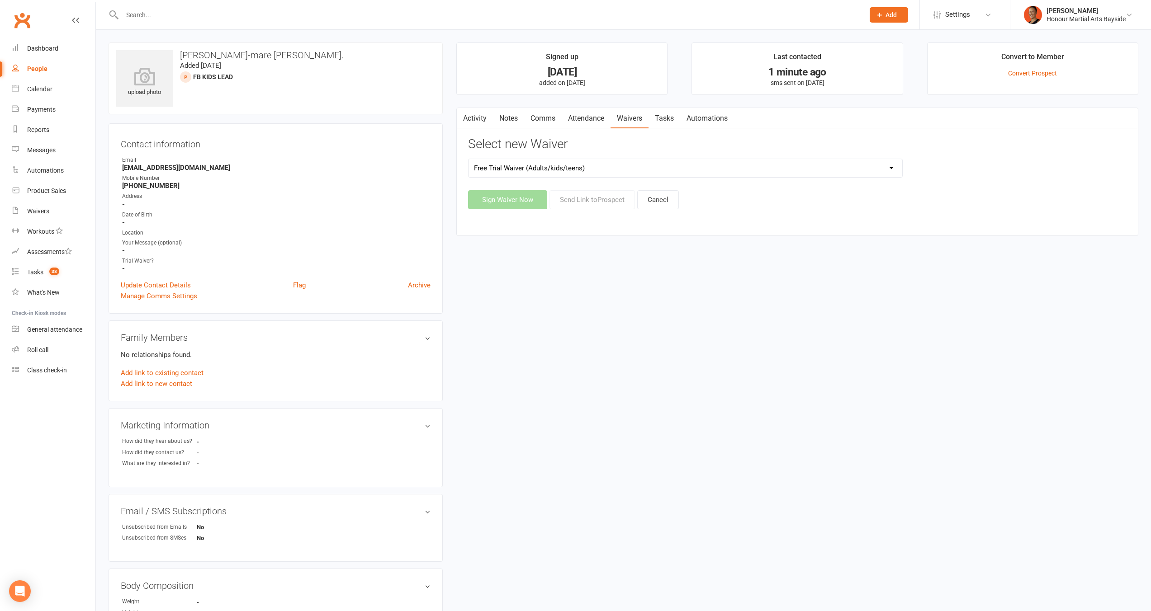
click at [469, 159] on select "Bank Account Update Form Free Trial Waiver (Adults/kids/teens) Membership Activ…" at bounding box center [686, 168] width 434 height 18
click at [592, 199] on button "Send Link to Prospect" at bounding box center [591, 199] width 85 height 19
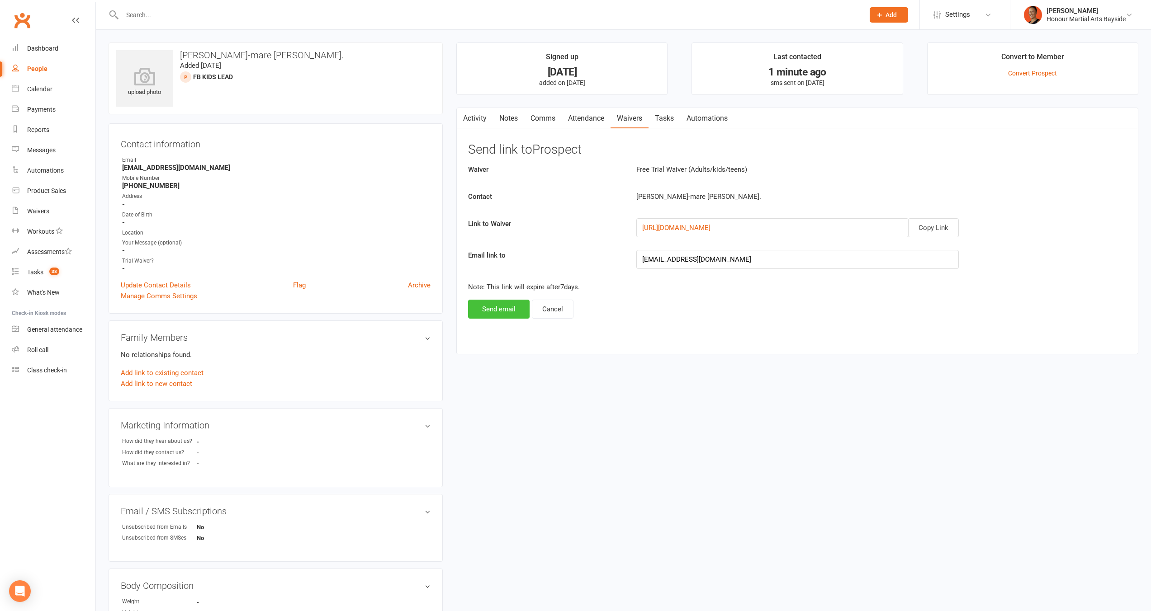
click at [514, 309] on button "Send email" at bounding box center [499, 309] width 62 height 19
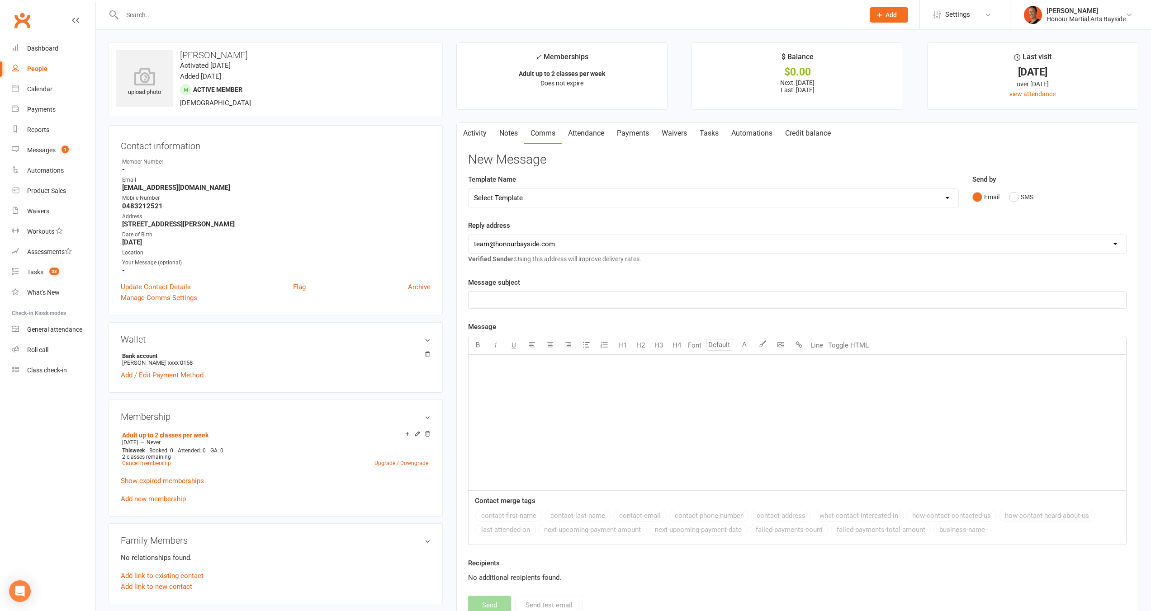
click at [609, 139] on link "Attendance" at bounding box center [586, 133] width 49 height 21
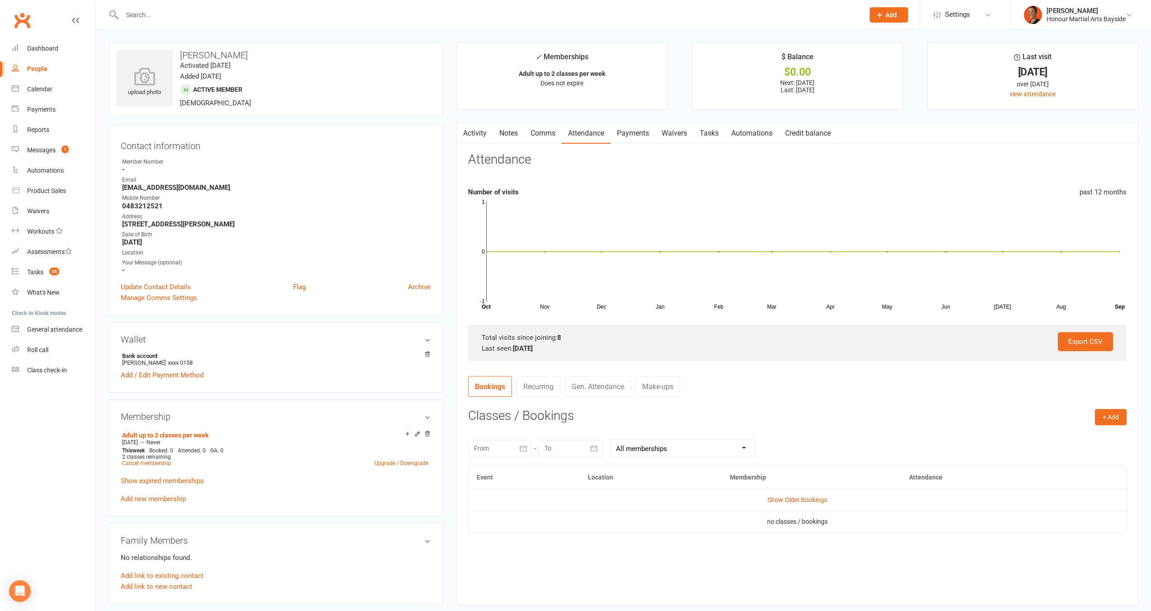
drag, startPoint x: 638, startPoint y: 134, endPoint x: 644, endPoint y: 140, distance: 8.3
click at [638, 134] on link "Payments" at bounding box center [633, 133] width 45 height 21
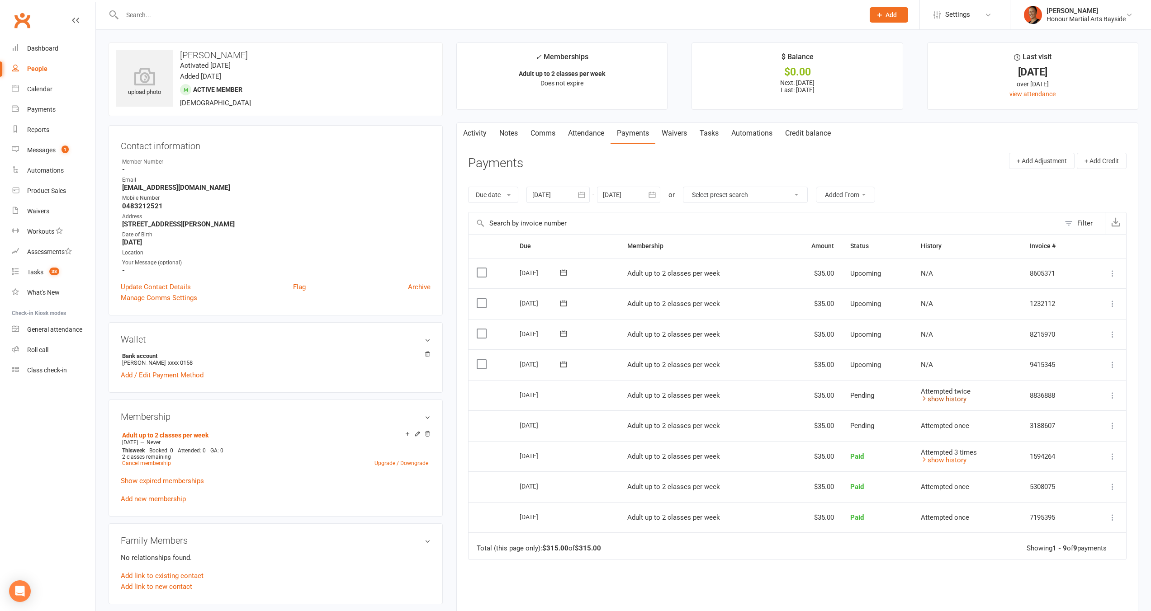
click at [943, 401] on link "show history" at bounding box center [944, 399] width 46 height 8
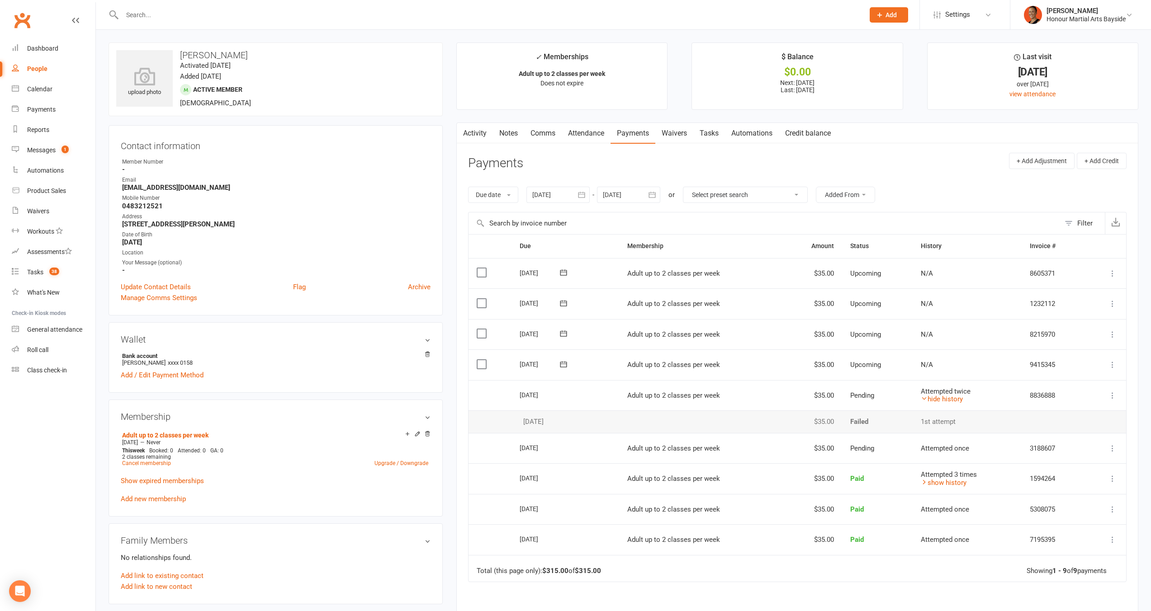
click at [534, 422] on div "[DATE]" at bounding box center [565, 422] width 91 height 8
copy tr "[DATE] [PERSON_NAME]"
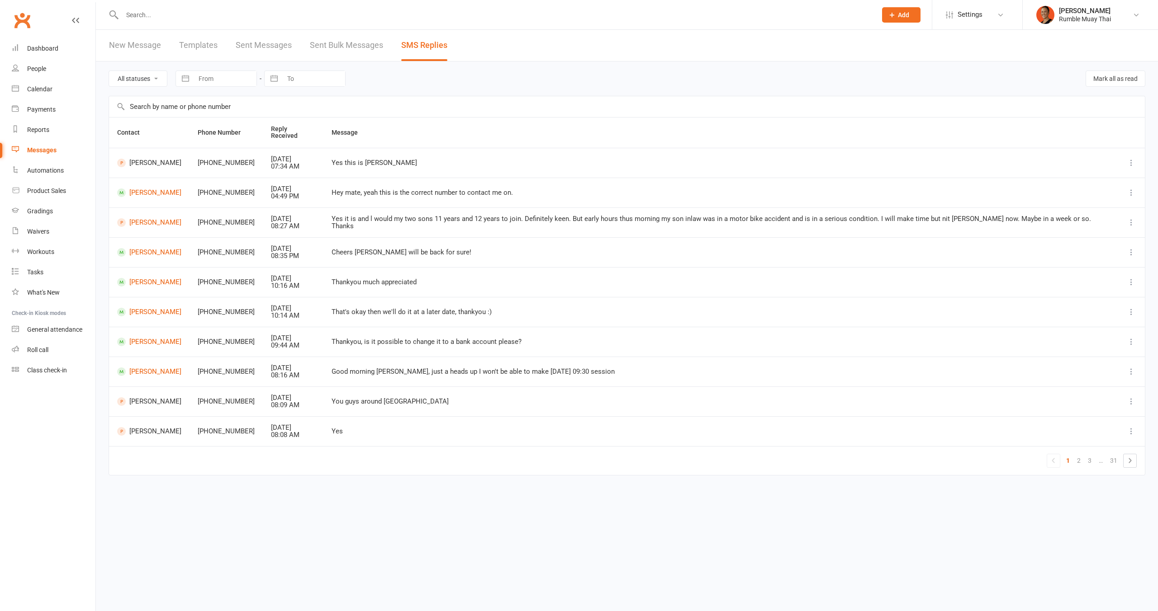
click at [176, 12] on input "text" at bounding box center [494, 15] width 751 height 13
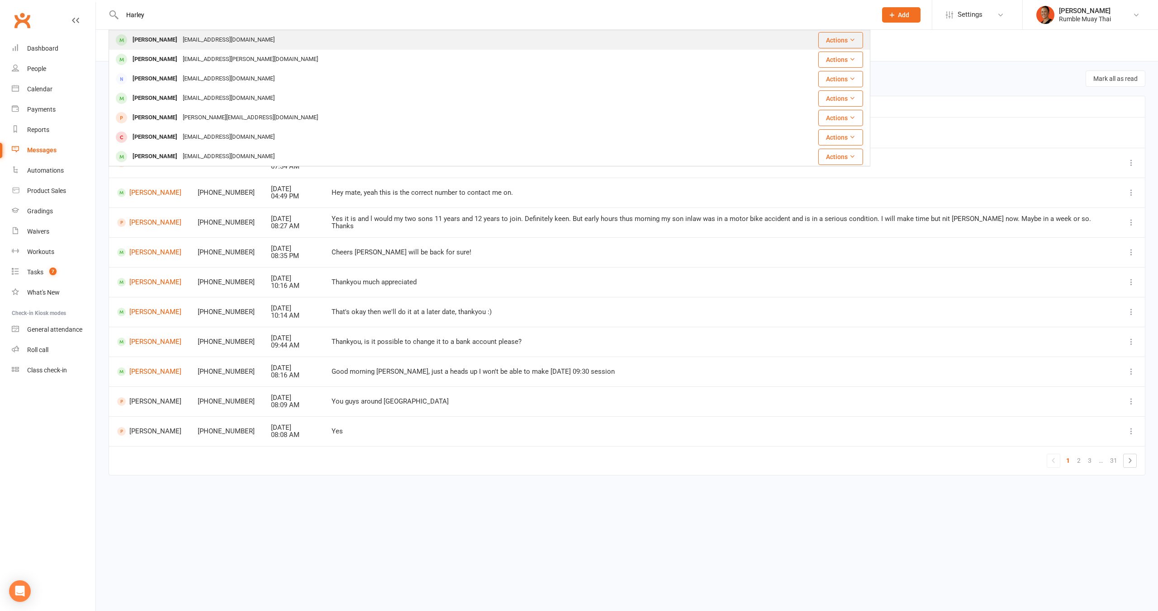
type input "Harley"
click at [168, 42] on div "[PERSON_NAME]" at bounding box center [155, 39] width 50 height 13
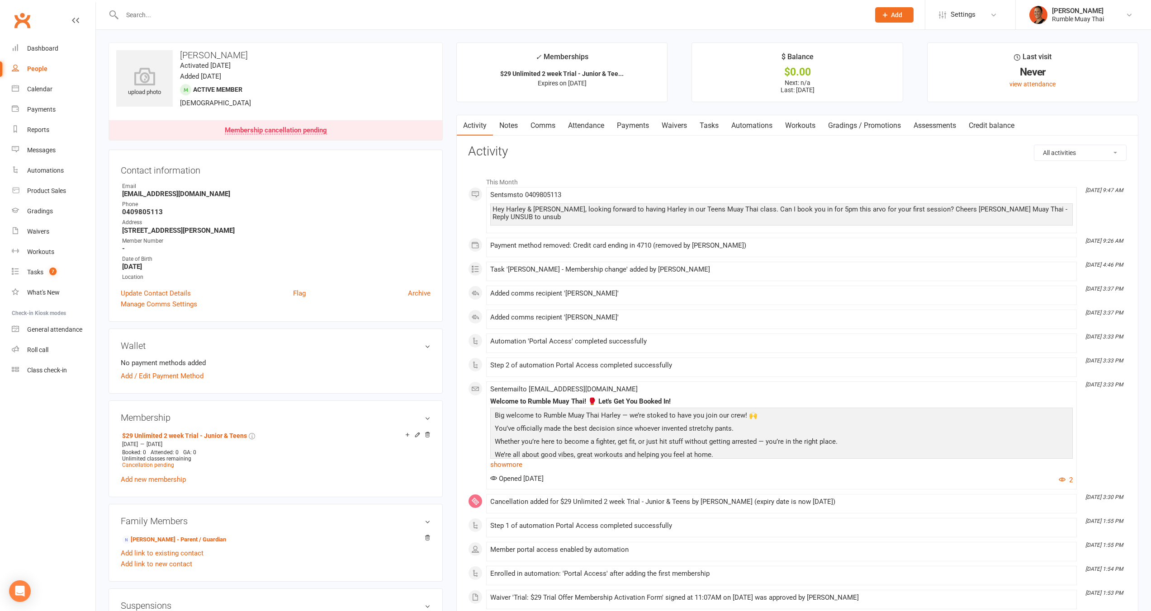
click at [549, 125] on link "Comms" at bounding box center [543, 125] width 38 height 21
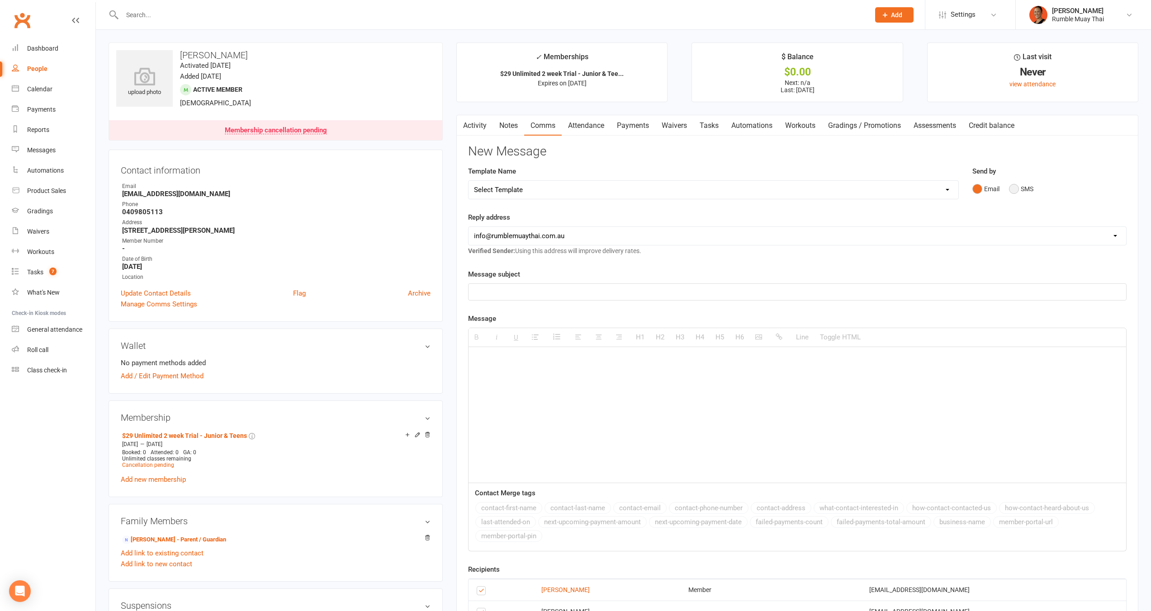
click at [1027, 192] on button "SMS" at bounding box center [1021, 188] width 24 height 17
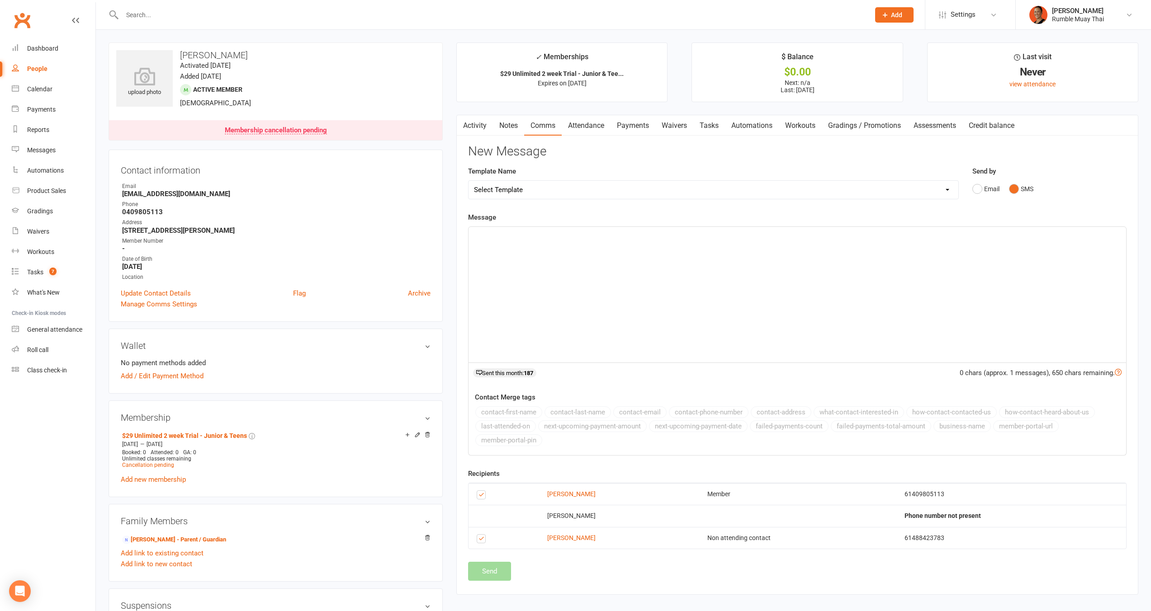
click at [596, 123] on link "Attendance" at bounding box center [586, 125] width 49 height 21
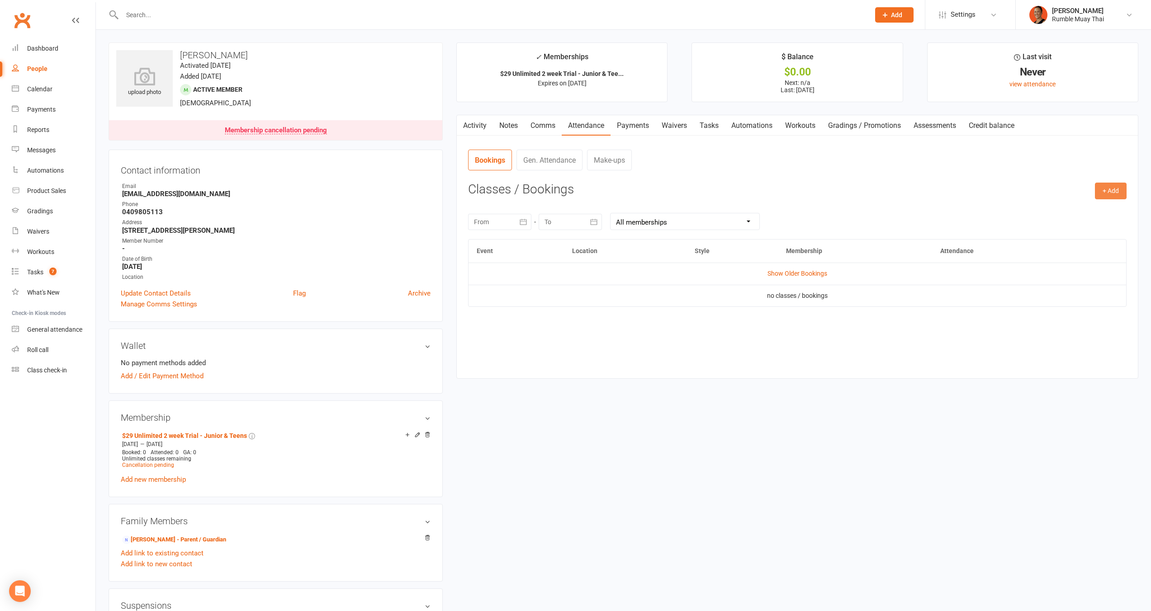
click at [1107, 194] on button "+ Add" at bounding box center [1111, 191] width 32 height 16
click at [1116, 213] on link "Book Event" at bounding box center [1081, 212] width 90 height 18
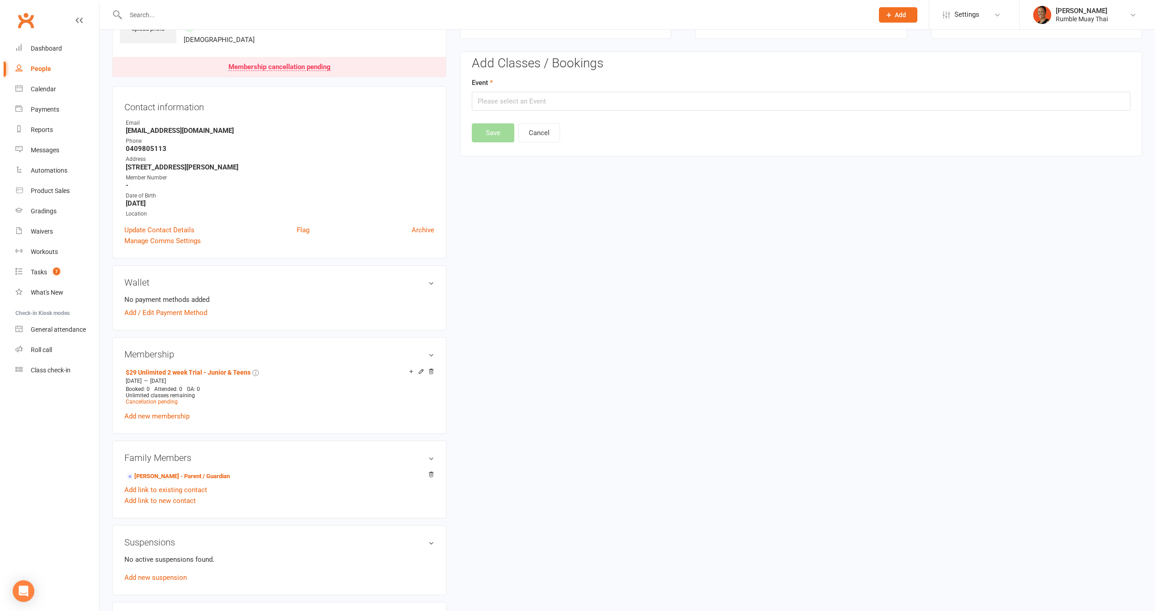
scroll to position [69, 0]
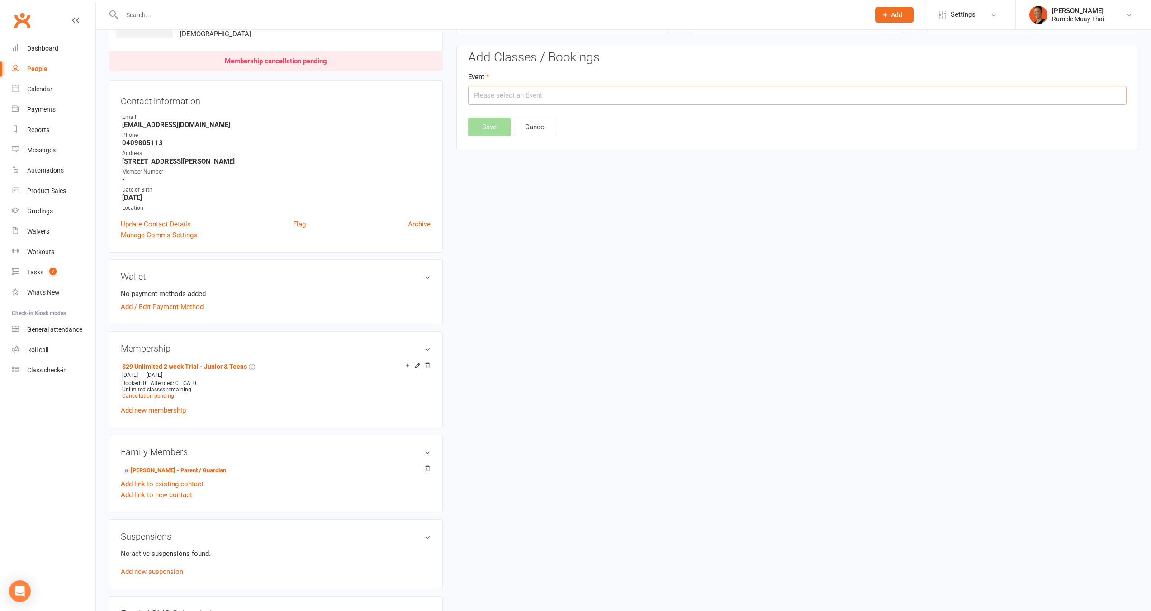
click at [506, 104] on input "text" at bounding box center [797, 95] width 658 height 19
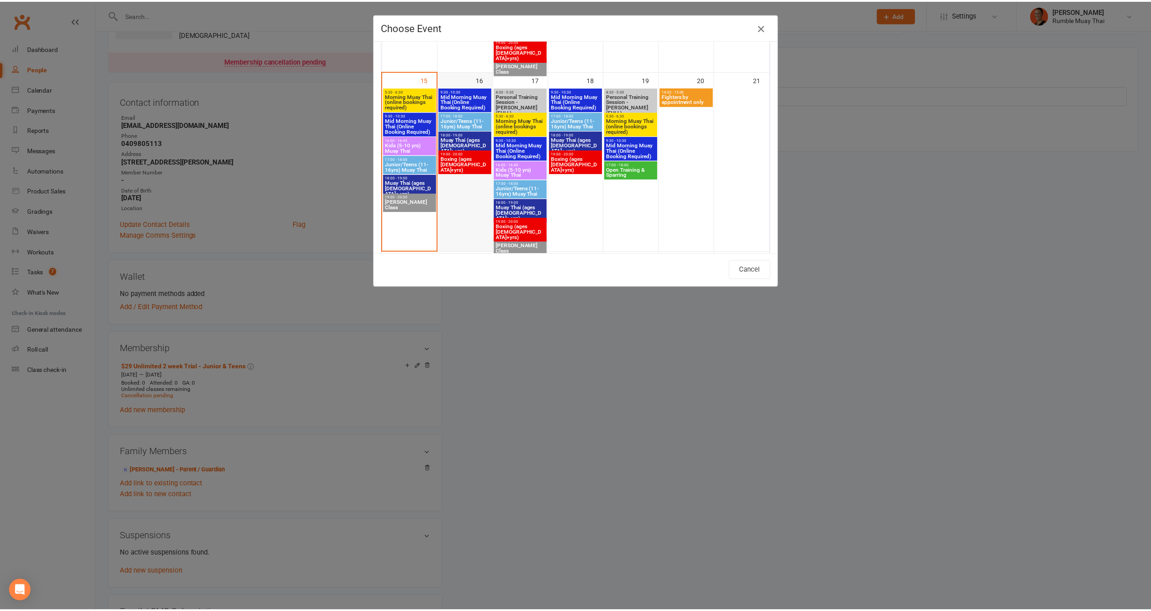
scroll to position [412, 0]
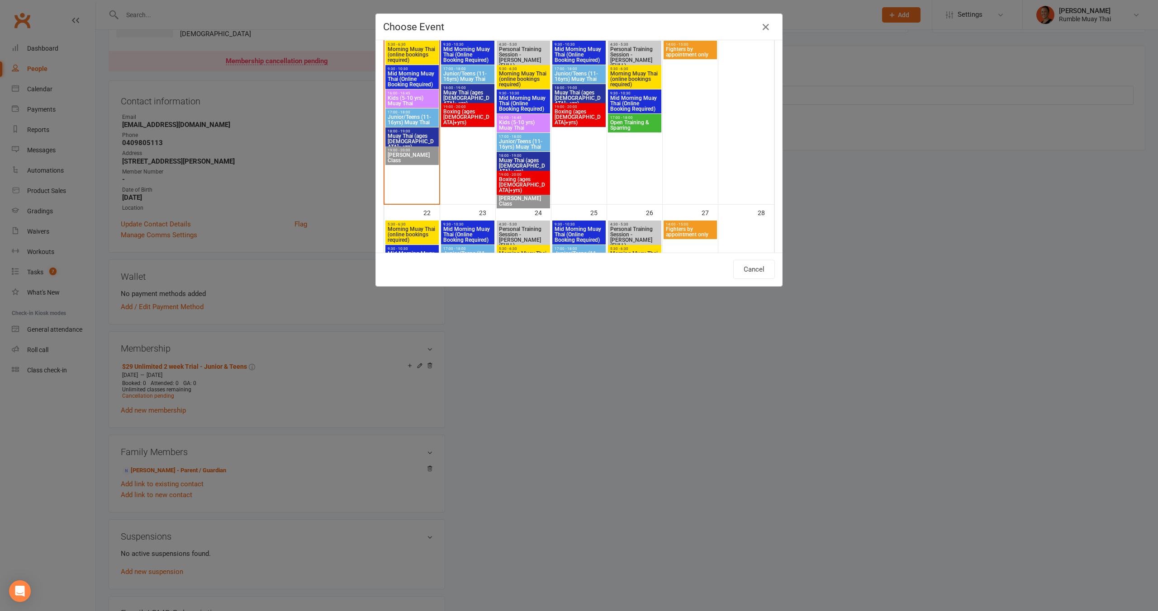
click at [415, 117] on span "Junior/Teens (11-16yrs) Muay Thai" at bounding box center [412, 119] width 50 height 11
type input "Junior/Teens (11-16yrs) Muay Thai - [DATE] 5:00:00 PM"
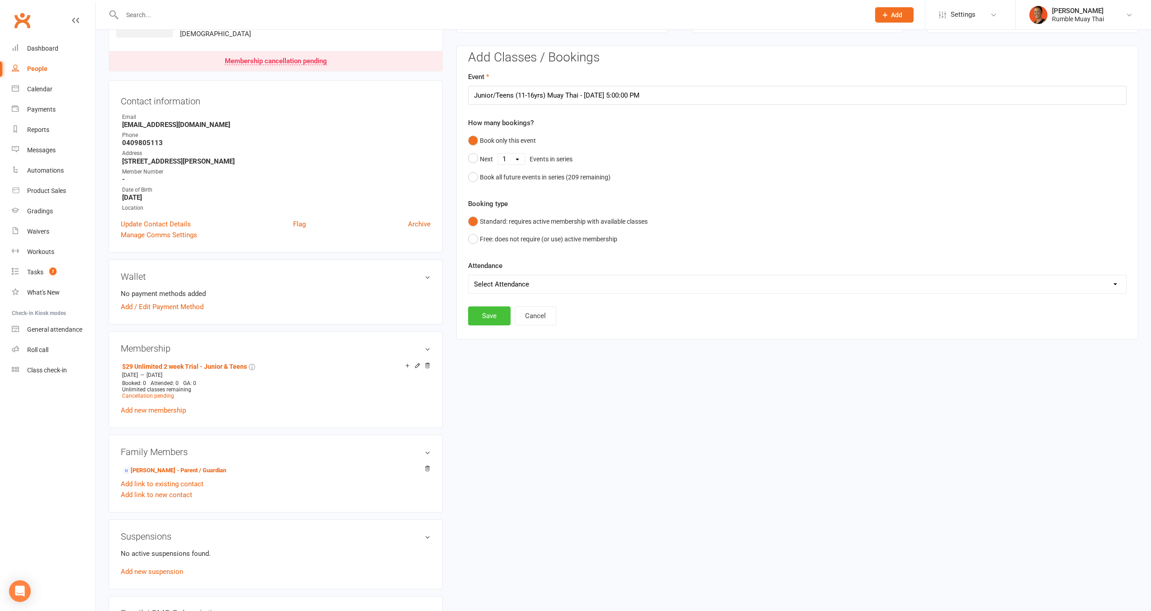
click at [483, 312] on button "Save" at bounding box center [489, 316] width 43 height 19
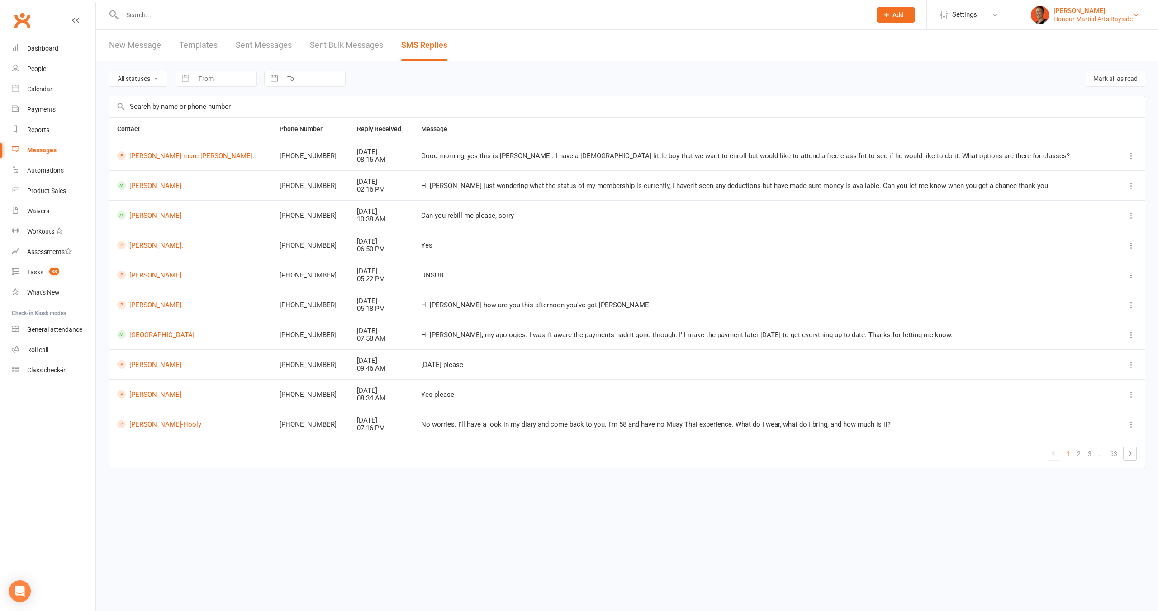
click at [1073, 19] on div "Honour Martial Arts Bayside" at bounding box center [1092, 19] width 79 height 8
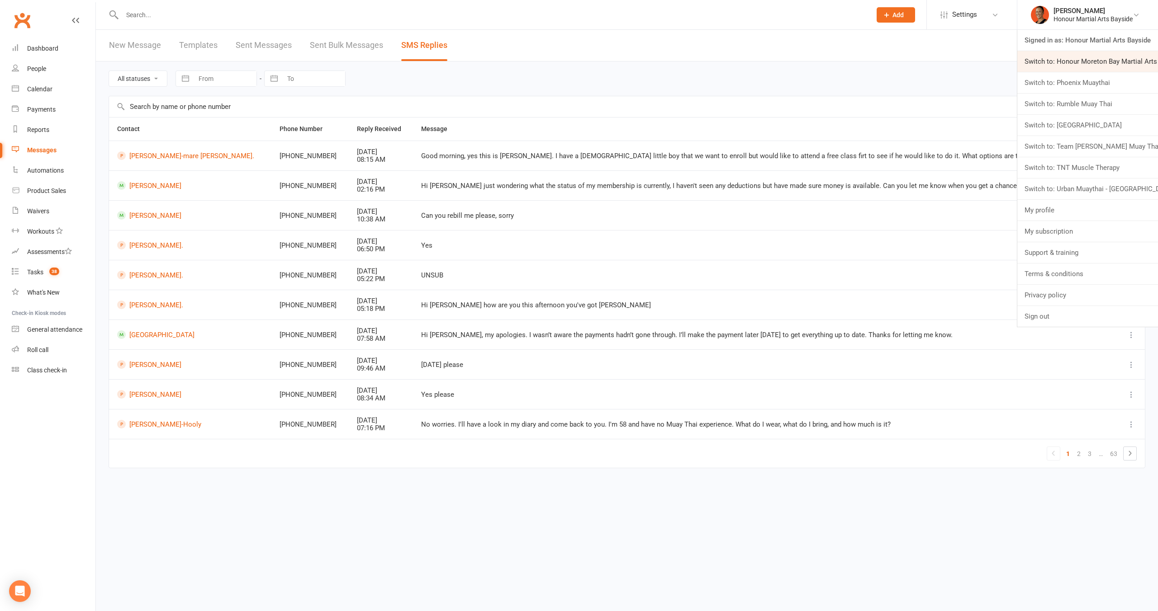
click at [1089, 62] on link "Switch to: Honour Moreton Bay Martial Arts Academy" at bounding box center [1087, 61] width 141 height 21
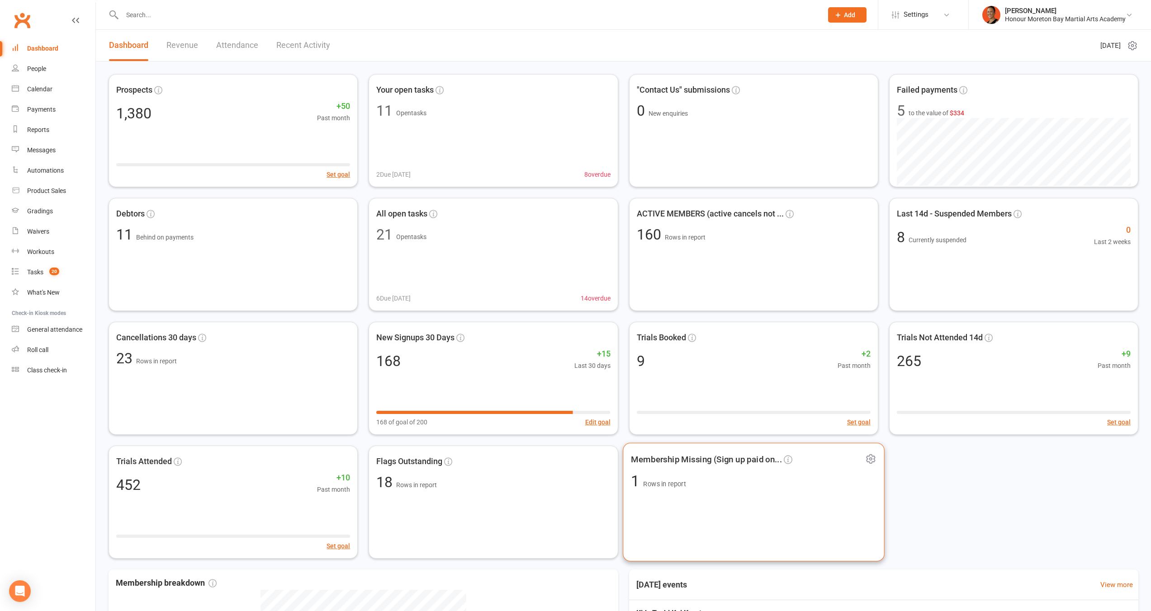
click at [758, 505] on div "Membership Missing (Sign up paid on... 1 Rows in report" at bounding box center [754, 502] width 262 height 119
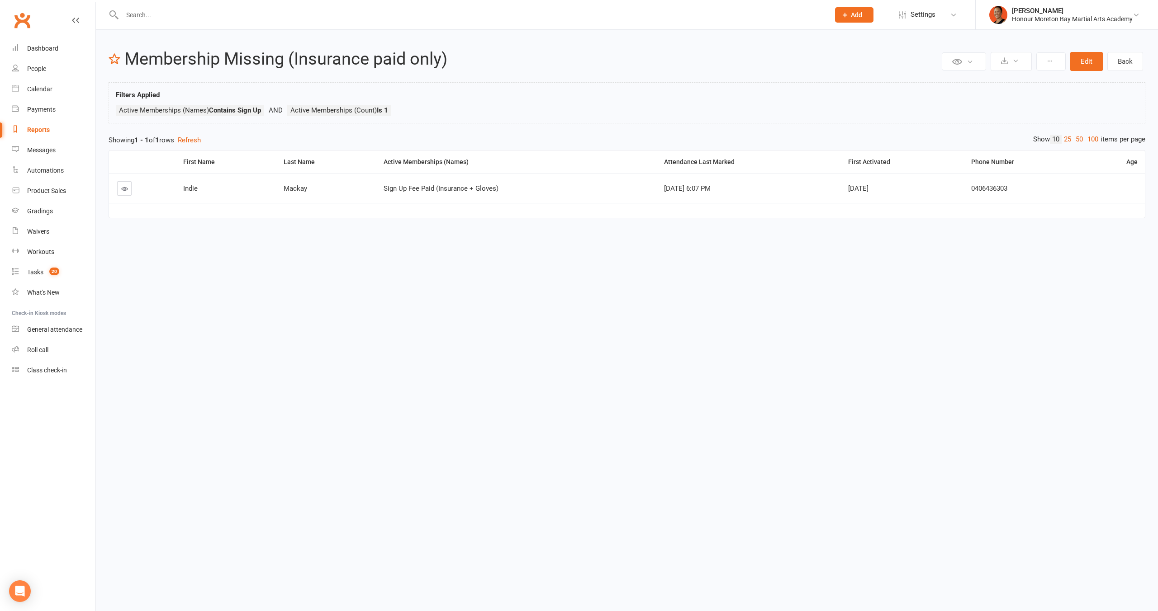
click at [120, 189] on link at bounding box center [124, 188] width 14 height 14
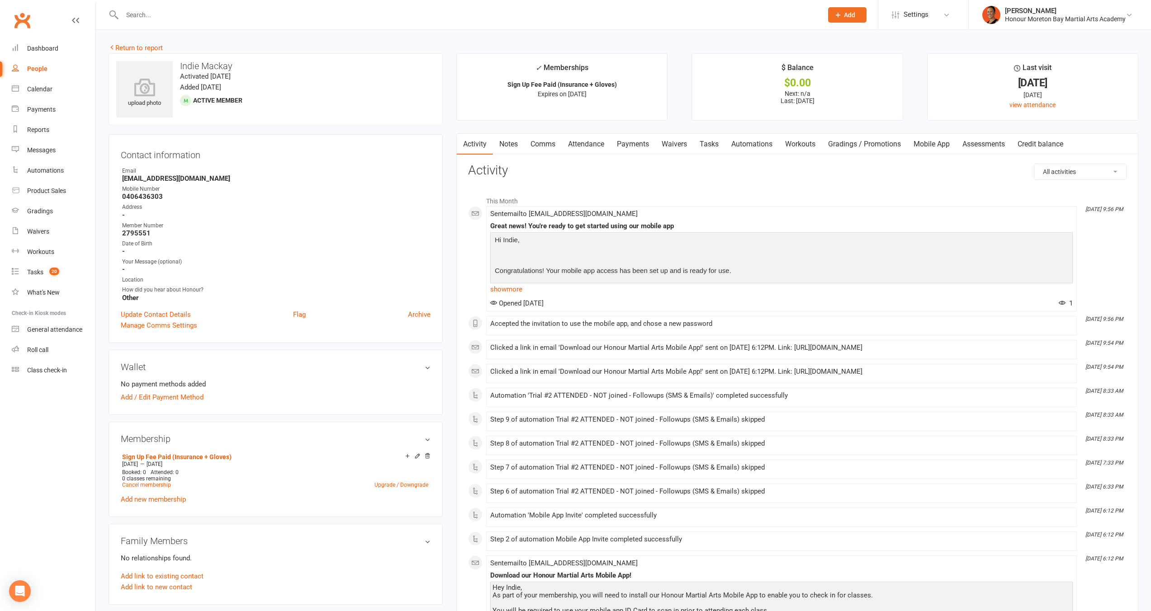
click at [679, 152] on link "Waivers" at bounding box center [674, 144] width 38 height 21
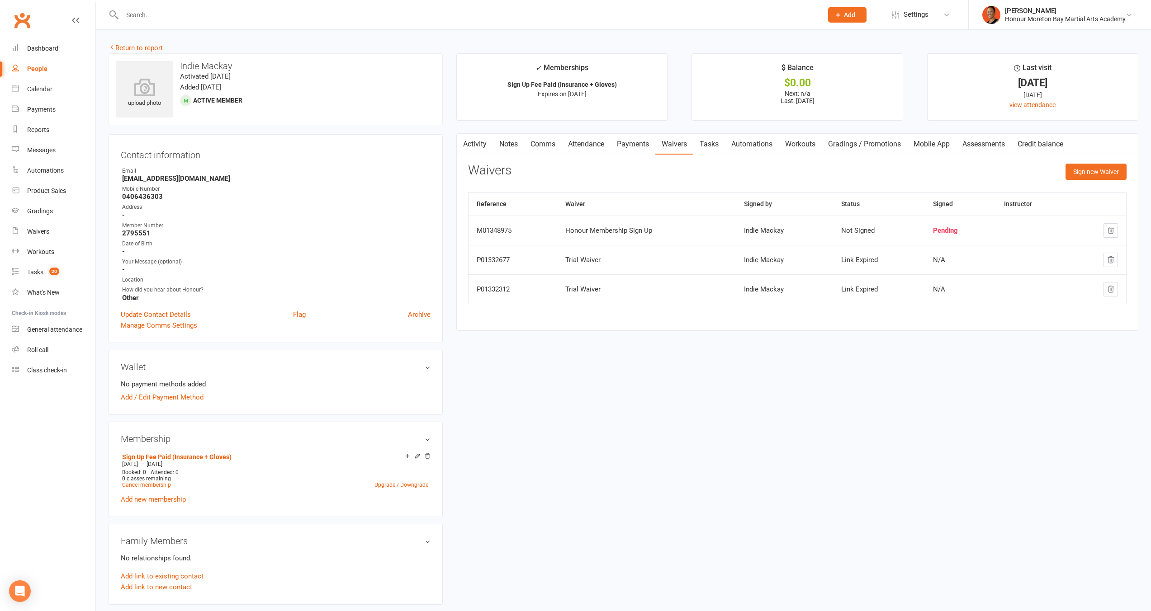
click at [483, 143] on link "Activity" at bounding box center [475, 144] width 36 height 21
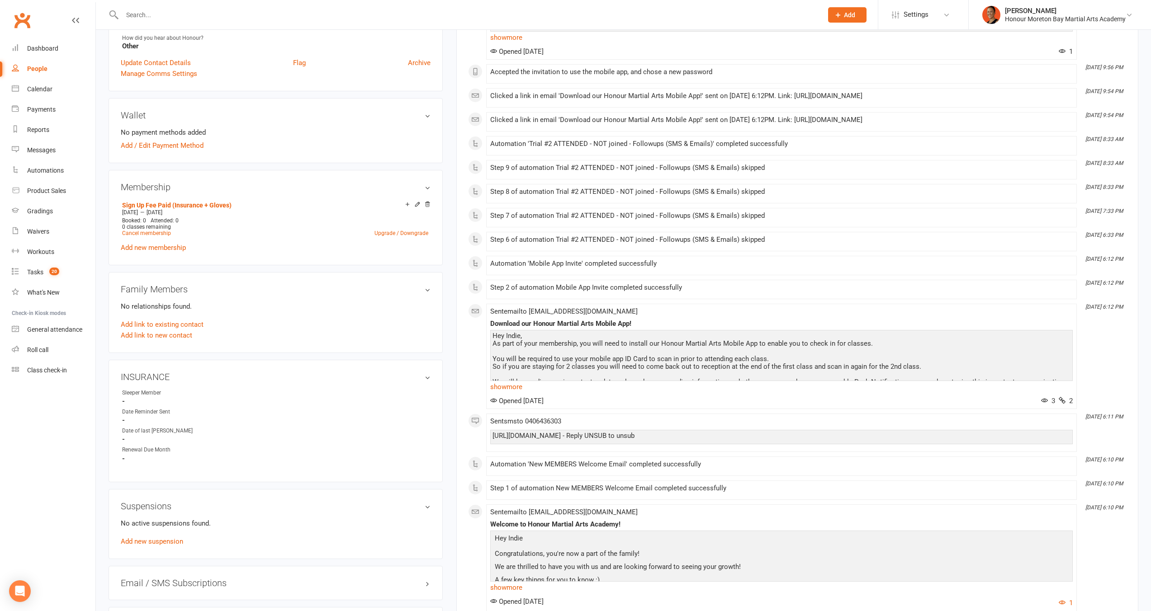
scroll to position [341, 0]
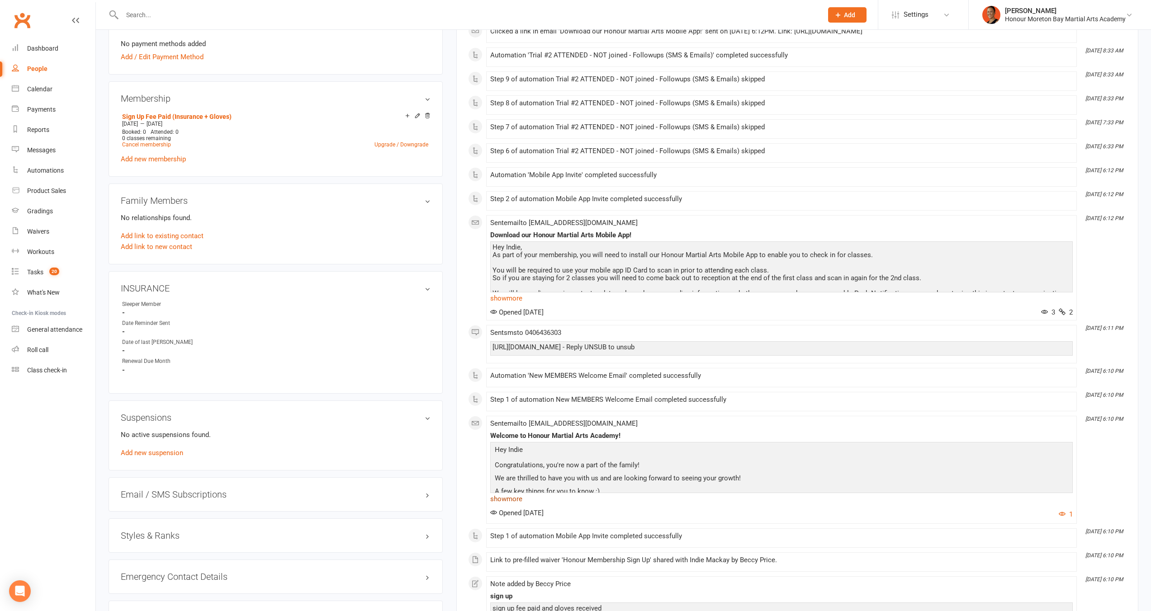
click at [515, 494] on link "show more" at bounding box center [781, 499] width 582 height 13
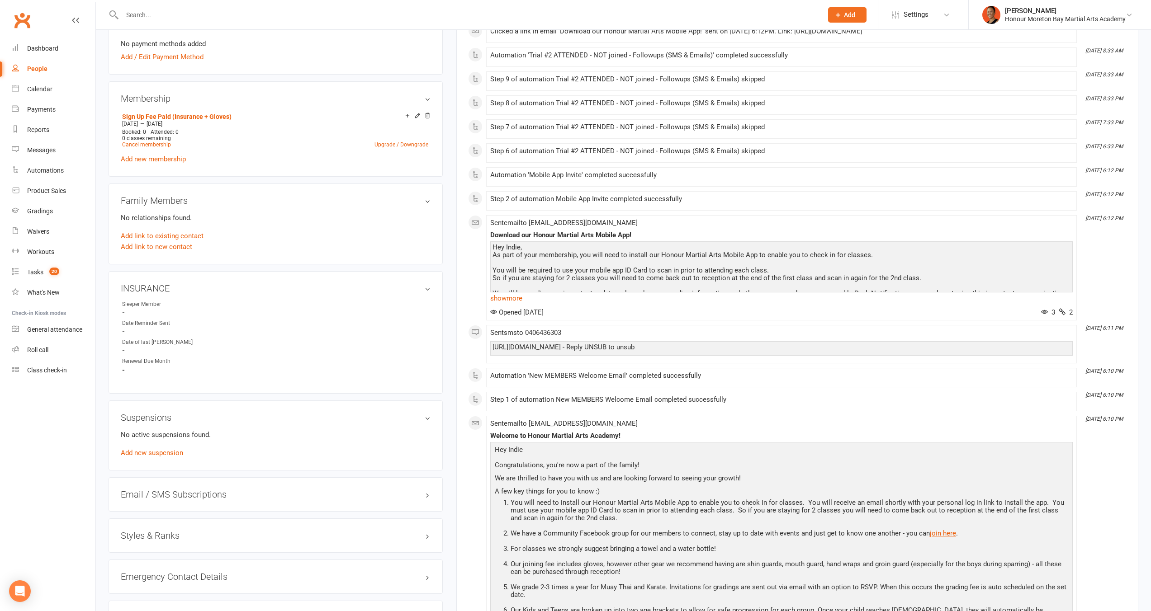
scroll to position [0, 0]
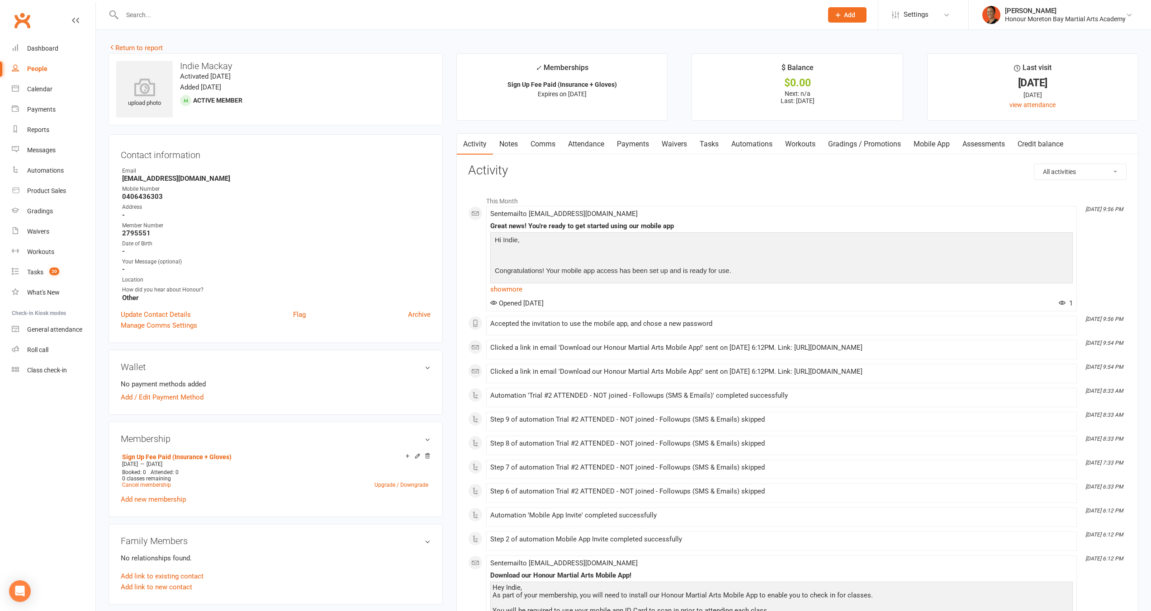
click at [222, 66] on h3 "Indie Mackay" at bounding box center [275, 66] width 319 height 10
click at [222, 67] on h3 "Indie Mackay" at bounding box center [275, 66] width 319 height 10
click at [352, 150] on div "Contact information Owner Email ghostrider36.2010@gmail.com Mobile Number 04064…" at bounding box center [276, 238] width 334 height 209
drag, startPoint x: 275, startPoint y: 292, endPoint x: 300, endPoint y: 320, distance: 37.1
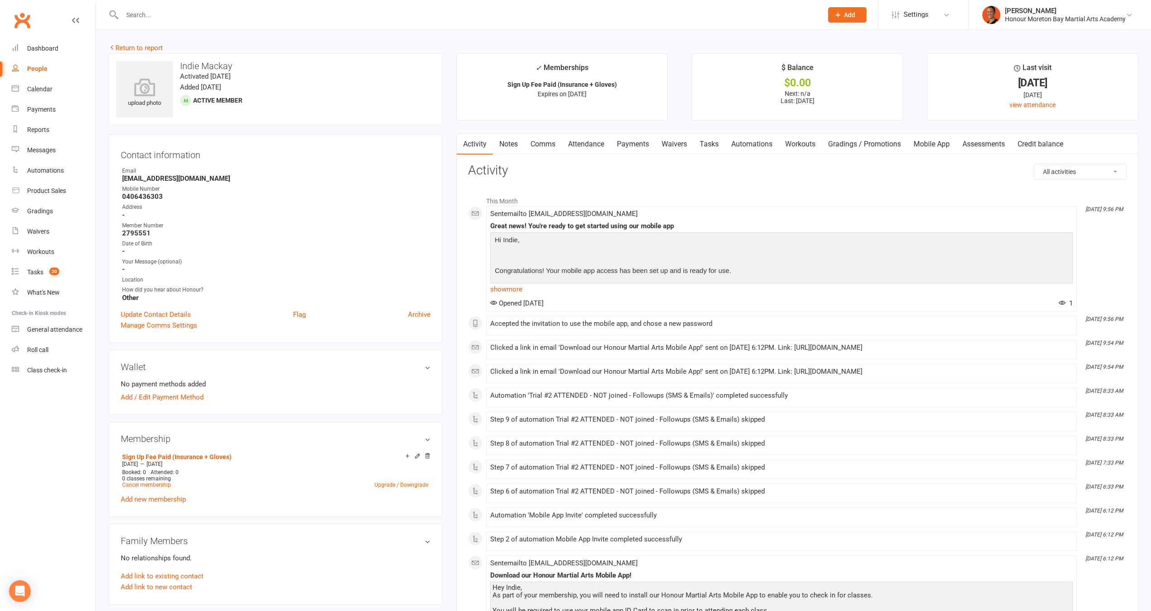
click at [276, 294] on strong "Other" at bounding box center [276, 298] width 308 height 8
click at [300, 310] on link "Flag" at bounding box center [299, 314] width 13 height 11
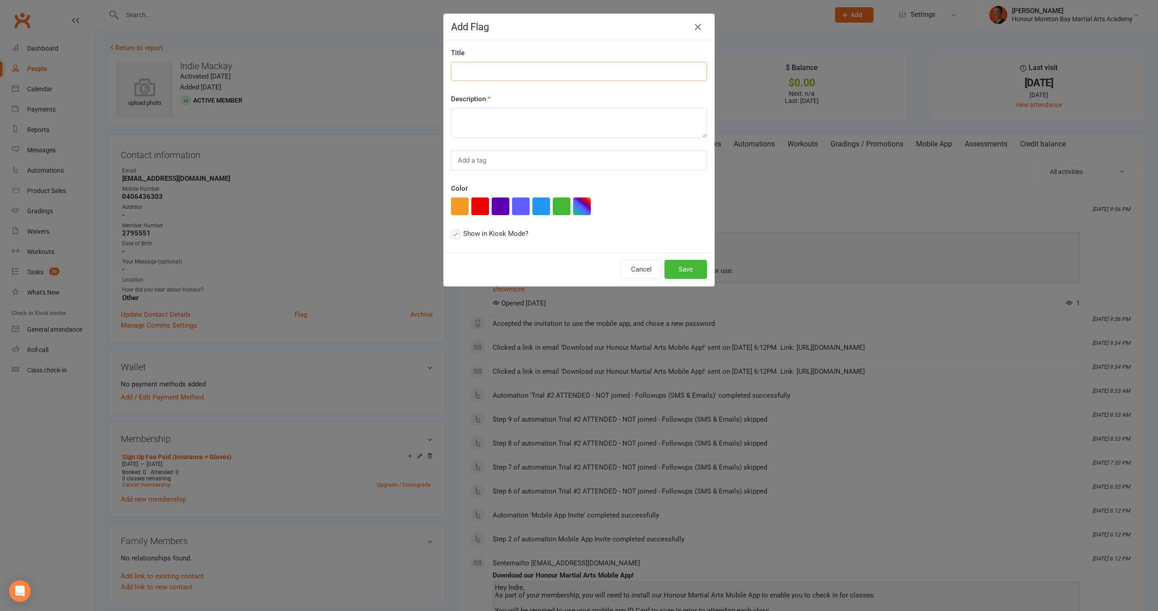
click at [478, 75] on input at bounding box center [579, 71] width 256 height 19
type input "NEEDS TO FILL IN MEMBERSHIP FORM"
type textarea "Hasn't signed up as a member yet"
click at [690, 270] on button "Save" at bounding box center [685, 269] width 43 height 19
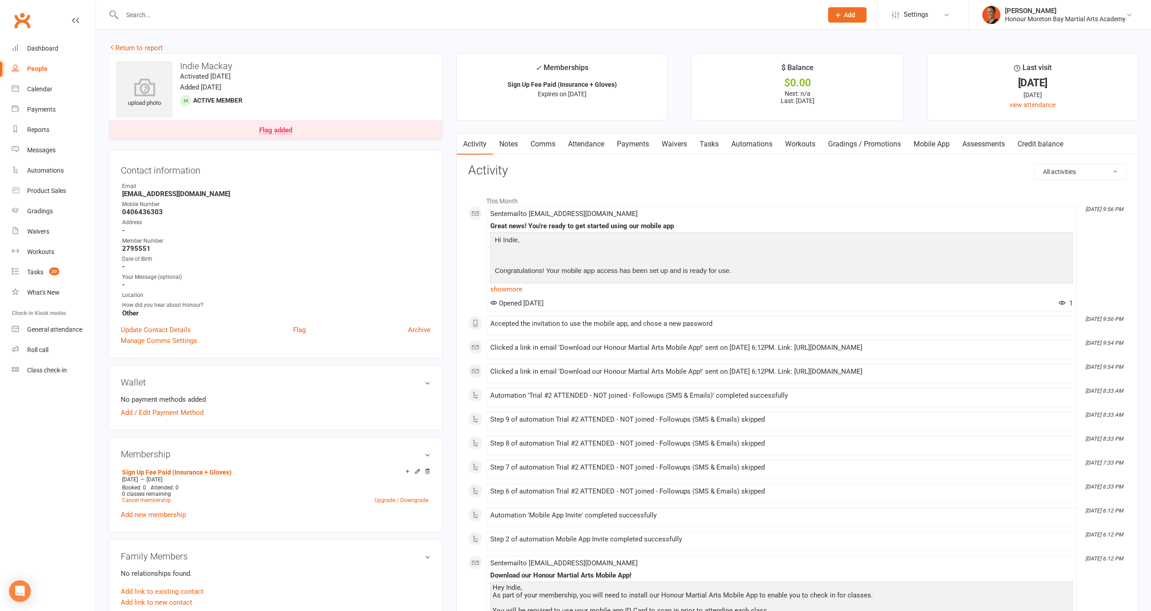
click at [682, 149] on link "Waivers" at bounding box center [674, 144] width 38 height 21
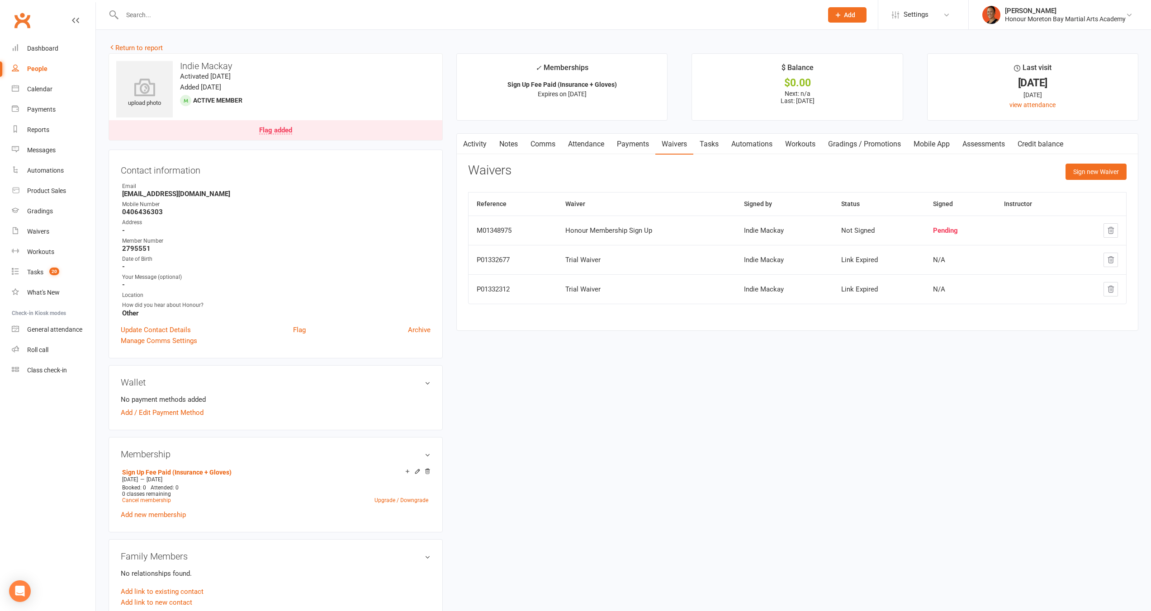
click at [945, 232] on div "Pending" at bounding box center [960, 231] width 55 height 8
click at [746, 284] on td "Indie Mackay" at bounding box center [784, 288] width 97 height 29
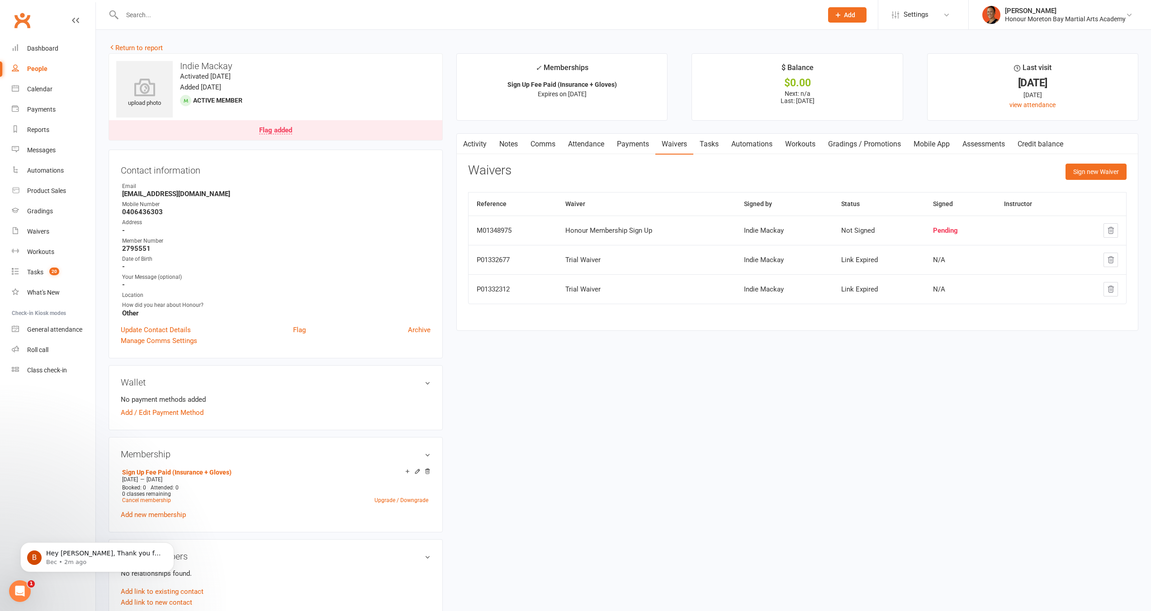
click at [951, 232] on div "Pending" at bounding box center [960, 231] width 55 height 8
click at [74, 557] on p "Hey [PERSON_NAME], Thank you for your reply. I've just spot checked Cancelled M…" at bounding box center [104, 553] width 117 height 9
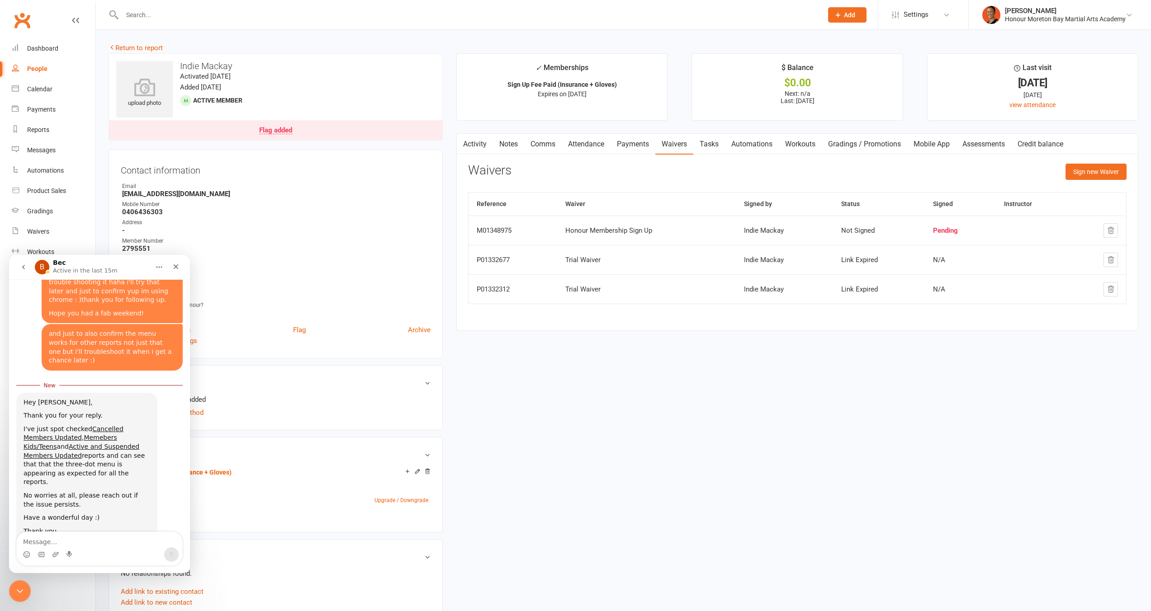
scroll to position [752, 0]
click at [702, 398] on div "upload photo Indie Mackay Activated 11 September, 2025 Added 19 August, 2025 Ac…" at bounding box center [623, 598] width 1043 height 1090
click at [765, 407] on div "upload photo Indie Mackay Activated 11 September, 2025 Added 19 August, 2025 Ac…" at bounding box center [623, 598] width 1043 height 1090
click at [735, 375] on div "upload photo Indie Mackay Activated 11 September, 2025 Added 19 August, 2025 Ac…" at bounding box center [623, 598] width 1043 height 1090
click at [22, 590] on icon "Close Intercom Messenger" at bounding box center [18, 590] width 11 height 11
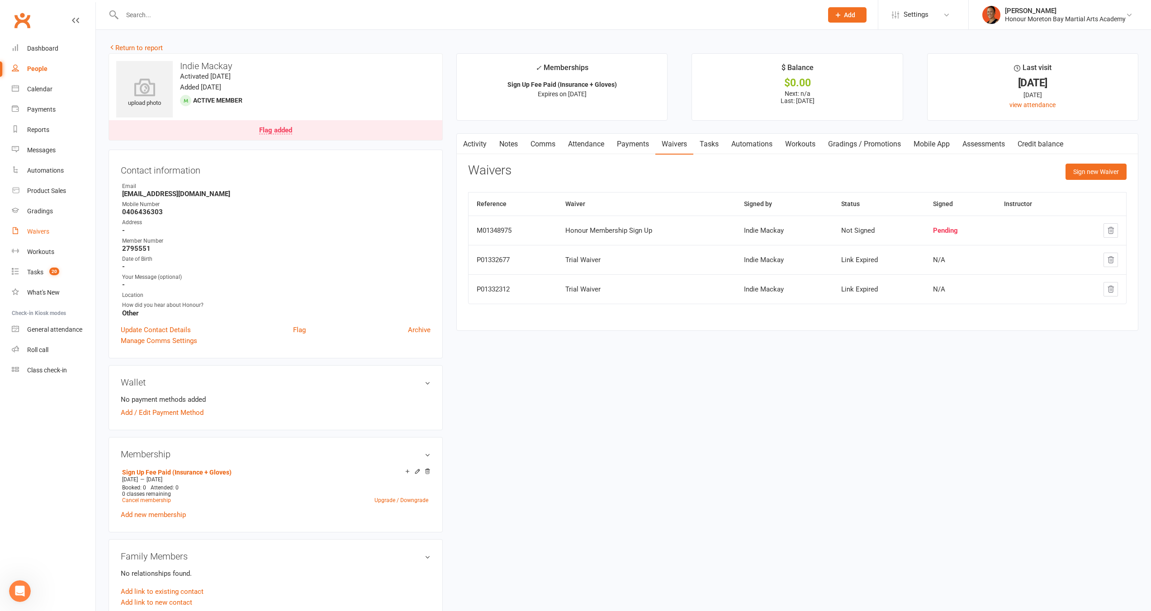
scroll to position [737, 0]
click at [40, 130] on div "Reports" at bounding box center [38, 129] width 22 height 7
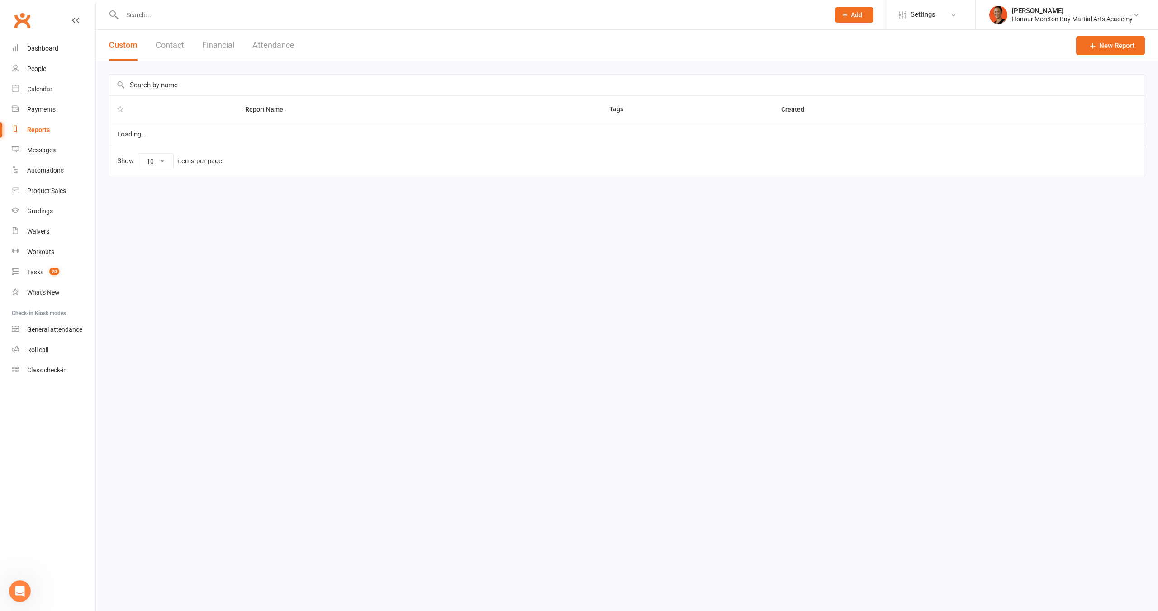
select select "100"
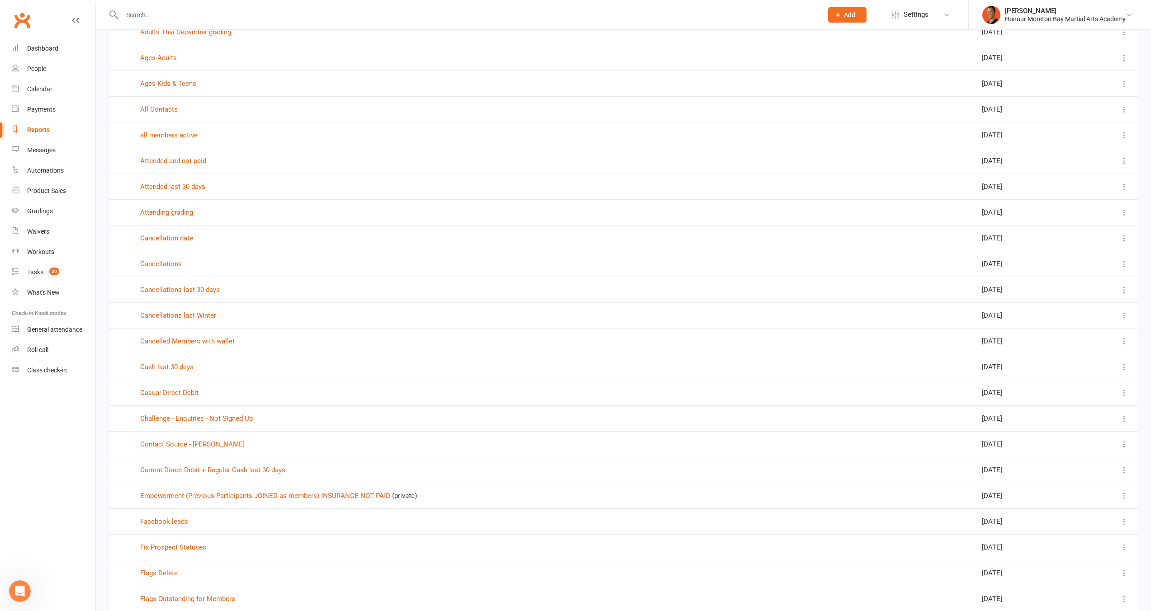
scroll to position [847, 0]
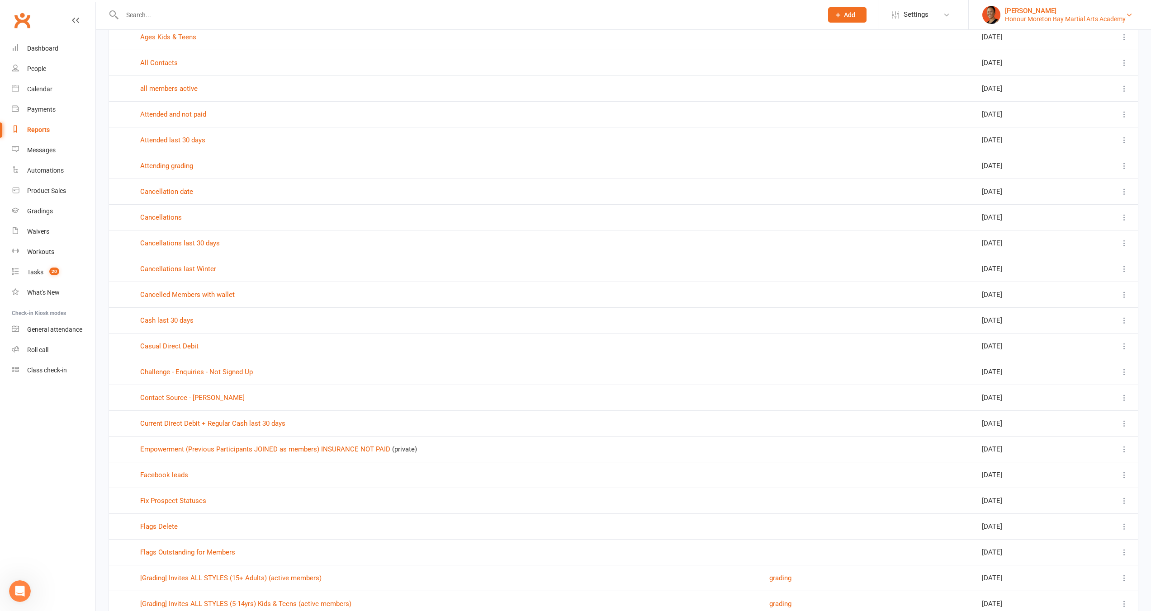
click at [1072, 10] on div "[PERSON_NAME]" at bounding box center [1065, 11] width 121 height 8
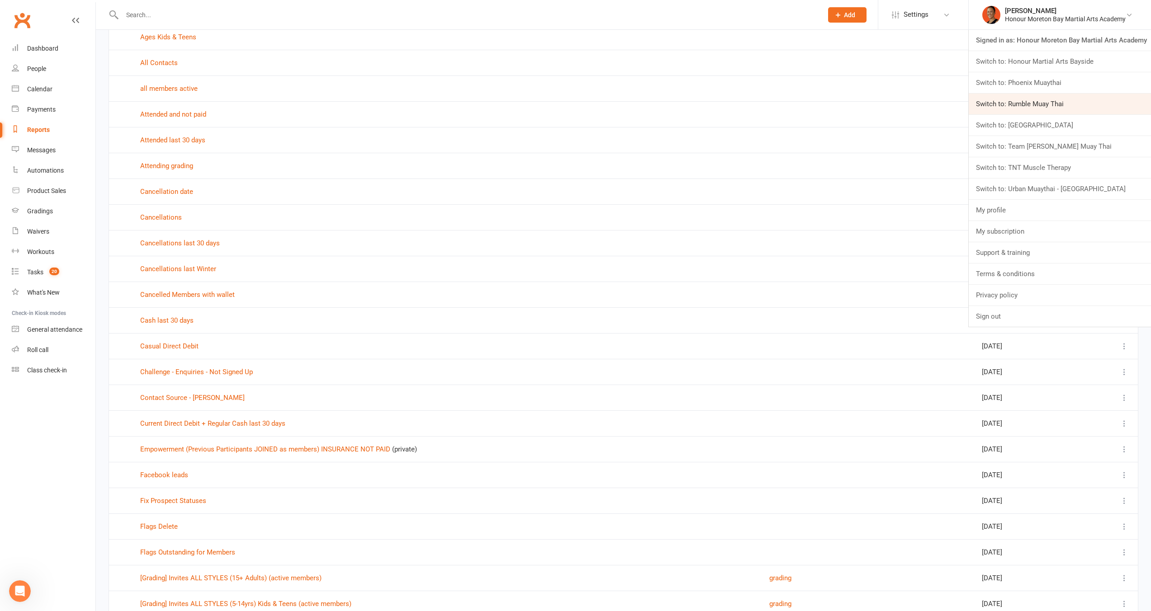
click at [1084, 109] on link "Switch to: Rumble Muay Thai" at bounding box center [1060, 104] width 182 height 21
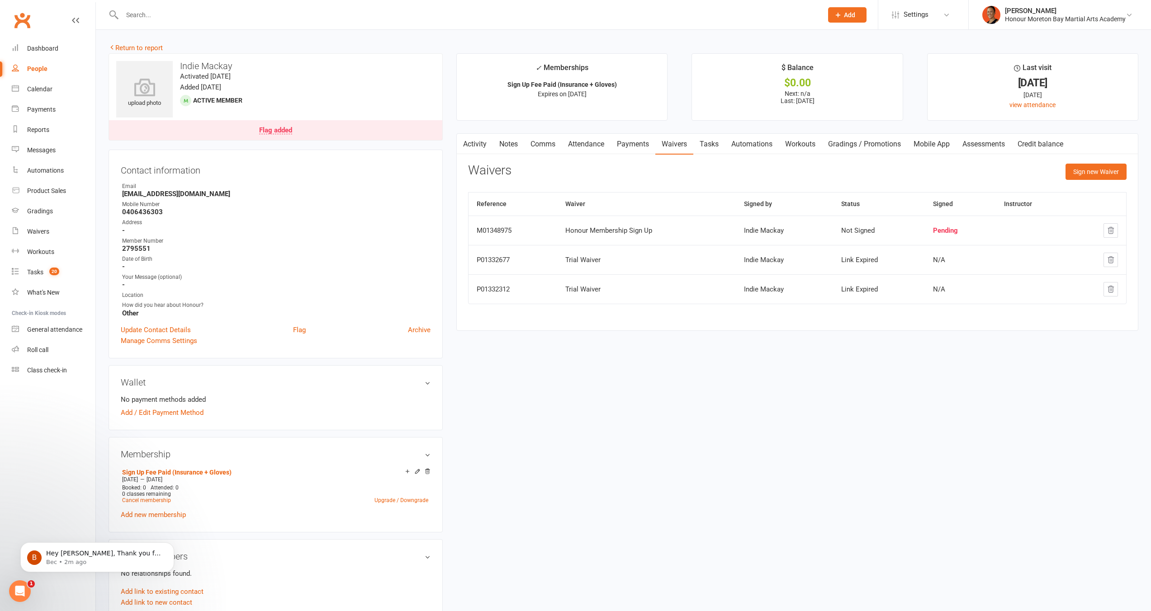
click at [47, 68] on link "People" at bounding box center [54, 69] width 84 height 20
select select "100"
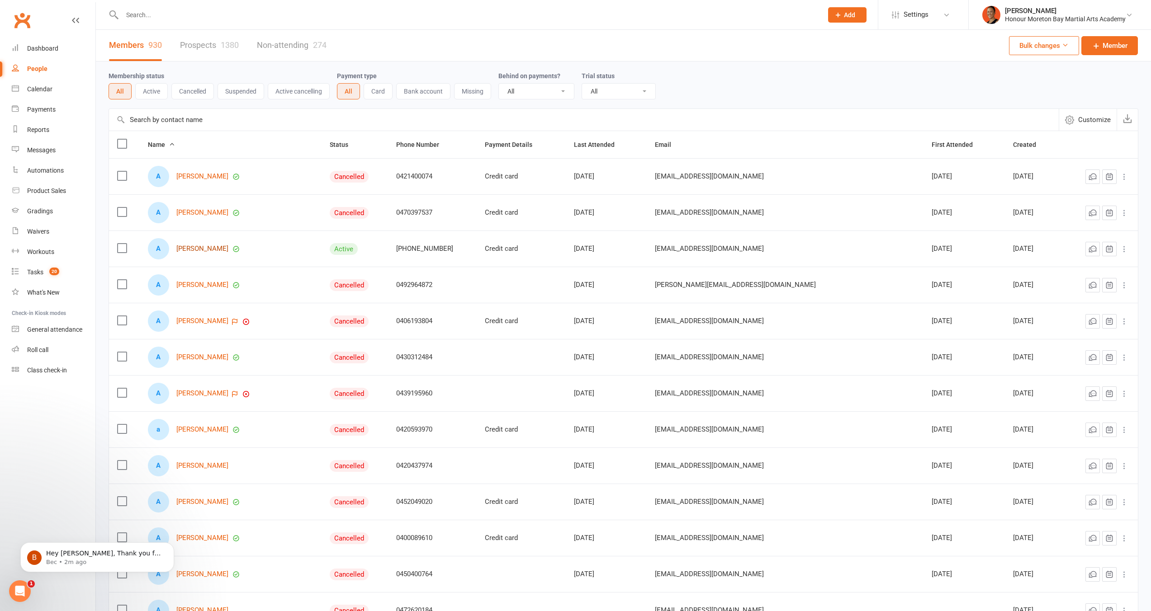
click at [197, 251] on link "[PERSON_NAME]" at bounding box center [202, 249] width 52 height 8
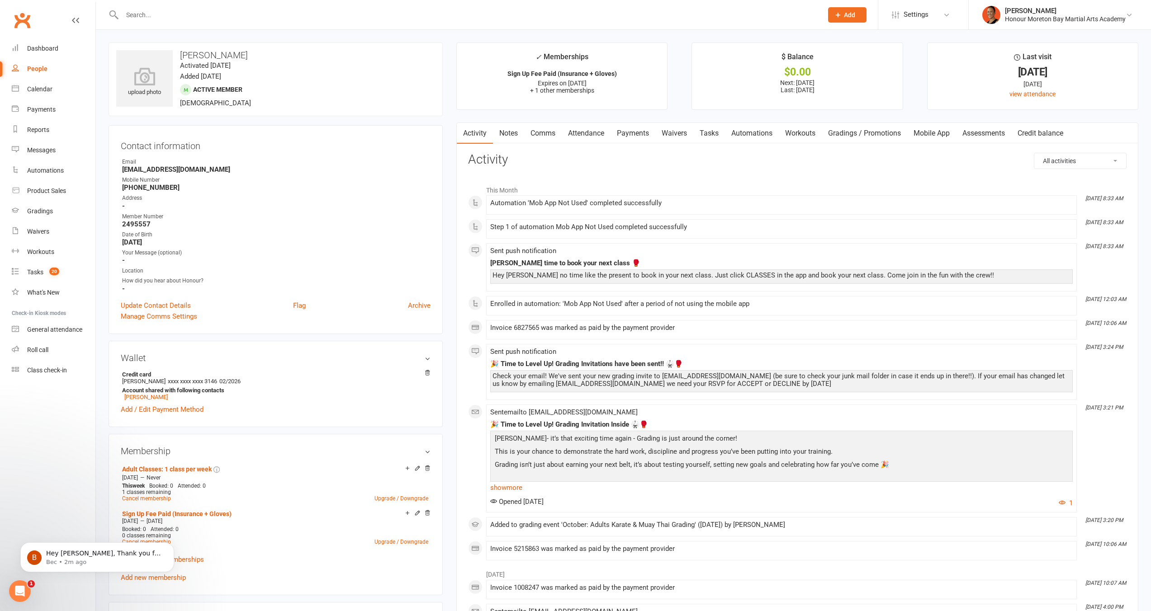
click at [676, 138] on link "Waivers" at bounding box center [674, 133] width 38 height 21
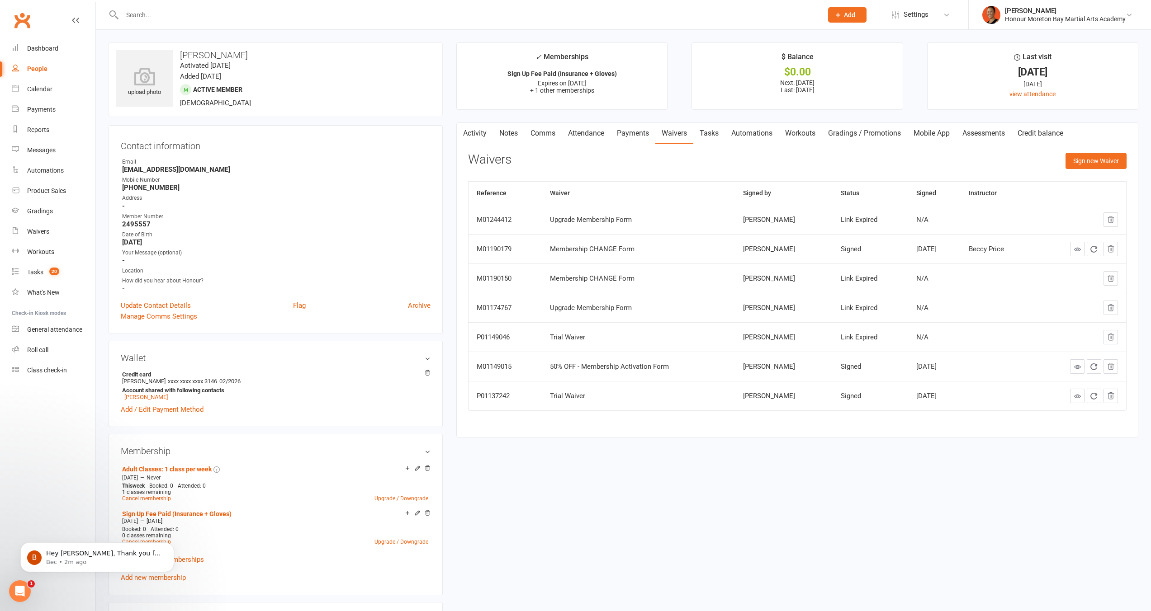
click at [916, 248] on div "[DATE]" at bounding box center [934, 250] width 36 height 8
click at [717, 163] on div "Waivers Sign new Waiver" at bounding box center [797, 163] width 658 height 21
click at [485, 138] on link "Activity" at bounding box center [475, 133] width 36 height 21
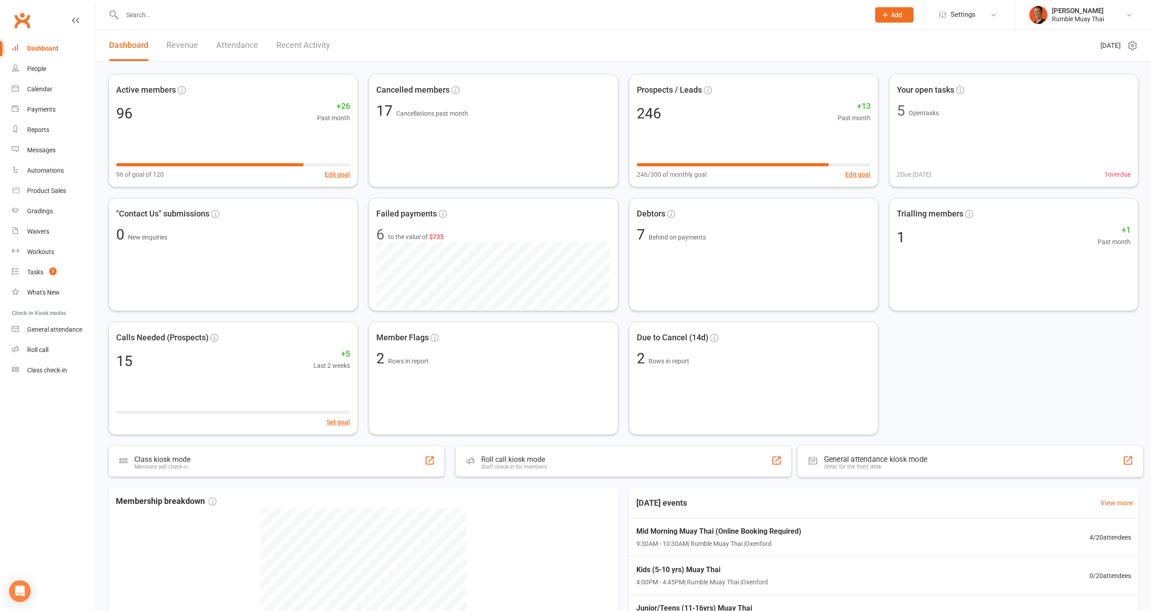
click at [1008, 380] on div "Active members 96 +26 Past month 96 of goal of 120 Edit goal Cancelled members …" at bounding box center [624, 254] width 1030 height 361
